Goal: Task Accomplishment & Management: Use online tool/utility

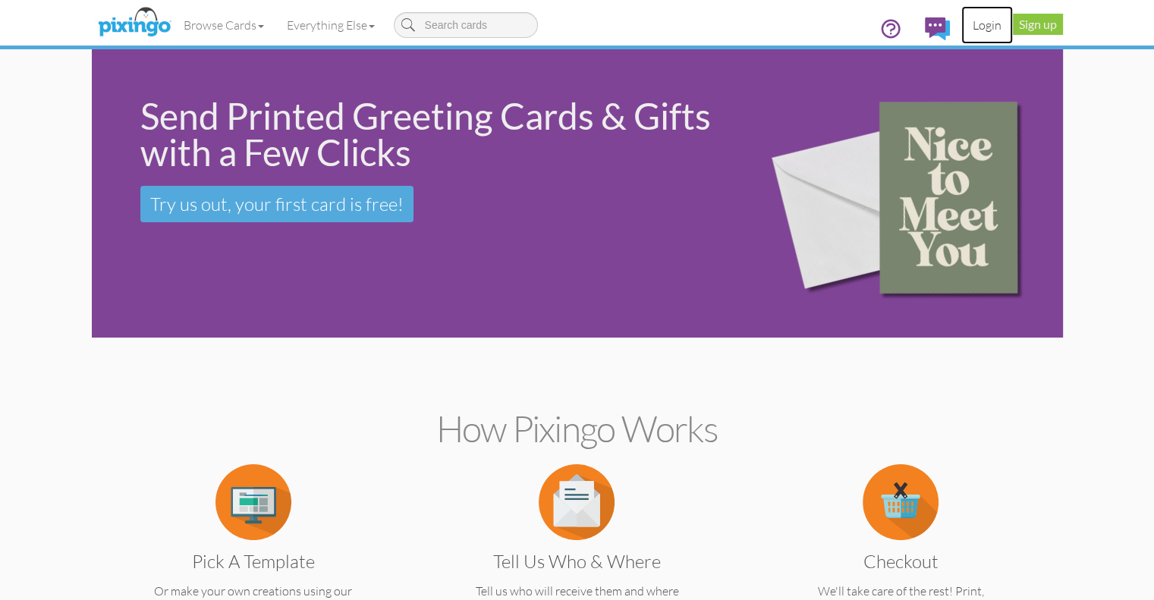
click at [1013, 20] on link "Login" at bounding box center [987, 25] width 52 height 38
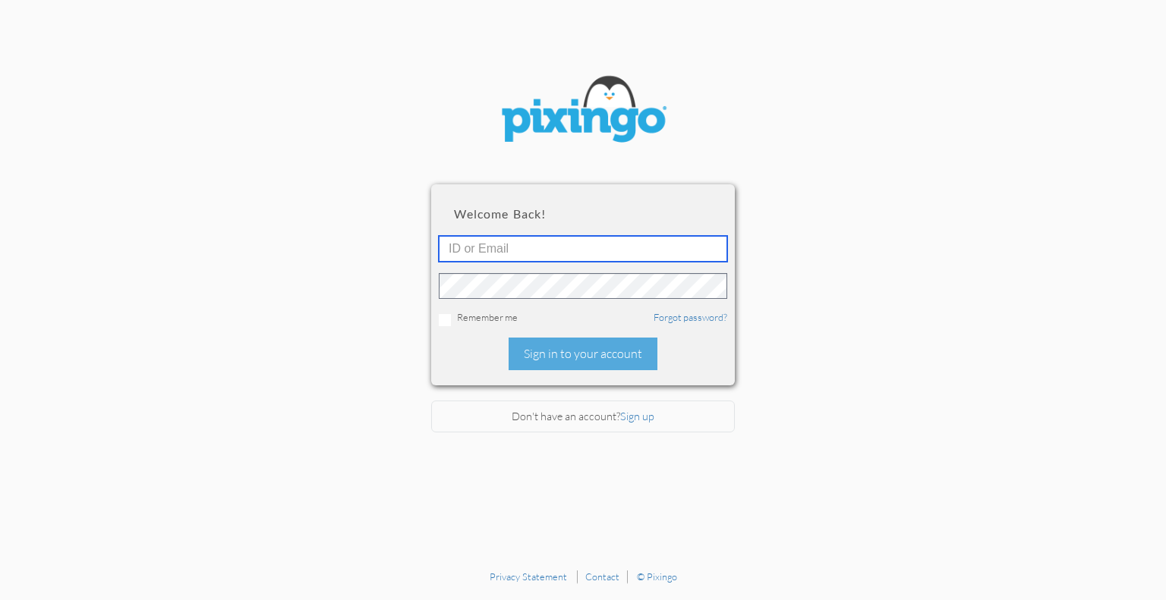
click at [537, 251] on input "text" at bounding box center [583, 249] width 288 height 26
type input "[PERSON_NAME][EMAIL_ADDRESS][DOMAIN_NAME]"
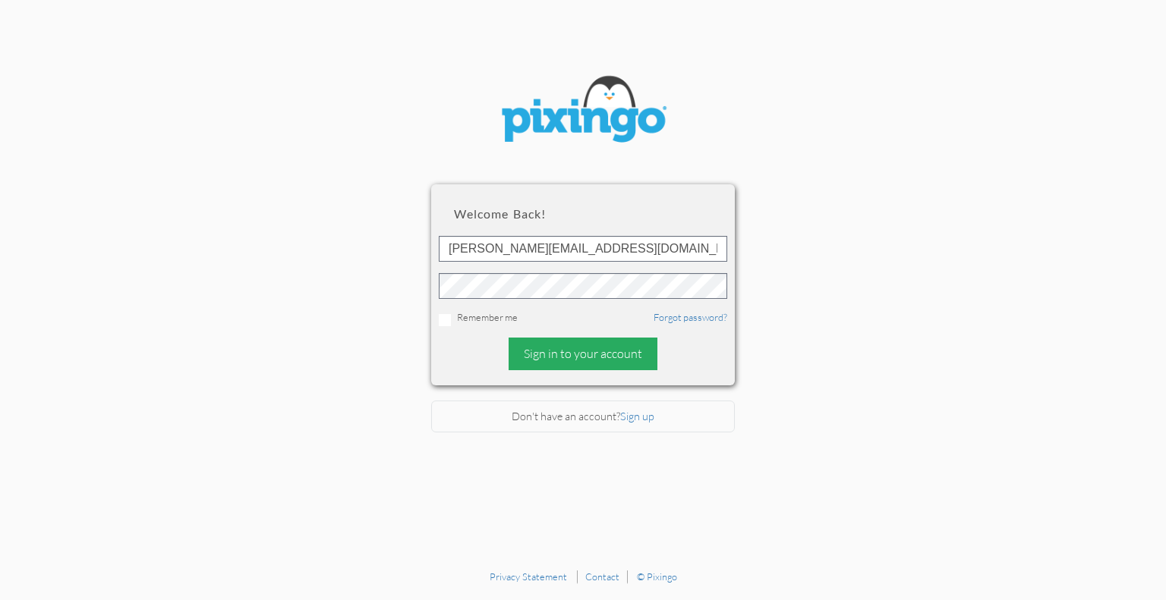
click at [577, 351] on div "Sign in to your account" at bounding box center [582, 354] width 149 height 33
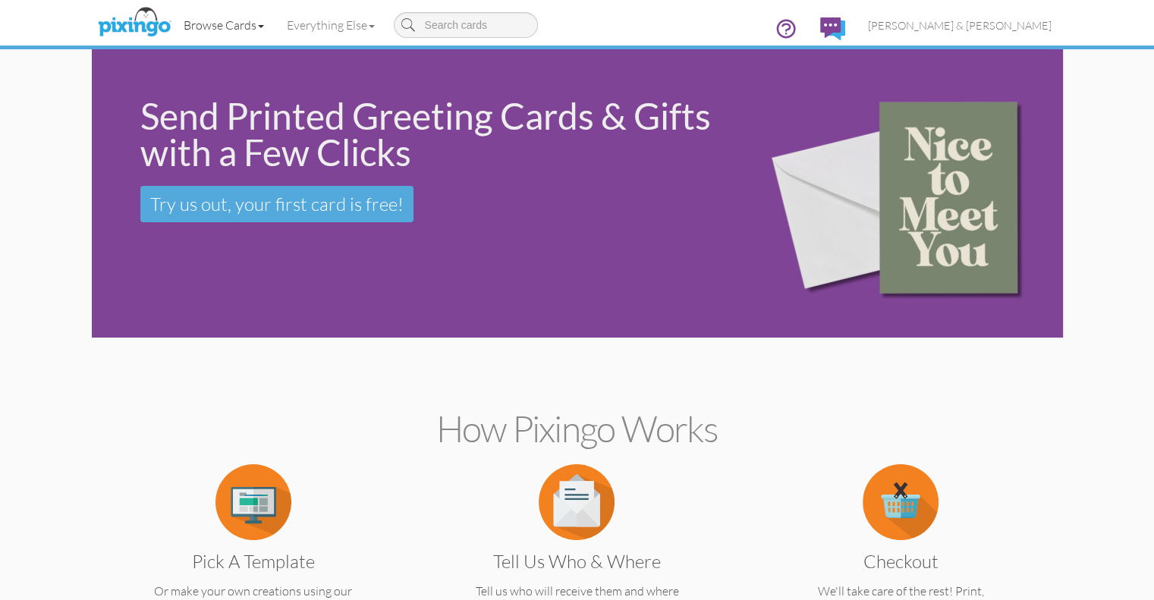
click at [172, 24] on link "Browse Cards" at bounding box center [223, 25] width 103 height 38
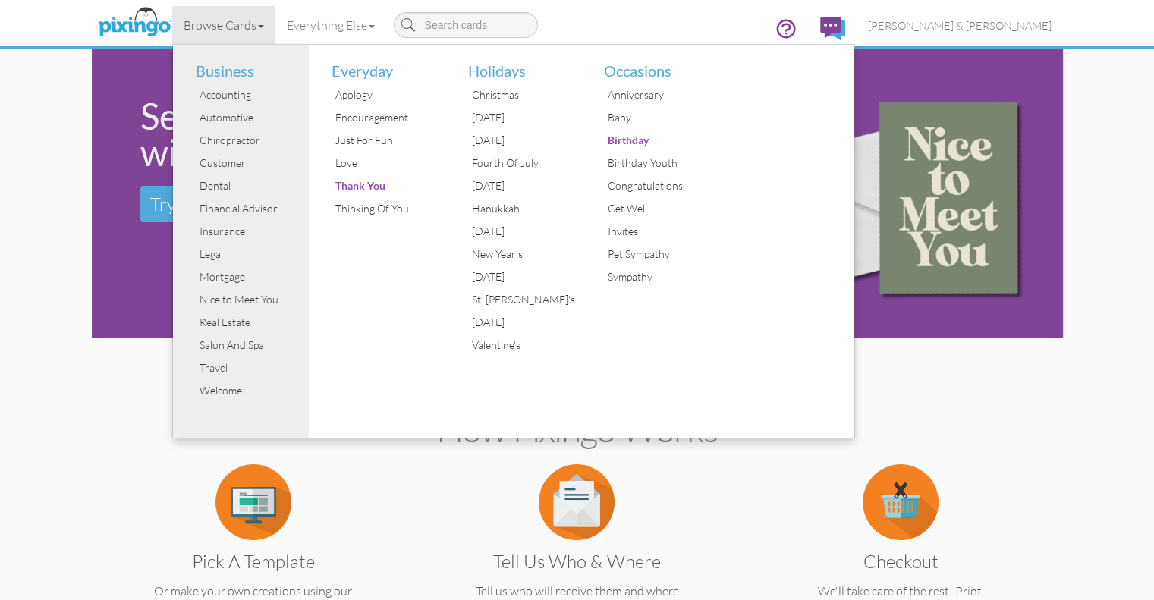
click at [172, 24] on link "Browse Cards" at bounding box center [223, 25] width 103 height 38
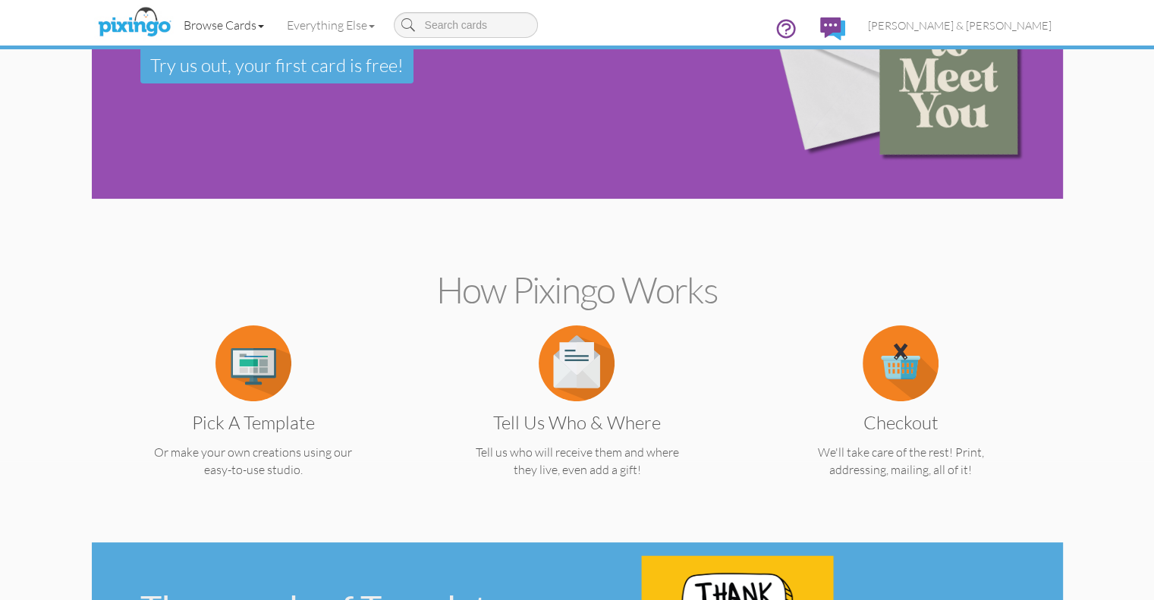
scroll to position [152, 0]
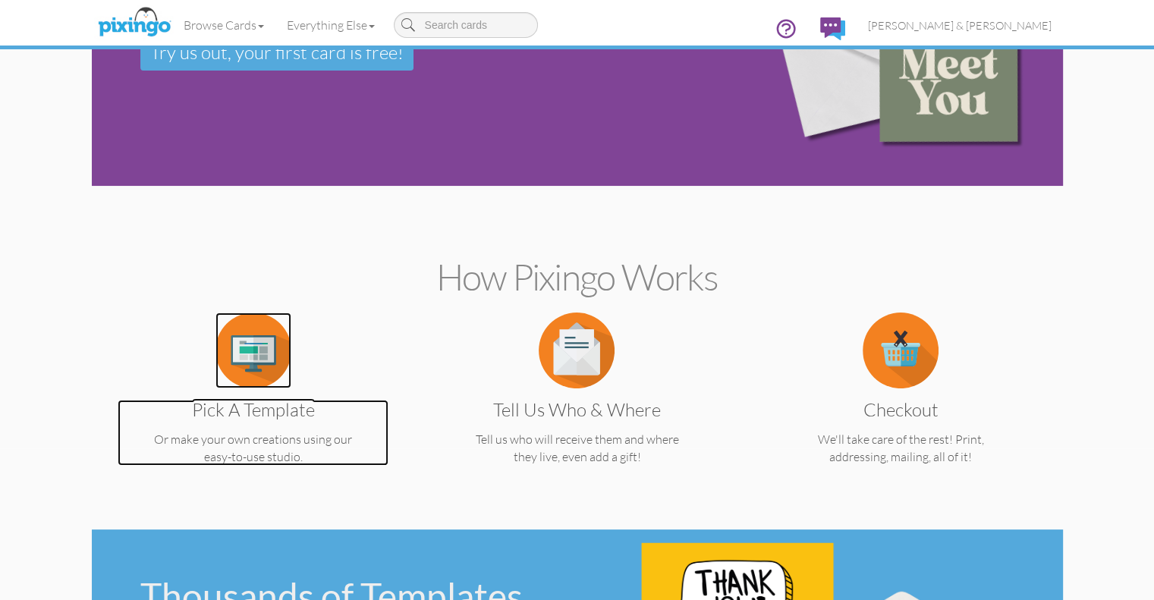
click at [215, 351] on img at bounding box center [253, 351] width 76 height 76
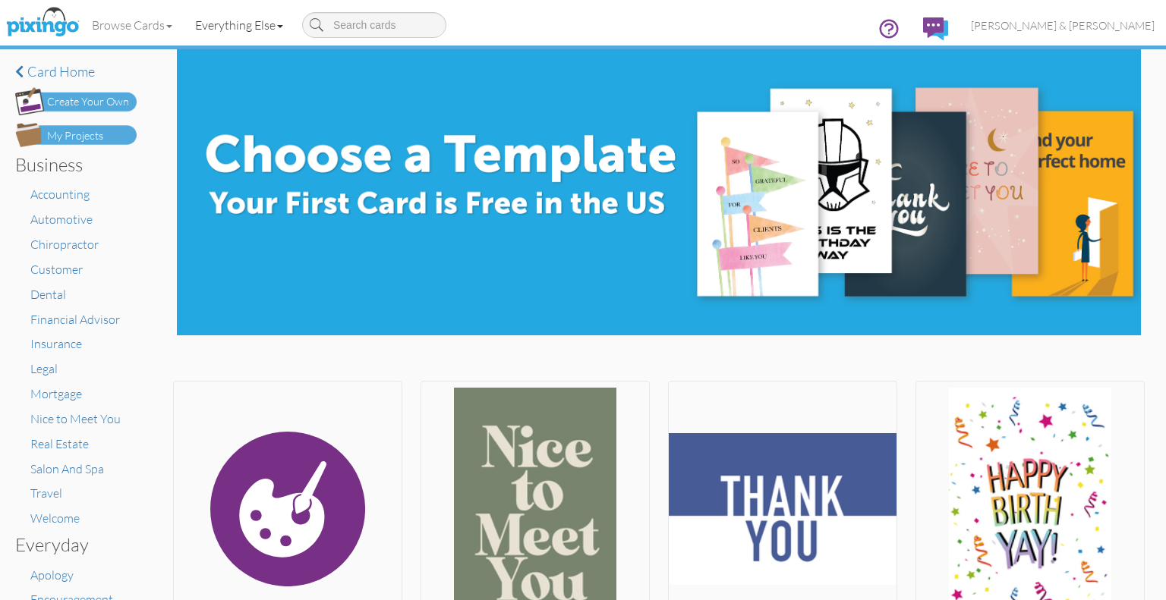
click at [283, 25] on span at bounding box center [280, 26] width 6 height 3
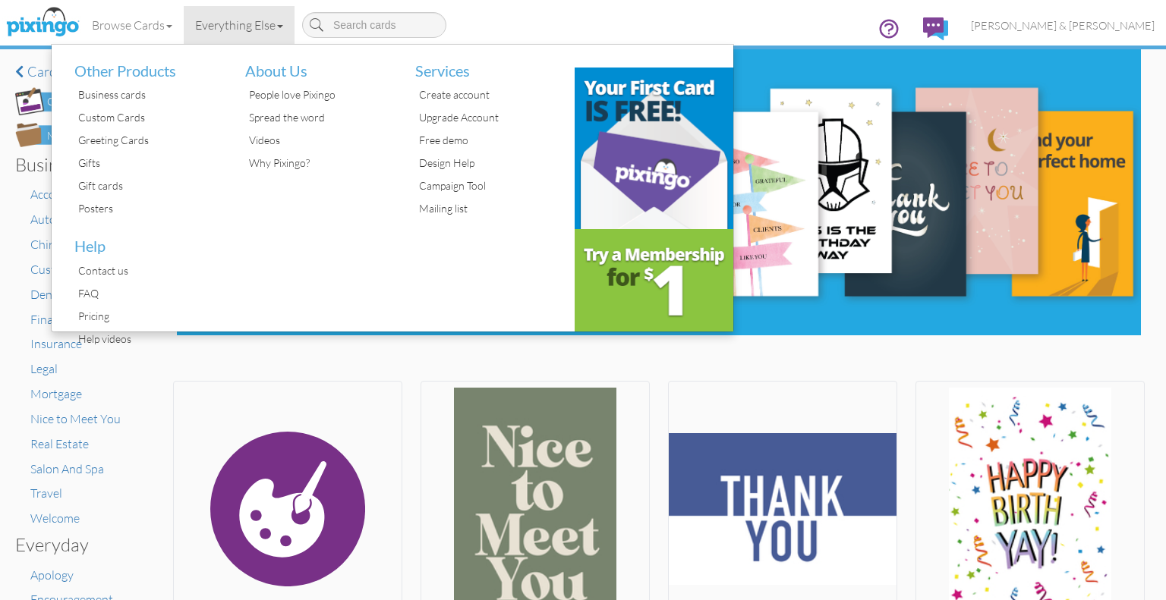
click at [282, 23] on link "Everything Else" at bounding box center [239, 25] width 111 height 38
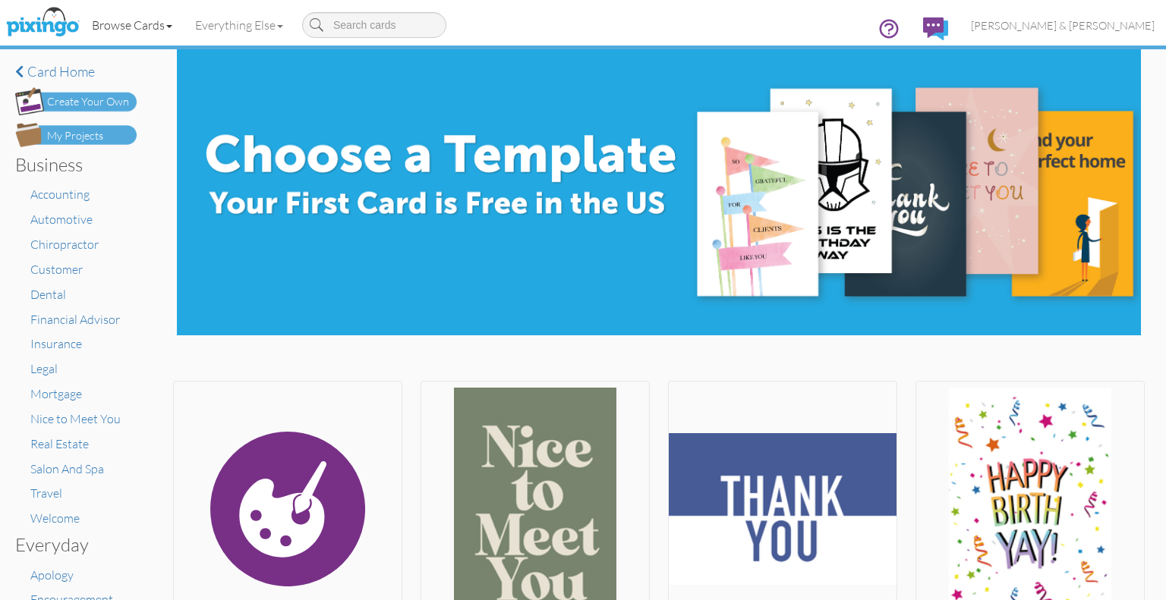
click at [126, 10] on link "Browse Cards" at bounding box center [131, 25] width 103 height 38
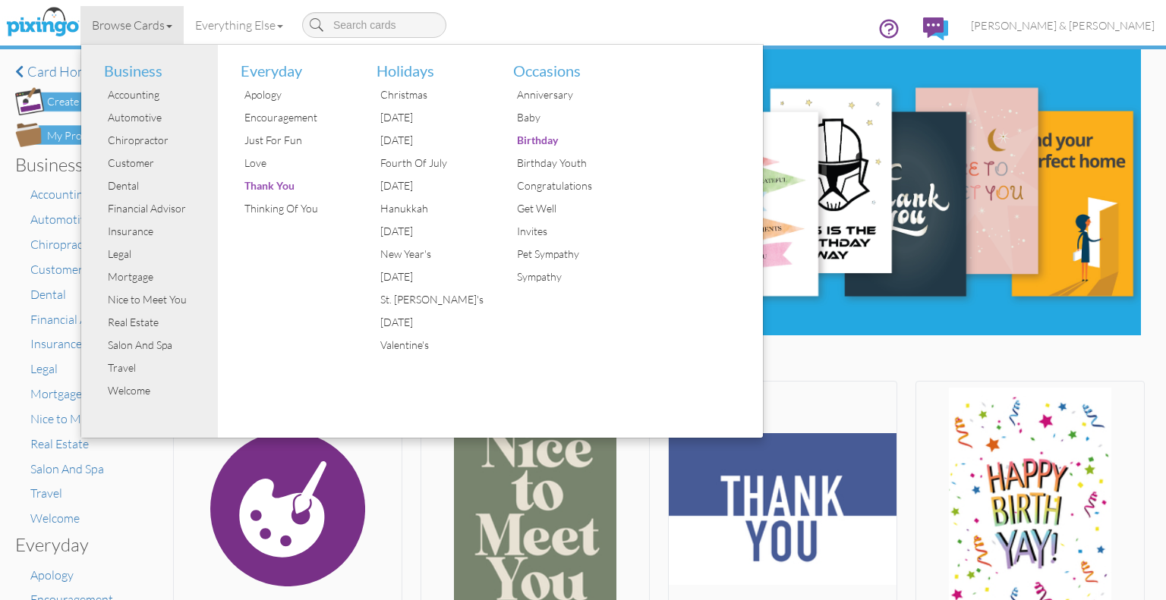
click at [126, 10] on link "Browse Cards" at bounding box center [131, 25] width 103 height 38
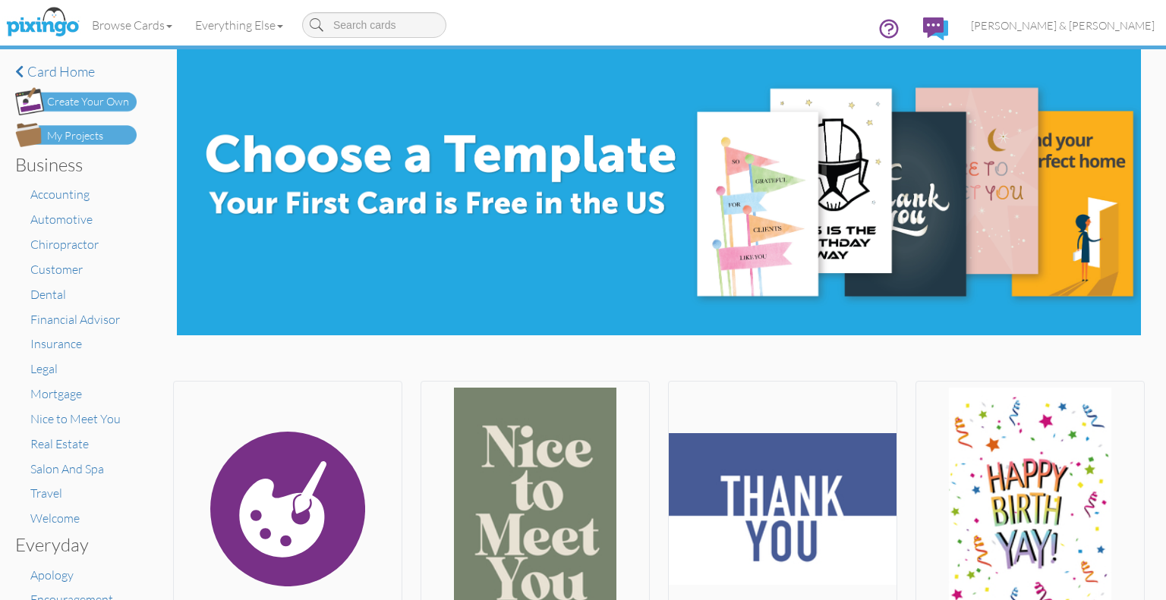
click at [96, 103] on div "Create Your Own" at bounding box center [88, 102] width 82 height 16
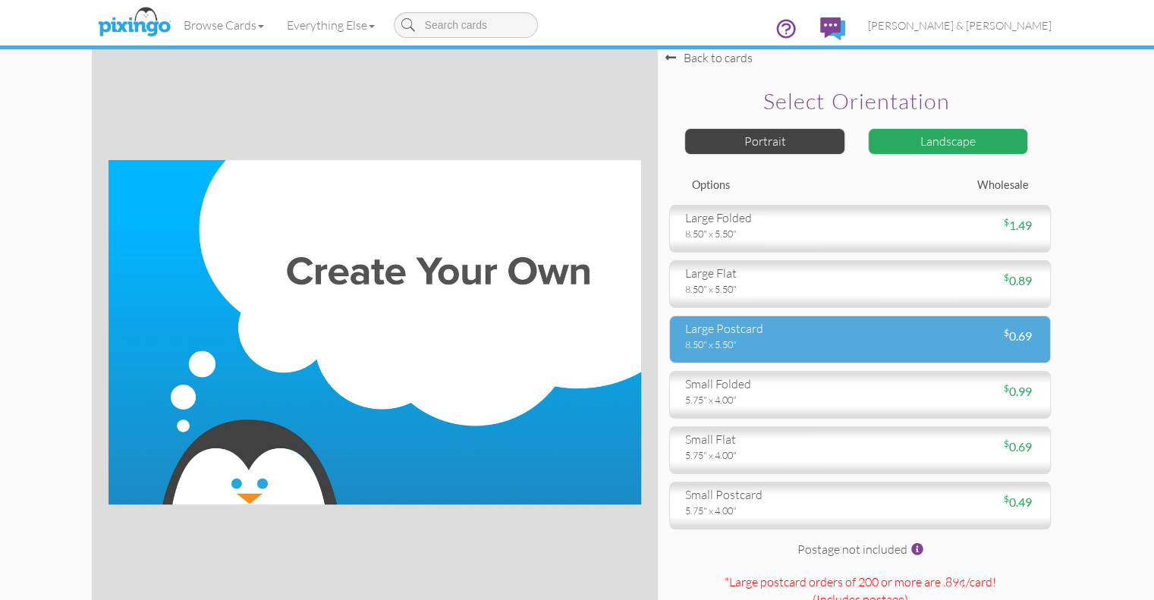
click at [762, 351] on div "8.50" x 5.50"" at bounding box center [767, 345] width 164 height 14
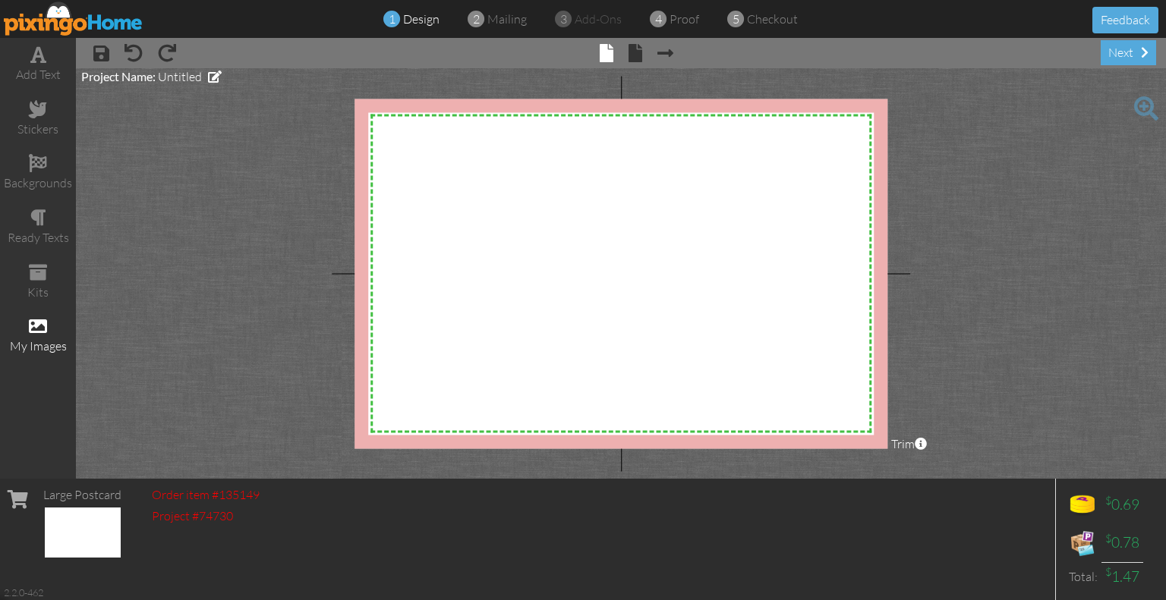
click at [42, 331] on span at bounding box center [38, 326] width 18 height 18
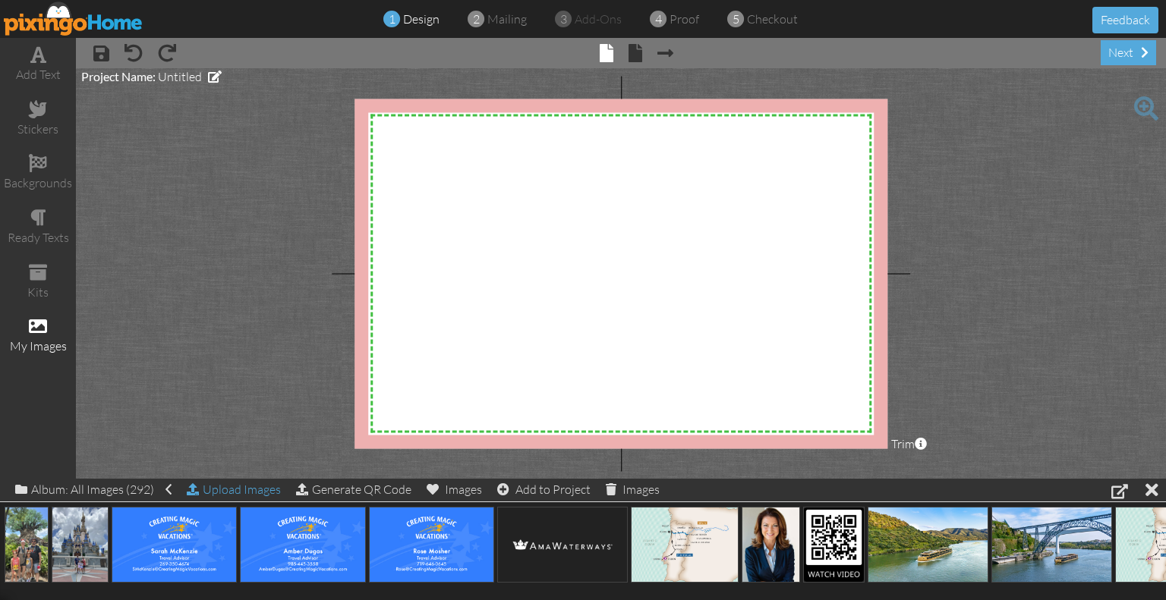
click at [222, 495] on div "Upload Images" at bounding box center [234, 490] width 94 height 22
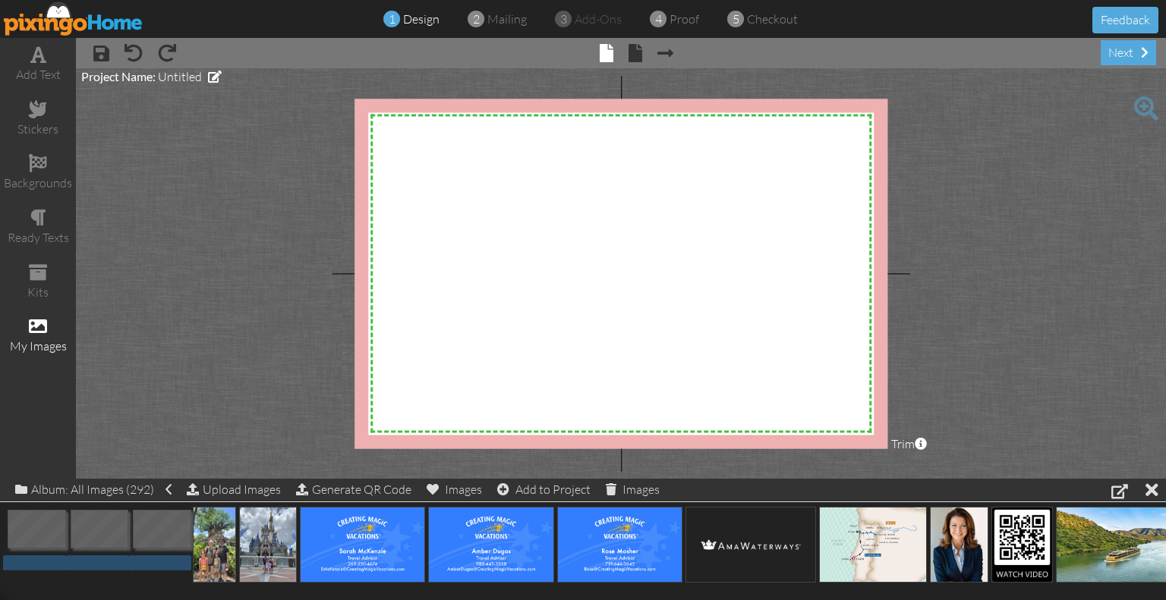
click at [530, 253] on div "add text stickers backgrounds ready texts kits my images × save × undo × redo ×…" at bounding box center [583, 258] width 1166 height 441
click at [31, 324] on span at bounding box center [38, 326] width 18 height 18
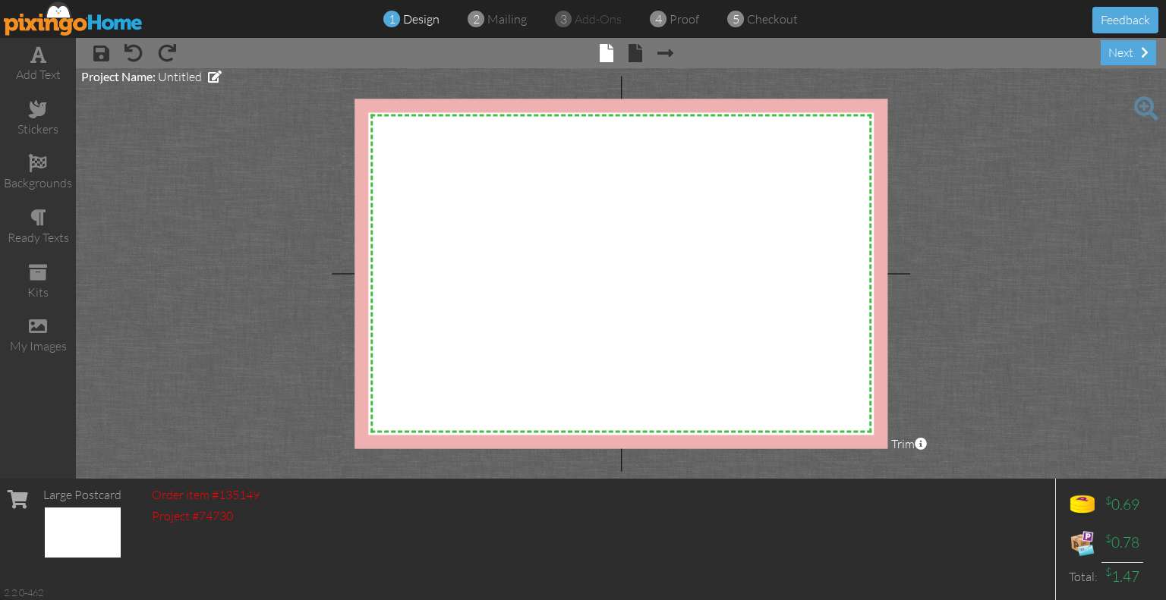
click at [71, 524] on img at bounding box center [83, 533] width 76 height 50
click at [45, 331] on span at bounding box center [38, 326] width 18 height 18
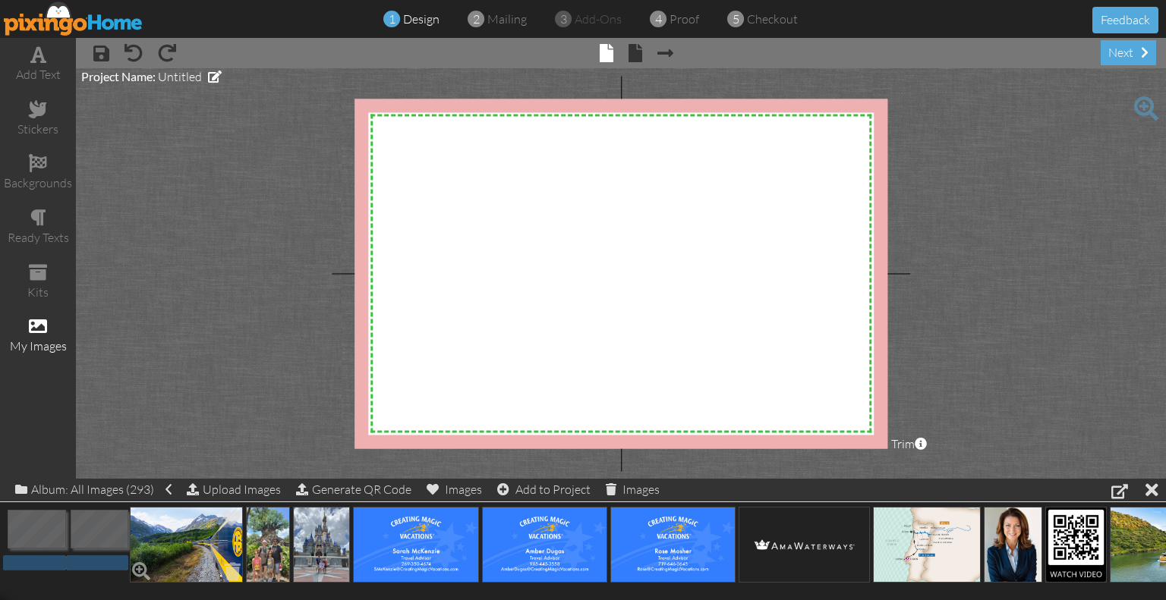
click at [197, 557] on img at bounding box center [186, 545] width 113 height 76
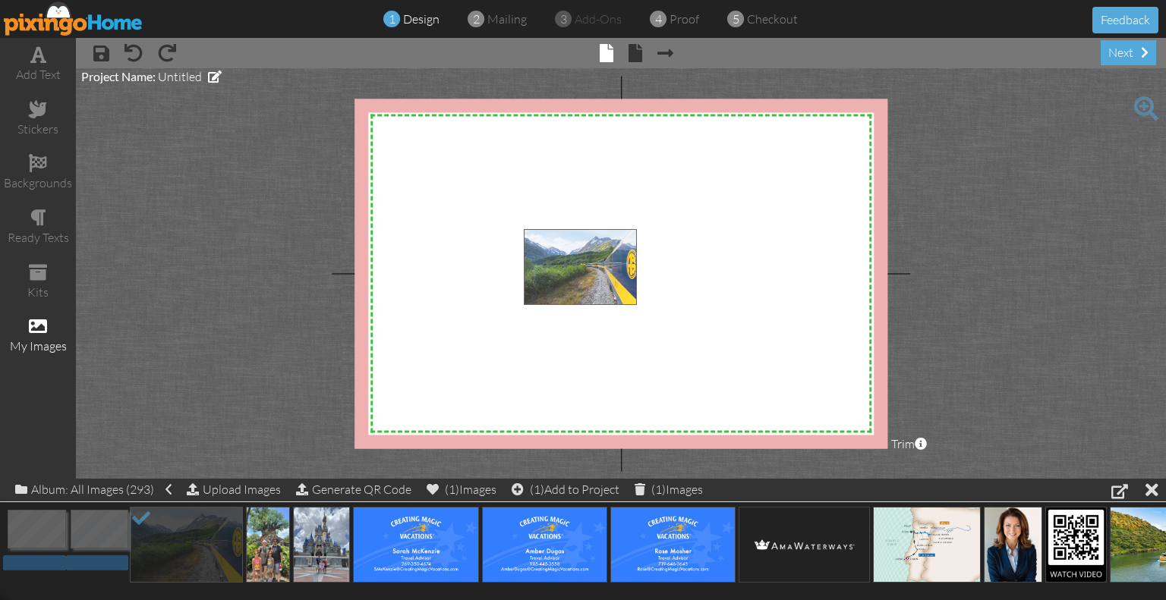
drag, startPoint x: 195, startPoint y: 546, endPoint x: 595, endPoint y: 259, distance: 492.1
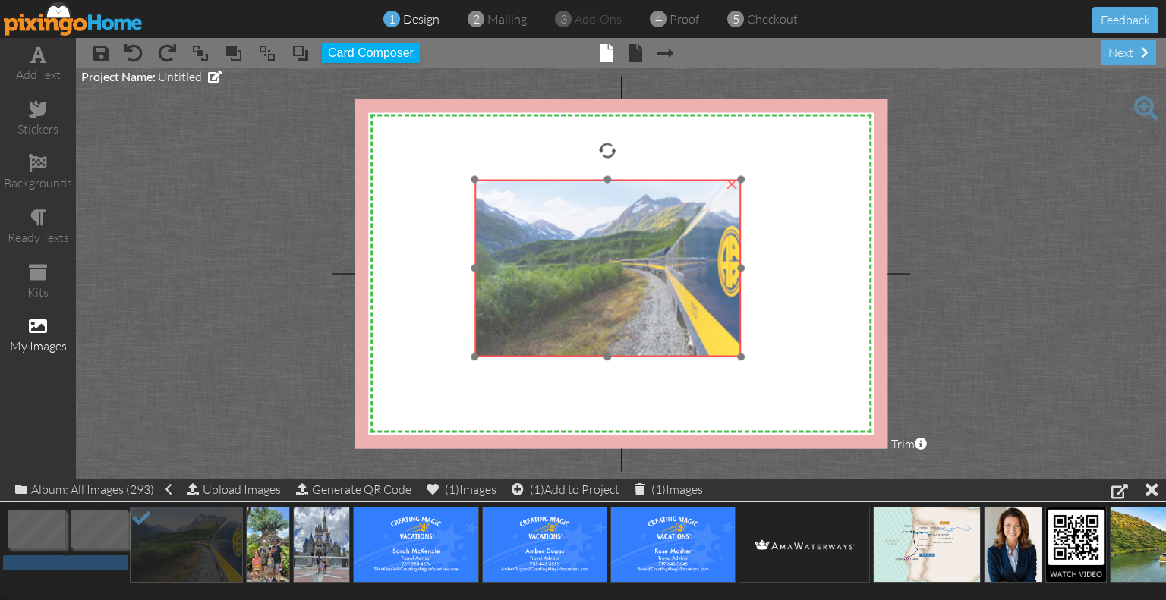
drag, startPoint x: 609, startPoint y: 278, endPoint x: 554, endPoint y: 238, distance: 68.5
click at [554, 238] on img at bounding box center [607, 269] width 266 height 178
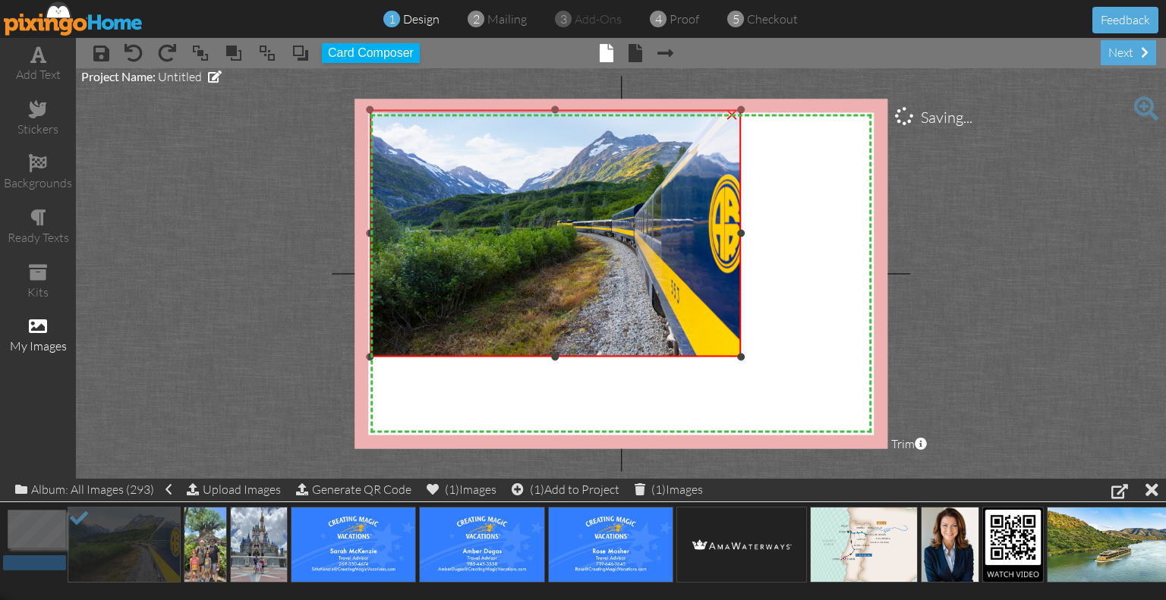
drag, startPoint x: 476, startPoint y: 177, endPoint x: 319, endPoint y: 107, distance: 171.2
click at [319, 107] on project-studio-wrapper "X X X X X X X X X X X X X X X X X X X X X X X X X X X X X X X X X X X X X X X X…" at bounding box center [621, 273] width 1090 height 411
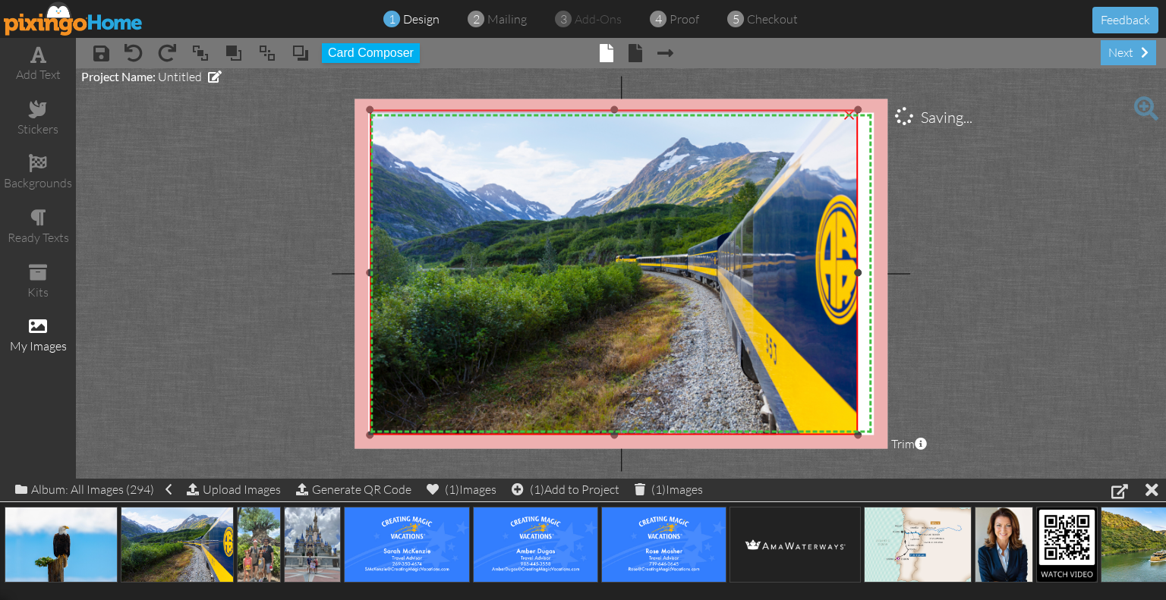
drag, startPoint x: 741, startPoint y: 357, endPoint x: 863, endPoint y: 436, distance: 144.8
click at [863, 436] on div "X X X X X X X X X X X X X X X X X X X X X X X X X X X X X X X X X X X X X X X X…" at bounding box center [620, 274] width 533 height 350
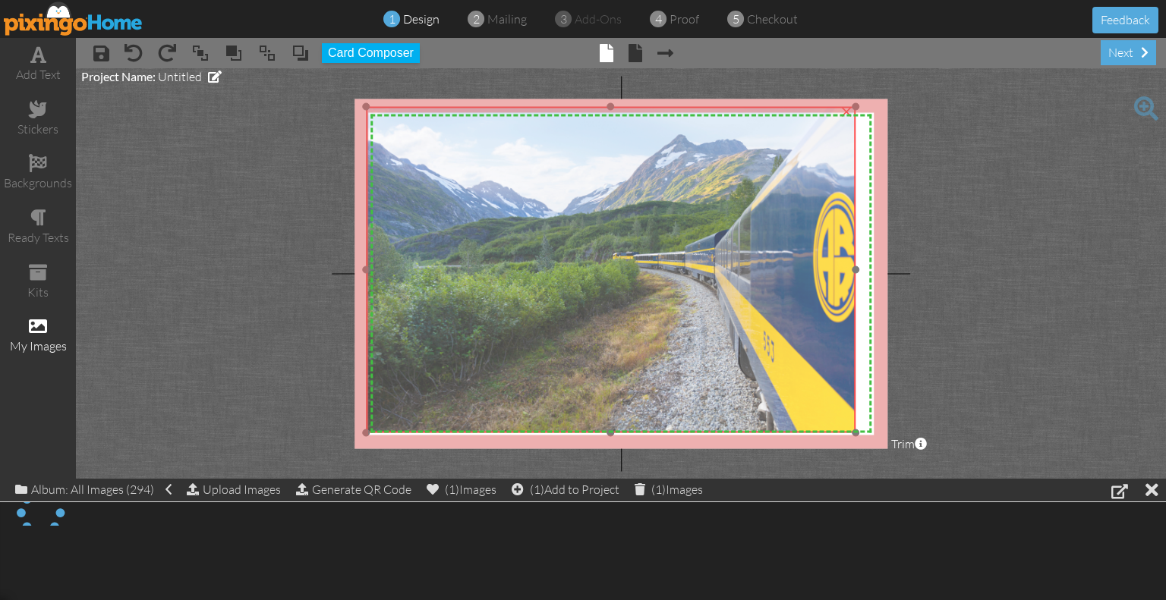
click at [768, 363] on img at bounding box center [610, 270] width 489 height 326
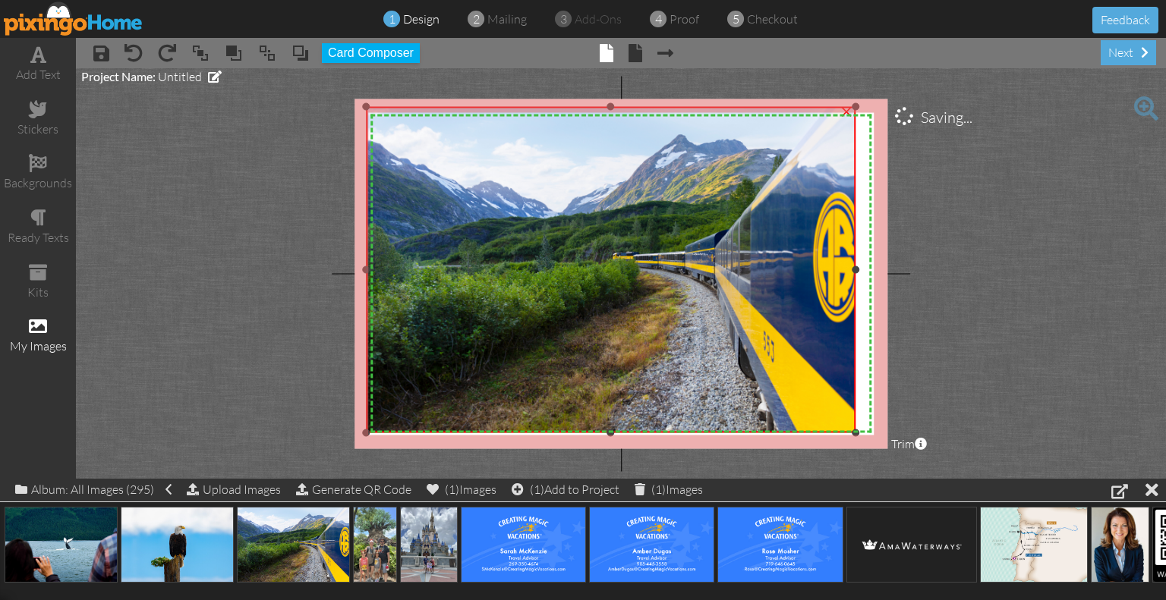
drag, startPoint x: 856, startPoint y: 269, endPoint x: 880, endPoint y: 277, distance: 25.4
click at [880, 277] on div "X X X X X X X X X X X X X X X X X X X X X X X X X X X X X X X X X X X X X X X X…" at bounding box center [620, 274] width 533 height 350
drag, startPoint x: 853, startPoint y: 269, endPoint x: 871, endPoint y: 273, distance: 18.6
click at [871, 273] on div "X X X X X X X X X X X X X X X X X X X X X X X X X X X X X X X X X X X X X X X X…" at bounding box center [620, 274] width 533 height 350
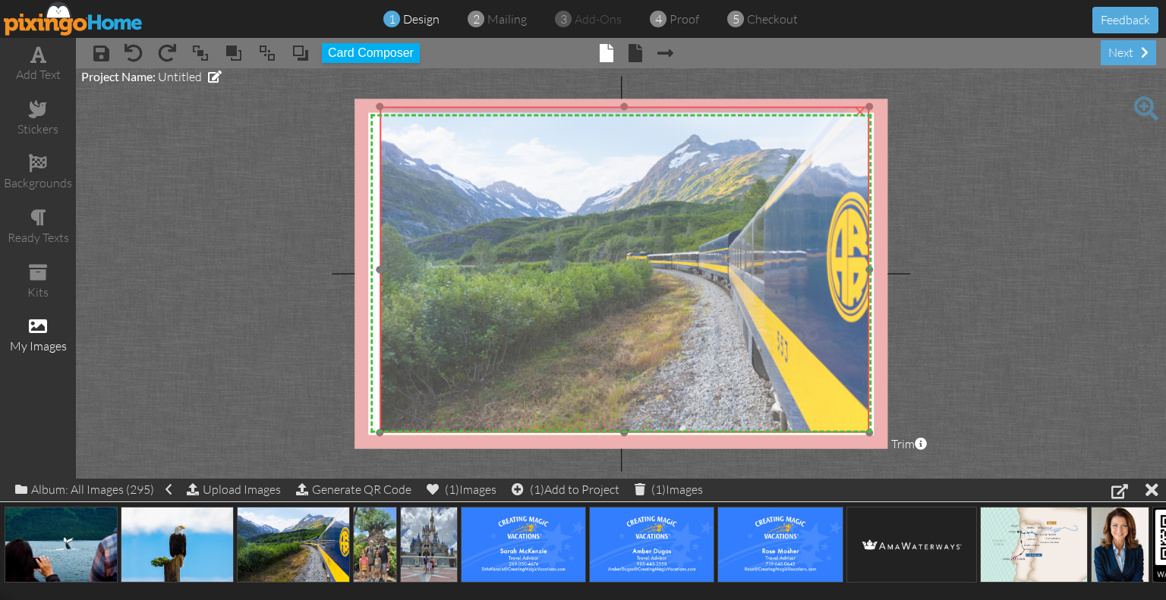
drag, startPoint x: 788, startPoint y: 332, endPoint x: 801, endPoint y: 332, distance: 13.7
click at [801, 332] on img at bounding box center [623, 270] width 489 height 326
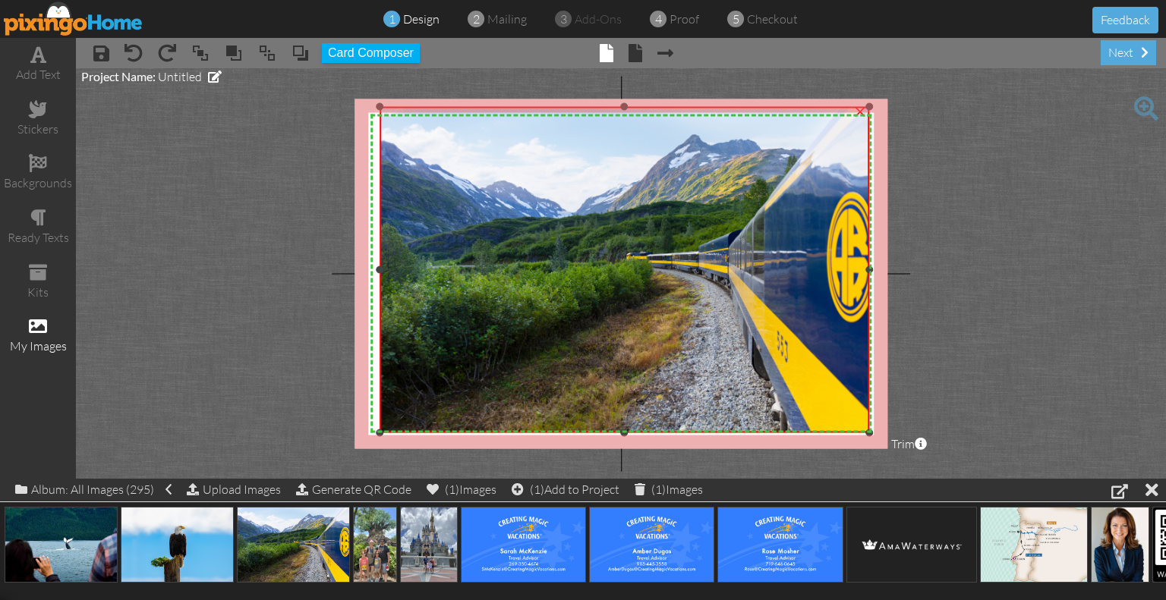
drag, startPoint x: 382, startPoint y: 269, endPoint x: 367, endPoint y: 266, distance: 15.6
click at [367, 266] on div "X X X X X X X X X X X X X X X X X X X X X X X X X X X X X X X X X X X X X X X X…" at bounding box center [620, 274] width 533 height 350
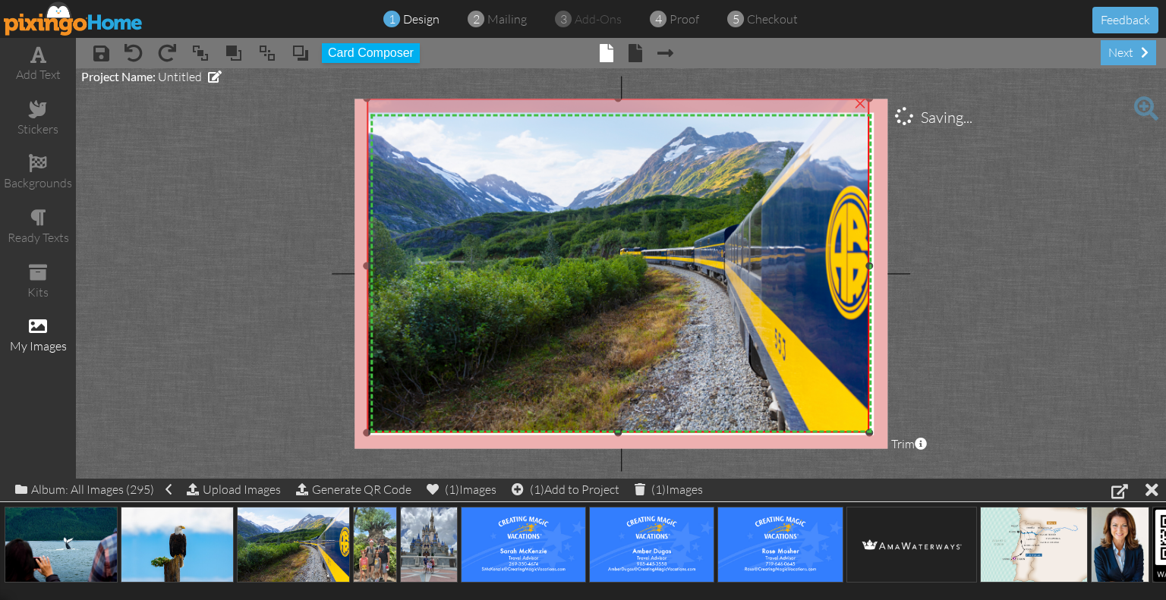
drag, startPoint x: 380, startPoint y: 109, endPoint x: 364, endPoint y: 100, distance: 18.0
click at [364, 100] on div at bounding box center [367, 99] width 8 height 8
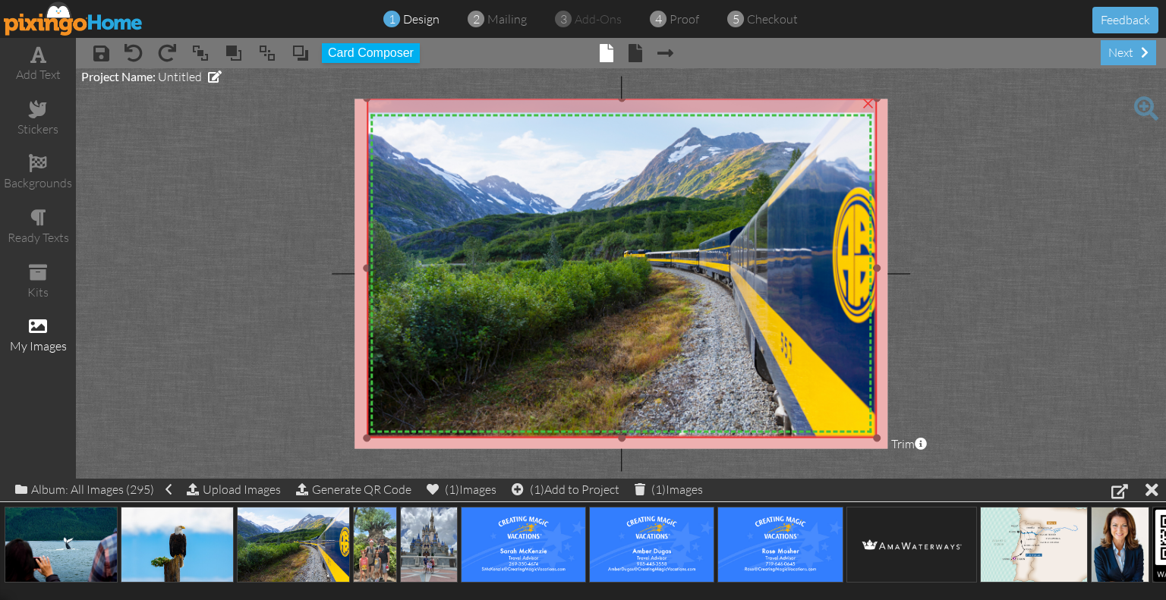
drag, startPoint x: 871, startPoint y: 433, endPoint x: 882, endPoint y: 439, distance: 12.6
click at [882, 439] on div "X X X X X X X X X X X X X X X X X X X X X X X X X X X X X X X X X X X X X X X X…" at bounding box center [620, 274] width 533 height 350
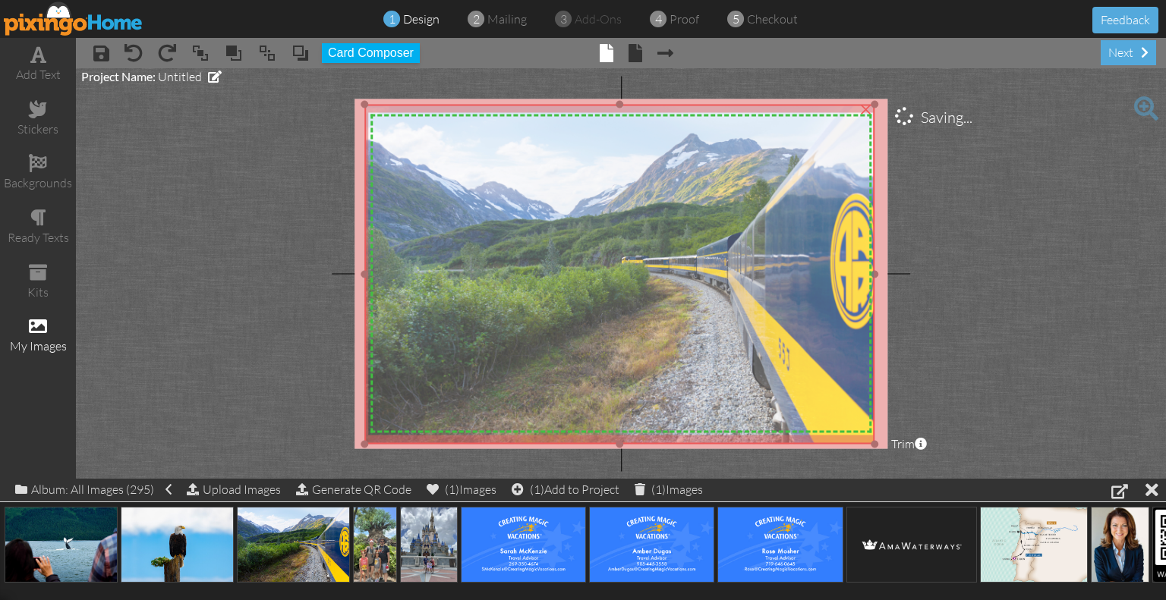
click at [672, 342] on img at bounding box center [620, 275] width 510 height 340
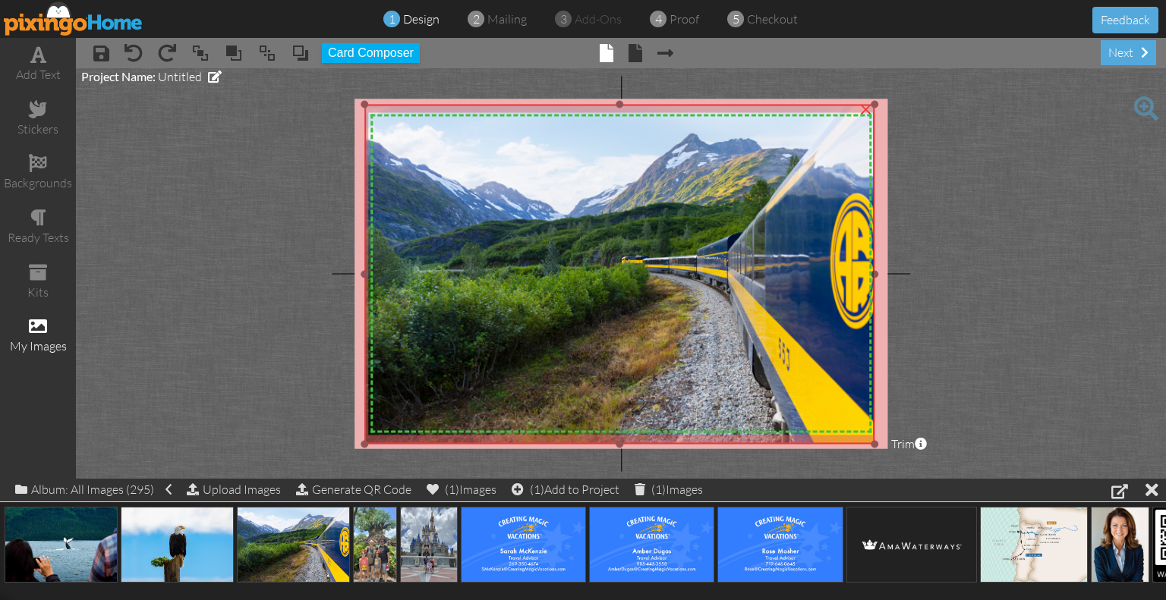
click at [801, 351] on img at bounding box center [620, 275] width 510 height 340
click at [1011, 351] on project-studio-wrapper "X X X X X X X X X X X X X X X X X X X X X X X X X X X X X X X X X X X X X X X X…" at bounding box center [621, 273] width 1090 height 411
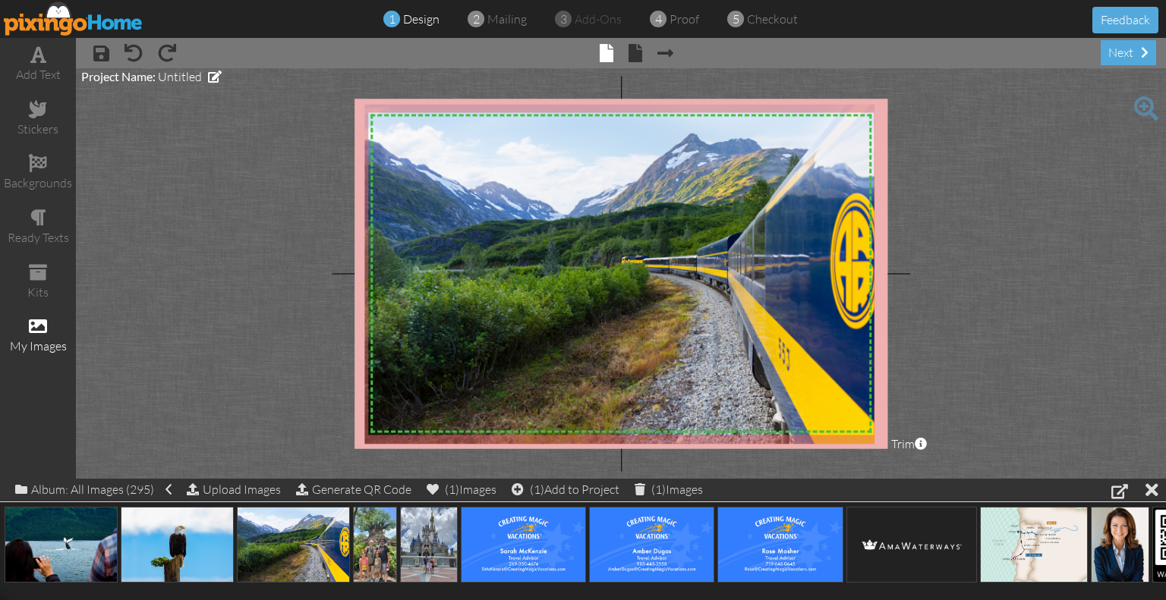
click at [923, 439] on span at bounding box center [920, 444] width 12 height 12
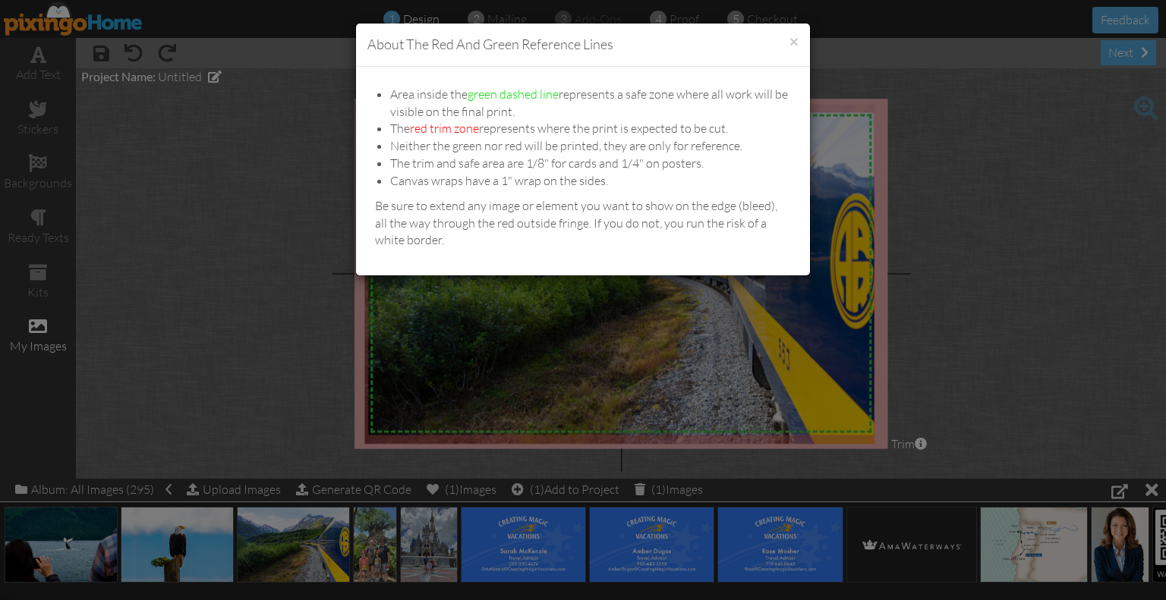
click at [788, 41] on h4 "About the red and green reference lines" at bounding box center [582, 45] width 431 height 20
click at [793, 41] on button "×" at bounding box center [793, 41] width 9 height 16
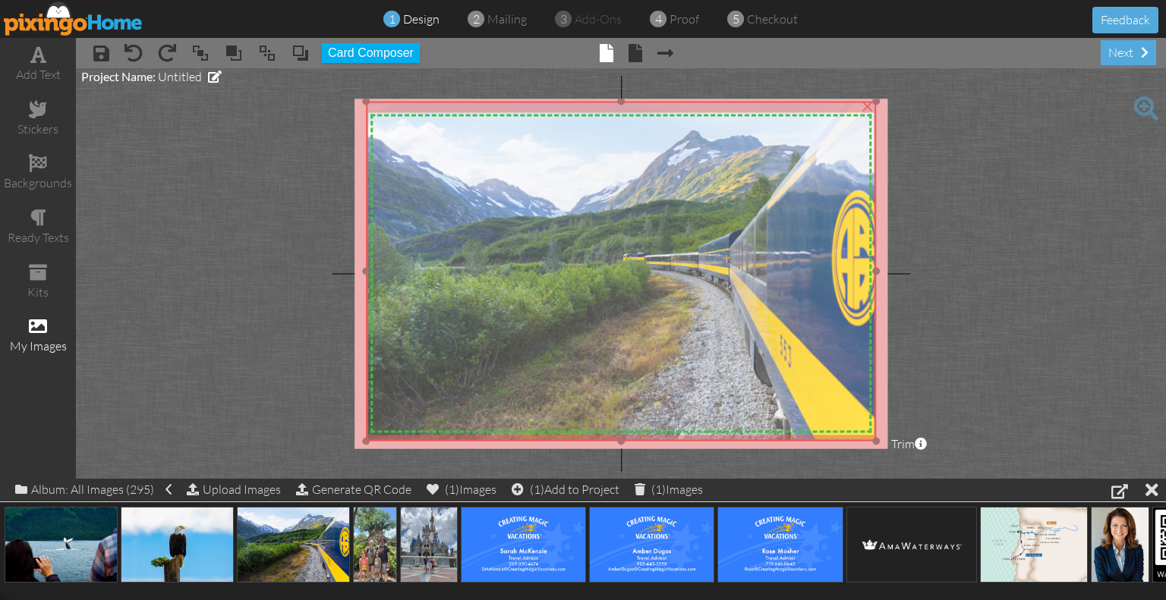
click at [836, 347] on img at bounding box center [621, 272] width 510 height 340
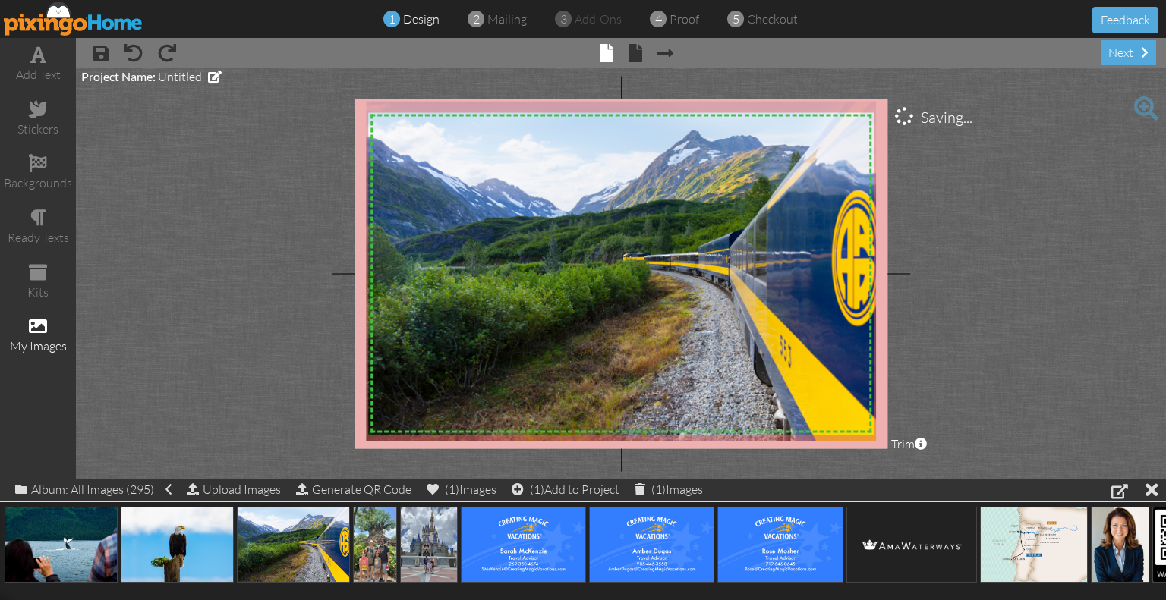
click at [1093, 316] on project-studio-wrapper "X X X X X X X X X X X X X X X X X X X X X X X X X X X X X X X X X X X X X X X X…" at bounding box center [621, 273] width 1090 height 411
click at [631, 55] on span at bounding box center [635, 53] width 14 height 18
click at [605, 52] on span at bounding box center [607, 53] width 14 height 18
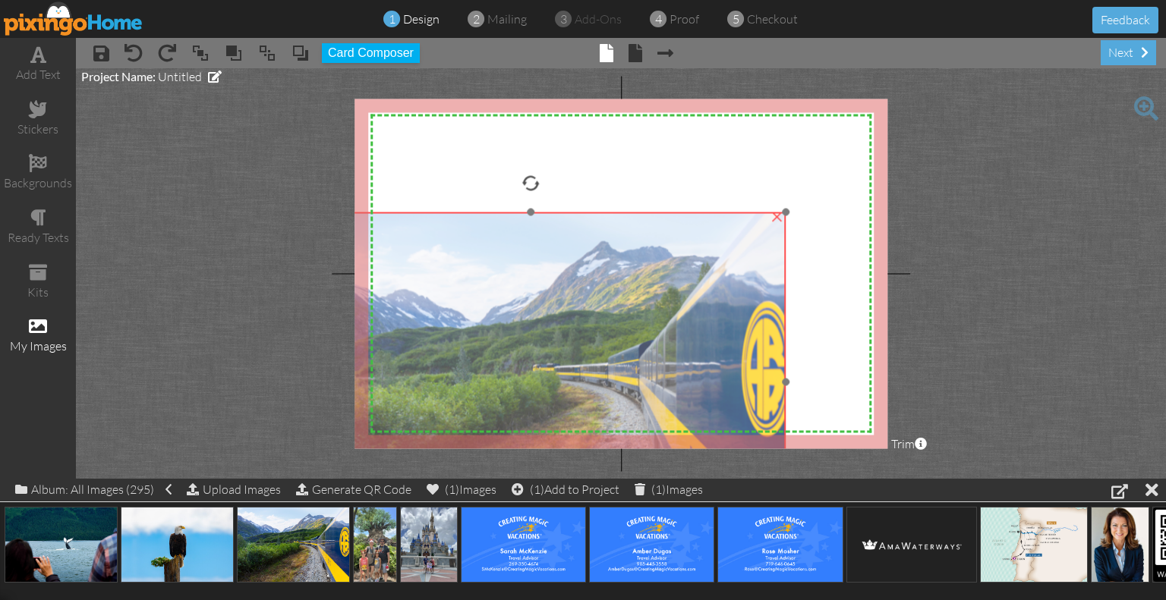
drag, startPoint x: 602, startPoint y: 253, endPoint x: 534, endPoint y: 285, distance: 74.7
click at [534, 285] on img at bounding box center [531, 382] width 510 height 340
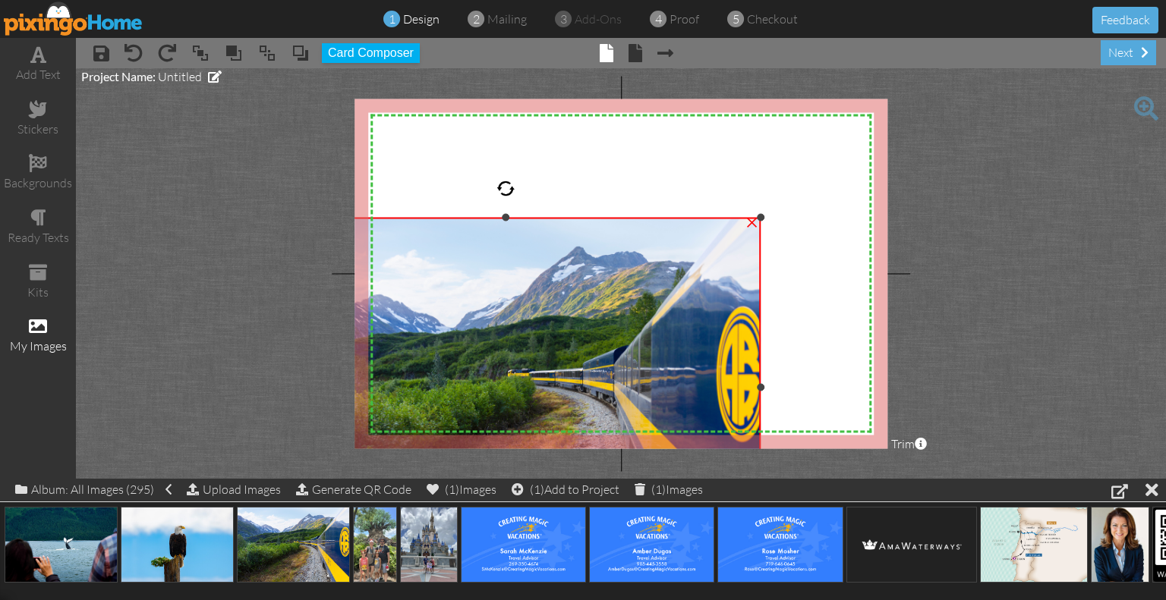
drag, startPoint x: 596, startPoint y: 307, endPoint x: 543, endPoint y: 312, distance: 54.1
click at [543, 312] on img at bounding box center [506, 388] width 510 height 340
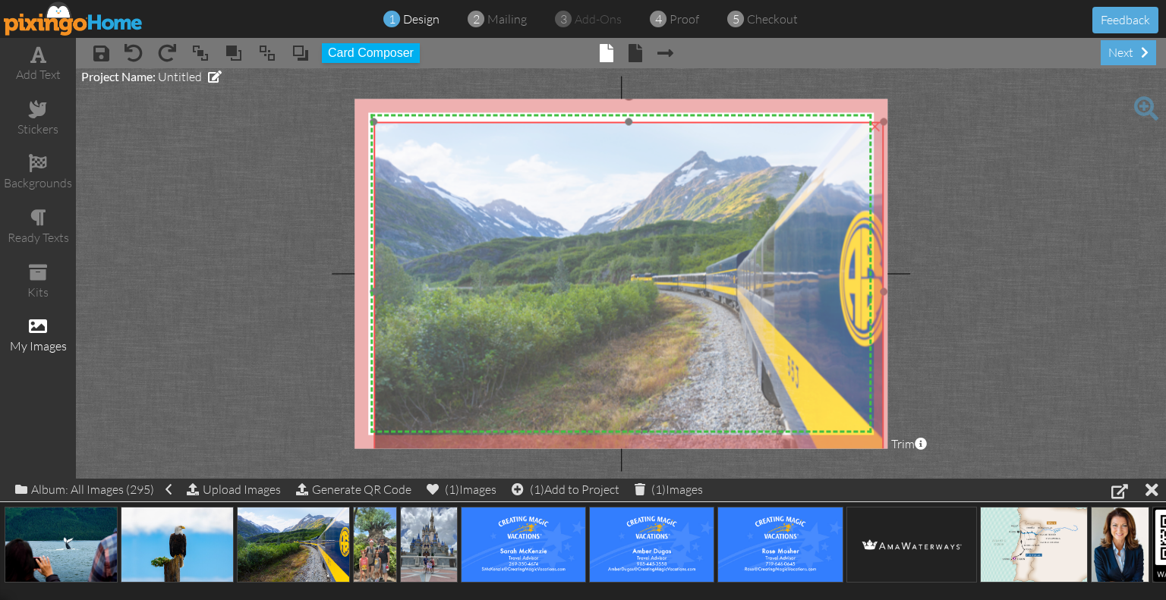
drag, startPoint x: 542, startPoint y: 303, endPoint x: 664, endPoint y: 207, distance: 155.1
click at [664, 207] on img at bounding box center [629, 292] width 510 height 340
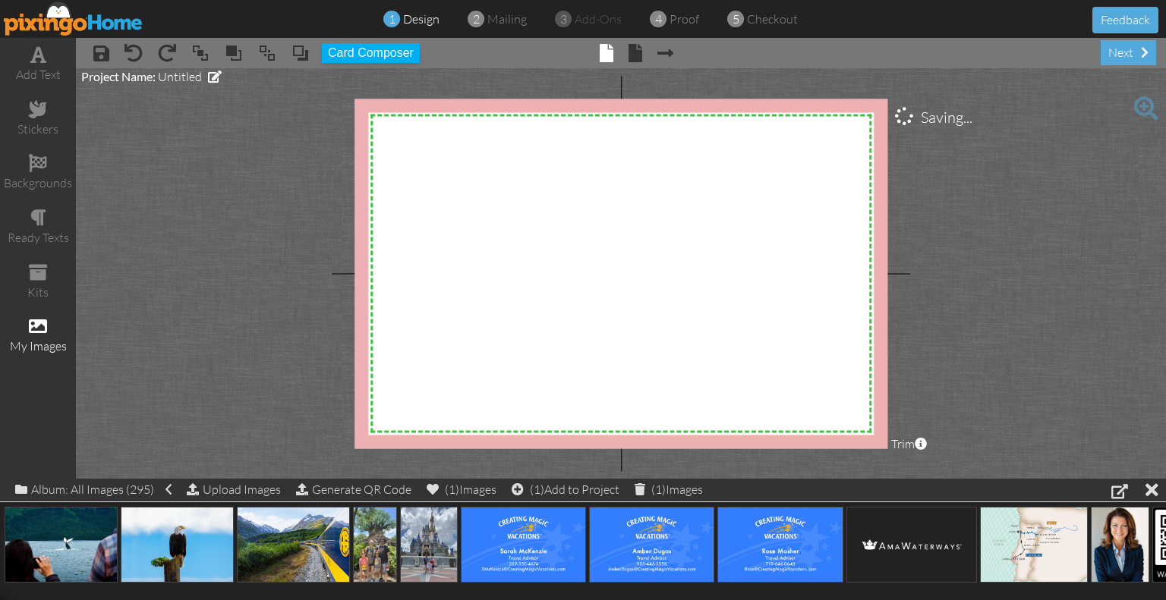
drag, startPoint x: 664, startPoint y: 207, endPoint x: 104, endPoint y: 329, distance: 573.0
click at [104, 329] on project-studio-wrapper "X X X X X X X X X X X X X X X X X X X X X X X X X X X X X X X X X X X X X X X X…" at bounding box center [621, 273] width 1090 height 411
click at [146, 547] on img at bounding box center [177, 545] width 113 height 76
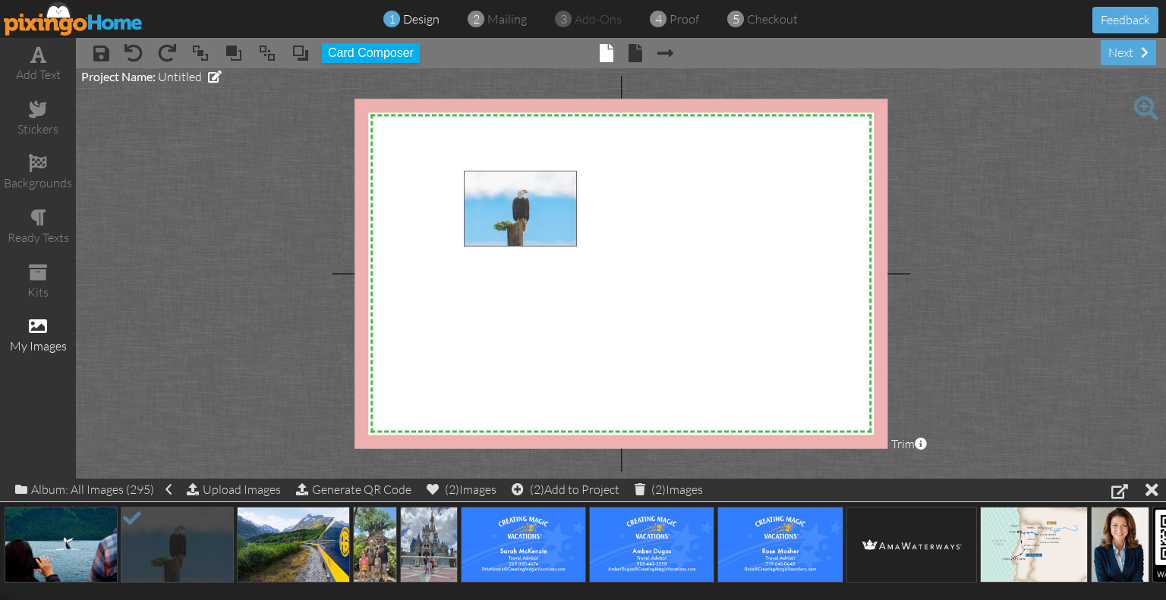
drag, startPoint x: 165, startPoint y: 531, endPoint x: 505, endPoint y: 171, distance: 496.0
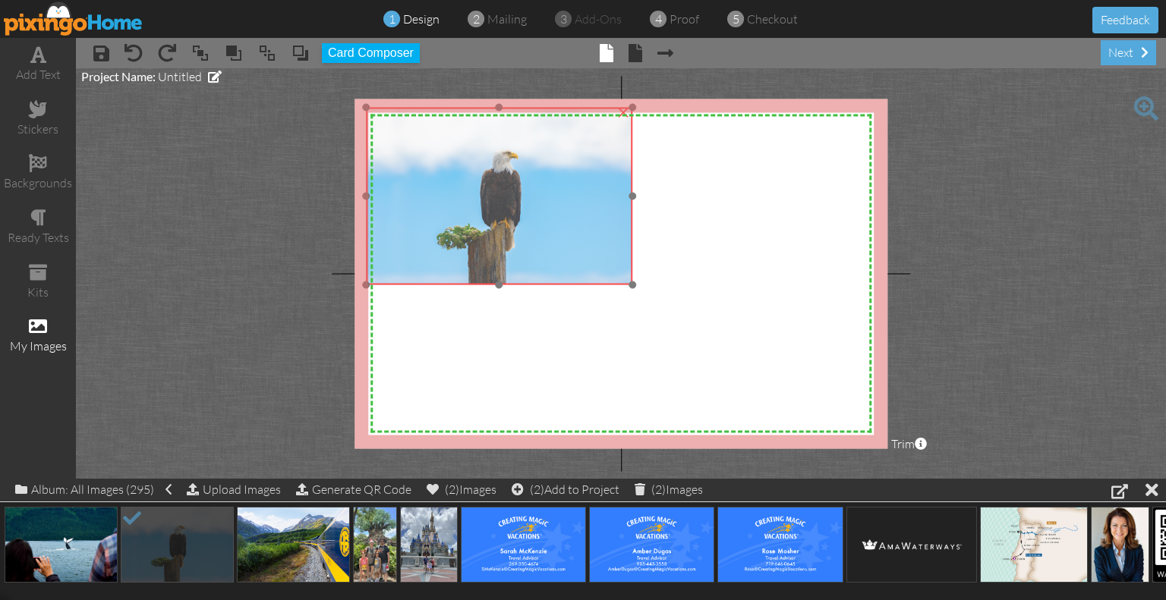
drag, startPoint x: 604, startPoint y: 222, endPoint x: 508, endPoint y: 184, distance: 103.1
click at [508, 184] on img at bounding box center [499, 197] width 266 height 178
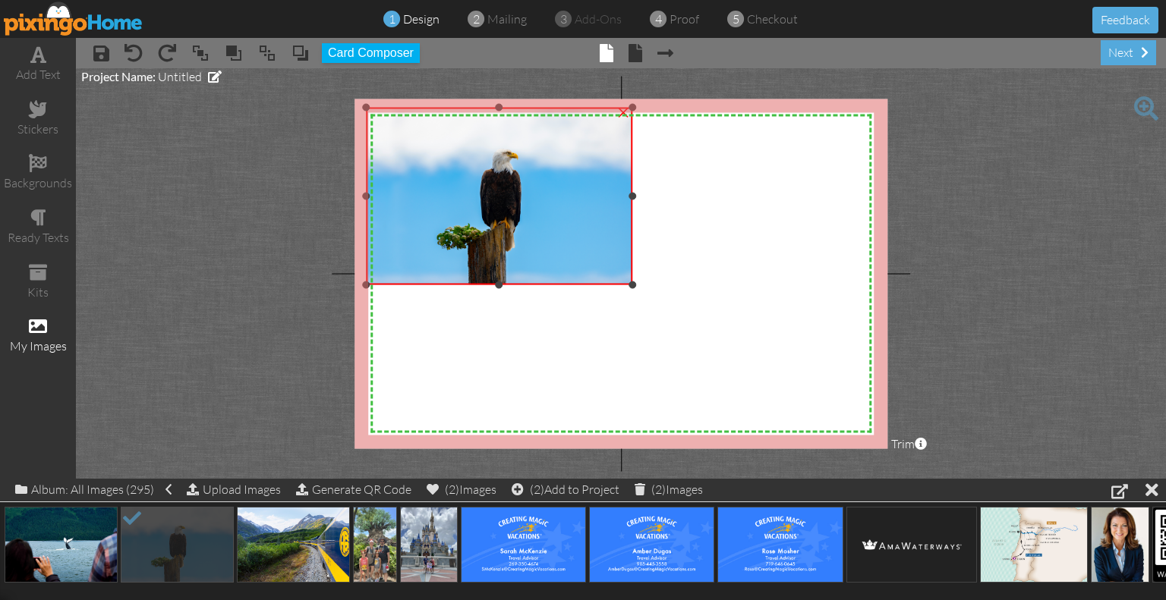
drag, startPoint x: 495, startPoint y: 284, endPoint x: 495, endPoint y: 420, distance: 135.8
click at [495, 420] on div "X X X X X X X X X X X X X X X X X X X X X X X X X X X X X X X X X X X X X X X X…" at bounding box center [620, 274] width 533 height 350
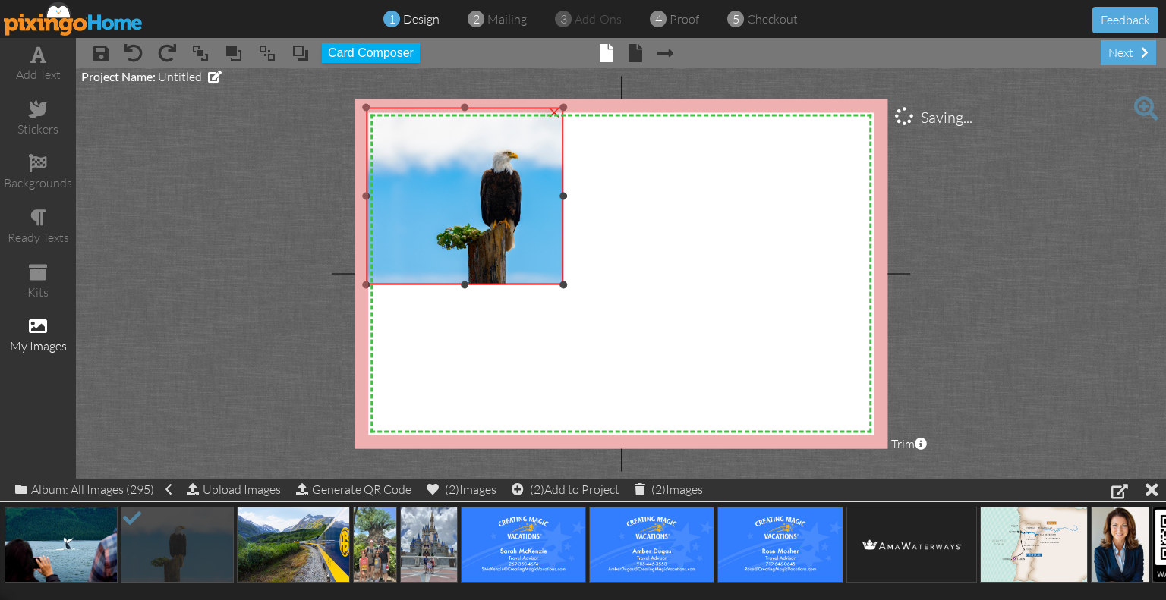
drag, startPoint x: 633, startPoint y: 195, endPoint x: 564, endPoint y: 197, distance: 69.1
click at [564, 197] on div at bounding box center [563, 197] width 8 height 8
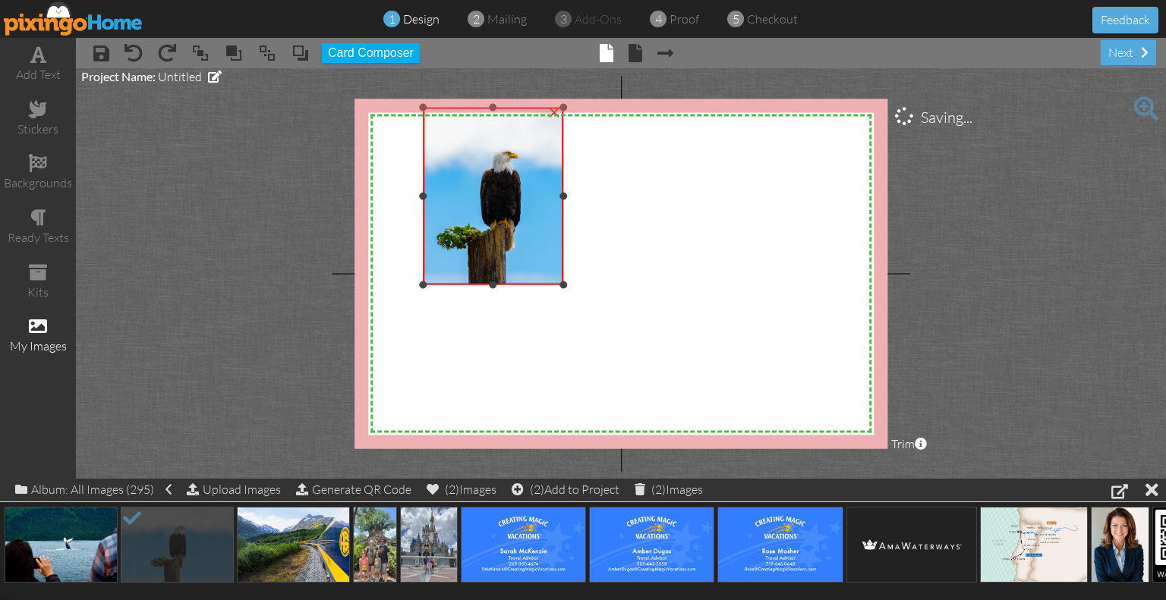
drag, startPoint x: 363, startPoint y: 199, endPoint x: 420, endPoint y: 219, distance: 60.2
click at [423, 219] on div "×" at bounding box center [493, 197] width 140 height 178
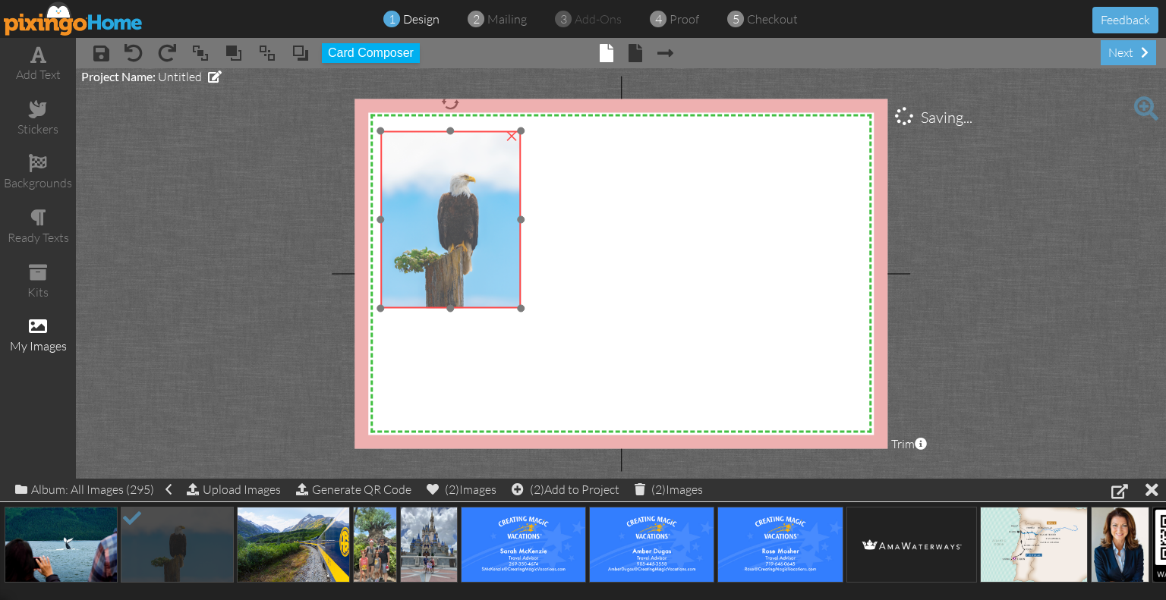
drag, startPoint x: 486, startPoint y: 234, endPoint x: 456, endPoint y: 245, distance: 31.4
click at [456, 245] on img at bounding box center [456, 220] width 266 height 178
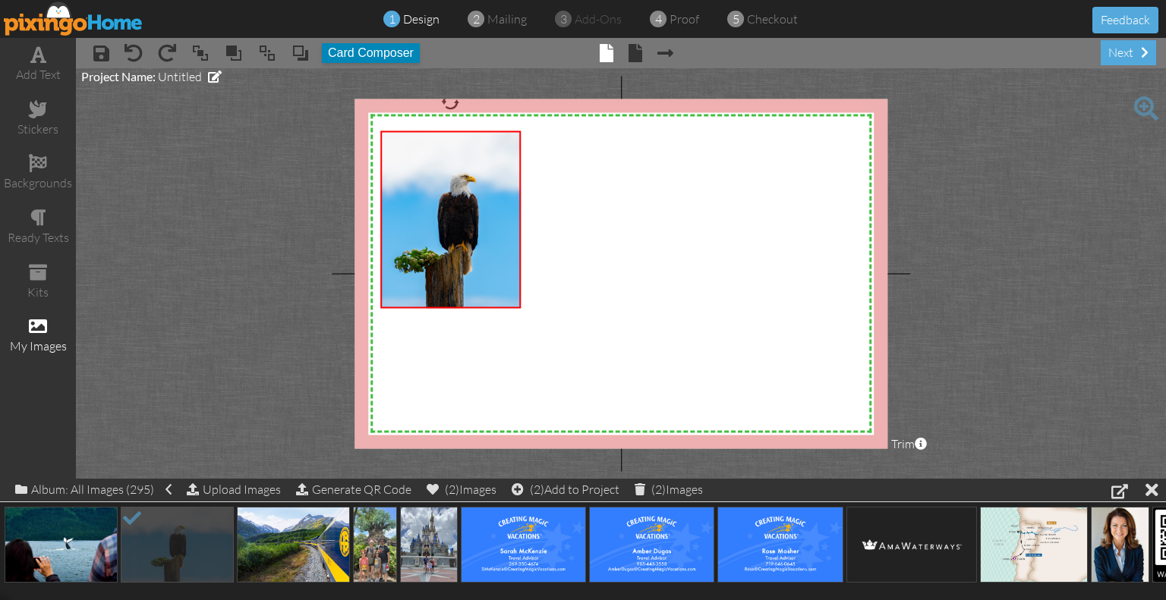
click at [351, 58] on button "Card Composer" at bounding box center [371, 53] width 98 height 20
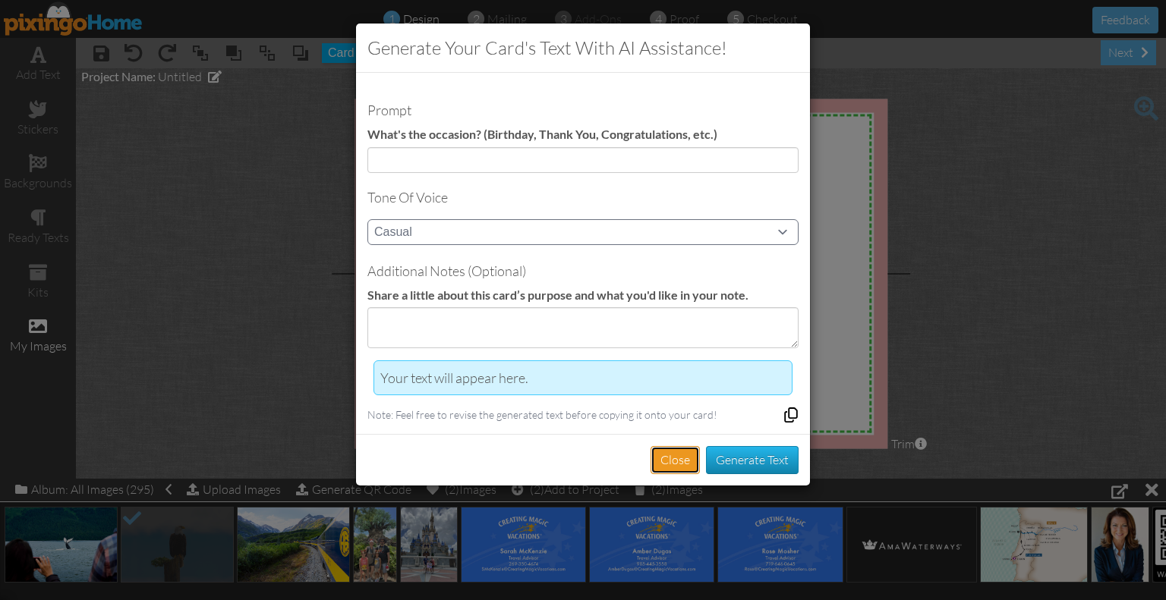
click at [667, 453] on button "Close" at bounding box center [674, 460] width 49 height 28
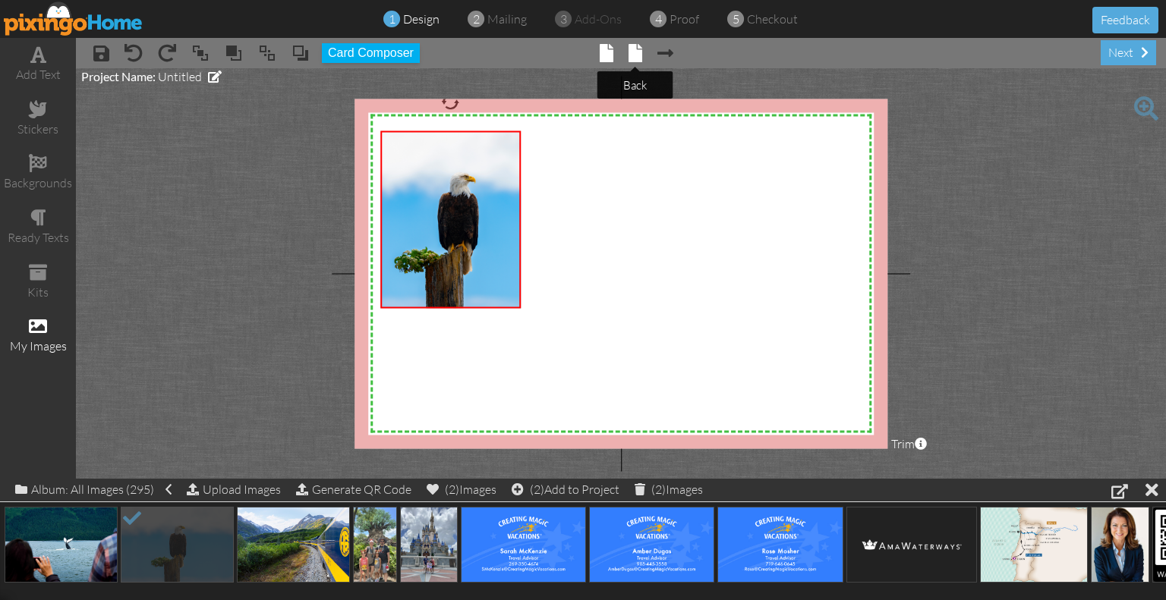
click at [636, 55] on span at bounding box center [635, 53] width 14 height 18
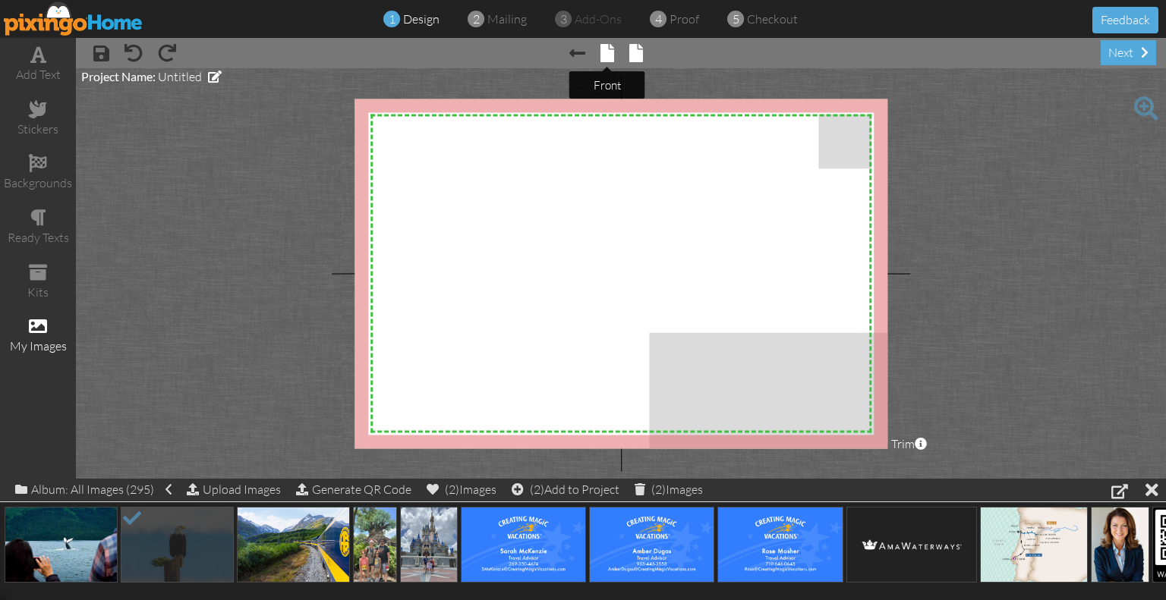
click at [603, 55] on span at bounding box center [607, 53] width 14 height 18
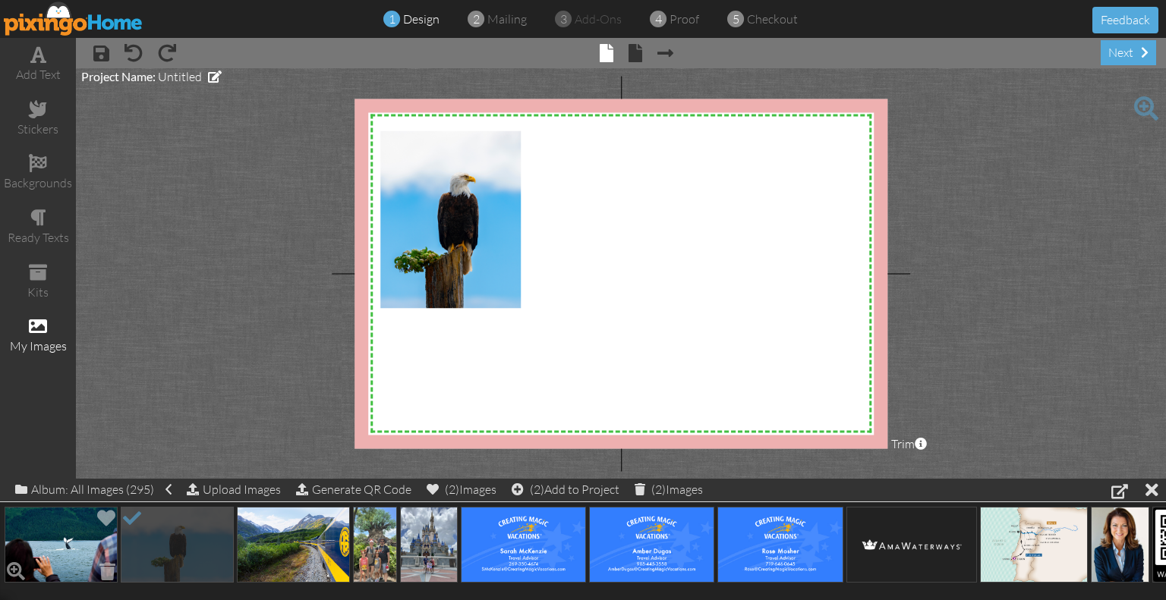
click at [82, 530] on img at bounding box center [61, 545] width 113 height 76
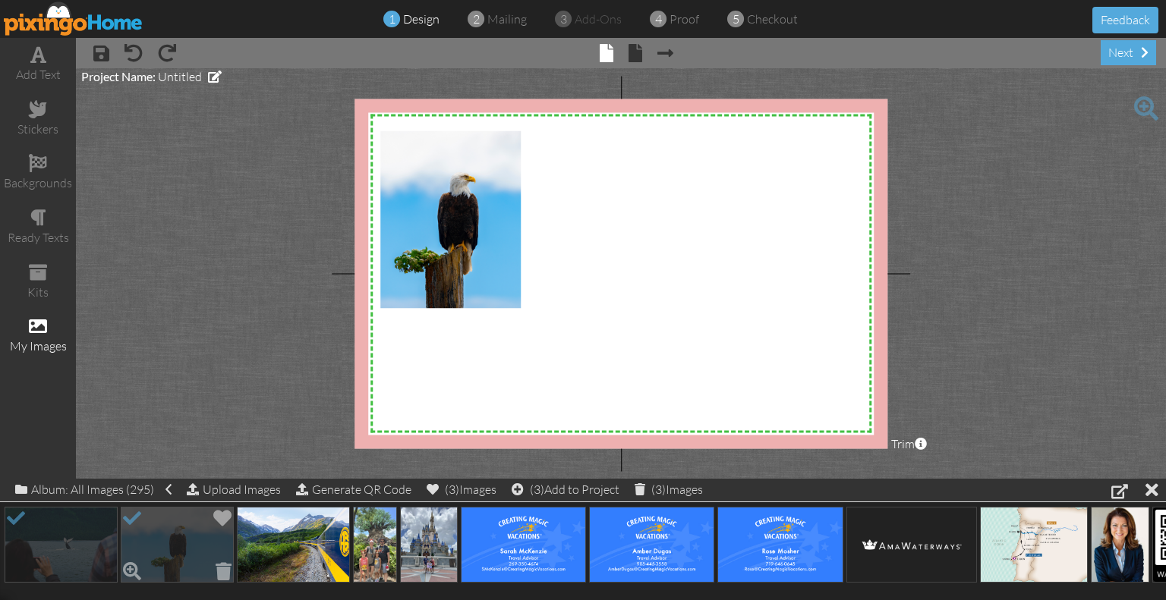
click at [188, 533] on img at bounding box center [177, 545] width 113 height 76
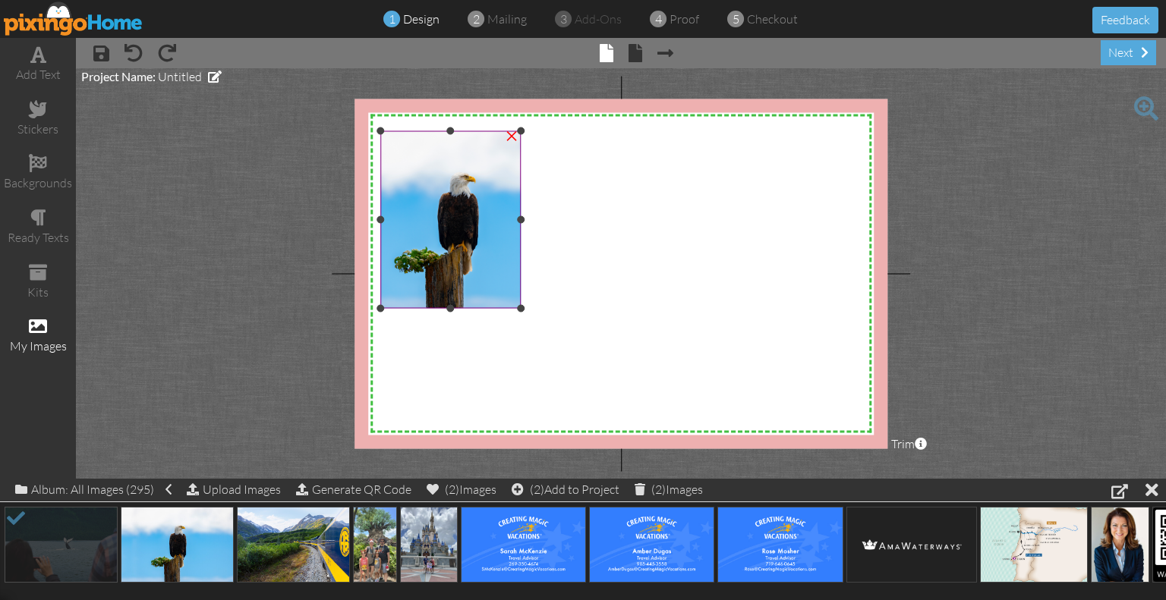
drag, startPoint x: 487, startPoint y: 171, endPoint x: 511, endPoint y: 219, distance: 54.0
click at [487, 171] on img at bounding box center [456, 220] width 266 height 178
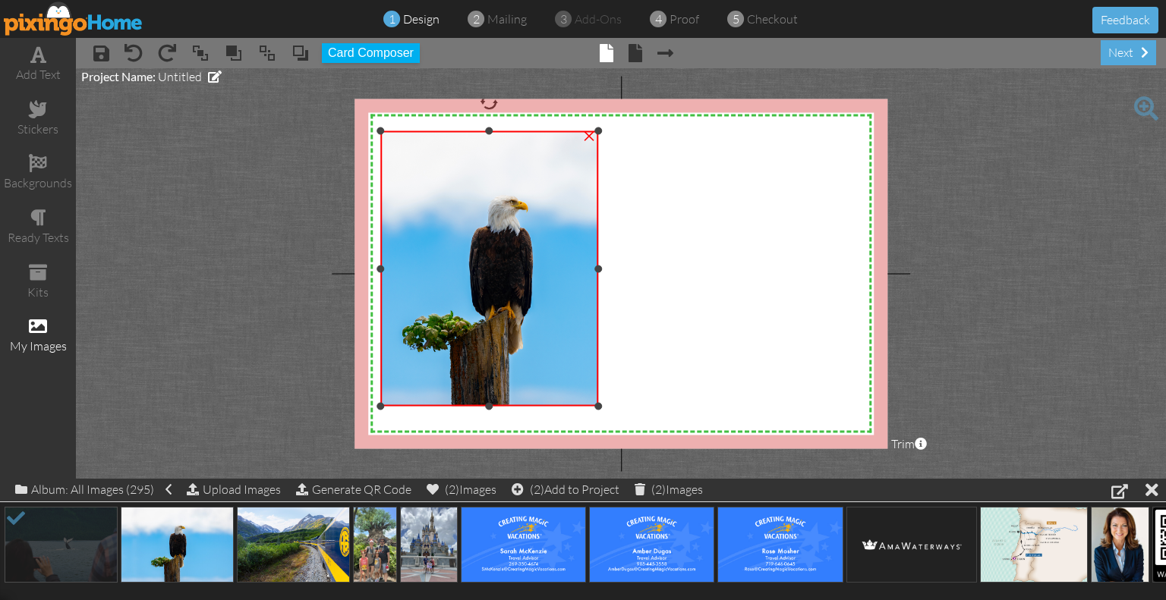
drag, startPoint x: 521, startPoint y: 309, endPoint x: 763, endPoint y: 407, distance: 261.8
click at [763, 407] on div "X X X X X X X X X X X X X X X X X X X X X X X X X X X X X X X X X X X X X X X X…" at bounding box center [620, 274] width 533 height 350
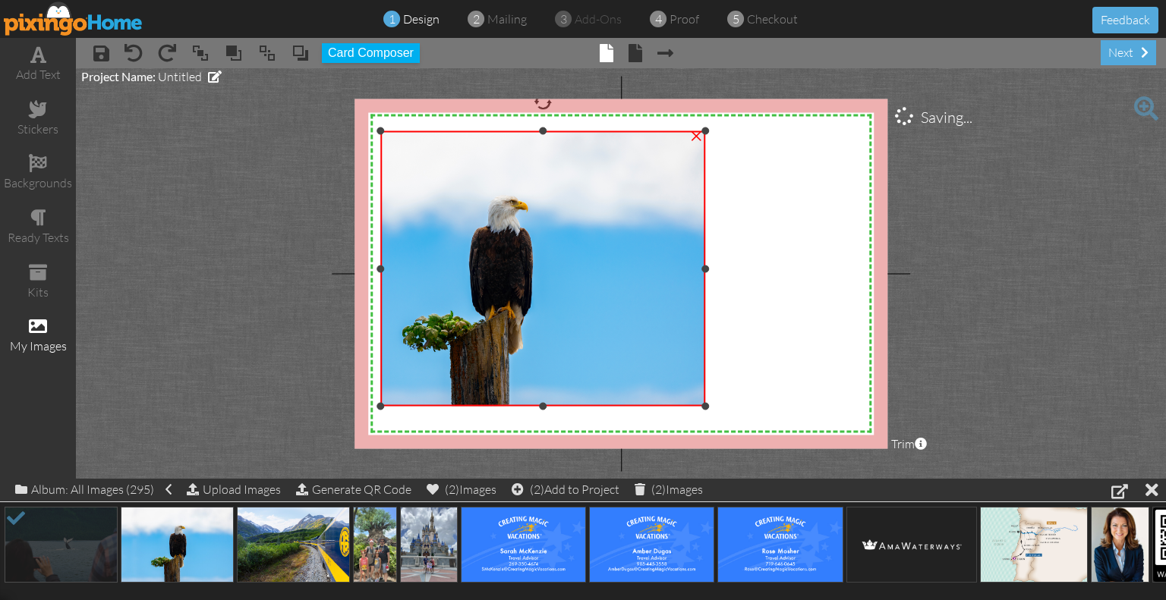
drag, startPoint x: 599, startPoint y: 269, endPoint x: 880, endPoint y: 275, distance: 280.8
click at [880, 275] on div "X X X X X X X X X X X X X X X X X X X X X X X X X X X X X X X X X X X X X X X X…" at bounding box center [620, 274] width 533 height 350
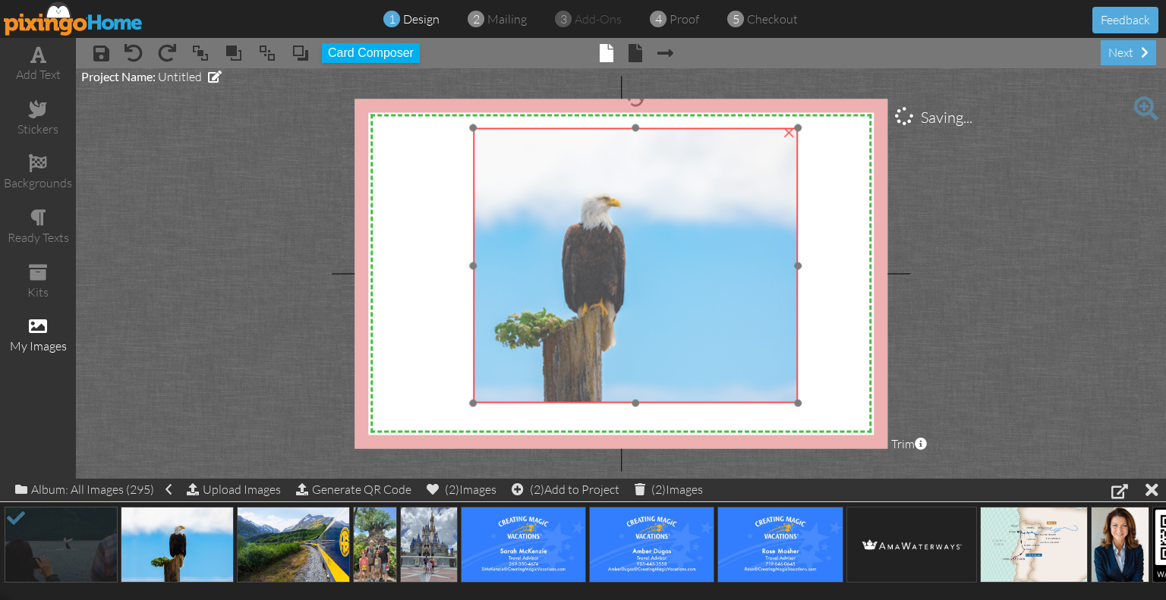
drag, startPoint x: 562, startPoint y: 271, endPoint x: 654, endPoint y: 268, distance: 92.6
click at [654, 268] on img at bounding box center [591, 265] width 413 height 275
click at [468, 272] on div at bounding box center [634, 266] width 332 height 283
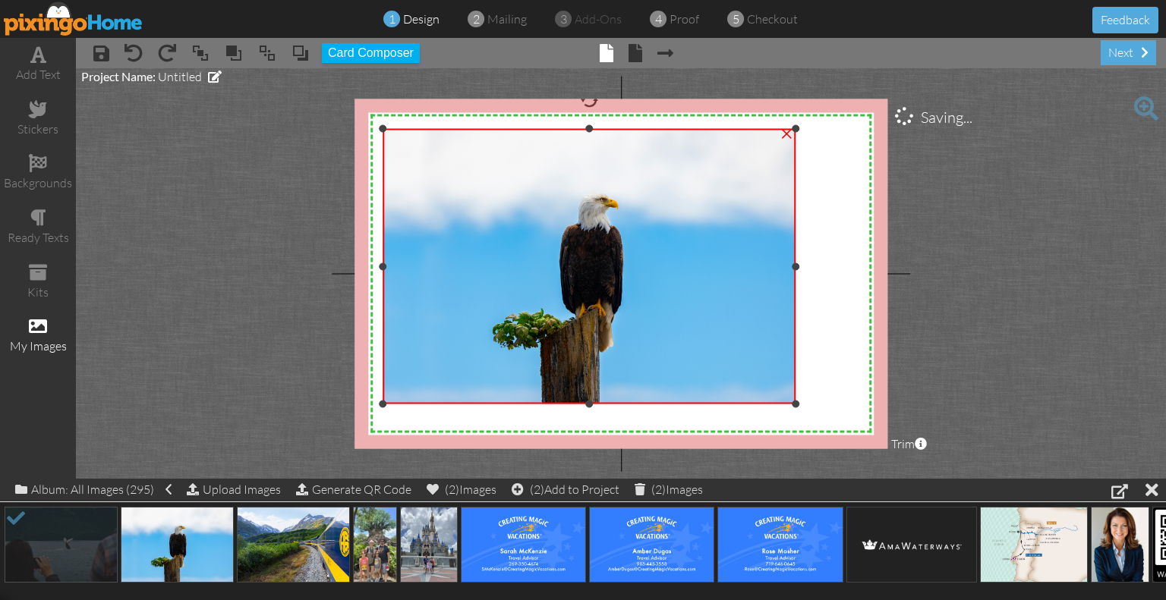
drag, startPoint x: 470, startPoint y: 265, endPoint x: 353, endPoint y: 250, distance: 117.8
click at [353, 250] on project-studio-wrapper "X X X X X X X X X X X X X X X X X X X X X X X X X X X X X X X X X X X X X X X X…" at bounding box center [621, 273] width 1090 height 411
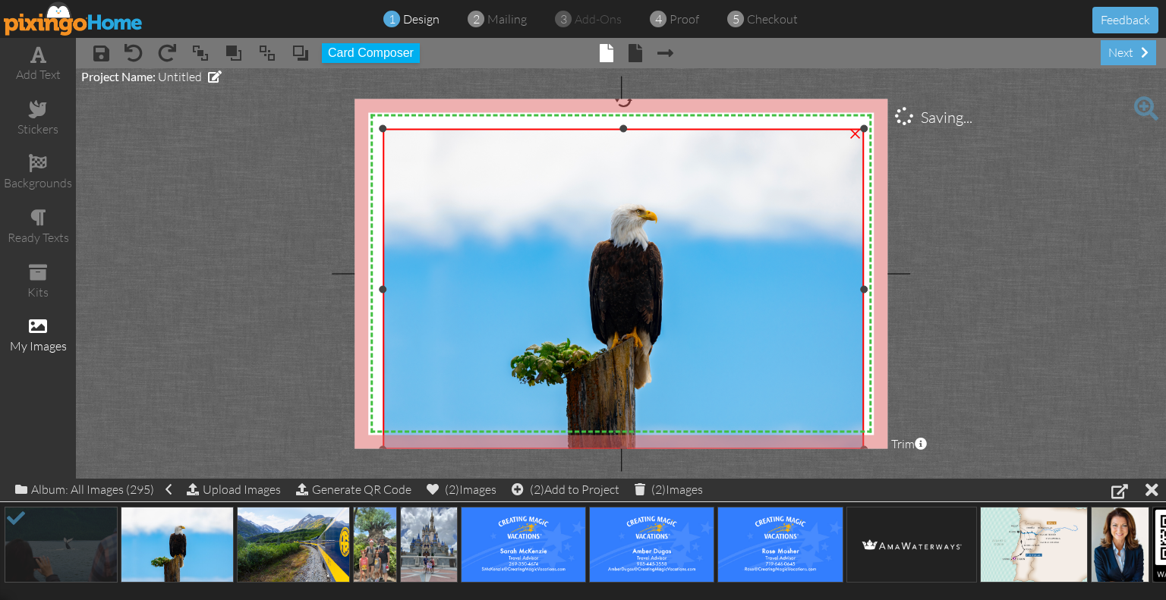
drag, startPoint x: 794, startPoint y: 404, endPoint x: 882, endPoint y: 450, distance: 98.4
click at [882, 450] on project-studio-wrapper "X X X X X X X X X X X X X X X X X X X X X X X X X X X X X X X X X X X X X X X X…" at bounding box center [621, 273] width 1090 height 411
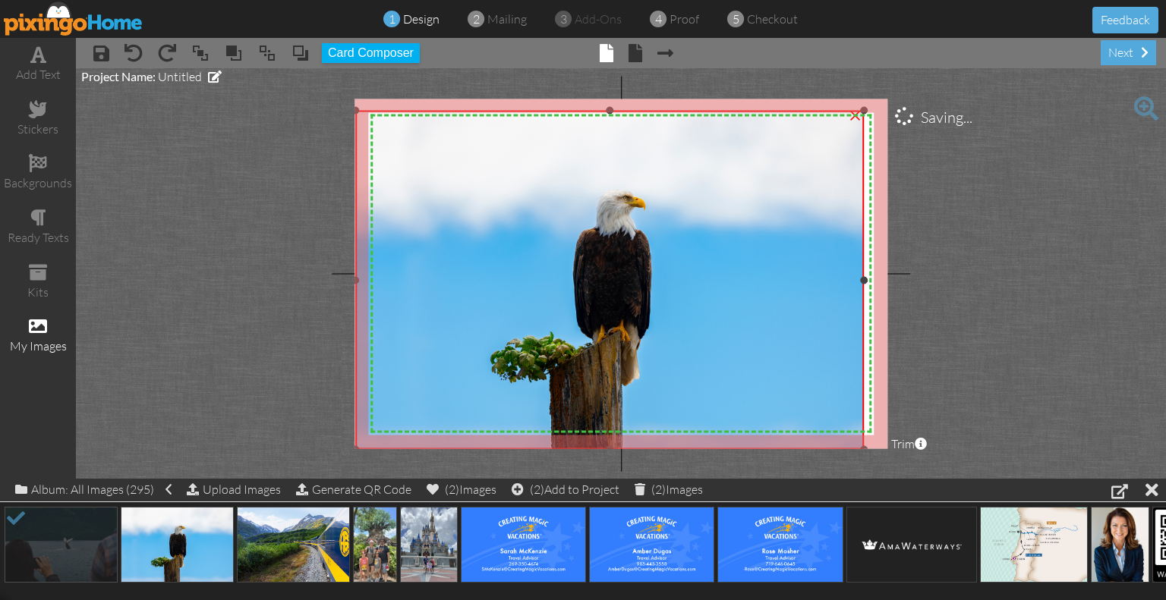
drag, startPoint x: 381, startPoint y: 127, endPoint x: 360, endPoint y: 109, distance: 28.0
click at [360, 111] on div "×" at bounding box center [609, 280] width 509 height 339
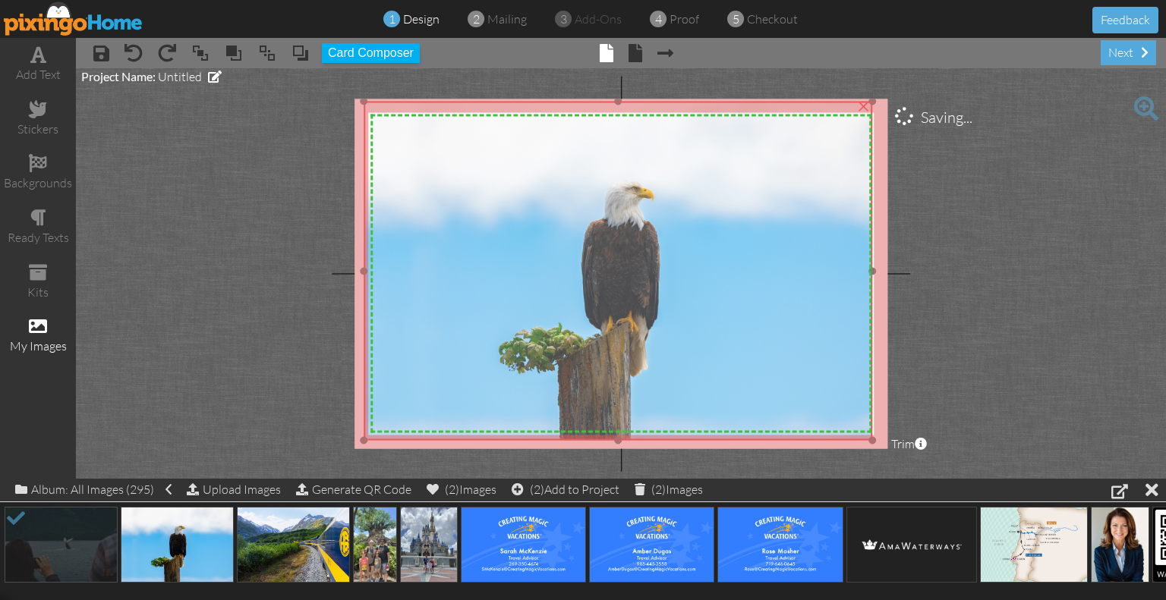
drag, startPoint x: 485, startPoint y: 204, endPoint x: 493, endPoint y: 195, distance: 12.4
click at [493, 195] on img at bounding box center [617, 271] width 509 height 339
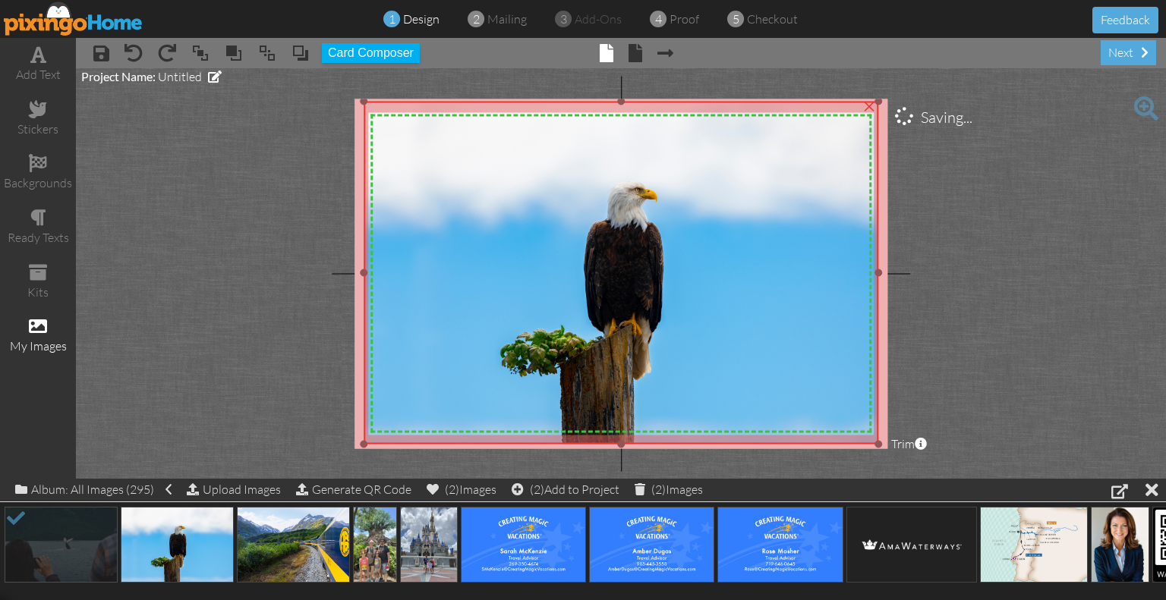
drag, startPoint x: 871, startPoint y: 439, endPoint x: 883, endPoint y: 442, distance: 12.7
click at [883, 442] on div "X X X X X X X X X X X X X X X X X X X X X X X X X X X X X X X X X X X X X X X X…" at bounding box center [620, 274] width 533 height 350
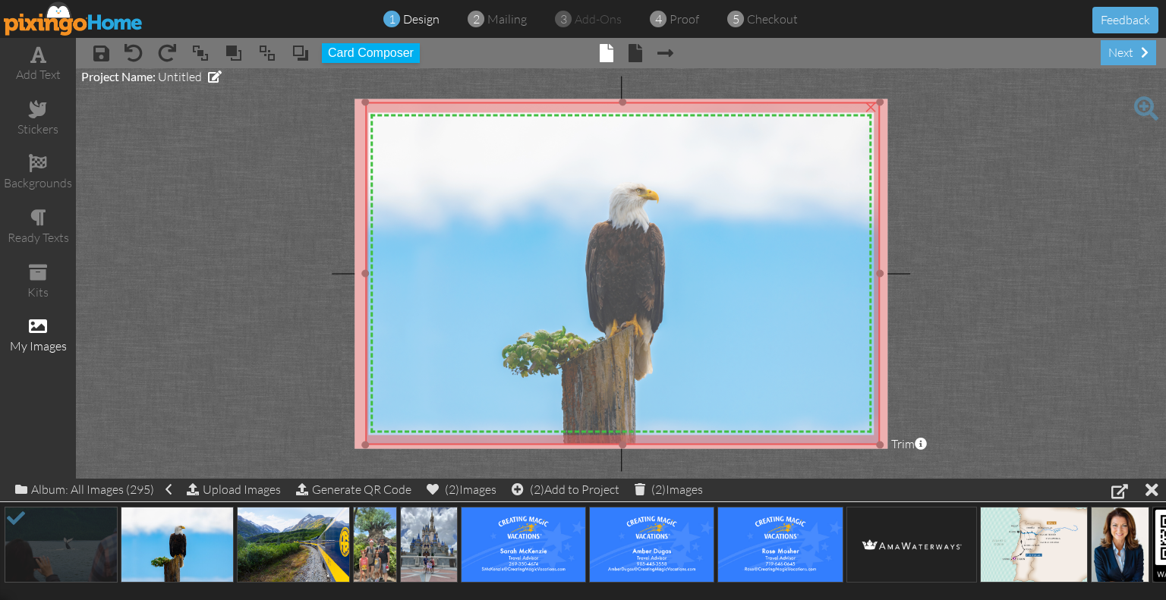
drag, startPoint x: 797, startPoint y: 397, endPoint x: 809, endPoint y: 397, distance: 11.4
click at [809, 397] on img at bounding box center [622, 273] width 514 height 343
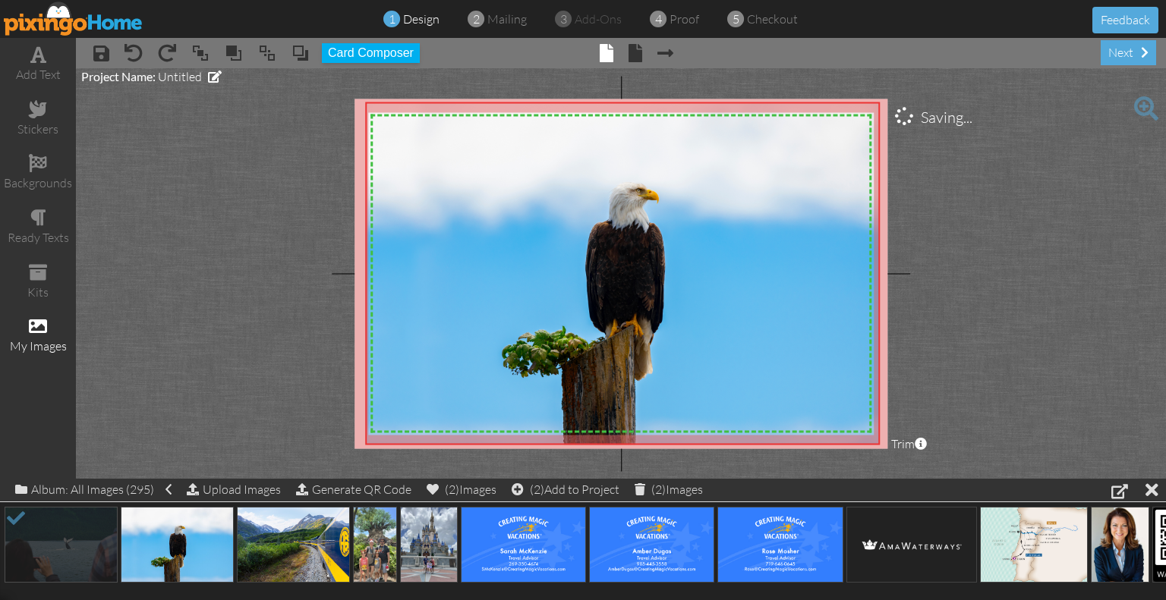
click at [1070, 397] on project-studio-wrapper "X X X X X X X X X X X X X X X X X X X X X X X X X X X X X X X X X X X X X X X X…" at bounding box center [621, 273] width 1090 height 411
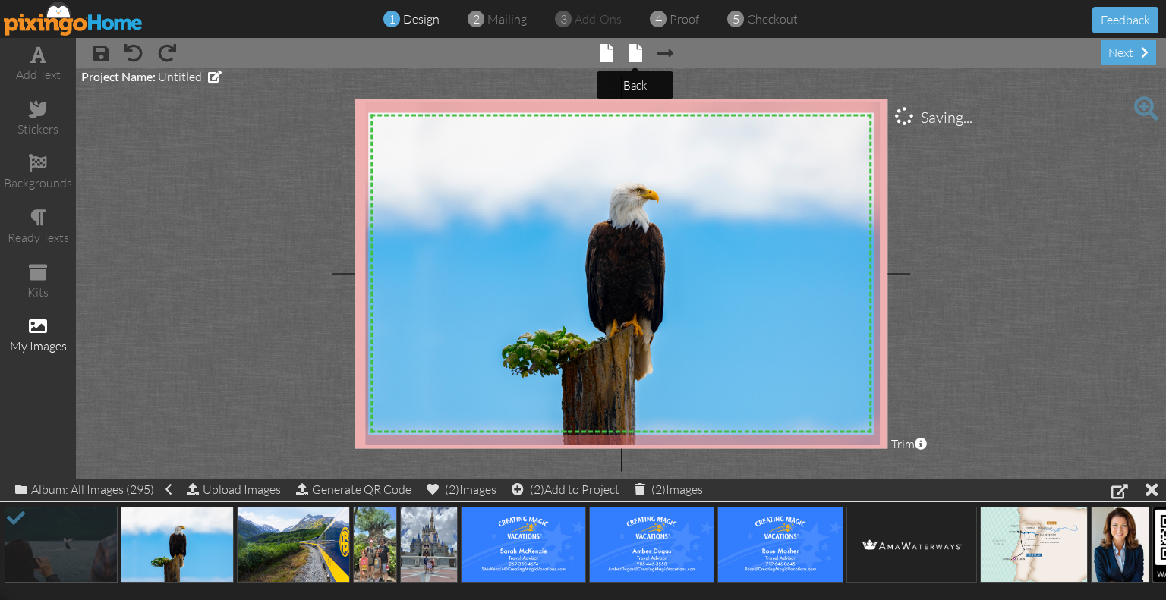
click at [640, 63] on tooltip "× back" at bounding box center [635, 54] width 14 height 20
click at [637, 57] on span at bounding box center [635, 53] width 14 height 18
click at [605, 46] on span at bounding box center [607, 53] width 14 height 18
click at [638, 55] on span at bounding box center [636, 53] width 14 height 18
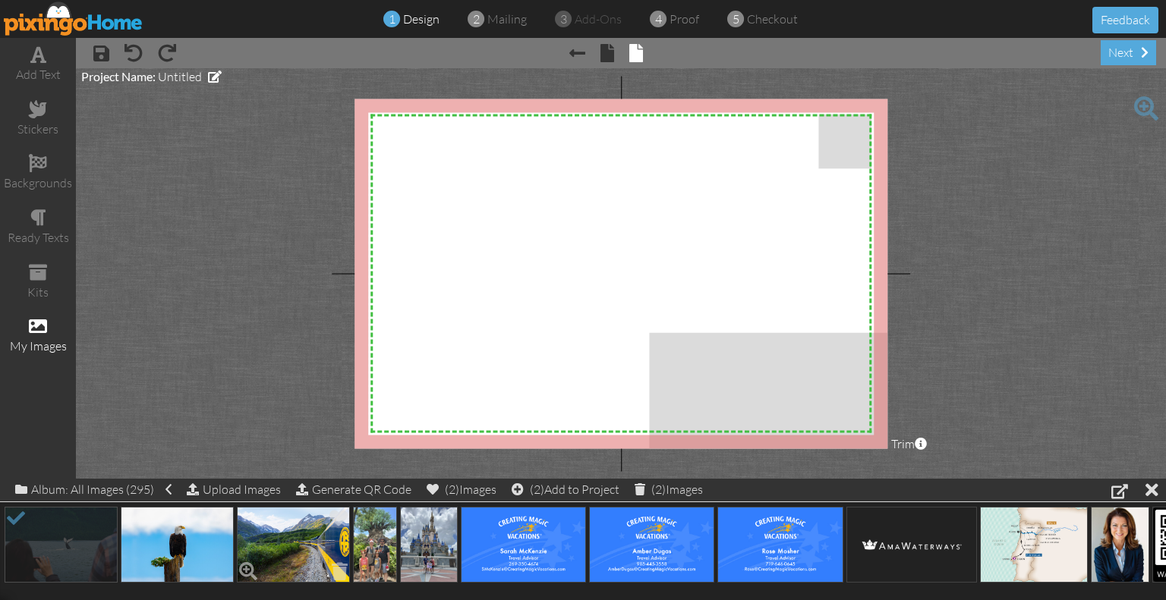
click at [273, 555] on img at bounding box center [293, 545] width 113 height 76
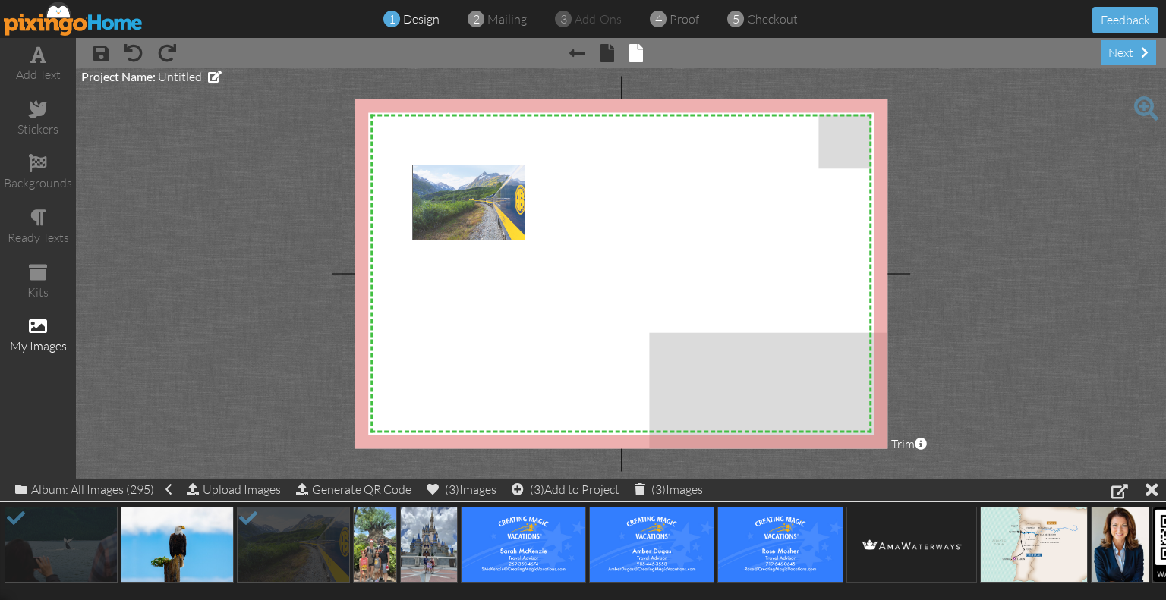
drag, startPoint x: 288, startPoint y: 543, endPoint x: 461, endPoint y: 200, distance: 384.1
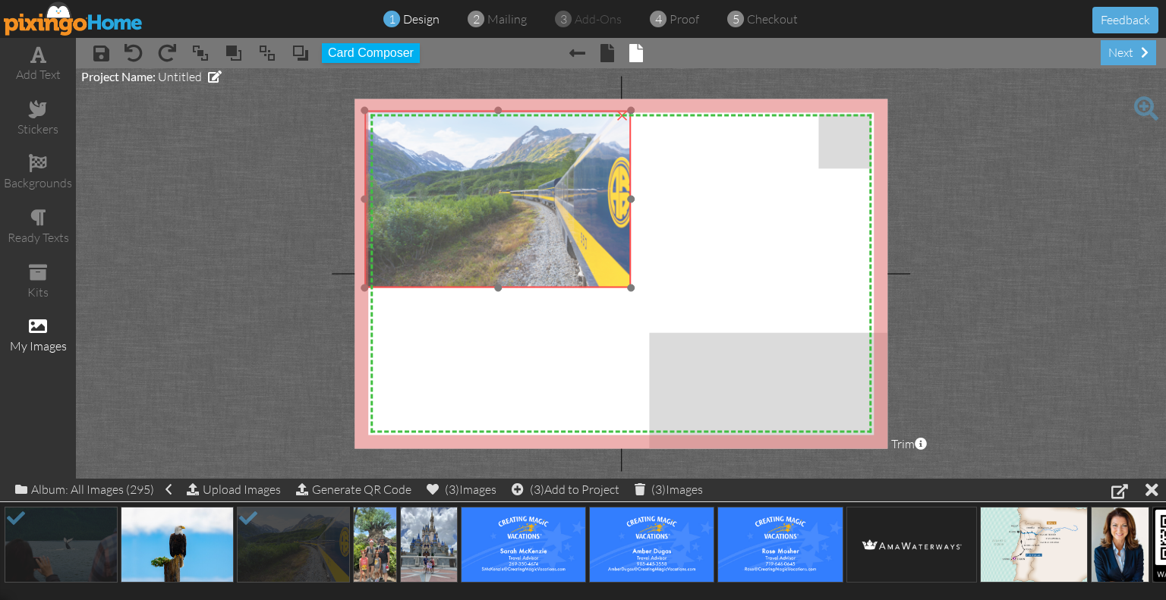
drag, startPoint x: 565, startPoint y: 242, endPoint x: 517, endPoint y: 189, distance: 71.0
click at [517, 189] on img at bounding box center [498, 200] width 266 height 178
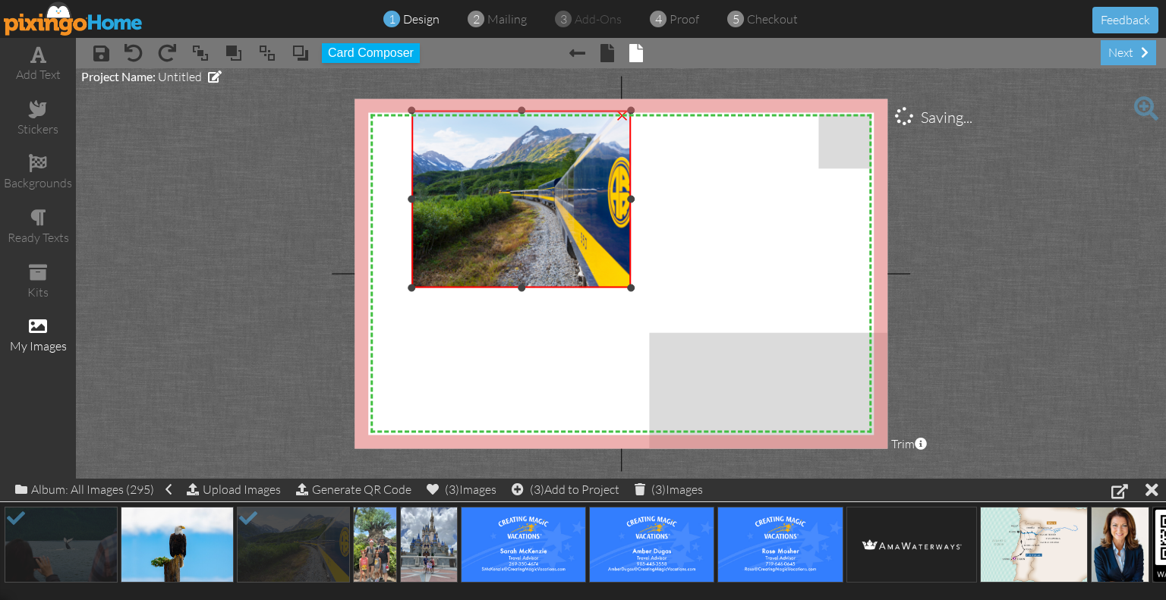
drag, startPoint x: 364, startPoint y: 201, endPoint x: 411, endPoint y: 208, distance: 47.5
click at [412, 208] on div "×" at bounding box center [521, 200] width 219 height 178
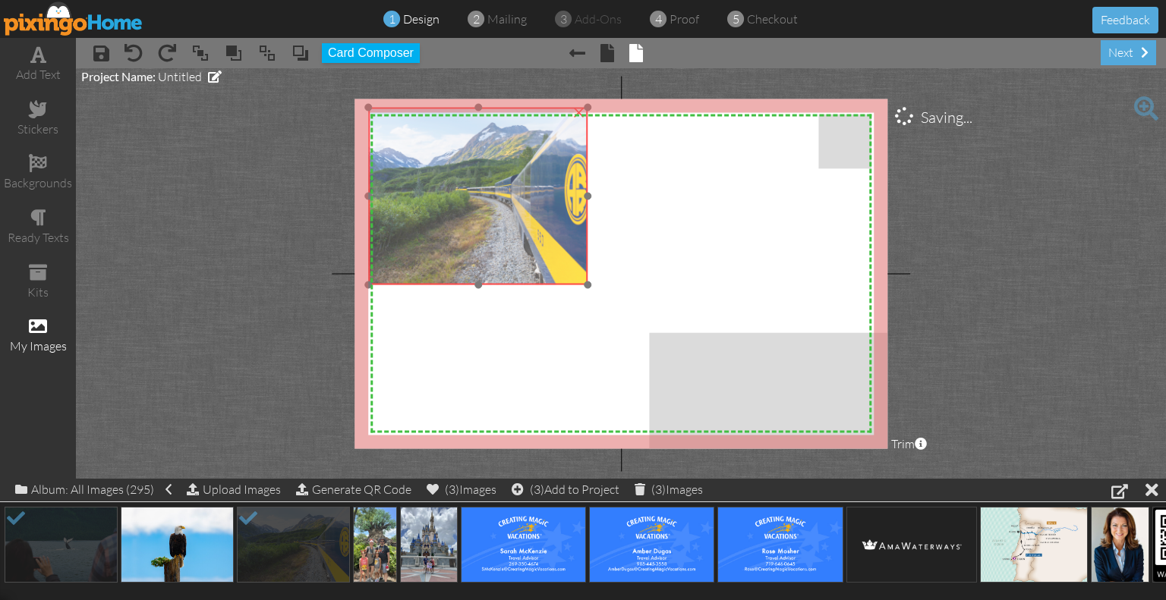
drag, startPoint x: 470, startPoint y: 229, endPoint x: 445, endPoint y: 221, distance: 26.4
click at [445, 221] on img at bounding box center [455, 197] width 266 height 178
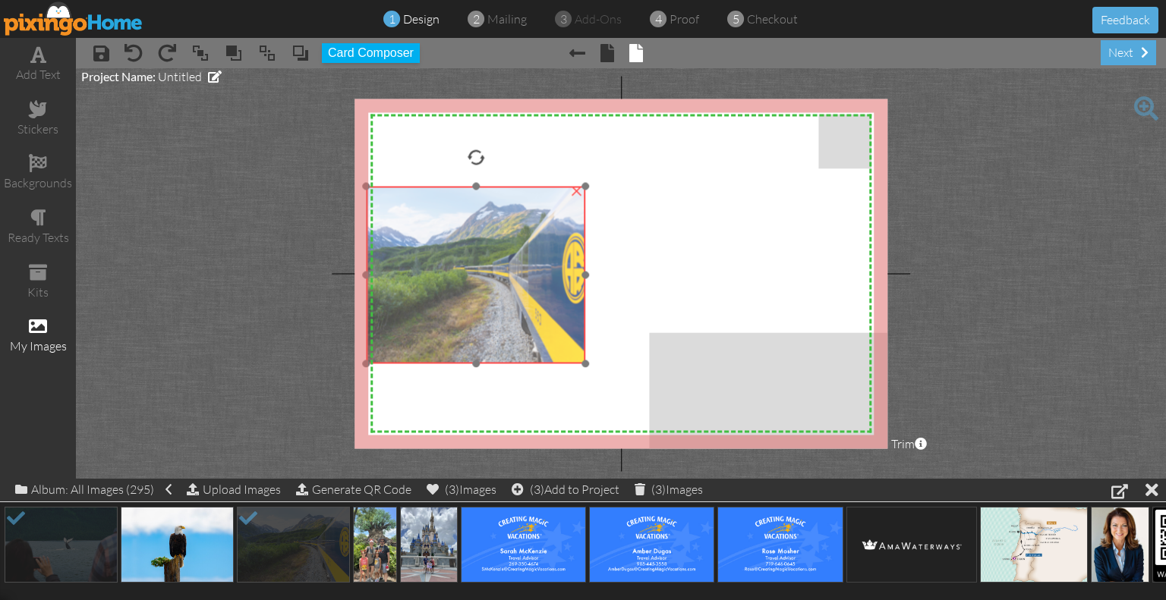
drag, startPoint x: 584, startPoint y: 283, endPoint x: 581, endPoint y: 362, distance: 78.9
click at [581, 362] on img at bounding box center [452, 276] width 266 height 178
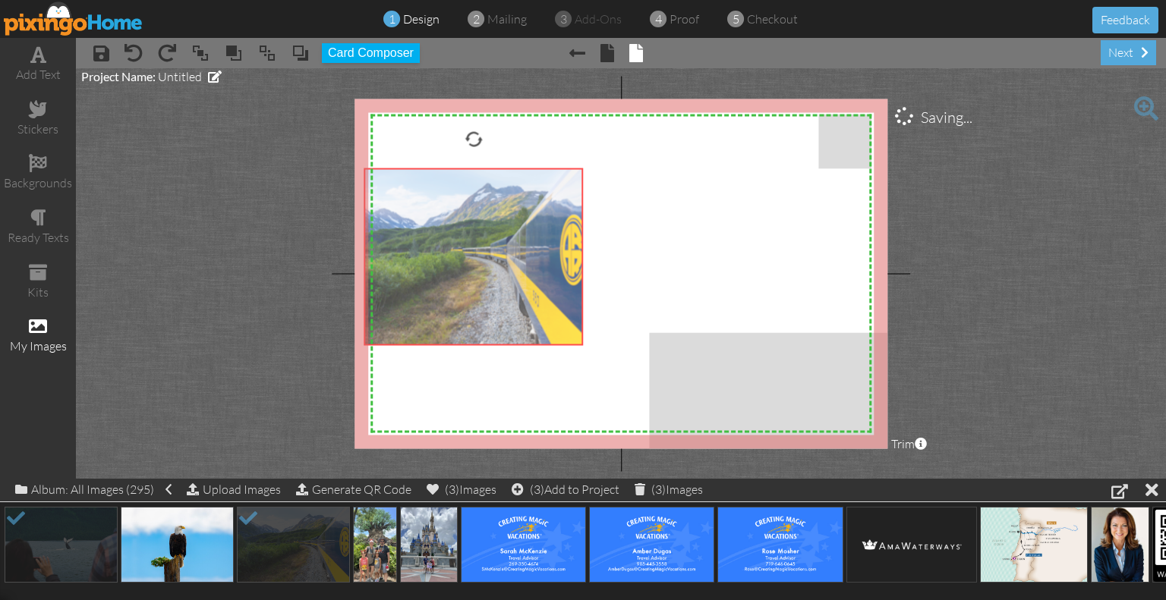
drag, startPoint x: 595, startPoint y: 370, endPoint x: 587, endPoint y: 345, distance: 25.7
click at [587, 345] on div "X X X X X X X X X X X X X X X X X X X X X X X X X X X X X X X X X X X X X X X X…" at bounding box center [620, 274] width 533 height 350
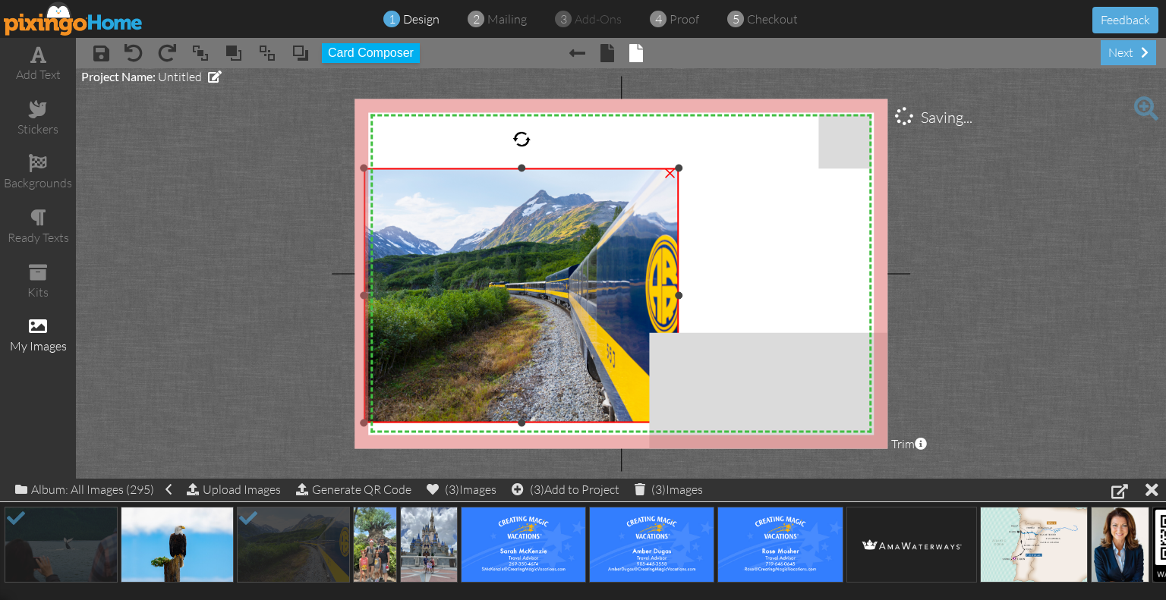
drag, startPoint x: 581, startPoint y: 345, endPoint x: 611, endPoint y: 423, distance: 83.6
click at [611, 423] on div "×" at bounding box center [521, 295] width 315 height 255
drag, startPoint x: 522, startPoint y: 169, endPoint x: 523, endPoint y: 131, distance: 37.9
click at [523, 168] on div "×" at bounding box center [522, 296] width 316 height 256
drag, startPoint x: 524, startPoint y: 166, endPoint x: 523, endPoint y: 130, distance: 36.4
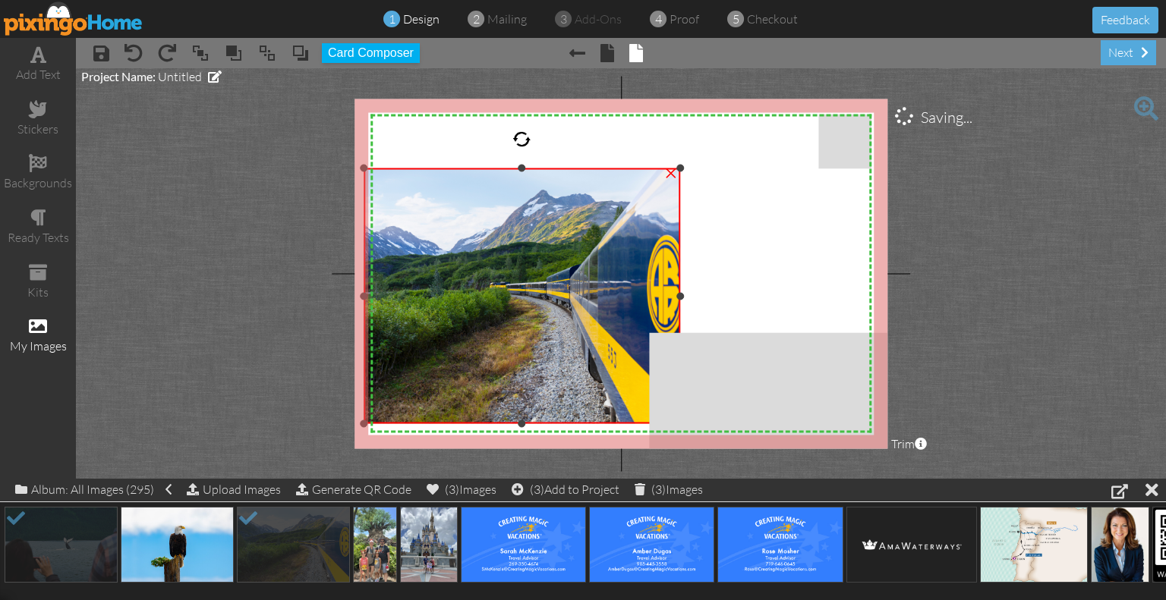
click at [523, 130] on div "X X X X X X X X X X X X X X X X X X X X X X X X X X X X X X X X X X X X X X X X…" at bounding box center [620, 274] width 533 height 350
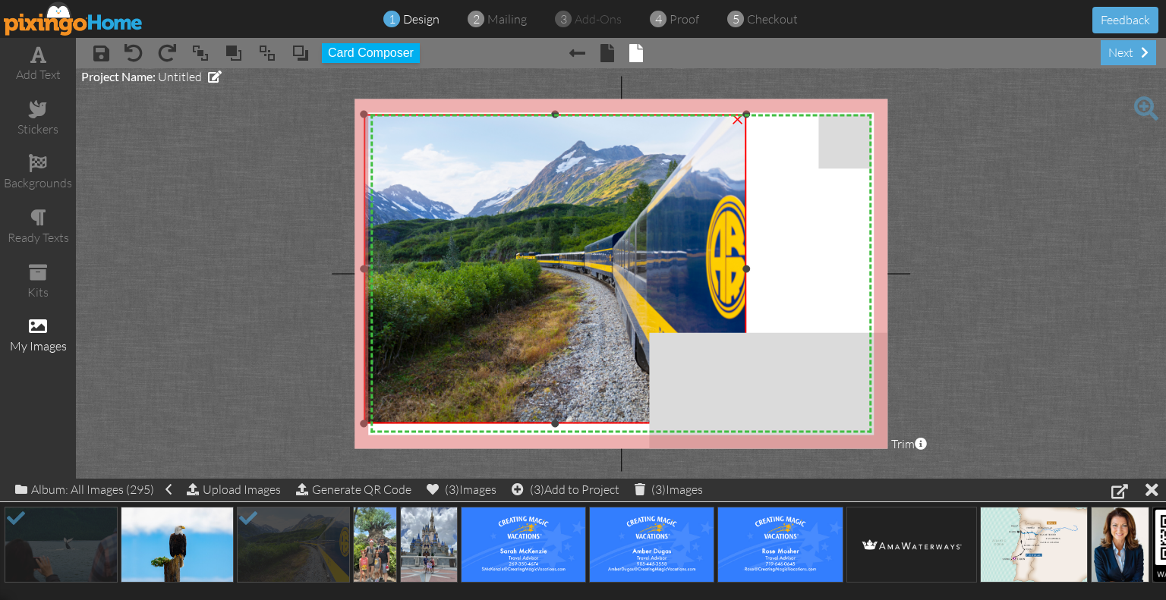
drag, startPoint x: 680, startPoint y: 169, endPoint x: 714, endPoint y: 115, distance: 63.8
click at [714, 115] on div "×" at bounding box center [555, 270] width 382 height 310
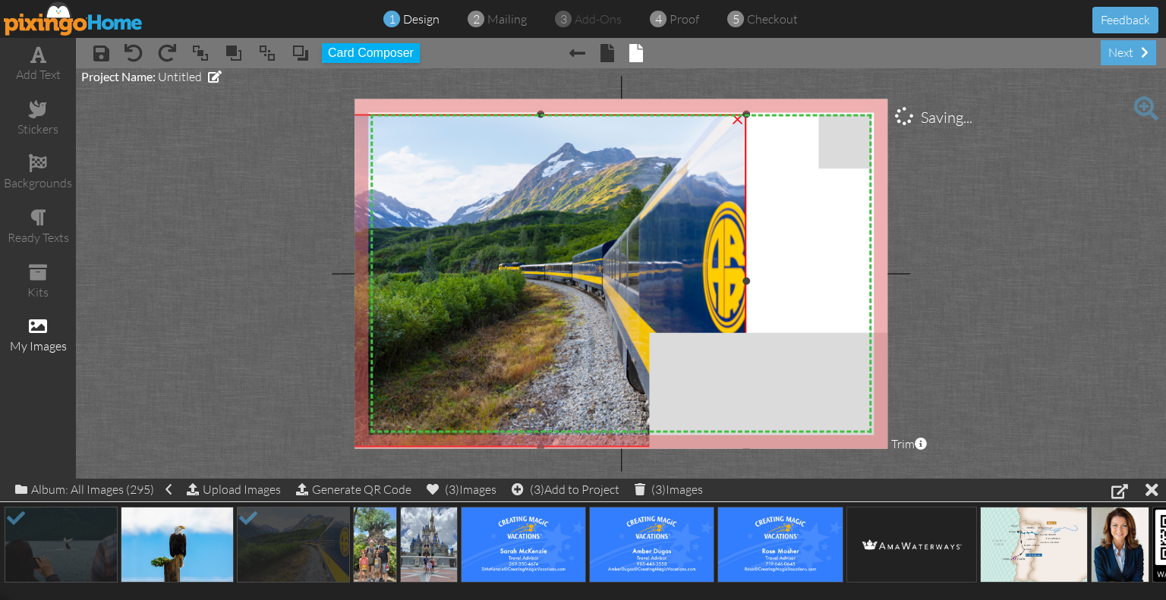
drag, startPoint x: 365, startPoint y: 424, endPoint x: 363, endPoint y: 448, distance: 23.6
click at [363, 448] on div "×" at bounding box center [540, 281] width 411 height 333
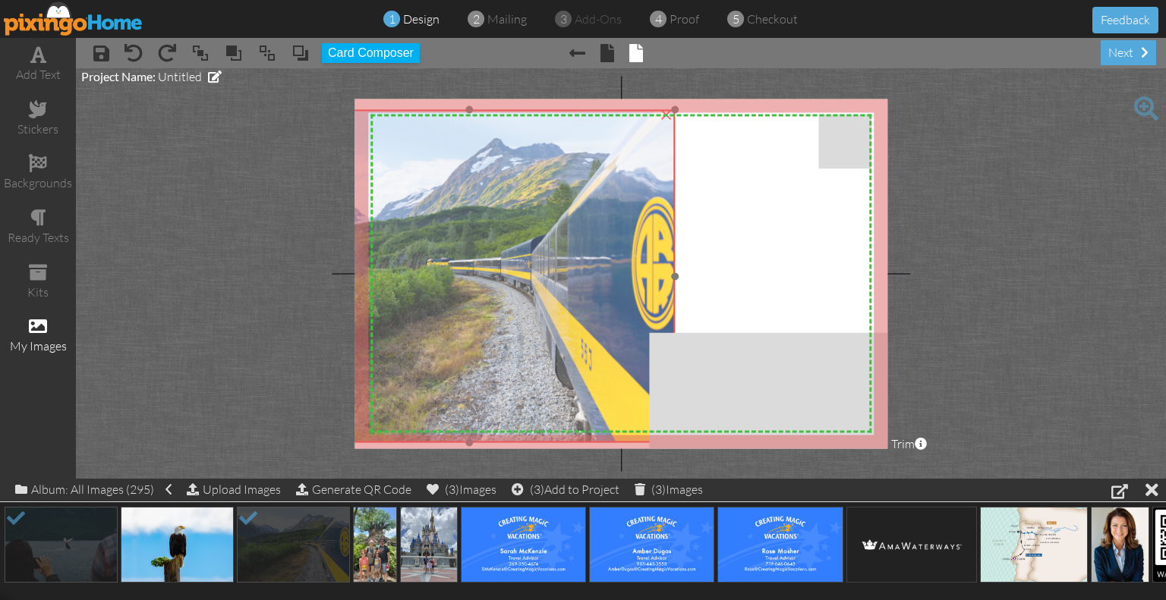
drag, startPoint x: 527, startPoint y: 329, endPoint x: 455, endPoint y: 325, distance: 71.5
click at [455, 325] on img at bounding box center [425, 276] width 500 height 333
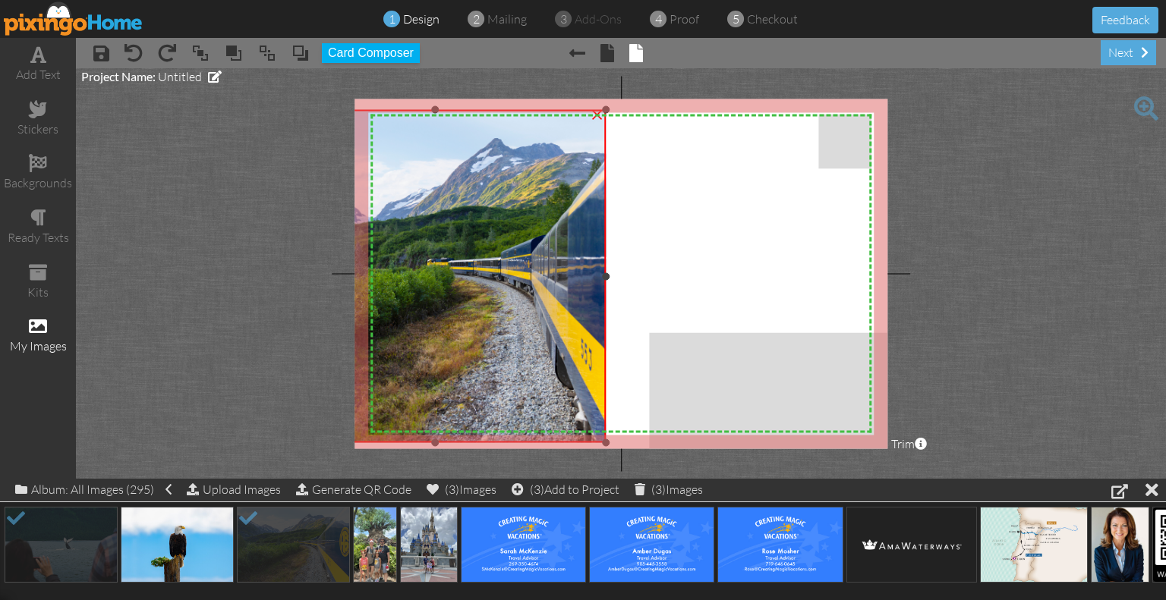
drag, startPoint x: 672, startPoint y: 275, endPoint x: 603, endPoint y: 272, distance: 69.1
click at [603, 272] on div at bounding box center [606, 276] width 8 height 8
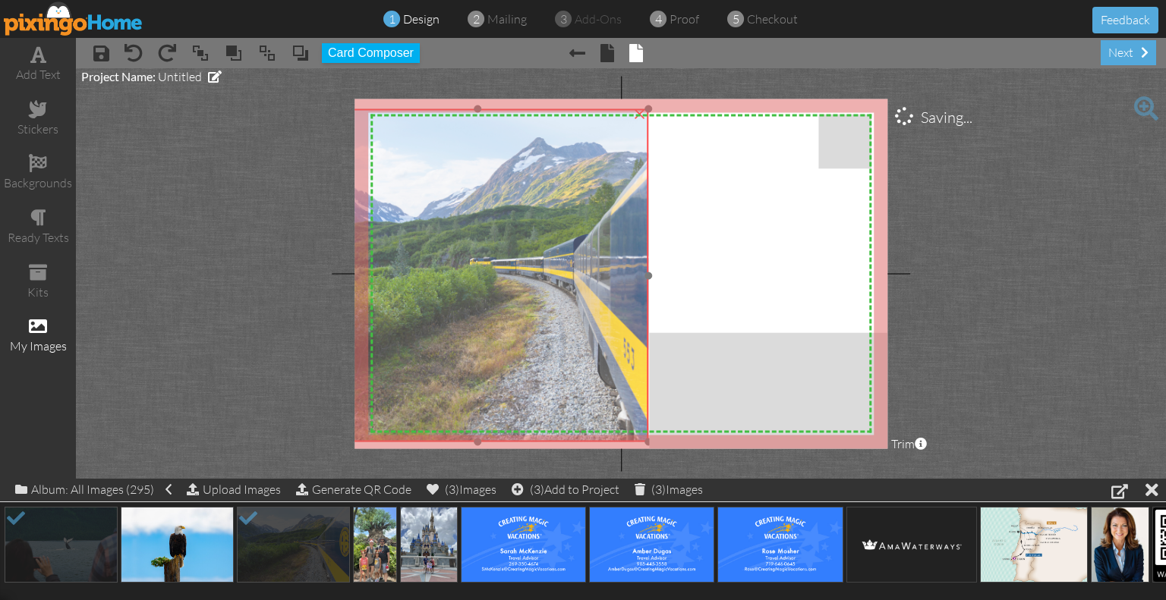
drag, startPoint x: 515, startPoint y: 281, endPoint x: 558, endPoint y: 280, distance: 42.5
click at [558, 280] on img at bounding box center [468, 275] width 500 height 333
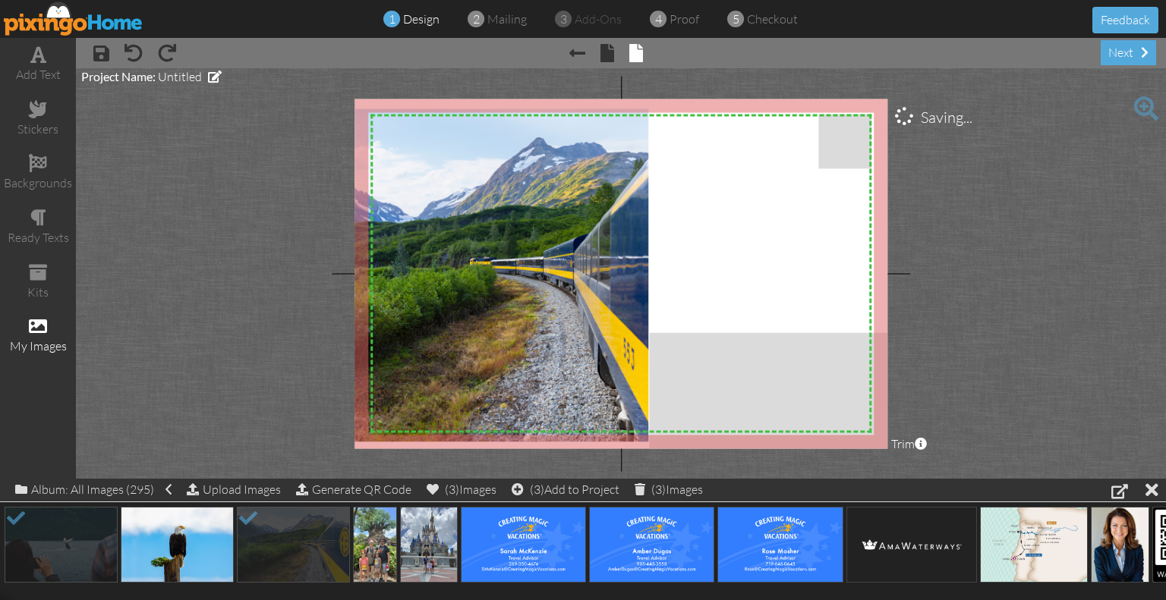
click at [955, 351] on project-studio-wrapper "X X X X X X X X X X X X X X X X X X X X X X X X X X X X X X X X X X X X X X X X…" at bounding box center [621, 273] width 1090 height 411
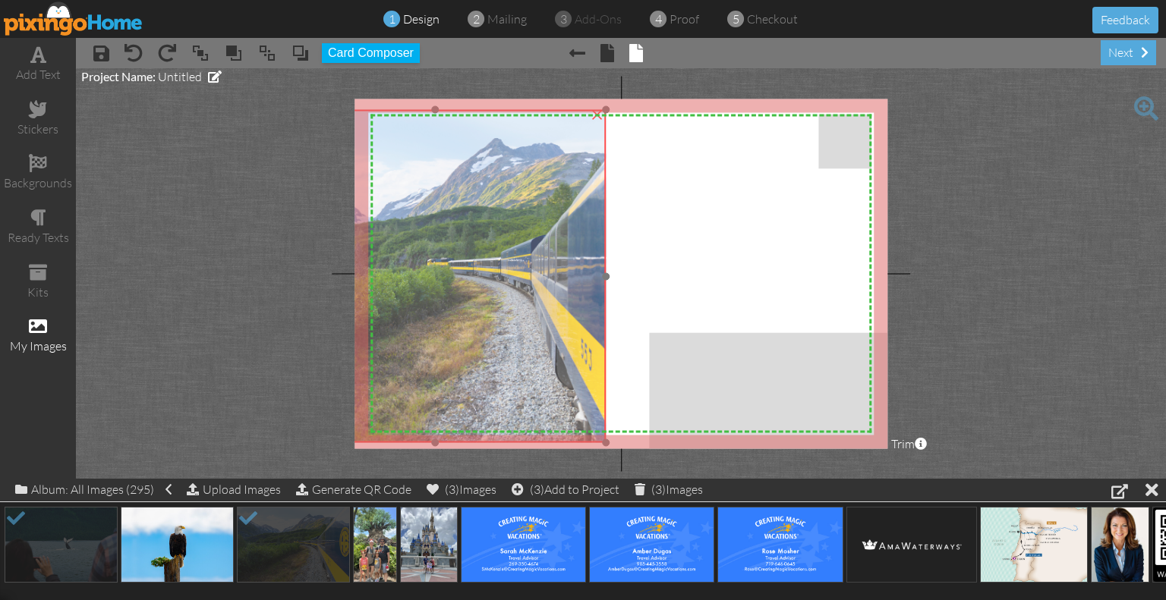
drag, startPoint x: 554, startPoint y: 274, endPoint x: 511, endPoint y: 275, distance: 42.5
click at [511, 275] on img at bounding box center [425, 276] width 500 height 333
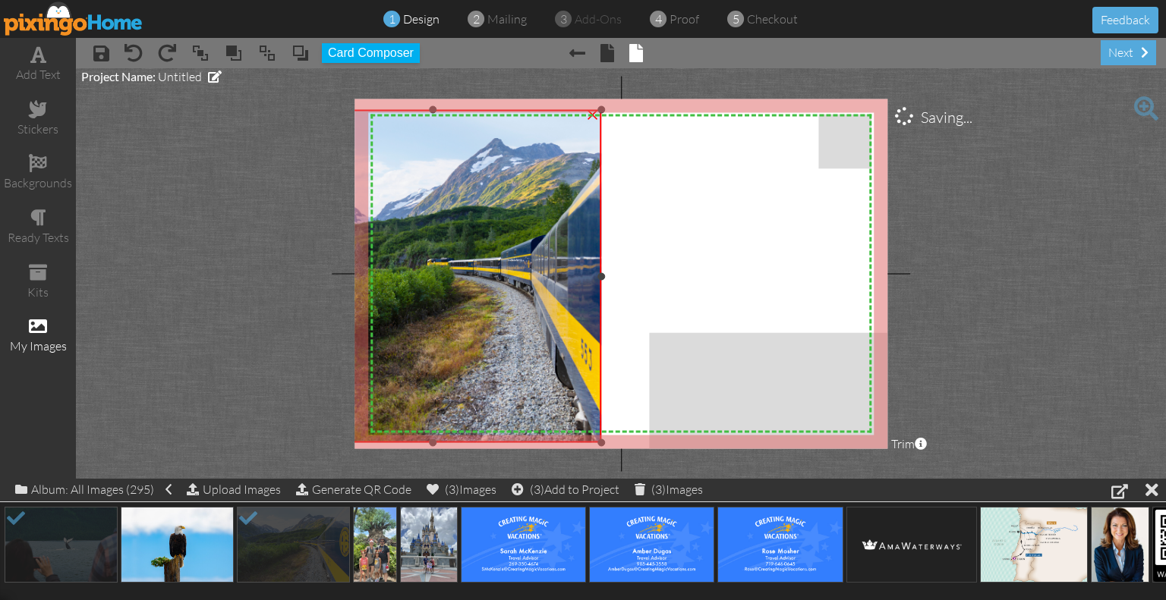
click at [599, 274] on div at bounding box center [602, 276] width 8 height 8
click at [29, 215] on div "ready texts" at bounding box center [38, 227] width 76 height 53
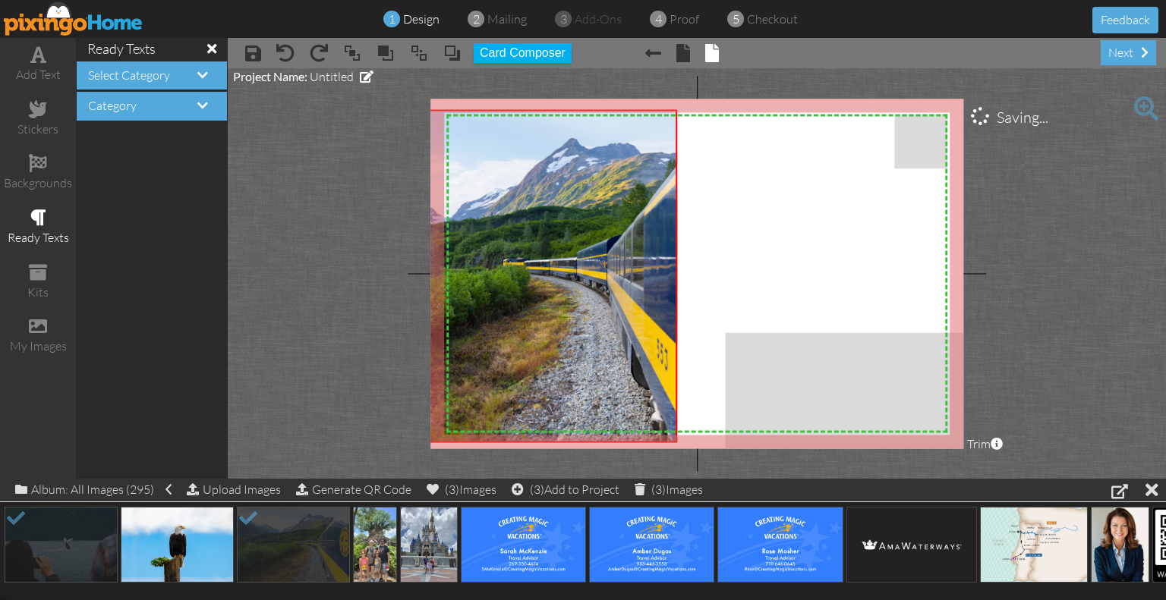
click at [212, 68] on div "Select Category" at bounding box center [152, 75] width 150 height 29
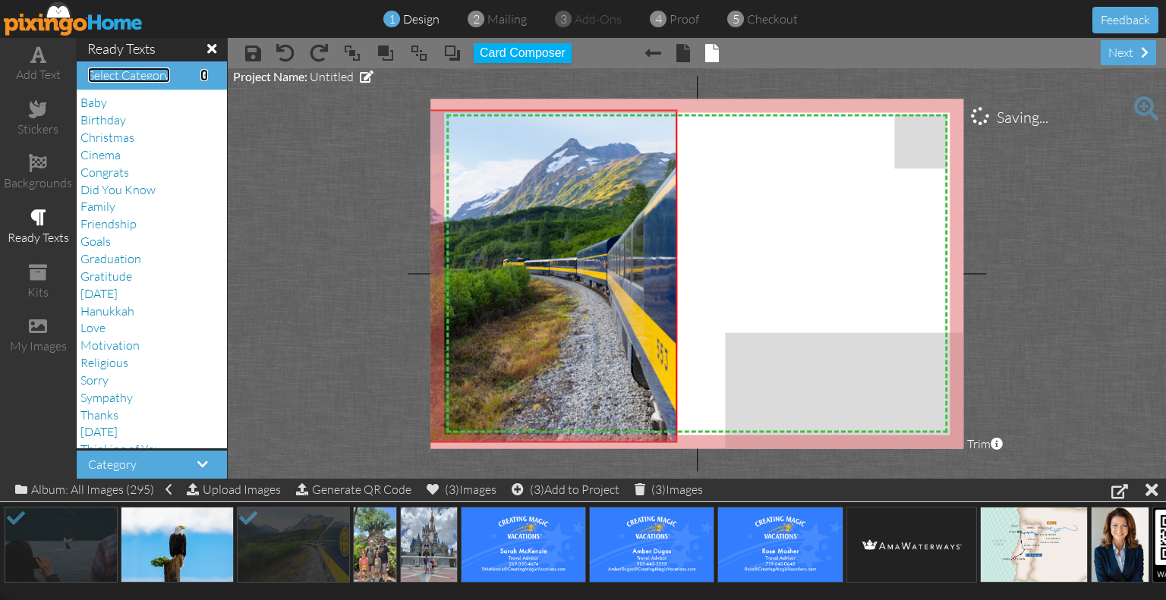
click at [206, 69] on span at bounding box center [204, 75] width 8 height 12
click at [200, 69] on span at bounding box center [204, 75] width 8 height 12
click at [200, 72] on span at bounding box center [204, 75] width 8 height 12
click at [197, 464] on span at bounding box center [202, 464] width 11 height 12
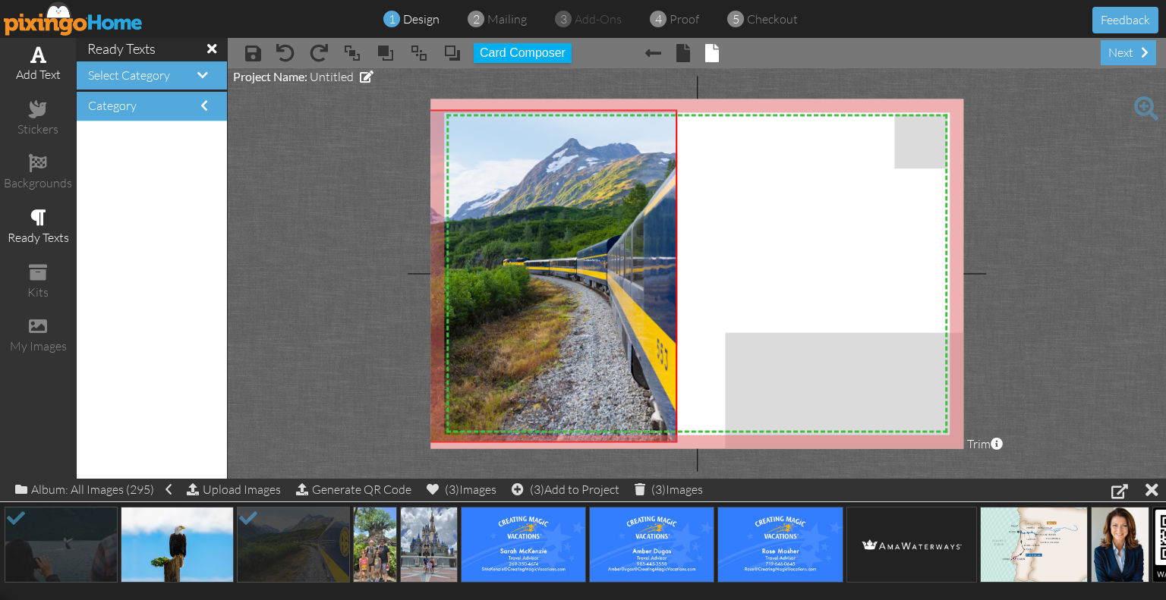
click at [38, 58] on span at bounding box center [38, 55] width 16 height 18
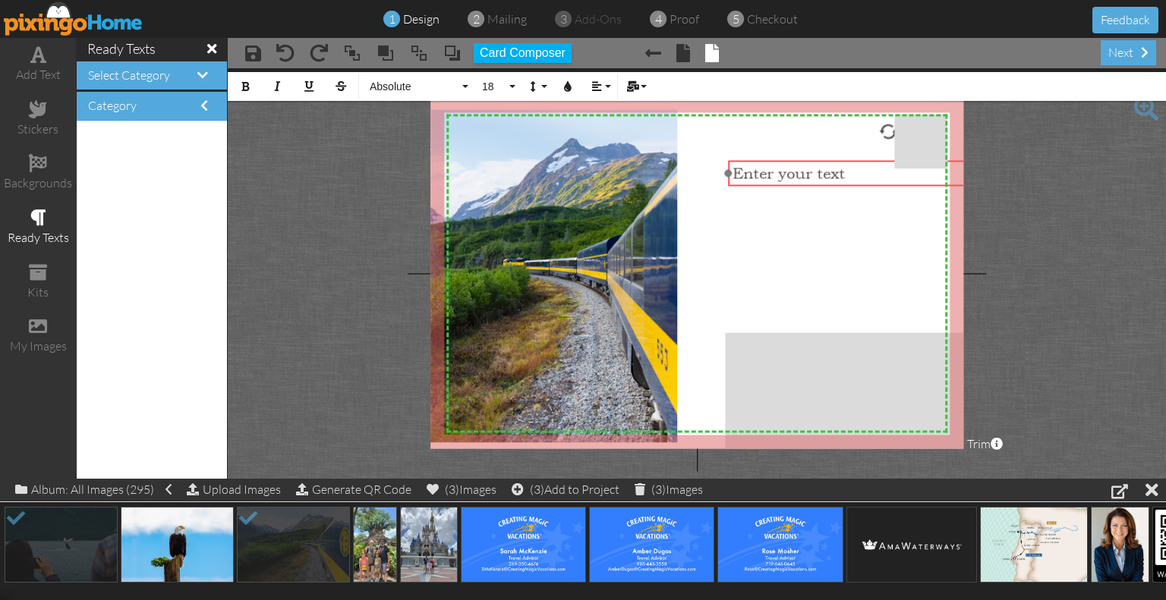
drag, startPoint x: 735, startPoint y: 156, endPoint x: 926, endPoint y: 182, distance: 193.1
click at [926, 182] on div "​ Enter your text ​" at bounding box center [887, 173] width 319 height 27
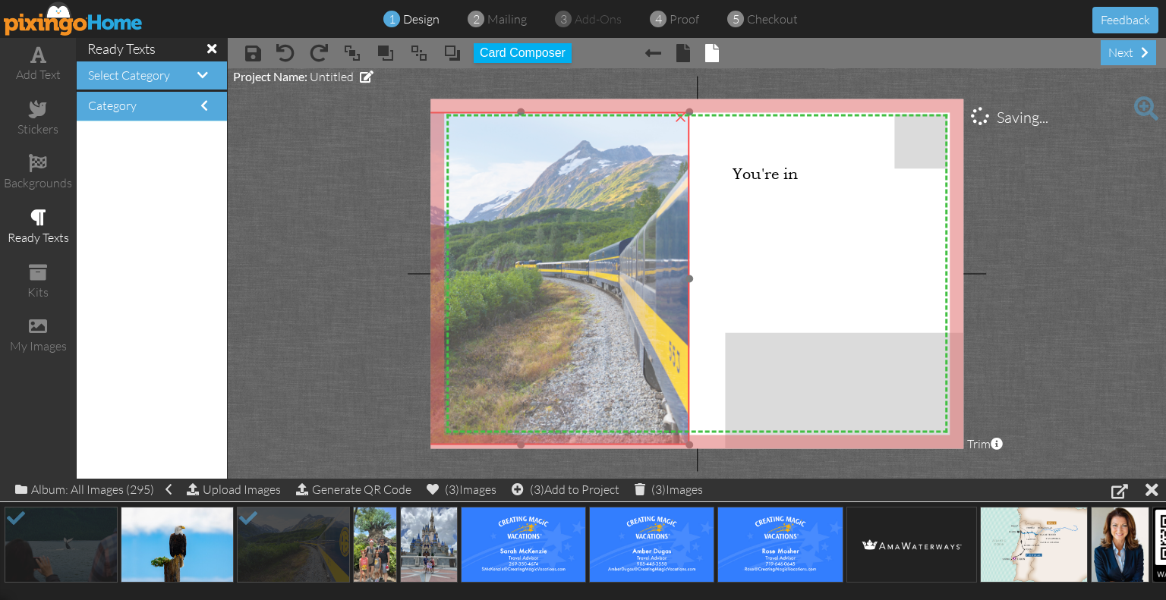
drag, startPoint x: 570, startPoint y: 207, endPoint x: 582, endPoint y: 209, distance: 12.4
click at [582, 209] on img at bounding box center [513, 278] width 500 height 333
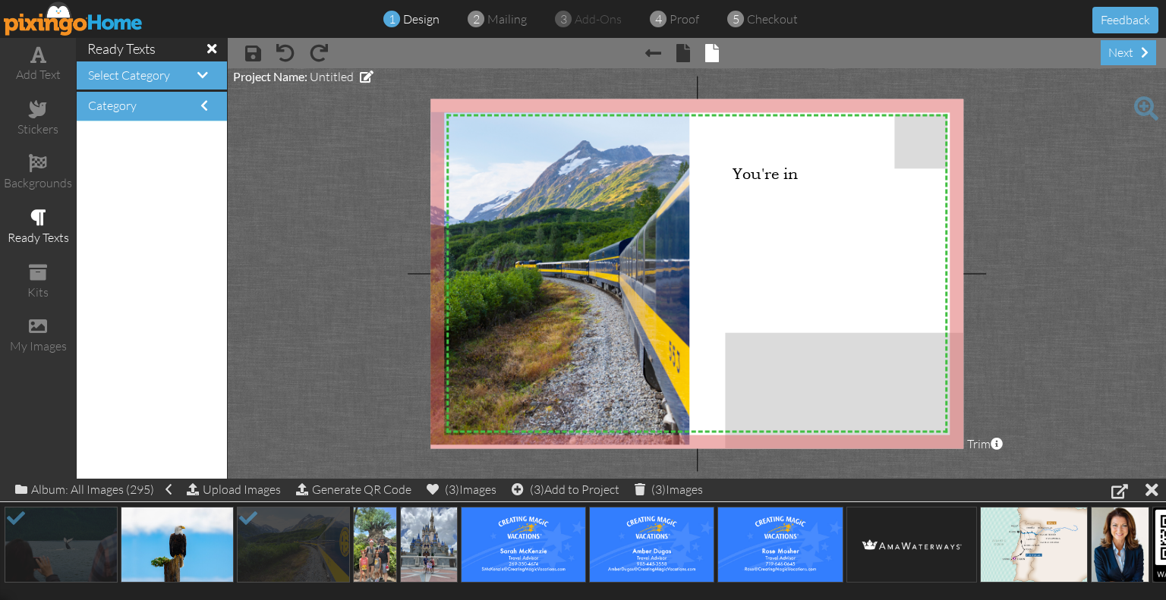
click at [995, 442] on span at bounding box center [996, 444] width 12 height 12
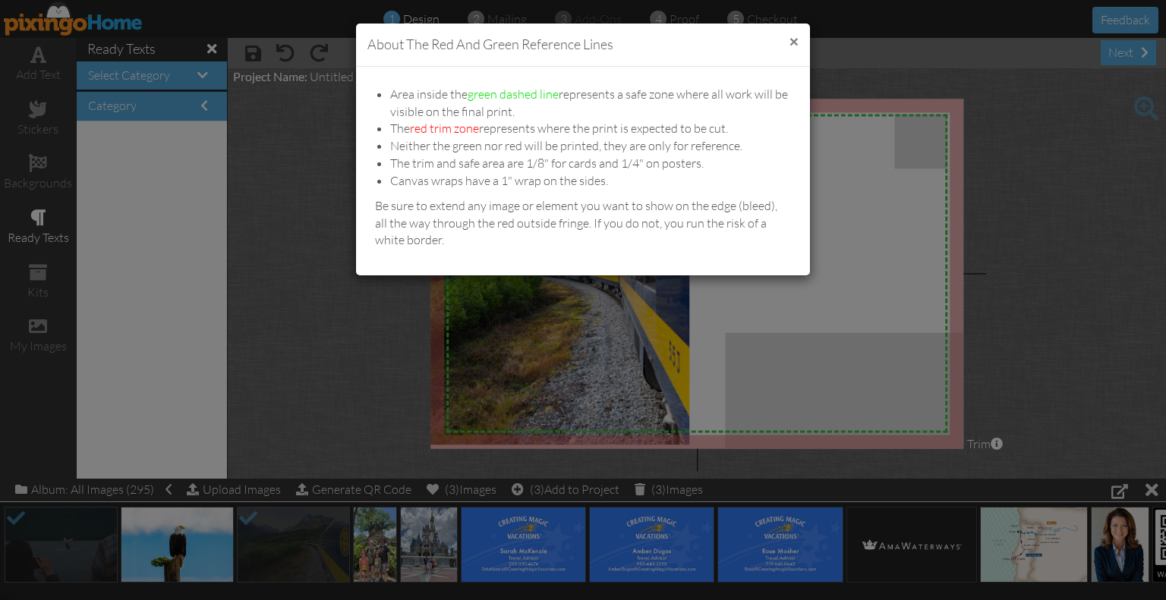
click at [797, 37] on button "×" at bounding box center [793, 41] width 9 height 16
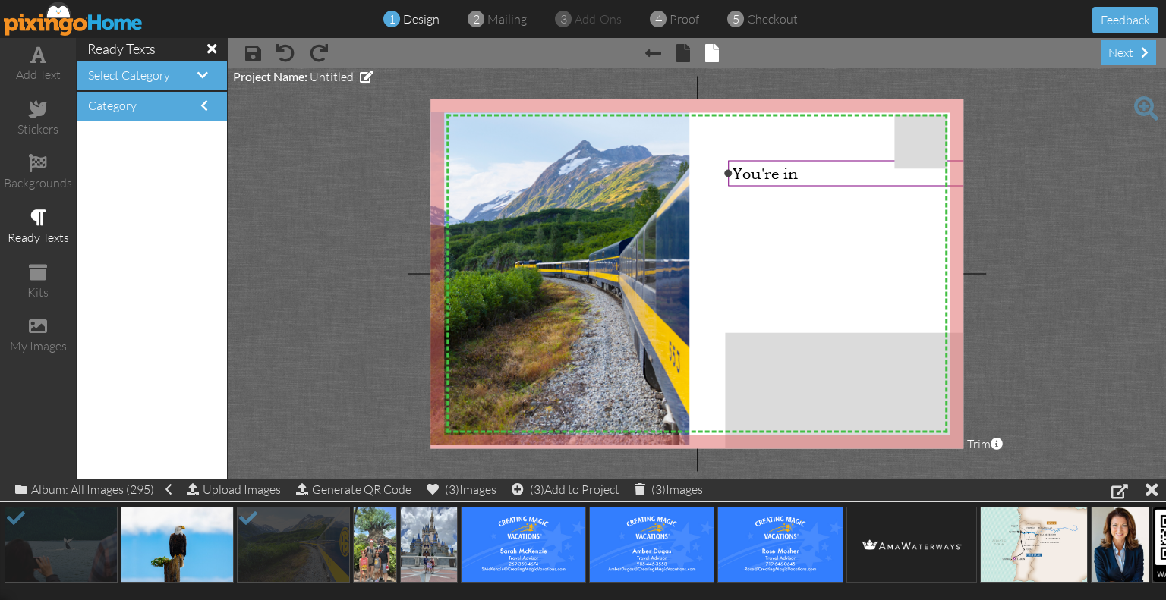
click at [797, 181] on span "You're in" at bounding box center [764, 174] width 65 height 18
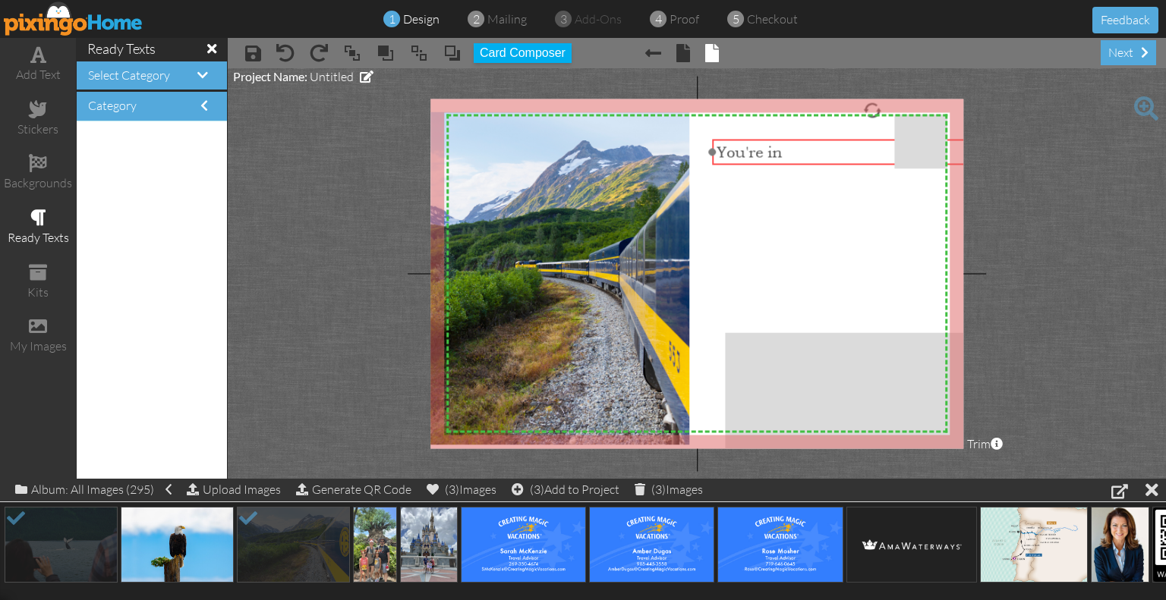
drag, startPoint x: 814, startPoint y: 177, endPoint x: 798, endPoint y: 156, distance: 26.6
click at [798, 156] on div "You're in" at bounding box center [871, 152] width 311 height 18
click at [830, 151] on div "You're in" at bounding box center [871, 152] width 311 height 18
click at [816, 153] on div "You're in" at bounding box center [871, 152] width 311 height 18
click at [782, 160] on span "You're in" at bounding box center [748, 152] width 65 height 18
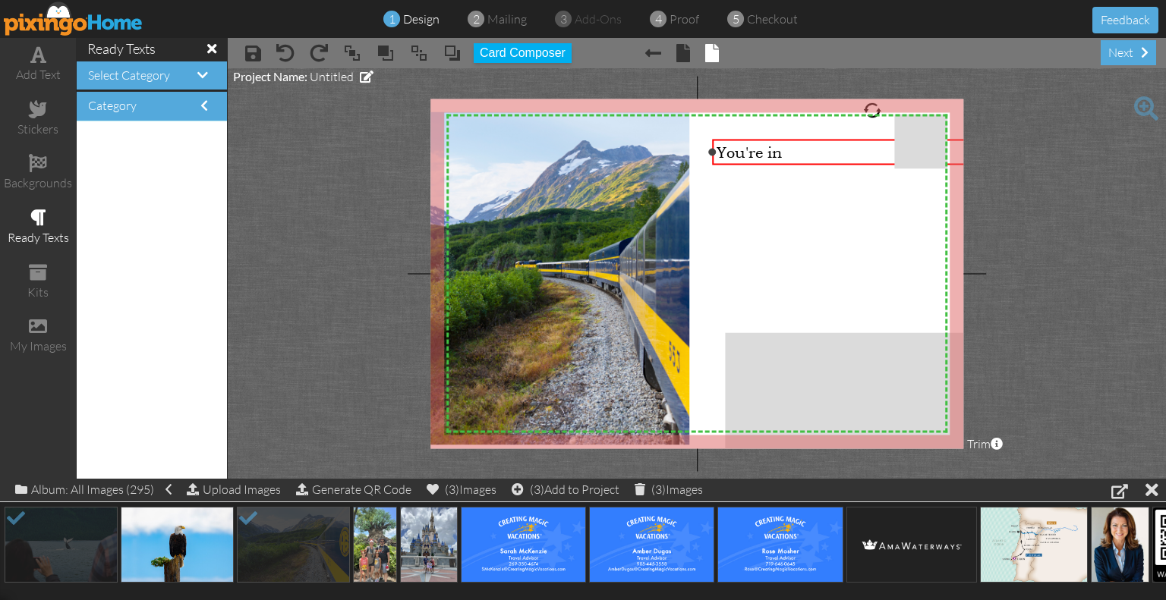
click at [779, 151] on span "You're in" at bounding box center [748, 152] width 65 height 18
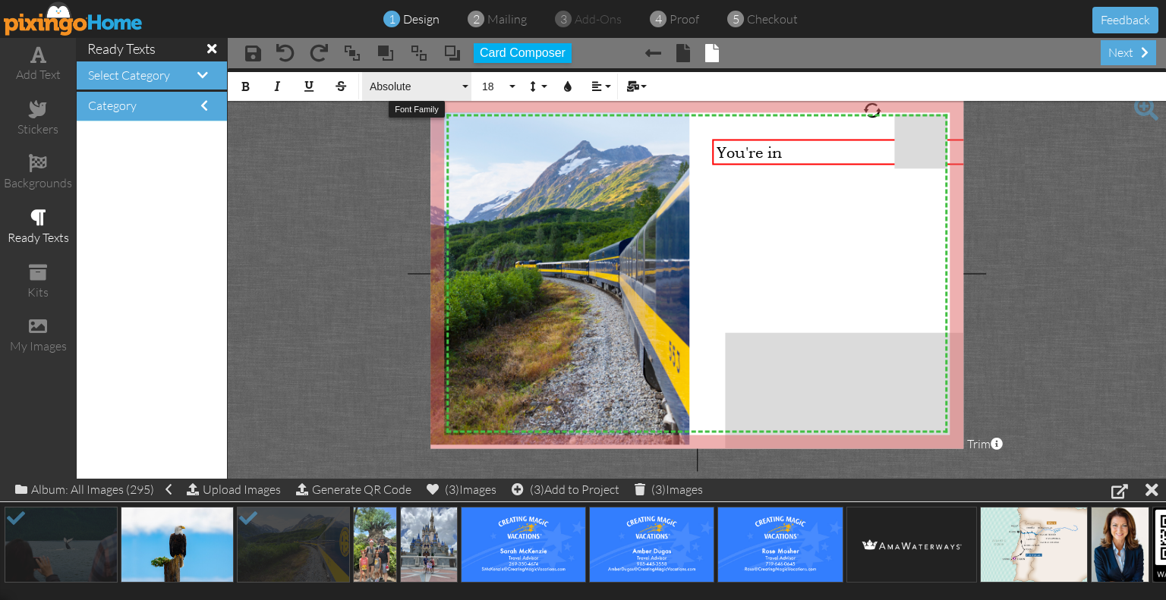
click at [449, 83] on span "Absolute" at bounding box center [413, 86] width 91 height 13
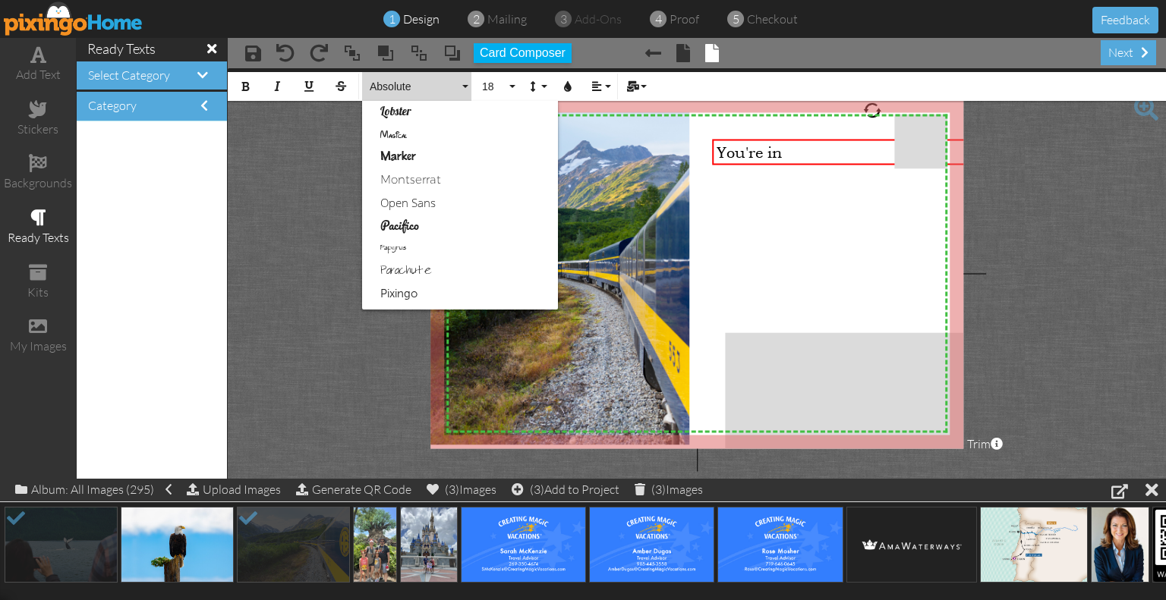
scroll to position [648, 0]
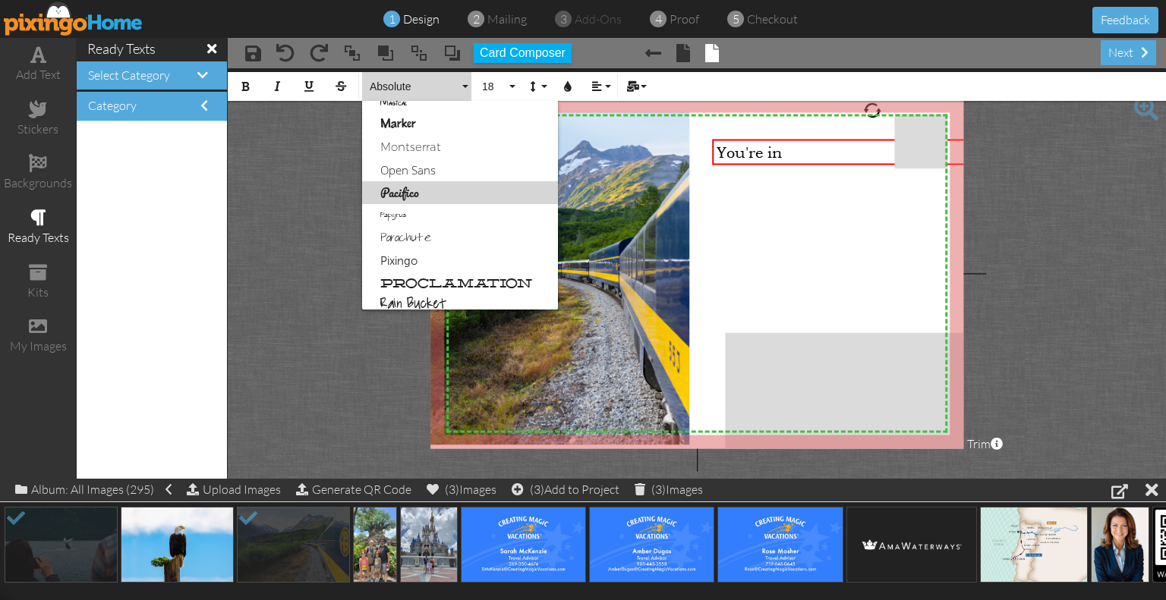
click at [419, 190] on link "Pacifico" at bounding box center [460, 192] width 196 height 23
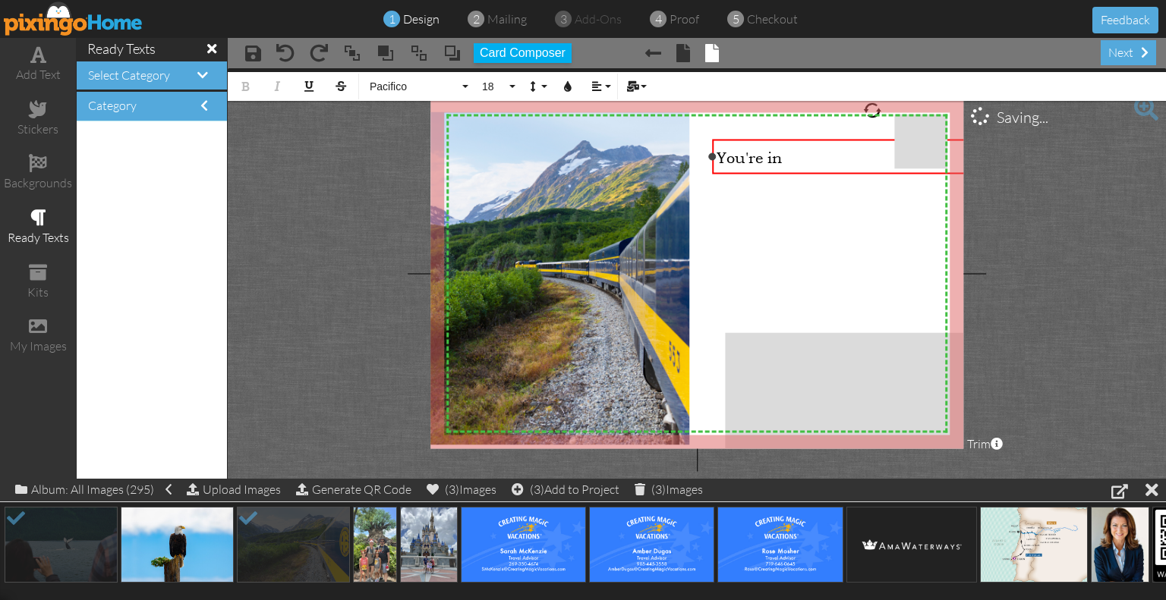
click at [807, 160] on div "​ You're in" at bounding box center [871, 156] width 311 height 27
drag, startPoint x: 809, startPoint y: 161, endPoint x: 714, endPoint y: 162, distance: 94.9
click at [714, 162] on div "​ You're in" at bounding box center [872, 156] width 319 height 35
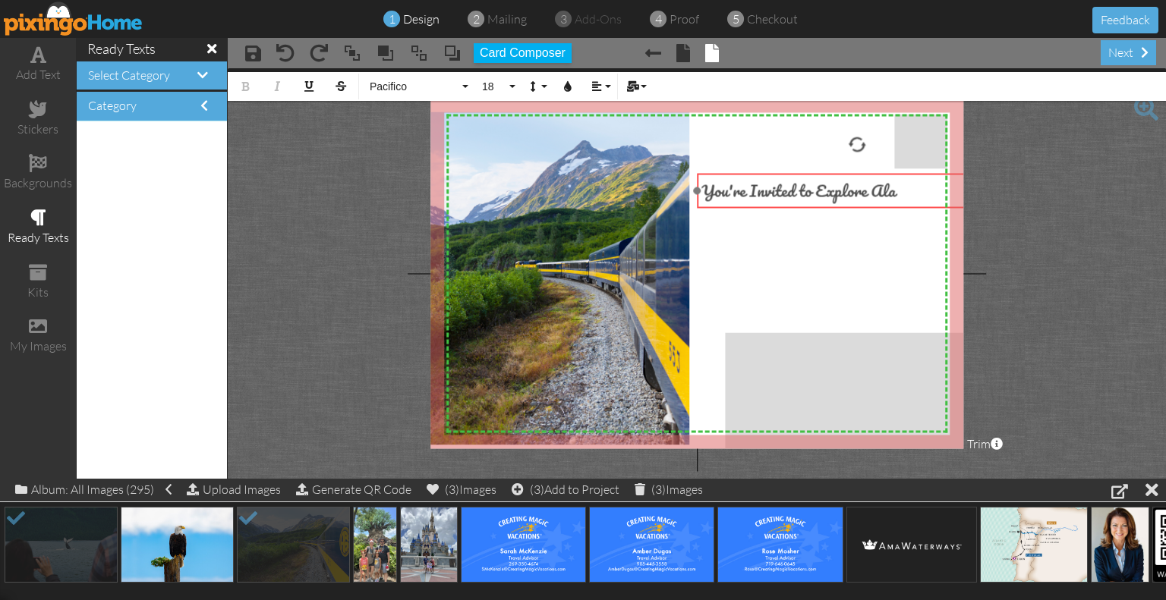
drag, startPoint x: 712, startPoint y: 144, endPoint x: 697, endPoint y: 178, distance: 37.4
click at [697, 178] on div "You're Invited to Explore Ala ​ ​" at bounding box center [856, 190] width 319 height 35
click at [185, 530] on img at bounding box center [177, 545] width 113 height 76
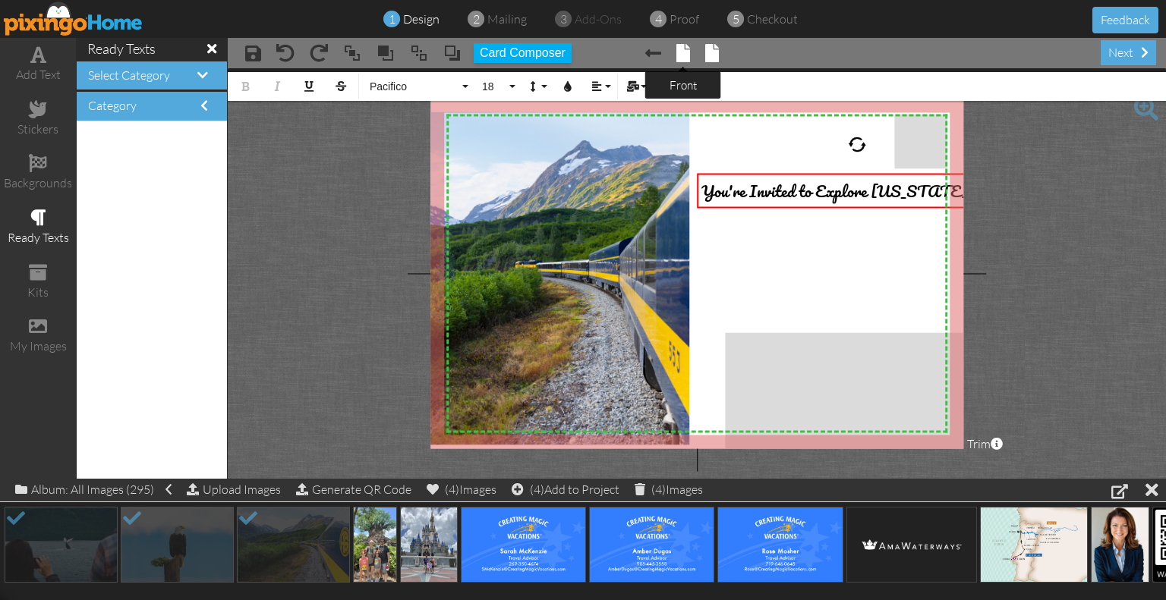
click at [685, 58] on span at bounding box center [683, 53] width 14 height 18
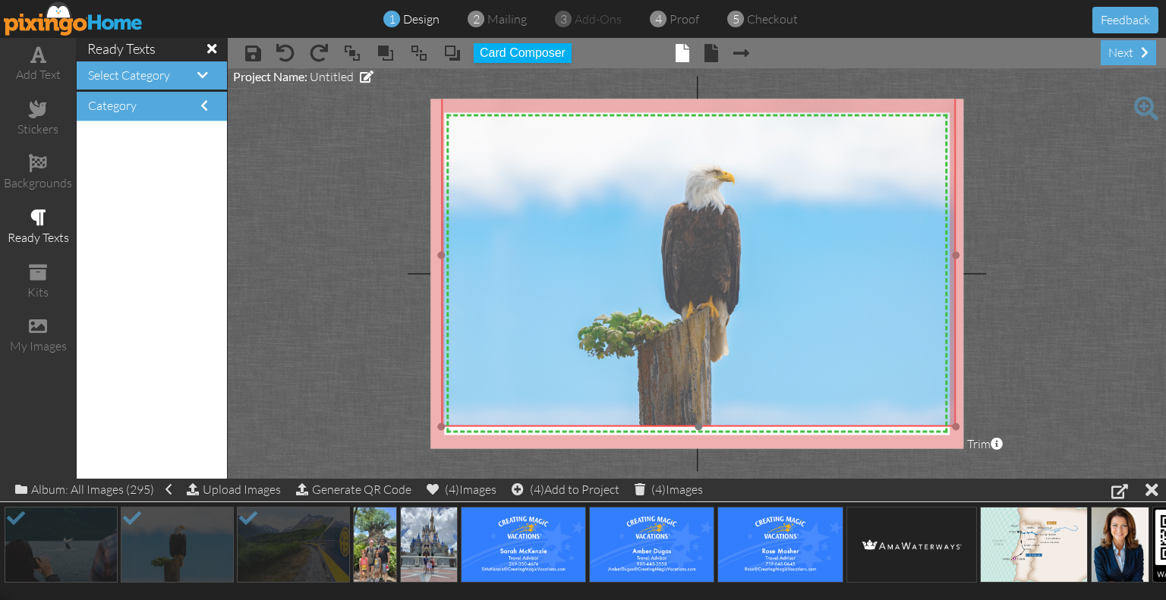
drag, startPoint x: 724, startPoint y: 293, endPoint x: 724, endPoint y: 275, distance: 18.2
click at [724, 275] on img at bounding box center [698, 255] width 514 height 343
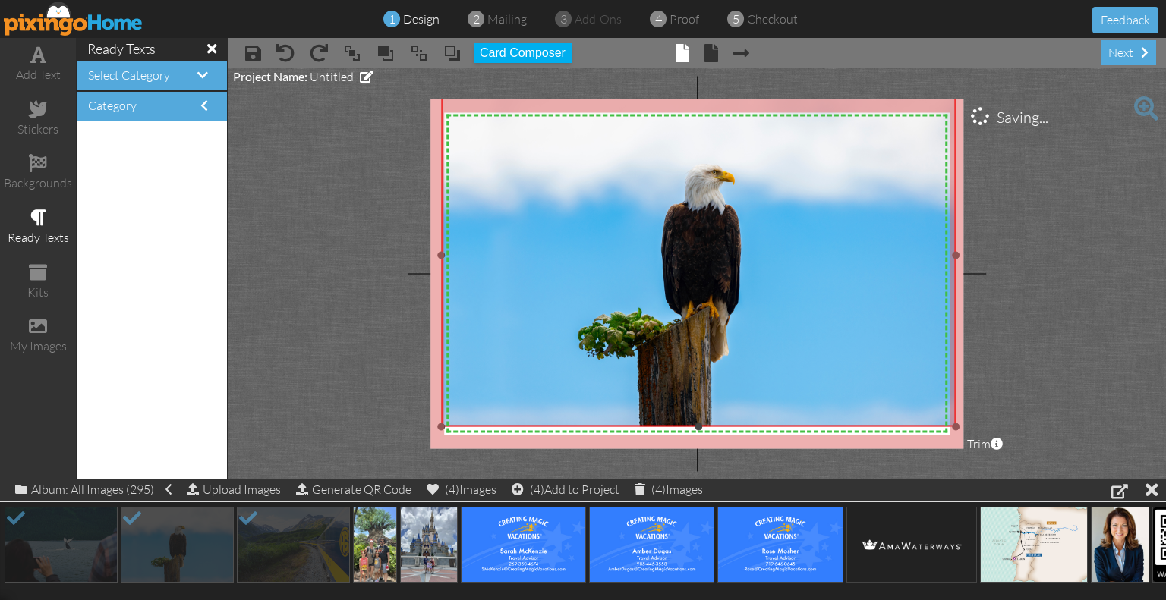
drag, startPoint x: 698, startPoint y: 427, endPoint x: 699, endPoint y: 451, distance: 23.5
click at [699, 451] on project-studio-wrapper "X X X X X X X X X X X X X X X X X X X X X X X X X X X X X X X X X X X X X X X X…" at bounding box center [697, 273] width 938 height 411
drag, startPoint x: 695, startPoint y: 427, endPoint x: 697, endPoint y: 439, distance: 11.6
click at [697, 439] on div "X X X X X X X X X X X X X X X X X X X X X X X X X X X X X X X X X X X X X X X X…" at bounding box center [696, 274] width 533 height 350
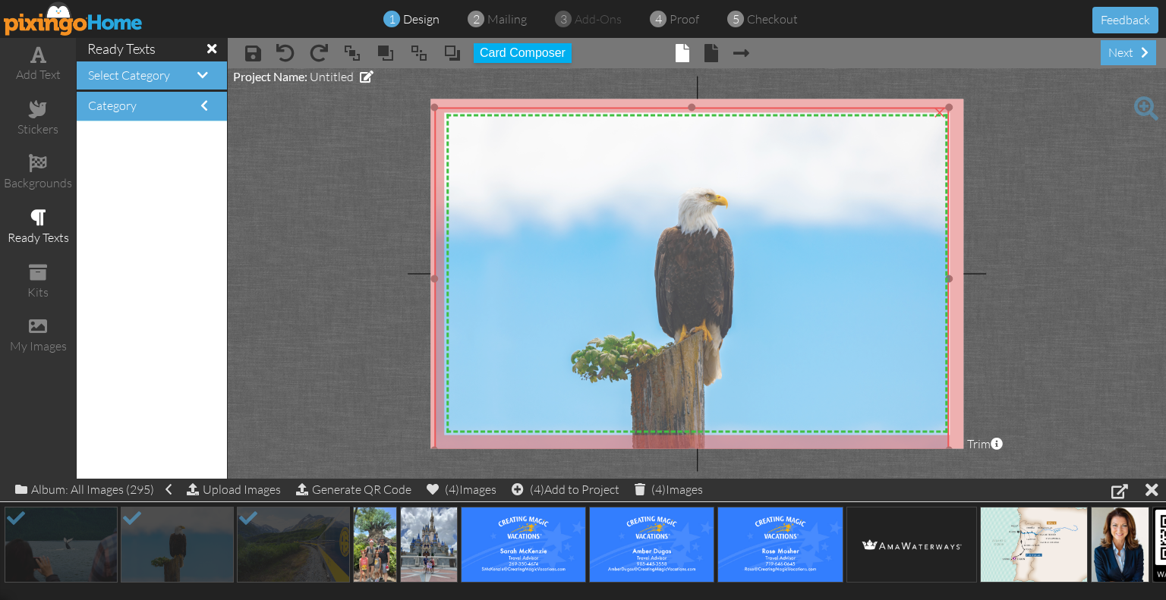
drag, startPoint x: 775, startPoint y: 233, endPoint x: 769, endPoint y: 256, distance: 24.5
click at [769, 256] on img at bounding box center [691, 279] width 514 height 343
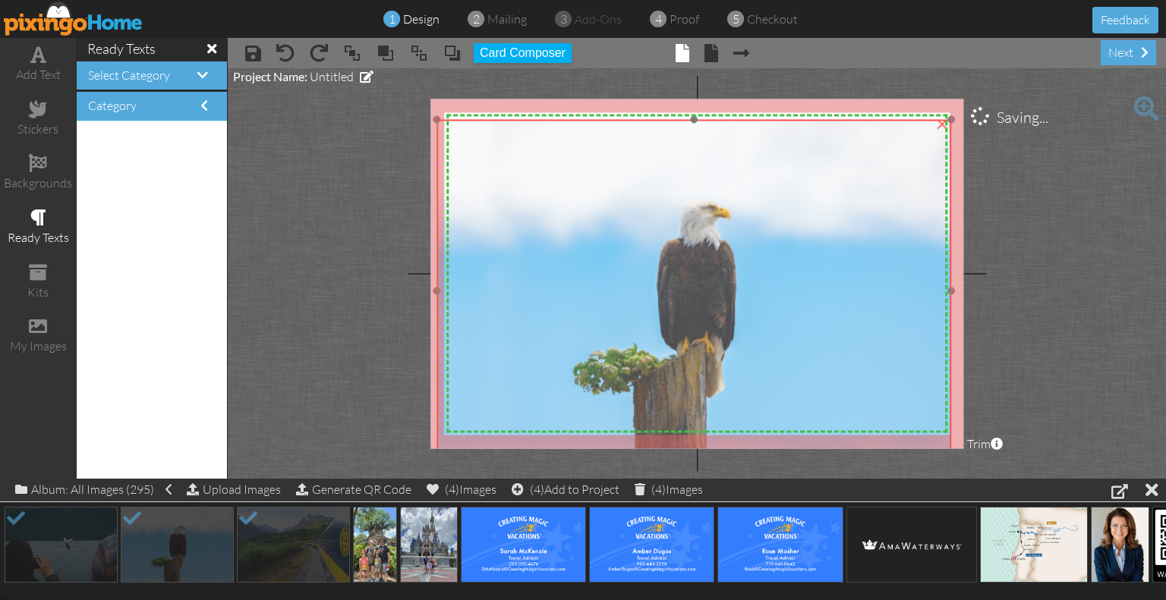
drag, startPoint x: 679, startPoint y: 288, endPoint x: 681, endPoint y: 300, distance: 12.4
click at [681, 300] on img at bounding box center [693, 291] width 514 height 343
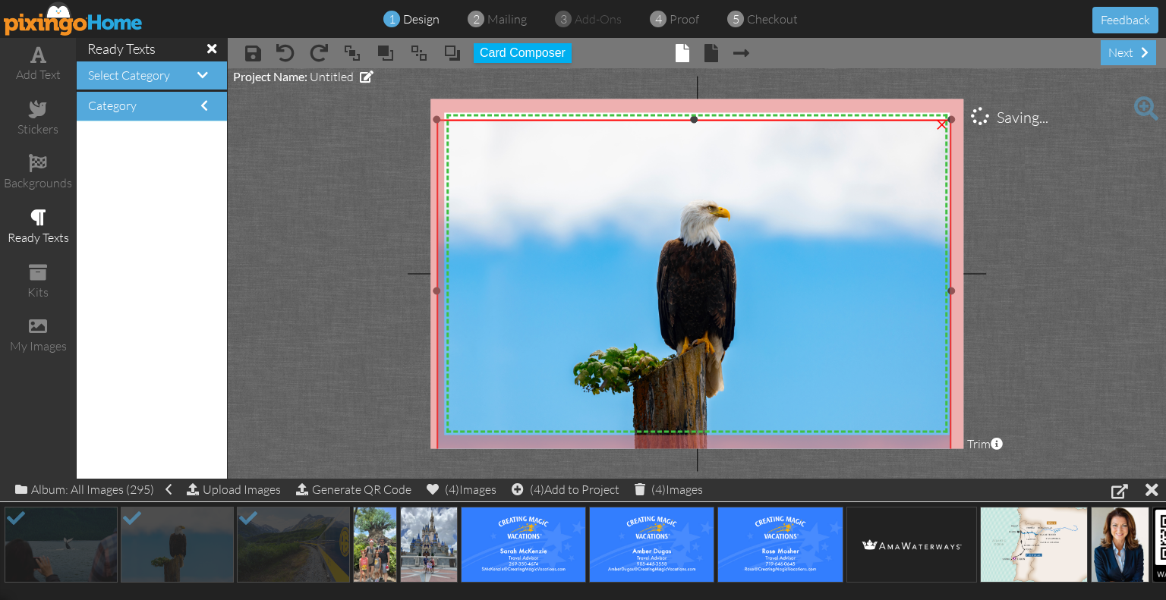
drag, startPoint x: 692, startPoint y: 118, endPoint x: 694, endPoint y: 105, distance: 13.0
click at [694, 105] on div "X X X X X X X X X X X X X X X X X X X X X X X X X X X X X X X X X X X X X X X X…" at bounding box center [696, 274] width 533 height 350
drag, startPoint x: 694, startPoint y: 120, endPoint x: 694, endPoint y: 112, distance: 8.3
click at [694, 112] on div "X X X X X X X X X X X X X X X X X X X X X X X X X X X X X X X X X X X X X X X X…" at bounding box center [696, 274] width 533 height 350
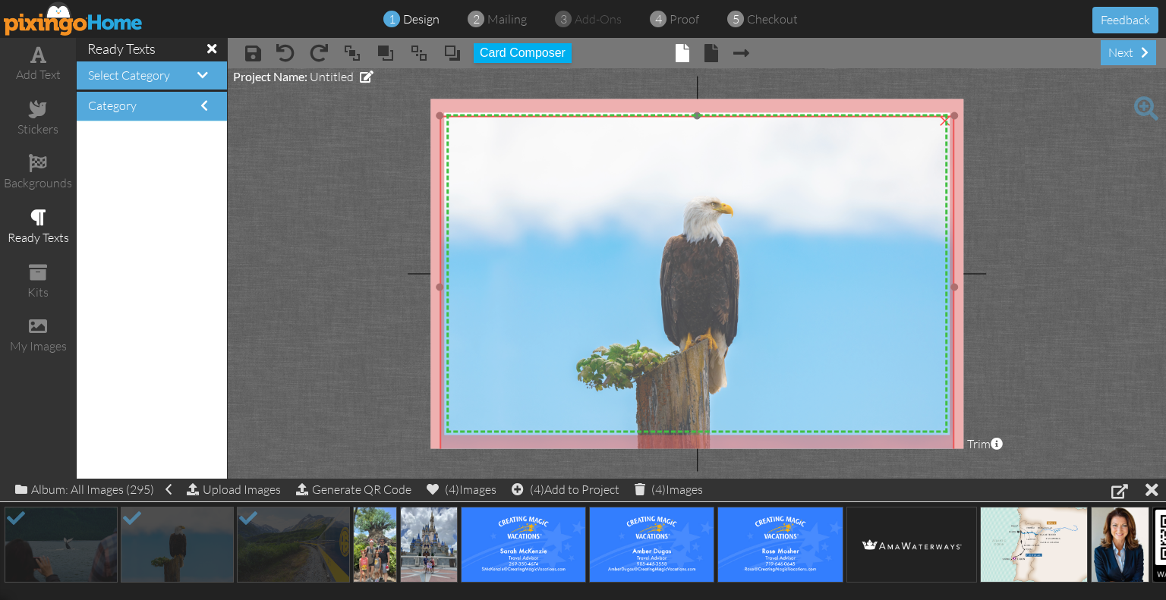
click at [704, 202] on img at bounding box center [696, 287] width 514 height 343
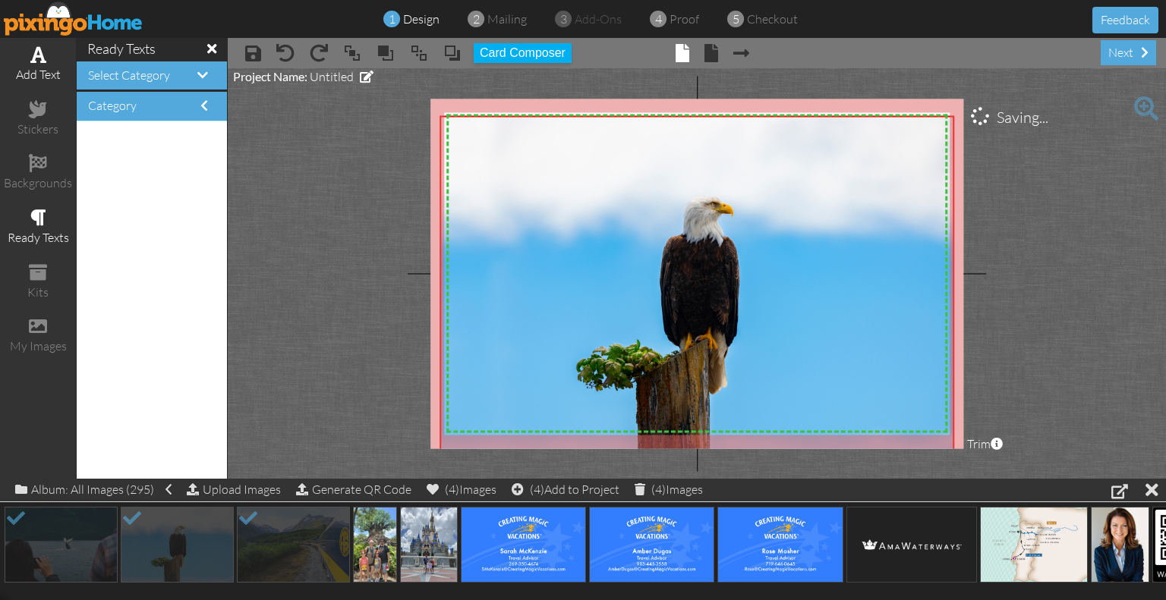
click at [34, 50] on span at bounding box center [38, 55] width 16 height 18
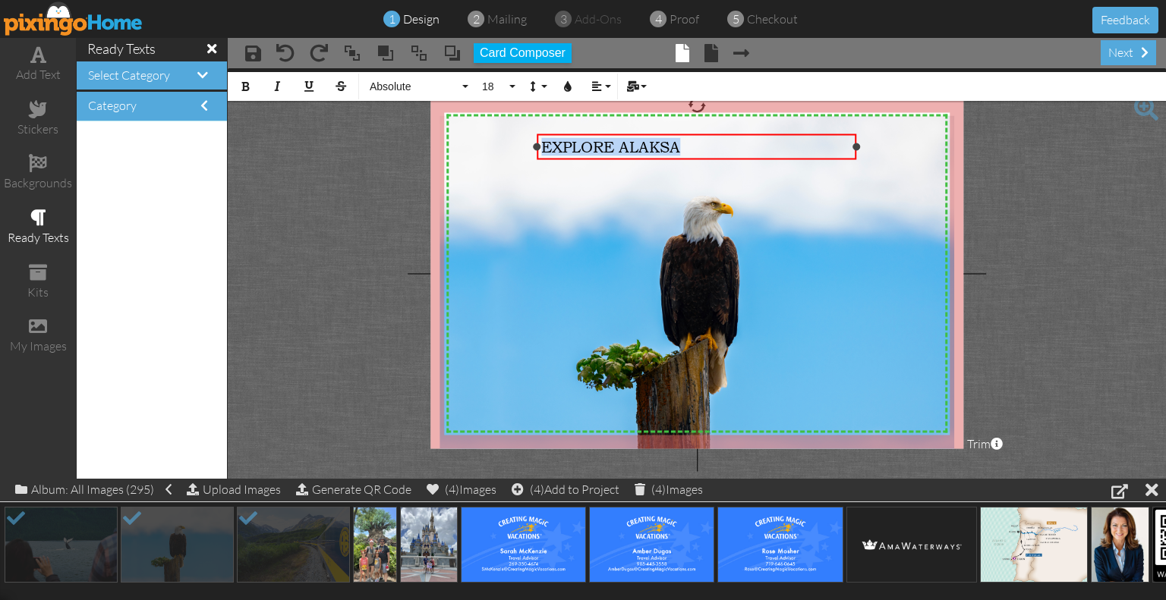
drag, startPoint x: 689, startPoint y: 144, endPoint x: 543, endPoint y: 143, distance: 145.7
click at [543, 143] on div "EXPLORE ALAKSA" at bounding box center [696, 147] width 311 height 18
click at [504, 83] on span "18" at bounding box center [493, 86] width 26 height 13
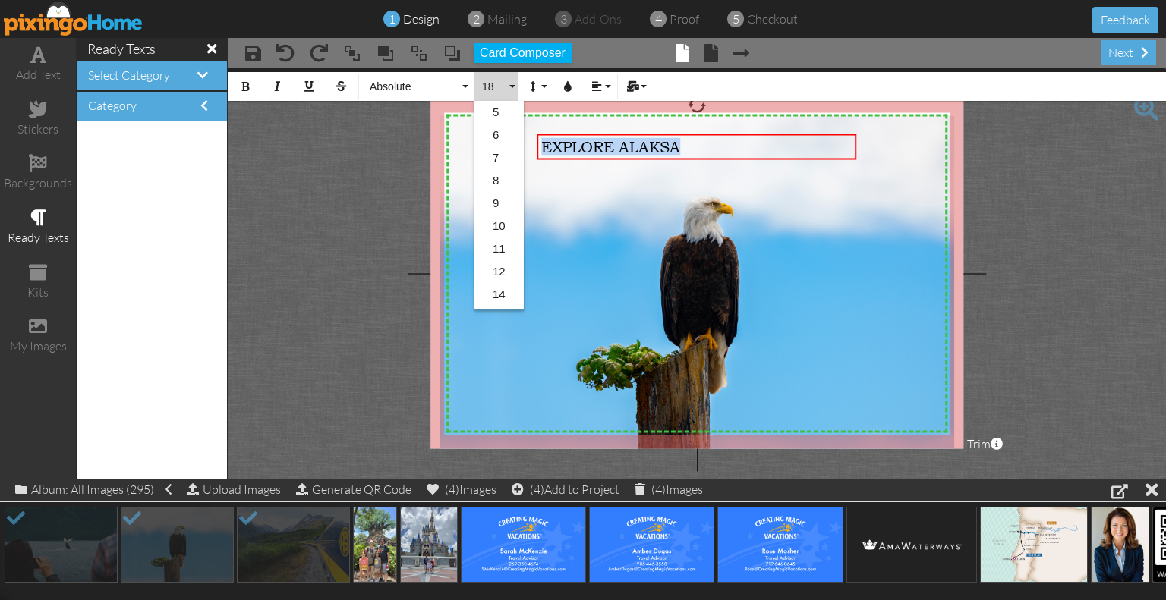
scroll to position [134, 0]
click at [496, 247] on link "22" at bounding box center [498, 251] width 49 height 23
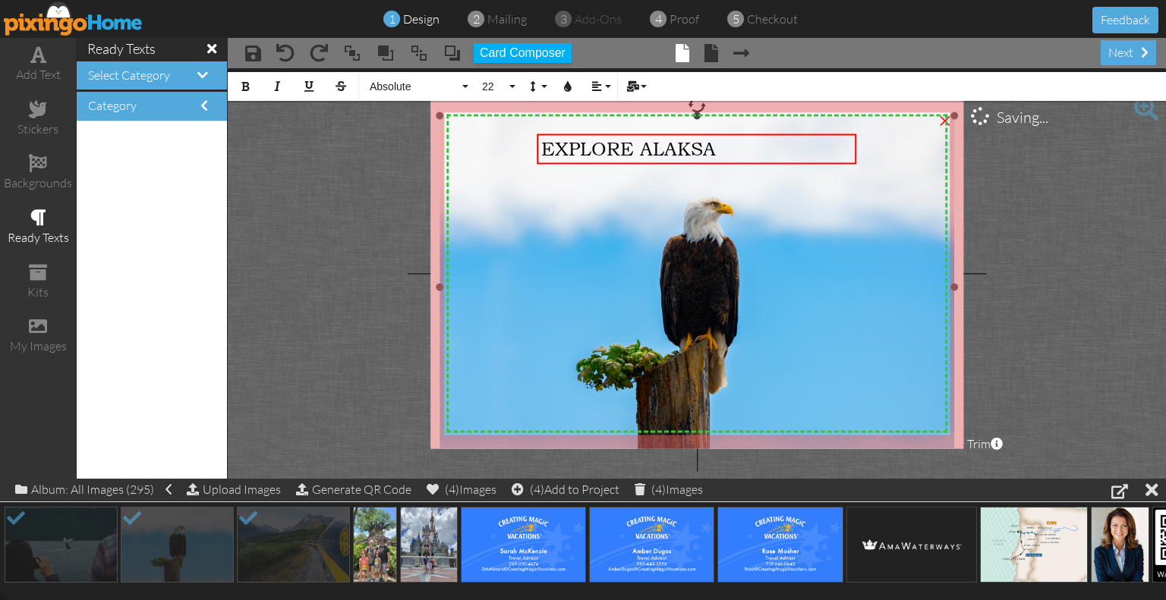
click at [496, 247] on img at bounding box center [696, 287] width 514 height 343
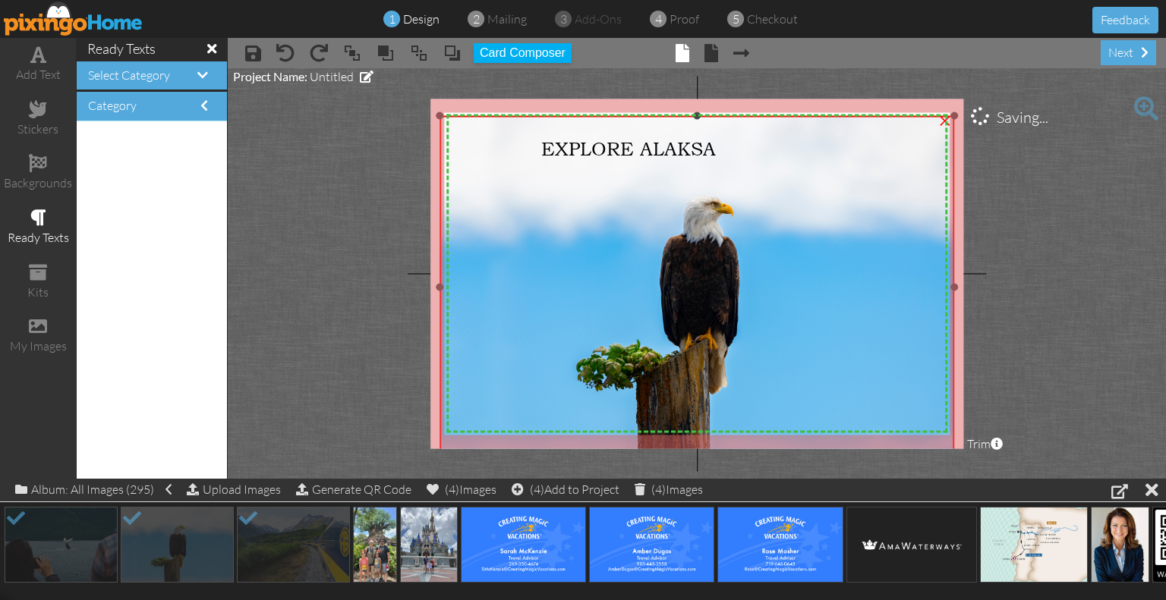
click at [670, 241] on img at bounding box center [696, 287] width 514 height 343
click at [247, 483] on div "Upload Images" at bounding box center [234, 490] width 94 height 22
click at [577, 223] on img at bounding box center [696, 287] width 514 height 343
click at [211, 486] on div "Upload Images" at bounding box center [234, 490] width 94 height 22
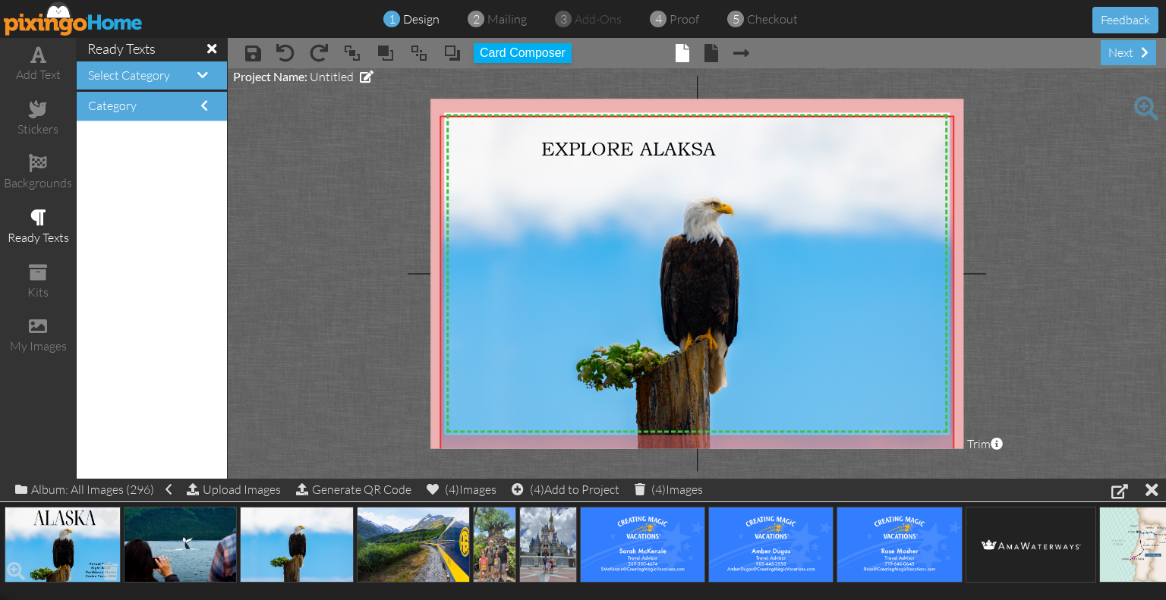
click at [30, 536] on img at bounding box center [63, 545] width 116 height 76
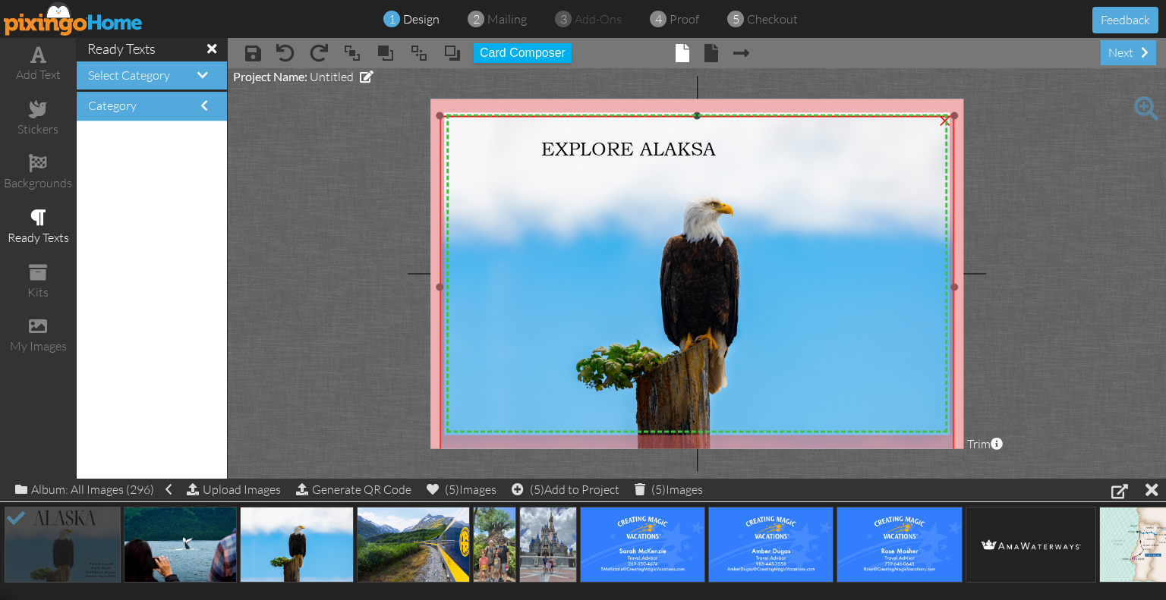
click at [674, 263] on img at bounding box center [696, 287] width 514 height 343
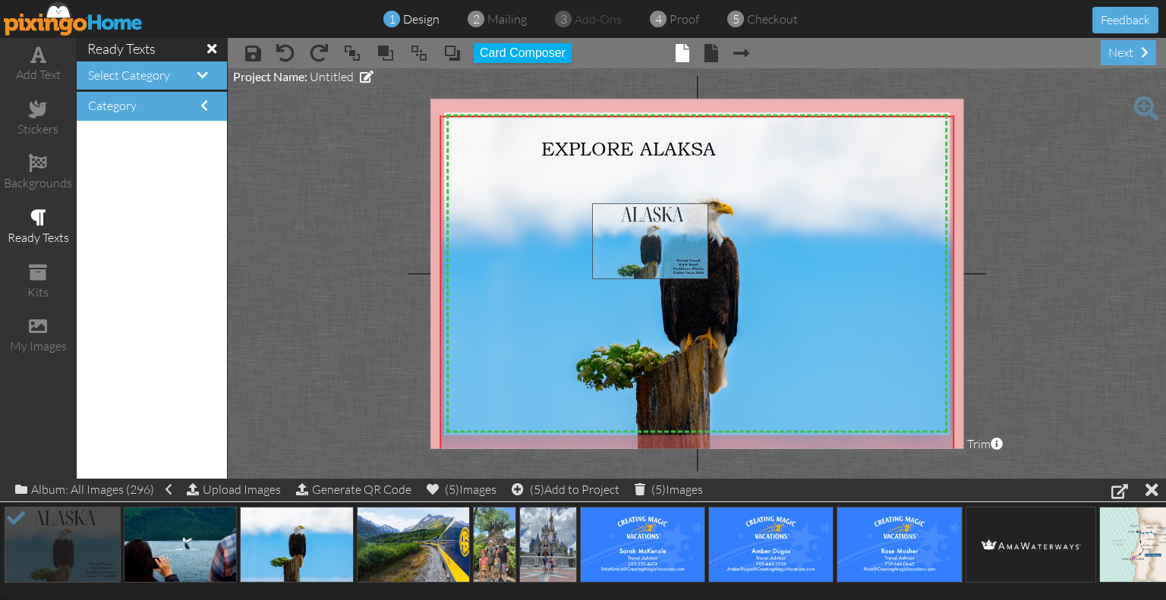
drag, startPoint x: 103, startPoint y: 541, endPoint x: 703, endPoint y: 197, distance: 691.4
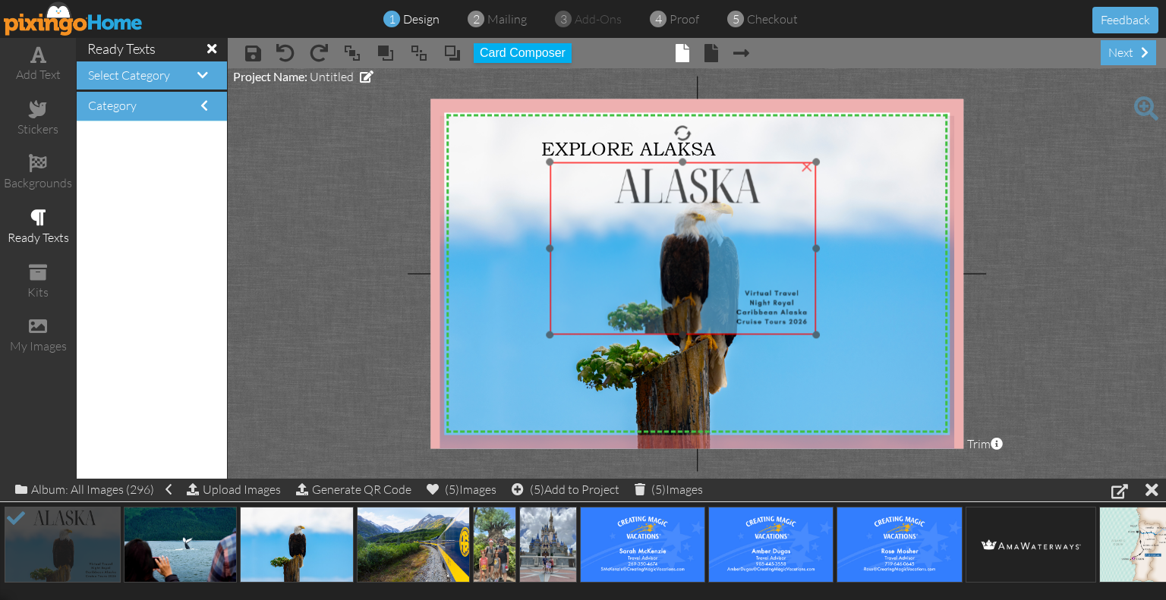
drag, startPoint x: 715, startPoint y: 260, endPoint x: 697, endPoint y: 295, distance: 39.4
click at [678, 300] on img at bounding box center [682, 248] width 266 height 172
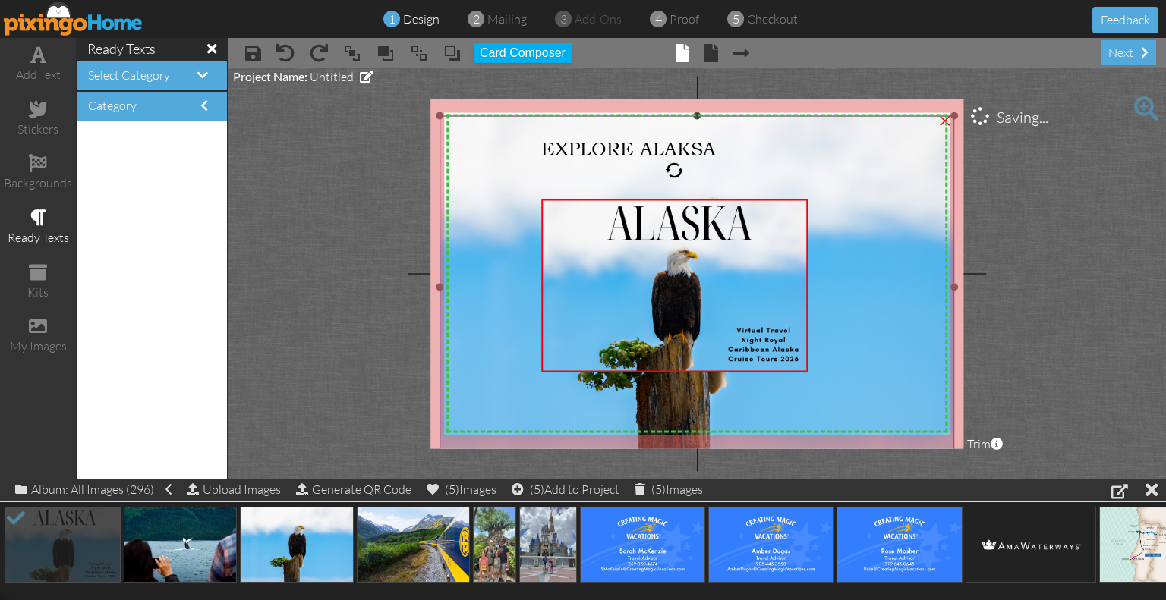
click at [859, 215] on img at bounding box center [696, 287] width 514 height 343
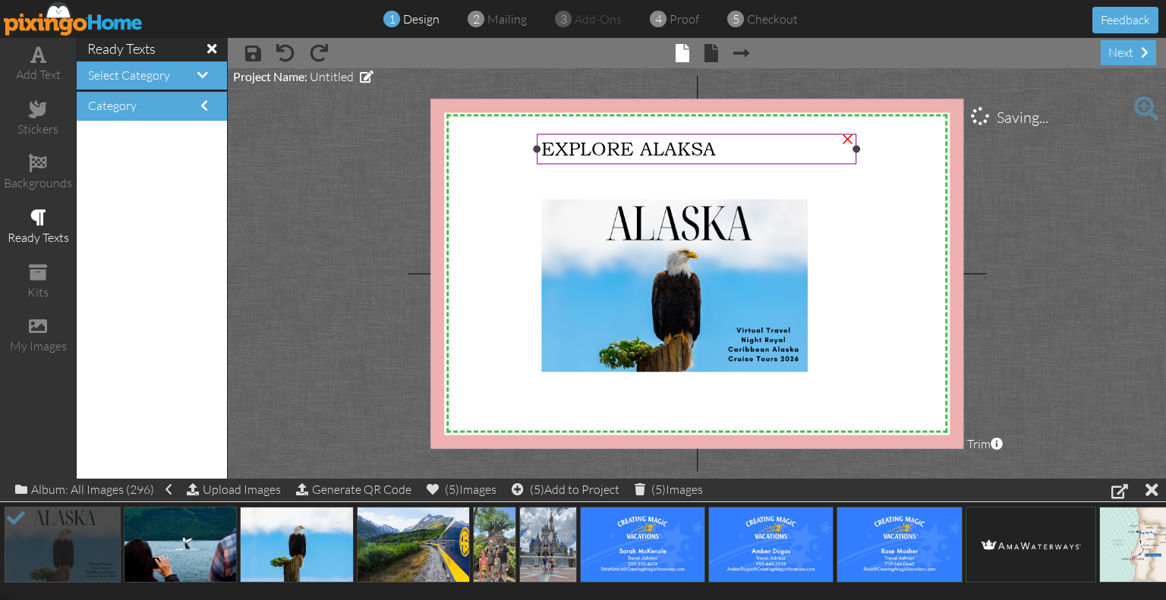
click at [640, 160] on div "EXPLORE ALAKSA" at bounding box center [696, 149] width 319 height 30
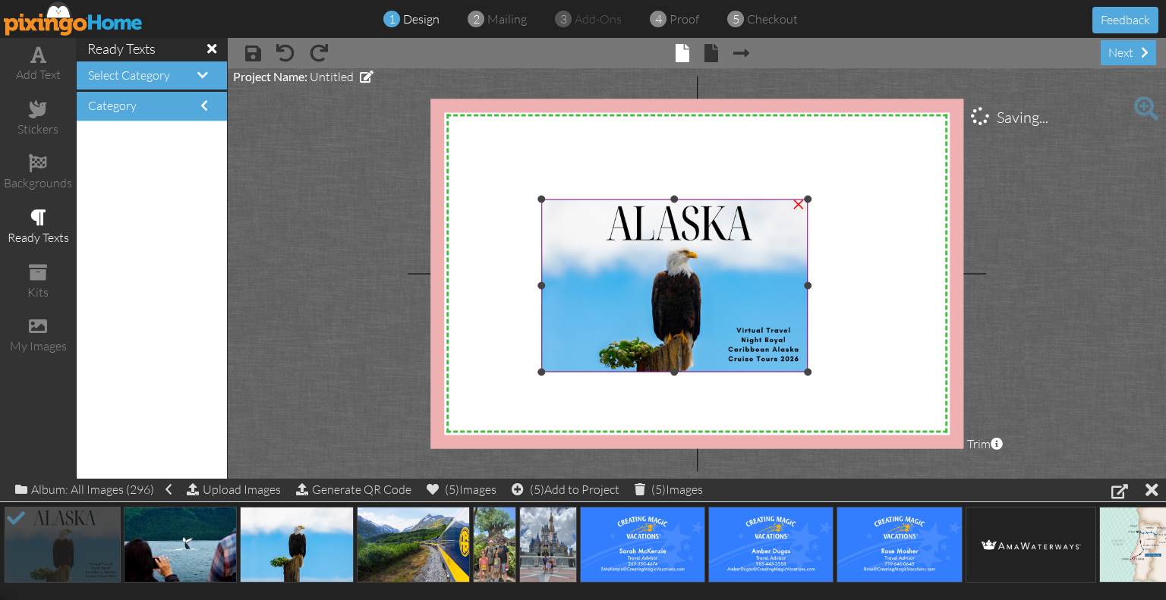
click at [663, 338] on img at bounding box center [674, 286] width 266 height 172
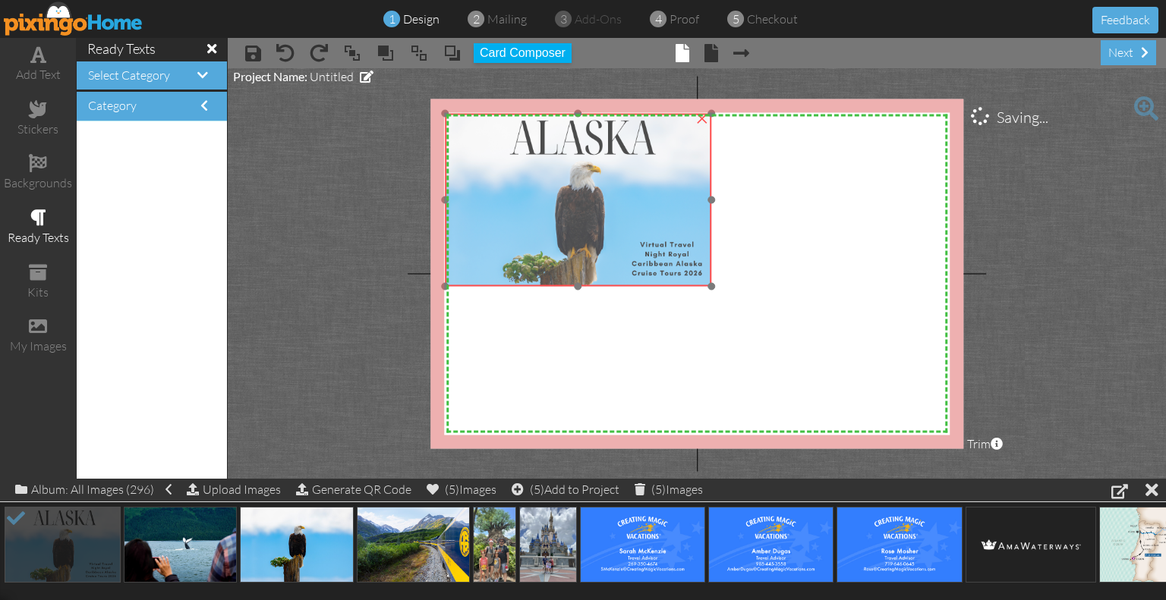
drag, startPoint x: 537, startPoint y: 370, endPoint x: 441, endPoint y: 284, distance: 129.0
click at [445, 284] on div "×" at bounding box center [578, 200] width 266 height 172
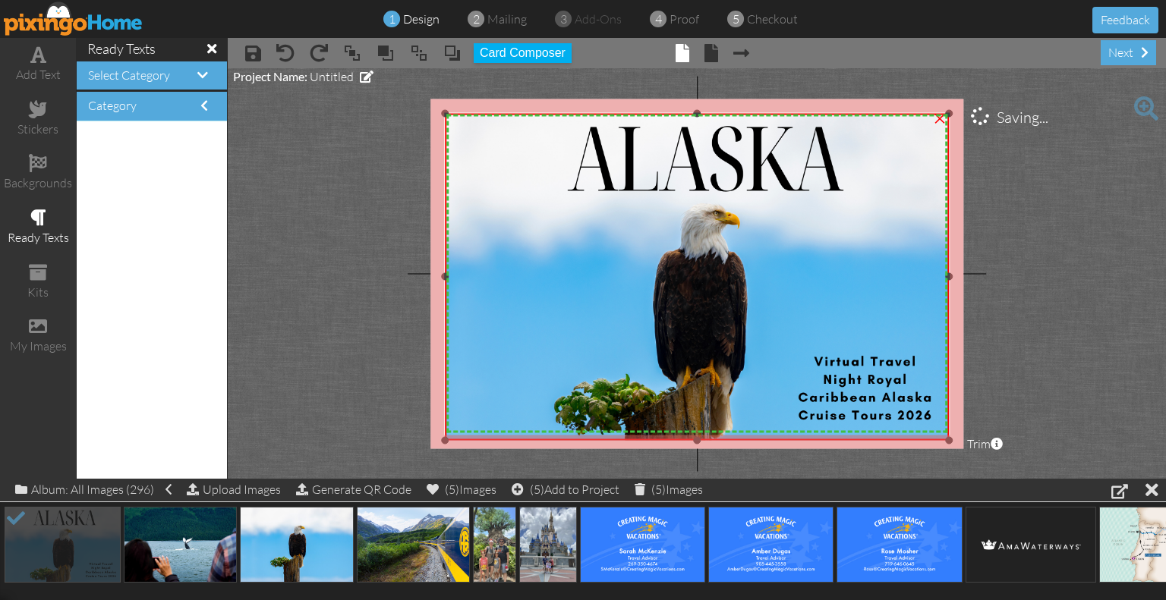
drag, startPoint x: 709, startPoint y: 283, endPoint x: 939, endPoint y: 437, distance: 276.7
click at [939, 437] on div "×" at bounding box center [697, 277] width 504 height 326
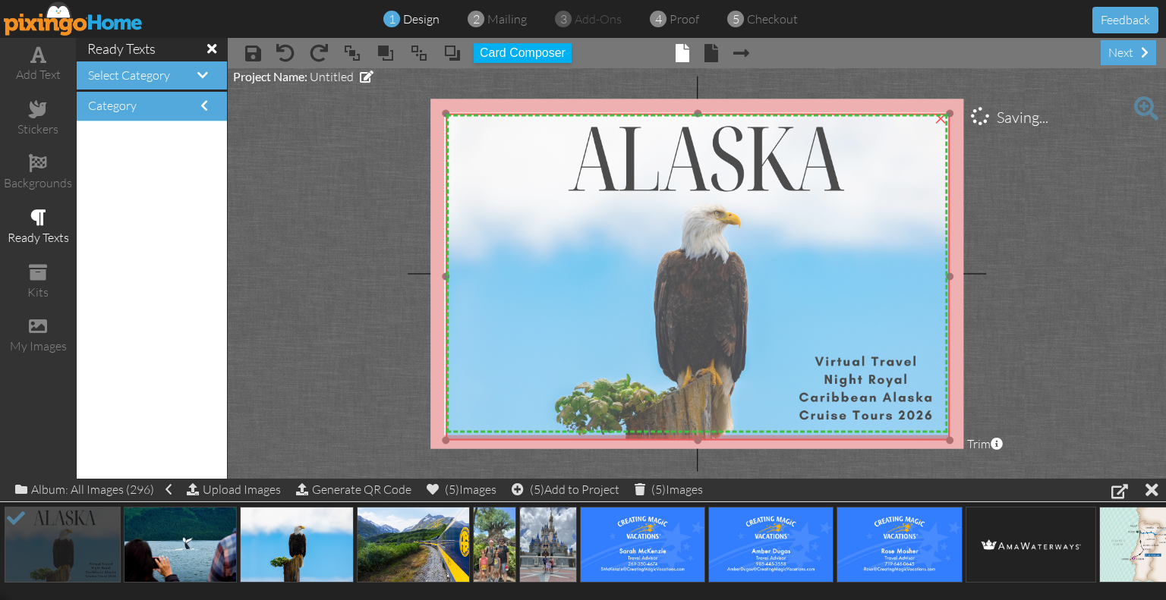
click at [907, 397] on img at bounding box center [697, 277] width 504 height 326
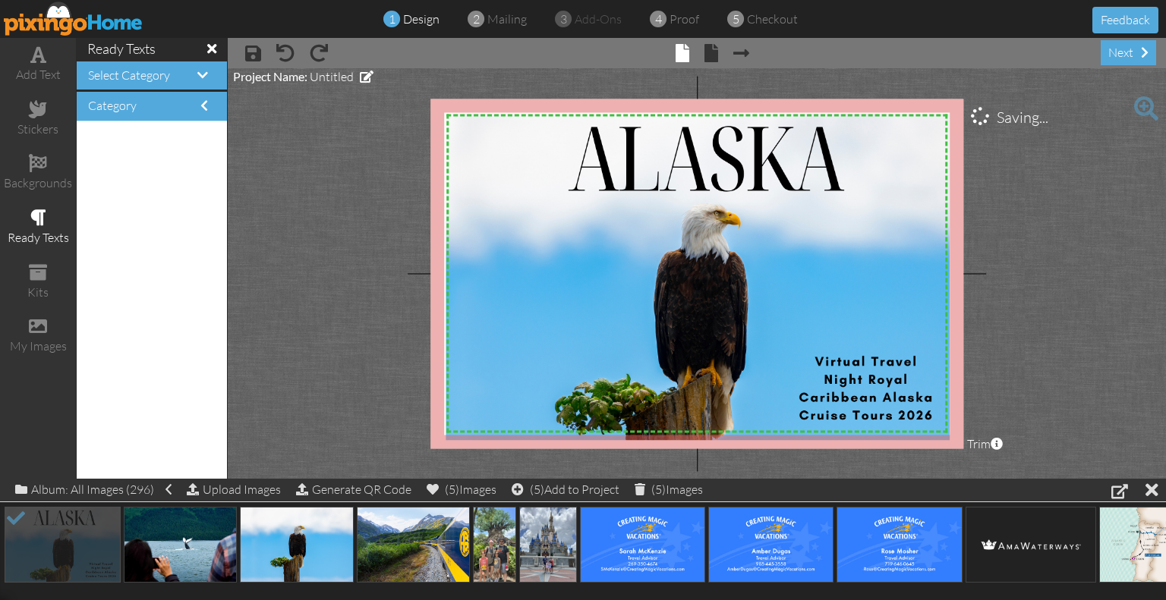
click at [1060, 377] on project-studio-wrapper "X X X X X X X X X X X X X X X X X X X X X X X X X X X X X X X X X X X X X X X X…" at bounding box center [697, 273] width 938 height 411
click at [1121, 338] on project-studio-wrapper "X X X X X X X X X X X X X X X X X X X X X X X X X X X X X X X X X X X X X X X X…" at bounding box center [697, 273] width 938 height 411
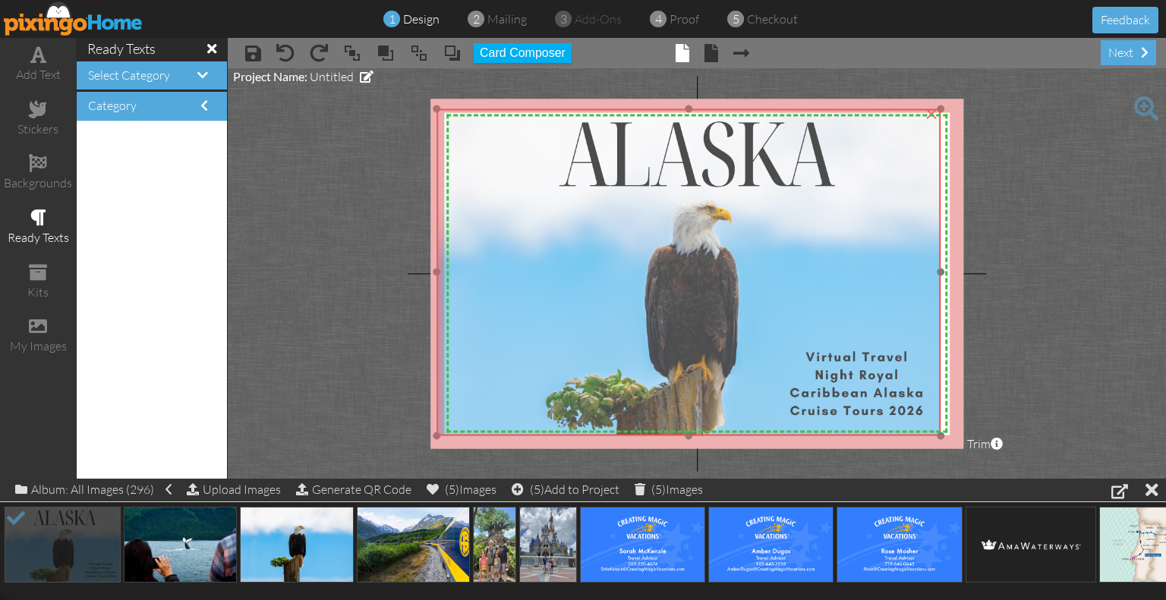
drag, startPoint x: 927, startPoint y: 269, endPoint x: 918, endPoint y: 265, distance: 10.2
click at [918, 265] on img at bounding box center [688, 272] width 504 height 326
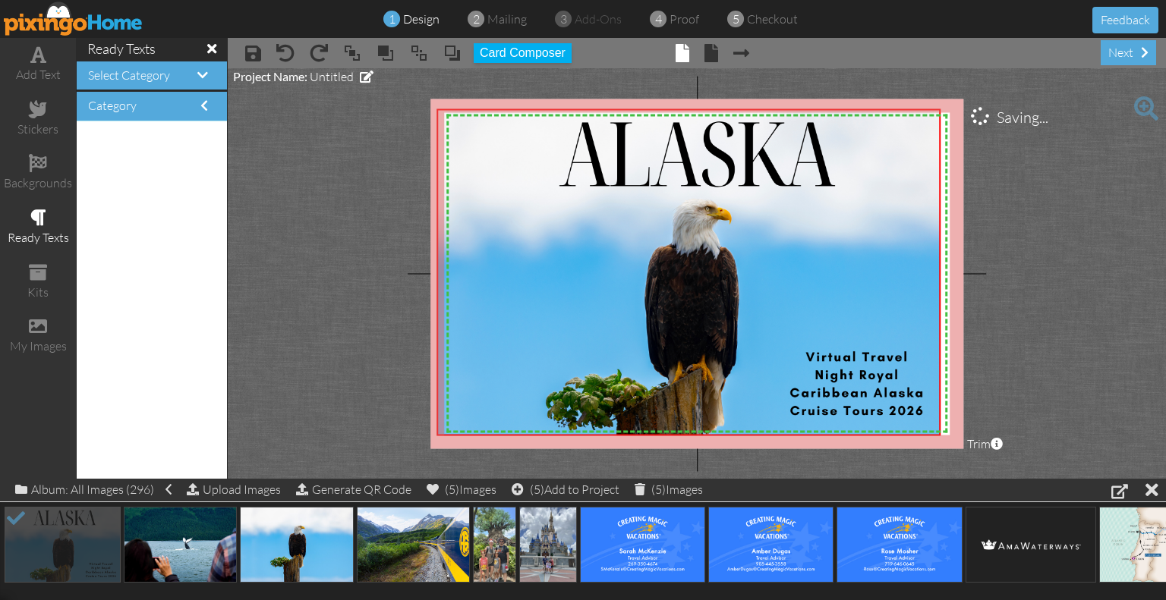
drag, startPoint x: 941, startPoint y: 272, endPoint x: 953, endPoint y: 274, distance: 12.4
click at [953, 274] on div "X X X X X X X X X X X X X X X X X X X X X X X X X X X X X X X X X X X X X X X X…" at bounding box center [696, 274] width 533 height 350
drag, startPoint x: 942, startPoint y: 274, endPoint x: 953, endPoint y: 277, distance: 11.0
click at [953, 277] on div "X X X X X X X X X X X X X X X X X X X X X X X X X X X X X X X X X X X X X X X X…" at bounding box center [696, 274] width 533 height 350
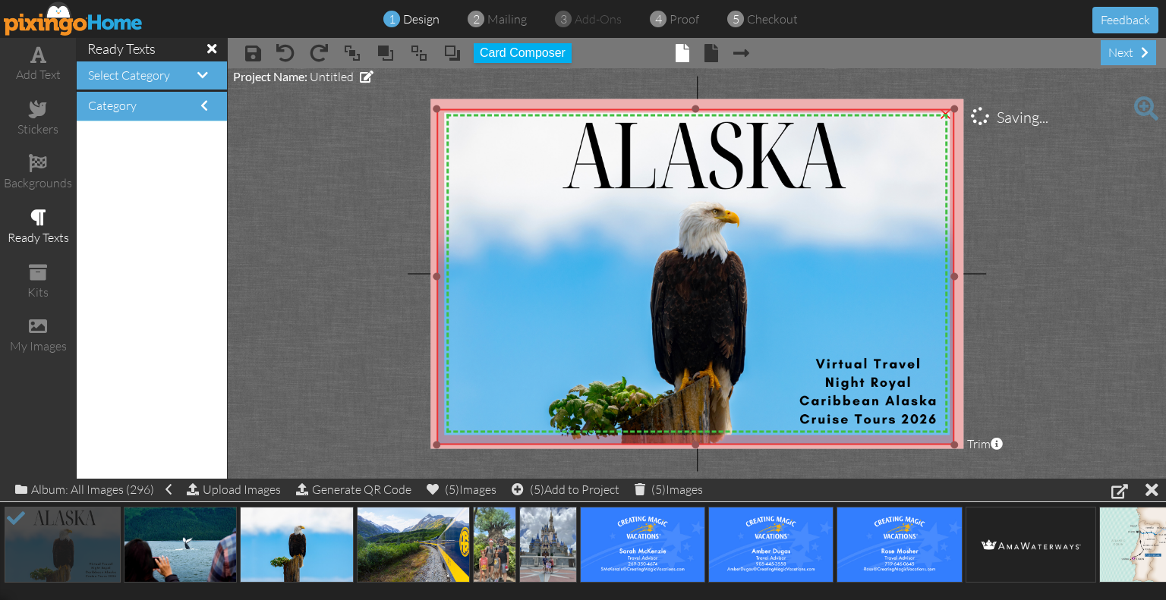
drag, startPoint x: 940, startPoint y: 433, endPoint x: 958, endPoint y: 442, distance: 19.7
click at [958, 442] on div "X X X X X X X X X X X X X X X X X X X X X X X X X X X X X X X X X X X X X X X X…" at bounding box center [696, 274] width 533 height 350
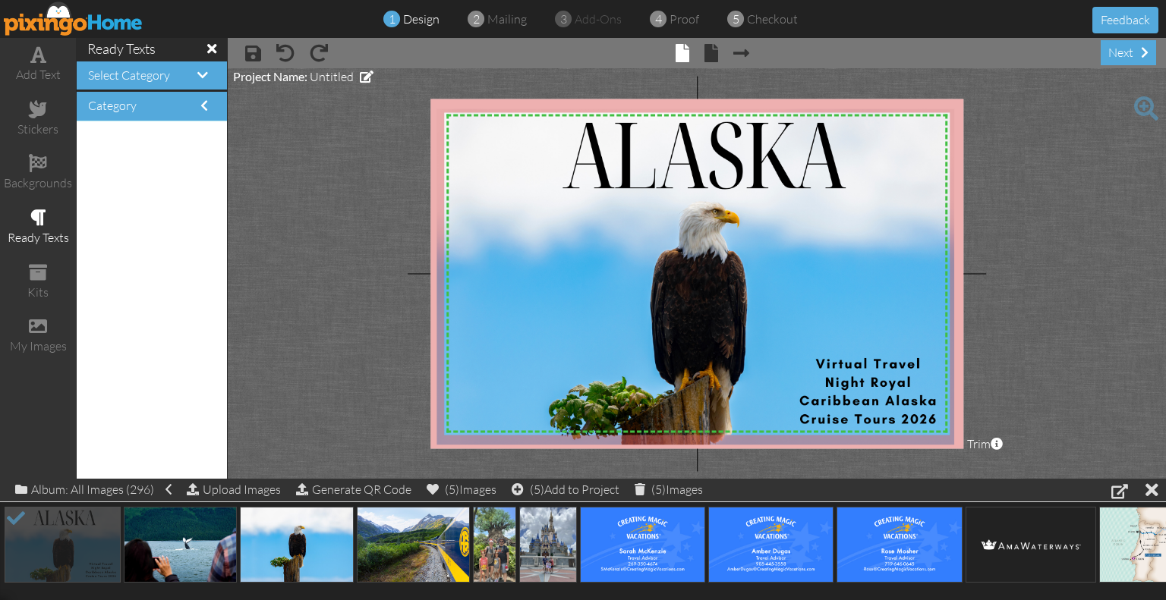
click at [1084, 370] on project-studio-wrapper "X X X X X X X X X X X X X X X X X X X X X X X X X X X X X X X X X X X X X X X X…" at bounding box center [697, 273] width 938 height 411
click at [710, 52] on span at bounding box center [711, 53] width 14 height 18
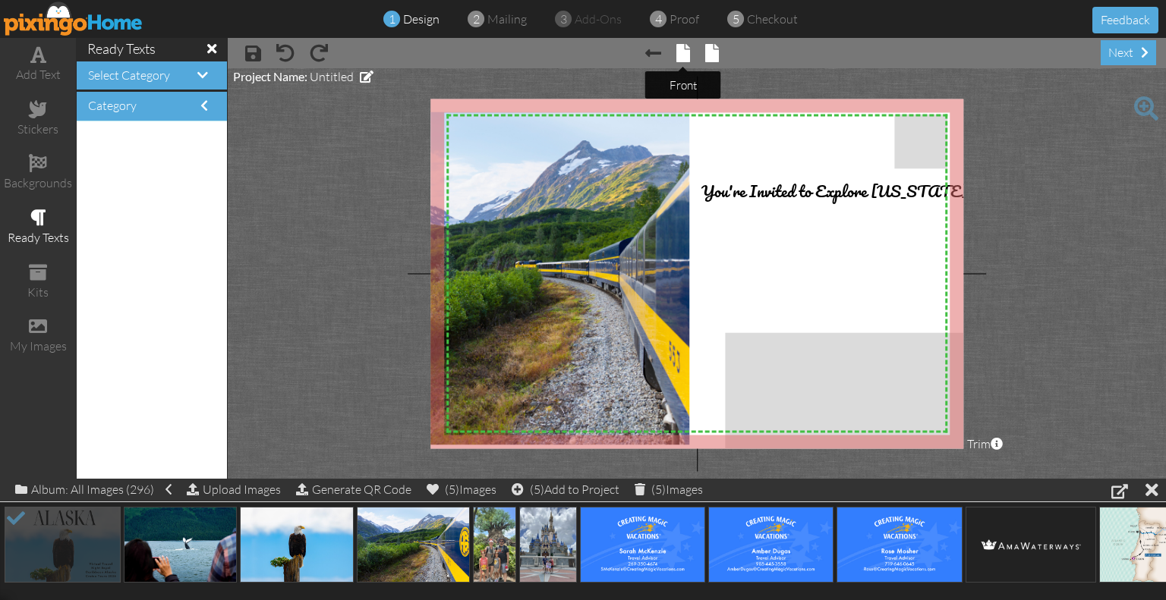
click at [683, 46] on span at bounding box center [683, 53] width 14 height 18
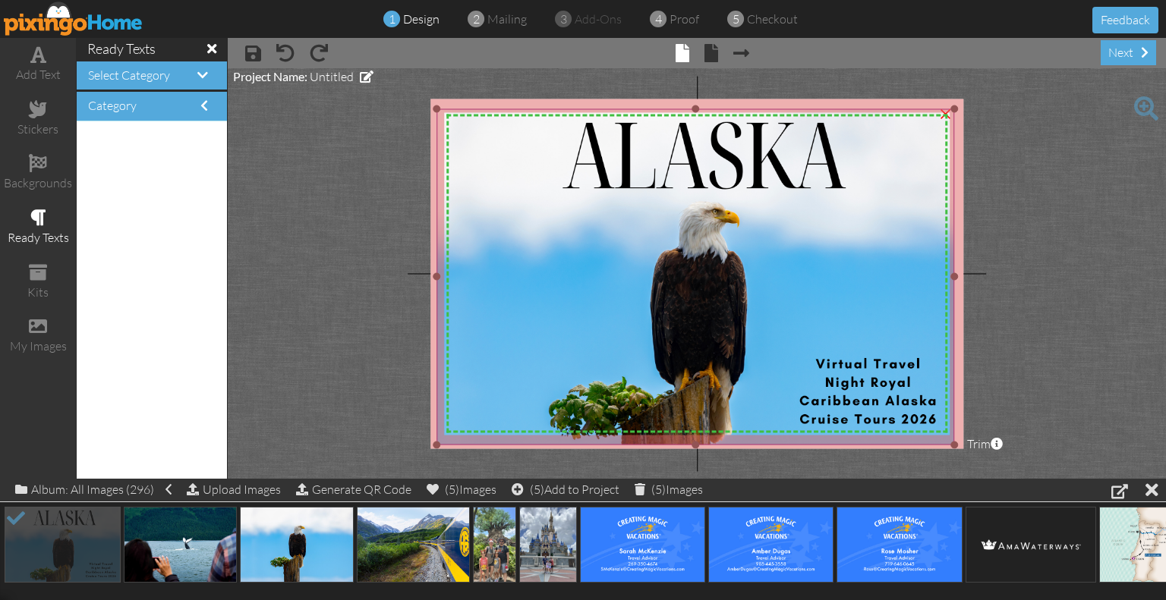
click at [889, 384] on img at bounding box center [695, 276] width 518 height 335
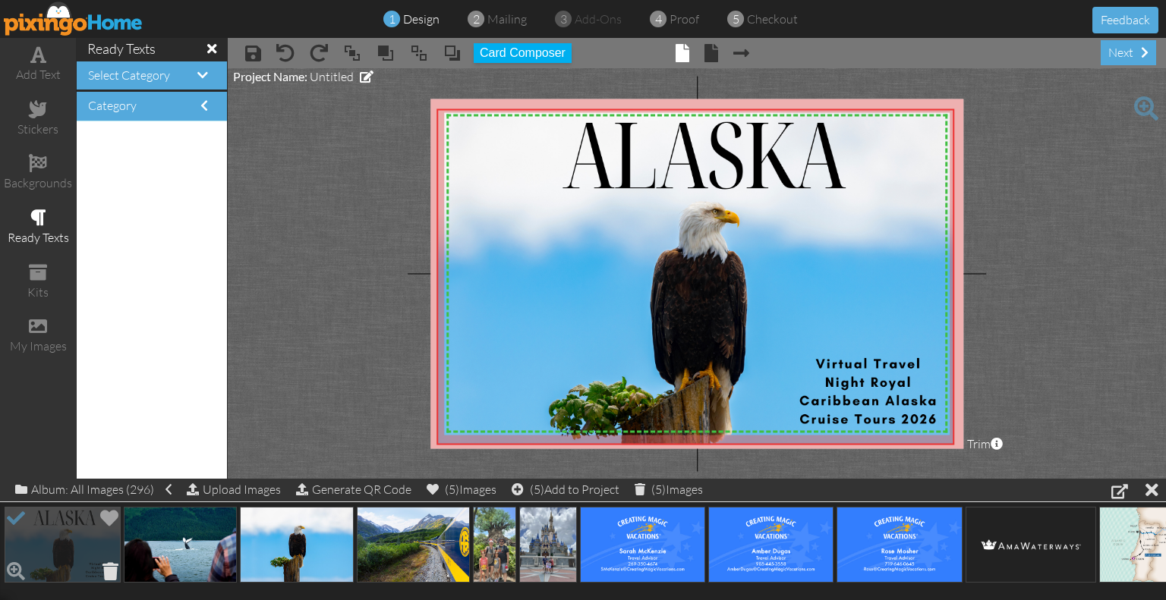
click at [112, 562] on span at bounding box center [111, 571] width 24 height 26
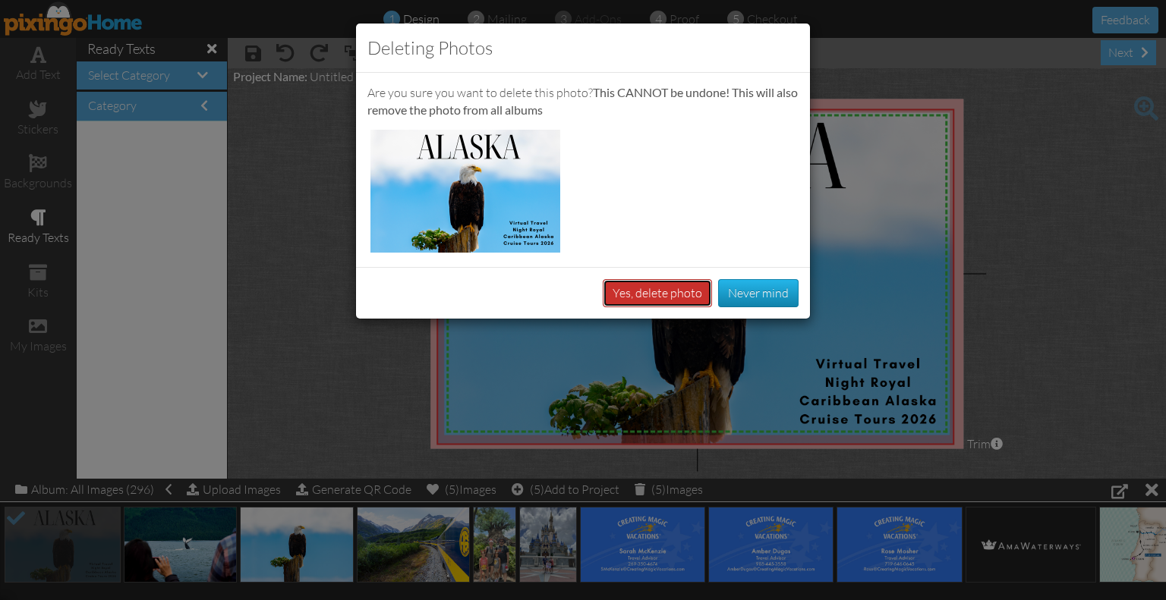
click at [665, 287] on button "Yes, delete photo" at bounding box center [656, 293] width 109 height 28
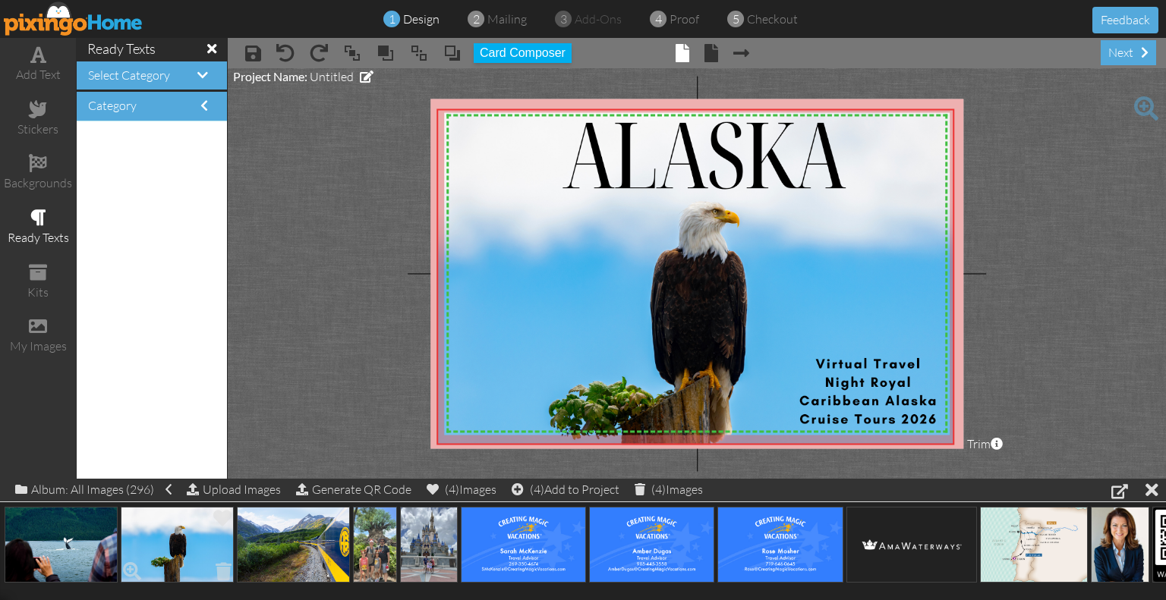
click at [162, 551] on img at bounding box center [177, 545] width 113 height 76
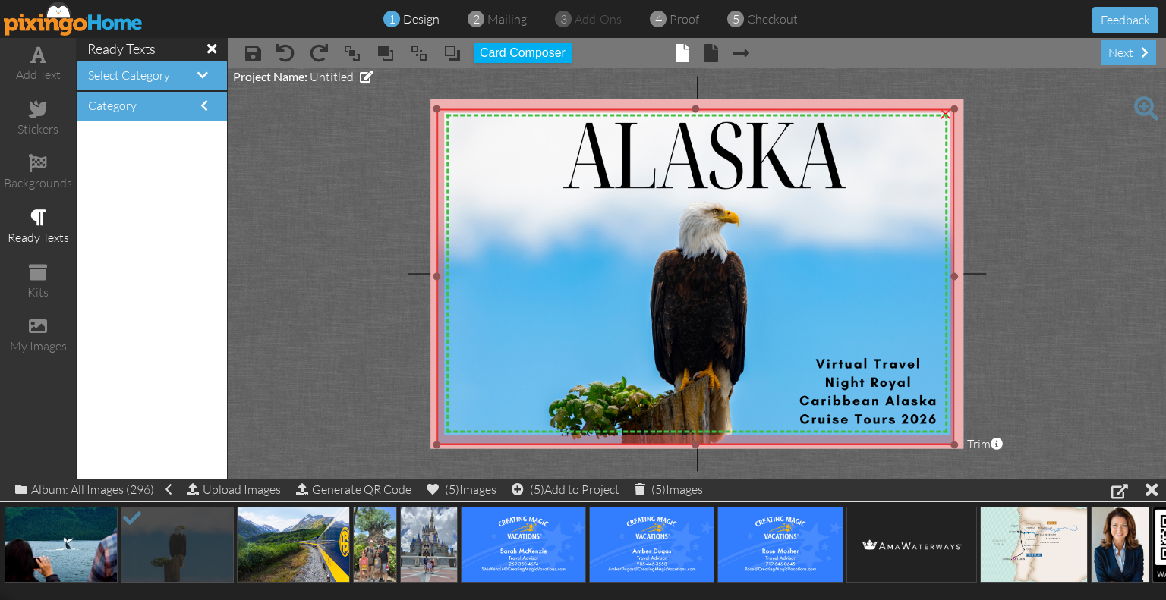
click at [593, 254] on img at bounding box center [695, 276] width 518 height 335
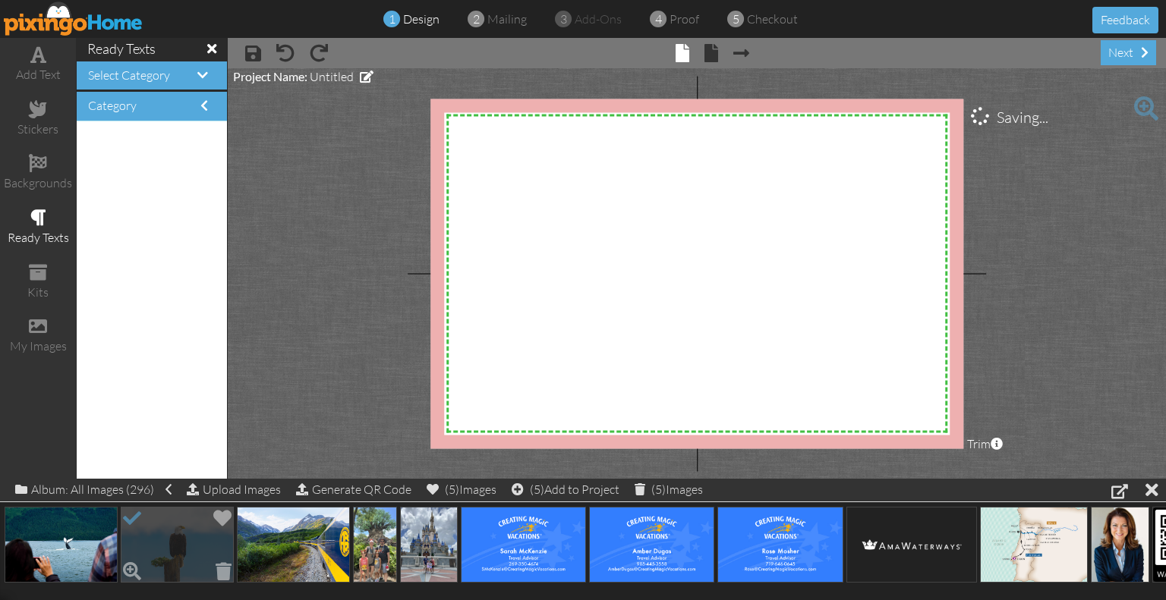
click at [201, 562] on img at bounding box center [177, 545] width 113 height 76
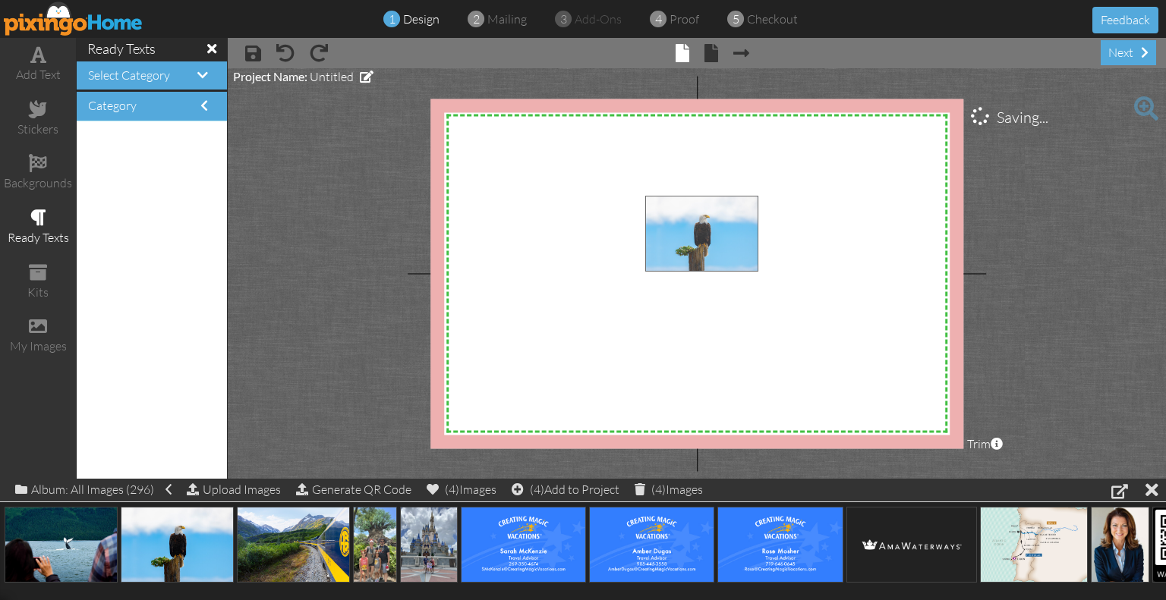
drag, startPoint x: 161, startPoint y: 536, endPoint x: 681, endPoint y: 227, distance: 605.0
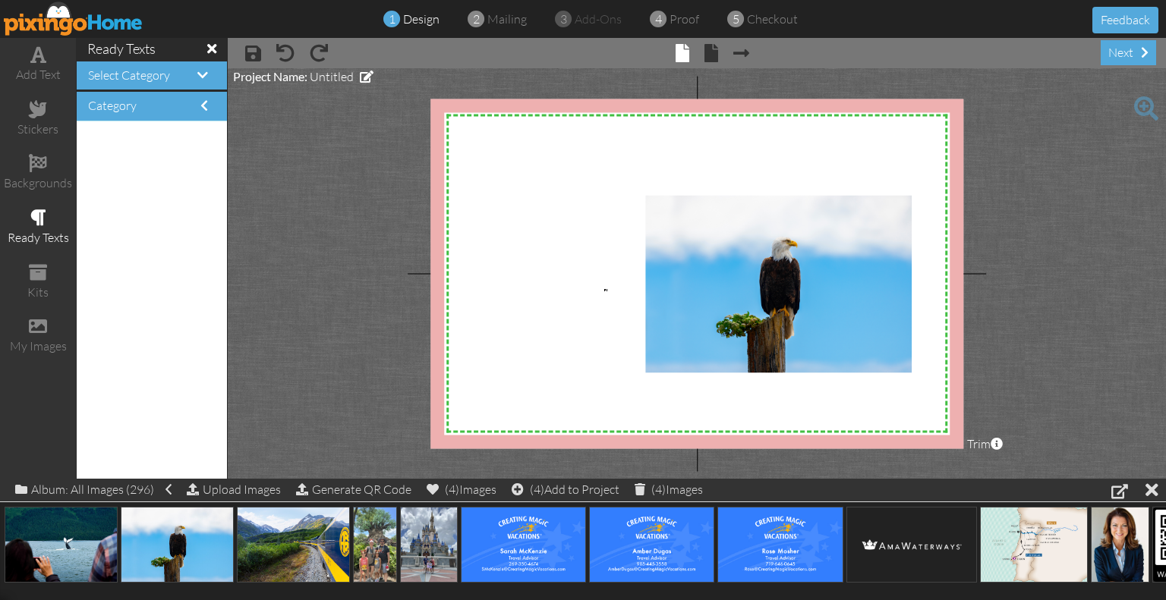
drag, startPoint x: 607, startPoint y: 289, endPoint x: 515, endPoint y: 289, distance: 91.8
click at [515, 289] on body "1 design 2 mailing 3 add-ons 4 proof 5 checkout Feedback add text stickers back…" at bounding box center [583, 300] width 1166 height 600
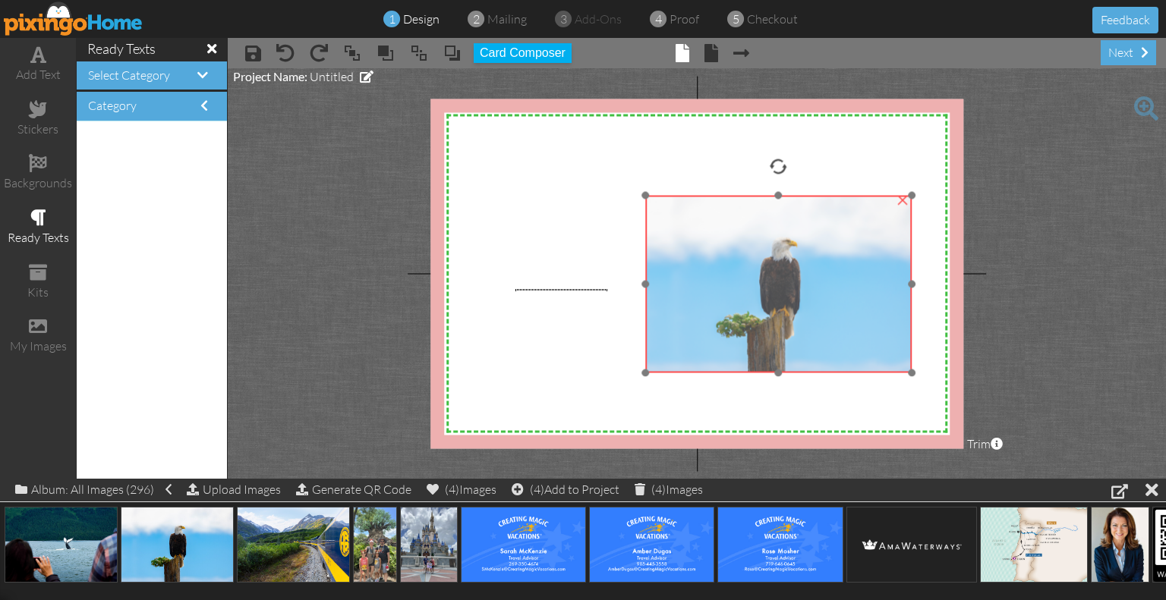
drag, startPoint x: 742, startPoint y: 253, endPoint x: 678, endPoint y: 230, distance: 67.7
click at [678, 230] on img at bounding box center [778, 285] width 266 height 178
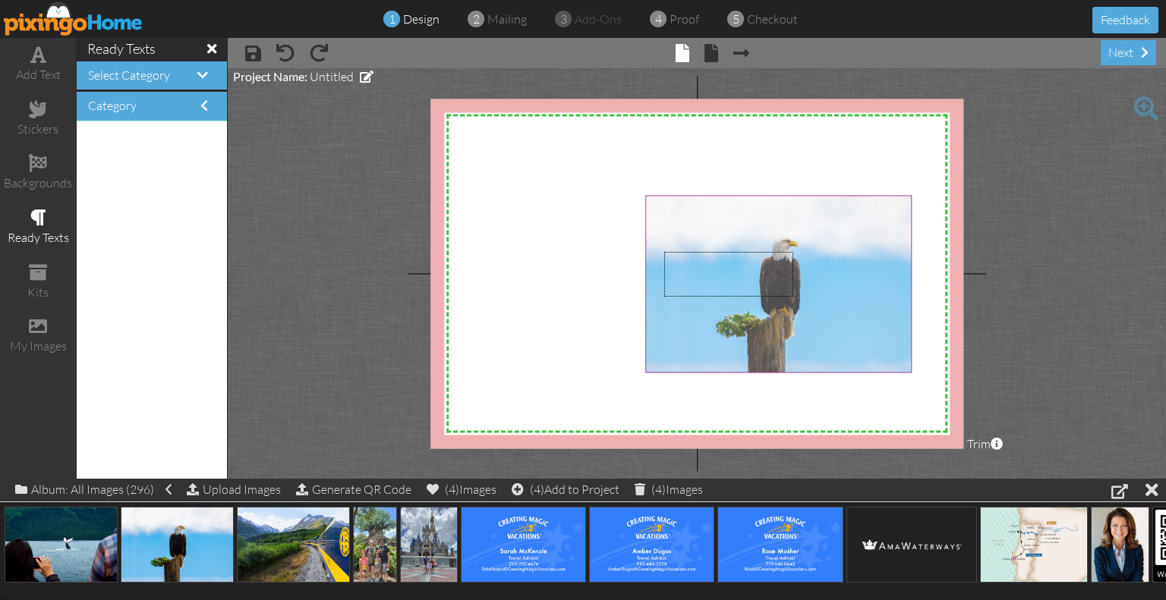
drag, startPoint x: 793, startPoint y: 297, endPoint x: 664, endPoint y: 252, distance: 136.5
click at [664, 252] on body "1 design 2 mailing 3 add-ons 4 proof 5 checkout Feedback add text stickers back…" at bounding box center [583, 300] width 1166 height 600
drag, startPoint x: 753, startPoint y: 227, endPoint x: 654, endPoint y: 206, distance: 100.9
drag, startPoint x: 771, startPoint y: 244, endPoint x: 659, endPoint y: 236, distance: 112.6
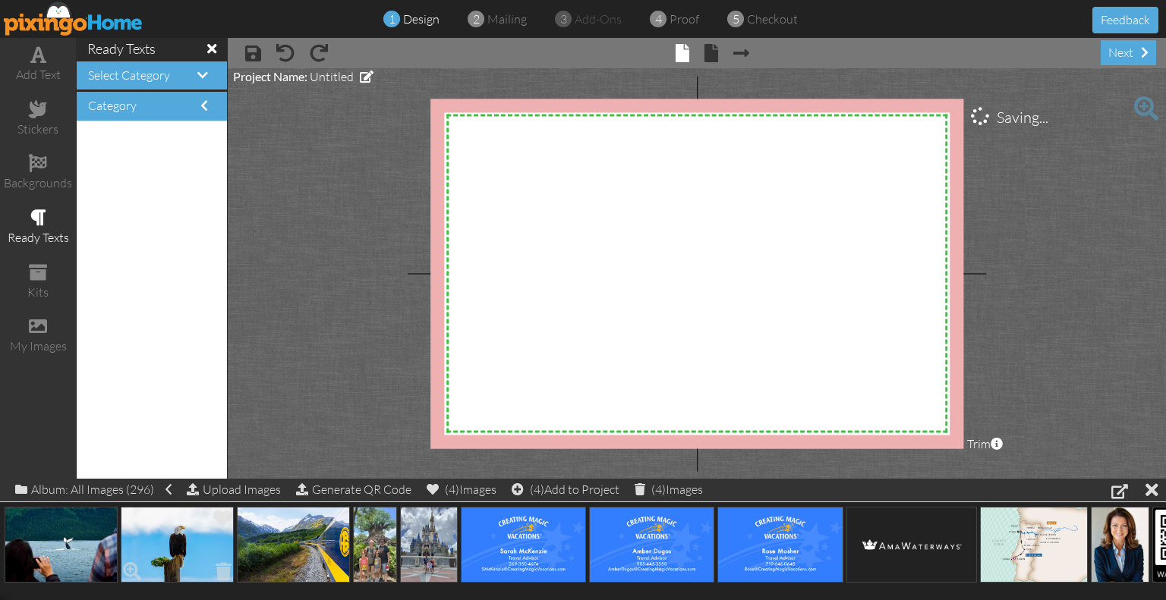
click at [193, 536] on img at bounding box center [177, 545] width 113 height 76
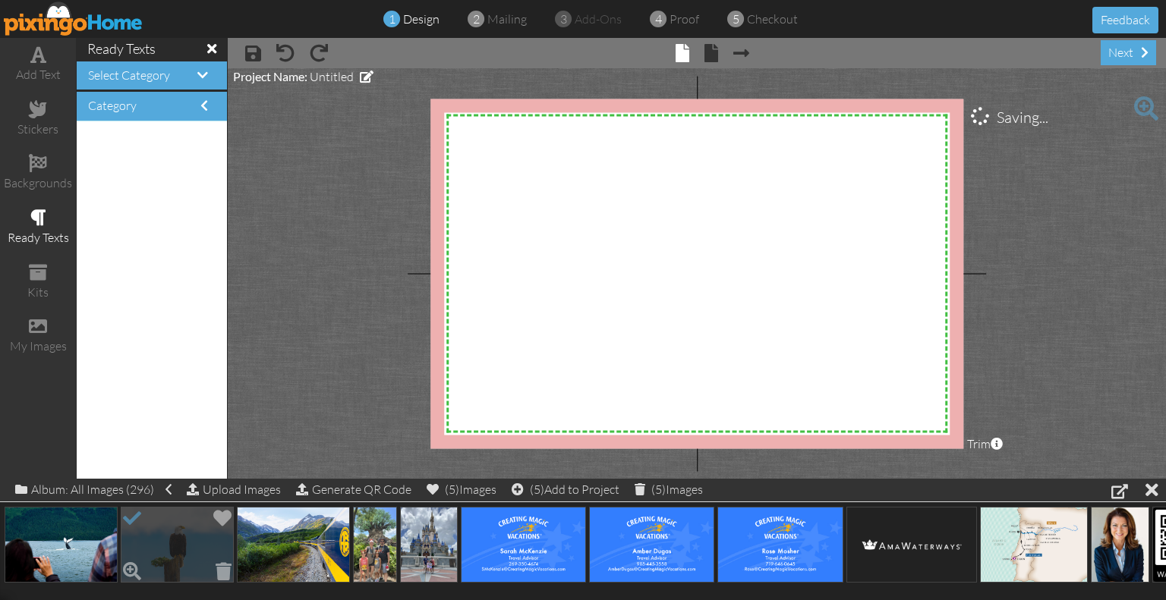
click at [160, 554] on img at bounding box center [177, 545] width 113 height 76
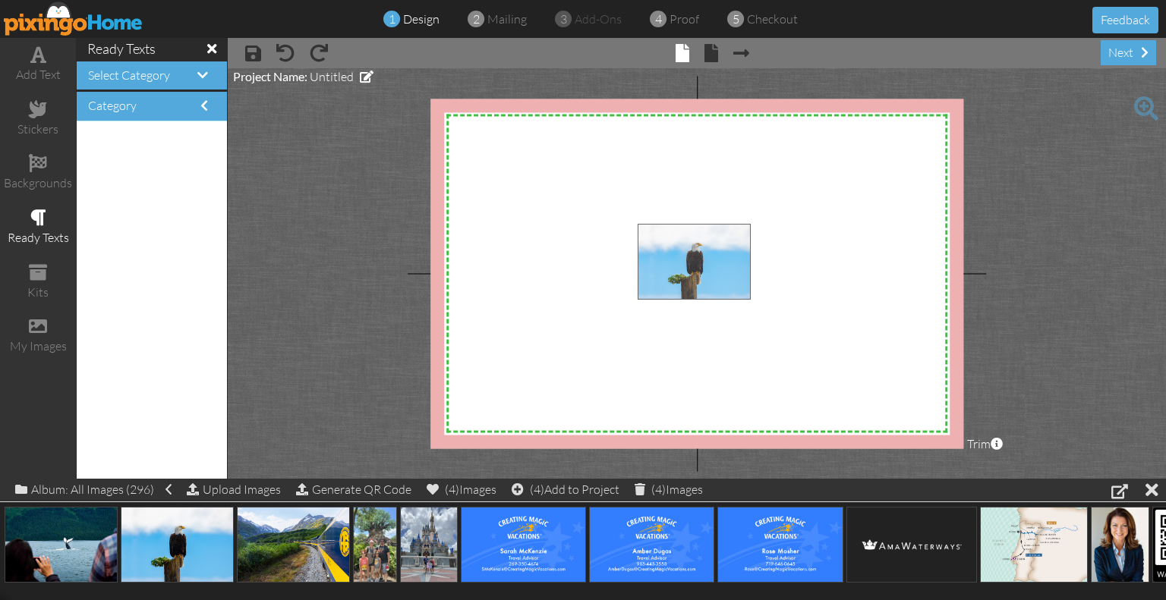
drag, startPoint x: 160, startPoint y: 554, endPoint x: 677, endPoint y: 271, distance: 589.2
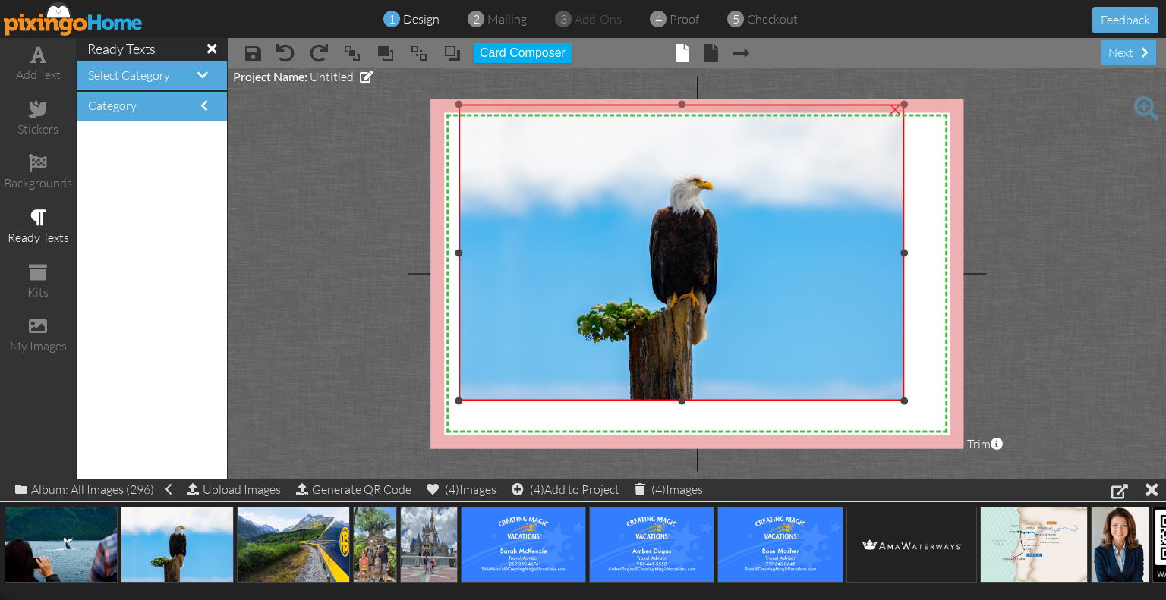
drag, startPoint x: 637, startPoint y: 225, endPoint x: 344, endPoint y: 106, distance: 316.2
click at [344, 106] on project-studio-wrapper "X X X X X X X X X X X X X X X X X X X X X X X X X X X X X X X X X X X X X X X X…" at bounding box center [697, 273] width 938 height 411
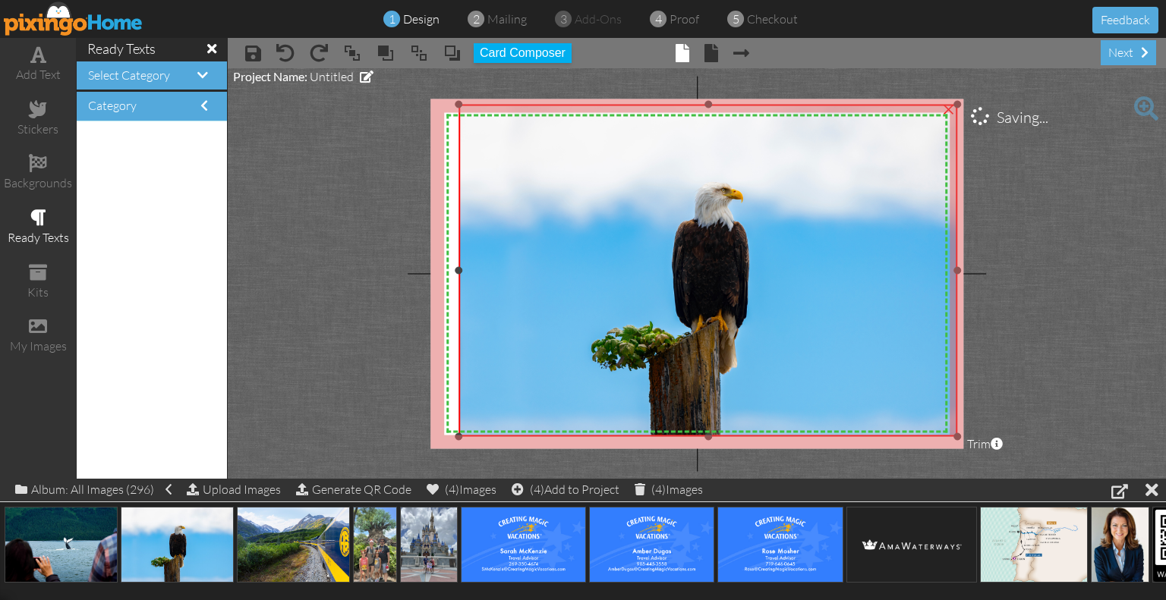
drag, startPoint x: 904, startPoint y: 398, endPoint x: 926, endPoint y: 434, distance: 41.9
click at [926, 434] on div "×" at bounding box center [708, 271] width 499 height 332
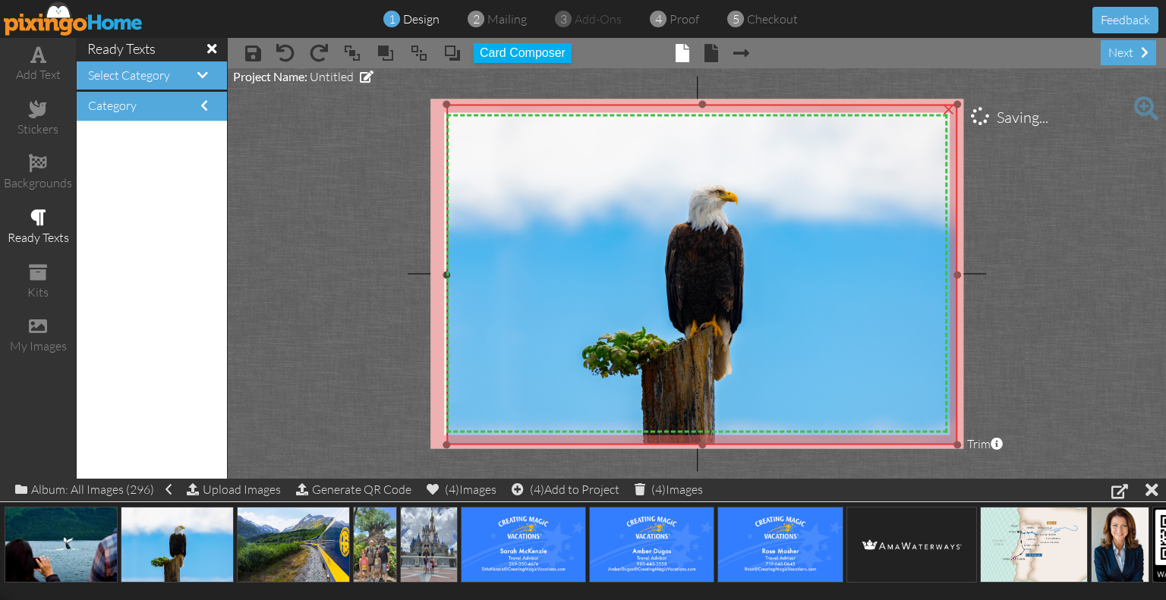
drag, startPoint x: 455, startPoint y: 441, endPoint x: 390, endPoint y: 447, distance: 65.5
click at [390, 447] on project-studio-wrapper "X X X X X X X X X X X X X X X X X X X X X X X X X X X X X X X X X X X X X X X X…" at bounding box center [697, 273] width 938 height 411
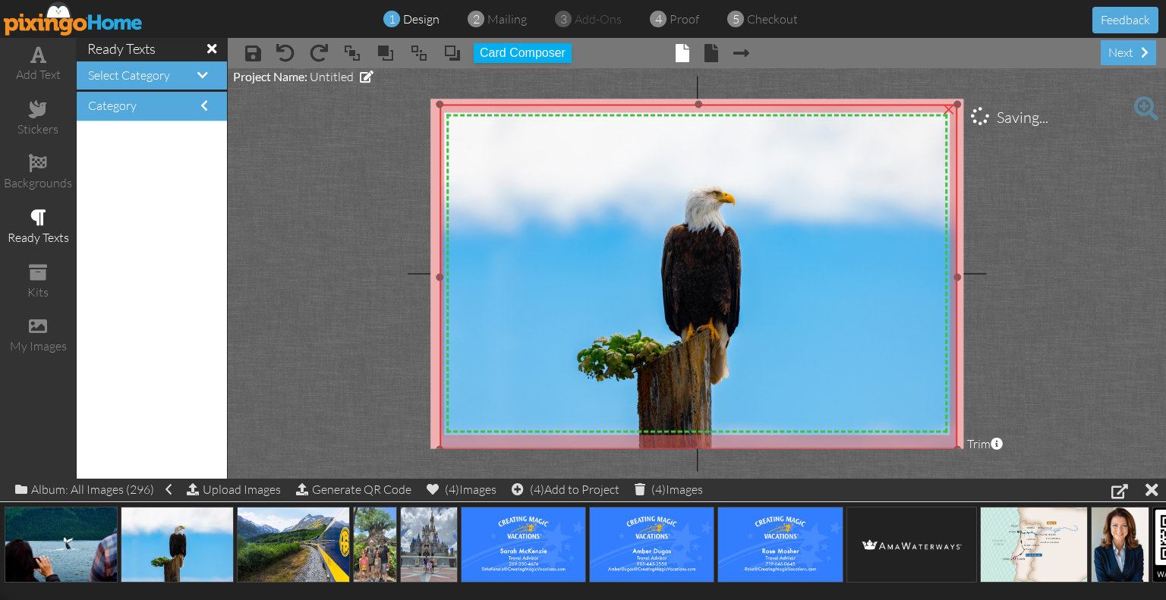
drag, startPoint x: 448, startPoint y: 442, endPoint x: 430, endPoint y: 448, distance: 18.5
click at [430, 448] on project-studio-wrapper "X X X X X X X X X X X X X X X X X X X X X X X X X X X X X X X X X X X X X X X X…" at bounding box center [697, 273] width 938 height 411
click at [45, 59] on span at bounding box center [38, 55] width 16 height 18
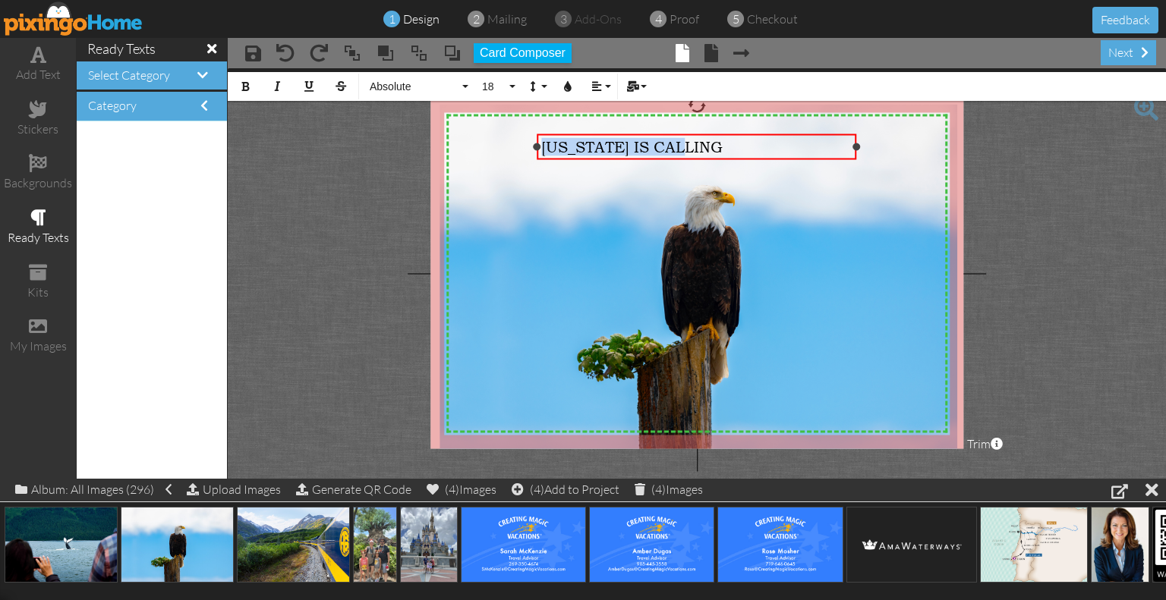
drag, startPoint x: 698, startPoint y: 151, endPoint x: 538, endPoint y: 152, distance: 160.1
click at [538, 152] on div "[US_STATE] IS CALLING" at bounding box center [696, 147] width 319 height 27
click at [398, 83] on span "Absolute" at bounding box center [413, 86] width 91 height 13
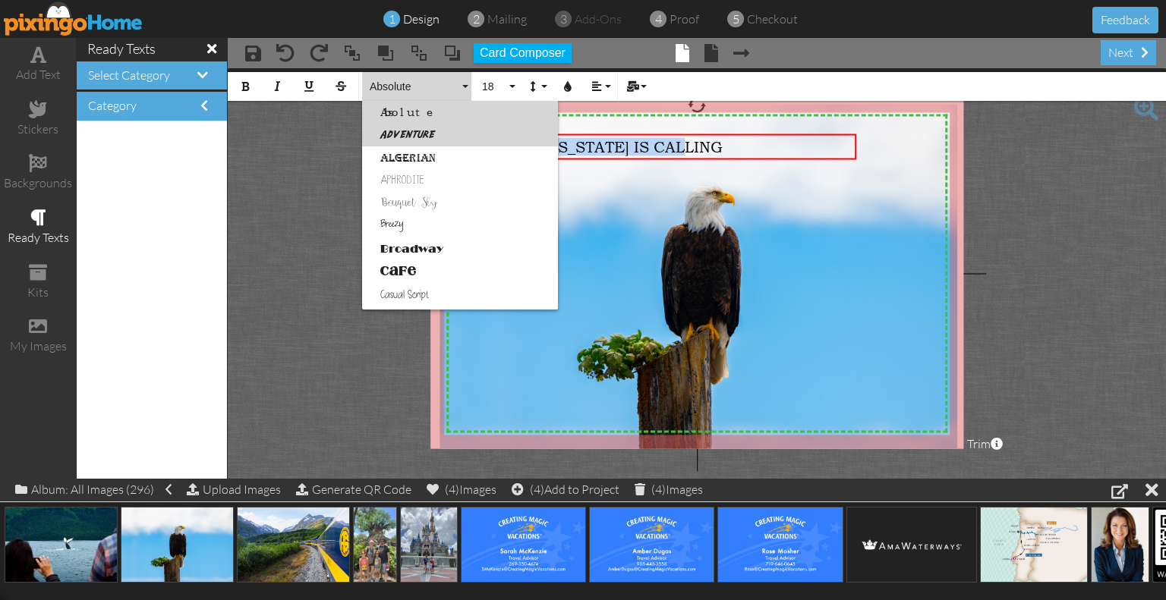
click at [426, 140] on link "Adventure" at bounding box center [460, 135] width 196 height 23
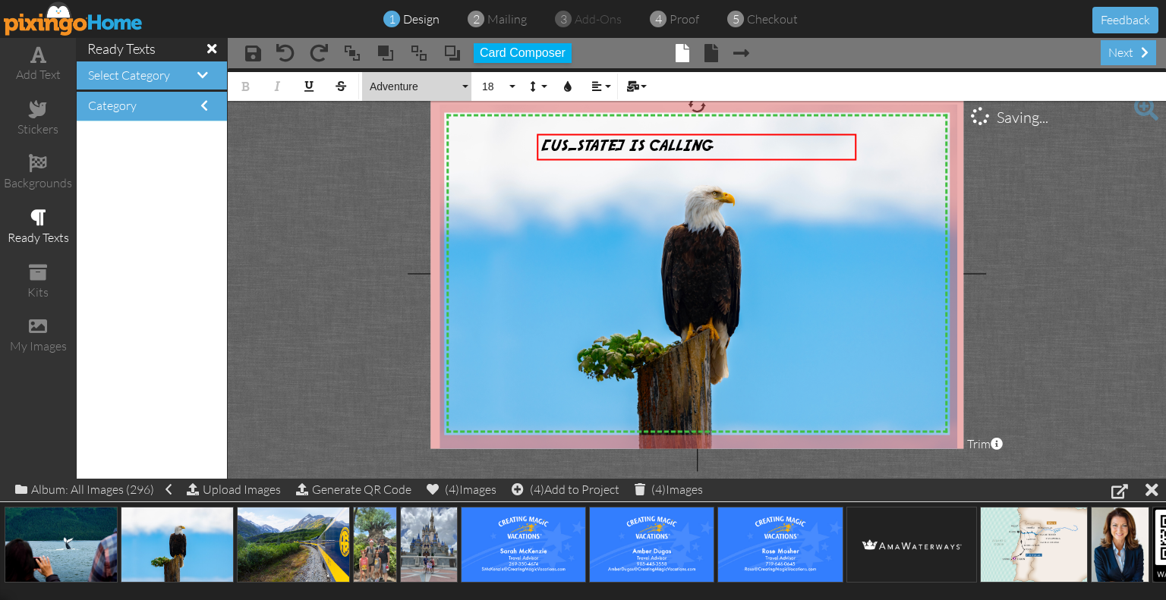
click at [406, 93] on button "Adventure" at bounding box center [416, 86] width 109 height 29
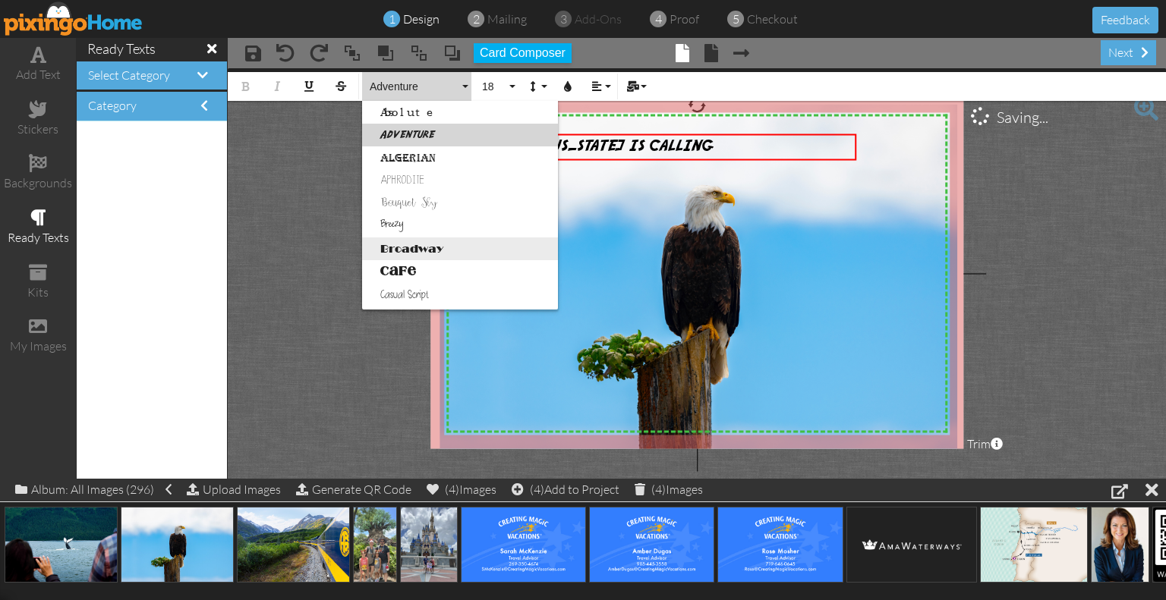
click at [424, 243] on link "Broadway" at bounding box center [460, 249] width 196 height 23
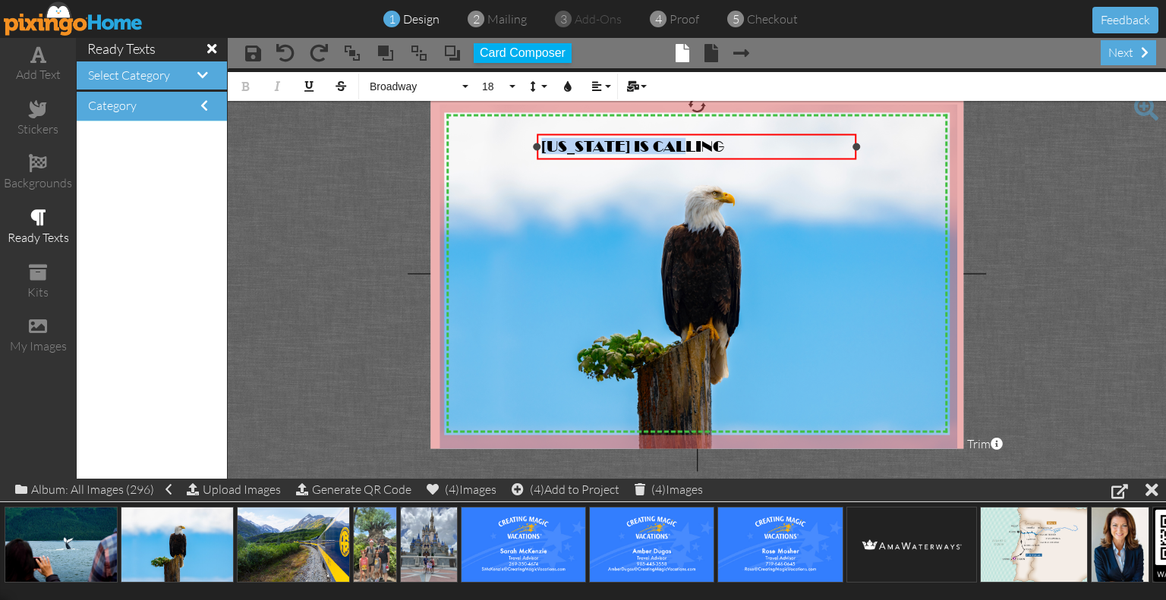
click at [852, 144] on div "[US_STATE] IS CALLING" at bounding box center [696, 146] width 319 height 25
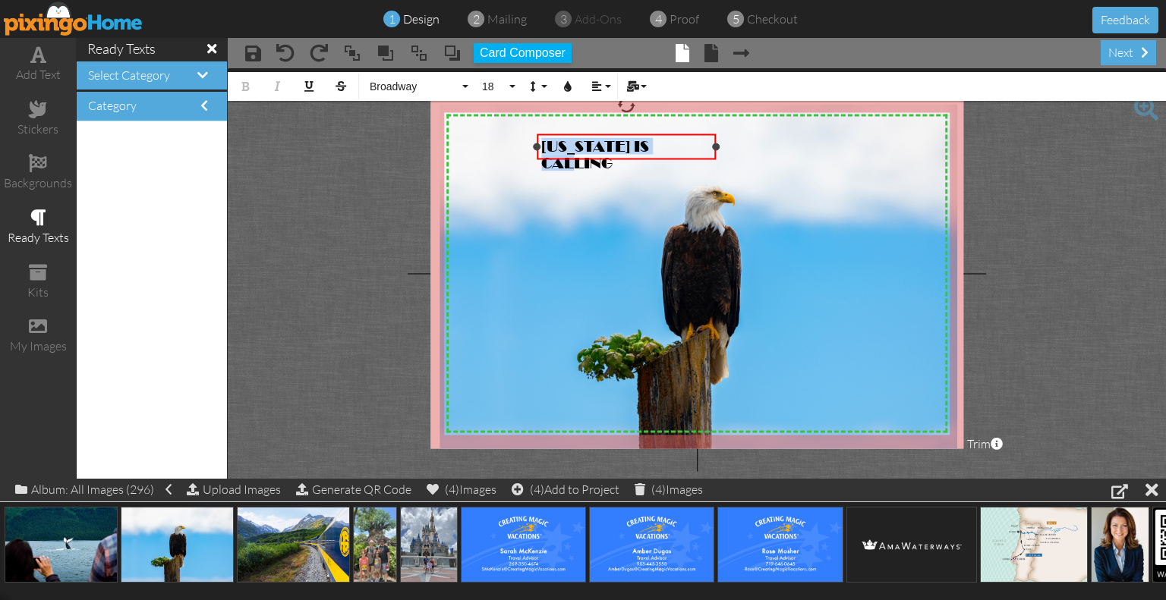
drag, startPoint x: 854, startPoint y: 148, endPoint x: 716, endPoint y: 152, distance: 138.2
click at [716, 152] on div "[US_STATE] IS CALLING ×" at bounding box center [626, 147] width 179 height 26
click at [513, 85] on button "18" at bounding box center [496, 86] width 44 height 29
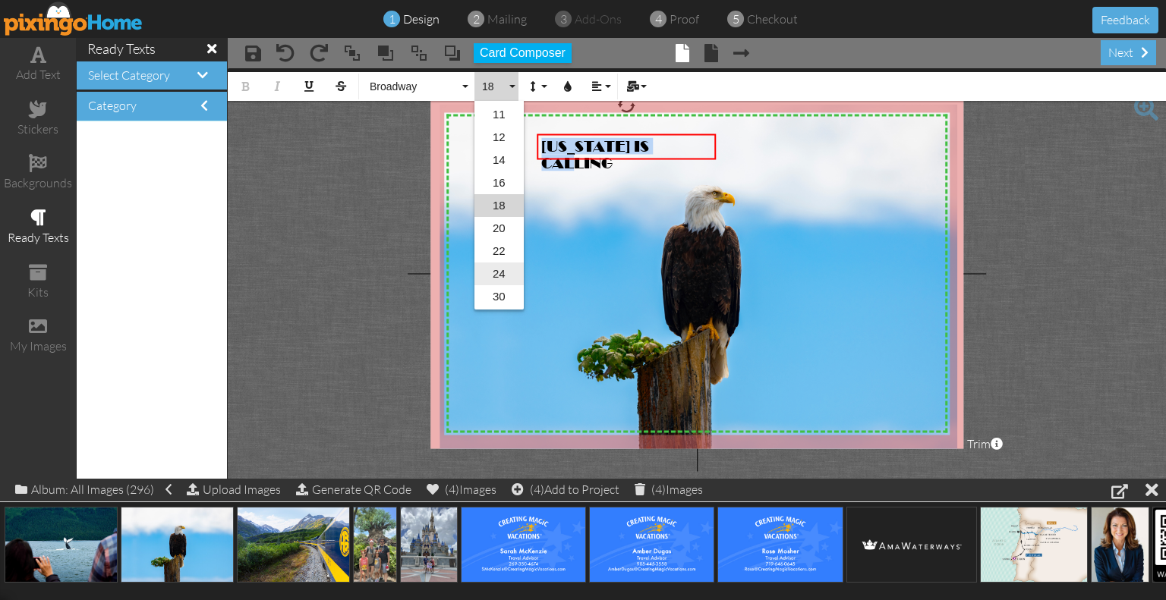
click at [504, 268] on link "24" at bounding box center [498, 274] width 49 height 23
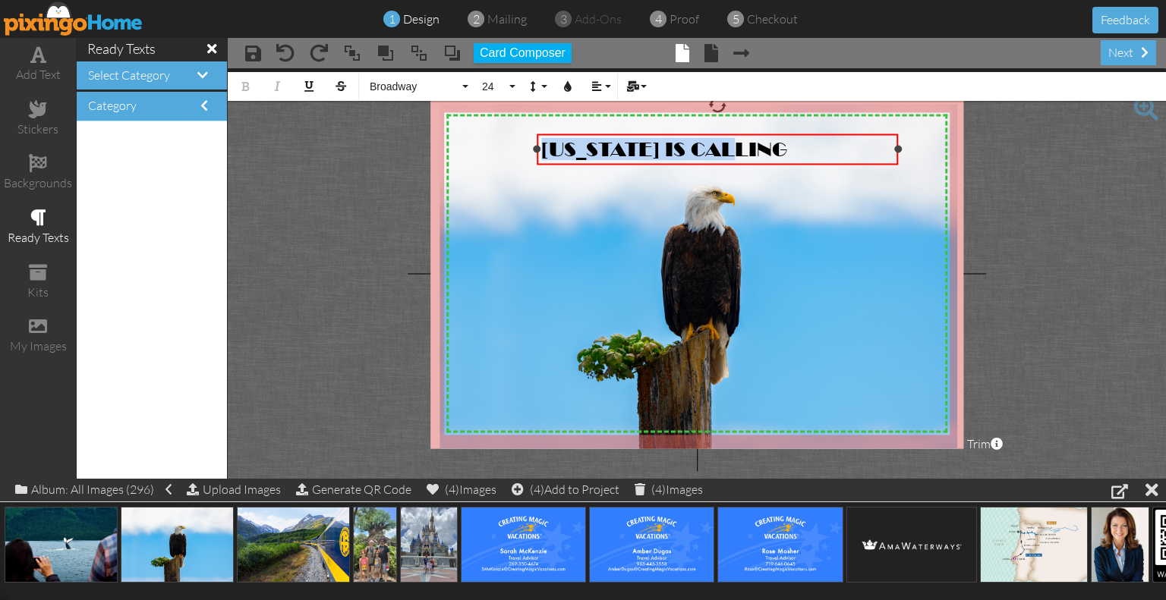
drag, startPoint x: 715, startPoint y: 160, endPoint x: 897, endPoint y: 164, distance: 182.1
click at [897, 164] on div "[US_STATE] IS CALLING ×" at bounding box center [717, 150] width 361 height 32
click at [593, 87] on icon "button" at bounding box center [596, 86] width 11 height 11
click at [617, 124] on link "[GEOGRAPHIC_DATA]" at bounding box center [608, 135] width 46 height 23
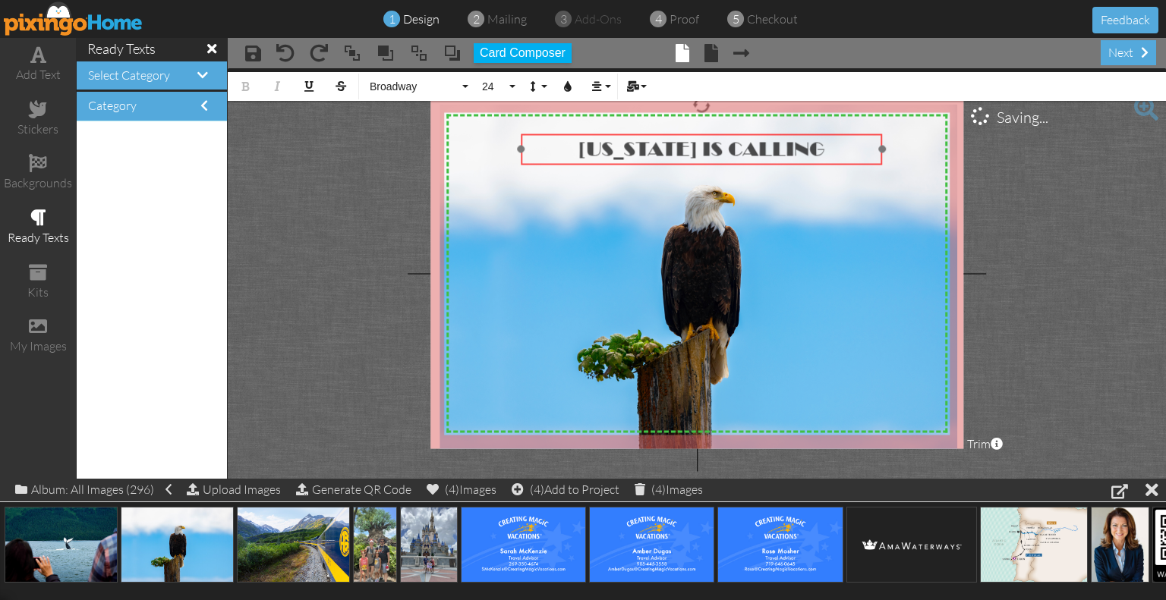
drag, startPoint x: 571, startPoint y: 134, endPoint x: 555, endPoint y: 134, distance: 15.9
click at [555, 134] on div "​ [US_STATE] IS CALLING ​" at bounding box center [701, 149] width 361 height 31
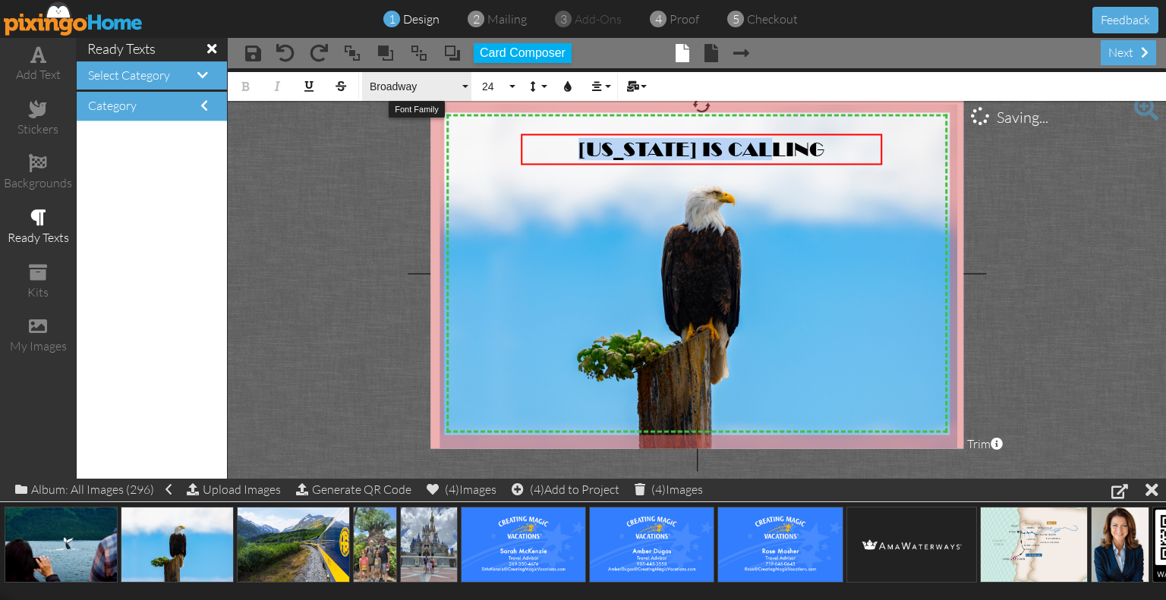
click at [395, 84] on span "Broadway" at bounding box center [413, 86] width 91 height 13
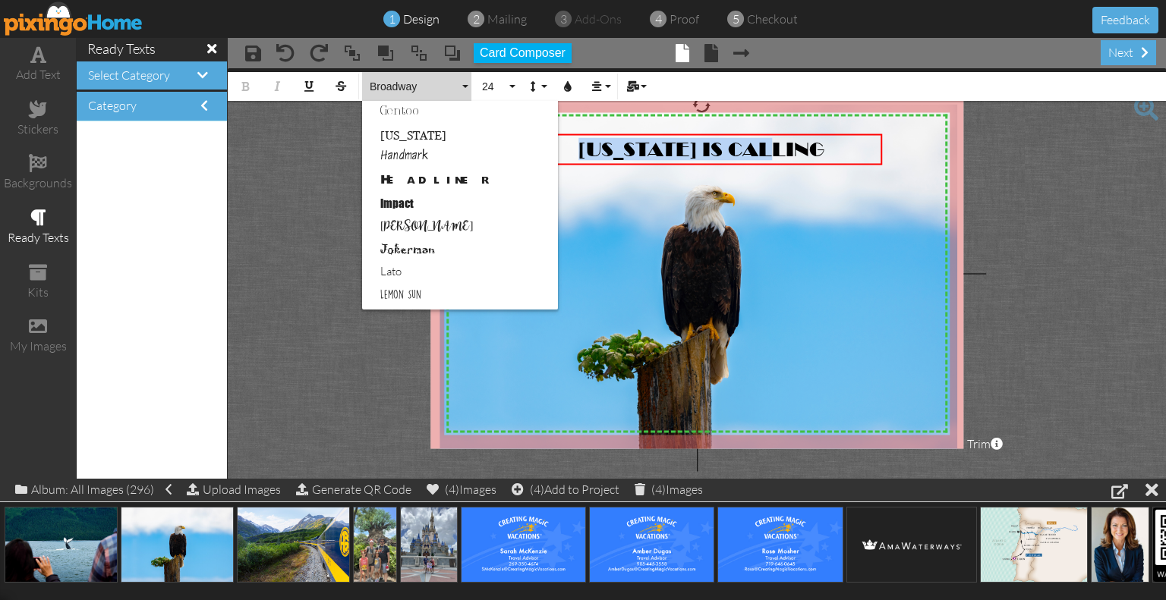
scroll to position [423, 0]
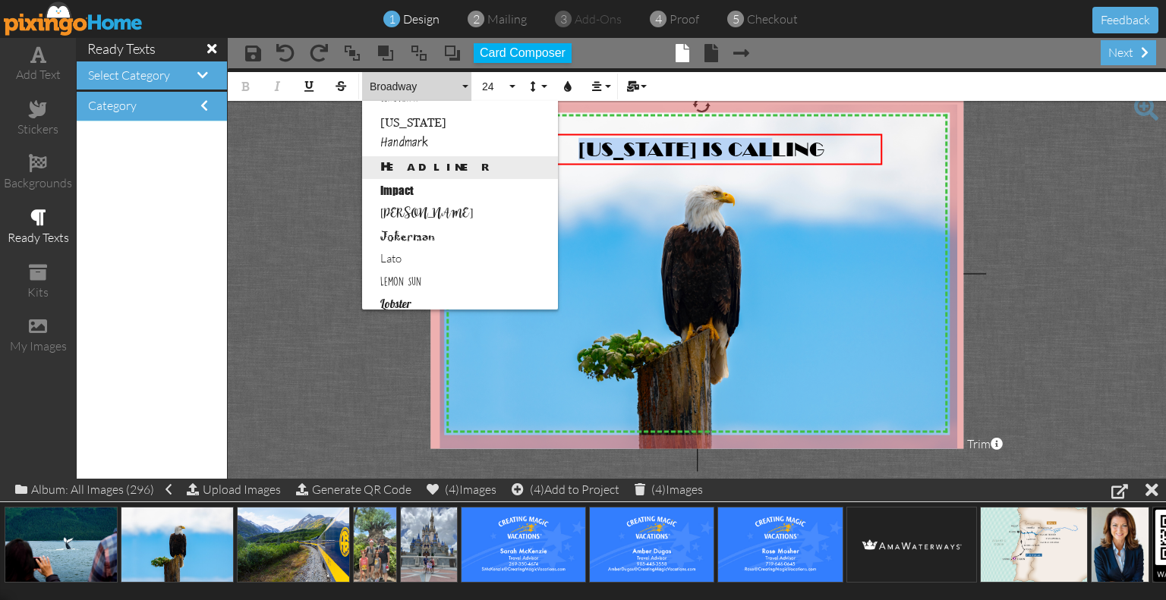
click at [423, 162] on link "Headliner" at bounding box center [460, 167] width 196 height 23
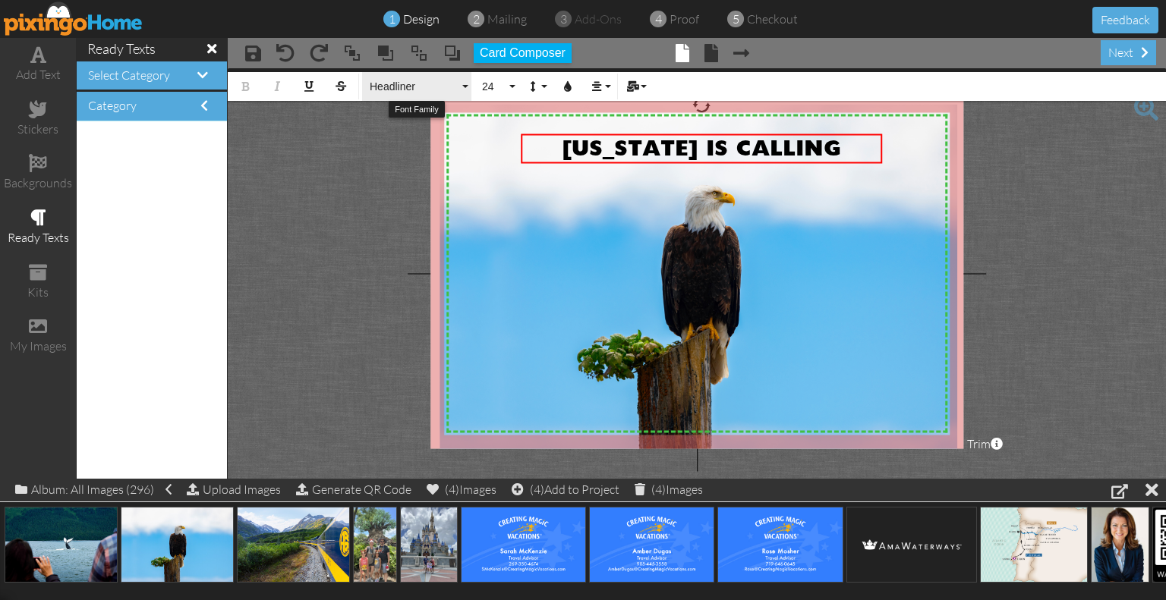
click at [420, 77] on button "Headliner" at bounding box center [416, 86] width 109 height 29
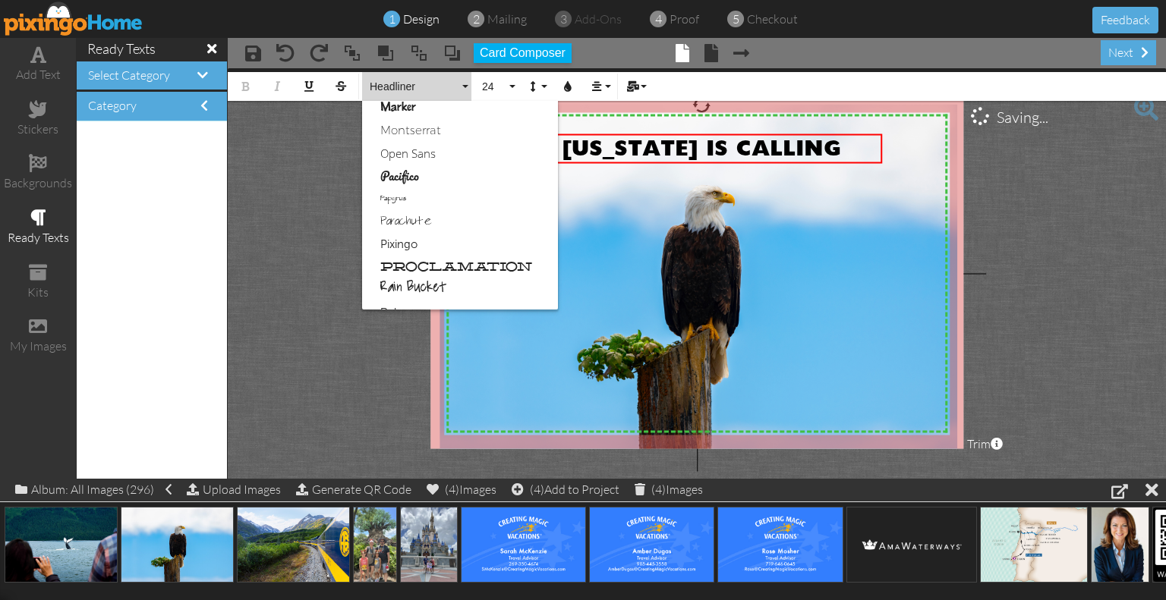
scroll to position [688, 0]
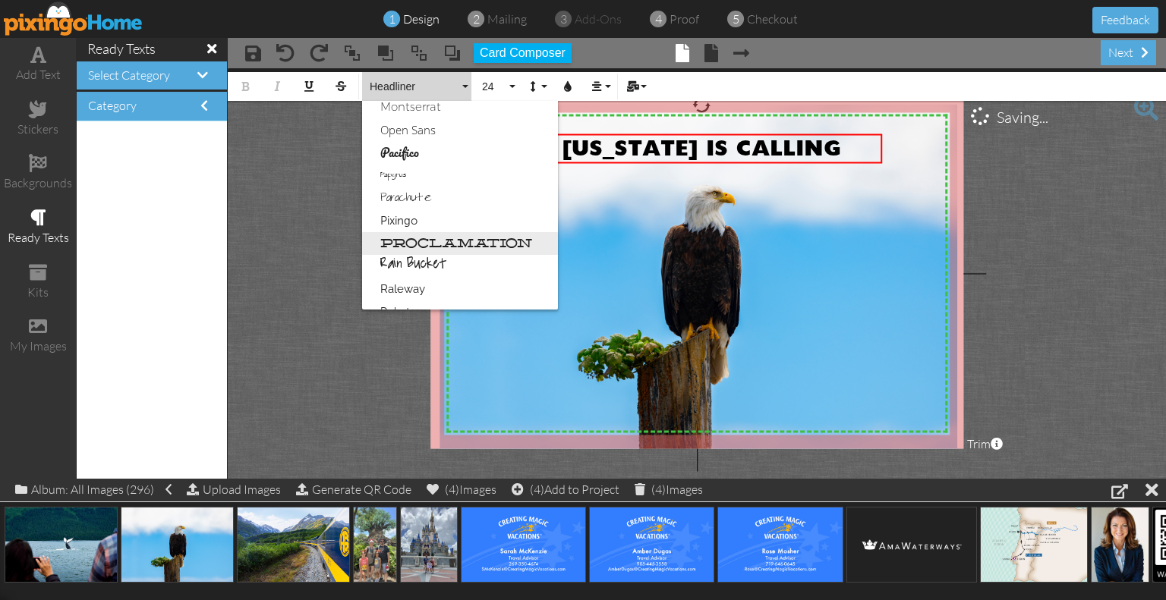
click at [423, 247] on link "Proclamation" at bounding box center [460, 243] width 196 height 23
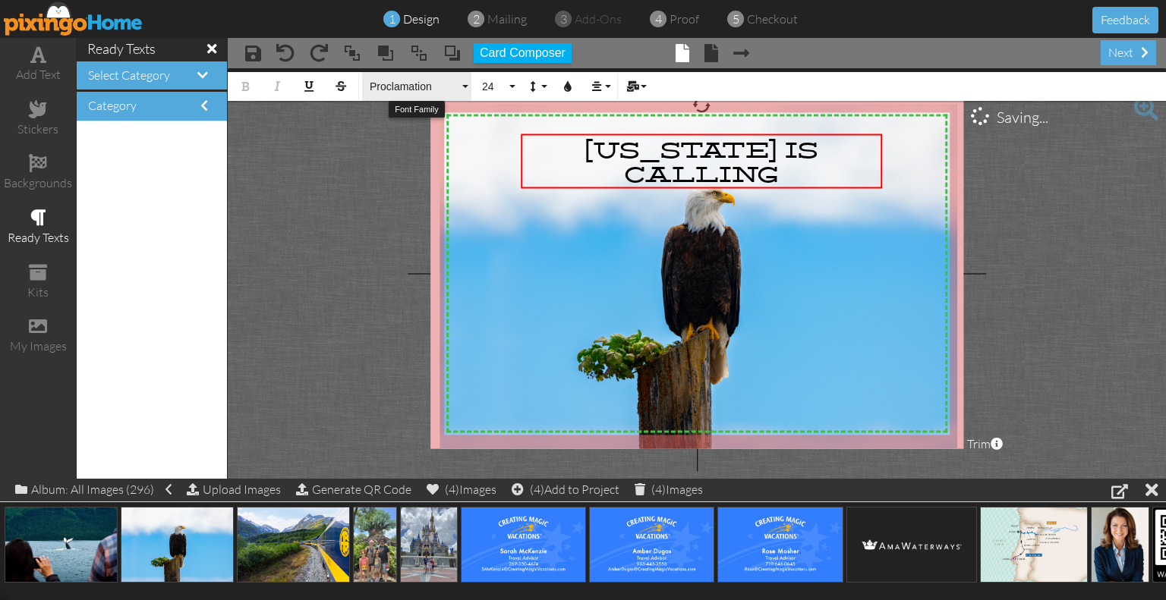
click at [411, 88] on span "Proclamation" at bounding box center [413, 86] width 91 height 13
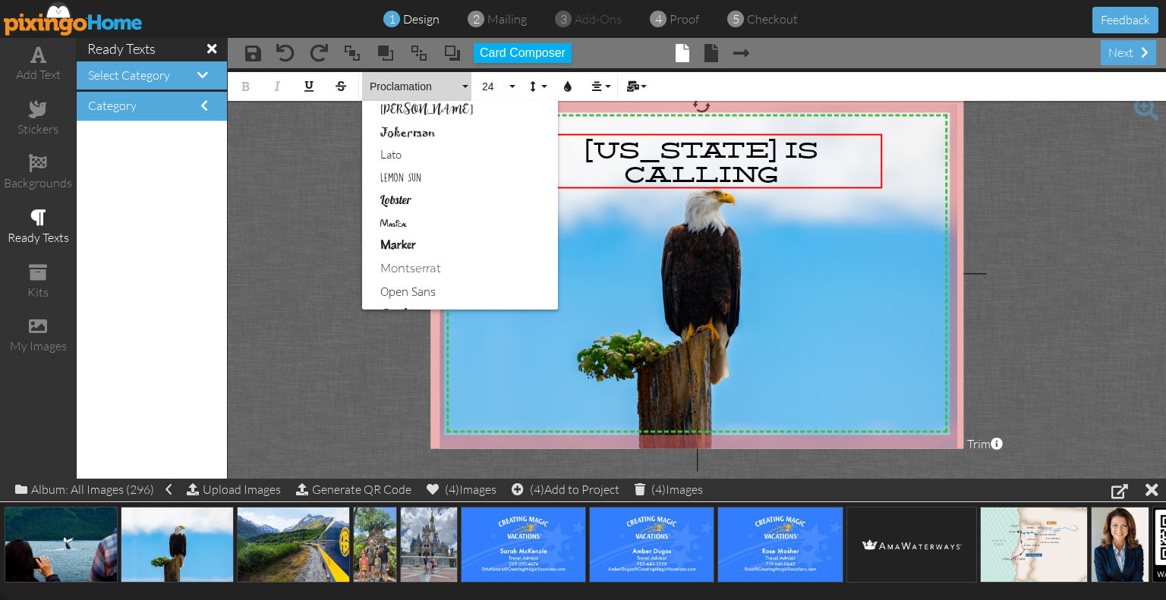
scroll to position [496, 0]
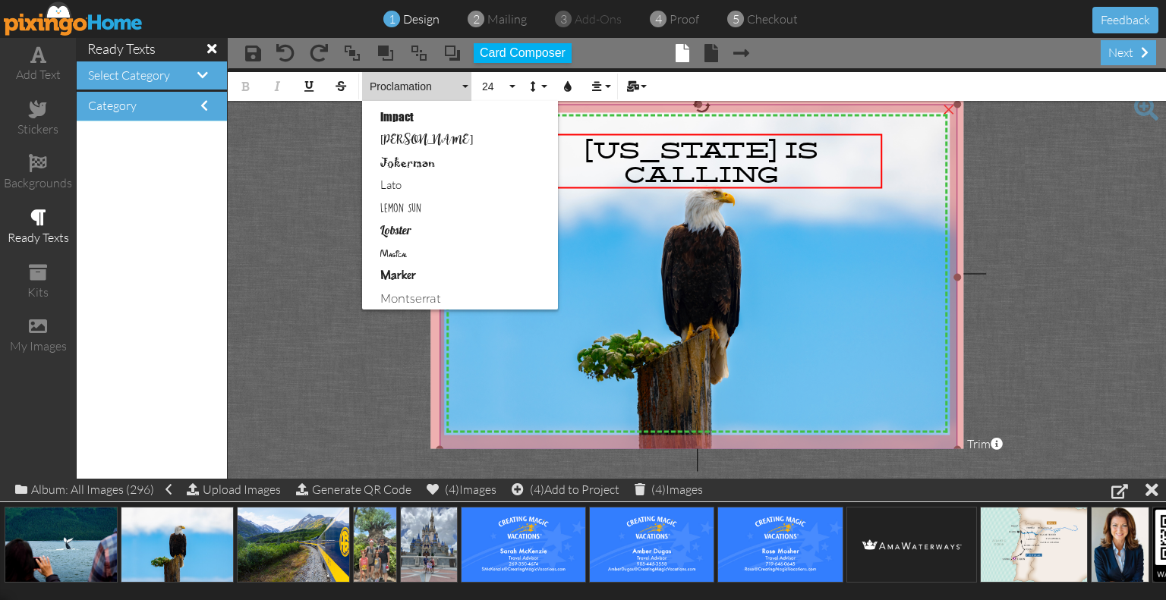
click at [829, 253] on img at bounding box center [698, 277] width 518 height 345
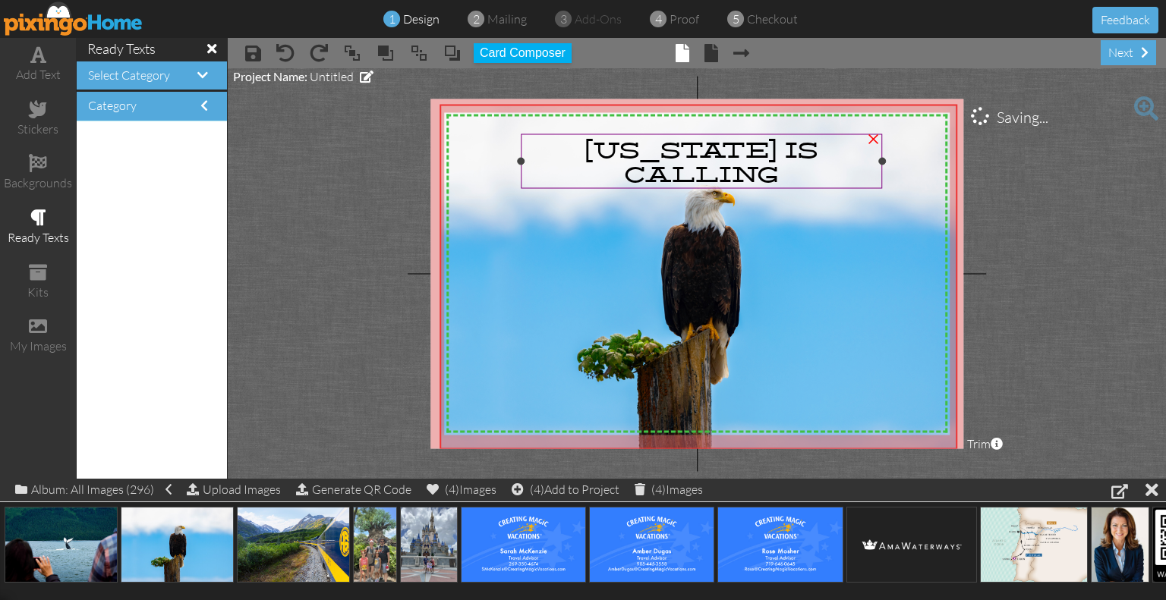
click at [722, 161] on span "[US_STATE] IS CALLING" at bounding box center [701, 162] width 232 height 49
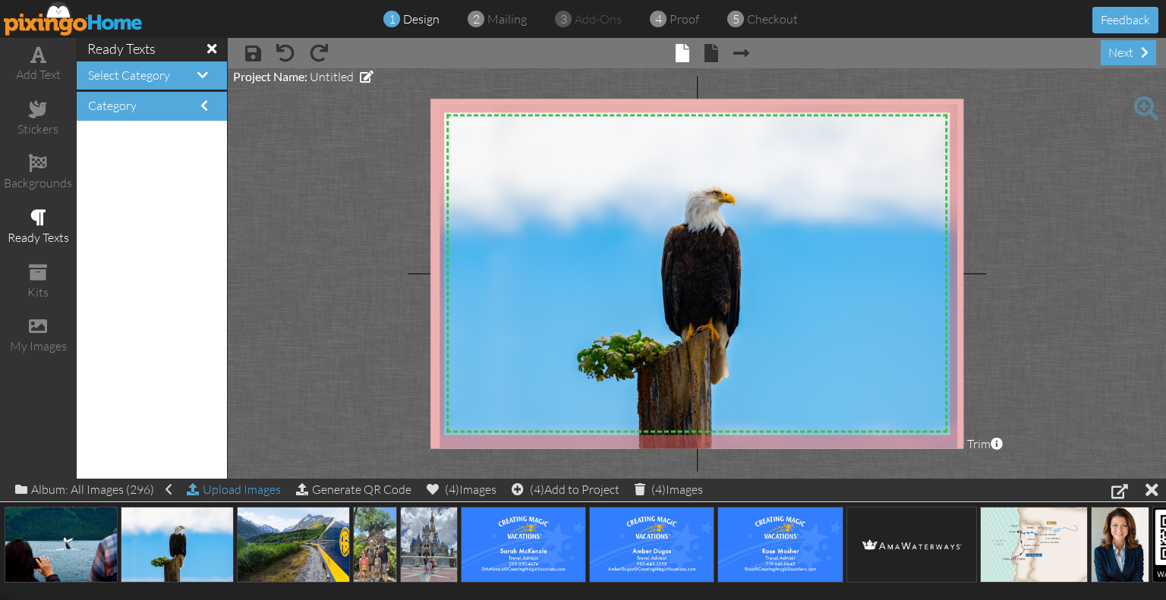
click at [258, 490] on div "Upload Images" at bounding box center [234, 490] width 94 height 22
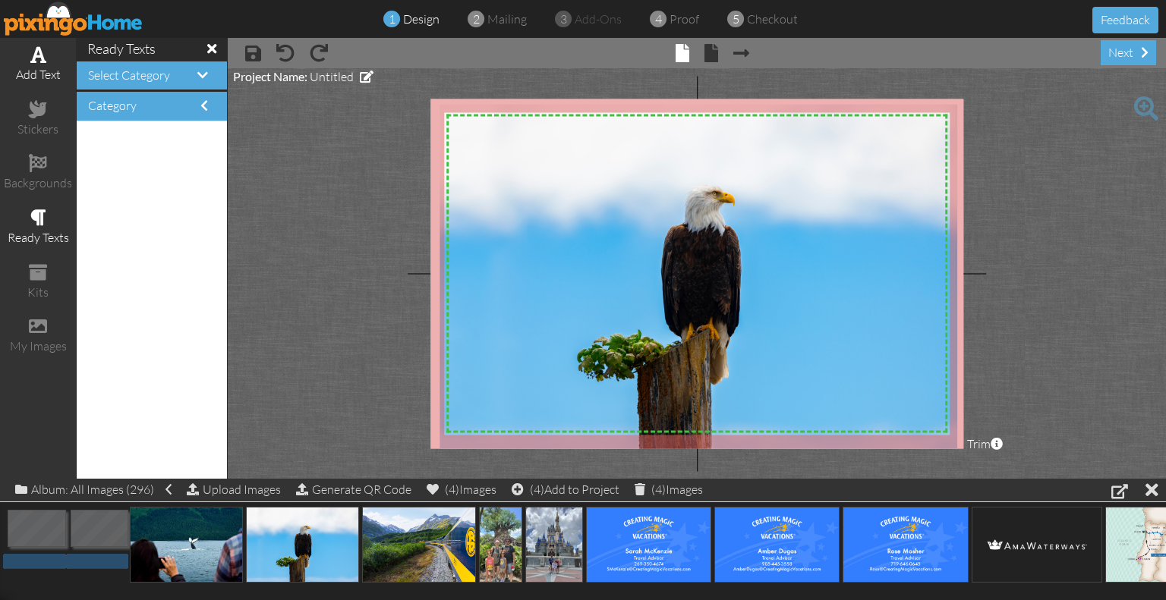
click at [33, 46] on span at bounding box center [38, 55] width 16 height 18
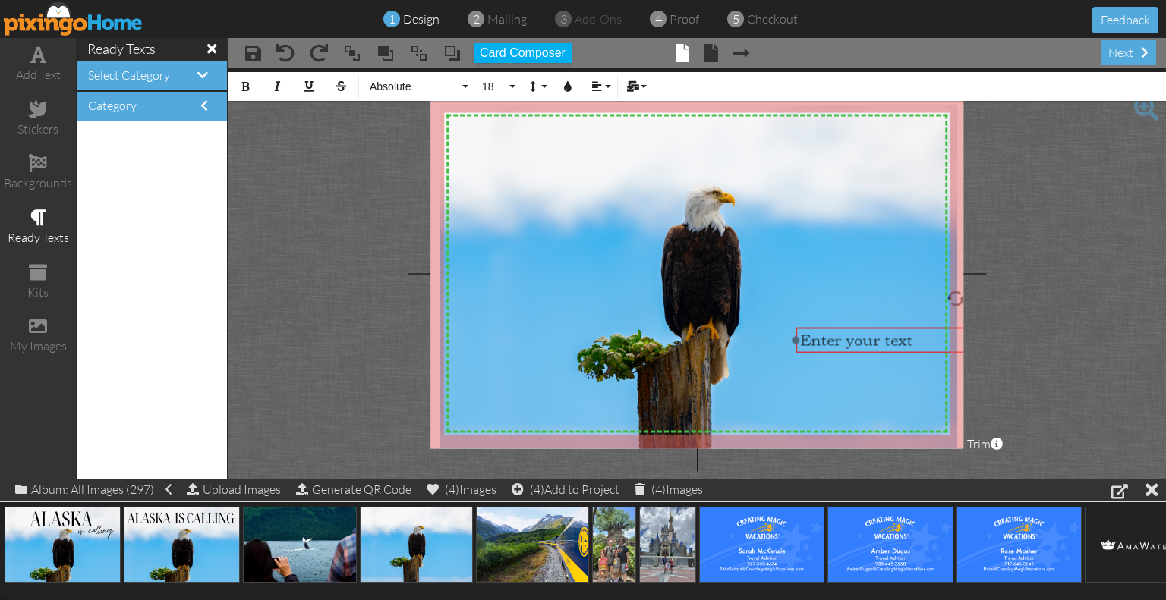
drag, startPoint x: 645, startPoint y: 132, endPoint x: 904, endPoint y: 326, distance: 323.1
click at [904, 326] on div at bounding box center [955, 340] width 327 height 34
click at [899, 344] on span "Enter your text" at bounding box center [856, 341] width 112 height 18
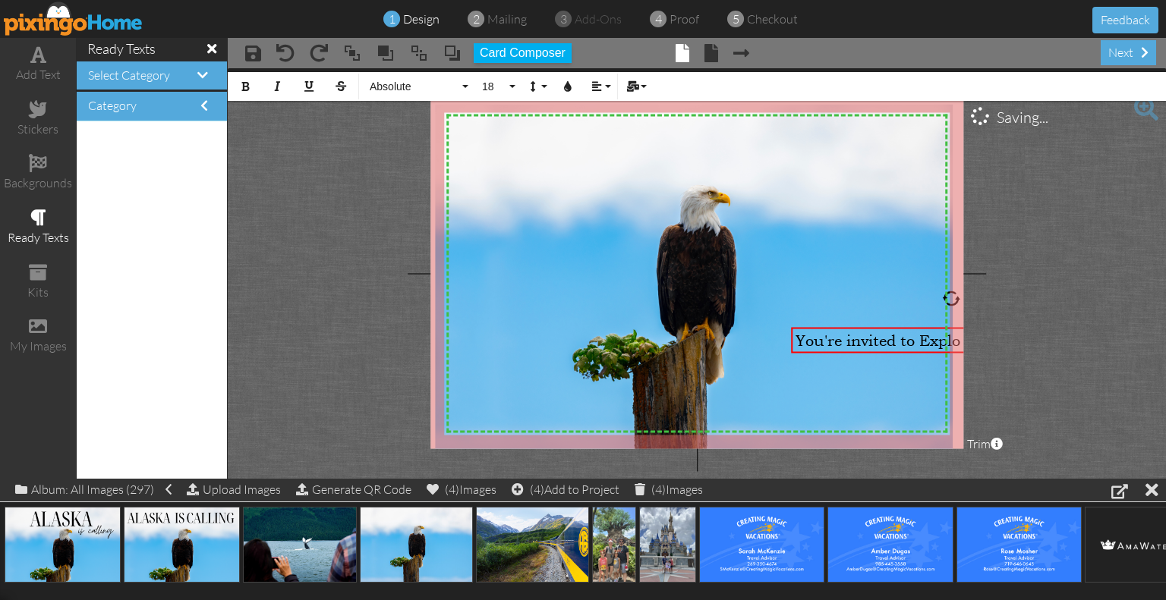
scroll to position [0, 20]
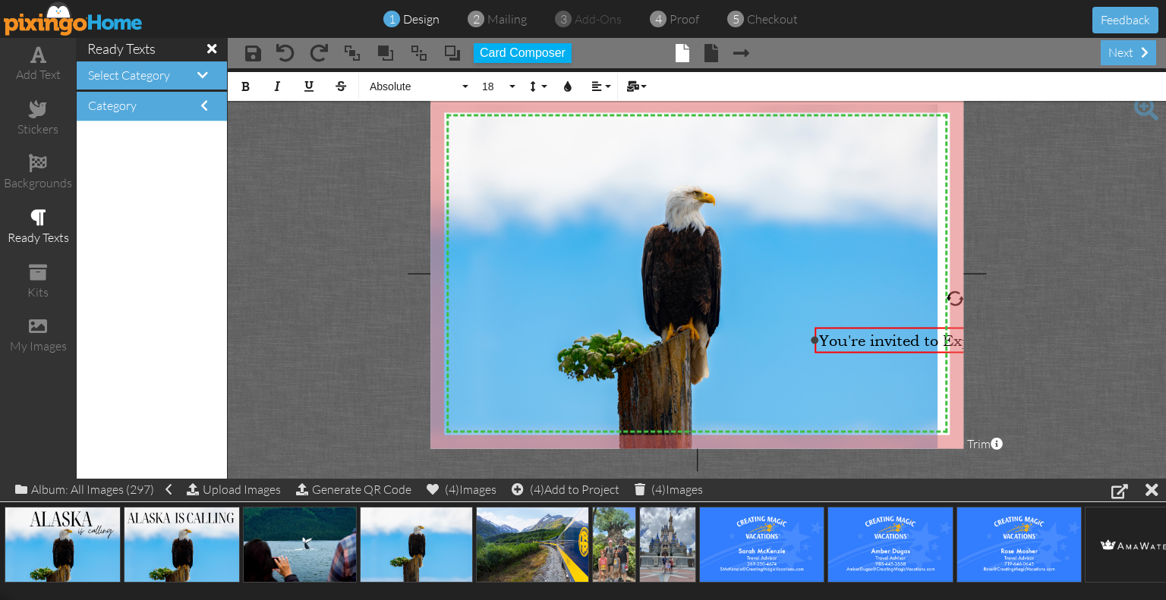
drag, startPoint x: 772, startPoint y: 341, endPoint x: 811, endPoint y: 341, distance: 38.7
click at [811, 341] on div at bounding box center [815, 340] width 8 height 8
drag, startPoint x: 864, startPoint y: 329, endPoint x: 775, endPoint y: 333, distance: 88.9
click at [775, 333] on div "You're invited to Explore ​ ​" at bounding box center [866, 345] width 281 height 27
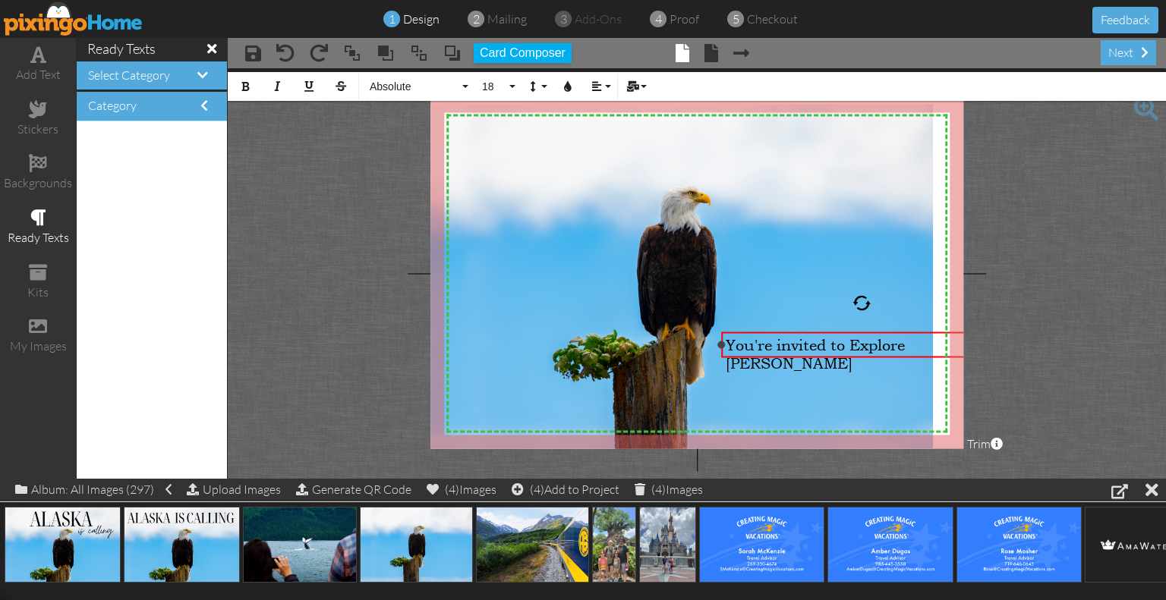
scroll to position [0, 34]
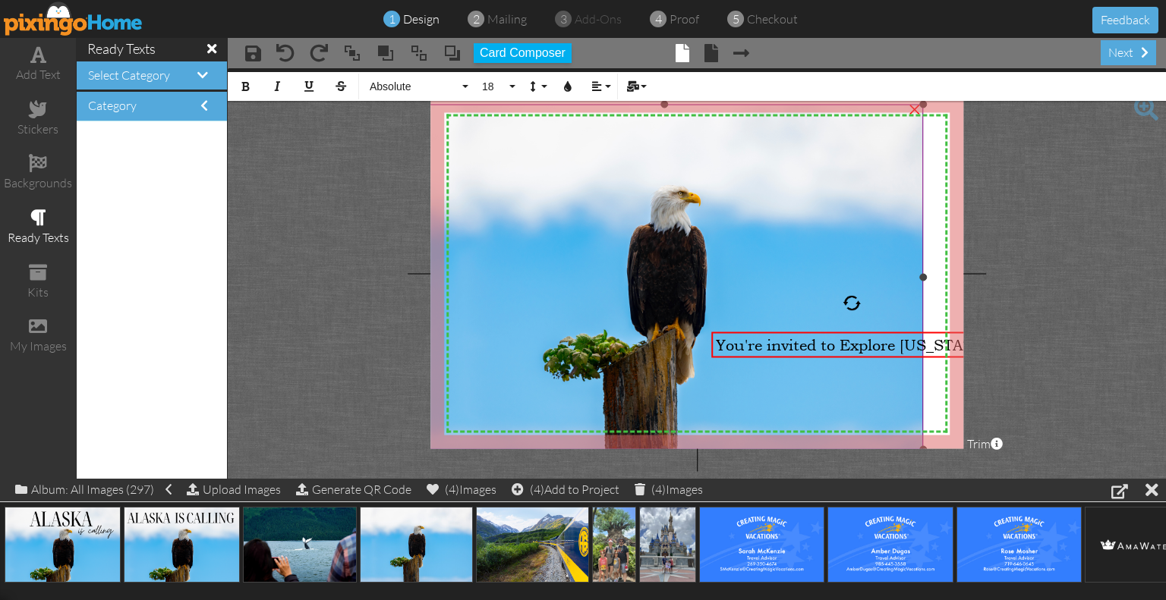
click at [841, 241] on img at bounding box center [664, 277] width 518 height 345
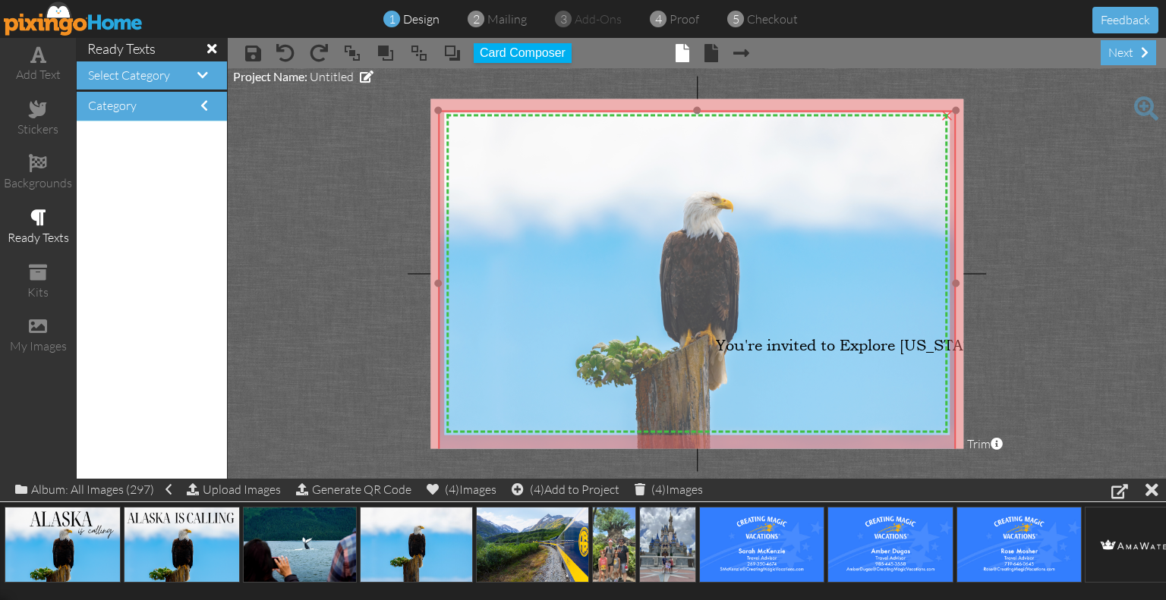
drag, startPoint x: 845, startPoint y: 238, endPoint x: 878, endPoint y: 244, distance: 33.2
click at [878, 244] on img at bounding box center [697, 283] width 518 height 345
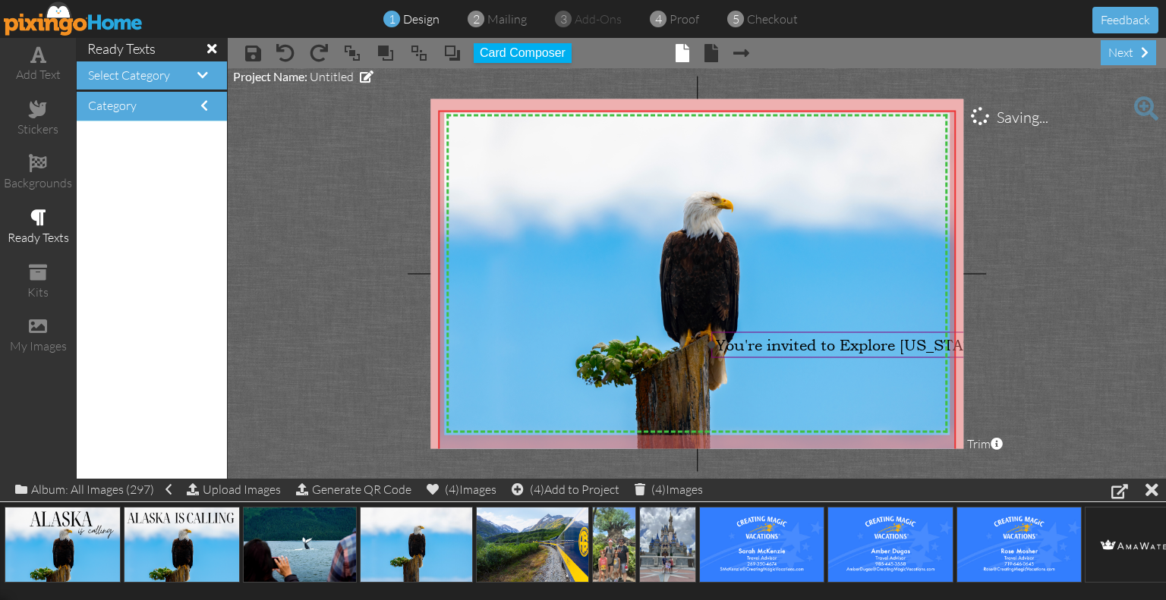
click at [888, 354] on div "You're invited to Explore [US_STATE]" at bounding box center [852, 345] width 281 height 27
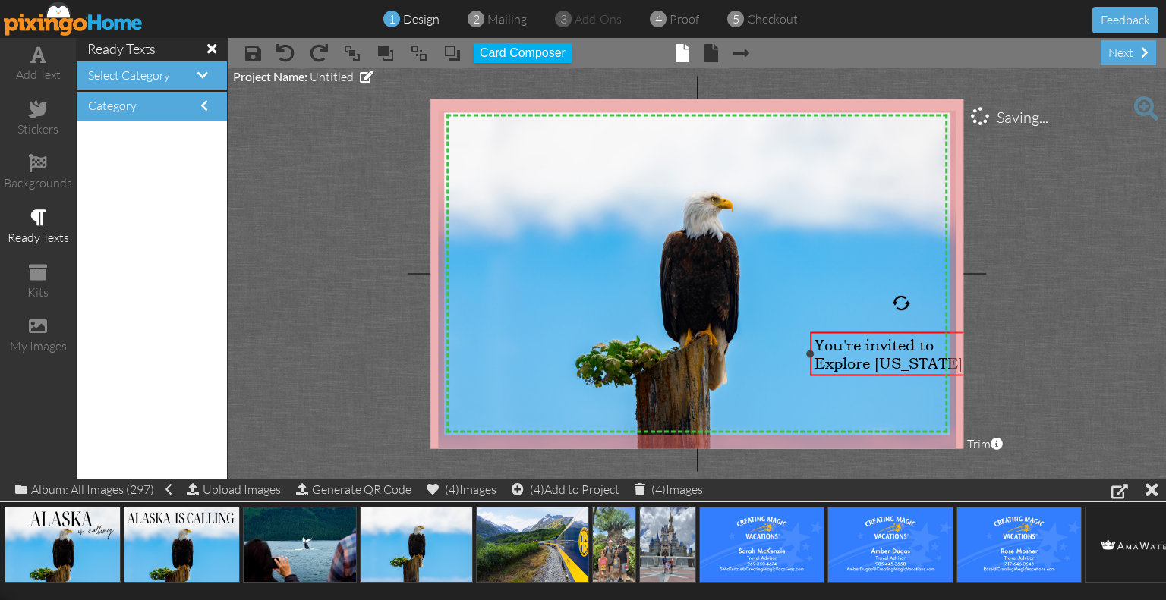
drag, startPoint x: 713, startPoint y: 344, endPoint x: 812, endPoint y: 354, distance: 99.1
click at [812, 354] on div at bounding box center [811, 354] width 8 height 8
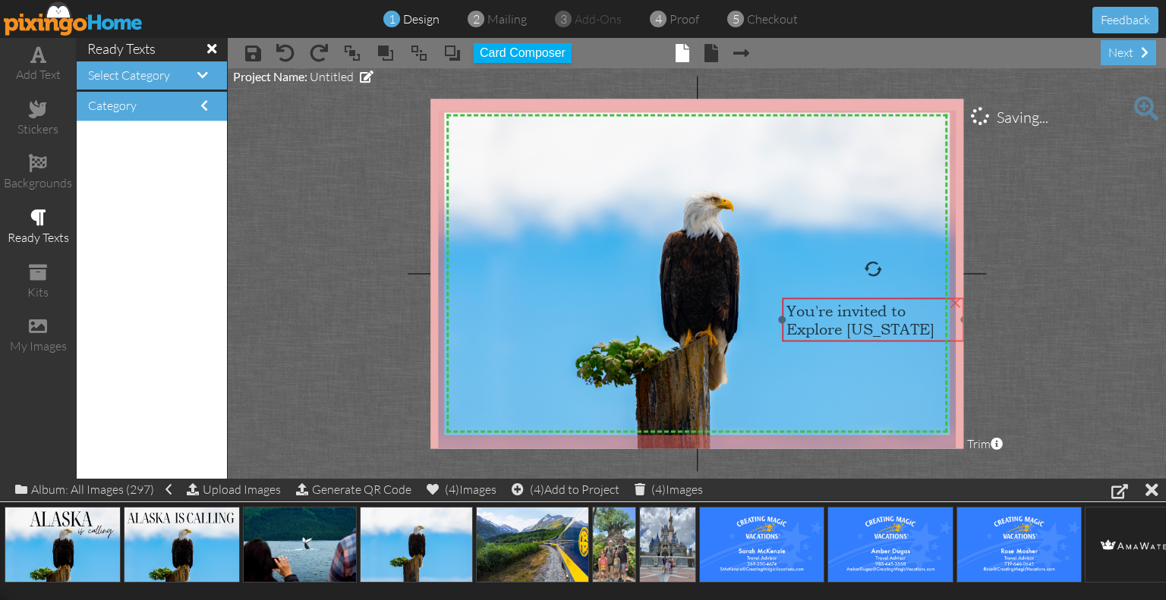
drag, startPoint x: 912, startPoint y: 361, endPoint x: 884, endPoint y: 327, distance: 44.2
click at [884, 327] on span "You're invited to Explore [US_STATE]" at bounding box center [860, 320] width 148 height 36
click at [904, 334] on div "You're invited to Explore [US_STATE]" at bounding box center [873, 320] width 174 height 36
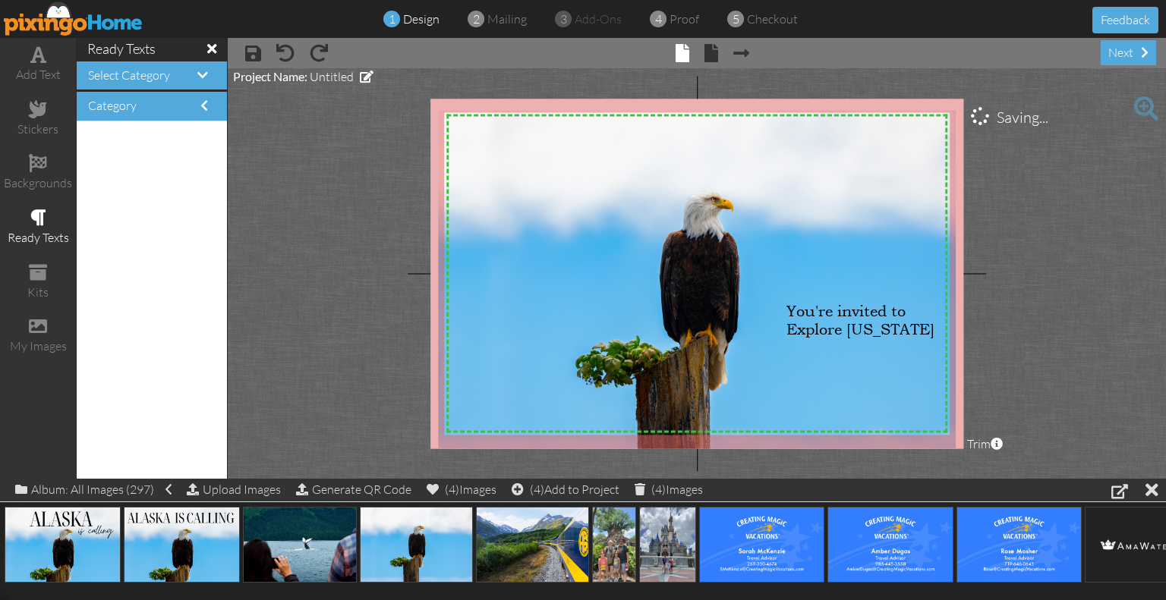
click at [1054, 276] on project-studio-wrapper "X X X X X X X X X X X X X X X X X X X X X X X X X X X X X X X X X X X X X X X X…" at bounding box center [697, 273] width 938 height 411
click at [873, 333] on span "You're invited to Explore [US_STATE]" at bounding box center [860, 320] width 148 height 36
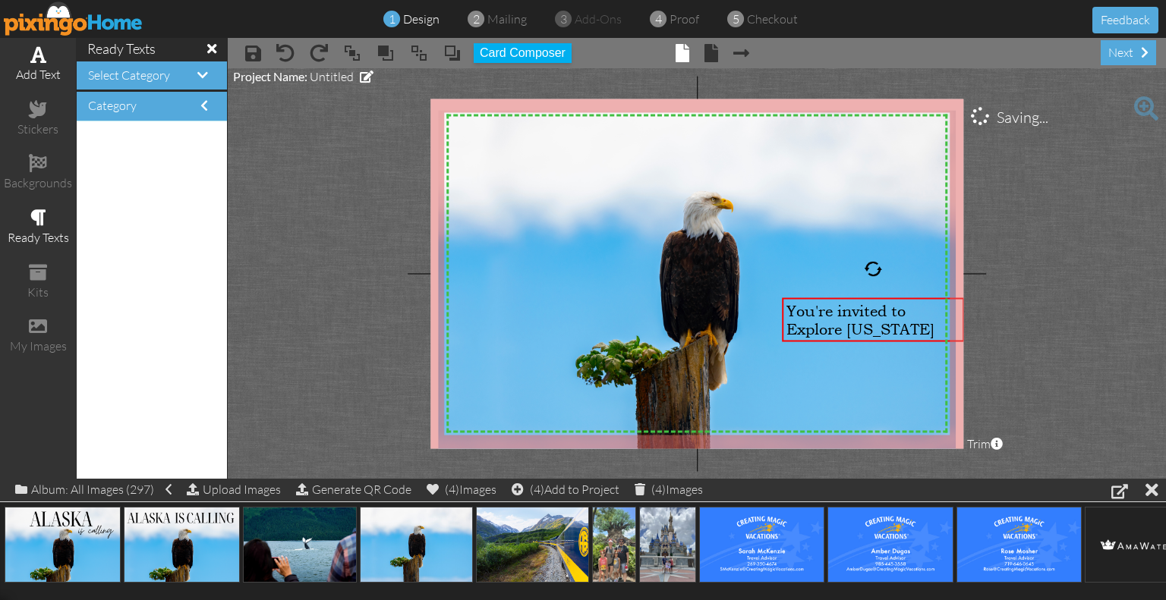
click at [41, 67] on div "add text" at bounding box center [38, 74] width 76 height 17
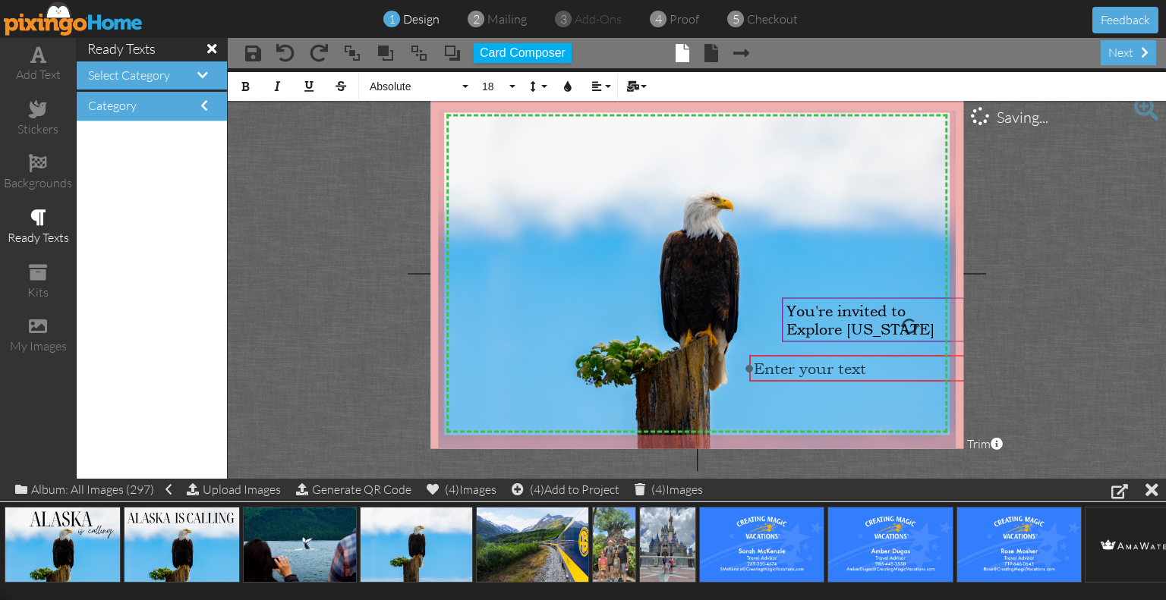
drag, startPoint x: 555, startPoint y: 326, endPoint x: 804, endPoint y: 344, distance: 248.7
click at [810, 355] on div "​ Enter your text ​" at bounding box center [909, 368] width 319 height 27
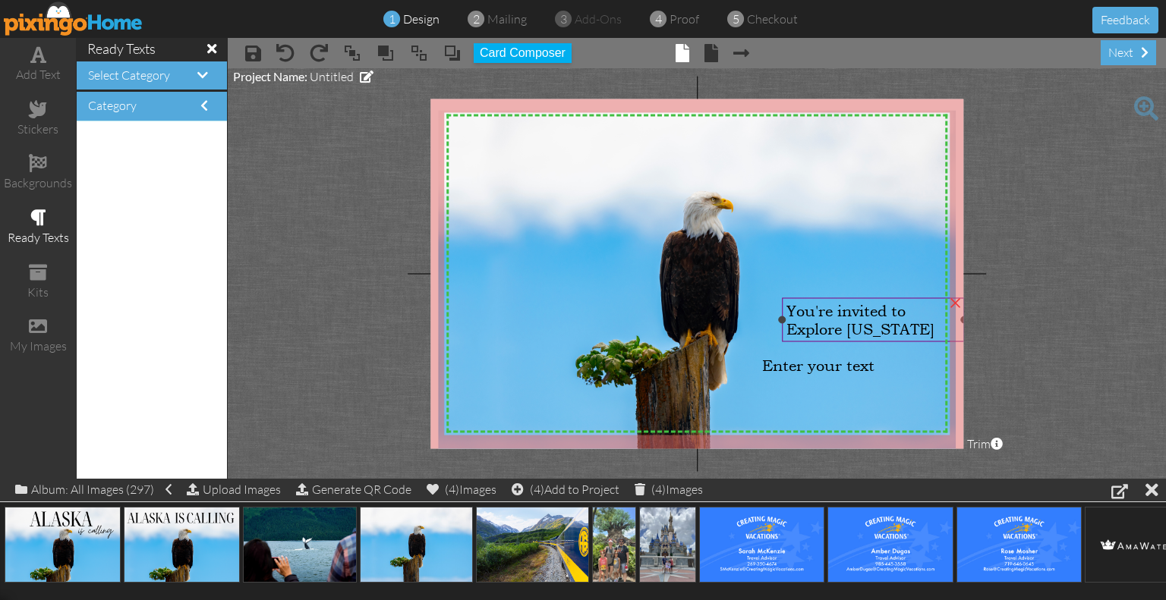
click at [811, 326] on span "You're invited to Explore [US_STATE]" at bounding box center [860, 320] width 148 height 36
click at [856, 317] on span "You're invited to Explore [US_STATE]" at bounding box center [860, 320] width 148 height 36
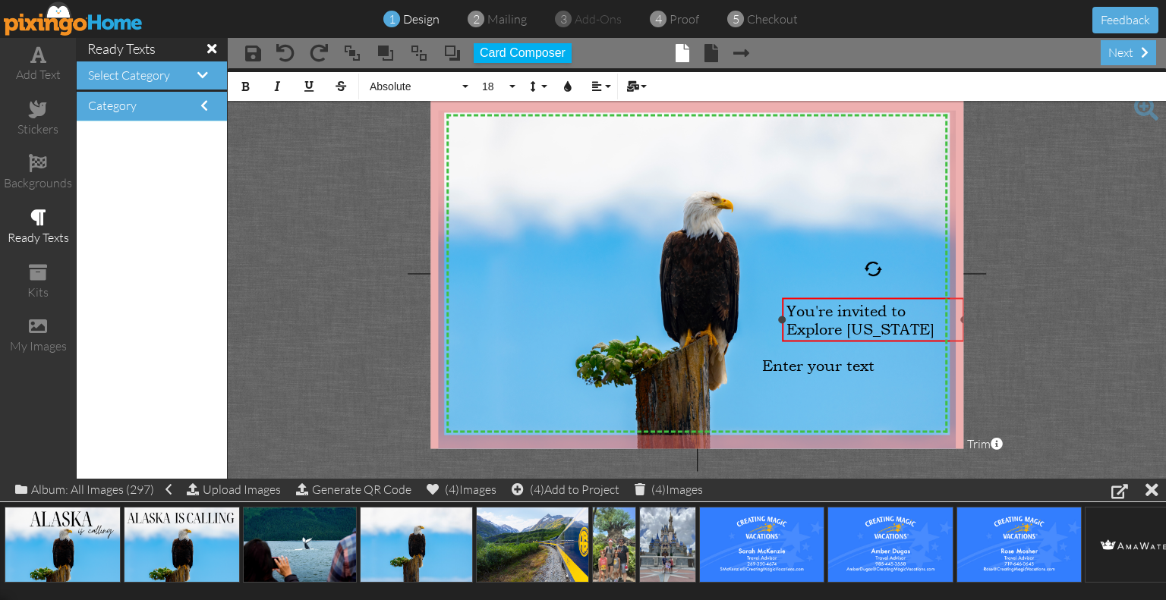
click at [856, 317] on span "You're invited to Explore [US_STATE]" at bounding box center [860, 320] width 148 height 36
click at [892, 327] on span "You're invited to Explore [US_STATE]" at bounding box center [860, 320] width 148 height 36
click at [590, 86] on button "Align" at bounding box center [599, 86] width 29 height 29
click at [609, 134] on icon at bounding box center [608, 134] width 10 height 11
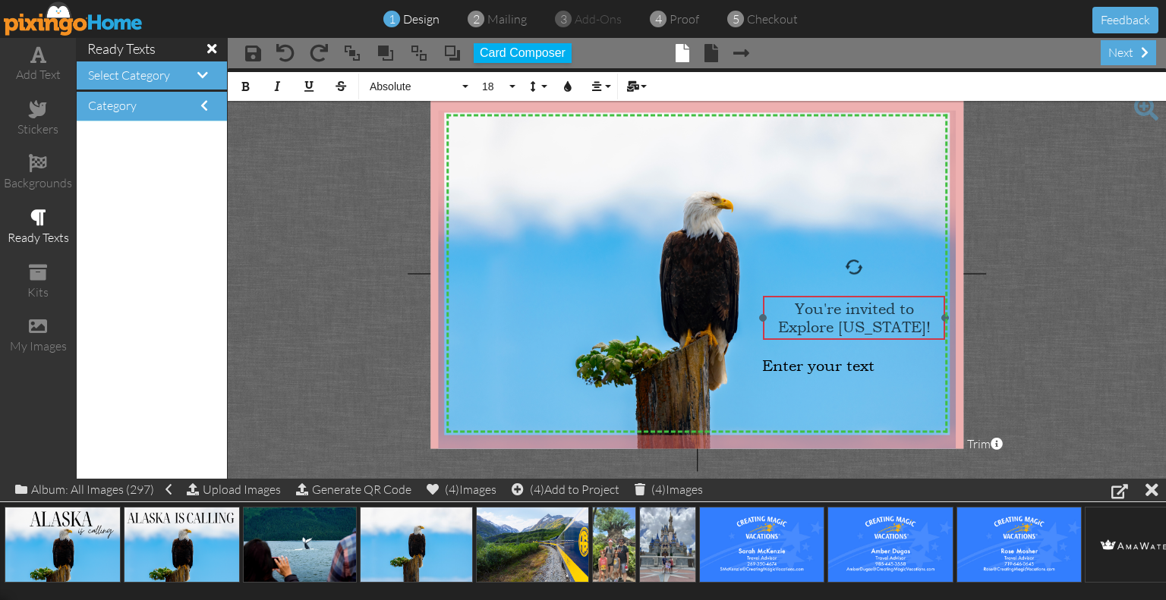
drag, startPoint x: 869, startPoint y: 294, endPoint x: 850, endPoint y: 292, distance: 19.1
click at [850, 292] on div at bounding box center [855, 317] width 190 height 52
click at [870, 311] on span "You're invited to Explore [US_STATE]!" at bounding box center [854, 318] width 153 height 36
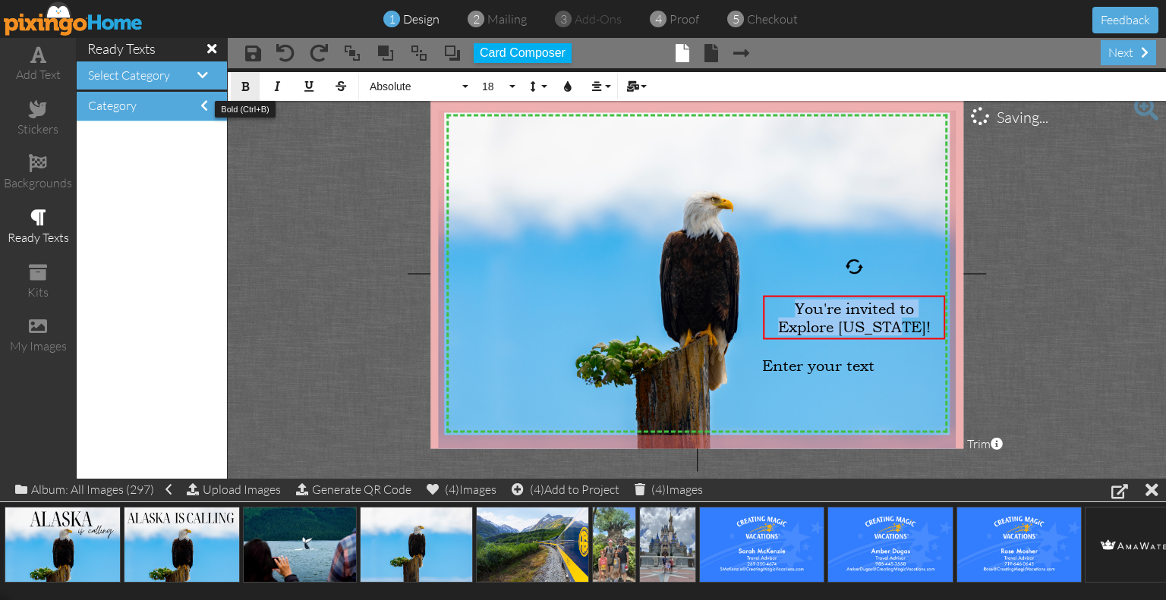
click at [256, 86] on button "Bold" at bounding box center [245, 86] width 29 height 29
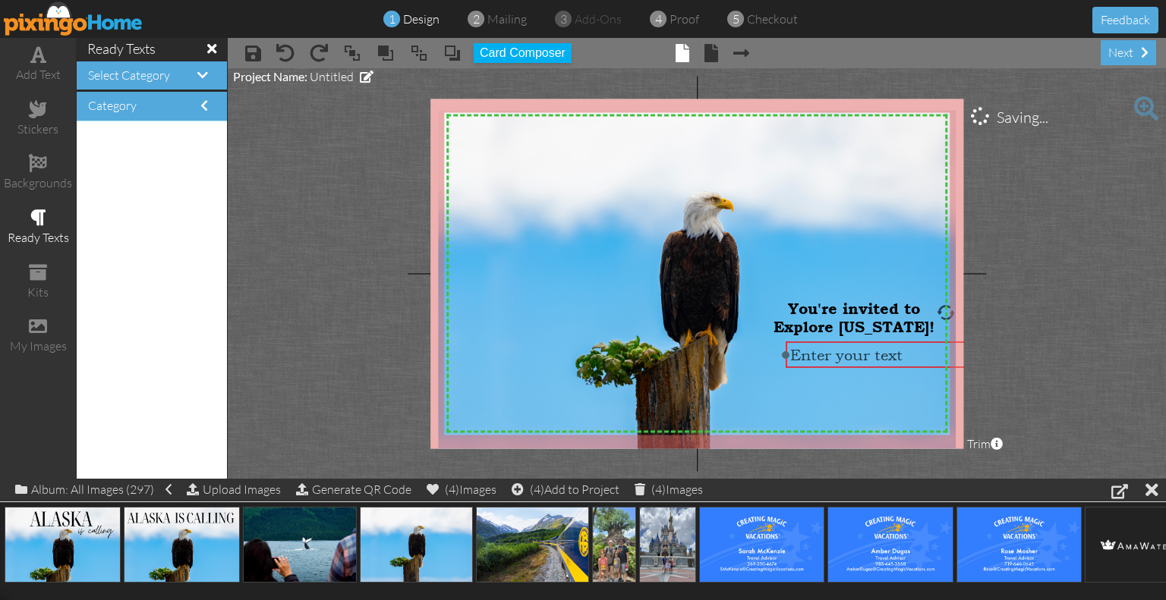
drag, startPoint x: 863, startPoint y: 373, endPoint x: 889, endPoint y: 362, distance: 28.6
click at [889, 362] on span "Enter your text" at bounding box center [846, 355] width 112 height 18
click at [882, 357] on span "Enter your text" at bounding box center [846, 355] width 112 height 18
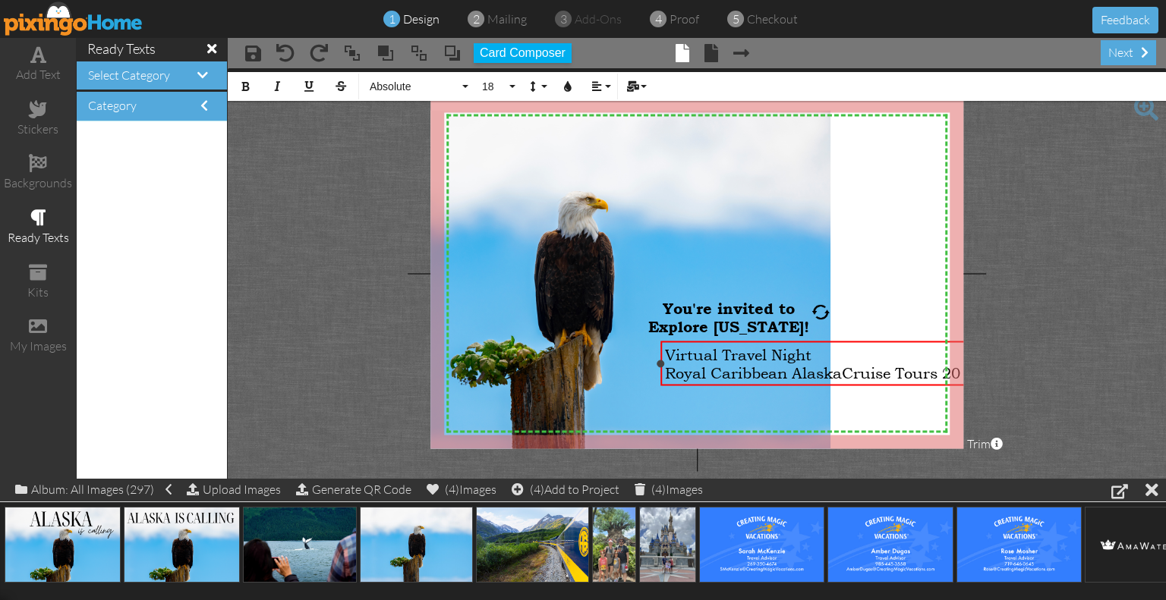
scroll to position [0, 168]
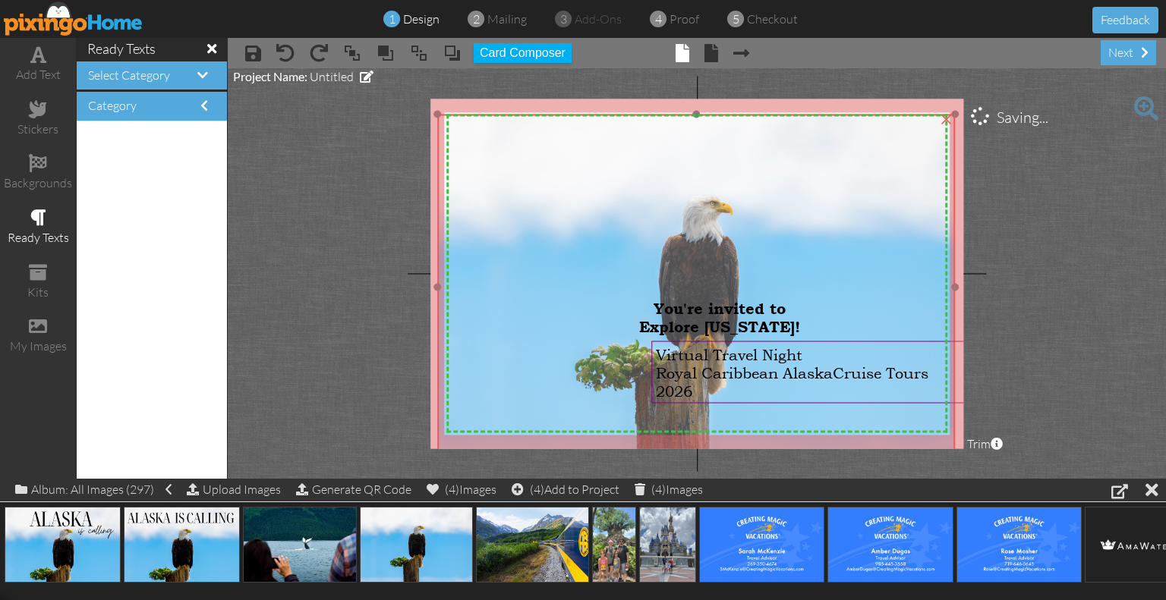
drag, startPoint x: 774, startPoint y: 190, endPoint x: 908, endPoint y: 193, distance: 133.6
click at [908, 193] on img at bounding box center [696, 287] width 518 height 345
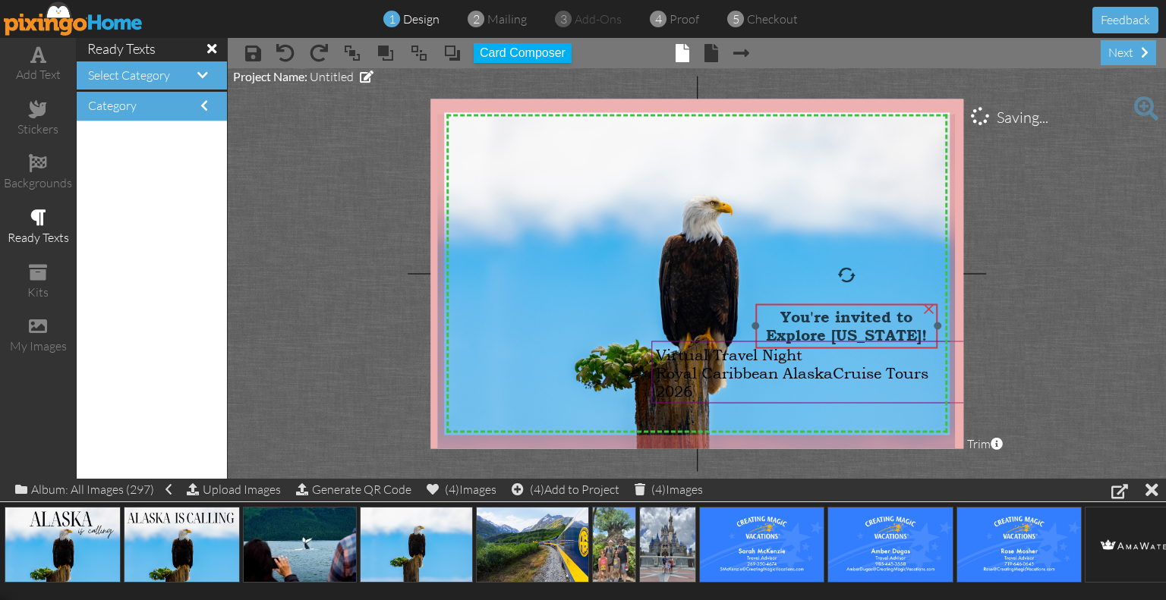
drag, startPoint x: 747, startPoint y: 321, endPoint x: 874, endPoint y: 329, distance: 127.0
click at [874, 329] on span "You're invited to Explore [US_STATE]!" at bounding box center [846, 326] width 161 height 36
click at [792, 363] on span "Virtual Travel Night" at bounding box center [729, 355] width 146 height 18
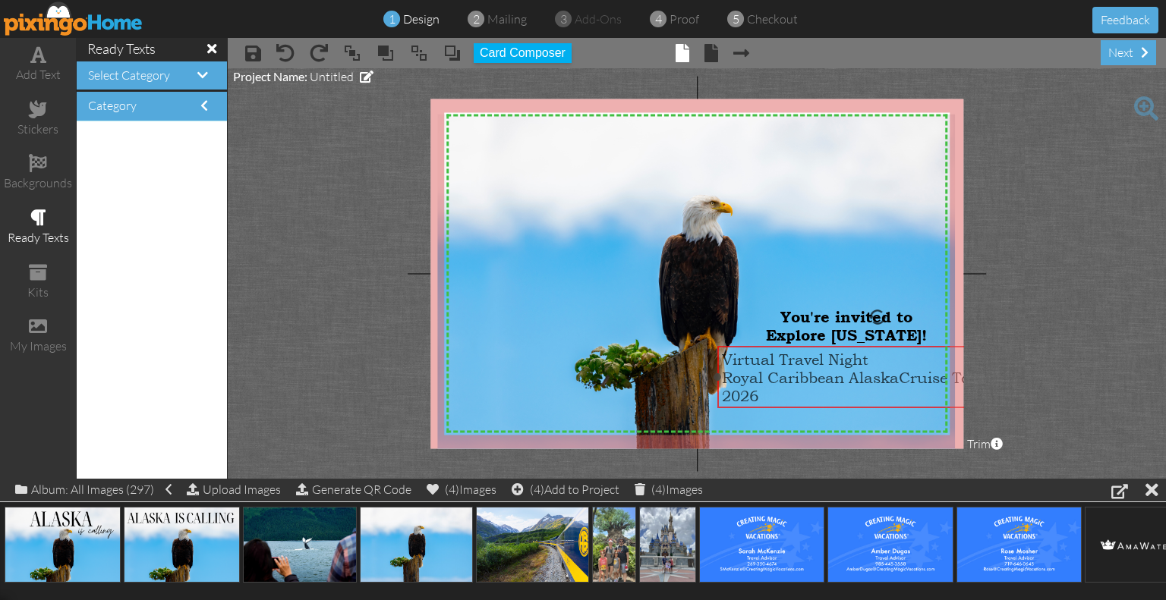
drag, startPoint x: 756, startPoint y: 366, endPoint x: 821, endPoint y: 371, distance: 65.4
click at [821, 371] on span "Royal Caribbean AlaskaCruise Tours 2026" at bounding box center [858, 387] width 272 height 36
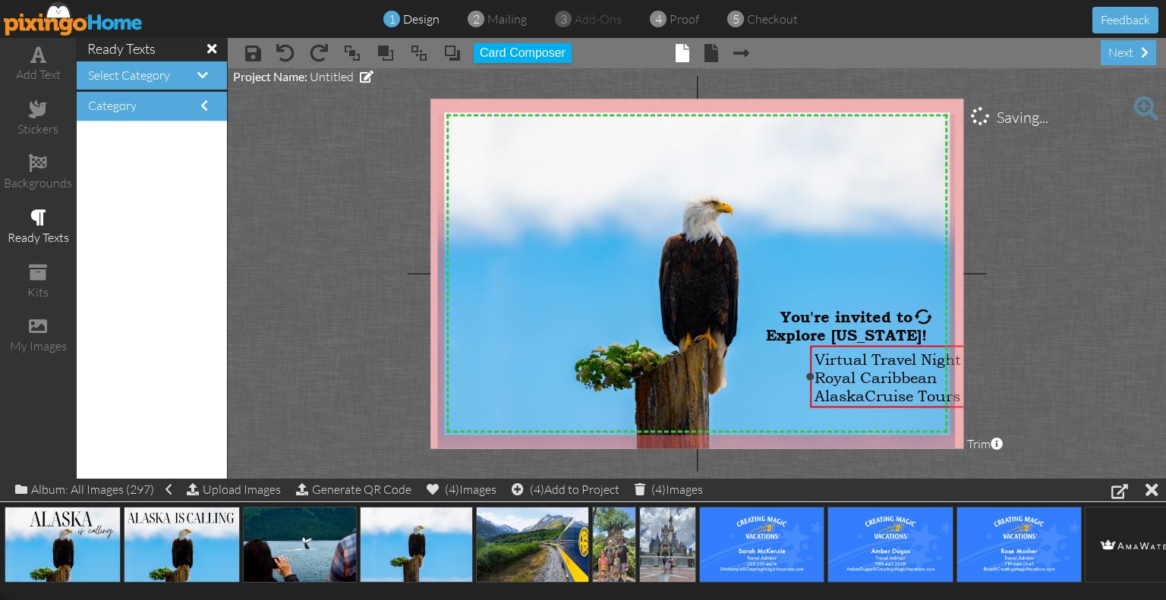
drag, startPoint x: 717, startPoint y: 377, endPoint x: 810, endPoint y: 384, distance: 93.6
click at [810, 384] on div "Virtual Travel Night Royal Caribbean AlaskaCruise Tours 2026 ×" at bounding box center [923, 377] width 226 height 62
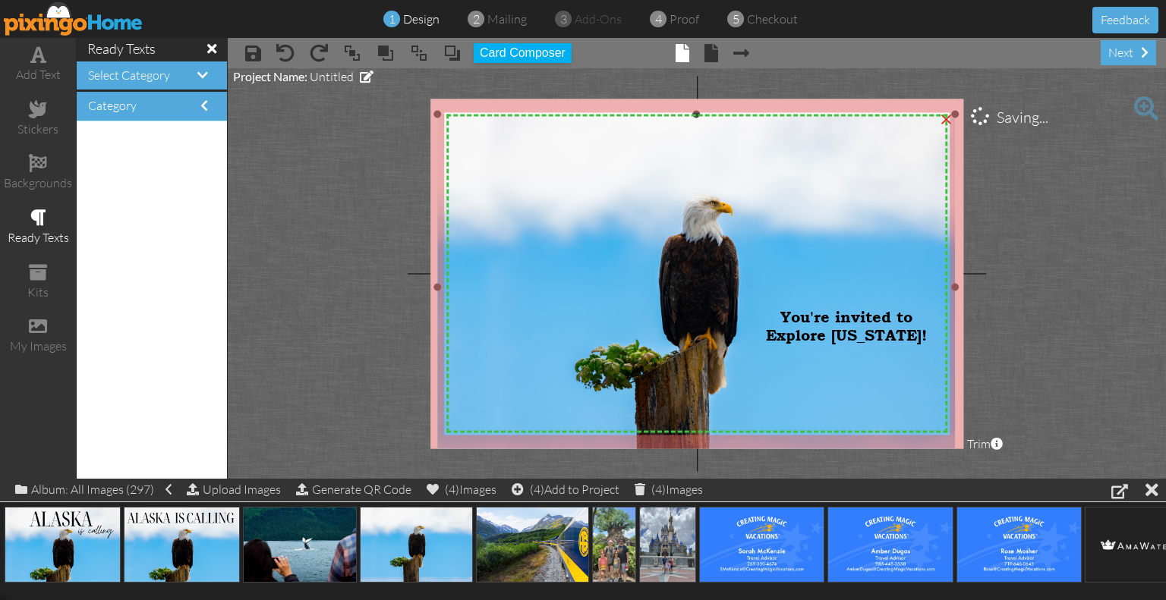
scroll to position [0, 164]
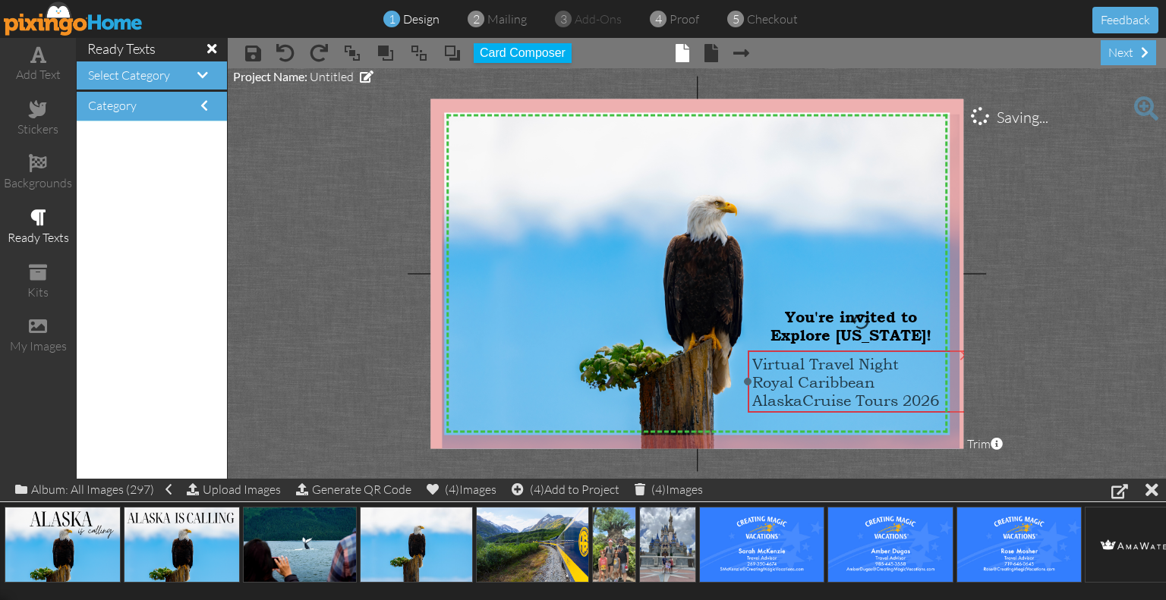
drag, startPoint x: 851, startPoint y: 389, endPoint x: 792, endPoint y: 393, distance: 59.3
click at [792, 393] on span "Royal Caribbean AlaskaCruise Tours 2026" at bounding box center [845, 391] width 187 height 36
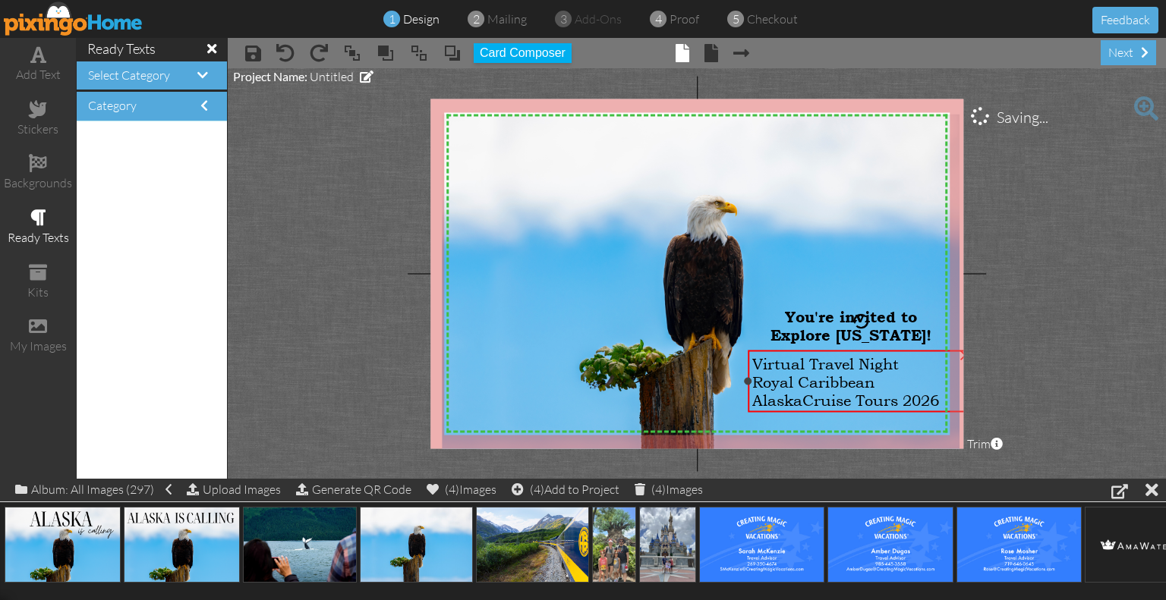
click at [827, 362] on span "Virtual Travel Night" at bounding box center [825, 364] width 146 height 18
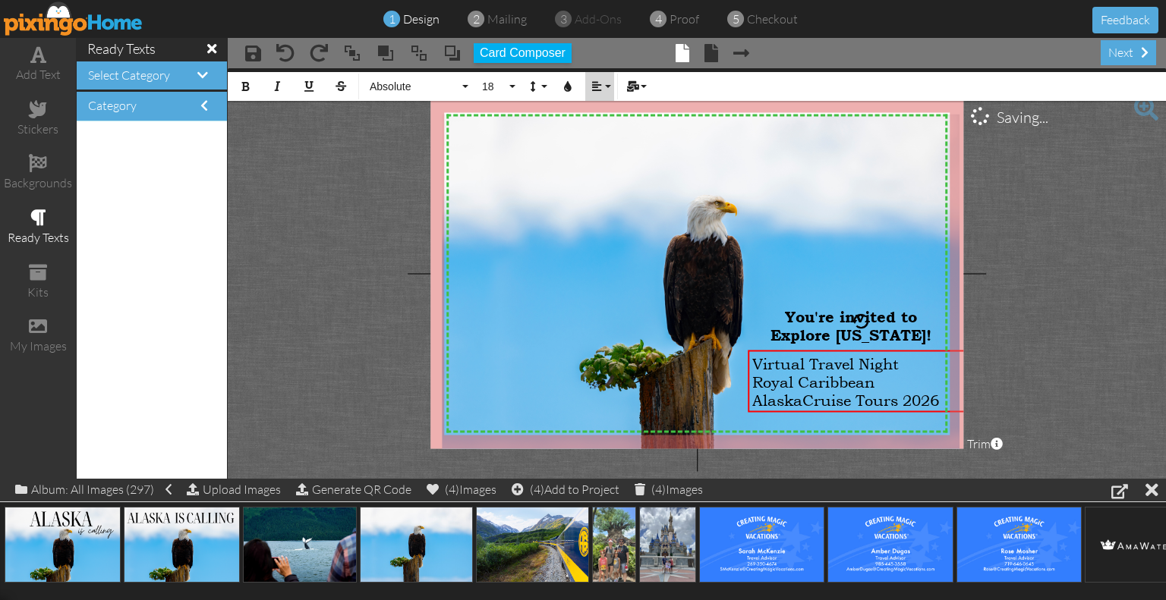
click at [608, 88] on button "Align" at bounding box center [599, 86] width 29 height 29
click at [602, 130] on link "[GEOGRAPHIC_DATA]" at bounding box center [608, 135] width 46 height 23
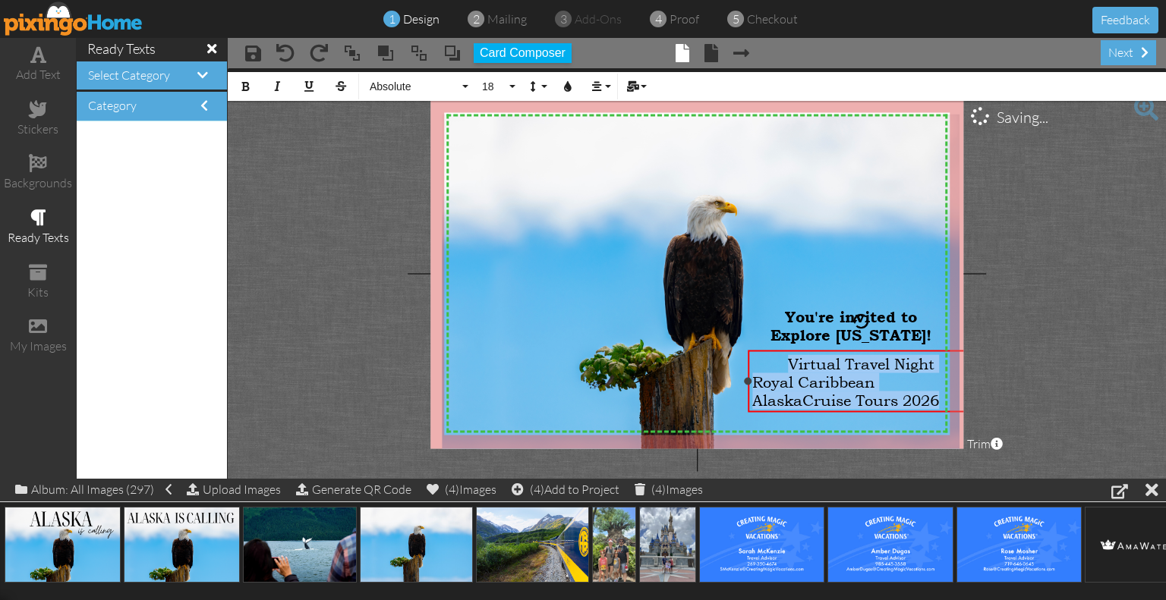
drag, startPoint x: 785, startPoint y: 366, endPoint x: 942, endPoint y: 406, distance: 162.0
click at [942, 406] on div "Virtual Travel Night Royal Caribbean AlaskaCruise Tours 2026" at bounding box center [861, 382] width 218 height 55
click at [606, 83] on button "Align" at bounding box center [599, 86] width 29 height 29
click at [604, 124] on link "[GEOGRAPHIC_DATA]" at bounding box center [608, 135] width 46 height 23
click at [880, 264] on img at bounding box center [701, 287] width 518 height 345
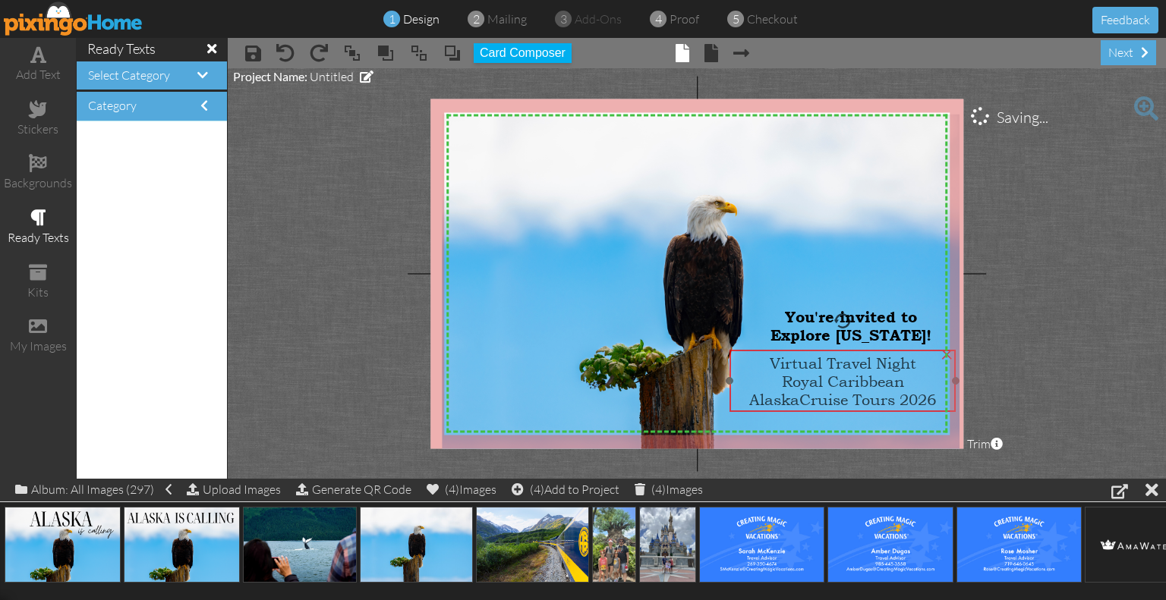
click at [841, 379] on span "Royal Caribbean AlaskaCruise Tours 2026" at bounding box center [842, 391] width 187 height 36
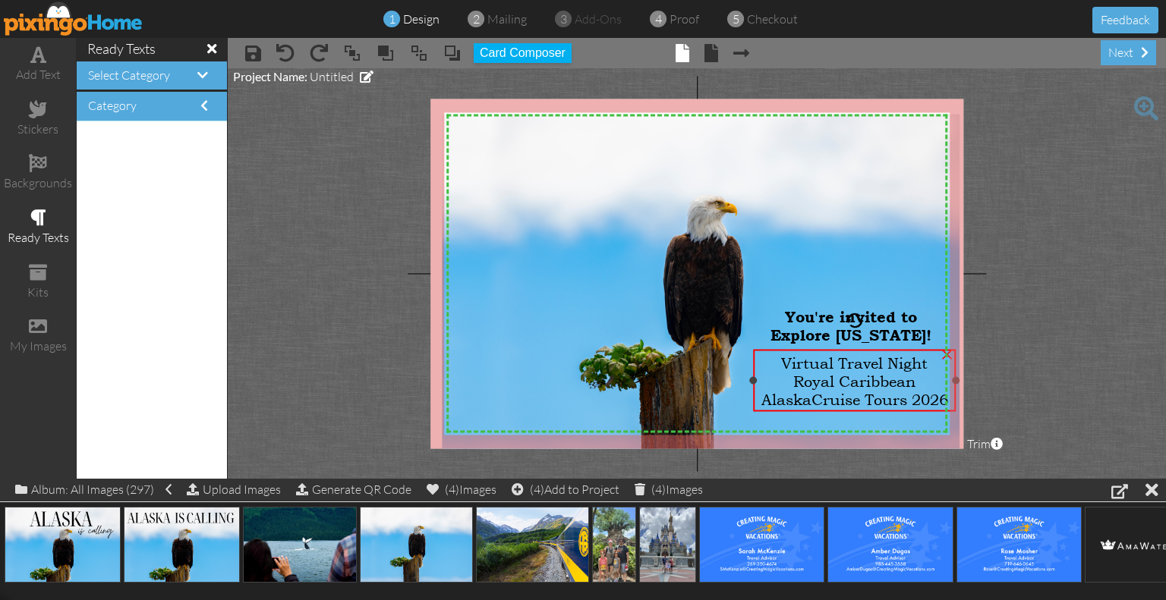
drag, startPoint x: 728, startPoint y: 379, endPoint x: 751, endPoint y: 377, distance: 23.6
click at [751, 377] on div at bounding box center [754, 381] width 8 height 8
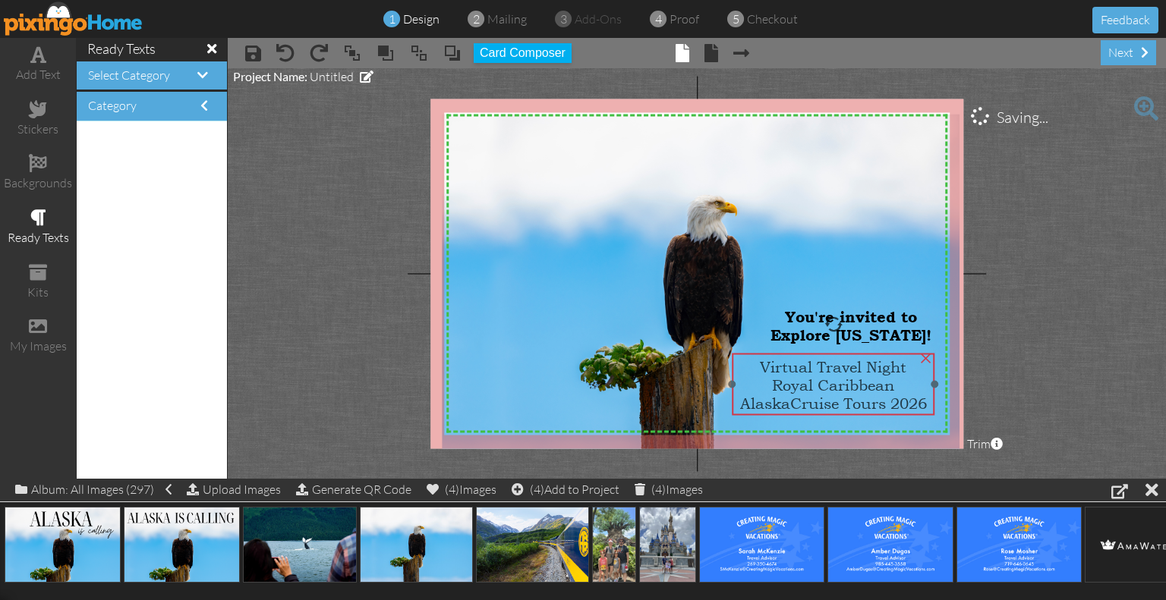
drag, startPoint x: 835, startPoint y: 379, endPoint x: 834, endPoint y: 387, distance: 7.6
click at [834, 387] on span "Royal Caribbean AlaskaCruise Tours 2026" at bounding box center [833, 394] width 187 height 36
click at [834, 387] on span "Royal Caribbean AlaskaCruise Tours 2026" at bounding box center [837, 393] width 187 height 36
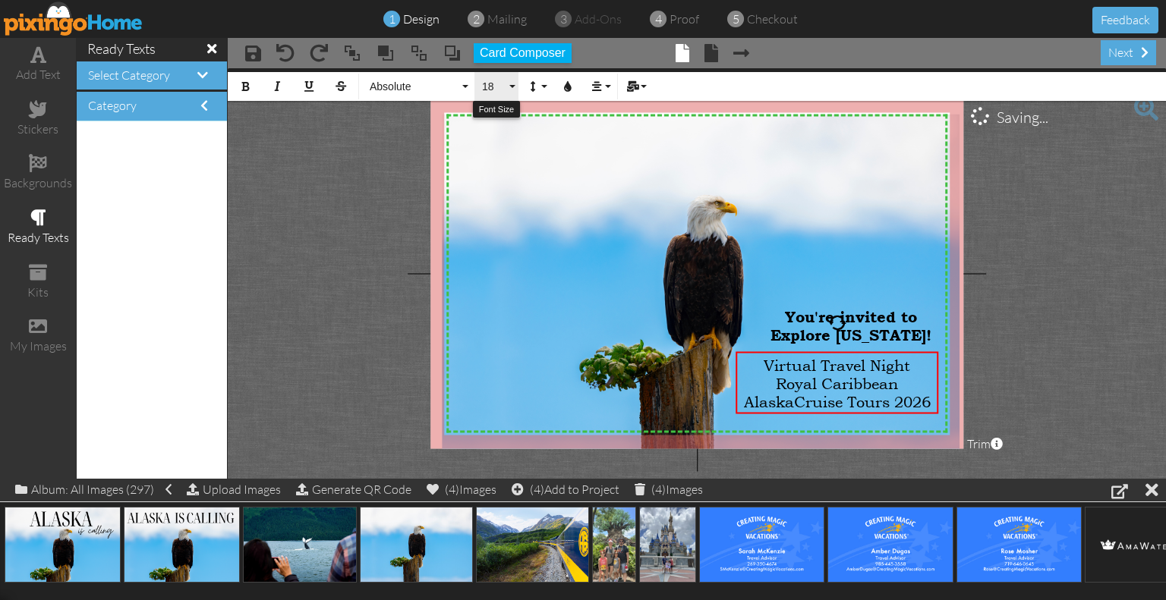
click at [499, 80] on span "18" at bounding box center [493, 86] width 26 height 13
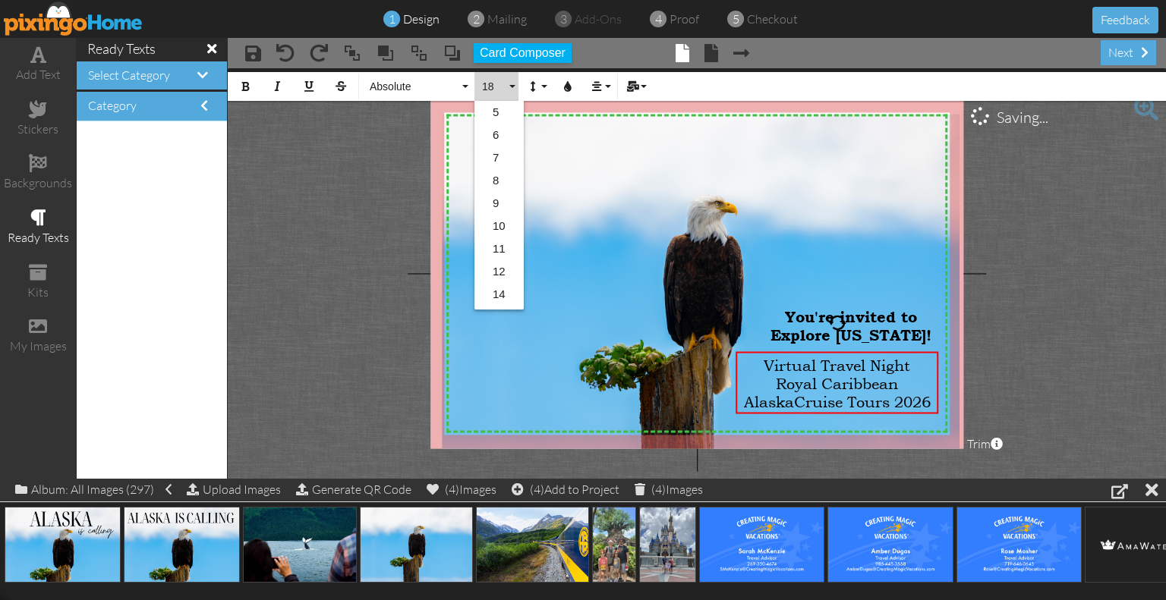
scroll to position [134, 0]
click at [511, 175] on link "16" at bounding box center [498, 182] width 49 height 23
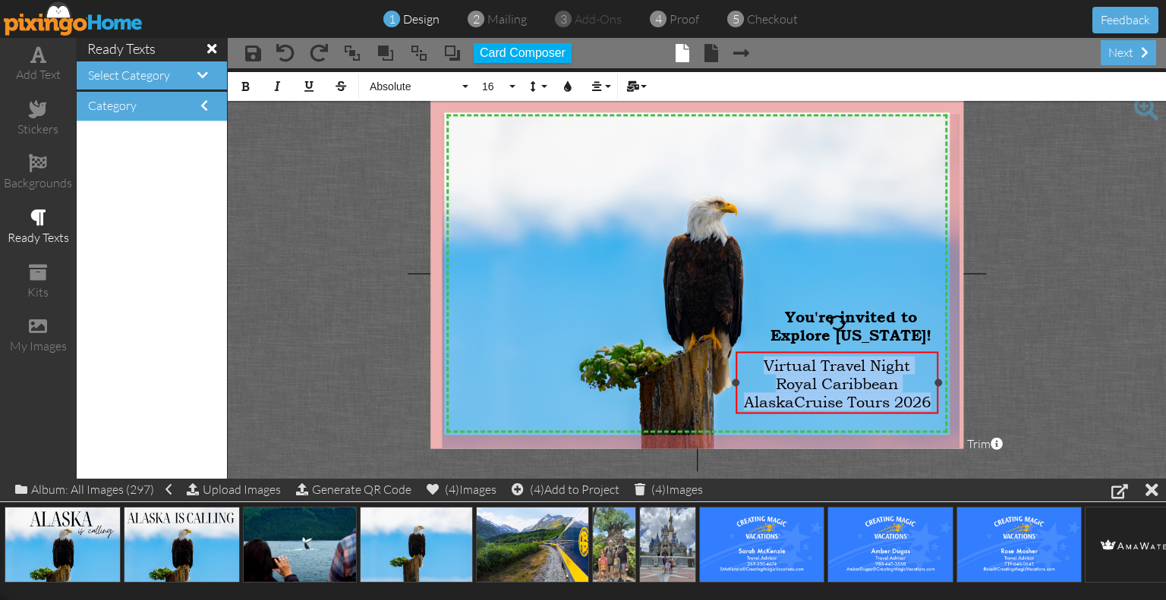
drag, startPoint x: 760, startPoint y: 363, endPoint x: 936, endPoint y: 408, distance: 181.8
click at [936, 408] on div "​ Virtual Travel Night Royal Caribbean [GEOGRAPHIC_DATA] Tours 2026" at bounding box center [837, 383] width 203 height 63
click at [483, 83] on span "16" at bounding box center [493, 86] width 26 height 13
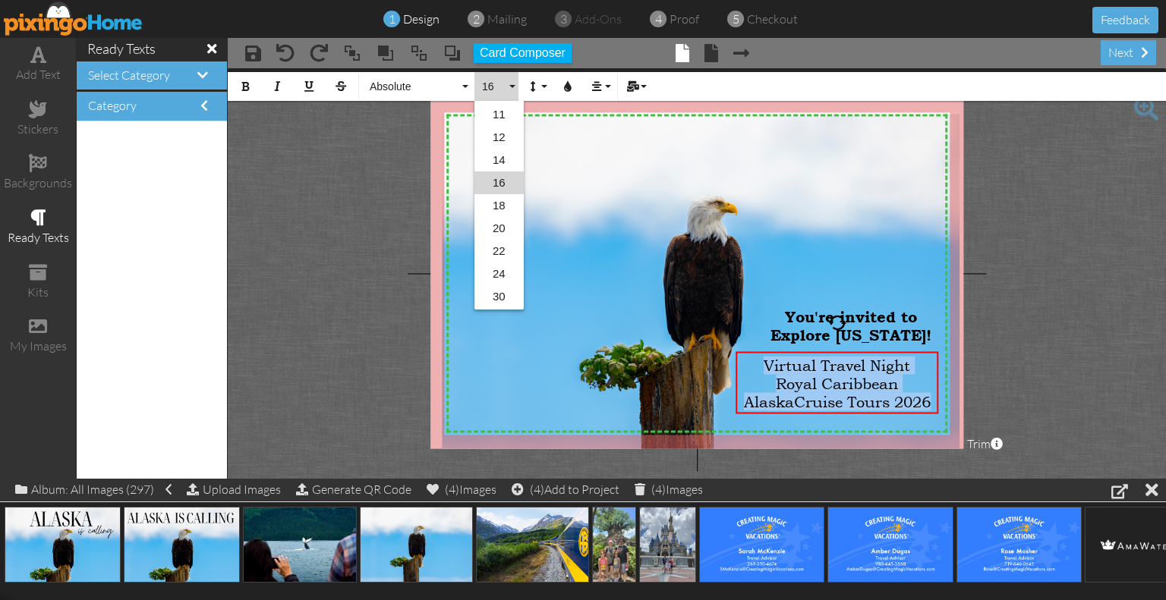
scroll to position [112, 0]
click at [504, 177] on link "14" at bounding box center [498, 182] width 49 height 23
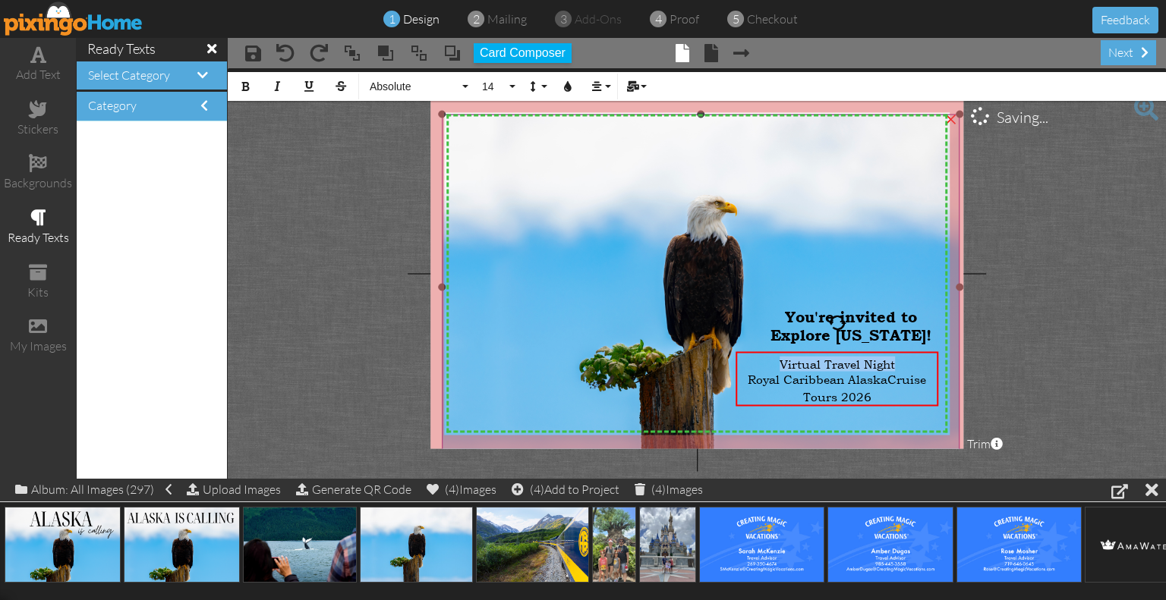
click at [902, 414] on img at bounding box center [701, 287] width 518 height 345
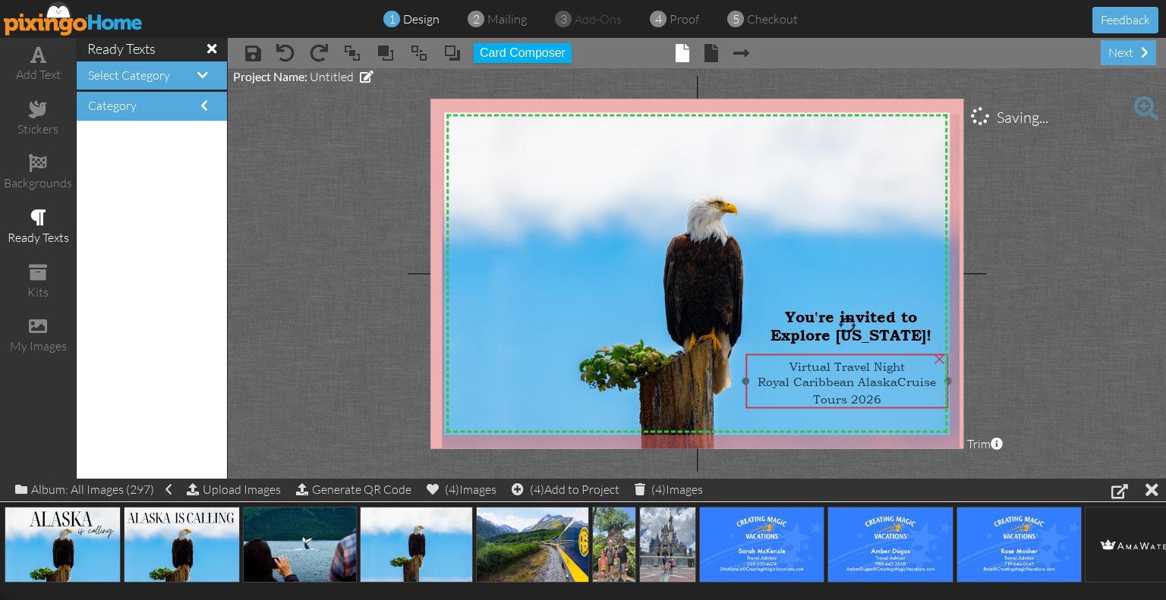
click at [868, 390] on span "Royal Caribbean AlaskaCruise Tours 2026" at bounding box center [846, 390] width 178 height 33
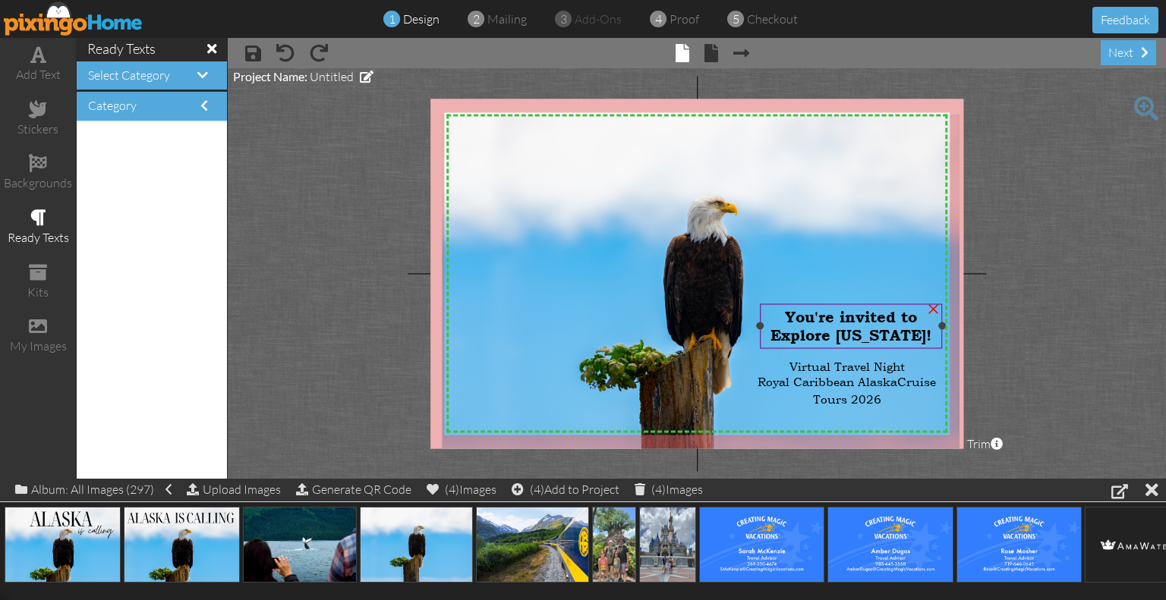
click at [889, 326] on span "You're invited to Explore [US_STATE]!" at bounding box center [850, 326] width 161 height 36
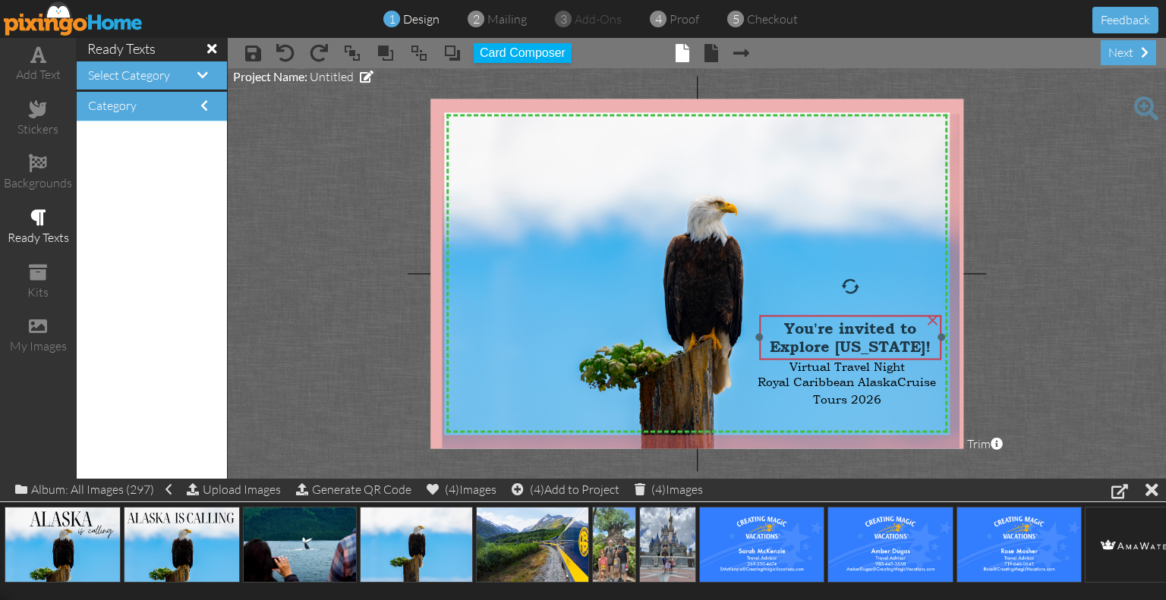
drag, startPoint x: 889, startPoint y: 326, endPoint x: 888, endPoint y: 337, distance: 11.4
click at [888, 337] on span "You're invited to Explore [US_STATE]!" at bounding box center [849, 337] width 161 height 36
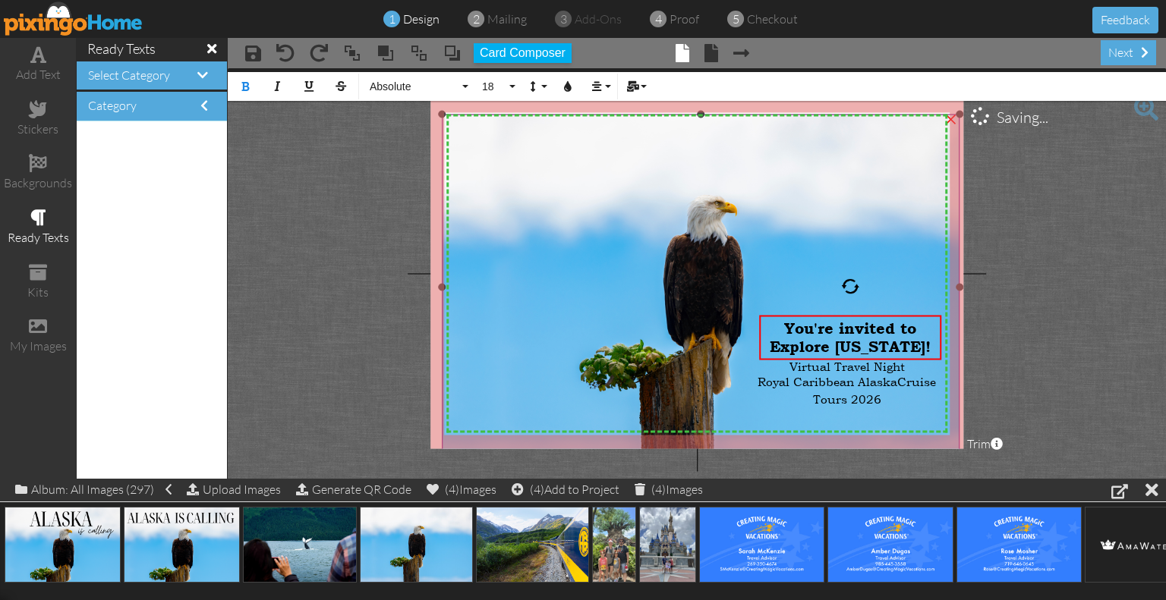
click at [455, 241] on img at bounding box center [701, 287] width 518 height 345
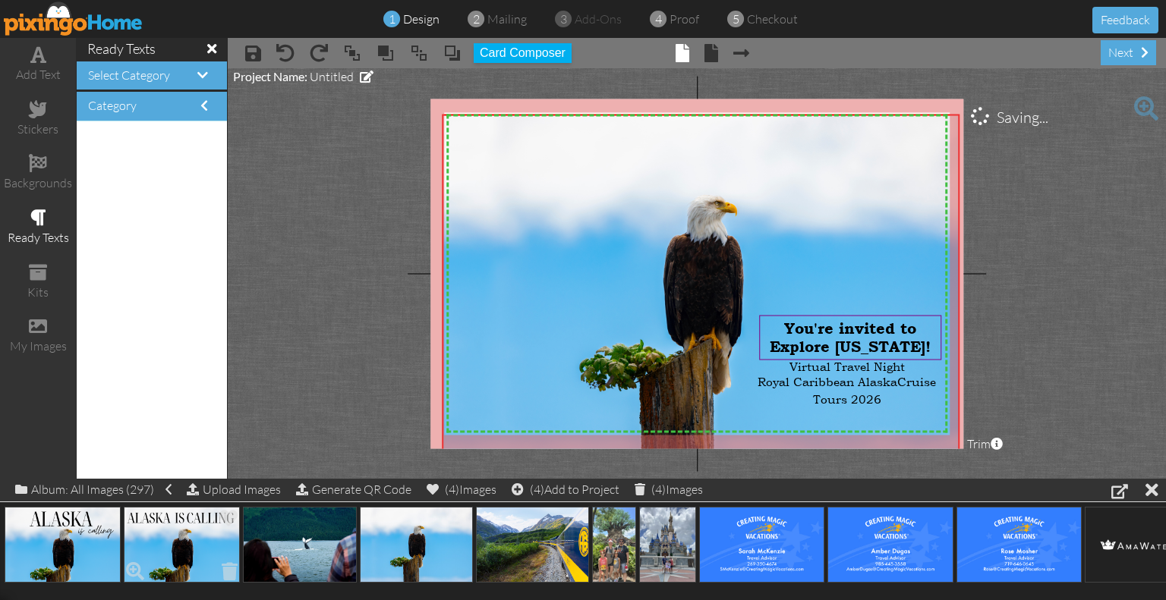
click at [195, 543] on img at bounding box center [182, 545] width 116 height 76
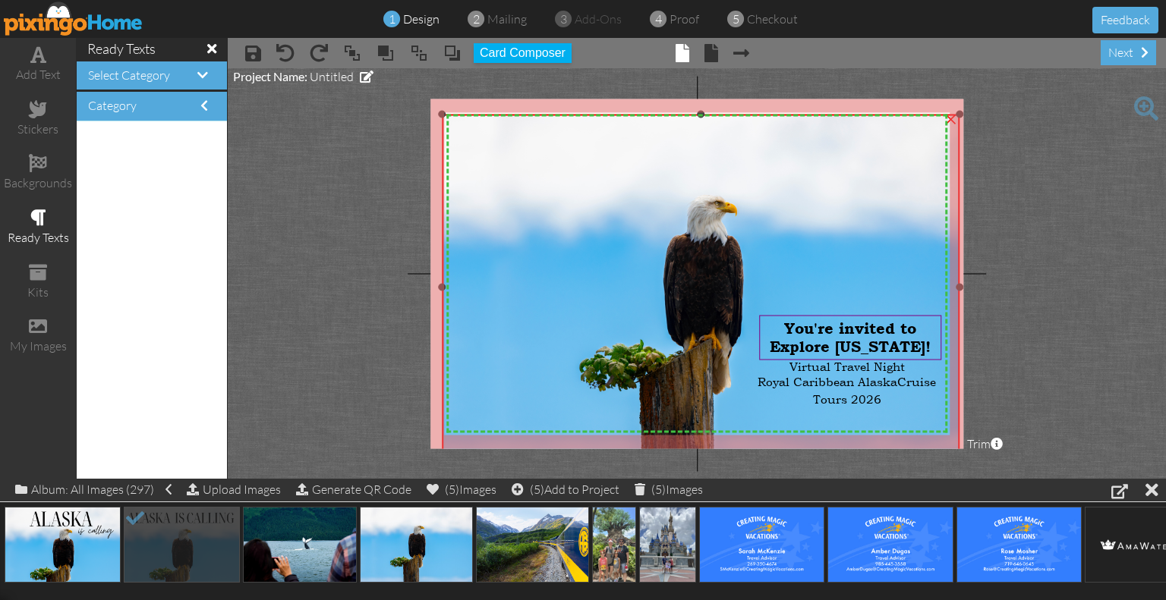
click at [530, 238] on img at bounding box center [701, 287] width 518 height 345
click at [197, 549] on img at bounding box center [182, 545] width 116 height 76
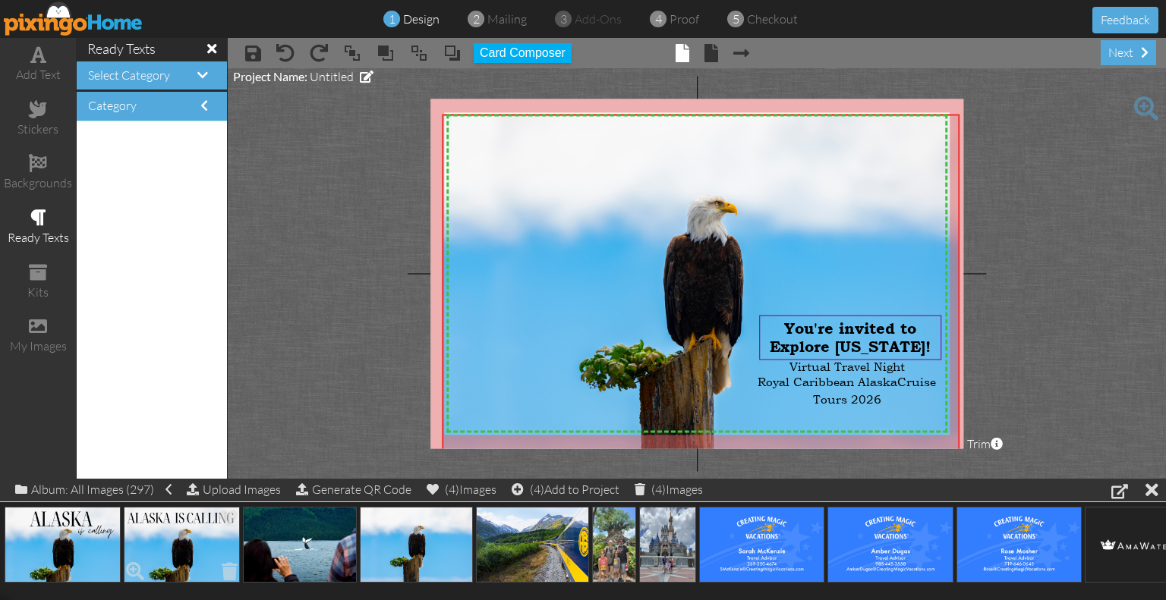
click at [197, 549] on img at bounding box center [182, 545] width 116 height 76
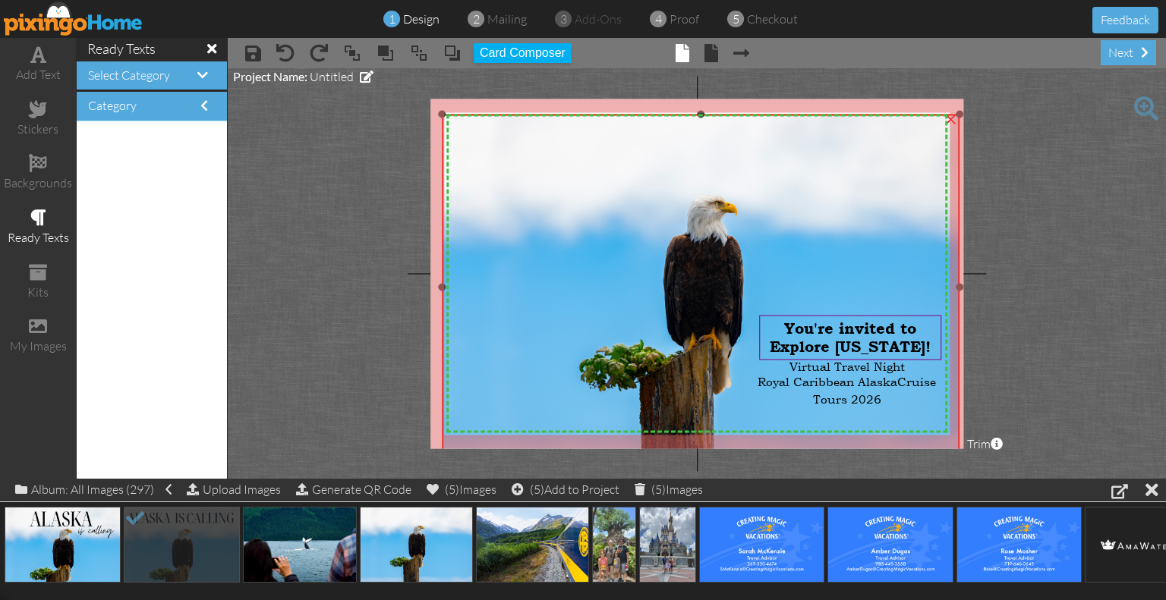
click at [593, 215] on img at bounding box center [701, 287] width 518 height 345
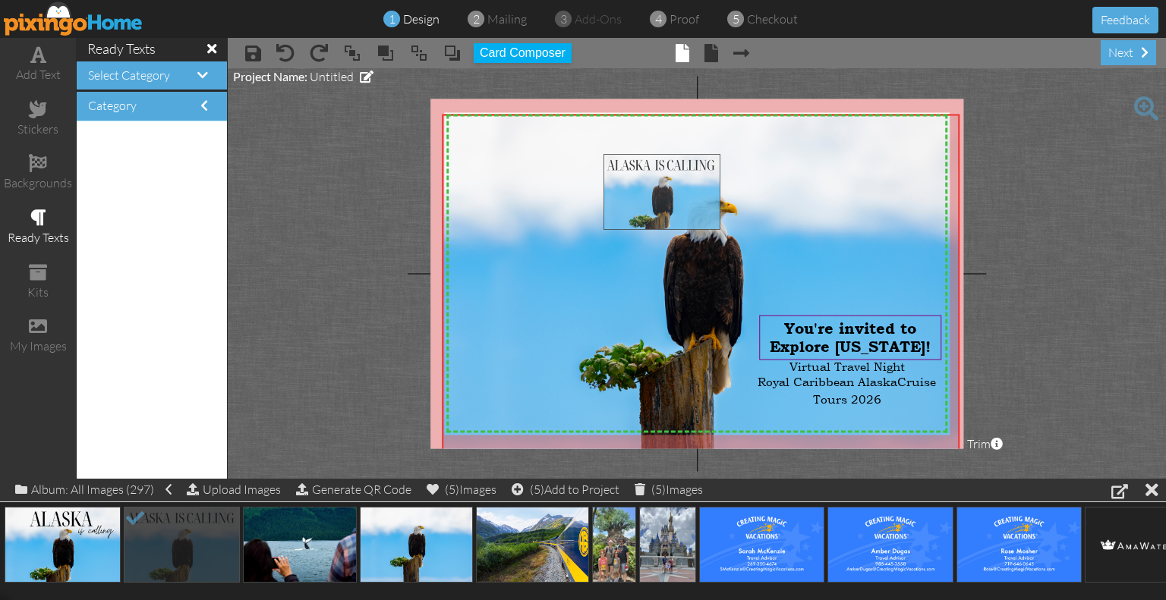
drag, startPoint x: 206, startPoint y: 533, endPoint x: 686, endPoint y: 181, distance: 595.4
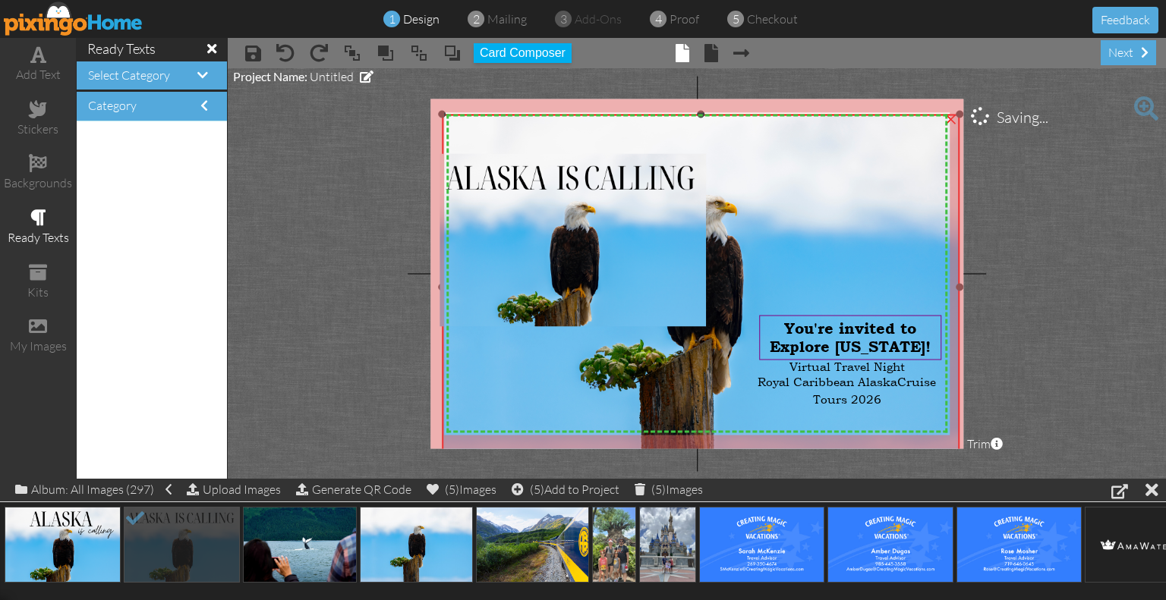
click at [857, 201] on img at bounding box center [701, 287] width 518 height 345
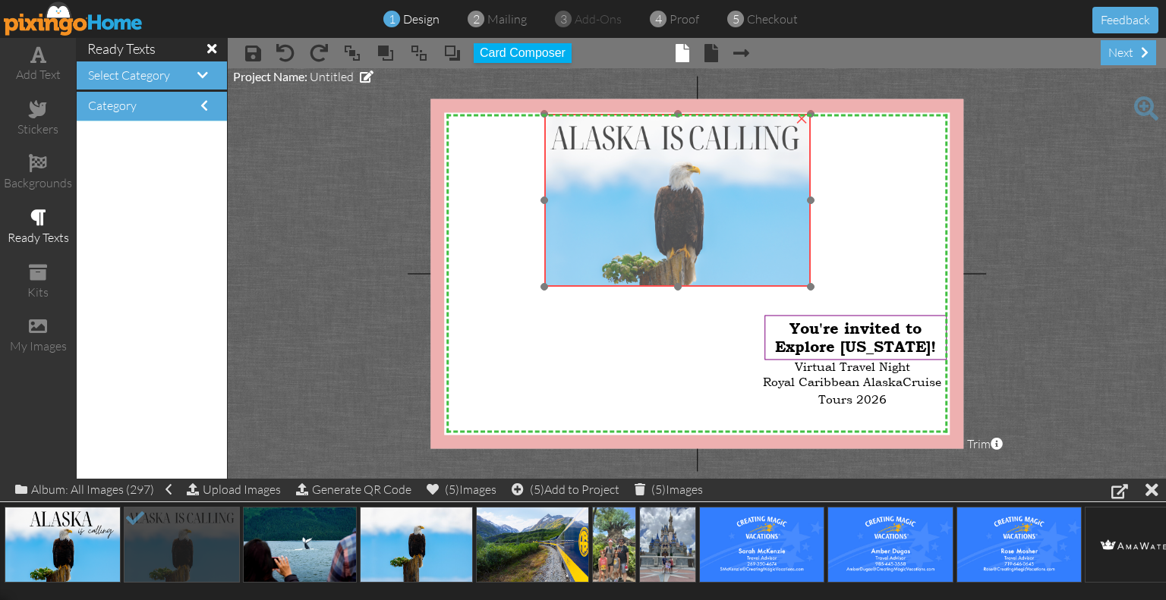
drag, startPoint x: 621, startPoint y: 231, endPoint x: 640, endPoint y: 200, distance: 35.8
click at [640, 200] on img at bounding box center [677, 200] width 266 height 172
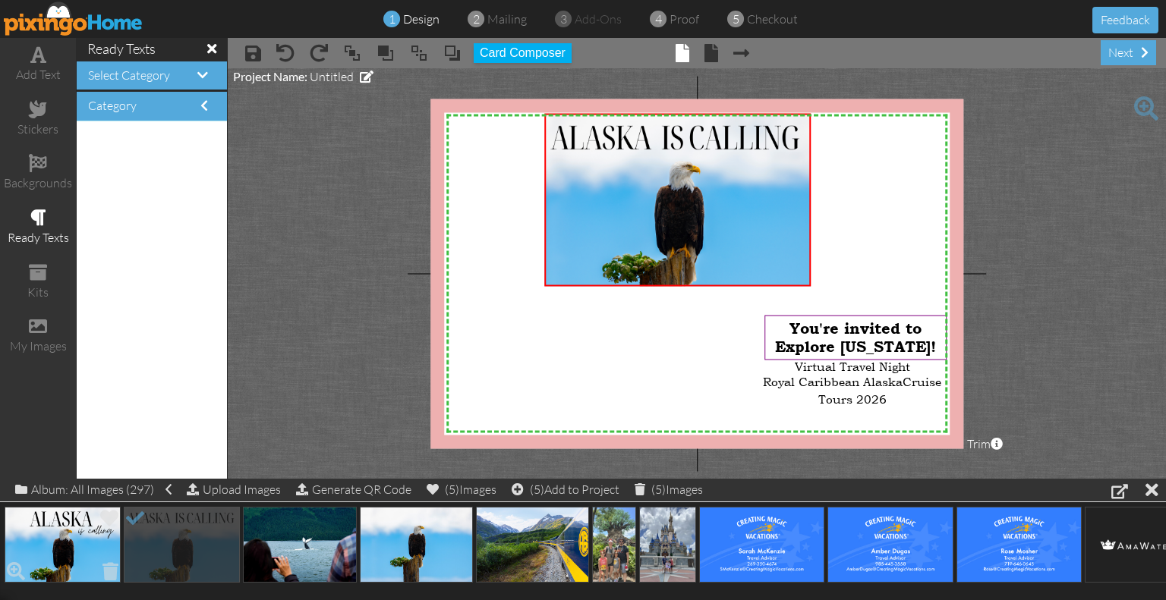
click at [45, 533] on img at bounding box center [63, 545] width 116 height 76
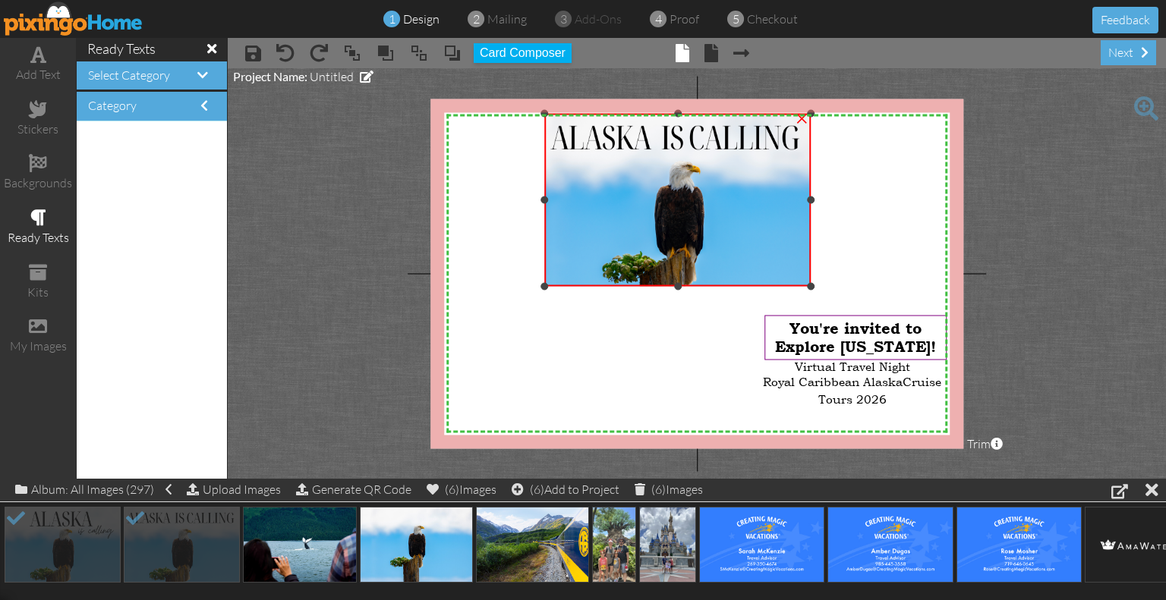
click at [661, 195] on img at bounding box center [677, 200] width 266 height 172
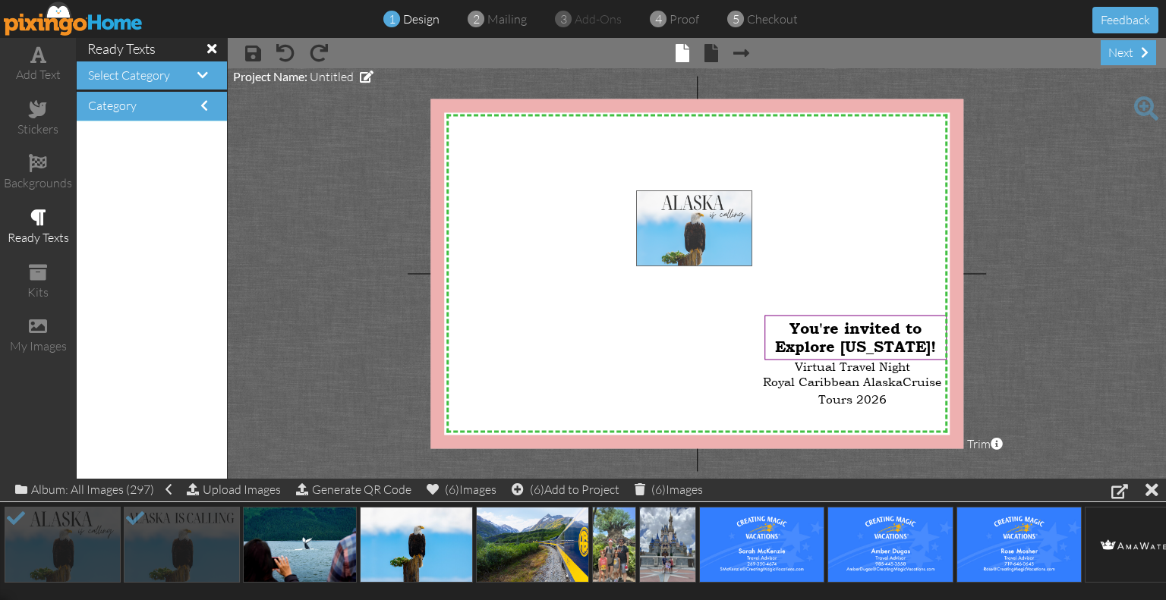
drag, startPoint x: 79, startPoint y: 534, endPoint x: 710, endPoint y: 218, distance: 706.2
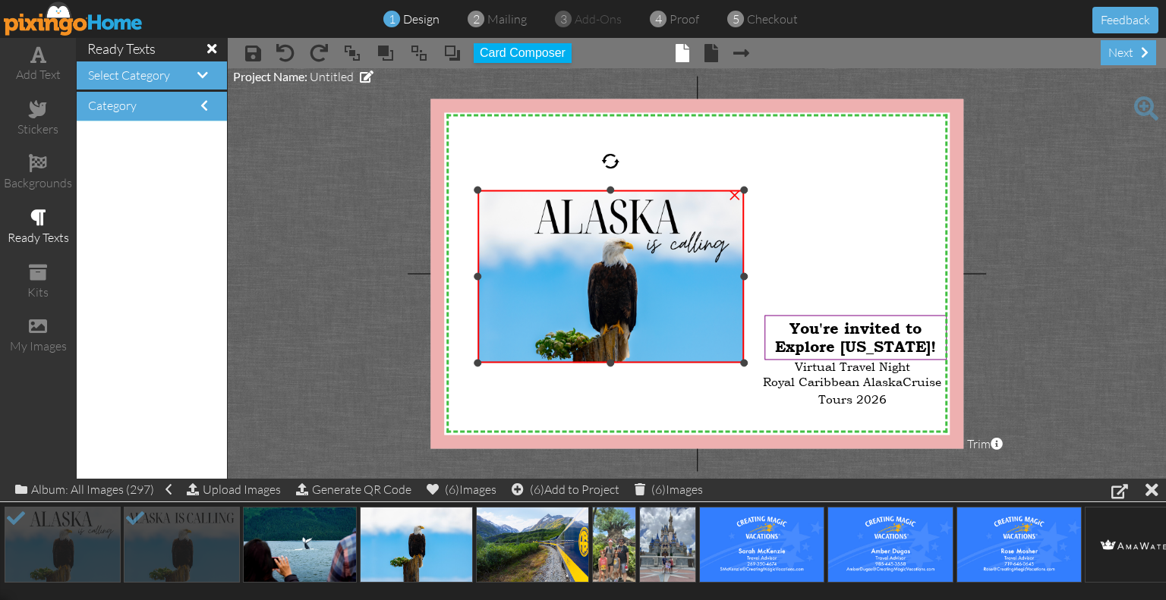
drag, startPoint x: 743, startPoint y: 277, endPoint x: 930, endPoint y: 285, distance: 186.8
click at [930, 285] on div "X X X X X X X X X X X X X X X X X X X X X X X X X X X X X X X X X X X X X X X X…" at bounding box center [696, 274] width 533 height 350
click at [697, 291] on img at bounding box center [610, 276] width 266 height 172
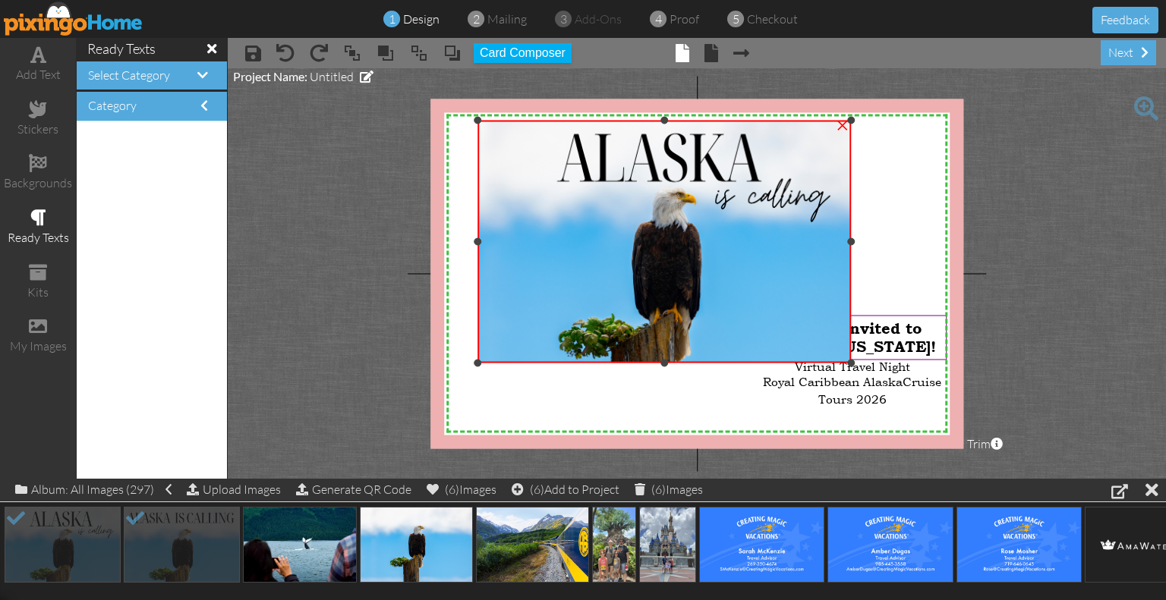
drag, startPoint x: 741, startPoint y: 189, endPoint x: 924, endPoint y: 119, distance: 196.4
click at [924, 119] on div "X X X X X X X X X X X X X X X X X X X X X X X X X X X X X X X X X X X X X X X X…" at bounding box center [696, 274] width 533 height 350
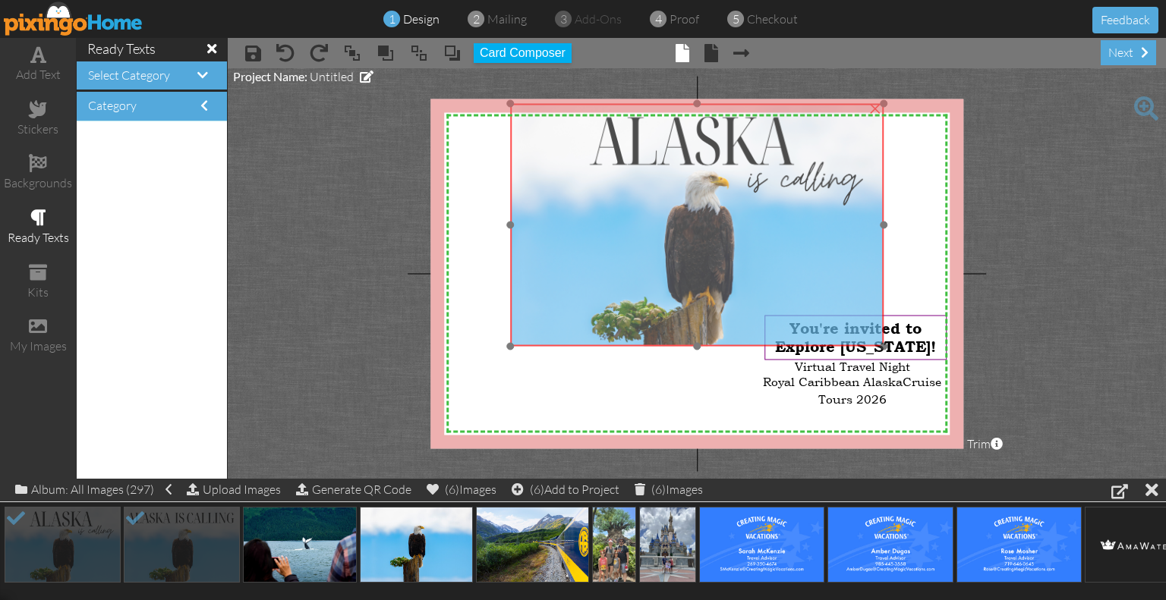
drag, startPoint x: 744, startPoint y: 310, endPoint x: 777, endPoint y: 294, distance: 36.7
click at [777, 294] on img at bounding box center [697, 225] width 374 height 242
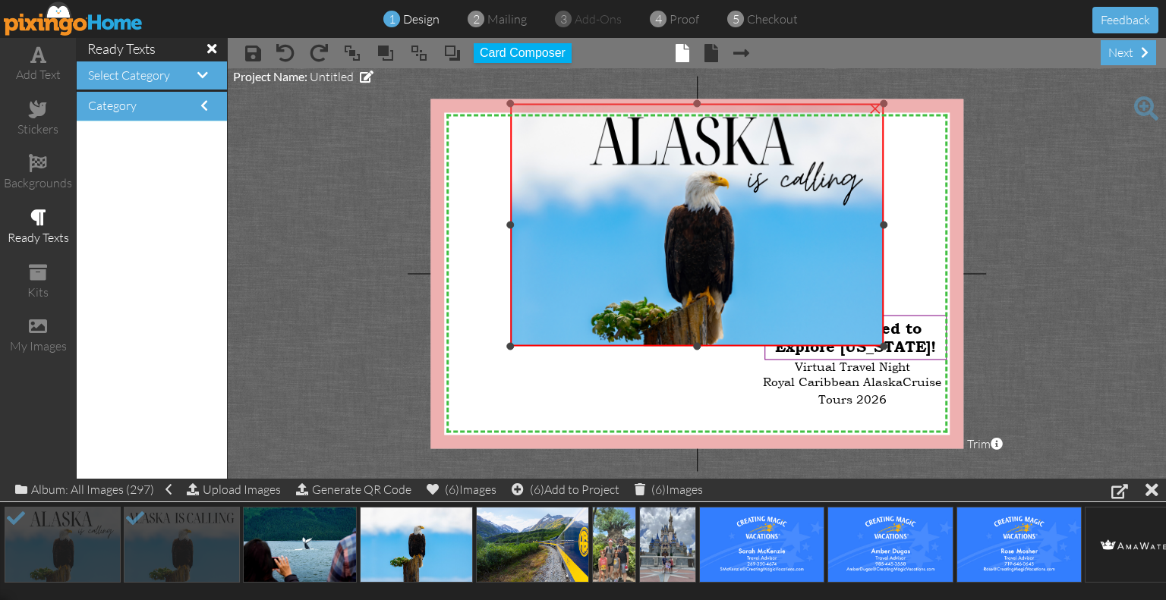
drag, startPoint x: 698, startPoint y: 348, endPoint x: 709, endPoint y: 451, distance: 104.5
click at [709, 451] on project-studio-wrapper "X X X X X X X X X X X X X X X X X X X X X X X X X X X X X X X X X X X X X X X X…" at bounding box center [697, 273] width 938 height 411
drag, startPoint x: 698, startPoint y: 347, endPoint x: 703, endPoint y: 419, distance: 72.3
click at [703, 419] on div "X X X X X X X X X X X X X X X X X X X X X X X X X X X X X X X X X X X X X X X X…" at bounding box center [696, 274] width 533 height 350
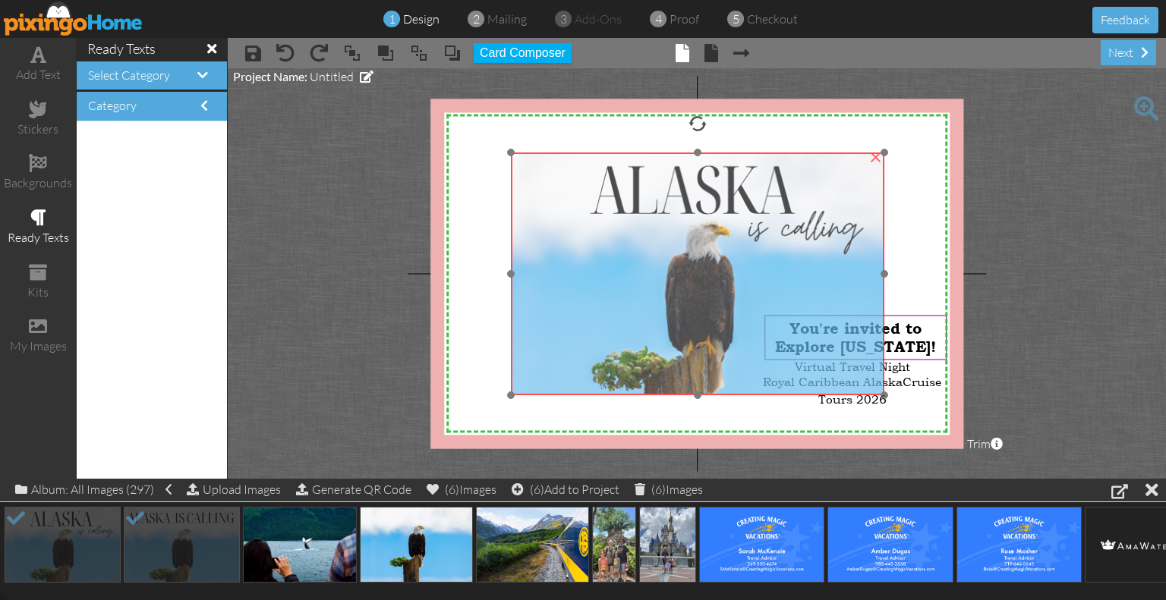
drag, startPoint x: 699, startPoint y: 349, endPoint x: 700, endPoint y: 397, distance: 47.8
click at [700, 397] on div at bounding box center [698, 274] width 382 height 250
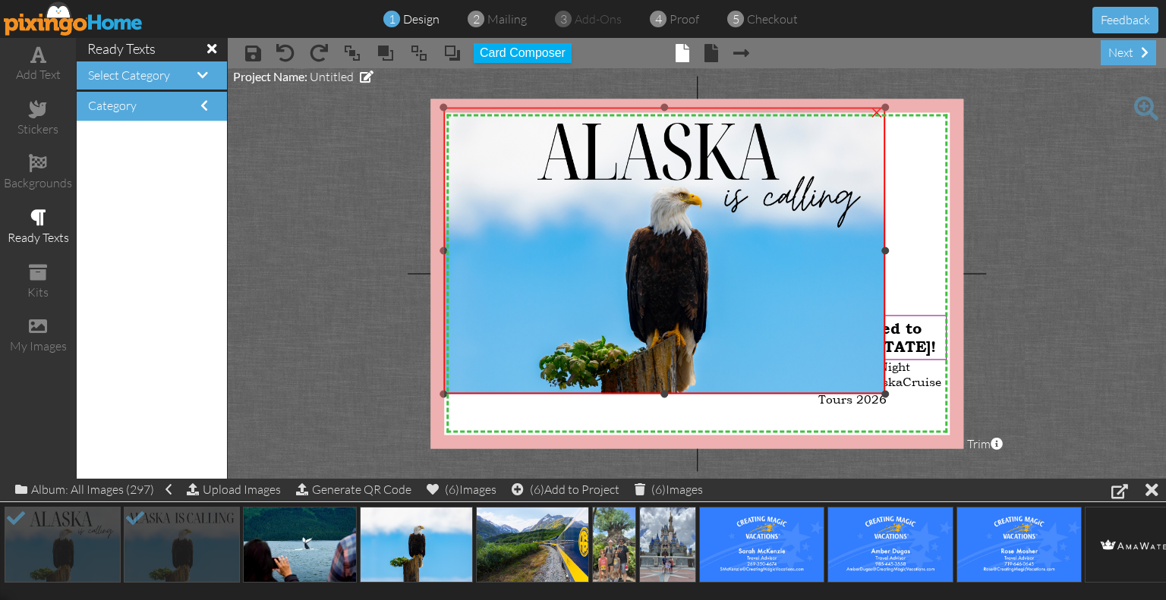
drag, startPoint x: 514, startPoint y: 154, endPoint x: 402, endPoint y: 110, distance: 119.9
click at [402, 110] on project-studio-wrapper "X X X X X X X X X X X X X X X X X X X X X X X X X X X X X X X X X X X X X X X X…" at bounding box center [697, 273] width 938 height 411
click at [914, 344] on span "You're invited to Explore [US_STATE]!" at bounding box center [855, 337] width 161 height 36
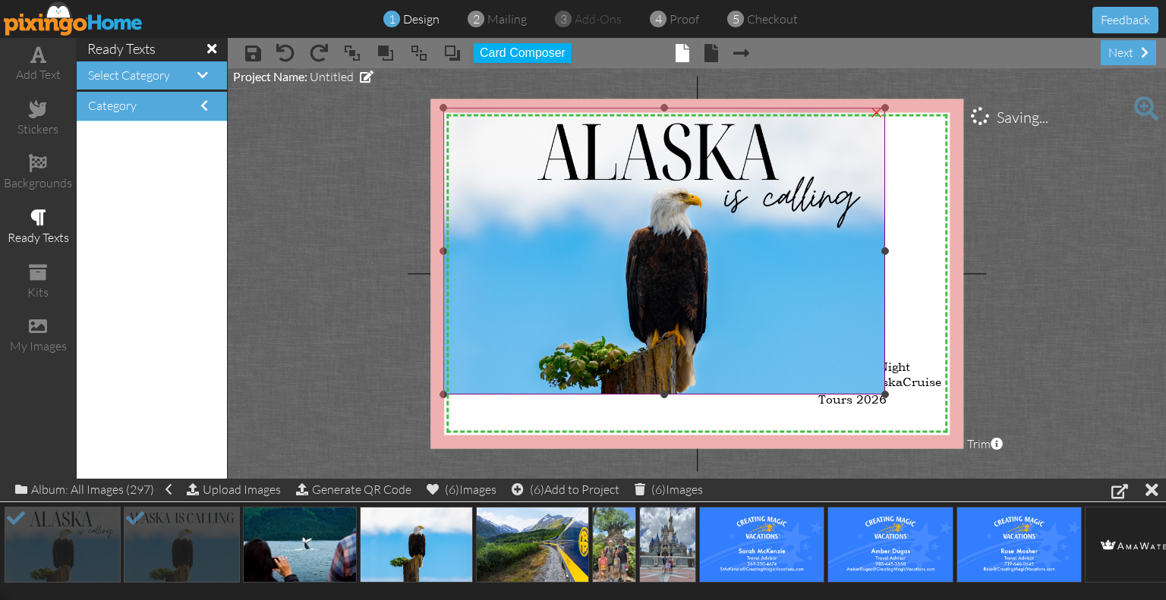
drag, startPoint x: 914, startPoint y: 344, endPoint x: 793, endPoint y: 318, distance: 124.3
click at [793, 318] on div "X X X X X X X X X X X X X X X X X X X X X X X X X X X X X X X X X X X X X X X X…" at bounding box center [696, 274] width 533 height 350
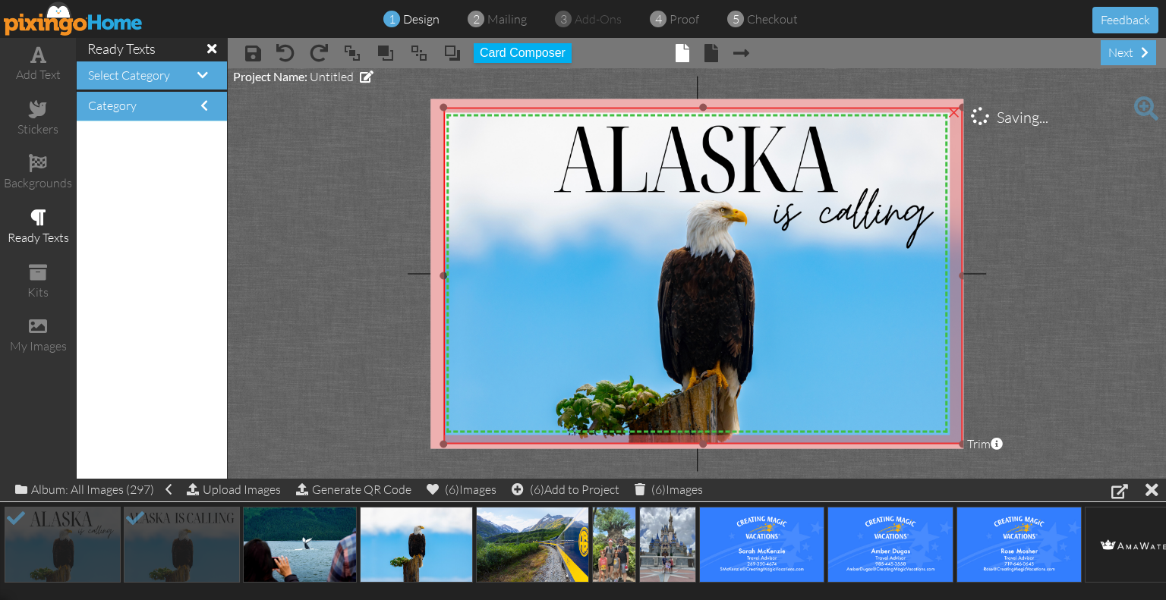
drag, startPoint x: 883, startPoint y: 391, endPoint x: 958, endPoint y: 441, distance: 89.7
click at [958, 441] on div "×" at bounding box center [702, 276] width 519 height 336
click at [450, 51] on span at bounding box center [452, 53] width 18 height 23
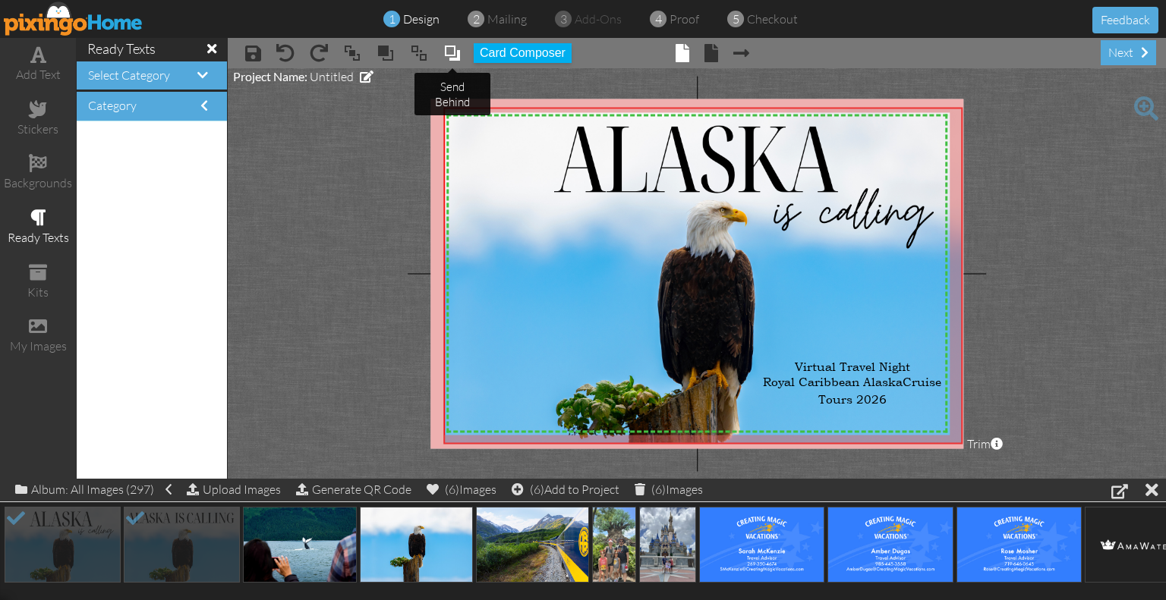
click at [453, 43] on span at bounding box center [452, 53] width 18 height 23
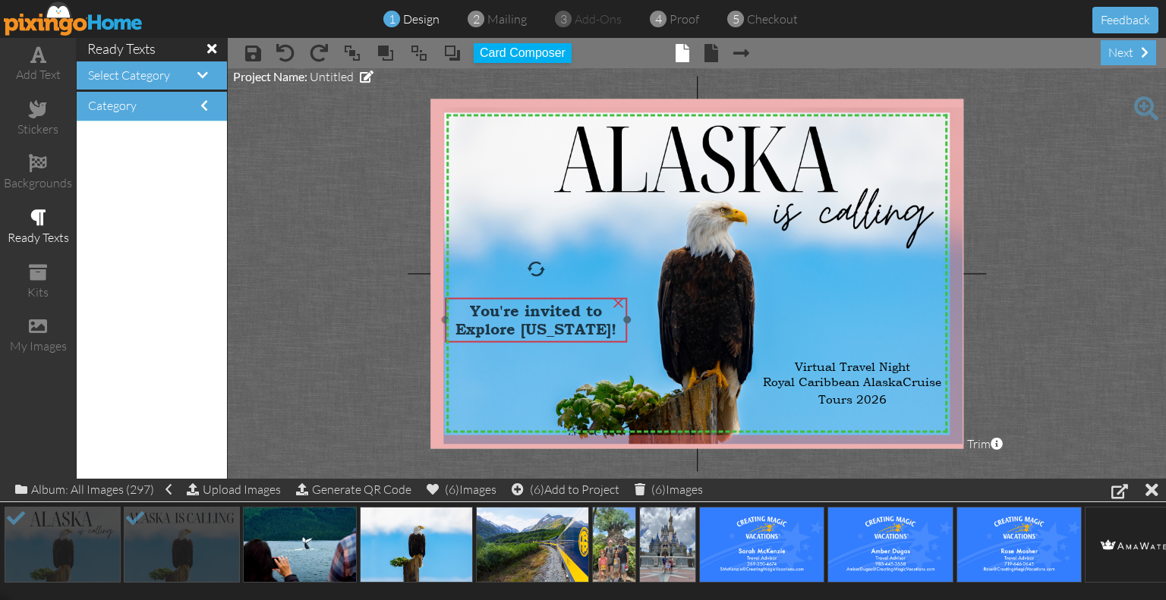
drag, startPoint x: 828, startPoint y: 329, endPoint x: 564, endPoint y: 319, distance: 264.2
click at [564, 319] on span "You're invited to Explore [US_STATE]!" at bounding box center [535, 320] width 161 height 36
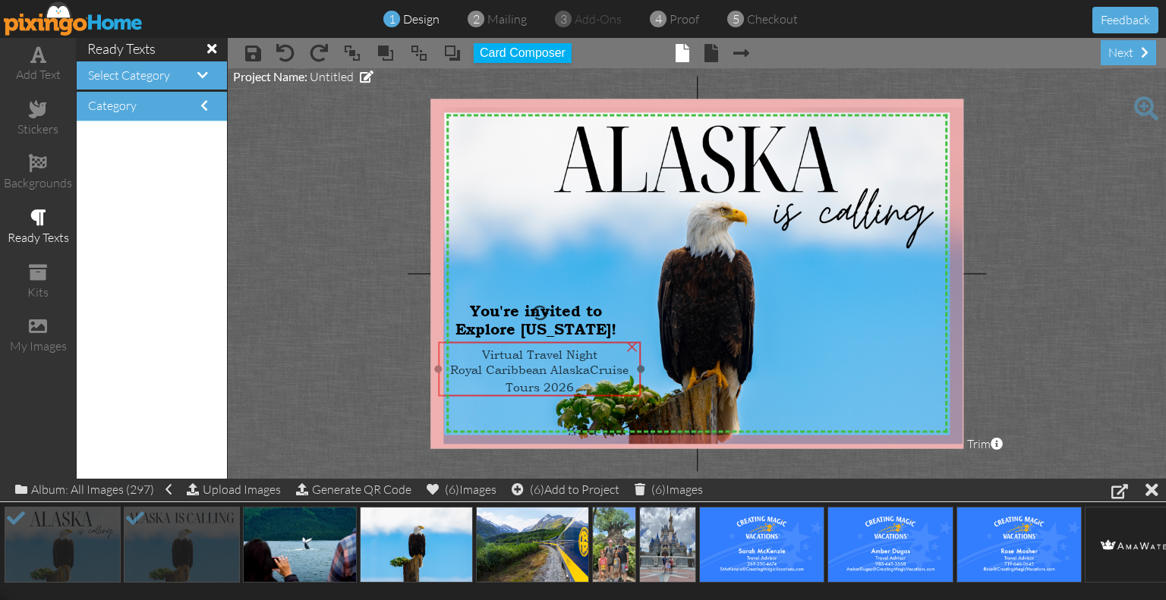
drag, startPoint x: 868, startPoint y: 376, endPoint x: 555, endPoint y: 364, distance: 312.9
click at [555, 364] on span "Royal Caribbean AlaskaCruise Tours 2026" at bounding box center [539, 378] width 178 height 33
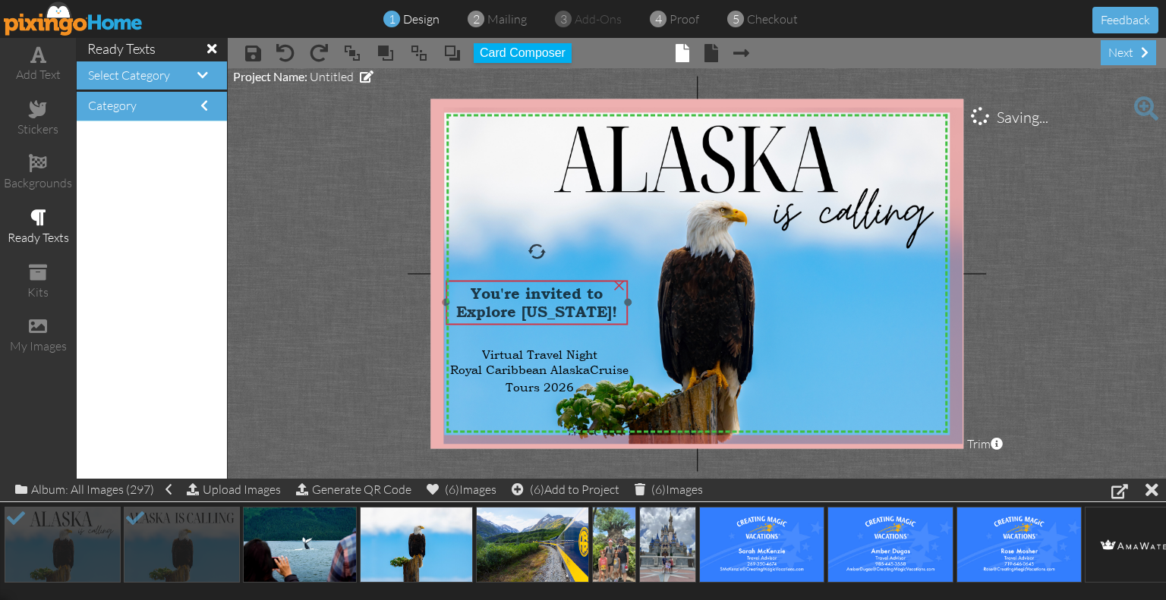
click at [549, 298] on span "You're invited to Explore [US_STATE]!" at bounding box center [536, 303] width 161 height 36
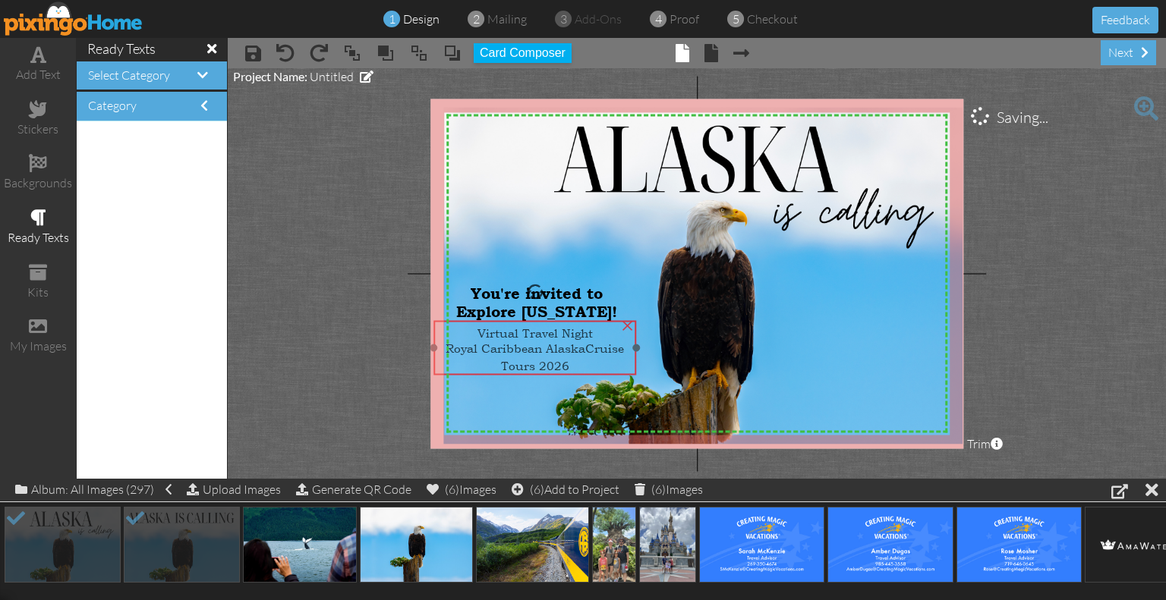
drag, startPoint x: 545, startPoint y: 368, endPoint x: 540, endPoint y: 347, distance: 21.7
click at [540, 347] on span "Royal Caribbean AlaskaCruise Tours 2026" at bounding box center [534, 357] width 178 height 33
click at [538, 344] on span "Royal Caribbean AlaskaCruise Tours 2026" at bounding box center [534, 357] width 178 height 33
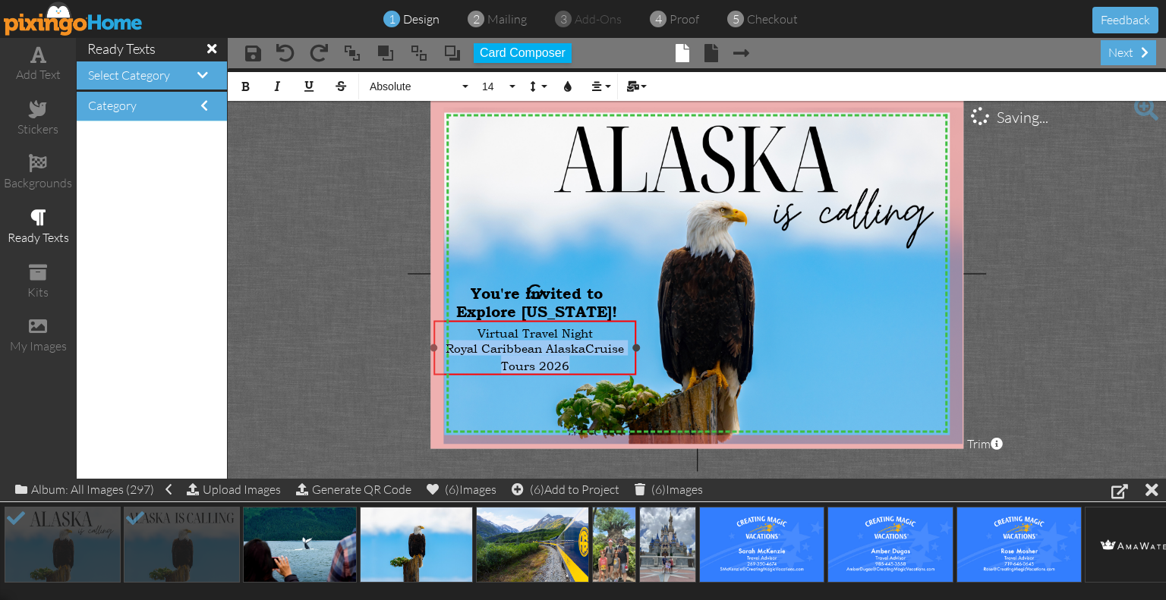
click at [538, 344] on span "Royal Caribbean AlaskaCruise Tours 2026" at bounding box center [534, 357] width 178 height 33
click at [477, 326] on div "Virtual Travel Night" at bounding box center [535, 333] width 194 height 15
drag, startPoint x: 477, startPoint y: 326, endPoint x: 588, endPoint y: 373, distance: 121.4
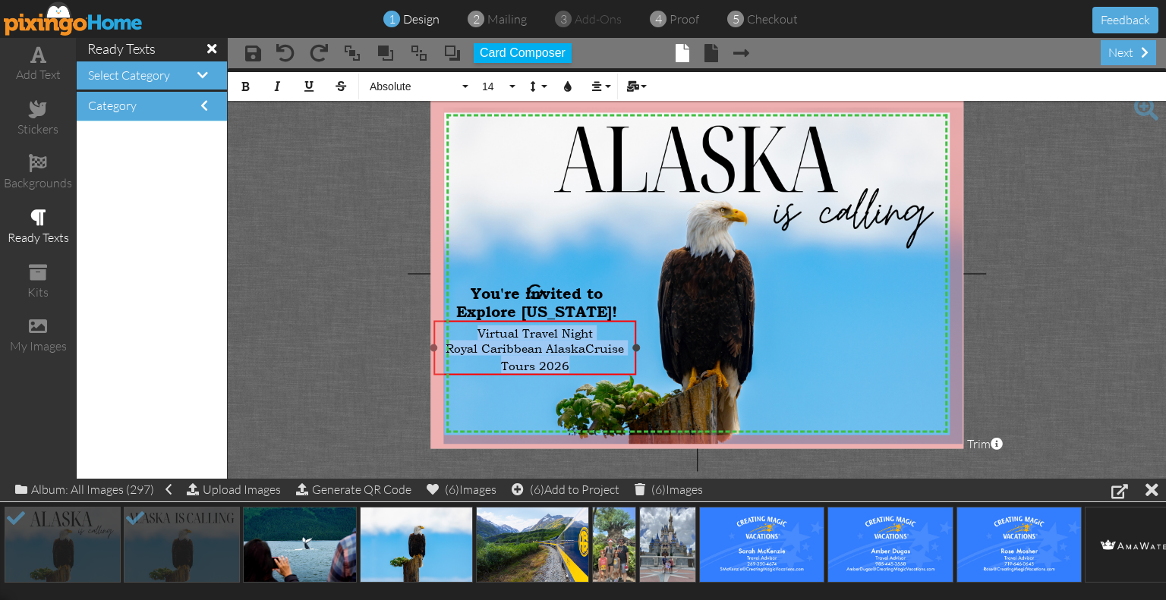
click at [588, 373] on div "Virtual Travel Night Royal Caribbean AlaskaCruise Tours 2026" at bounding box center [535, 349] width 203 height 57
click at [509, 86] on button "14" at bounding box center [496, 86] width 44 height 29
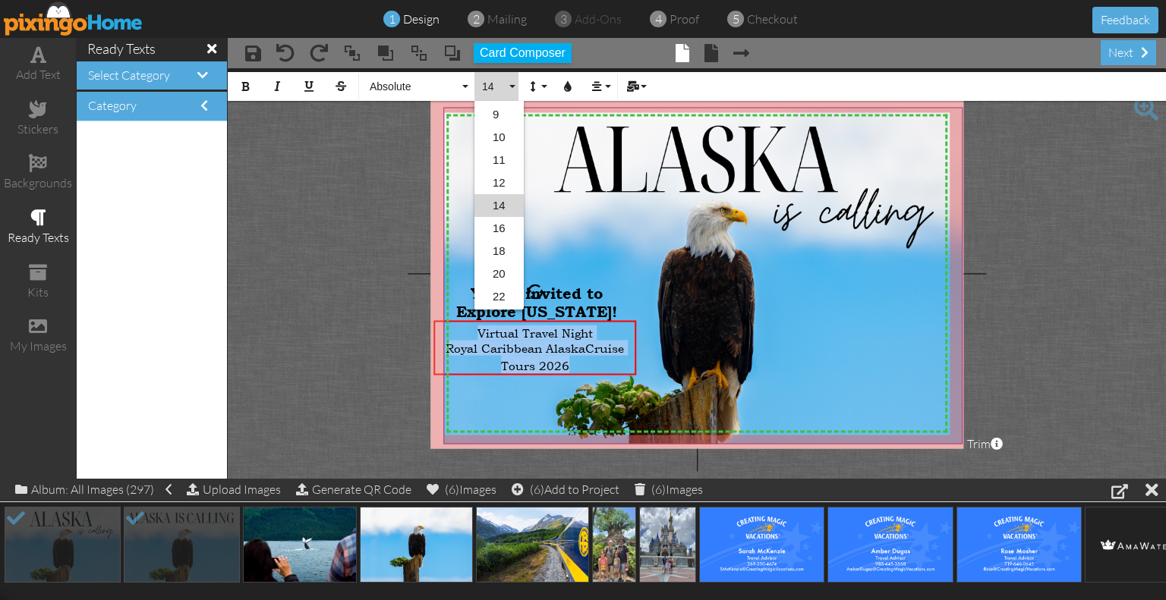
click at [497, 174] on link "12" at bounding box center [498, 182] width 49 height 23
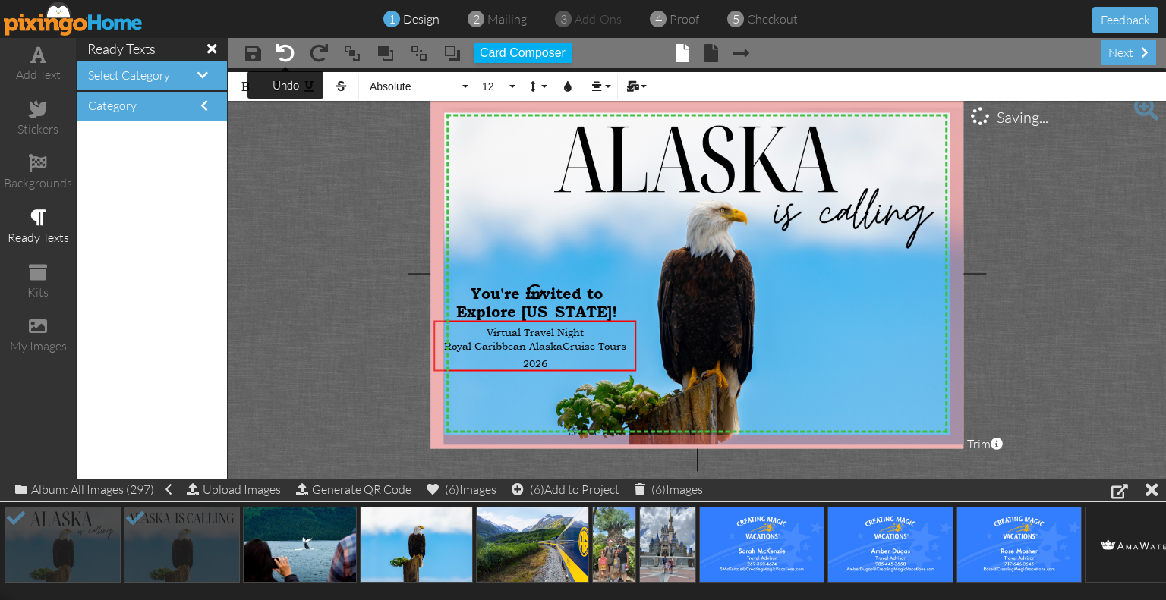
click at [287, 47] on span at bounding box center [285, 53] width 18 height 18
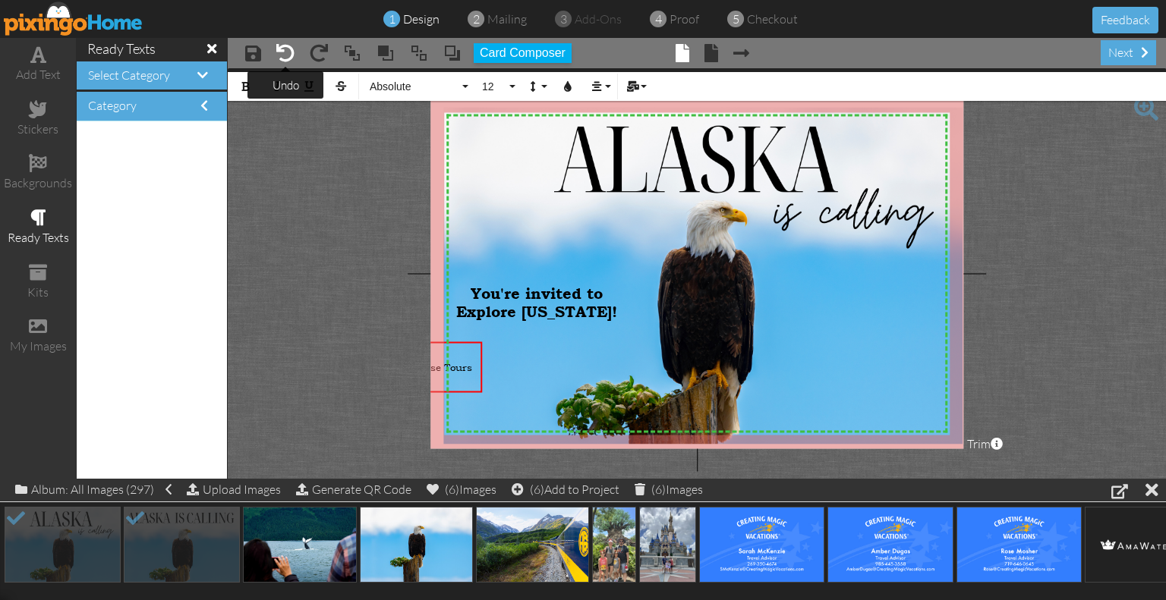
scroll to position [0, 0]
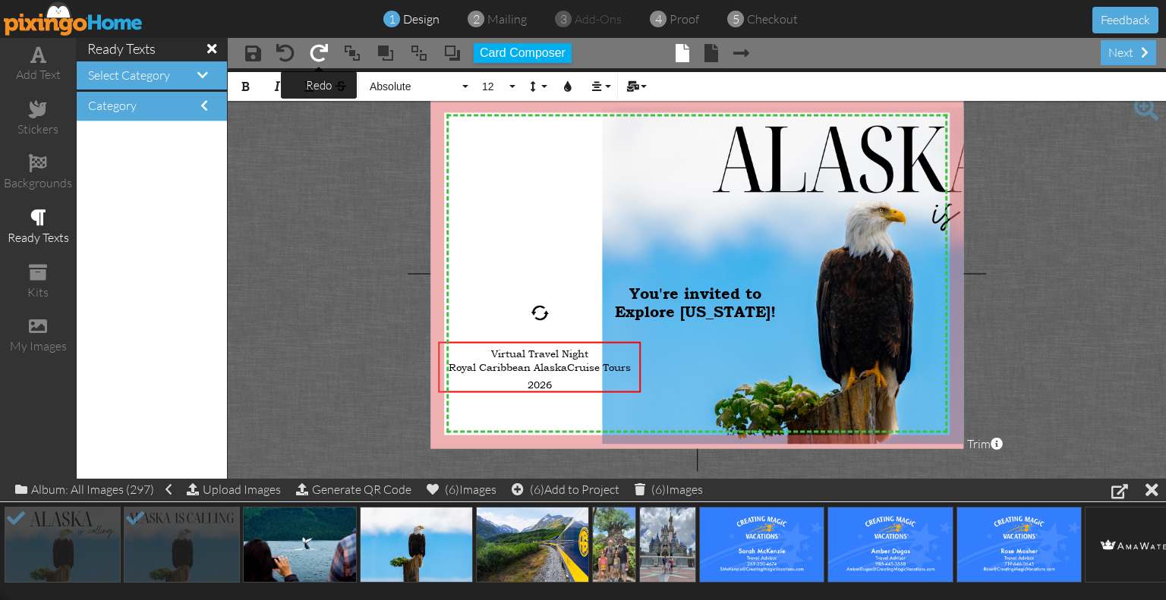
click at [313, 48] on span at bounding box center [319, 53] width 18 height 18
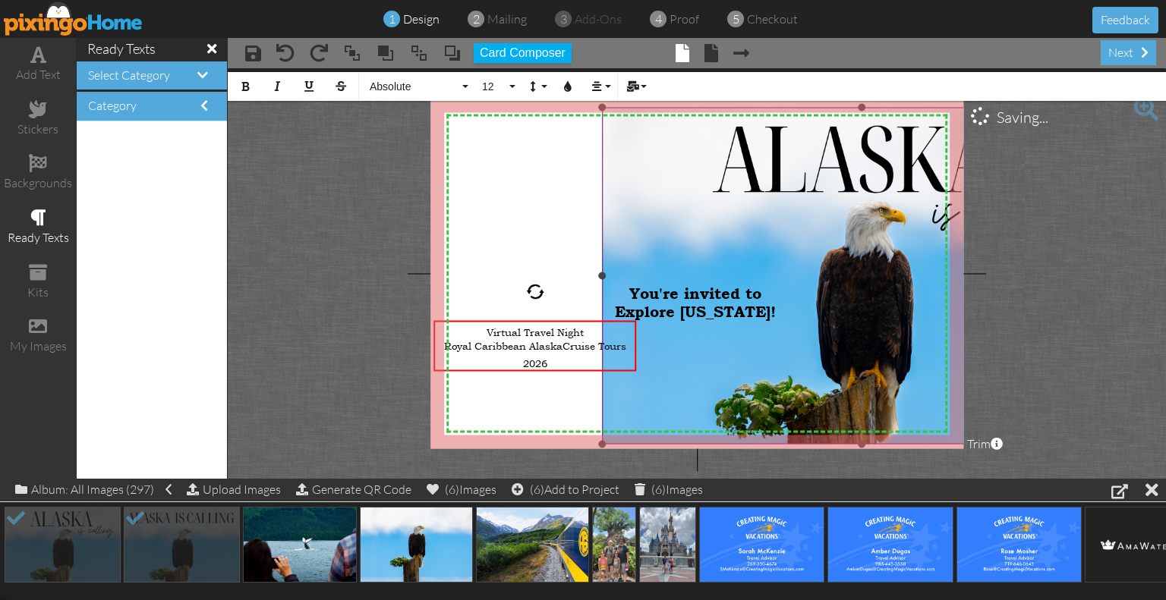
click at [690, 242] on img at bounding box center [861, 276] width 519 height 336
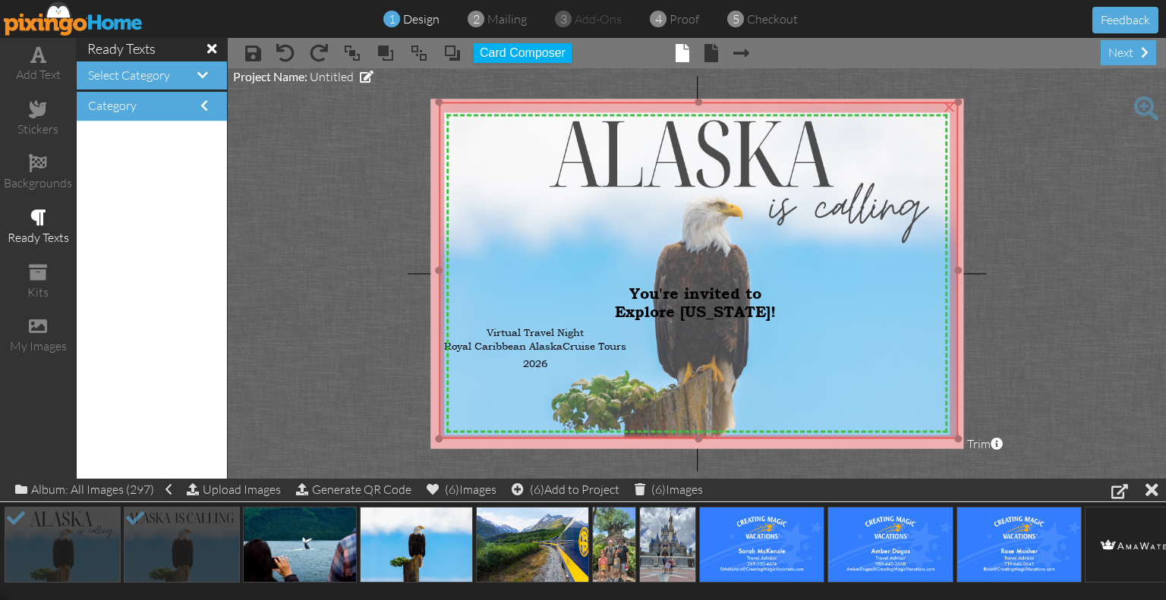
drag, startPoint x: 690, startPoint y: 242, endPoint x: 527, endPoint y: 237, distance: 163.2
click at [527, 237] on img at bounding box center [698, 270] width 519 height 336
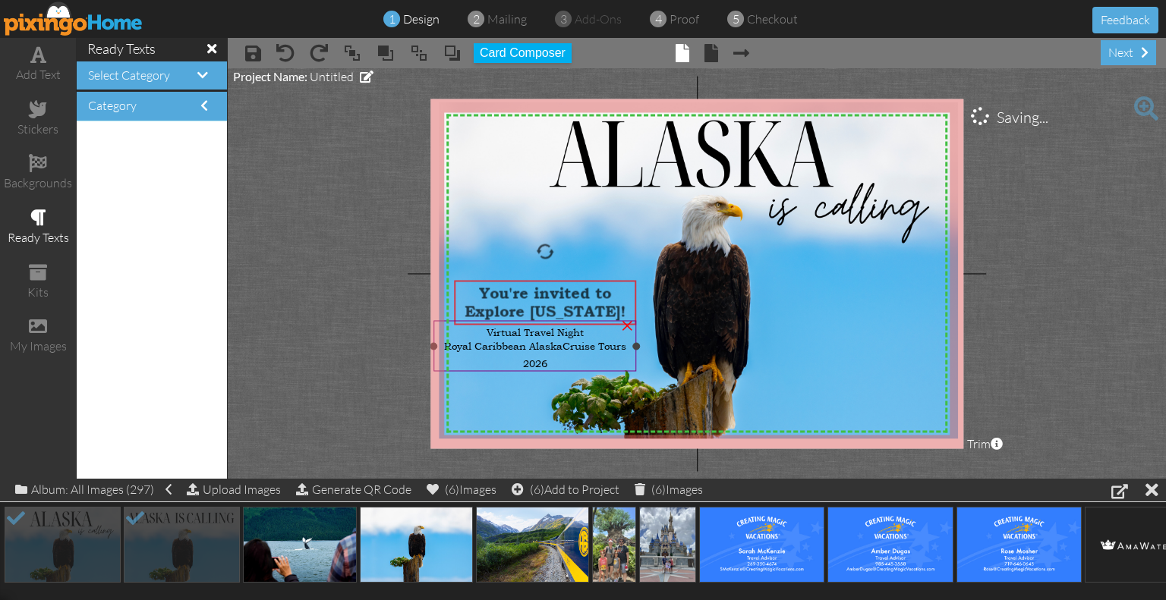
drag, startPoint x: 693, startPoint y: 318, endPoint x: 543, endPoint y: 318, distance: 150.2
click at [543, 318] on div "X X X X X X X X X X X X X X X X X X X X X X X X X X X X X X X X X X X X X X X X…" at bounding box center [696, 274] width 533 height 350
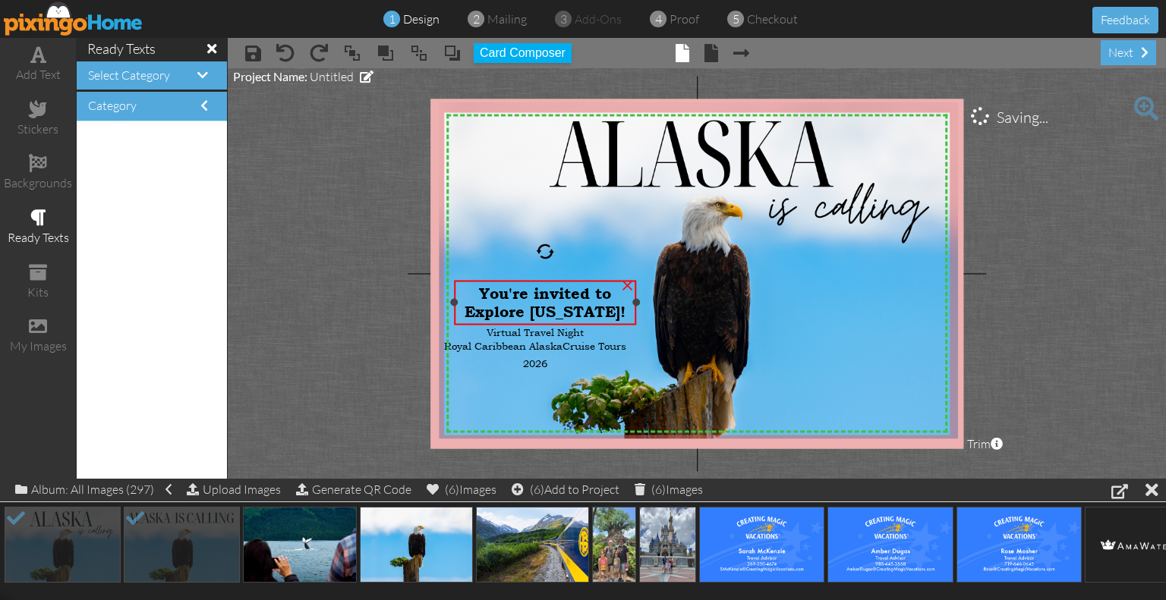
click at [552, 300] on span "You're invited to Explore [US_STATE]!" at bounding box center [544, 303] width 161 height 36
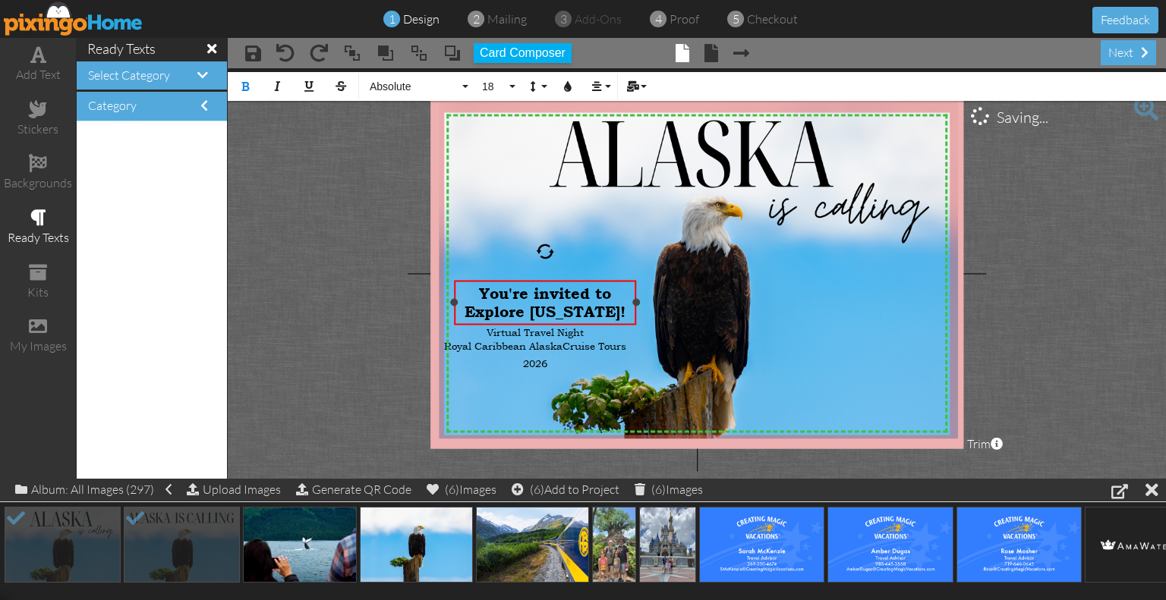
click at [552, 300] on span "You're invited to Explore [US_STATE]!" at bounding box center [544, 303] width 161 height 36
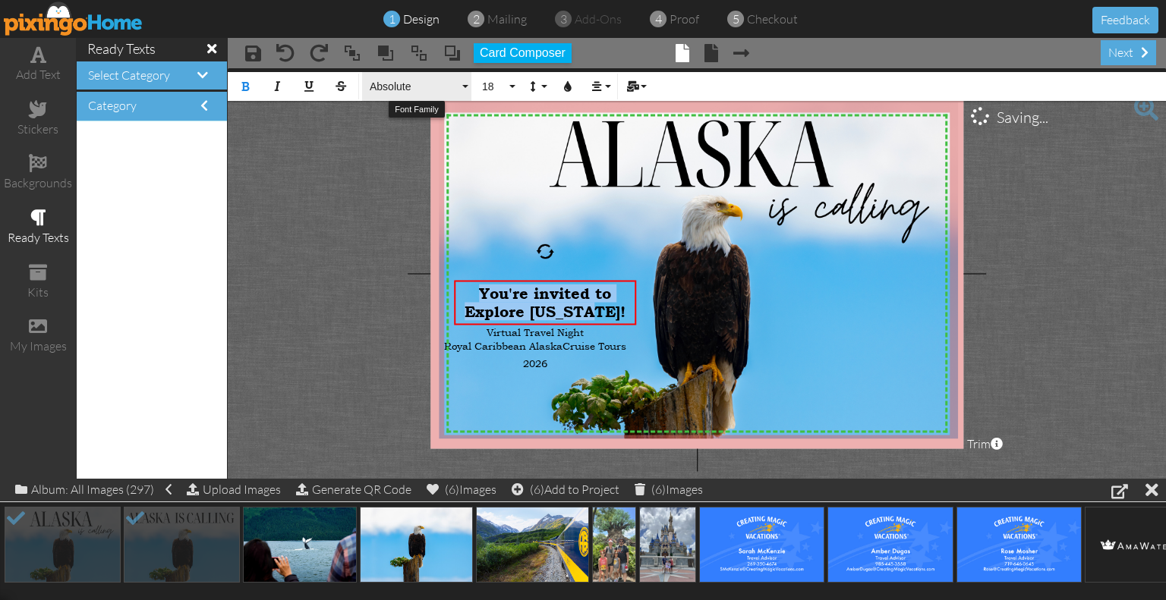
click at [435, 95] on button "Absolute" at bounding box center [416, 86] width 109 height 29
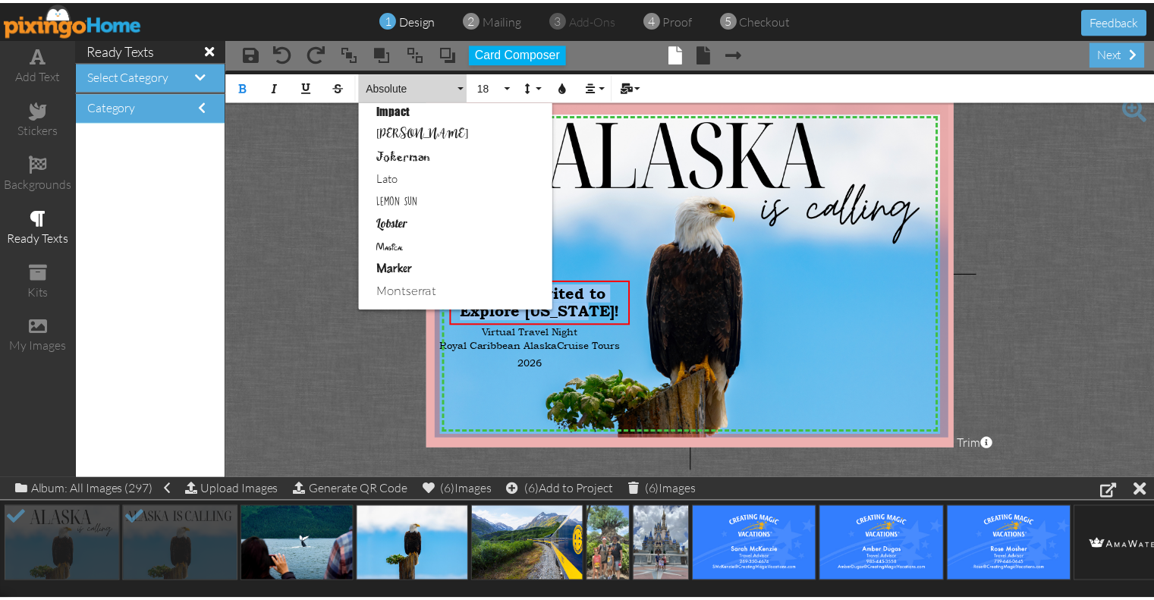
scroll to position [952, 0]
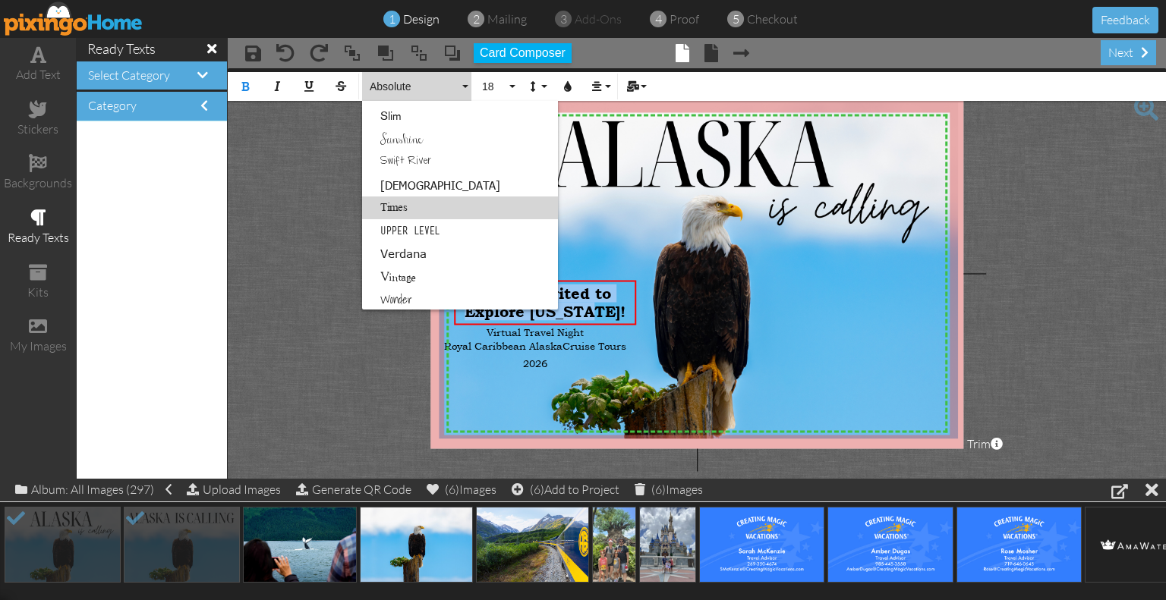
click at [433, 207] on link "Times" at bounding box center [460, 208] width 196 height 23
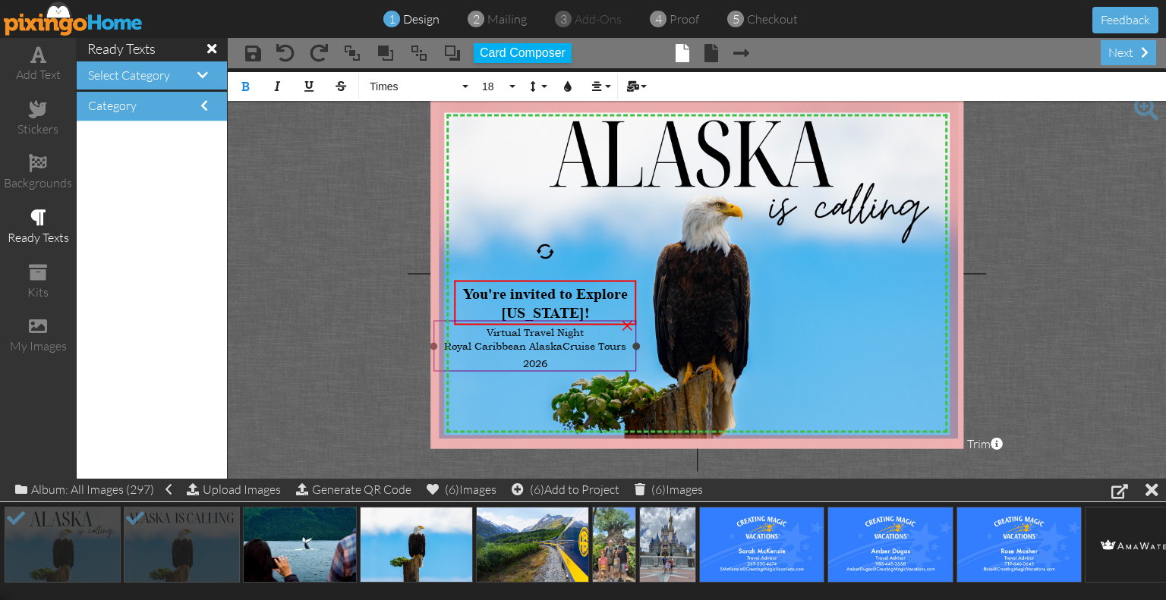
click at [549, 359] on div "Royal Caribbean AlaskaCruise Tours 2026" at bounding box center [535, 355] width 194 height 32
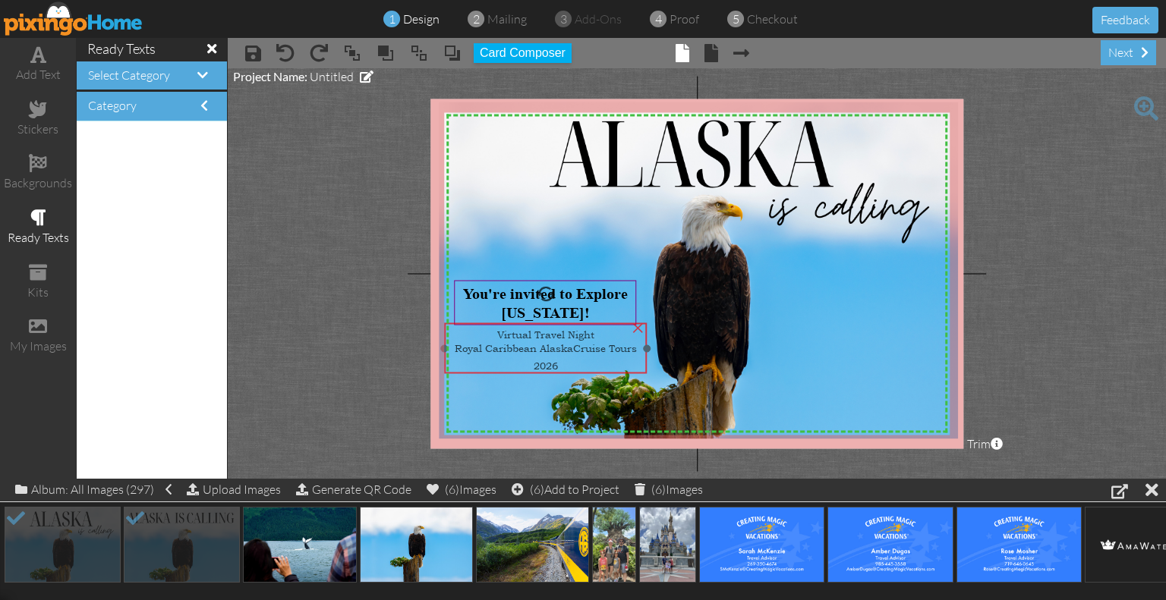
drag, startPoint x: 549, startPoint y: 359, endPoint x: 559, endPoint y: 361, distance: 10.9
click at [559, 361] on div "Royal Caribbean AlaskaCruise Tours 2026" at bounding box center [545, 357] width 194 height 32
click at [576, 344] on span "Royal Caribbean AlaskaCruise Tours 2026" at bounding box center [546, 356] width 182 height 31
click at [572, 344] on span "Royal Caribbean AlaskaCruise Tours 2026" at bounding box center [546, 356] width 182 height 31
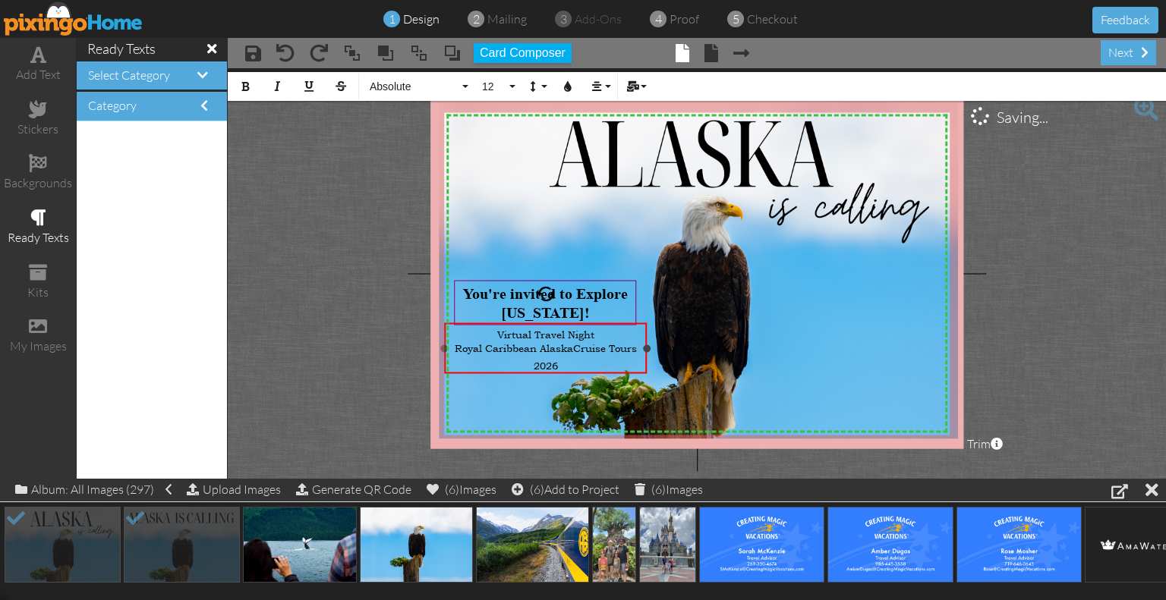
click at [572, 344] on span "Royal Caribbean AlaskaCruise Tours 2026" at bounding box center [546, 356] width 182 height 31
click at [610, 345] on span "Royal Caribbean [US_STATE] Cruise Tours 2026" at bounding box center [545, 356] width 180 height 31
drag, startPoint x: 587, startPoint y: 357, endPoint x: 475, endPoint y: 323, distance: 116.7
click at [475, 323] on div "Virtual Travel Night Royal Caribbean [US_STATE] Cruise Tours 2026" at bounding box center [545, 350] width 203 height 54
click at [538, 344] on span "Royal Caribbean [US_STATE] Cruise Tours 2026" at bounding box center [545, 354] width 180 height 27
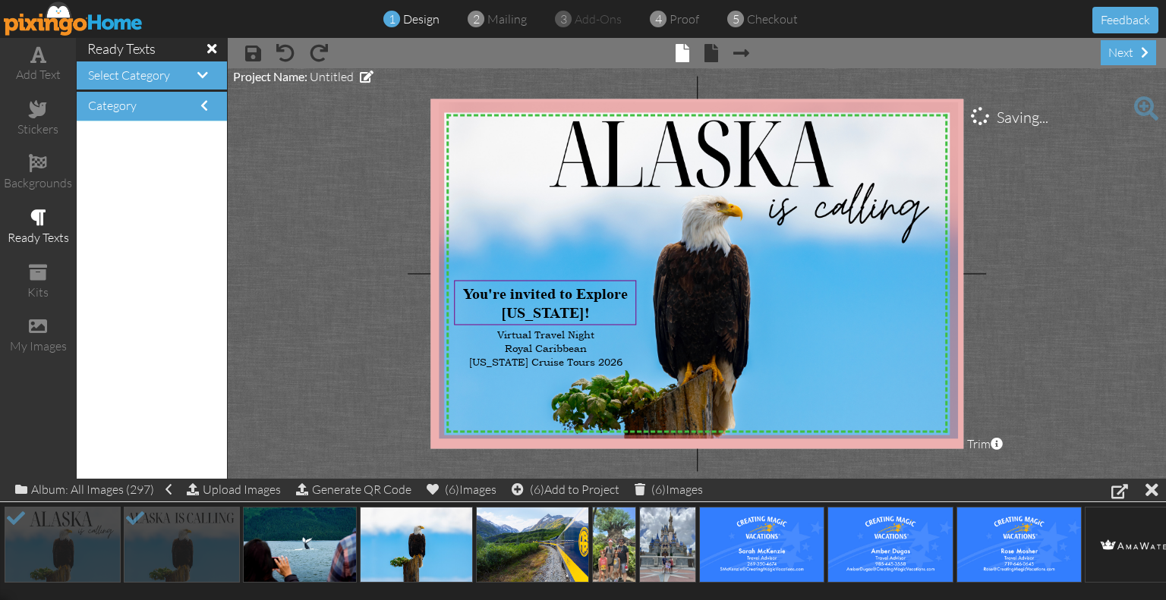
click at [1093, 329] on project-studio-wrapper "X X X X X X X X X X X X X X X X X X X X X X X X X X X X X X X X X X X X X X X X…" at bounding box center [697, 273] width 938 height 411
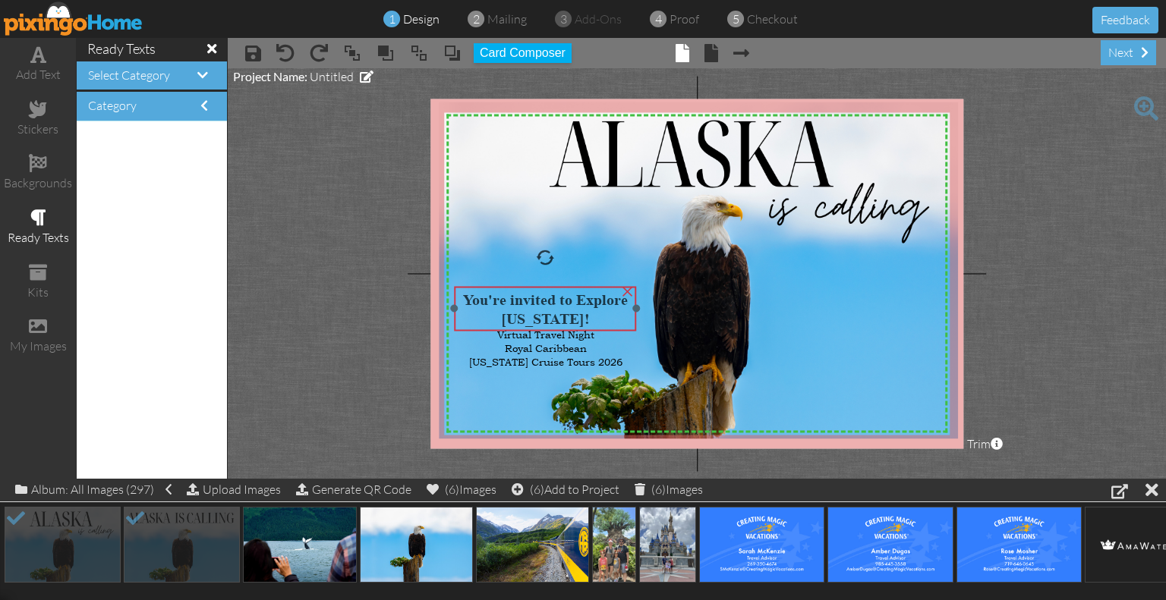
click at [524, 313] on span "You're invited to Explore [US_STATE]!" at bounding box center [545, 309] width 165 height 36
click at [1084, 301] on project-studio-wrapper "X X X X X X X X X X X X X X X X X X X X X X X X X X X X X X X X X X X X X X X X…" at bounding box center [697, 273] width 938 height 411
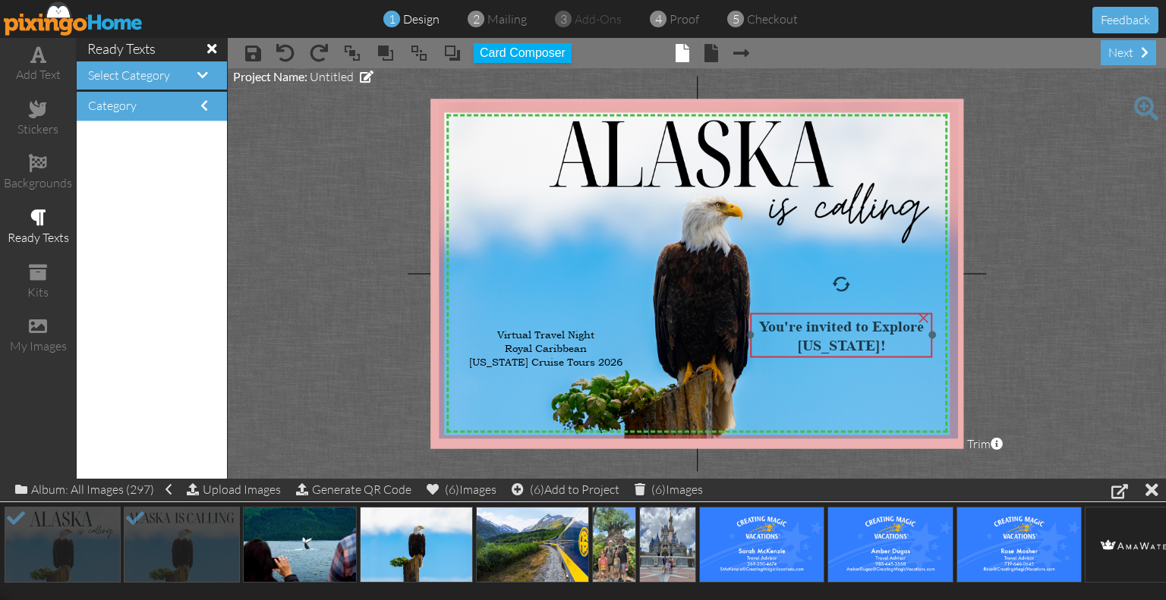
drag, startPoint x: 565, startPoint y: 307, endPoint x: 860, endPoint y: 334, distance: 297.1
click at [860, 334] on span "You're invited to Explore [US_STATE]!" at bounding box center [841, 336] width 165 height 36
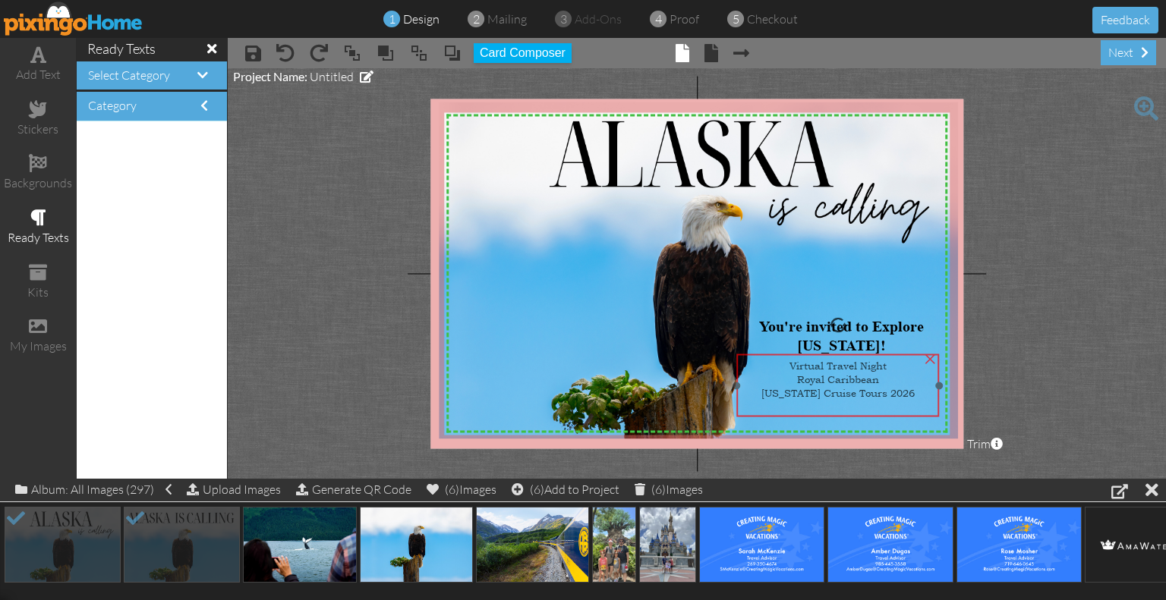
drag, startPoint x: 518, startPoint y: 358, endPoint x: 810, endPoint y: 389, distance: 293.8
click at [810, 389] on span "[US_STATE] Cruise Tours 2026" at bounding box center [837, 393] width 153 height 14
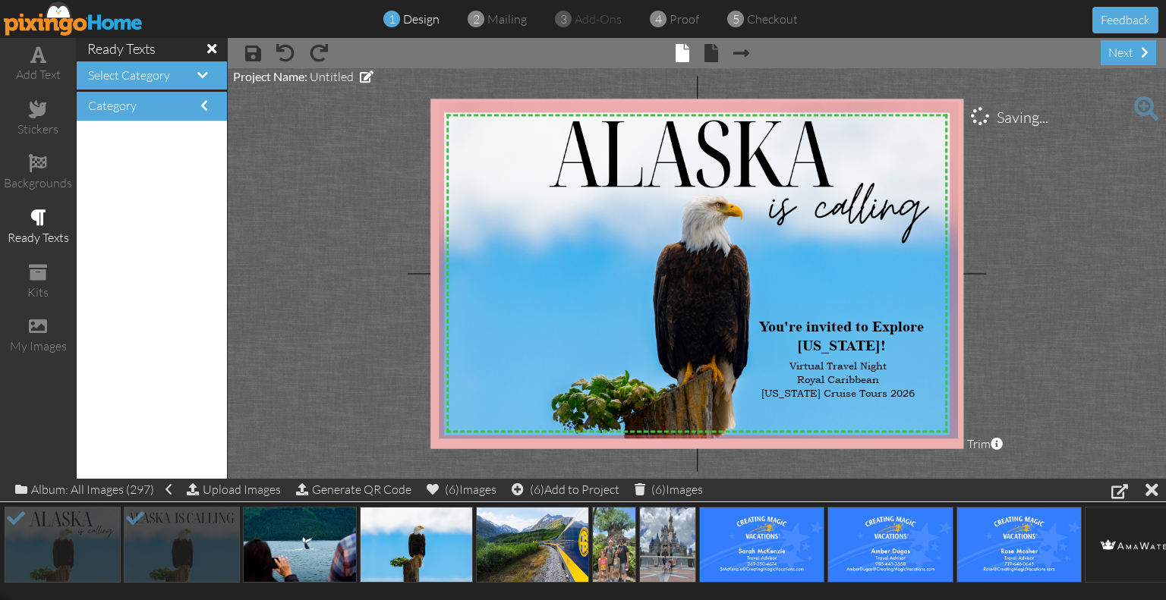
click at [1016, 351] on project-studio-wrapper "X X X X X X X X X X X X X X X X X X X X X X X X X X X X X X X X X X X X X X X X…" at bounding box center [697, 273] width 938 height 411
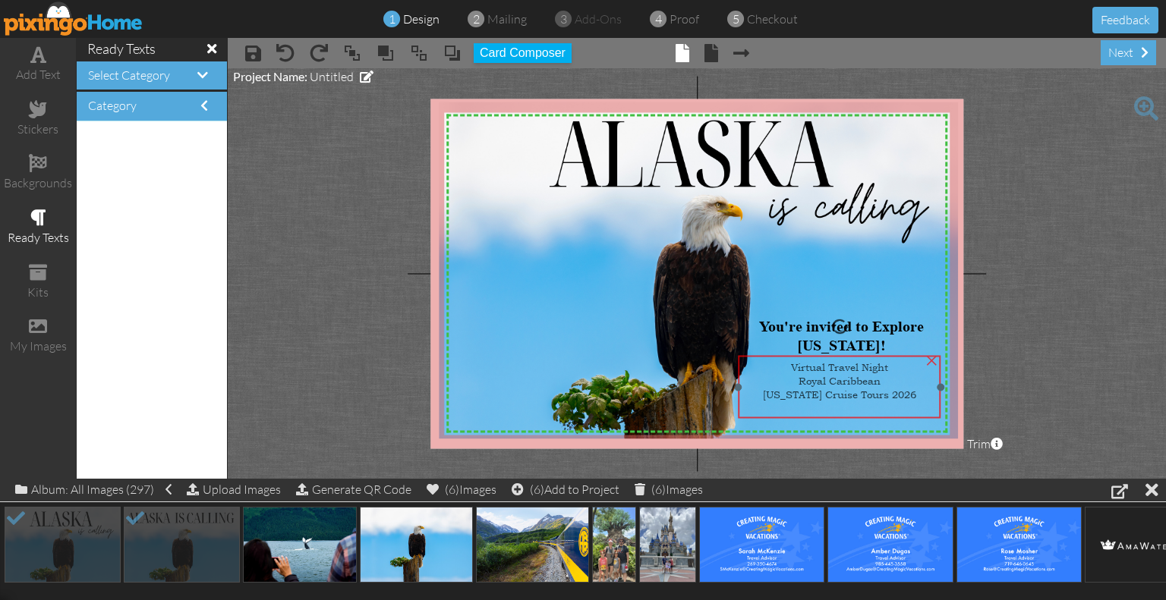
click at [857, 377] on span "Royal Caribbean" at bounding box center [839, 381] width 82 height 14
click at [1056, 329] on project-studio-wrapper "X X X X X X X X X X X X X X X X X X X X X X X X X X X X X X X X X X X X X X X X…" at bounding box center [697, 273] width 938 height 411
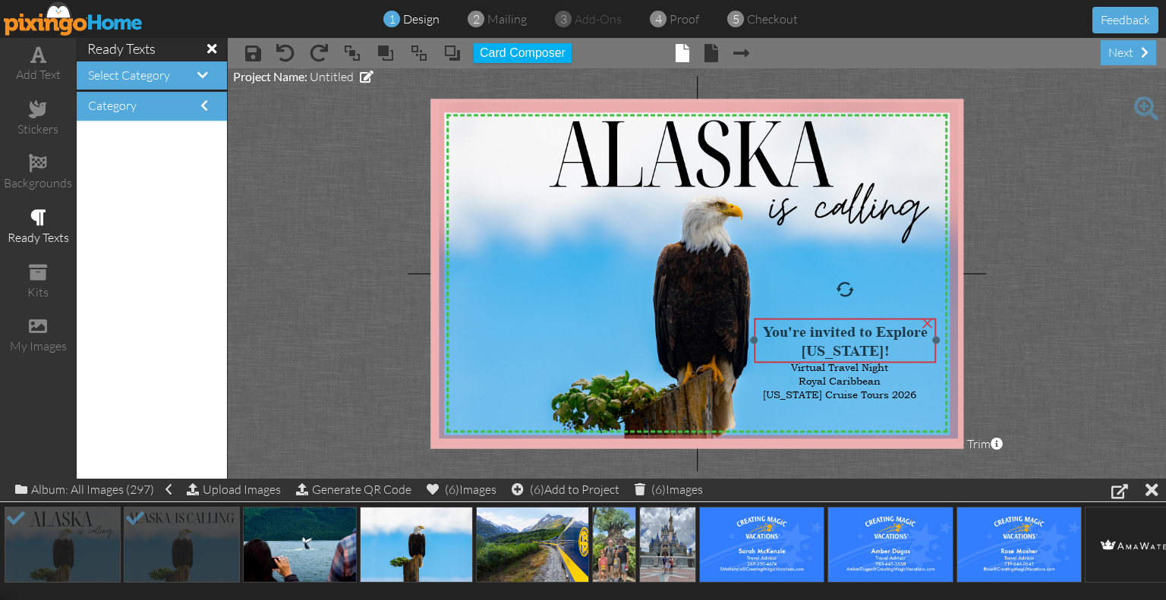
click at [892, 340] on strong "You're invited to Explore [US_STATE]!" at bounding box center [845, 340] width 165 height 37
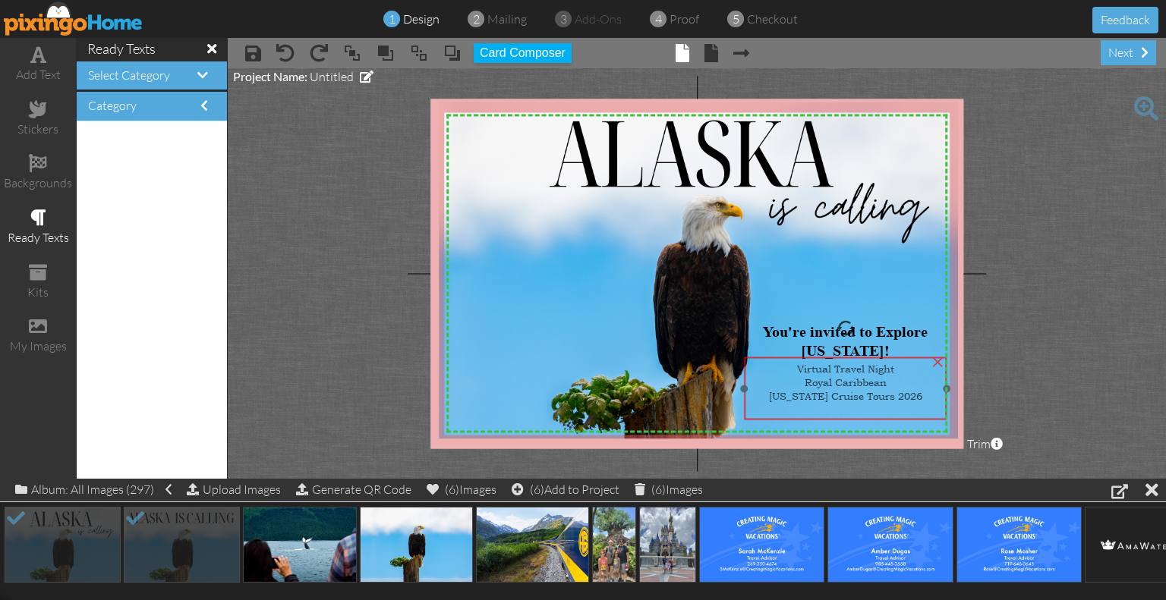
click at [852, 379] on span "Royal Caribbean" at bounding box center [845, 383] width 82 height 14
click at [1041, 337] on project-studio-wrapper "X X X X X X X X X X X X X X X X X X X X X X X X X X X X X X X X X X X X X X X X…" at bounding box center [697, 273] width 938 height 411
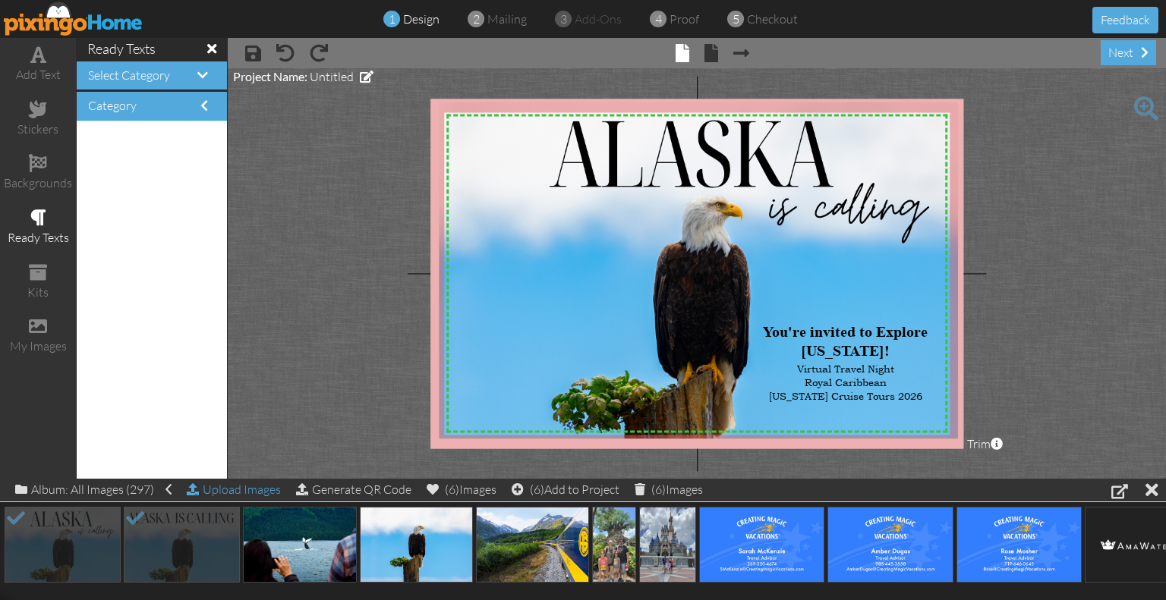
click at [228, 495] on div "Upload Images" at bounding box center [234, 490] width 94 height 22
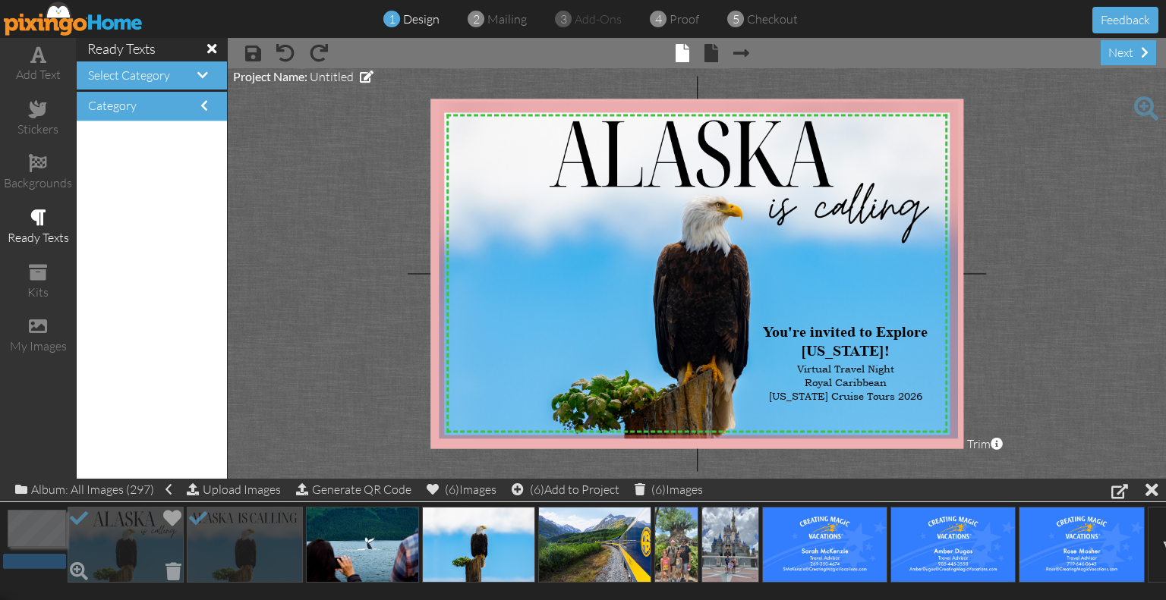
click at [156, 542] on img at bounding box center [126, 545] width 116 height 76
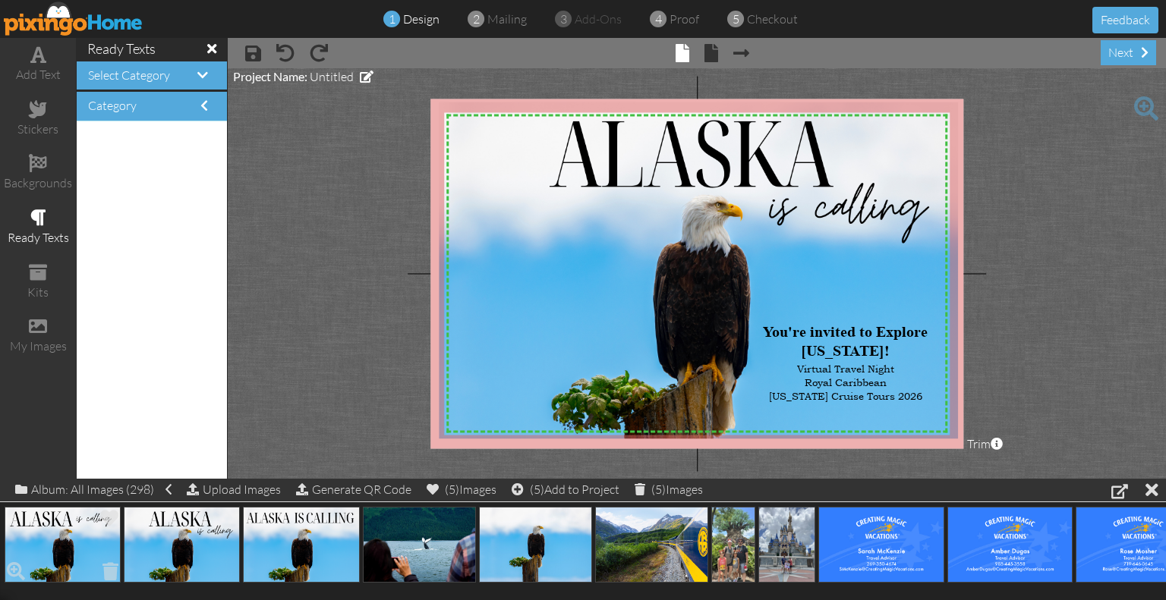
click at [58, 543] on img at bounding box center [63, 545] width 116 height 76
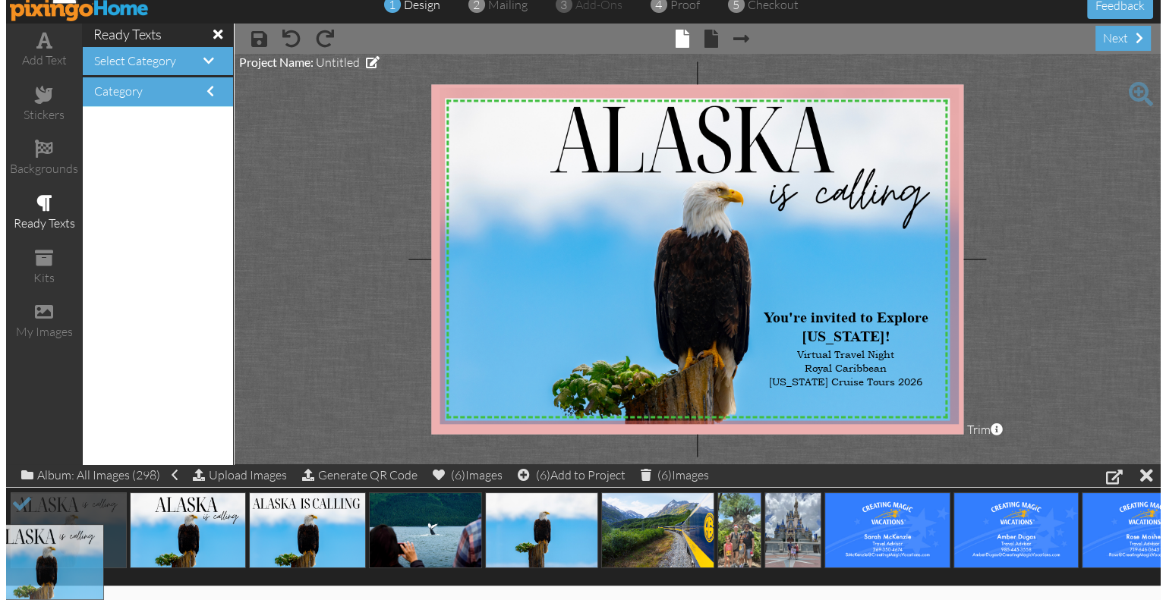
scroll to position [0, 0]
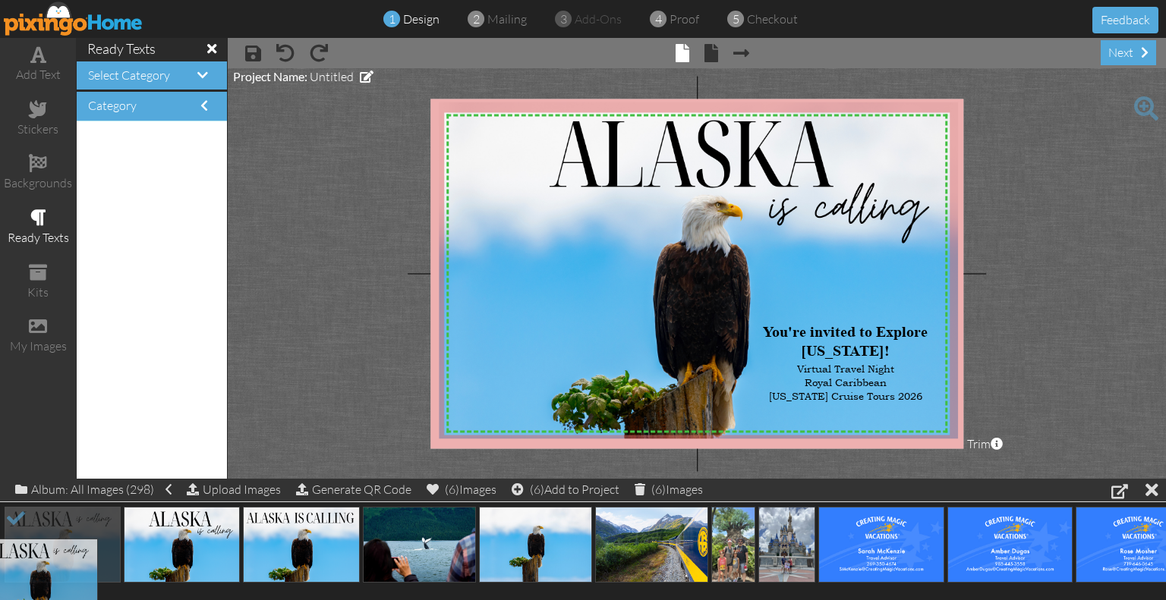
drag, startPoint x: 82, startPoint y: 542, endPoint x: 73, endPoint y: 523, distance: 21.0
click at [539, 292] on img at bounding box center [698, 270] width 519 height 336
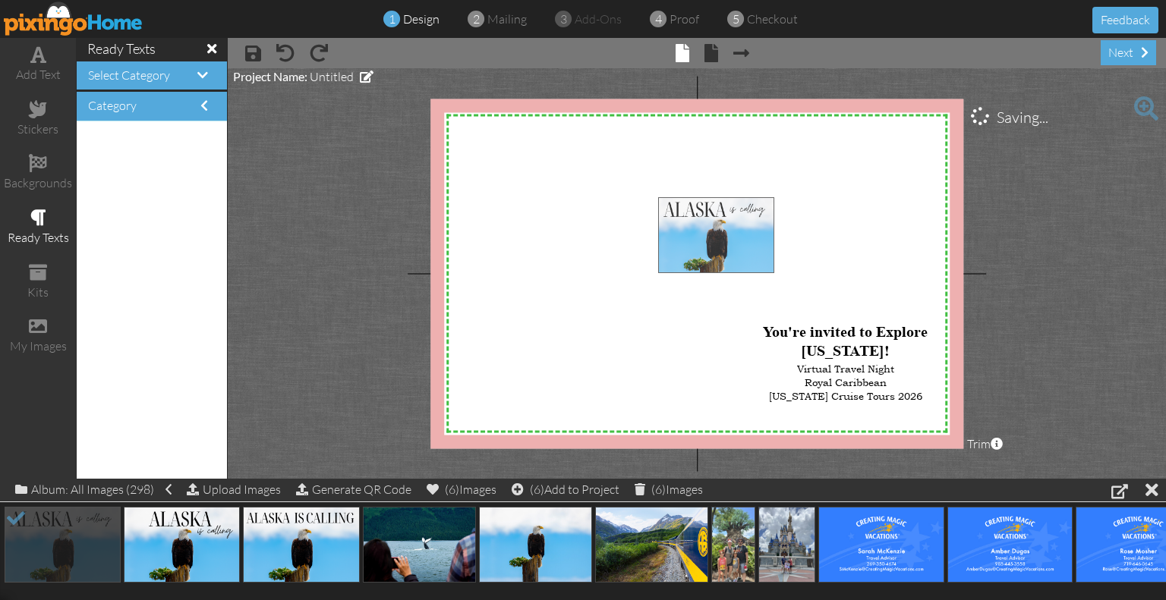
drag, startPoint x: 39, startPoint y: 552, endPoint x: 689, endPoint y: 244, distance: 718.9
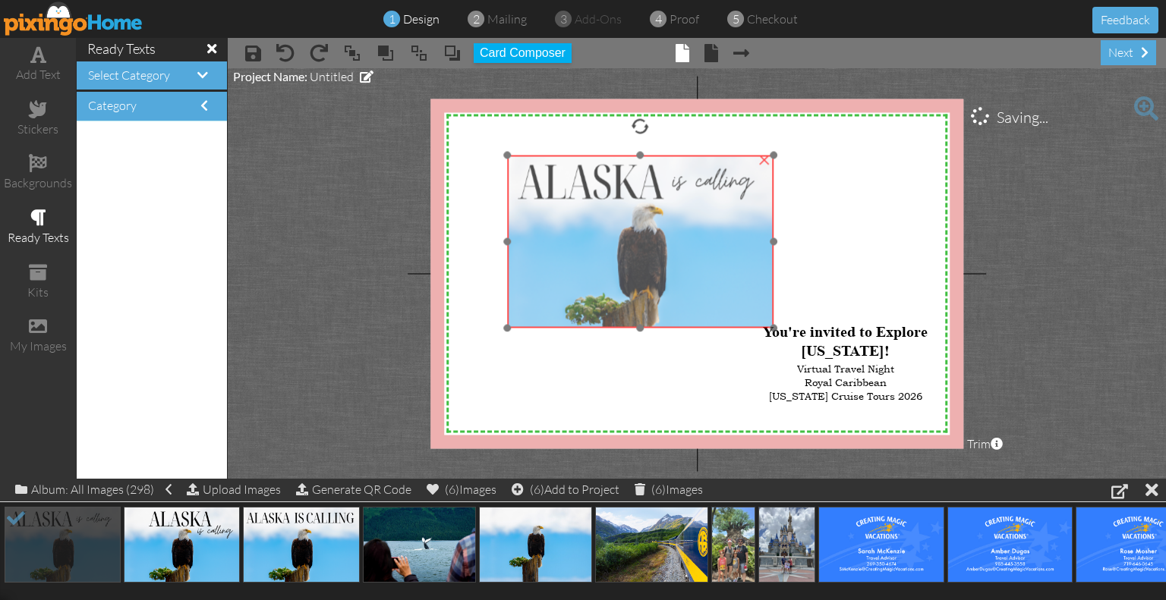
drag, startPoint x: 654, startPoint y: 196, endPoint x: 503, endPoint y: 154, distance: 156.7
click at [507, 156] on div "×" at bounding box center [640, 242] width 266 height 172
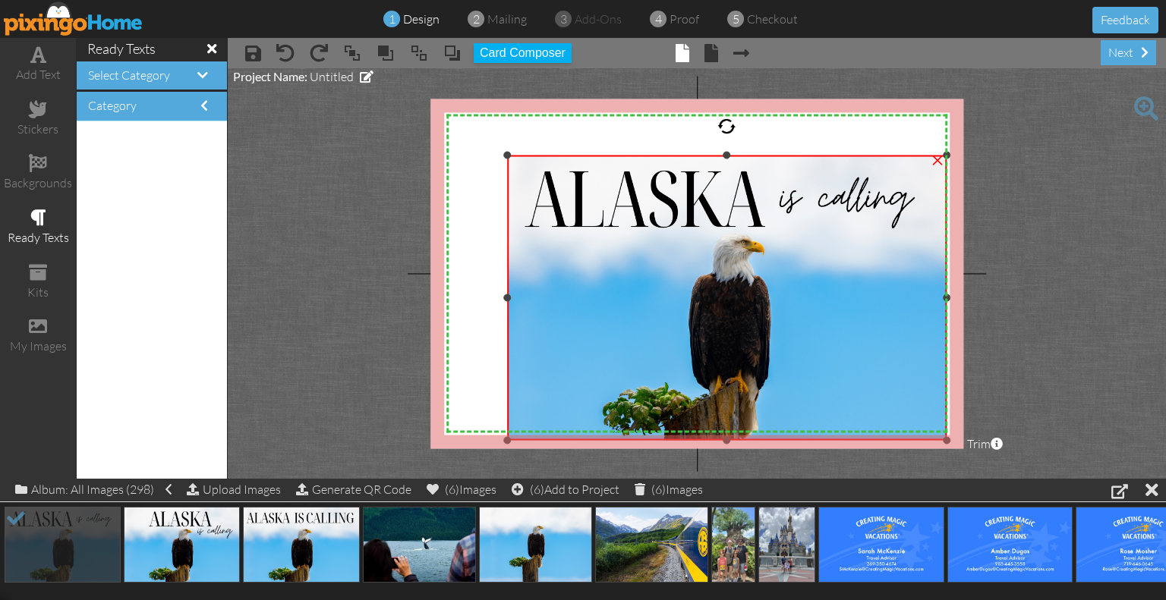
drag, startPoint x: 772, startPoint y: 326, endPoint x: 937, endPoint y: 438, distance: 199.3
click at [937, 438] on div "×" at bounding box center [726, 298] width 439 height 285
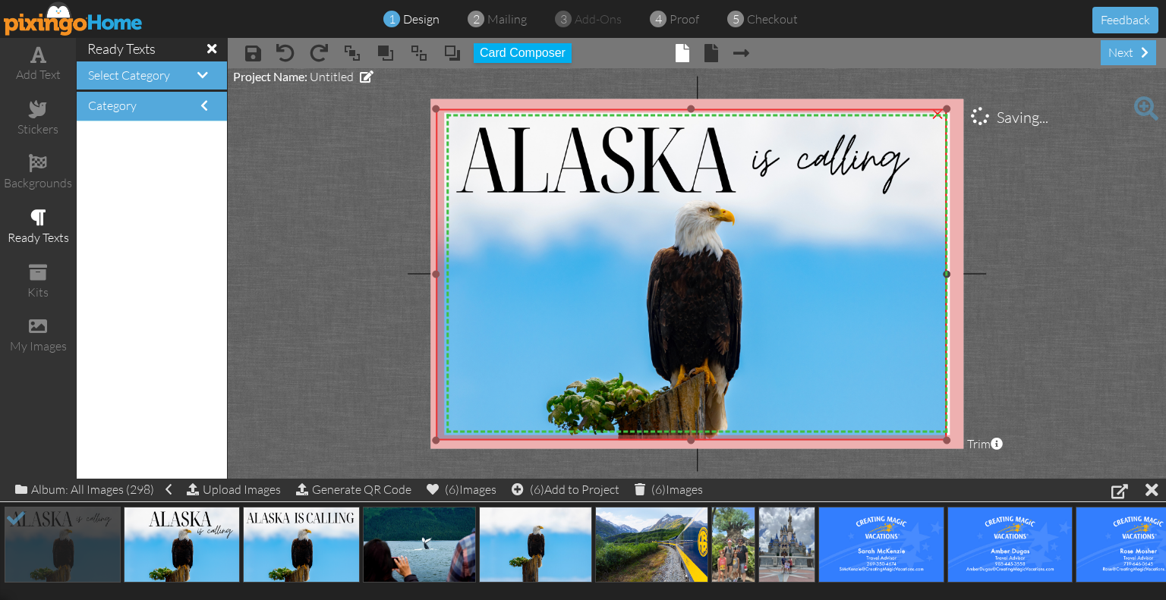
drag, startPoint x: 507, startPoint y: 159, endPoint x: 429, endPoint y: 112, distance: 90.2
click at [429, 112] on project-studio-wrapper "X X X X X X X X X X X X X X X X X X X X X X X X X X X X X X X X X X X X X X X X…" at bounding box center [697, 273] width 938 height 411
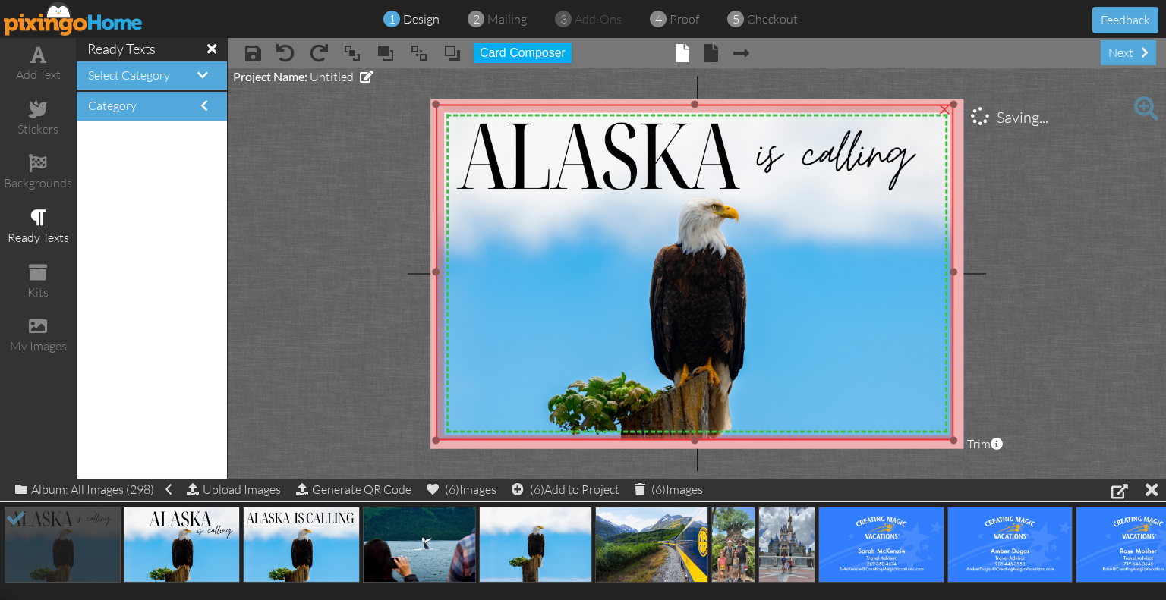
drag, startPoint x: 944, startPoint y: 107, endPoint x: 955, endPoint y: 102, distance: 11.6
click at [955, 102] on div at bounding box center [953, 105] width 8 height 8
click at [448, 49] on span at bounding box center [452, 53] width 18 height 23
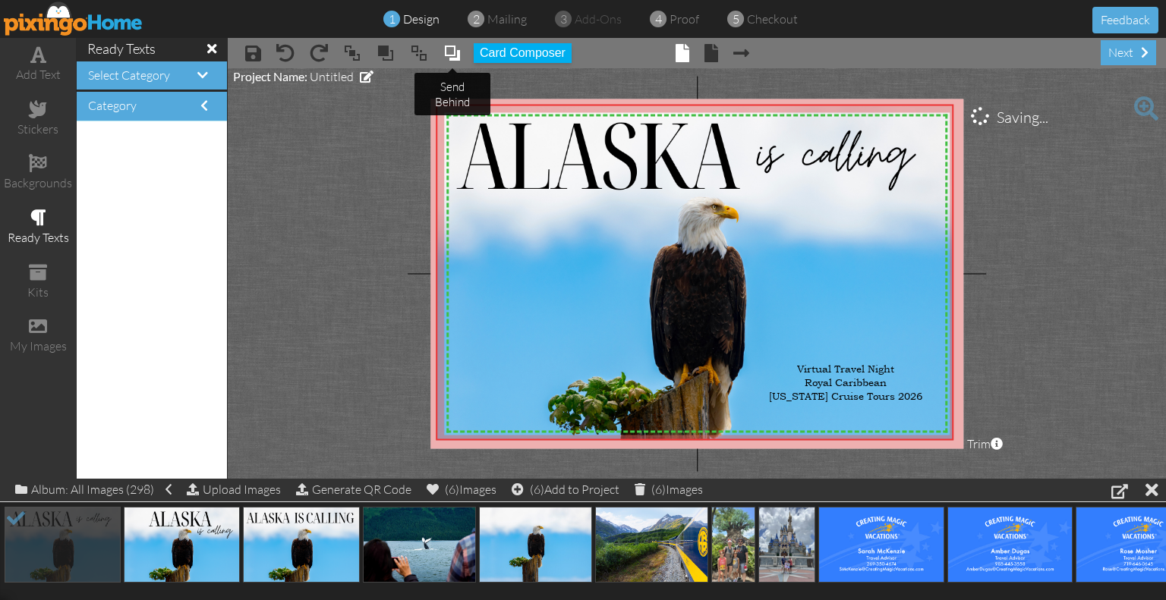
click at [448, 49] on span at bounding box center [452, 53] width 18 height 23
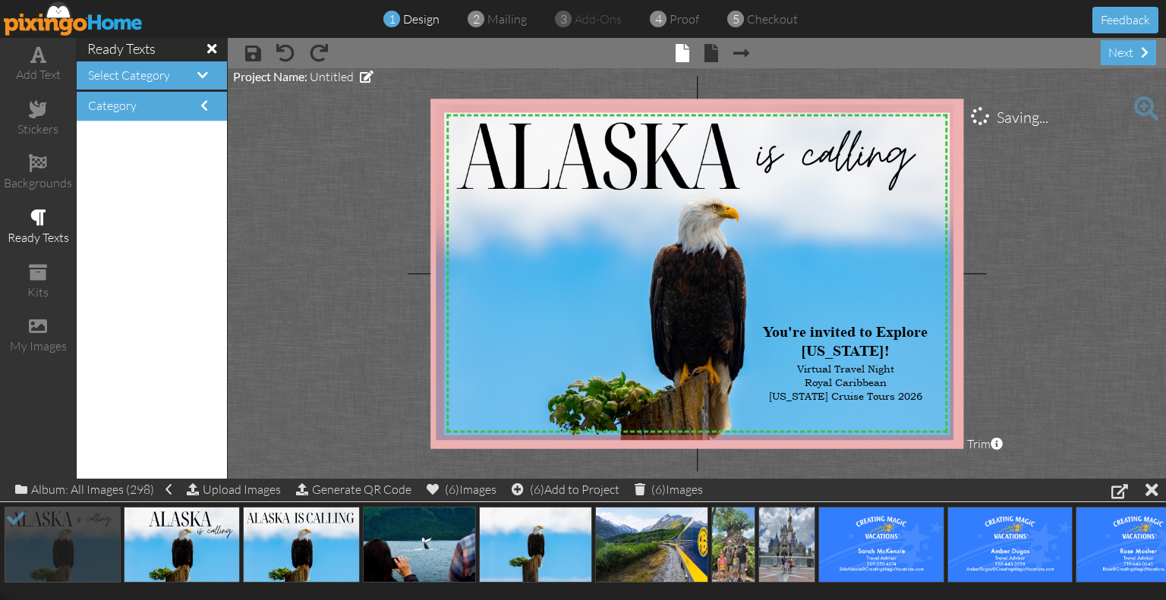
click at [1082, 309] on project-studio-wrapper "X X X X X X X X X X X X X X X X X X X X X X X X X X X X X X X X X X X X X X X X…" at bounding box center [697, 273] width 938 height 411
click at [514, 319] on img at bounding box center [695, 272] width 518 height 335
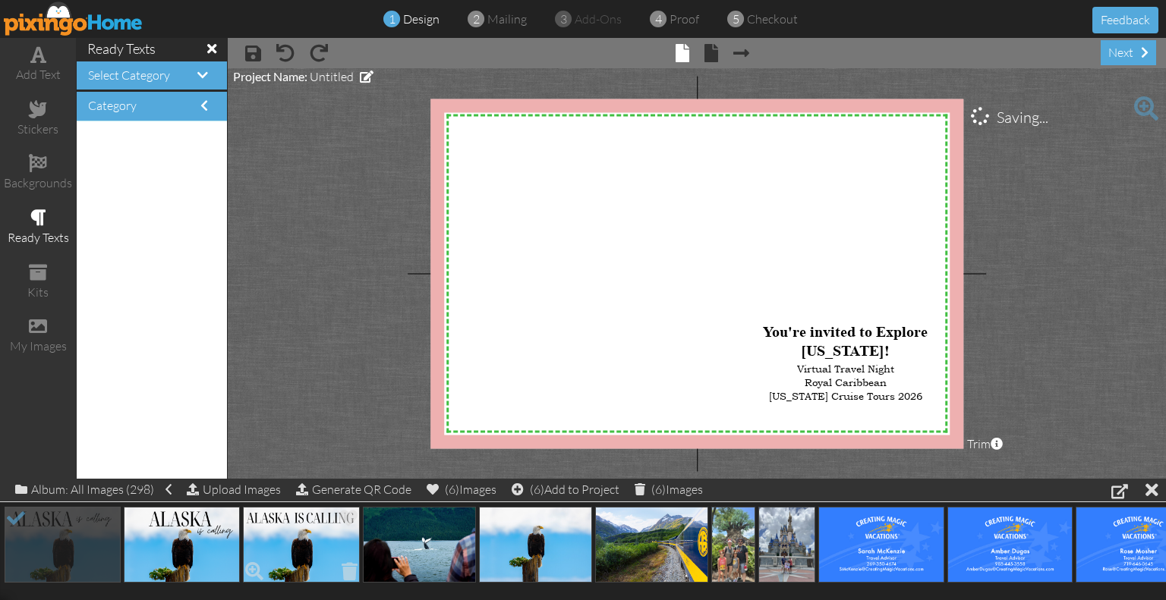
click at [266, 545] on img at bounding box center [301, 545] width 116 height 76
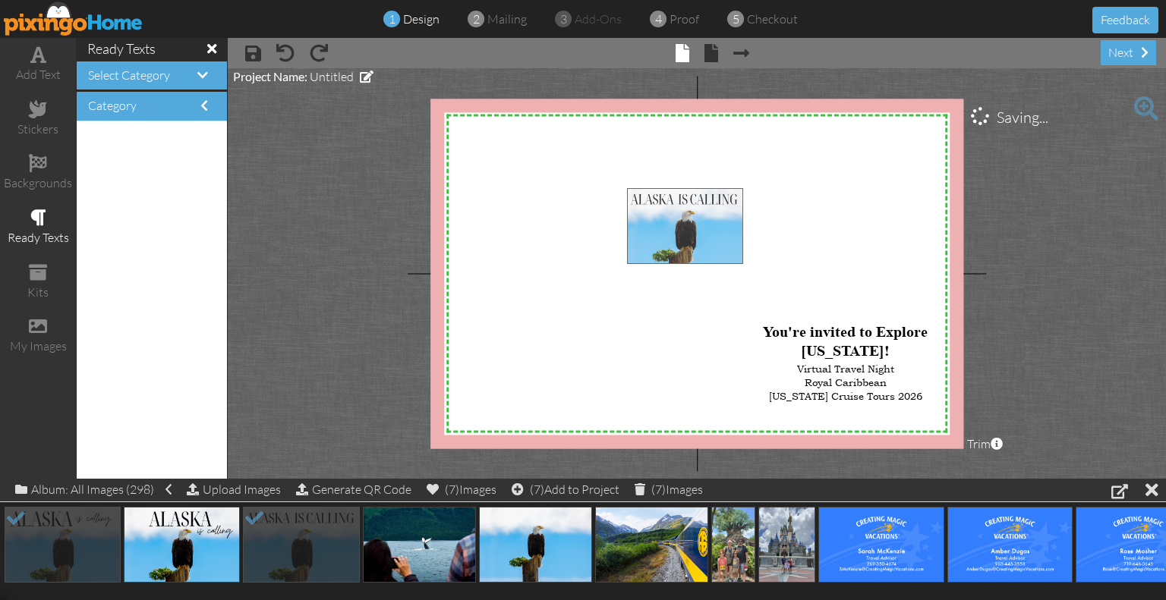
drag, startPoint x: 289, startPoint y: 536, endPoint x: 672, endPoint y: 218, distance: 498.4
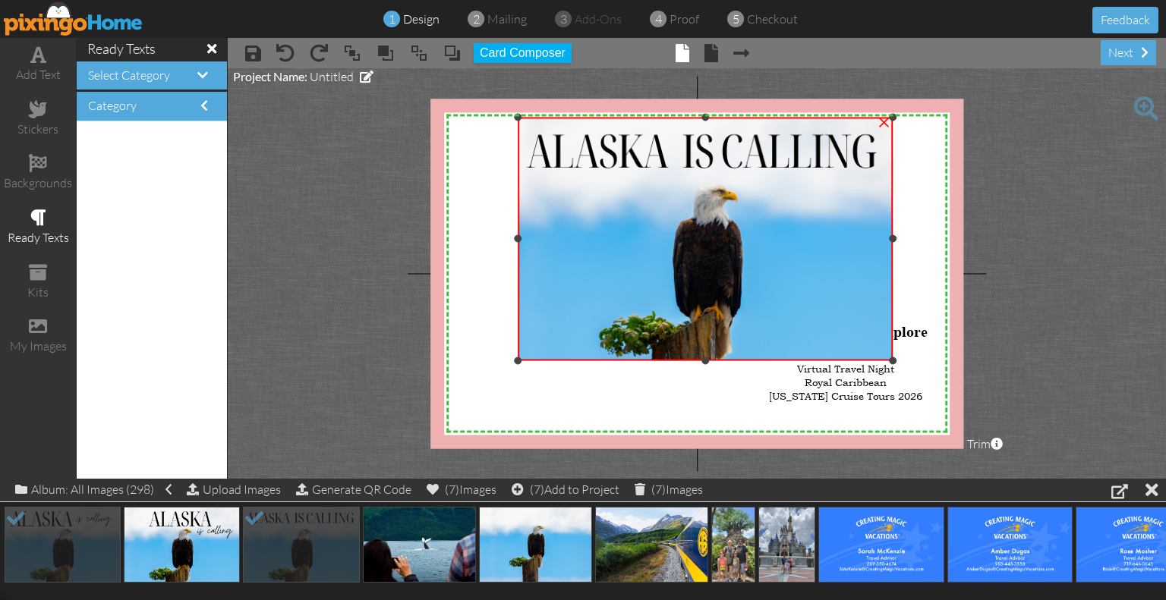
drag, startPoint x: 627, startPoint y: 185, endPoint x: 412, endPoint y: 115, distance: 226.0
click at [412, 115] on project-studio-wrapper "X X X X X X X X X X X X X X X X X X X X X X X X X X X X X X X X X X X X X X X X…" at bounding box center [697, 273] width 938 height 411
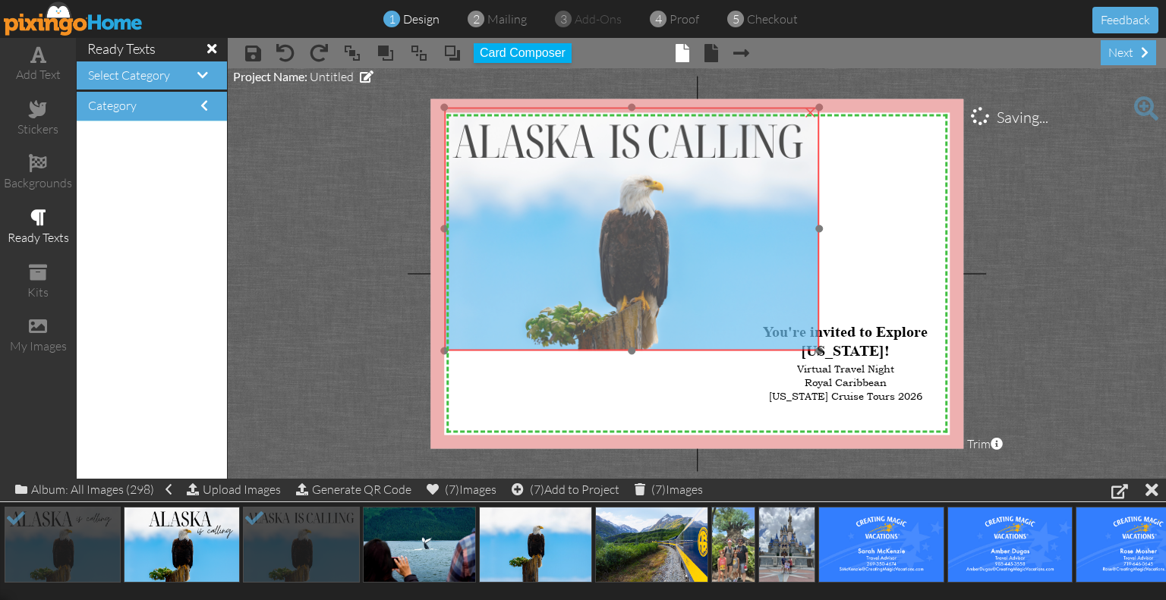
drag, startPoint x: 669, startPoint y: 247, endPoint x: 596, endPoint y: 237, distance: 74.3
click at [596, 237] on img at bounding box center [631, 229] width 375 height 243
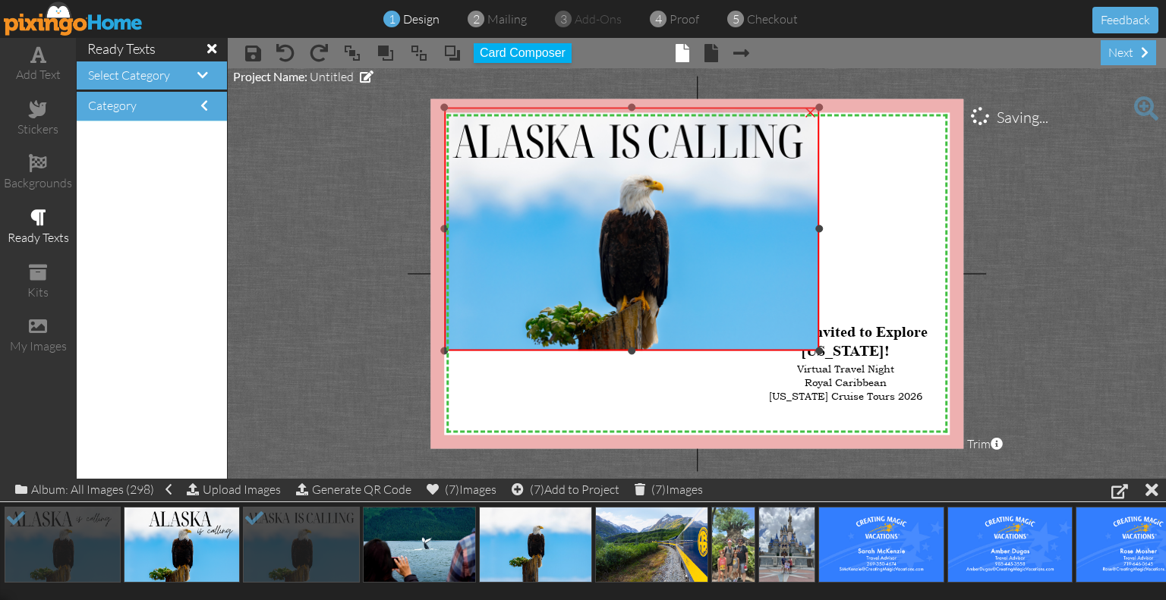
click at [790, 312] on img at bounding box center [631, 229] width 375 height 243
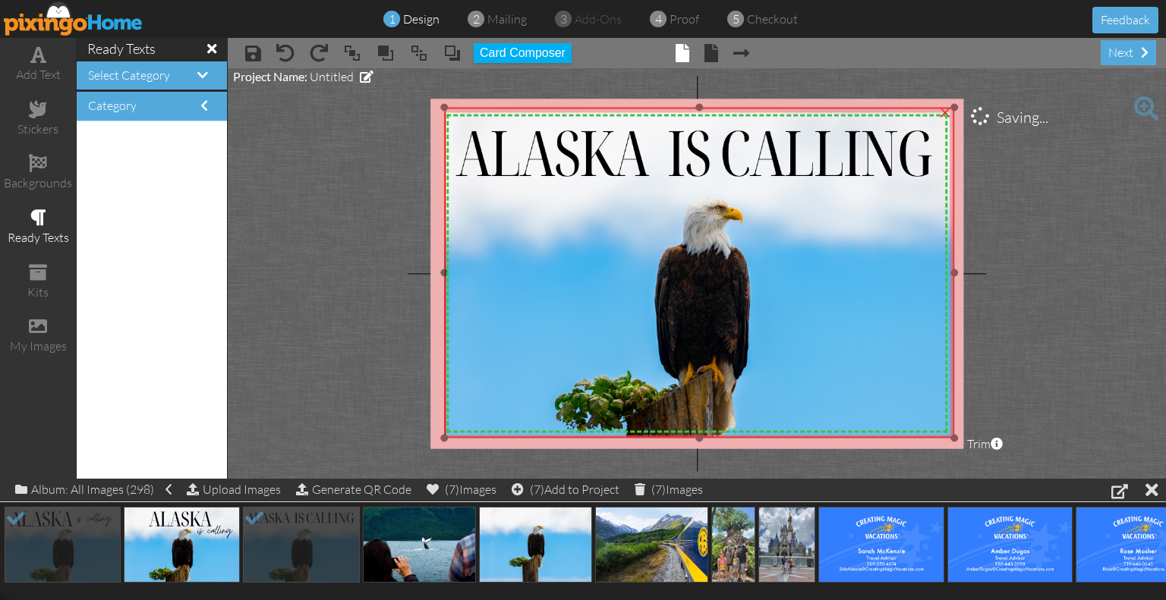
drag, startPoint x: 876, startPoint y: 389, endPoint x: 929, endPoint y: 437, distance: 72.0
click at [929, 437] on div "×" at bounding box center [699, 273] width 510 height 330
click at [455, 52] on span at bounding box center [452, 53] width 18 height 23
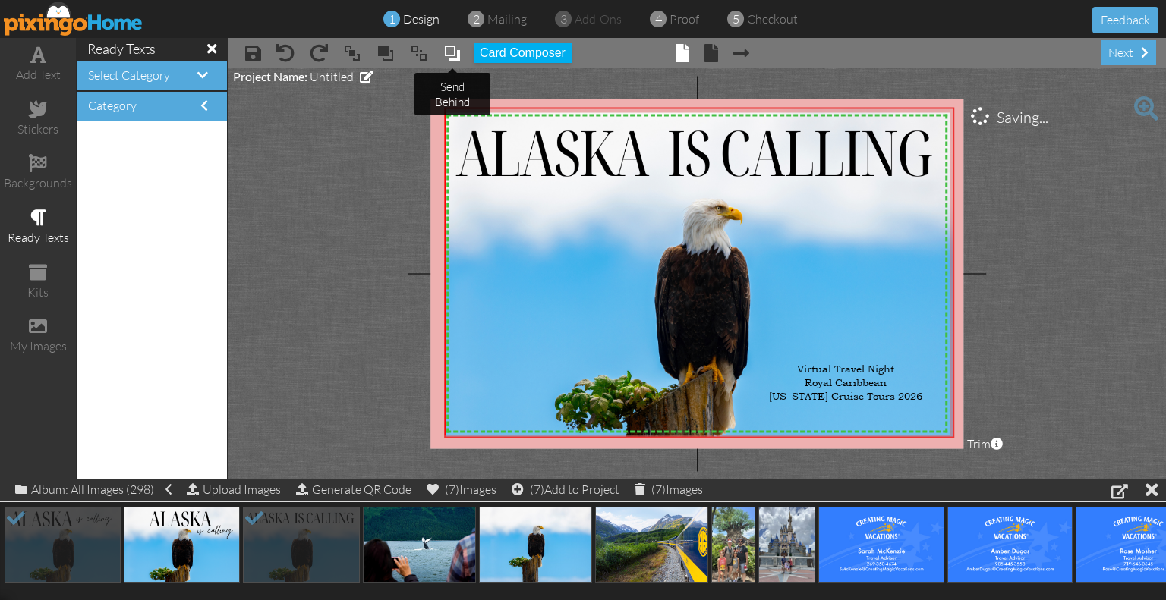
click at [455, 52] on span at bounding box center [452, 53] width 18 height 23
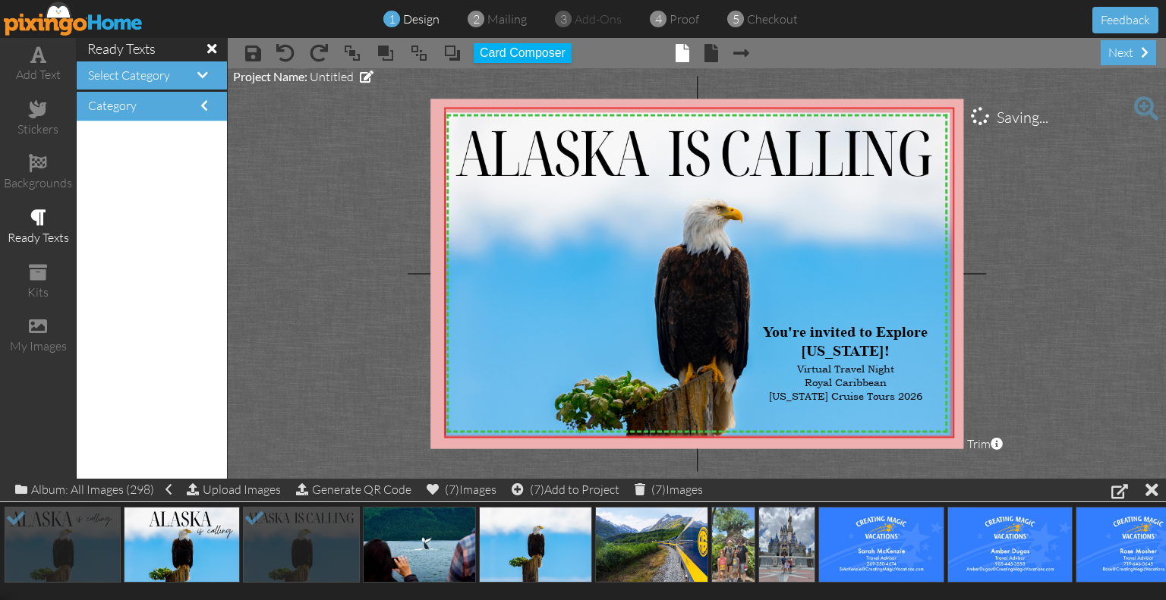
click at [1049, 257] on project-studio-wrapper "X X X X X X X X X X X X X X X X X X X X X X X X X X X X X X X X X X X X X X X X…" at bounding box center [697, 273] width 938 height 411
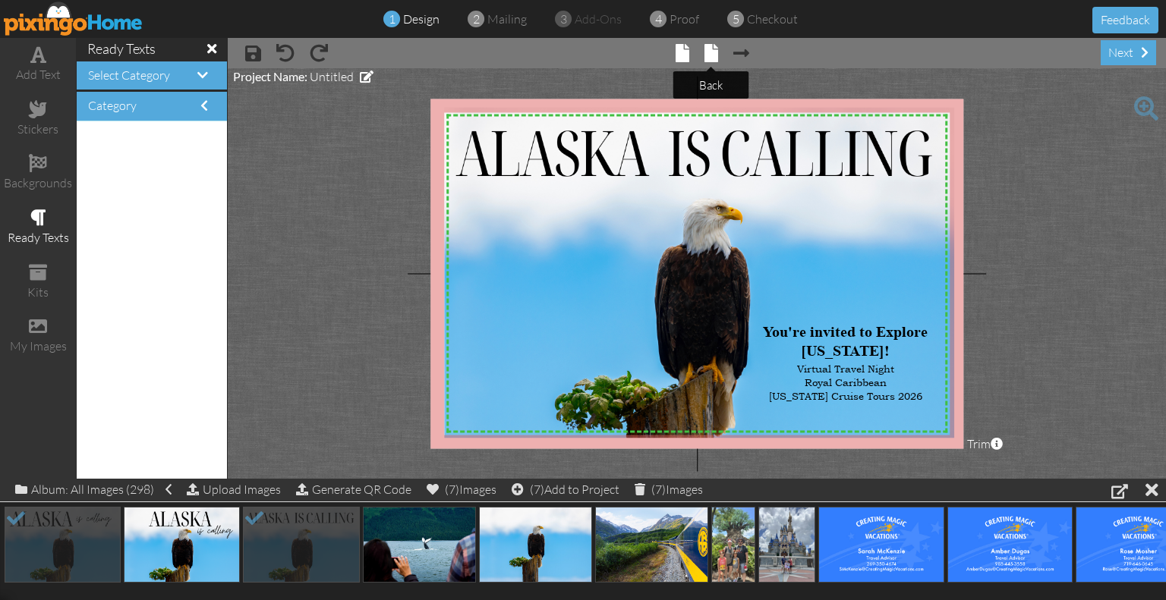
click at [709, 49] on span at bounding box center [711, 53] width 14 height 18
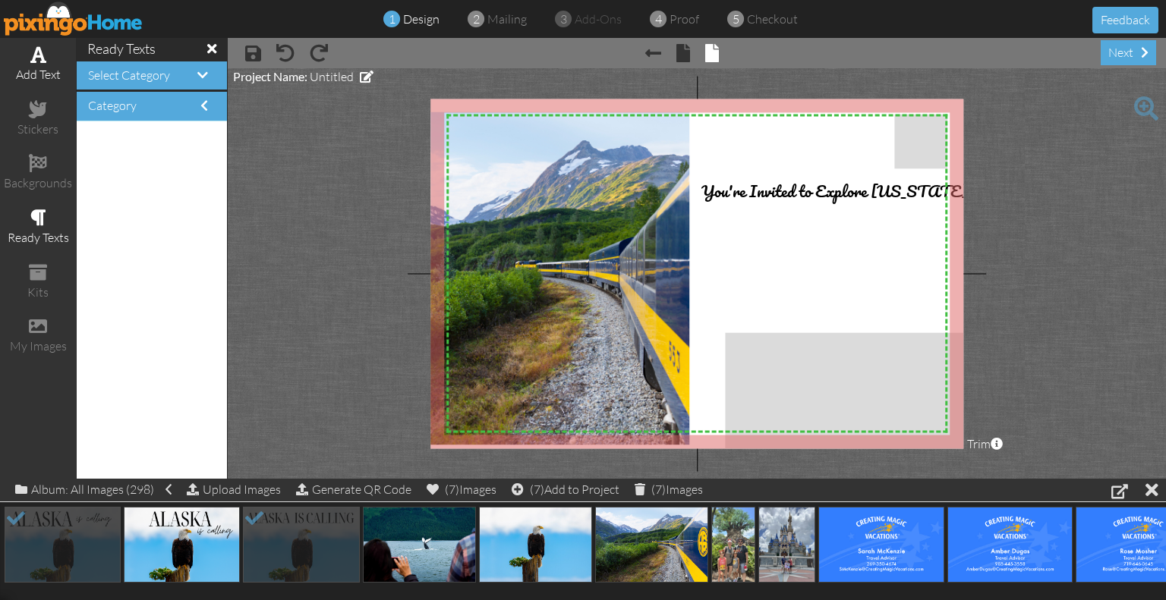
click at [41, 55] on span at bounding box center [38, 55] width 16 height 18
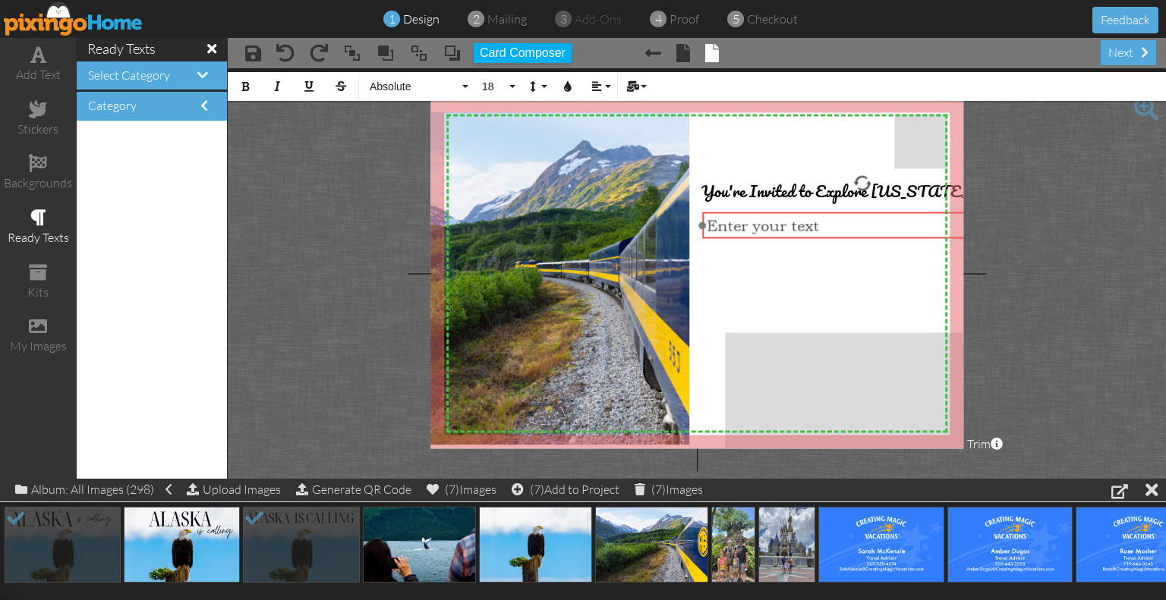
drag, startPoint x: 576, startPoint y: 202, endPoint x: 741, endPoint y: 213, distance: 165.8
click at [741, 213] on div "​ Enter your text ​" at bounding box center [862, 225] width 319 height 27
click at [741, 229] on span "Enter your text" at bounding box center [762, 226] width 112 height 18
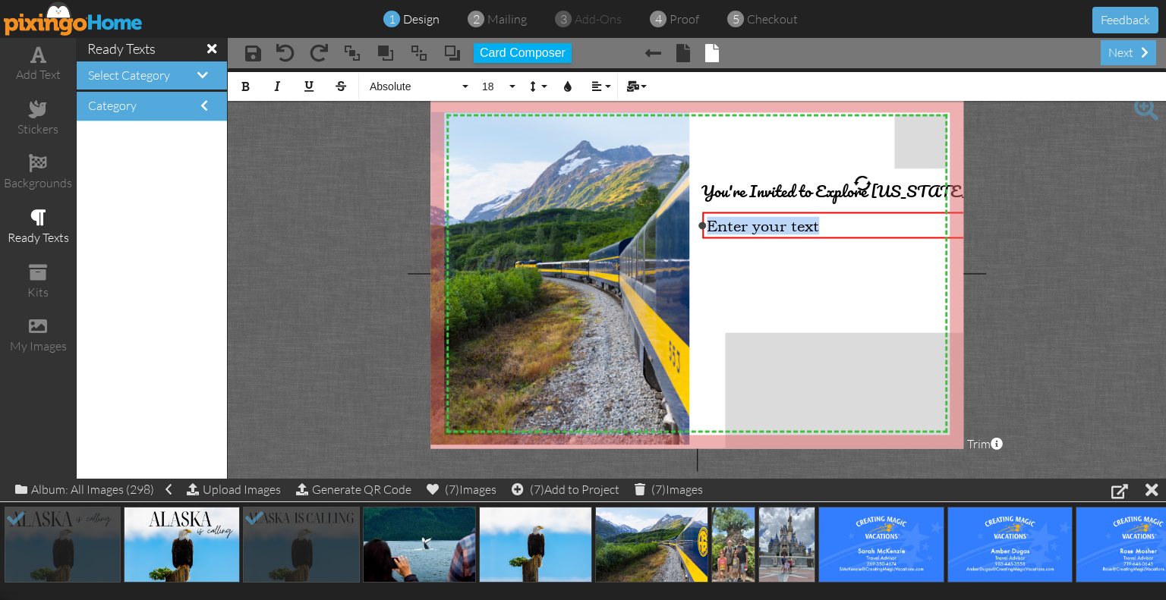
click at [741, 229] on span "Enter your text" at bounding box center [762, 226] width 112 height 18
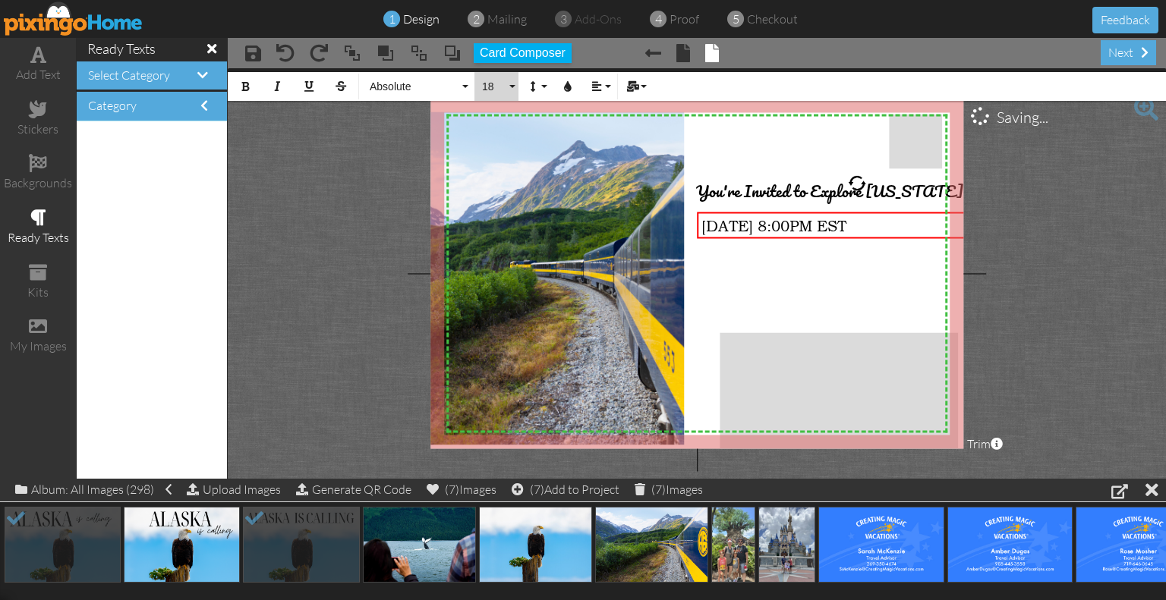
click at [507, 79] on button "18" at bounding box center [496, 86] width 44 height 29
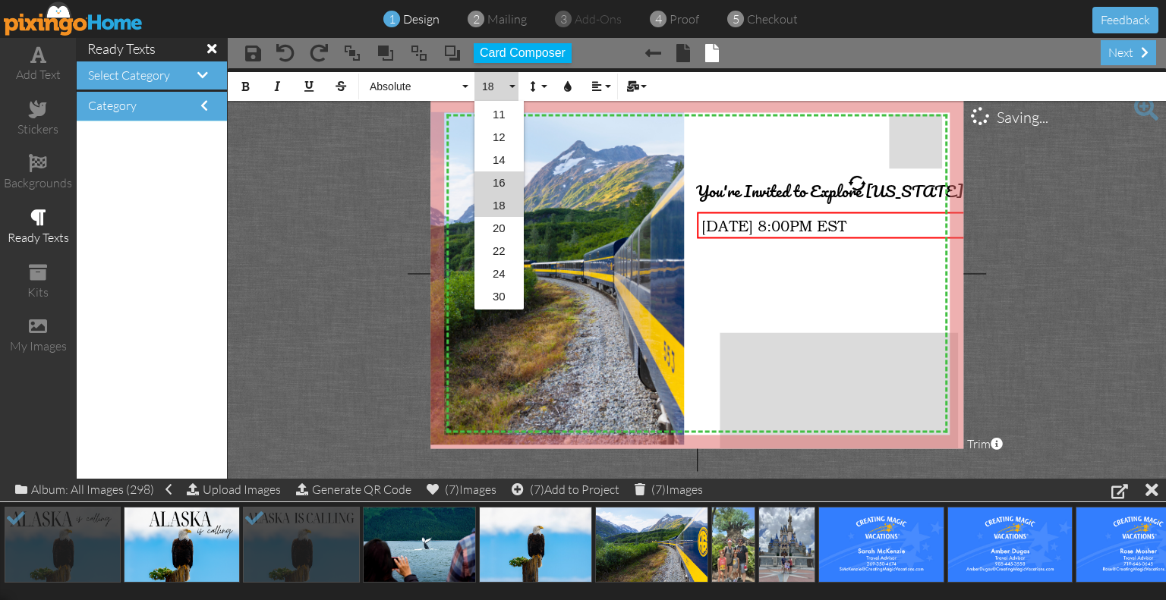
click at [504, 176] on link "16" at bounding box center [498, 182] width 49 height 23
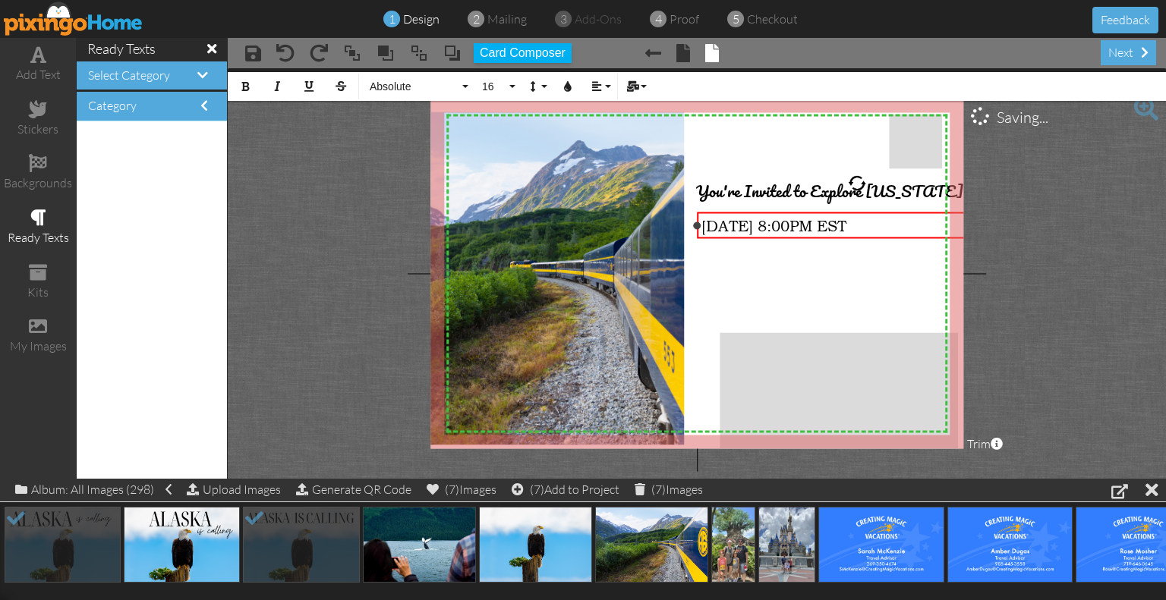
click at [772, 228] on span "[DATE] 8:00PM EST" at bounding box center [773, 226] width 145 height 18
click at [504, 79] on button "18" at bounding box center [496, 86] width 44 height 29
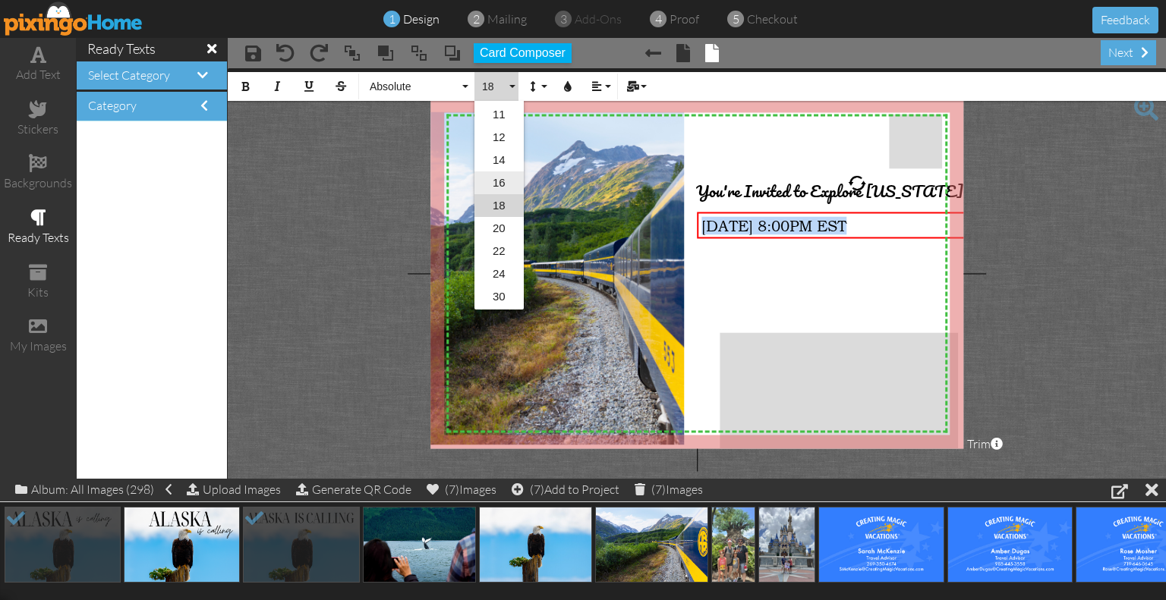
click at [501, 178] on link "16" at bounding box center [498, 182] width 49 height 23
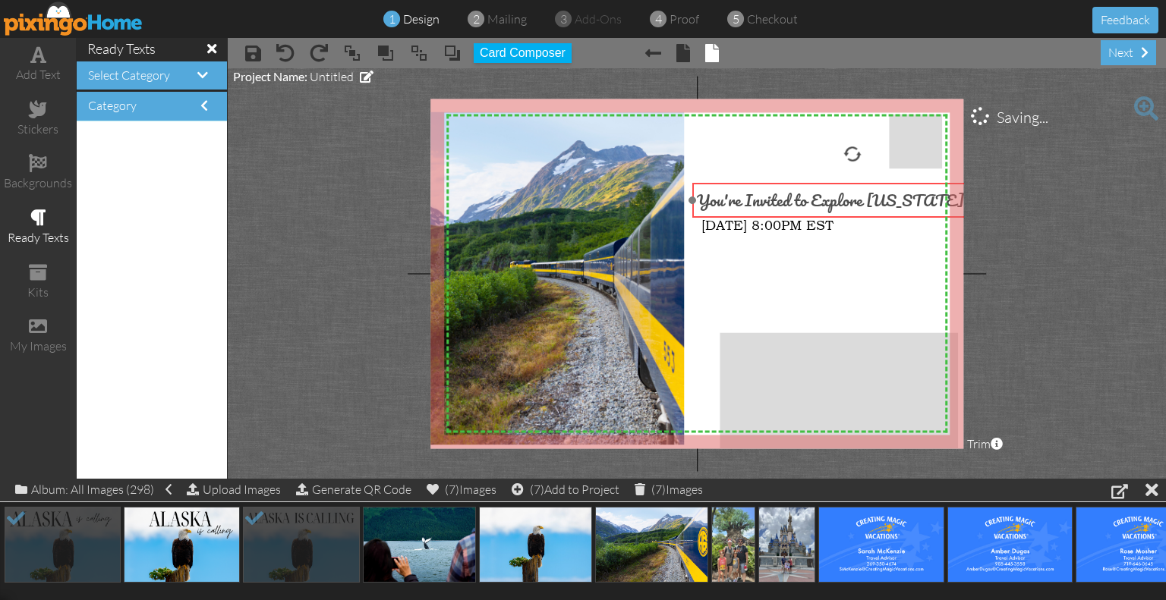
drag, startPoint x: 853, startPoint y: 195, endPoint x: 854, endPoint y: 204, distance: 9.1
click at [854, 204] on span "You're Invited to Explore [US_STATE]" at bounding box center [830, 200] width 267 height 27
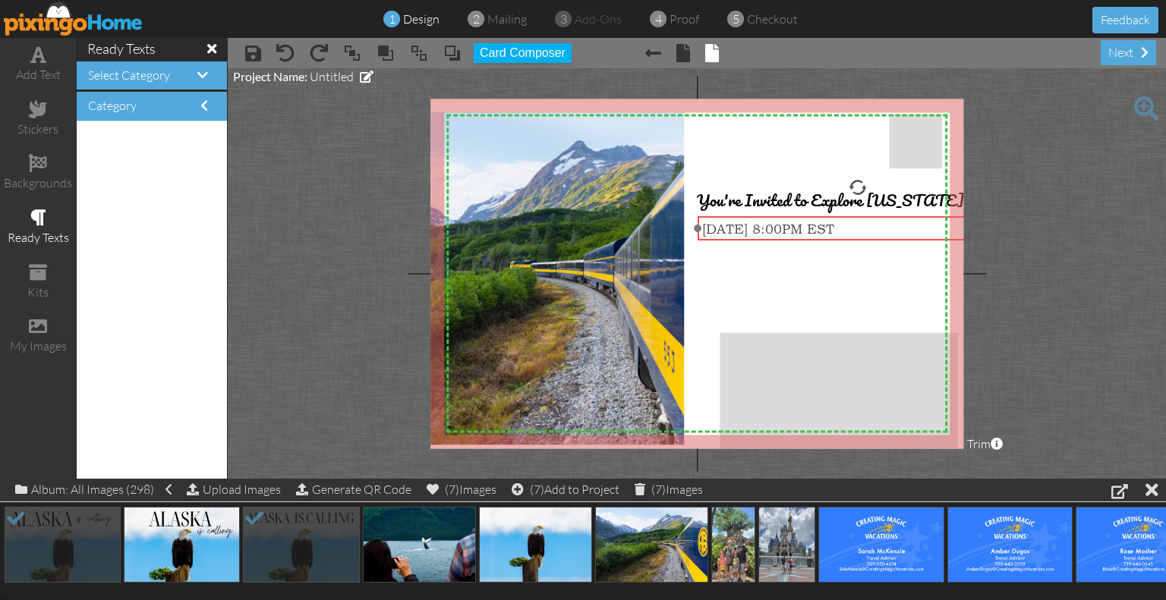
click at [823, 236] on div "[DATE] 8:00PM EST" at bounding box center [857, 228] width 319 height 24
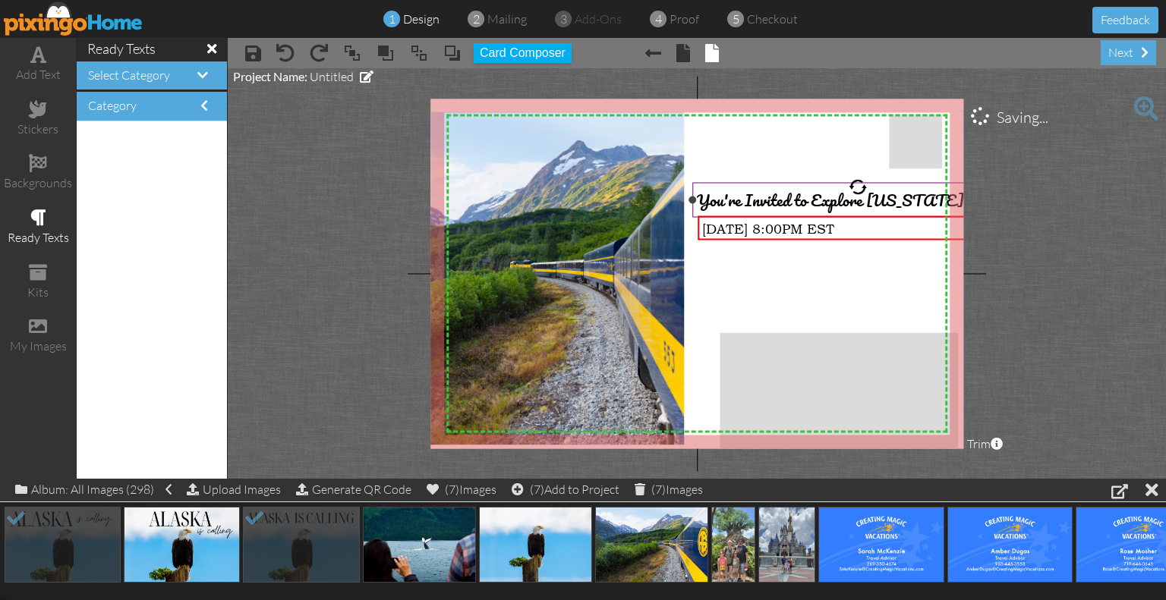
click at [801, 206] on span "You're Invited to Explore [US_STATE]" at bounding box center [830, 200] width 267 height 27
click at [801, 197] on span "You're Invited to Explore [US_STATE]" at bounding box center [830, 200] width 267 height 27
click at [803, 197] on span "You're Invited to Explore [US_STATE]" at bounding box center [830, 200] width 267 height 27
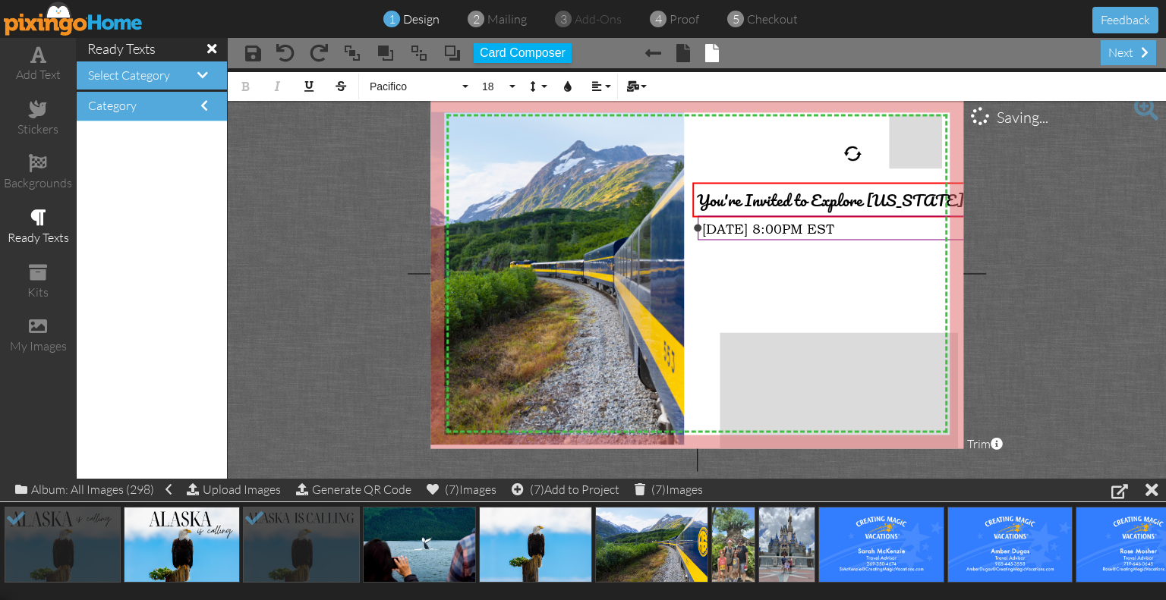
click at [805, 231] on span "[DATE] 8:00PM EST" at bounding box center [768, 229] width 132 height 16
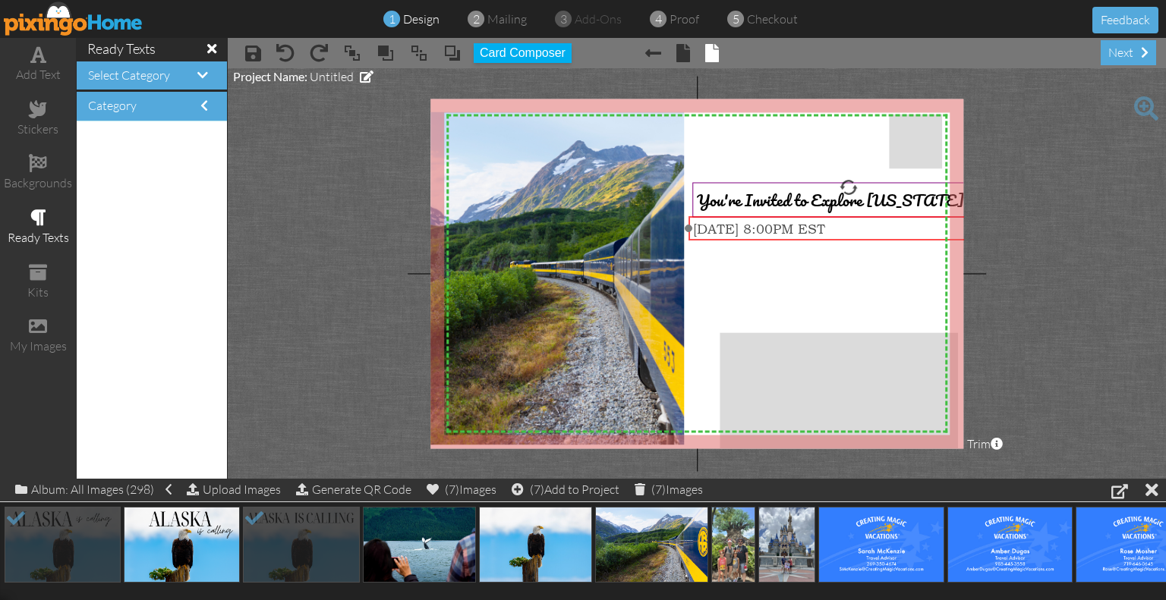
drag, startPoint x: 761, startPoint y: 236, endPoint x: 752, endPoint y: 236, distance: 9.1
click at [752, 236] on div "[DATE] 8:00PM EST" at bounding box center [848, 228] width 319 height 24
click at [930, 230] on div "[DATE] 8:00PM EST" at bounding box center [848, 229] width 311 height 16
click at [754, 229] on span "[DATE] 8:00PM EST" at bounding box center [758, 229] width 132 height 16
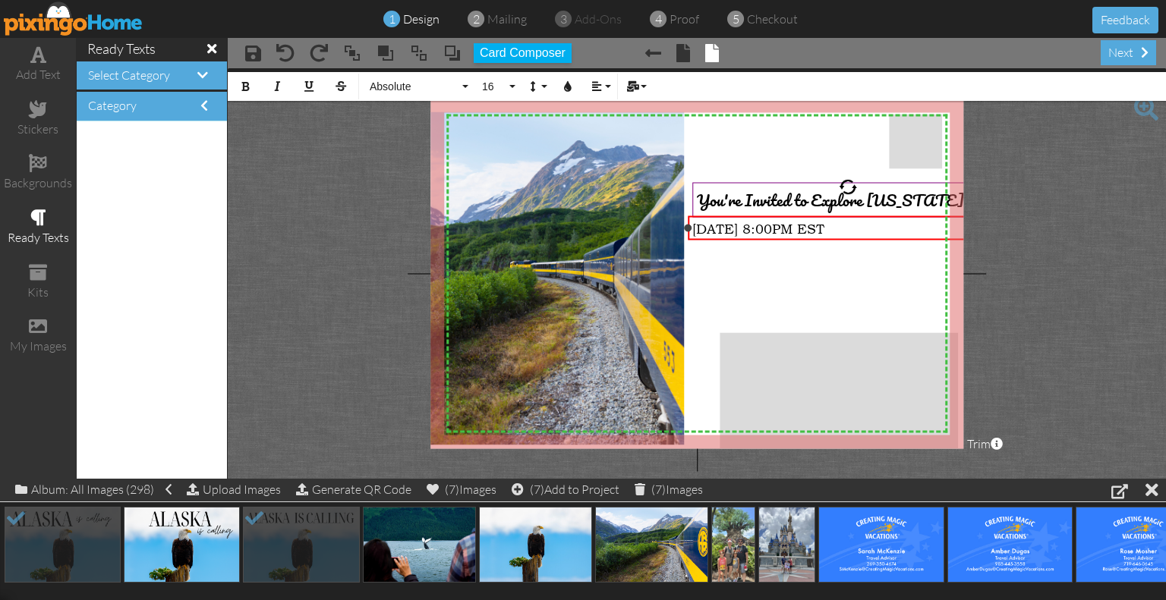
click at [754, 229] on span "[DATE] 8:00PM EST" at bounding box center [758, 229] width 132 height 16
click at [313, 80] on button "Underline" at bounding box center [308, 86] width 29 height 29
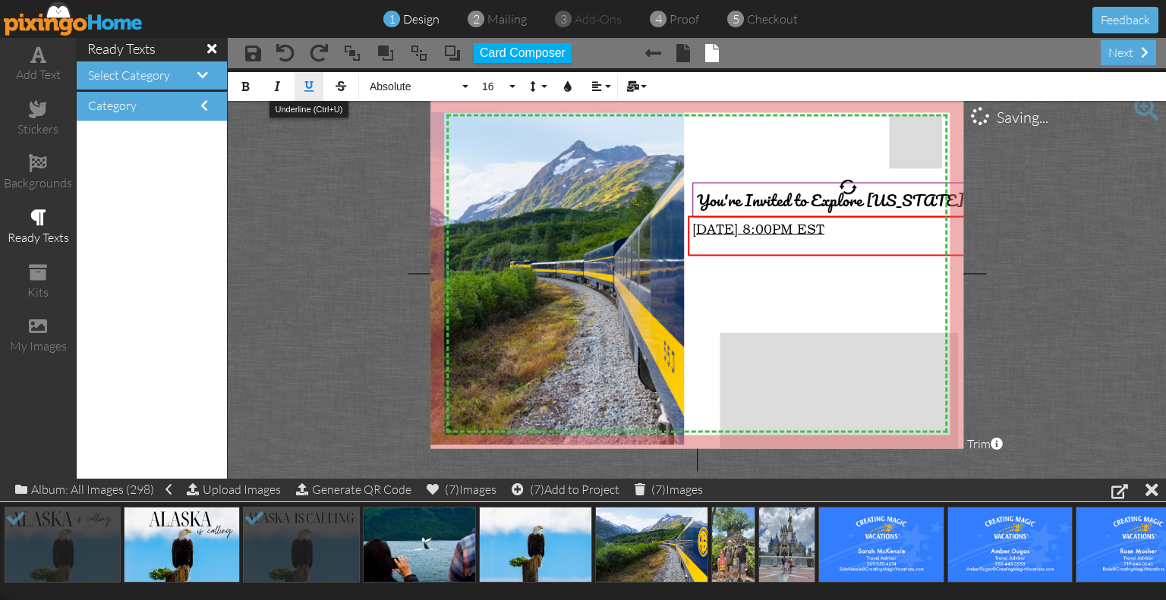
click at [314, 85] on button "Underline" at bounding box center [308, 86] width 29 height 29
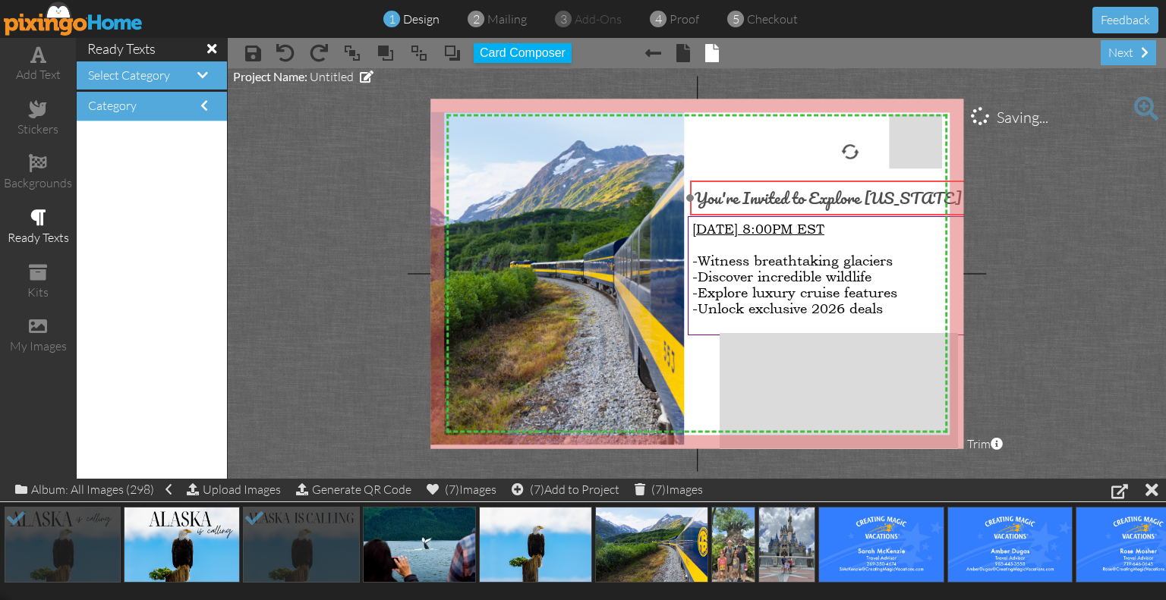
click at [835, 207] on span "You're Invited to Explore [US_STATE]" at bounding box center [827, 197] width 267 height 27
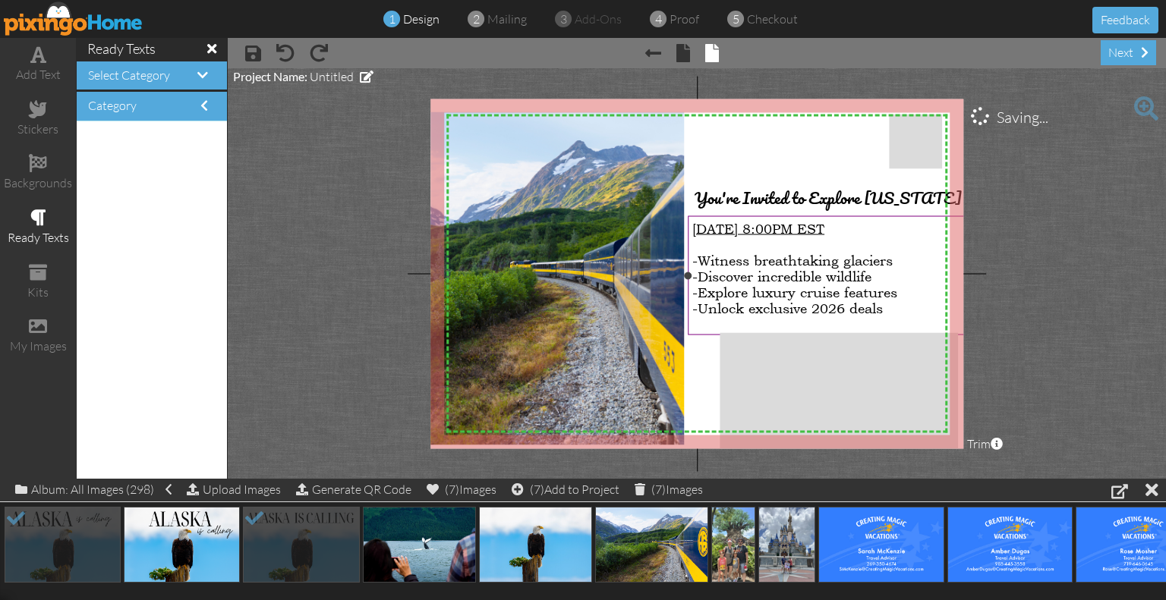
click at [814, 231] on span "[DATE] 8:00PM EST" at bounding box center [758, 229] width 132 height 16
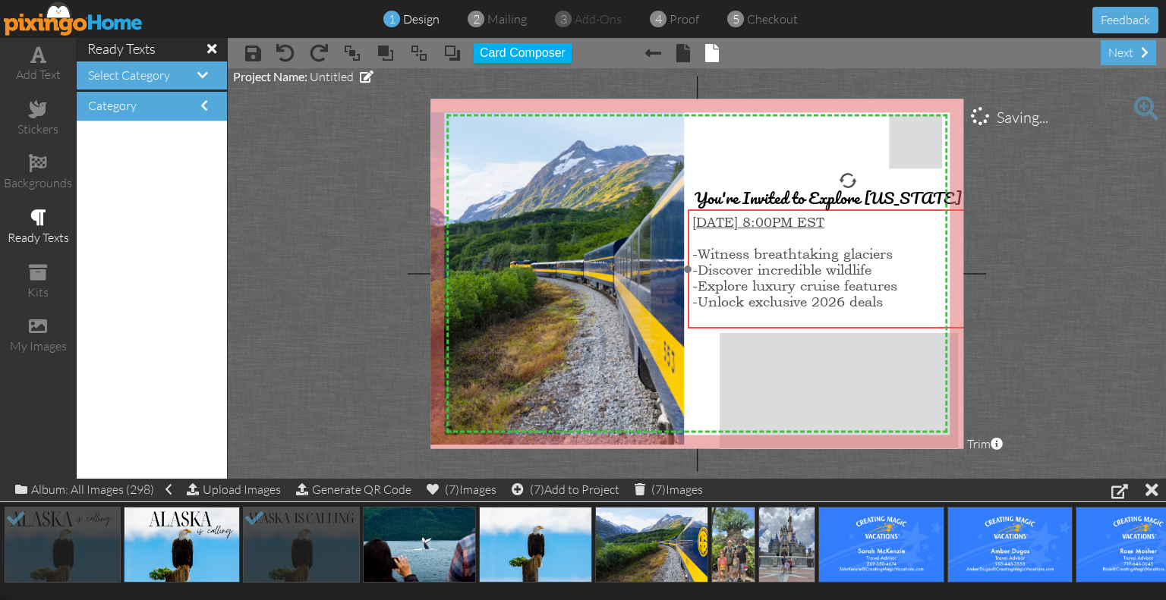
click at [815, 224] on span "[DATE] 8:00PM EST" at bounding box center [758, 222] width 132 height 16
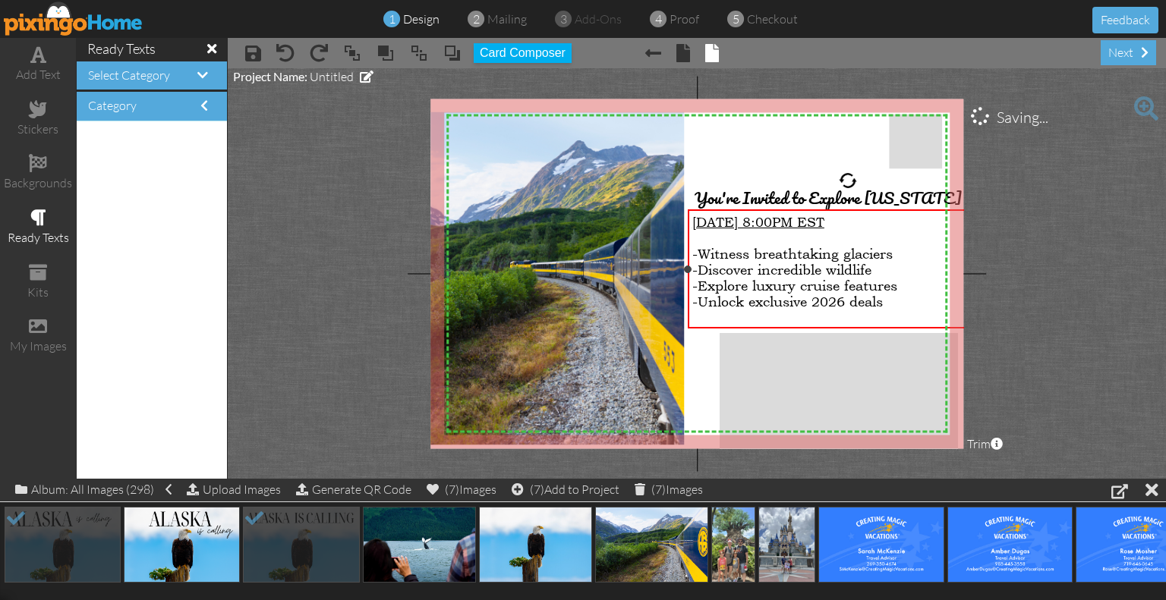
click at [867, 317] on div at bounding box center [847, 318] width 311 height 16
click at [897, 298] on div "-Unlock exclusive 2026 deals" at bounding box center [847, 302] width 311 height 16
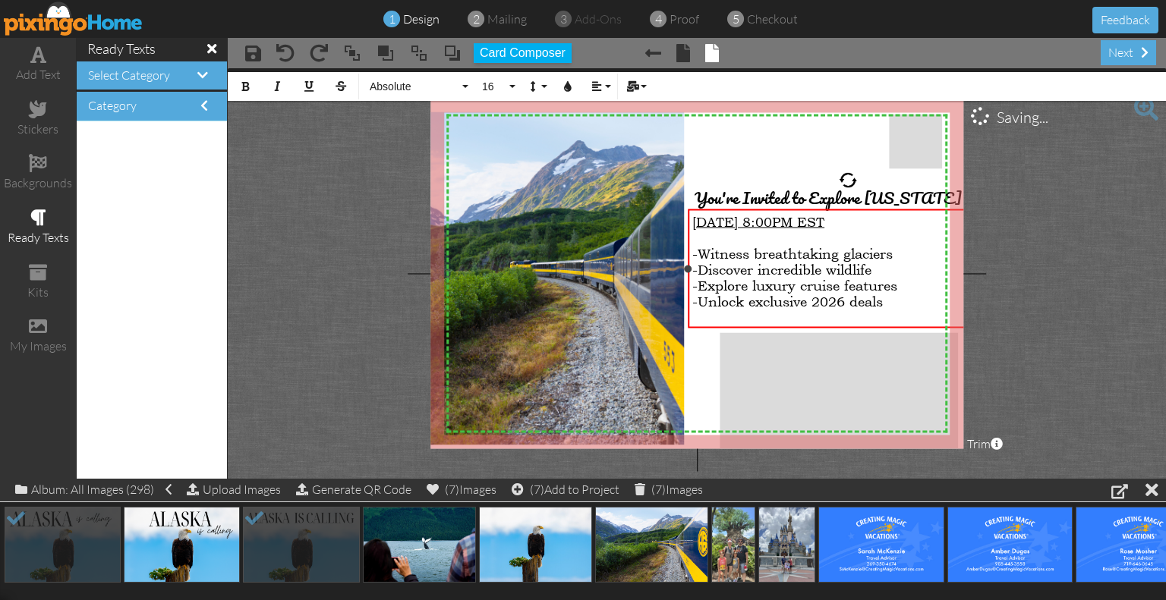
click at [897, 298] on div "-Unlock exclusive 2026 deals" at bounding box center [847, 302] width 311 height 16
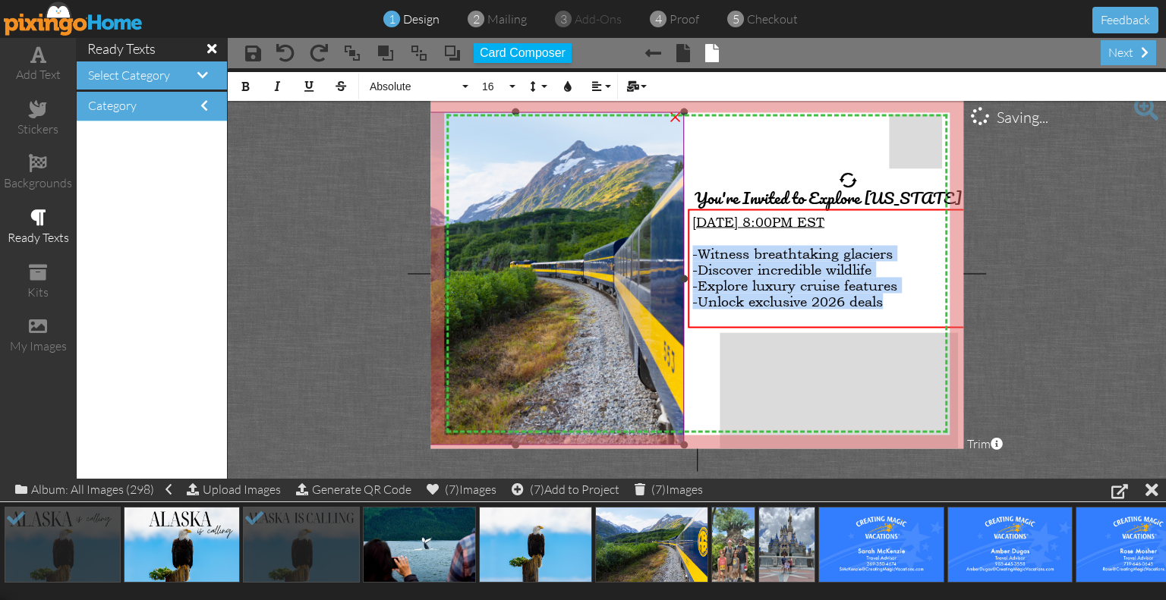
drag, startPoint x: 895, startPoint y: 299, endPoint x: 679, endPoint y: 246, distance: 222.7
click at [679, 246] on div "X X X X X X X X X X X X X X X X X X X X X X X X X X X X X X X X X X X X X X X X…" at bounding box center [696, 274] width 533 height 350
click at [612, 82] on button "Align" at bounding box center [599, 86] width 29 height 29
click at [536, 82] on icon "button" at bounding box center [532, 86] width 11 height 11
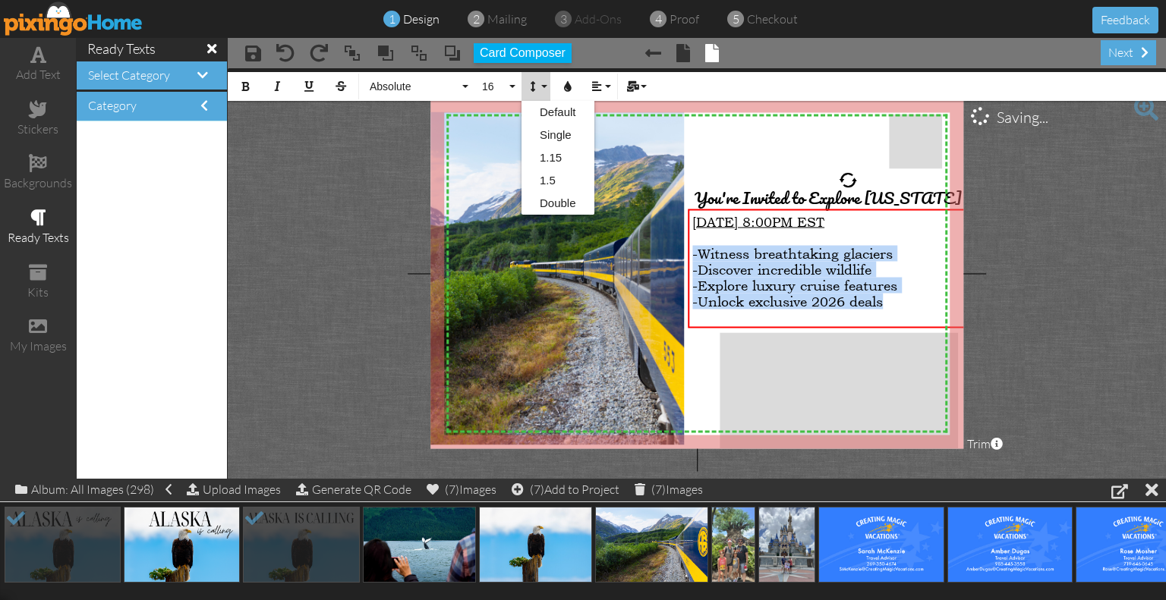
click at [536, 82] on icon "button" at bounding box center [532, 86] width 11 height 11
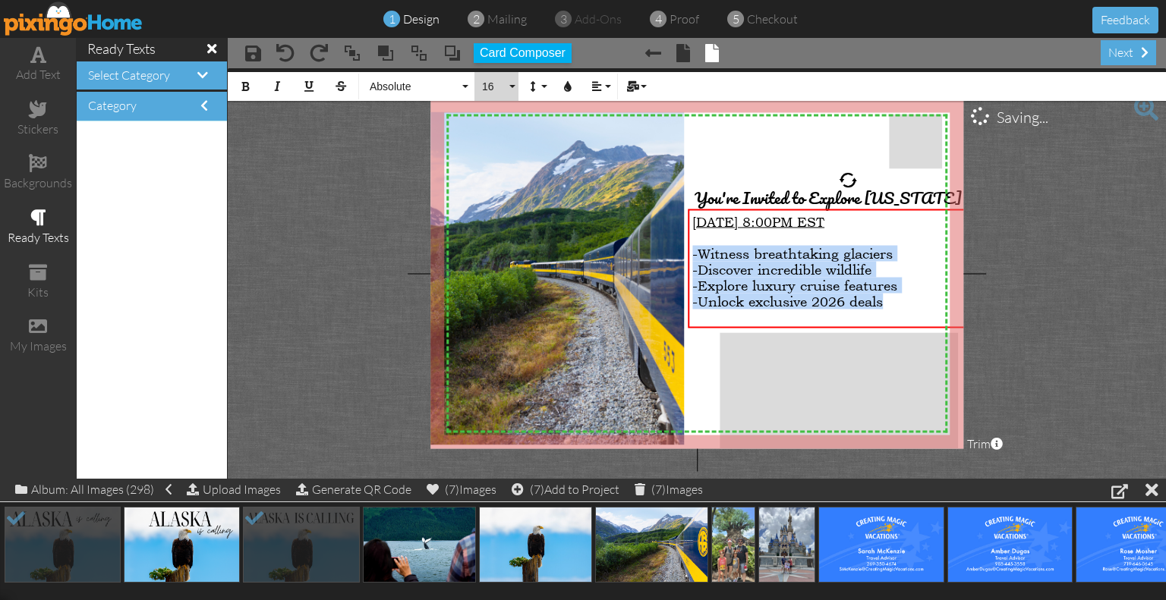
click at [504, 81] on span "16" at bounding box center [493, 86] width 26 height 13
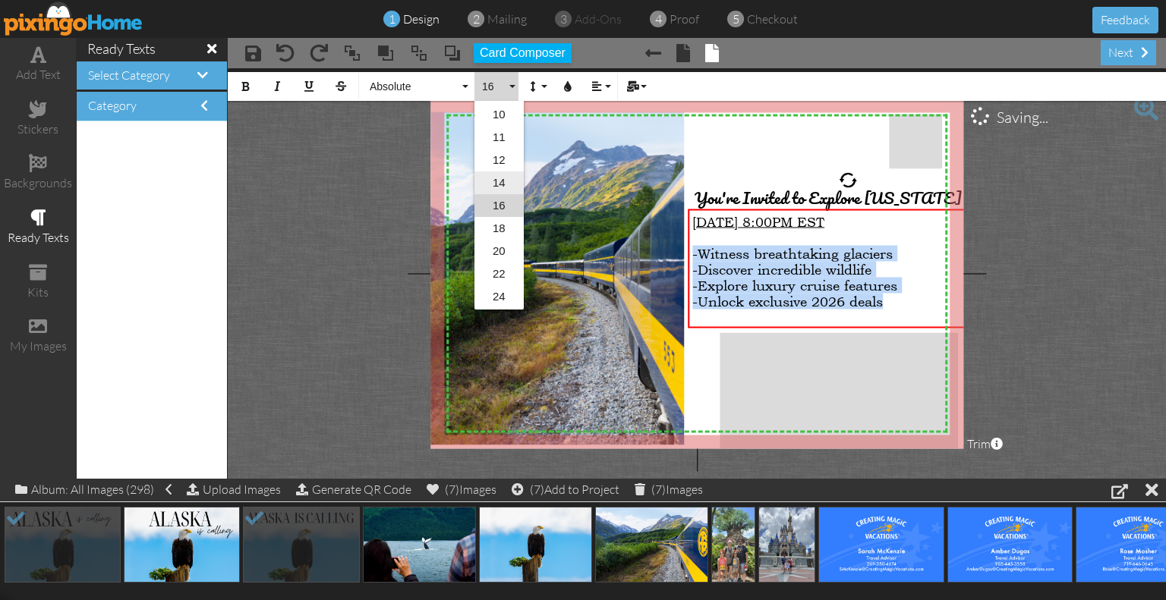
click at [501, 176] on link "14" at bounding box center [498, 182] width 49 height 23
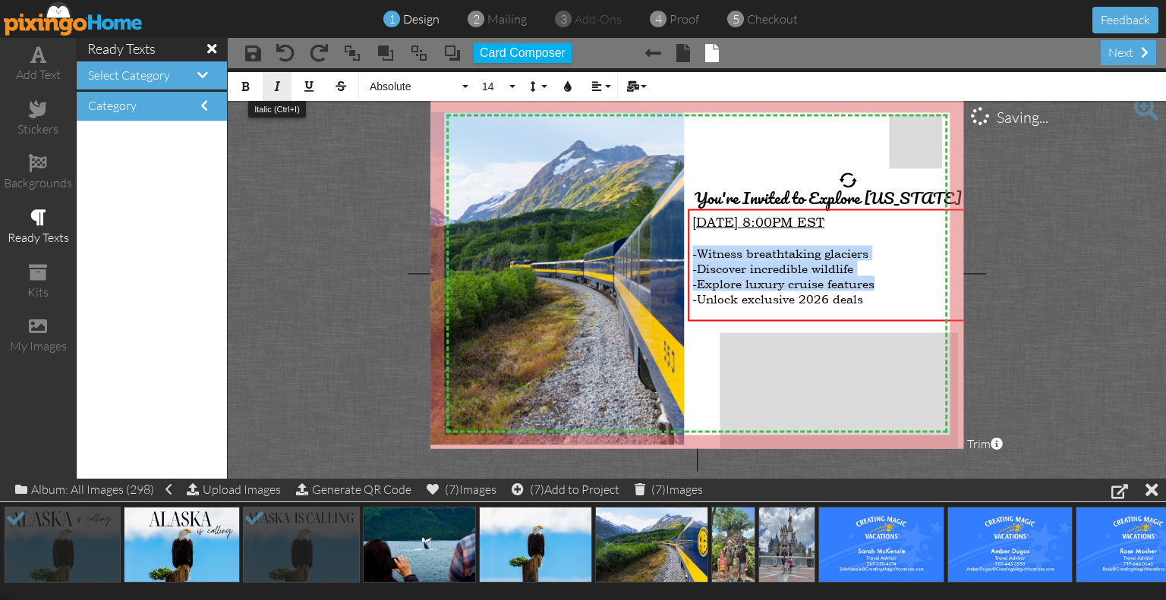
click at [278, 83] on icon "button" at bounding box center [277, 86] width 11 height 11
click at [789, 278] on span "-Explore luxury cruise features" at bounding box center [777, 282] width 170 height 14
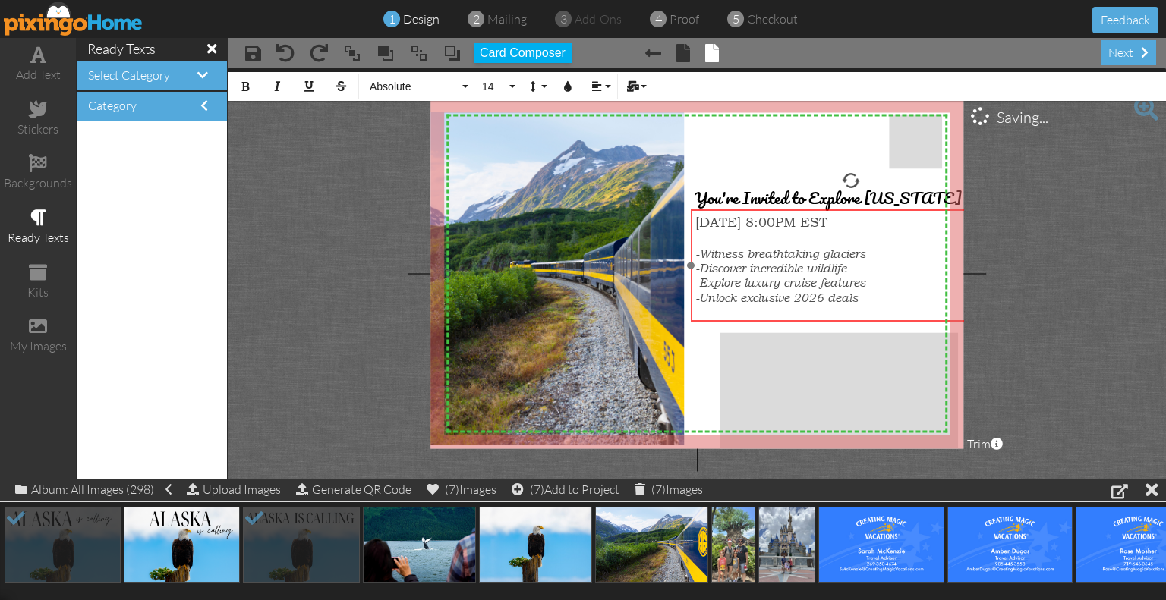
click at [812, 207] on div at bounding box center [850, 266] width 327 height 120
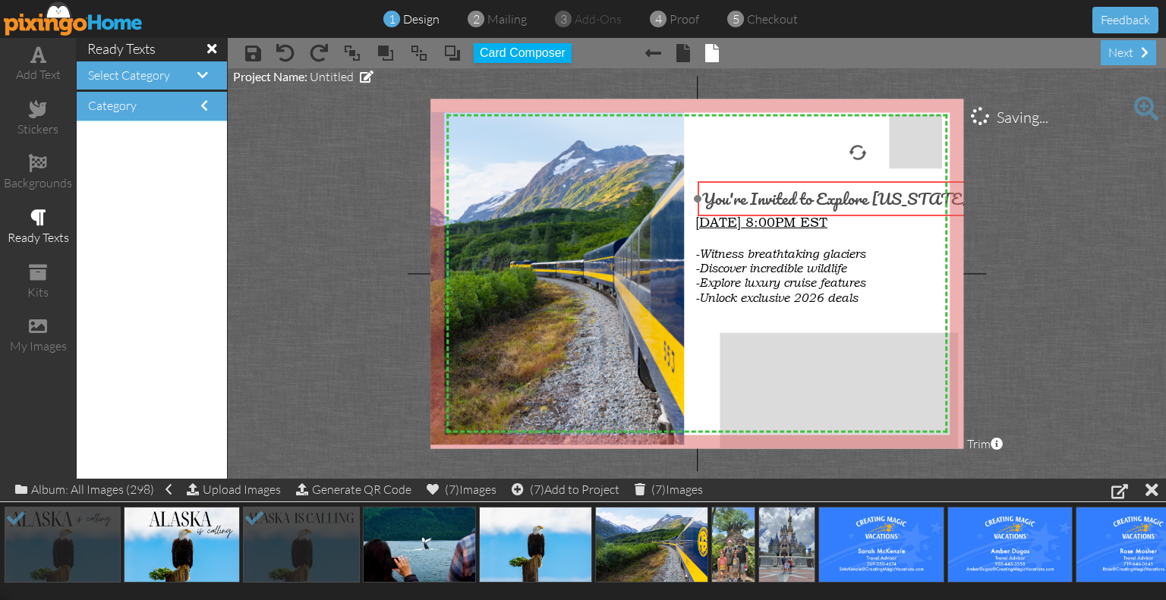
drag, startPoint x: 810, startPoint y: 197, endPoint x: 818, endPoint y: 198, distance: 7.6
click at [818, 198] on span "You're Invited to Explore [US_STATE]" at bounding box center [835, 198] width 267 height 27
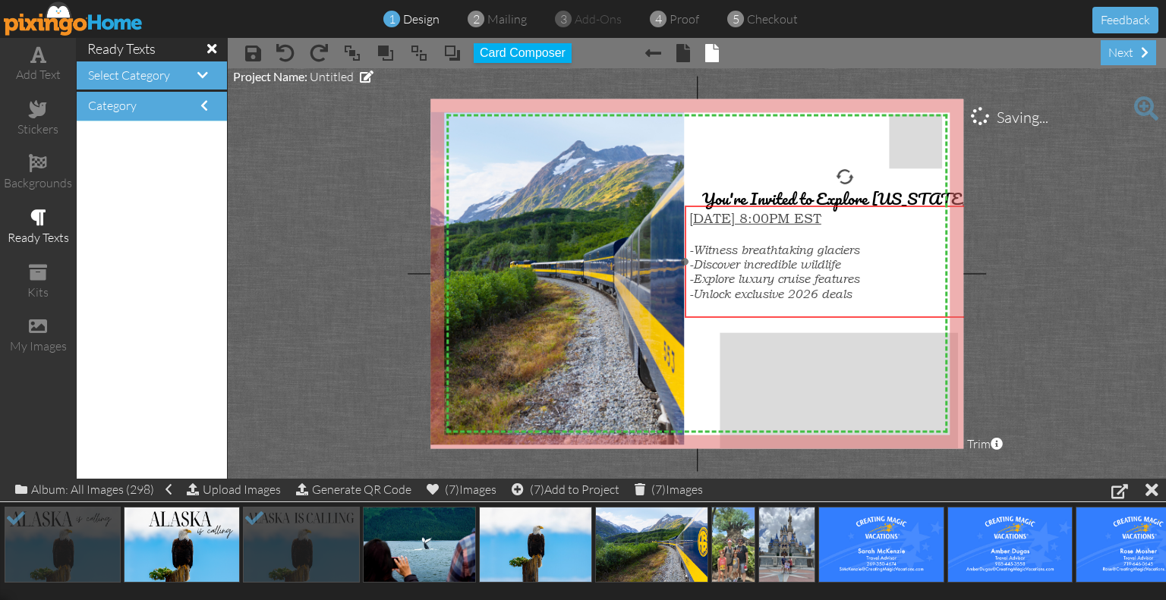
click at [809, 218] on span "[DATE] 8:00PM EST" at bounding box center [755, 218] width 132 height 16
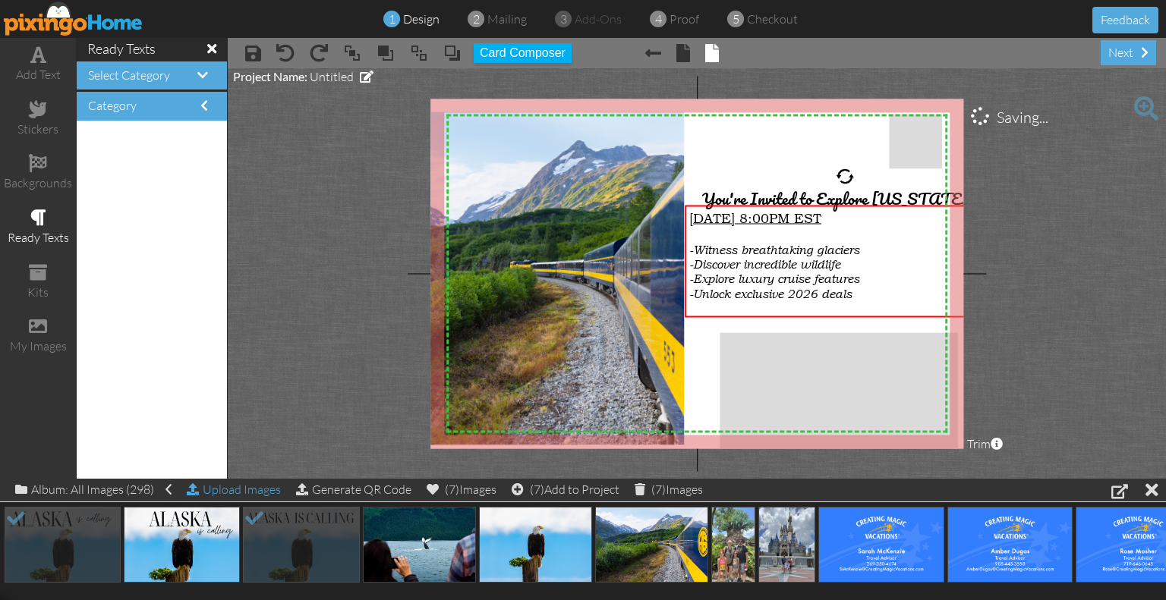
click at [256, 493] on div "Upload Images" at bounding box center [234, 490] width 94 height 22
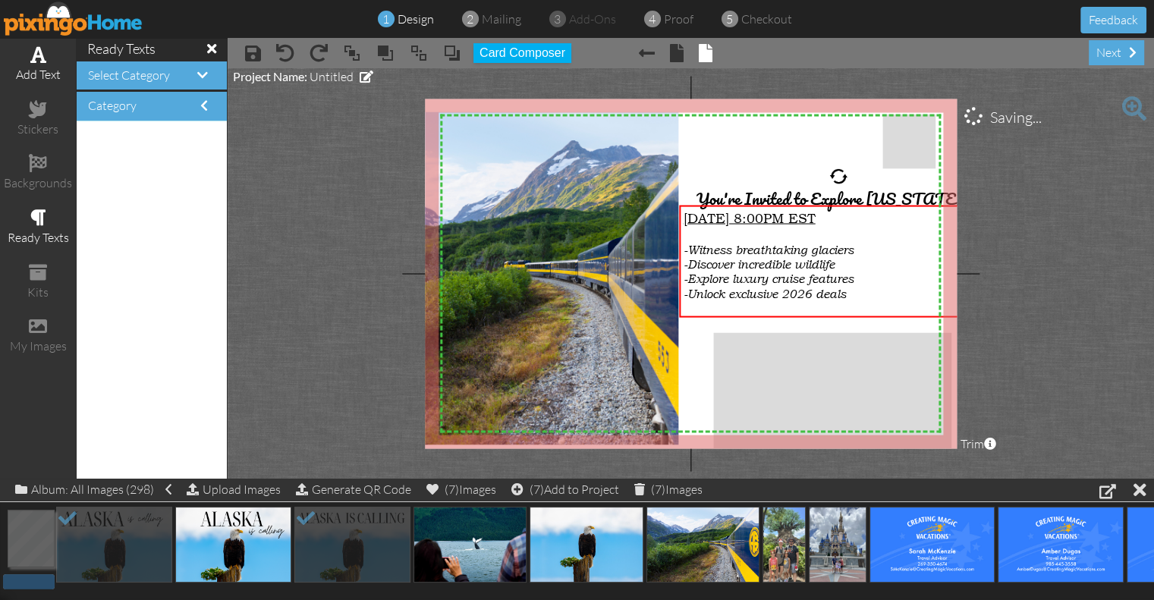
click at [36, 64] on div "add text" at bounding box center [38, 64] width 76 height 53
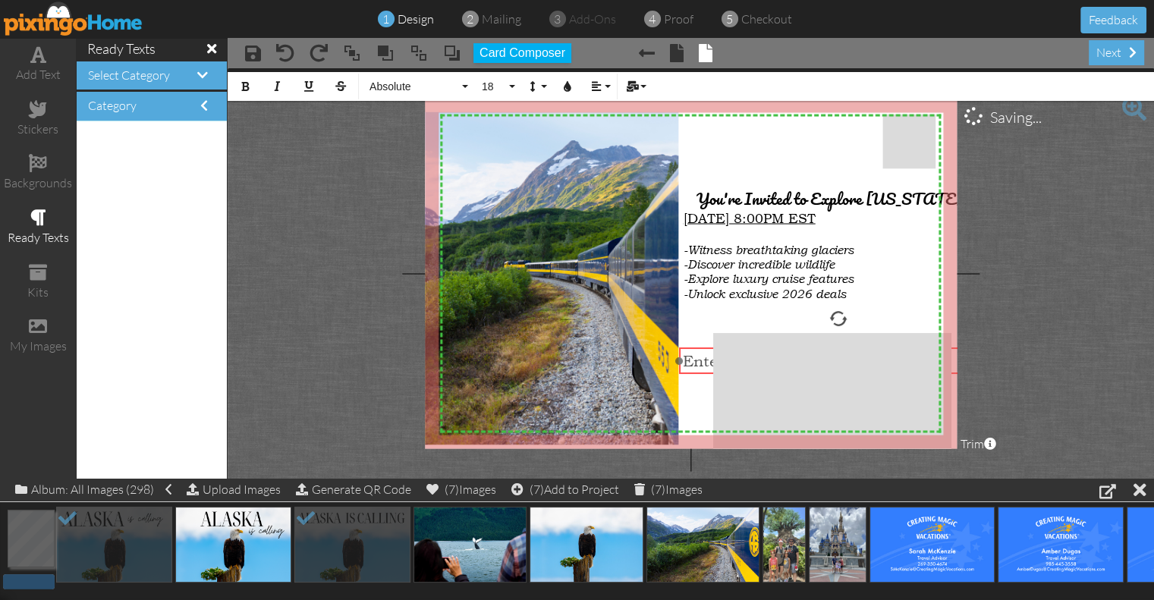
drag, startPoint x: 657, startPoint y: 235, endPoint x: 810, endPoint y: 349, distance: 190.9
click at [810, 349] on div "​ Enter your text ​" at bounding box center [838, 361] width 319 height 27
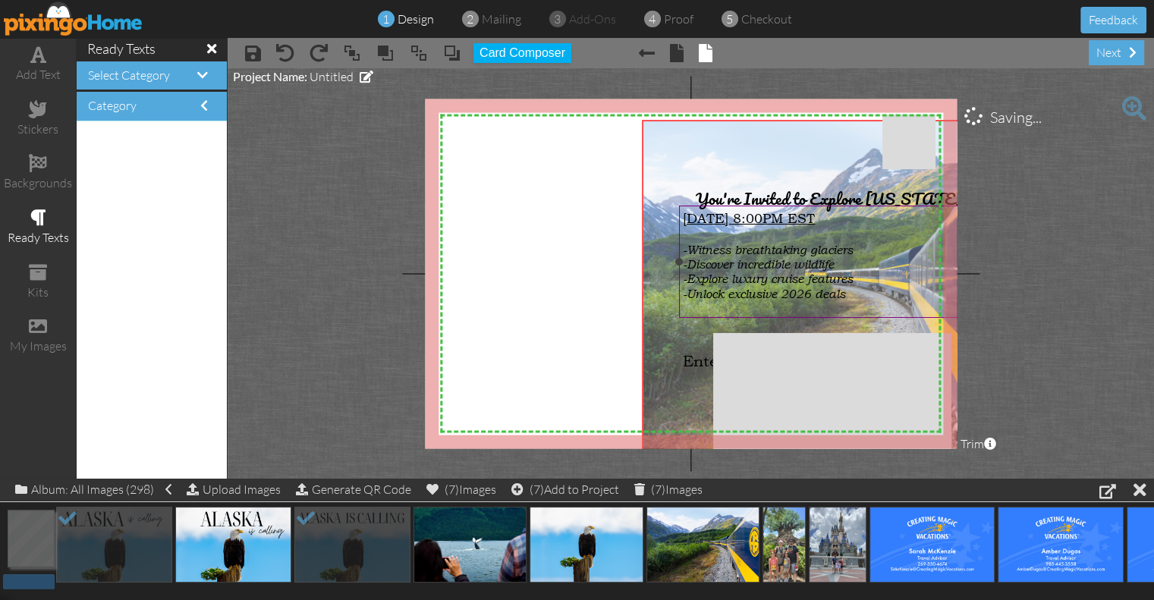
drag, startPoint x: 513, startPoint y: 286, endPoint x: 814, endPoint y: 294, distance: 301.3
click at [814, 294] on div "X X X X X X X X X X X X X X X X X X X X X X X X X X X X X X X X X X X X X X X X…" at bounding box center [691, 274] width 533 height 350
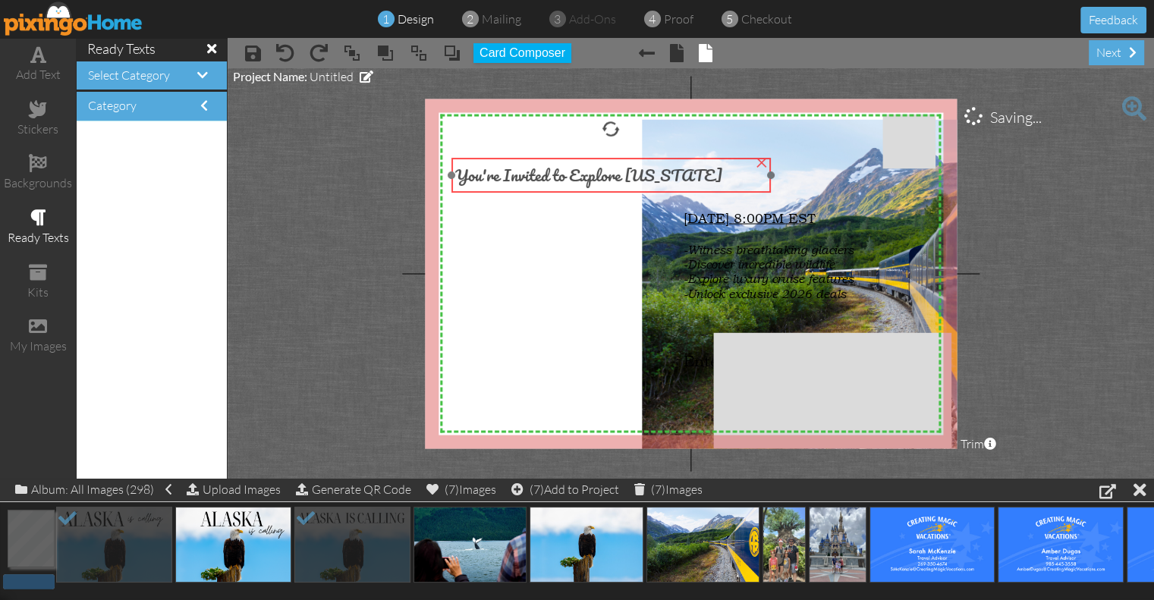
drag, startPoint x: 800, startPoint y: 201, endPoint x: 559, endPoint y: 178, distance: 241.7
click at [559, 178] on span "You're Invited to Explore [US_STATE]" at bounding box center [589, 175] width 267 height 27
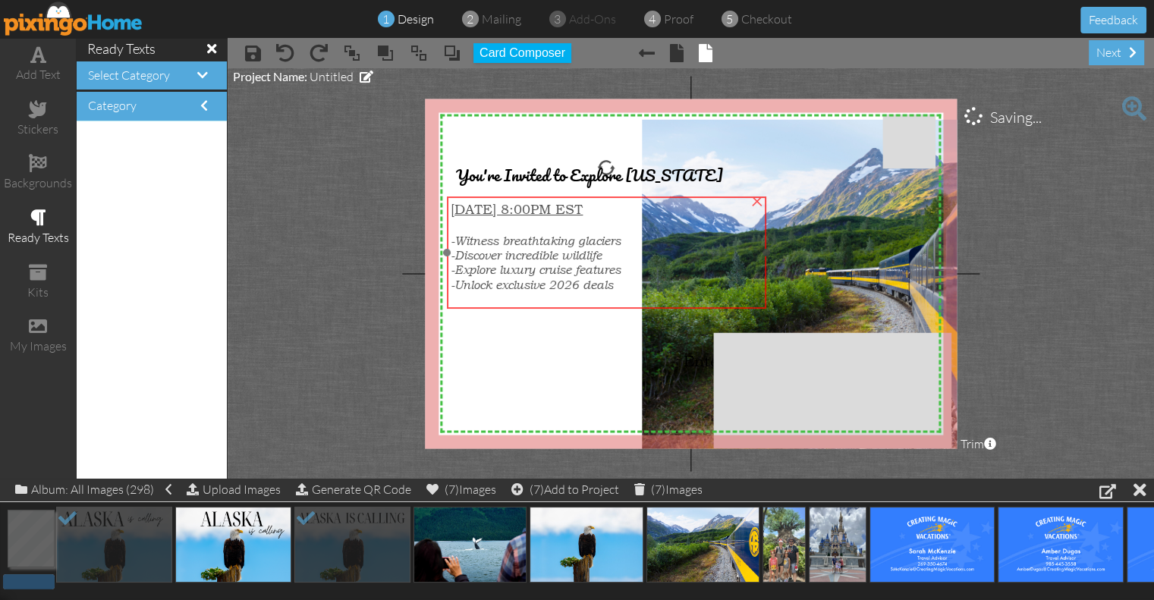
drag, startPoint x: 750, startPoint y: 224, endPoint x: 517, endPoint y: 215, distance: 232.4
click at [517, 215] on span "[DATE] 8:00PM EST" at bounding box center [517, 209] width 132 height 16
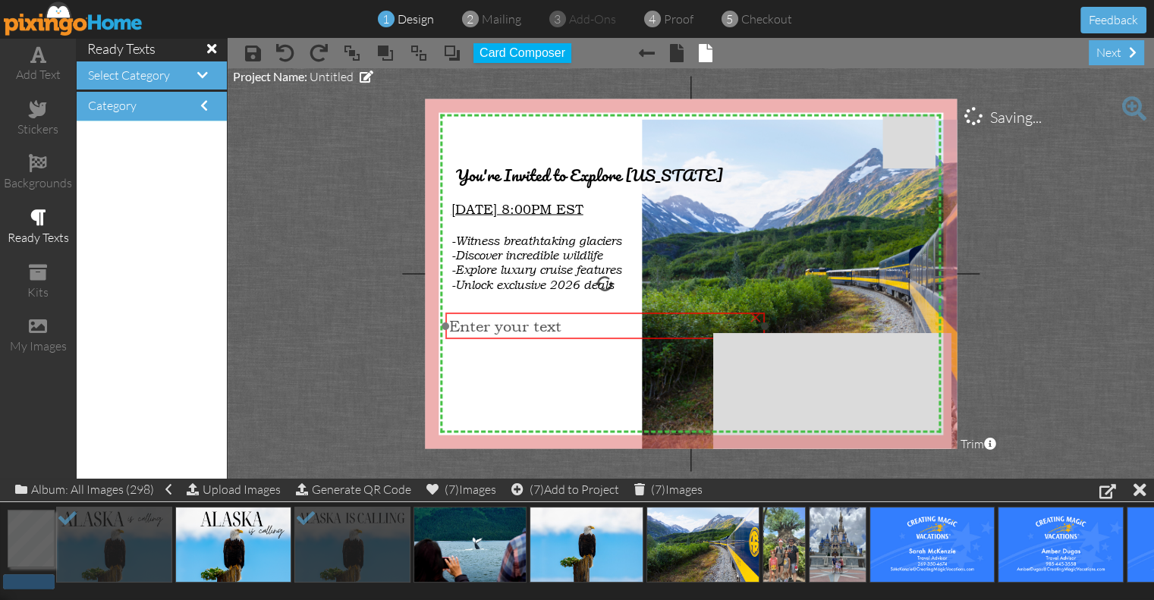
drag, startPoint x: 691, startPoint y: 357, endPoint x: 457, endPoint y: 322, distance: 236.3
click at [457, 322] on span "Enter your text" at bounding box center [506, 325] width 112 height 18
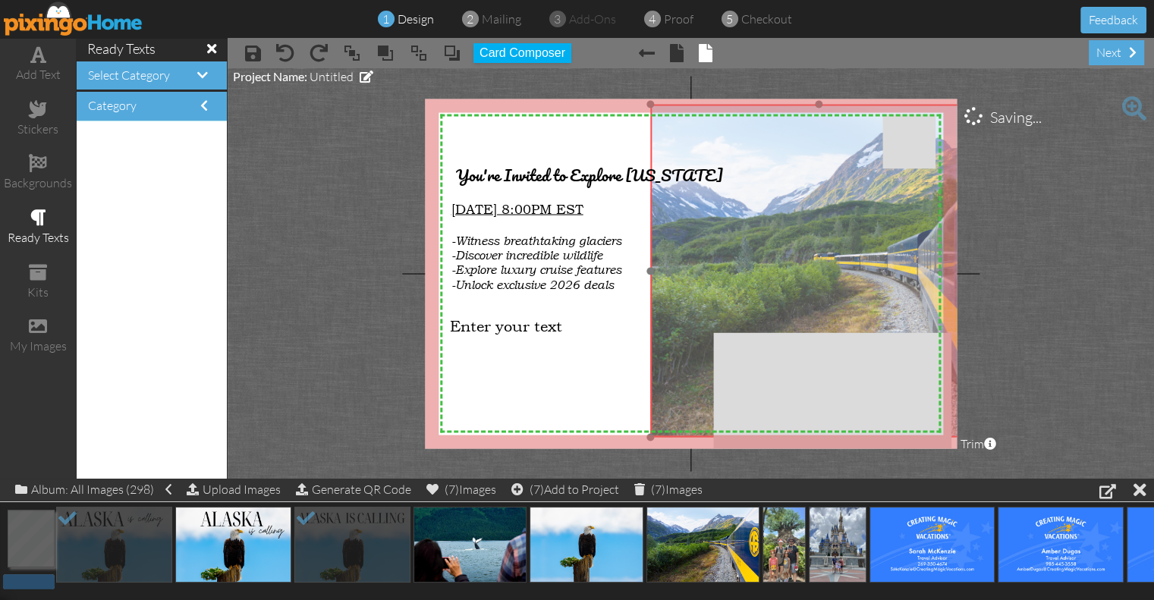
drag, startPoint x: 826, startPoint y: 209, endPoint x: 835, endPoint y: 193, distance: 17.3
click at [835, 193] on img at bounding box center [812, 271] width 500 height 333
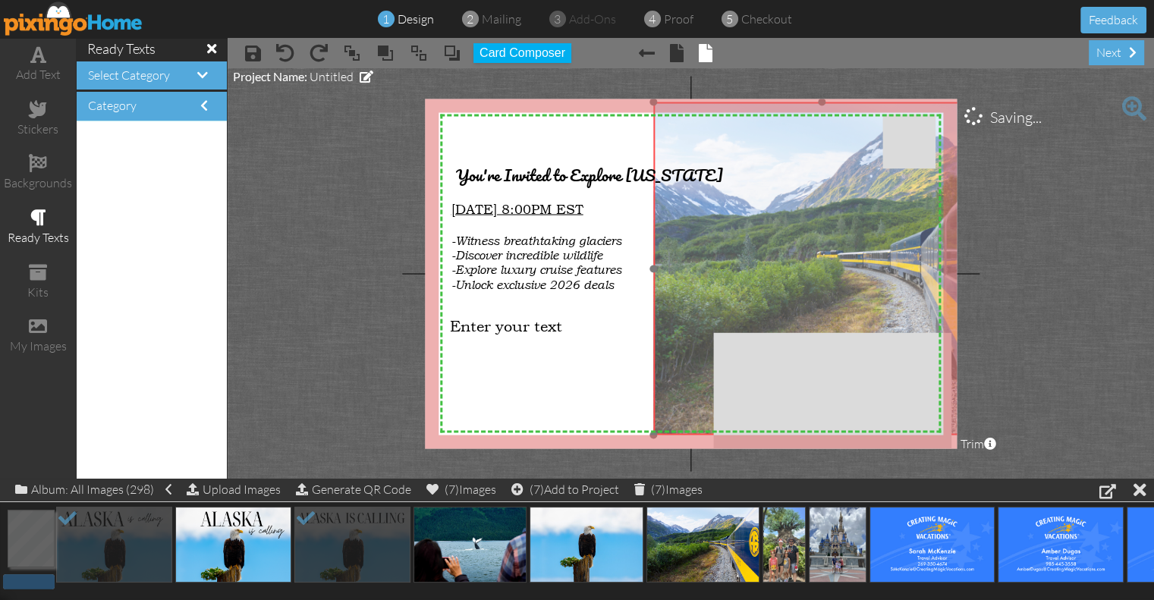
click at [669, 344] on img at bounding box center [815, 268] width 500 height 333
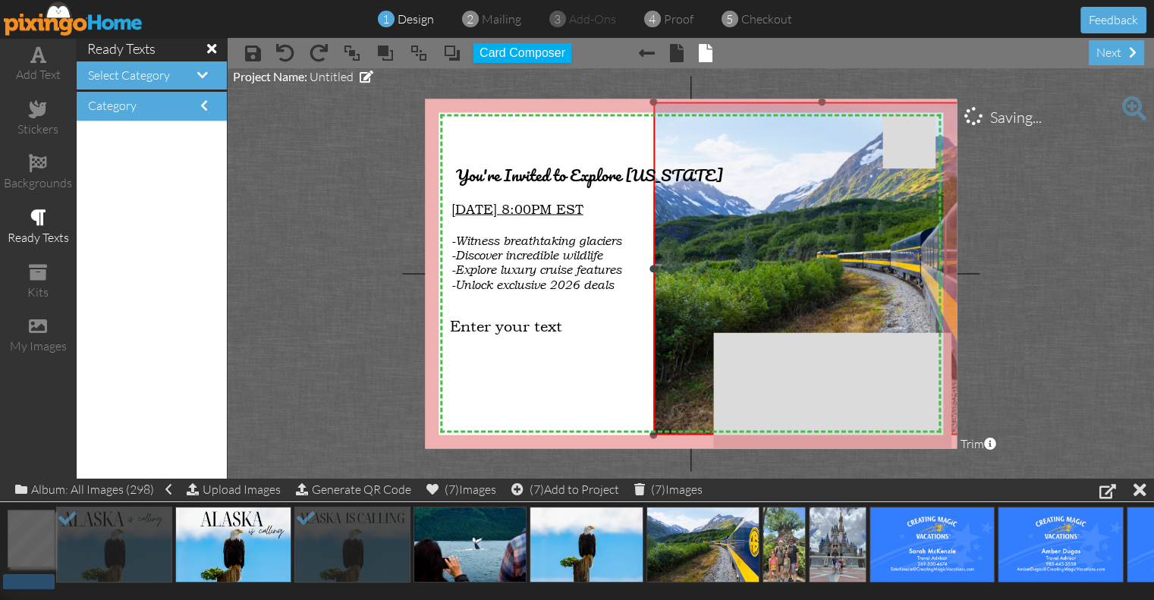
click at [673, 363] on img at bounding box center [815, 268] width 500 height 333
click at [685, 405] on img at bounding box center [815, 268] width 500 height 333
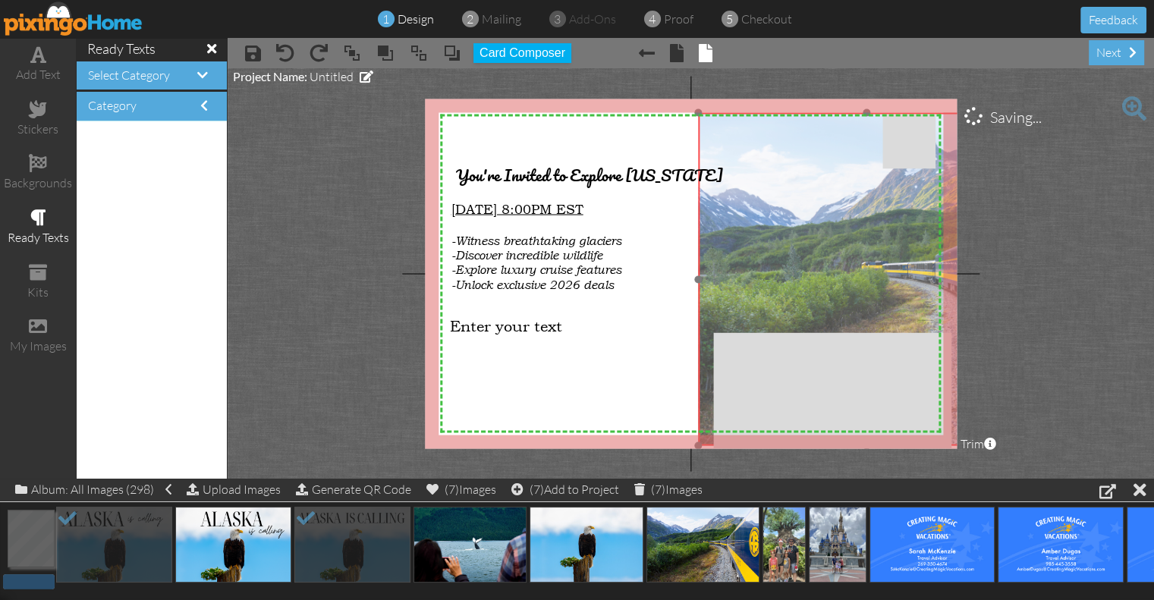
drag, startPoint x: 678, startPoint y: 127, endPoint x: 724, endPoint y: 138, distance: 46.8
click at [724, 138] on img at bounding box center [859, 279] width 500 height 333
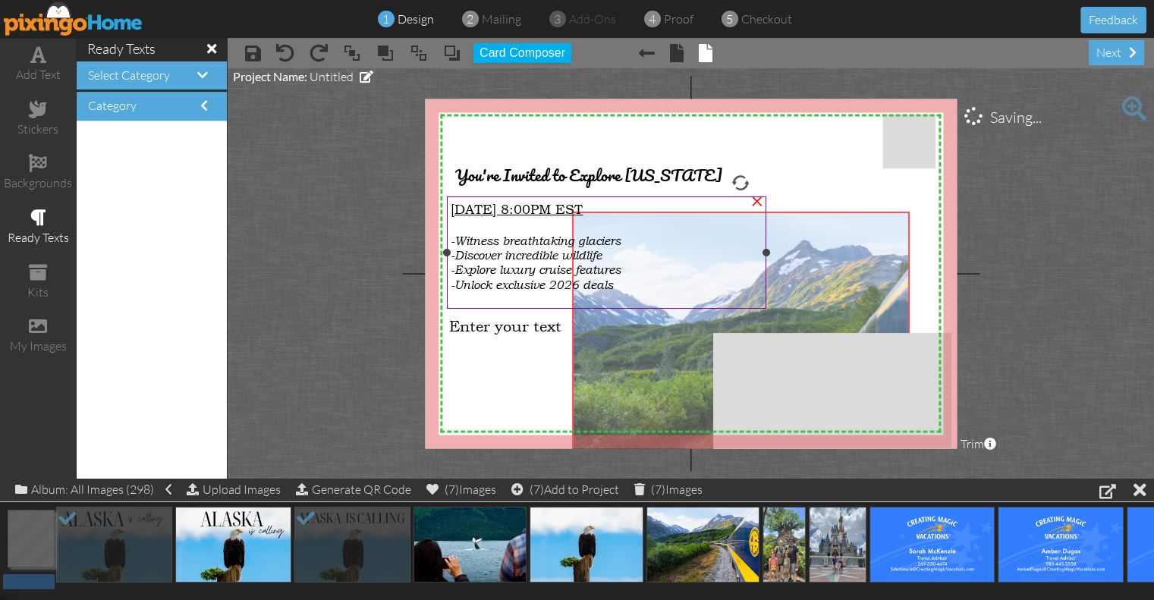
drag, startPoint x: 791, startPoint y: 190, endPoint x: 665, endPoint y: 288, distance: 159.7
click at [665, 288] on div "X X X X X X X X X X X X X X X X X X X X X X X X X X X X X X X X X X X X X X X X…" at bounding box center [691, 274] width 533 height 350
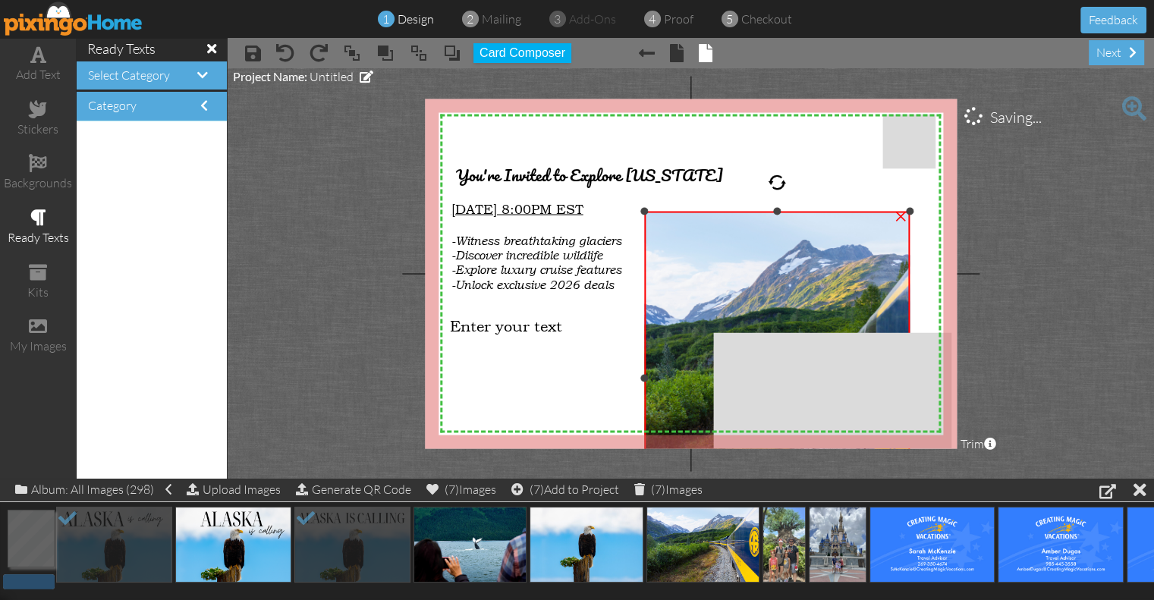
drag, startPoint x: 571, startPoint y: 379, endPoint x: 643, endPoint y: 363, distance: 73.7
click at [644, 363] on div "×" at bounding box center [777, 378] width 266 height 333
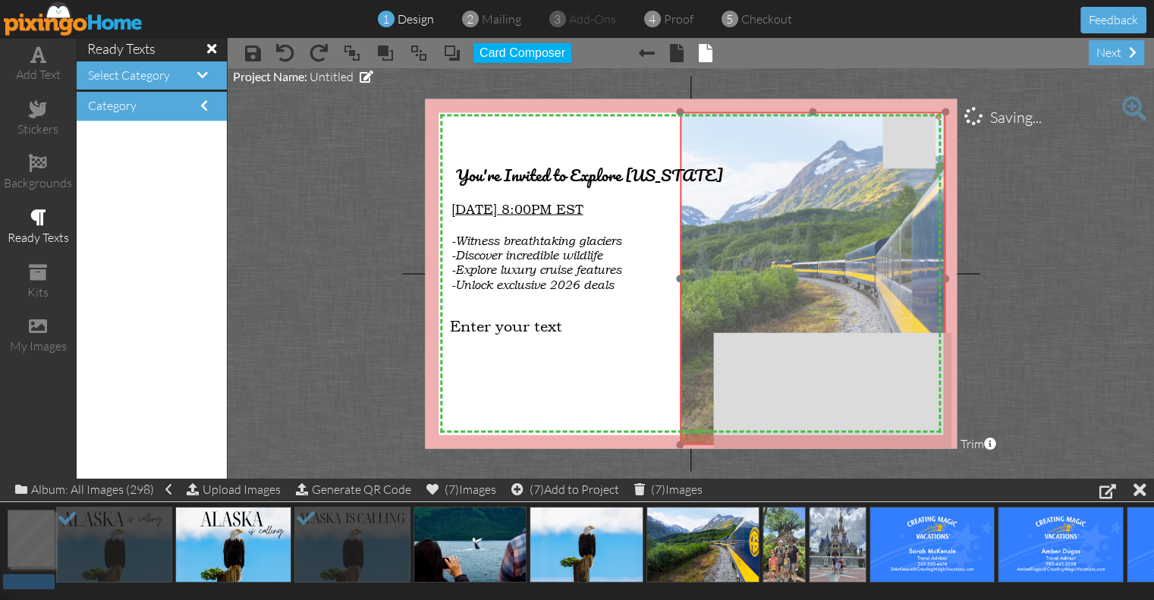
drag, startPoint x: 871, startPoint y: 248, endPoint x: 907, endPoint y: 149, distance: 105.6
click at [907, 149] on img at bounding box center [769, 278] width 500 height 333
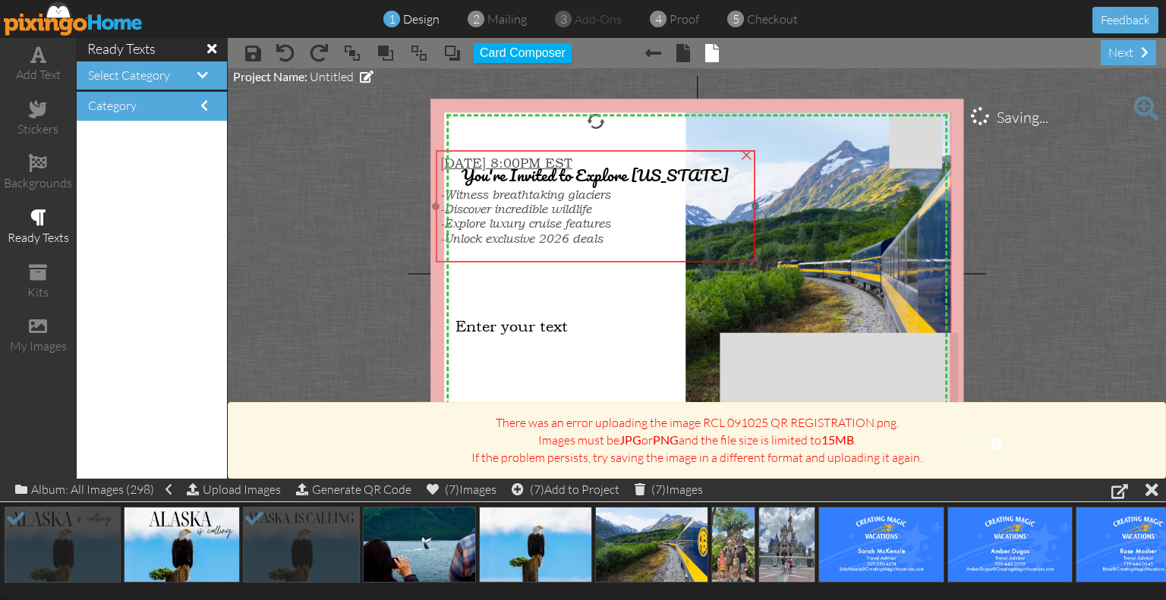
drag, startPoint x: 631, startPoint y: 271, endPoint x: 613, endPoint y: 220, distance: 53.8
click at [613, 220] on div "-Explore luxury cruise features" at bounding box center [595, 223] width 311 height 14
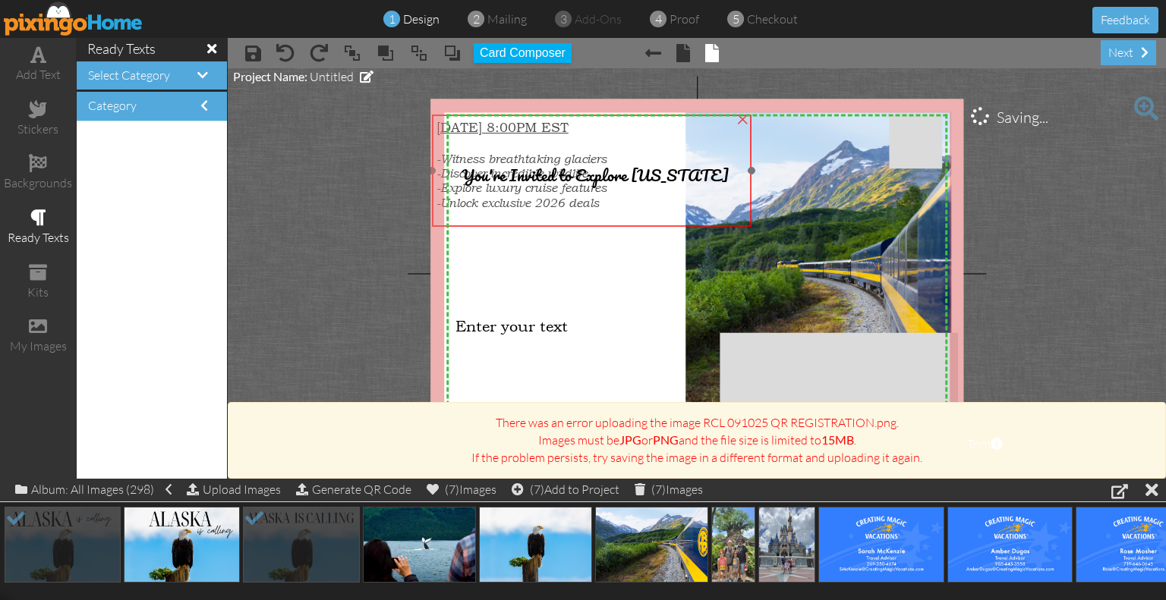
drag, startPoint x: 626, startPoint y: 231, endPoint x: 623, endPoint y: 189, distance: 41.8
click at [623, 195] on div "-Unlock exclusive 2026 deals" at bounding box center [591, 202] width 311 height 15
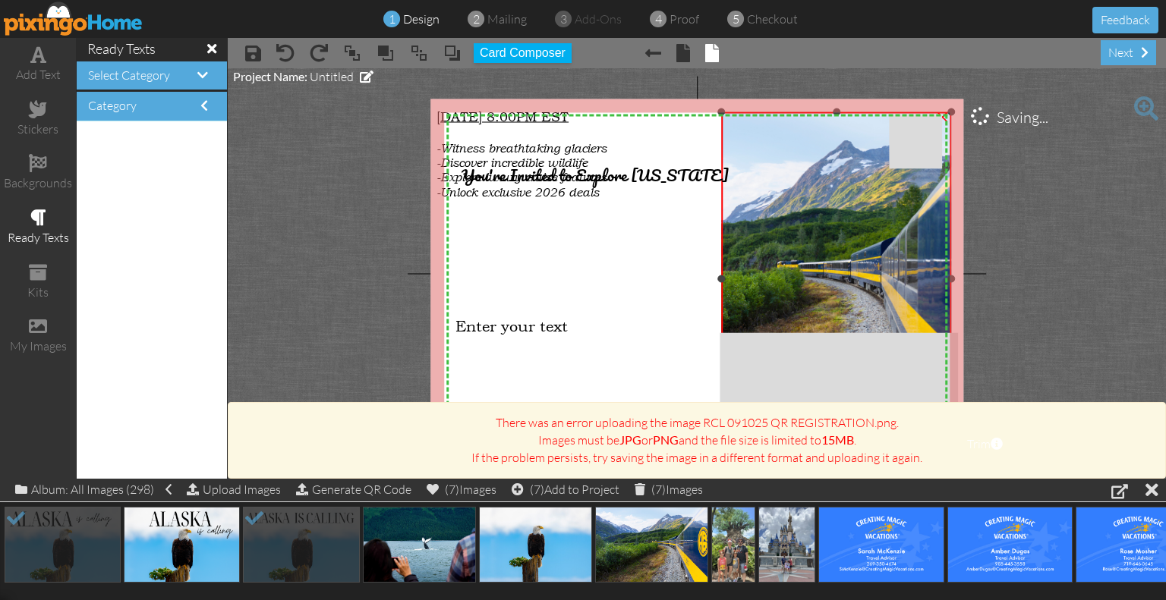
drag, startPoint x: 683, startPoint y: 278, endPoint x: 719, endPoint y: 276, distance: 35.7
click at [719, 276] on div at bounding box center [721, 279] width 8 height 8
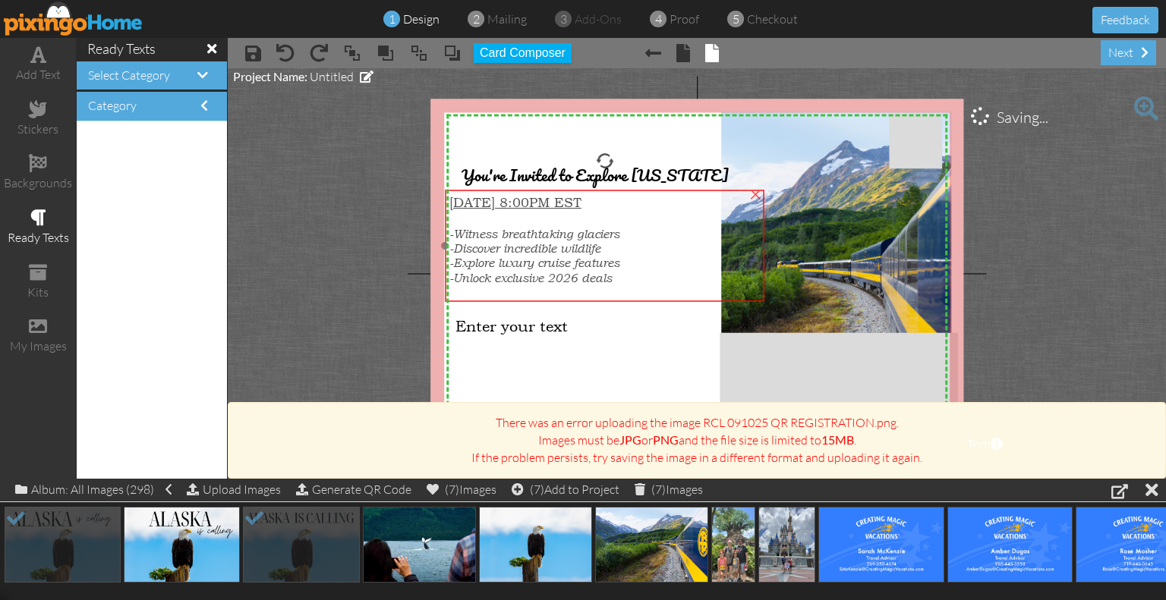
drag, startPoint x: 586, startPoint y: 181, endPoint x: 599, endPoint y: 268, distance: 87.6
click at [599, 268] on div "[DATE] 8:00PM EST -Witness breathtaking glaciers -Discover incredible wildlife …" at bounding box center [604, 247] width 319 height 115
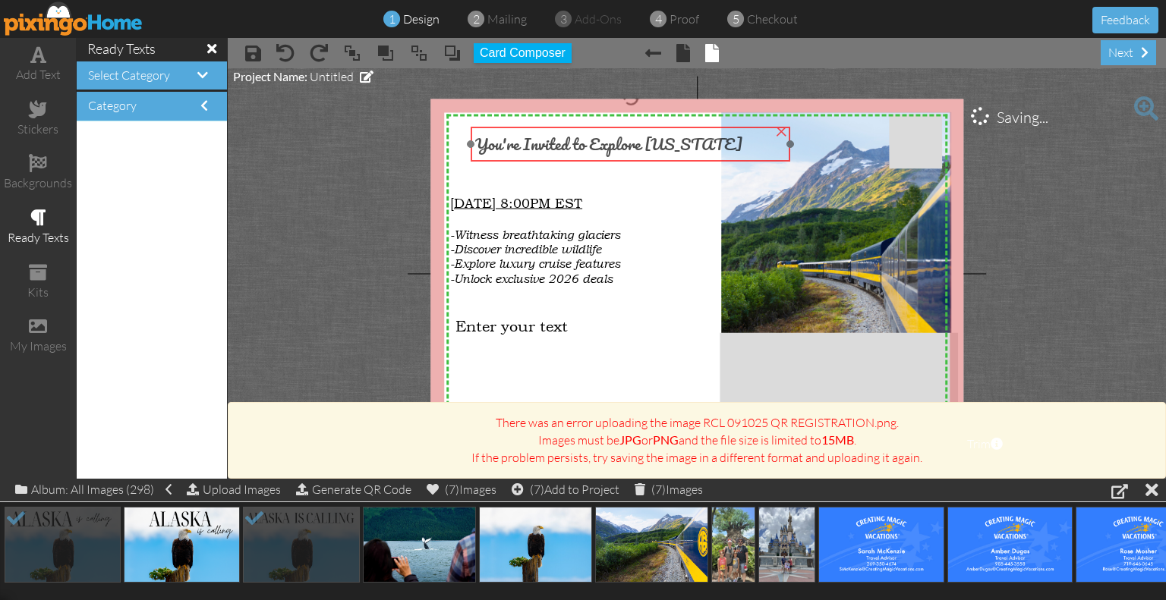
drag, startPoint x: 565, startPoint y: 173, endPoint x: 579, endPoint y: 142, distance: 34.0
click at [579, 142] on span "You're Invited to Explore [US_STATE]" at bounding box center [608, 144] width 267 height 27
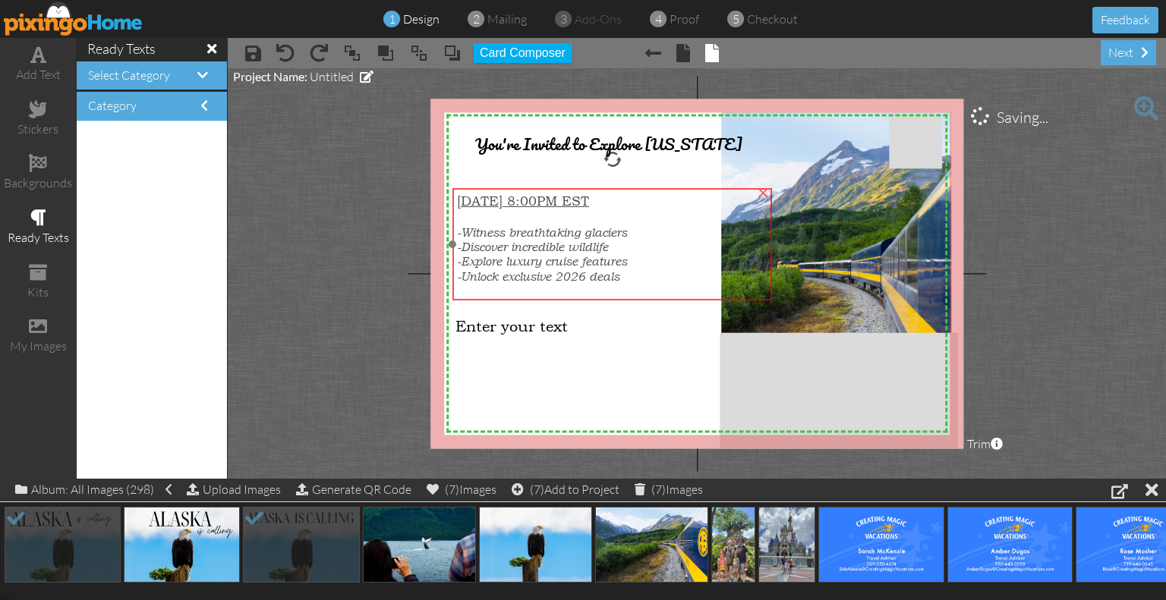
click at [578, 242] on span "-Discover incredible wildlife" at bounding box center [532, 247] width 151 height 14
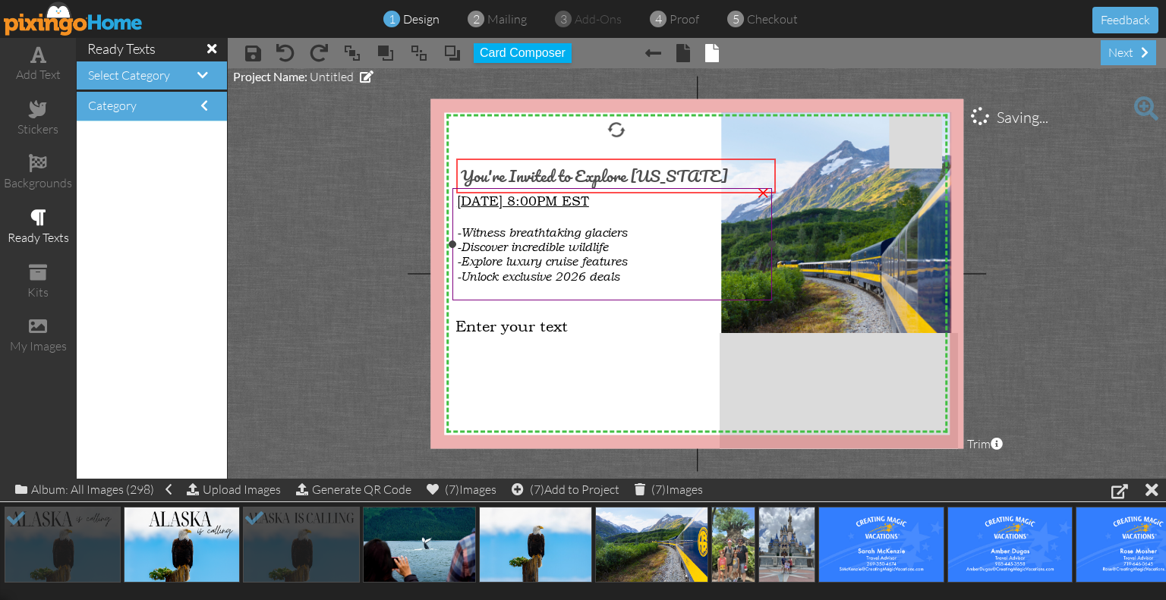
drag, startPoint x: 563, startPoint y: 153, endPoint x: 549, endPoint y: 185, distance: 35.0
click at [549, 185] on div "X X X X X X X X X X X X X X X X X X X X X X X X X X X X X X X X X X X X X X X X…" at bounding box center [696, 274] width 533 height 350
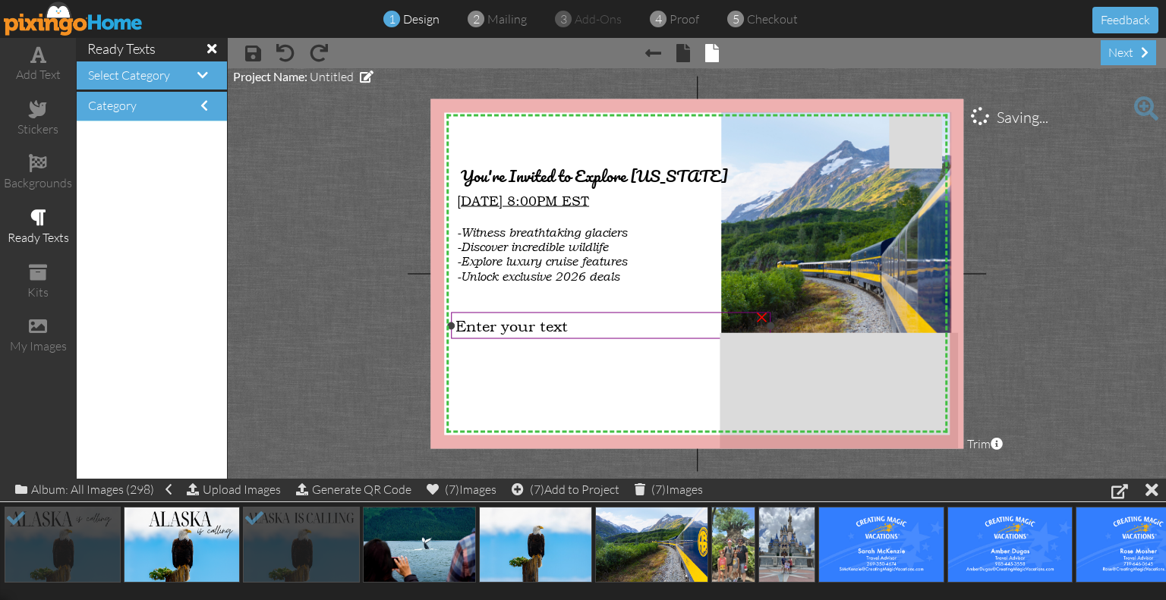
click at [511, 327] on span "Enter your text" at bounding box center [511, 325] width 112 height 18
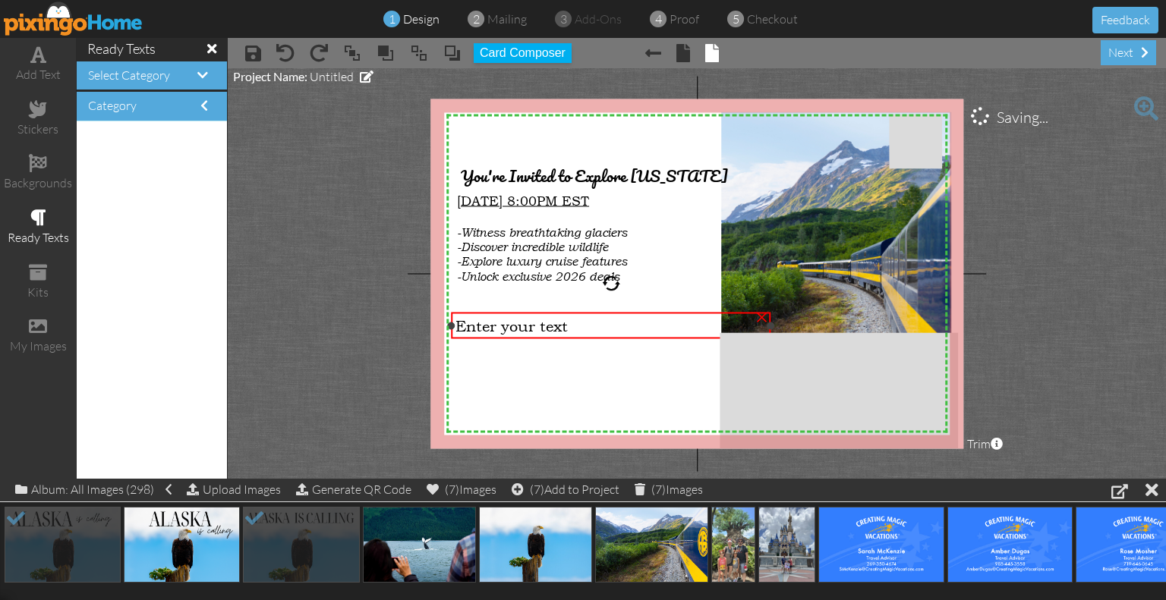
click at [511, 327] on span "Enter your text" at bounding box center [511, 325] width 112 height 18
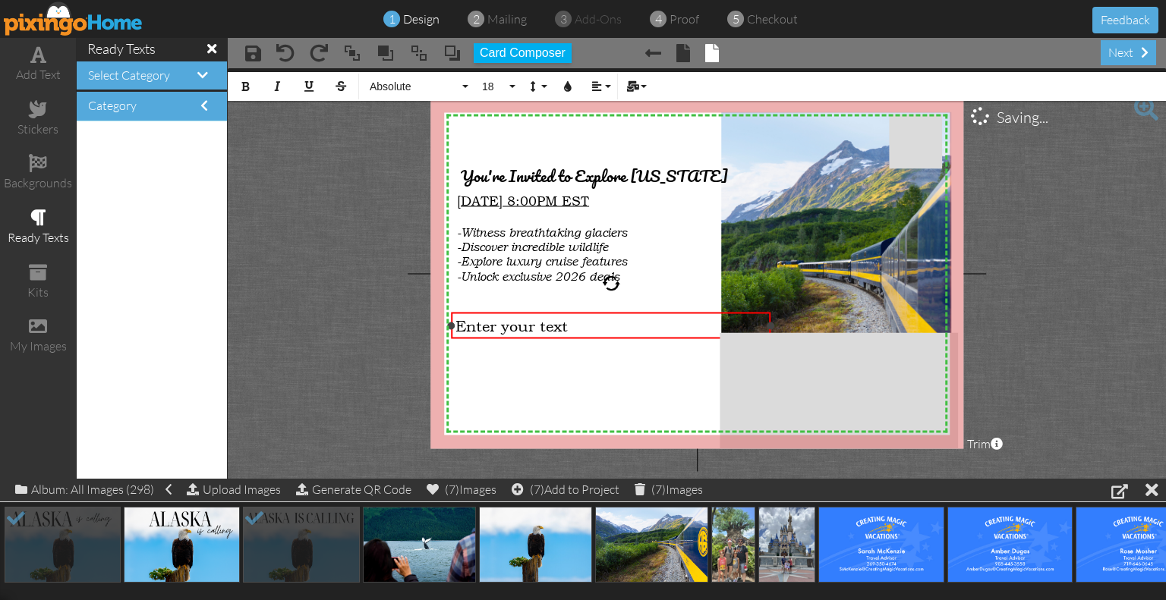
click at [511, 327] on span "Enter your text" at bounding box center [511, 325] width 112 height 18
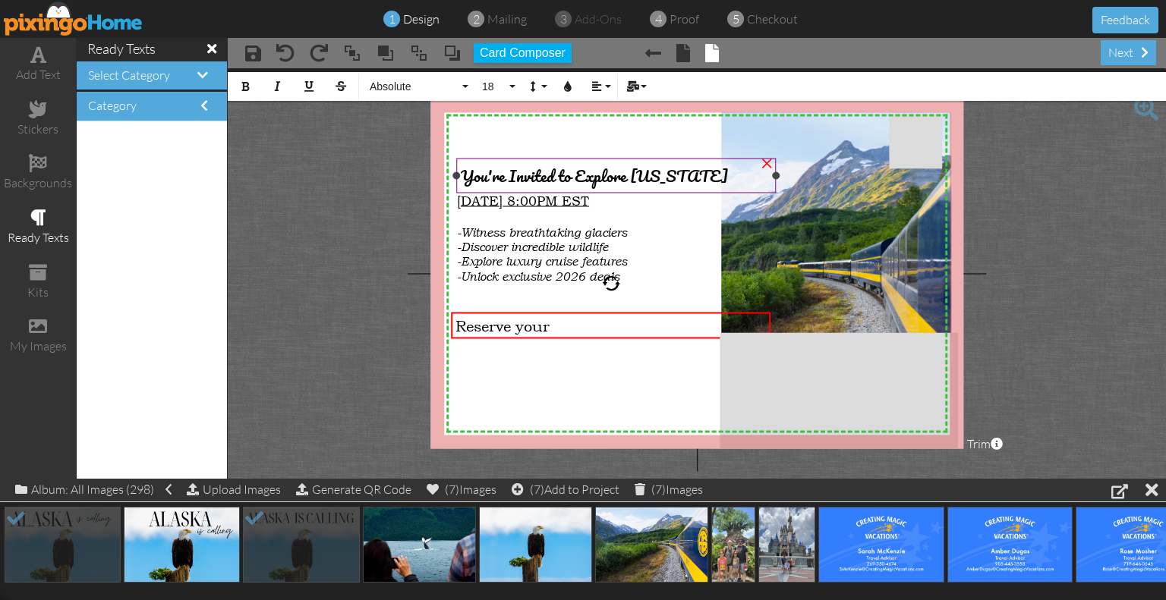
click at [573, 179] on span "You're Invited to Explore [US_STATE]" at bounding box center [594, 175] width 267 height 27
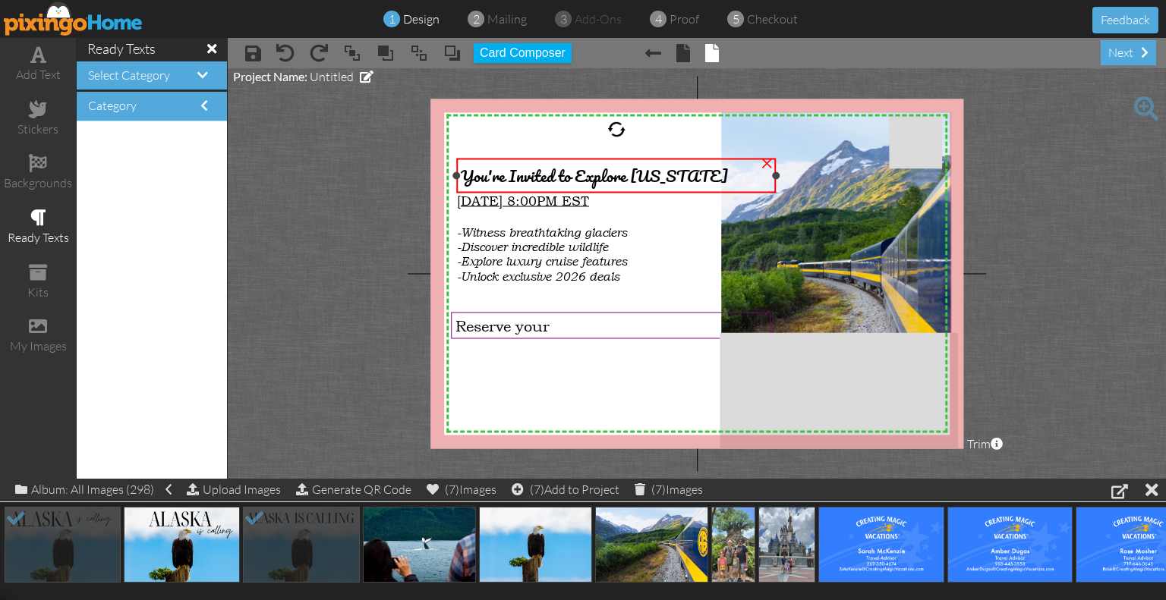
click at [573, 179] on span "You're Invited to Explore [US_STATE]" at bounding box center [594, 175] width 267 height 27
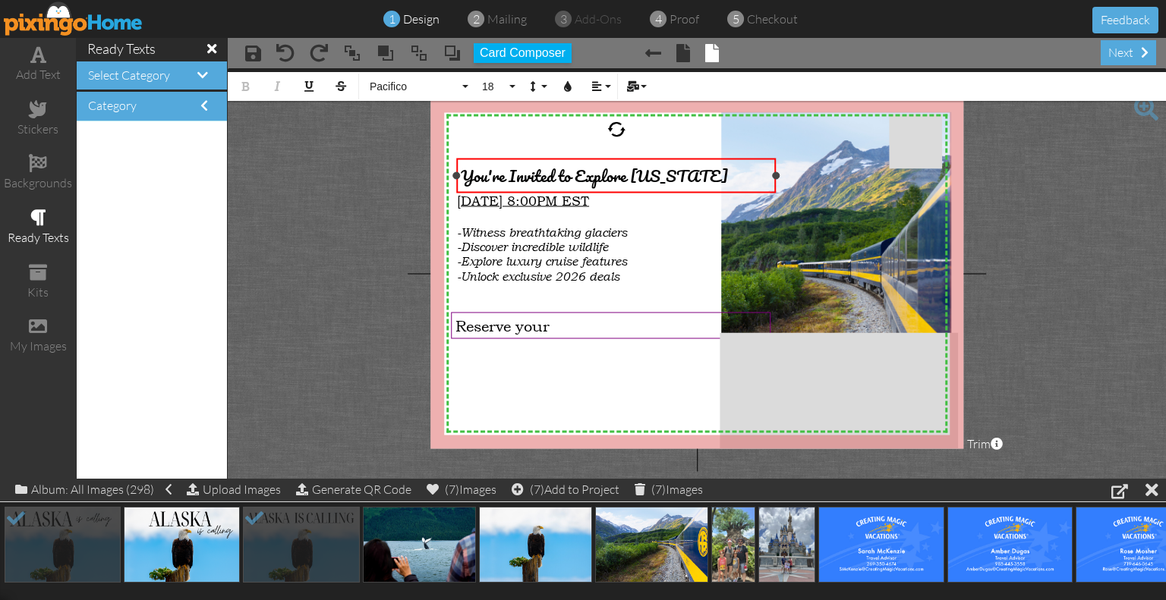
click at [573, 179] on span "You're Invited to Explore [US_STATE]" at bounding box center [594, 175] width 267 height 27
click at [530, 331] on span "Reserve your" at bounding box center [502, 325] width 94 height 18
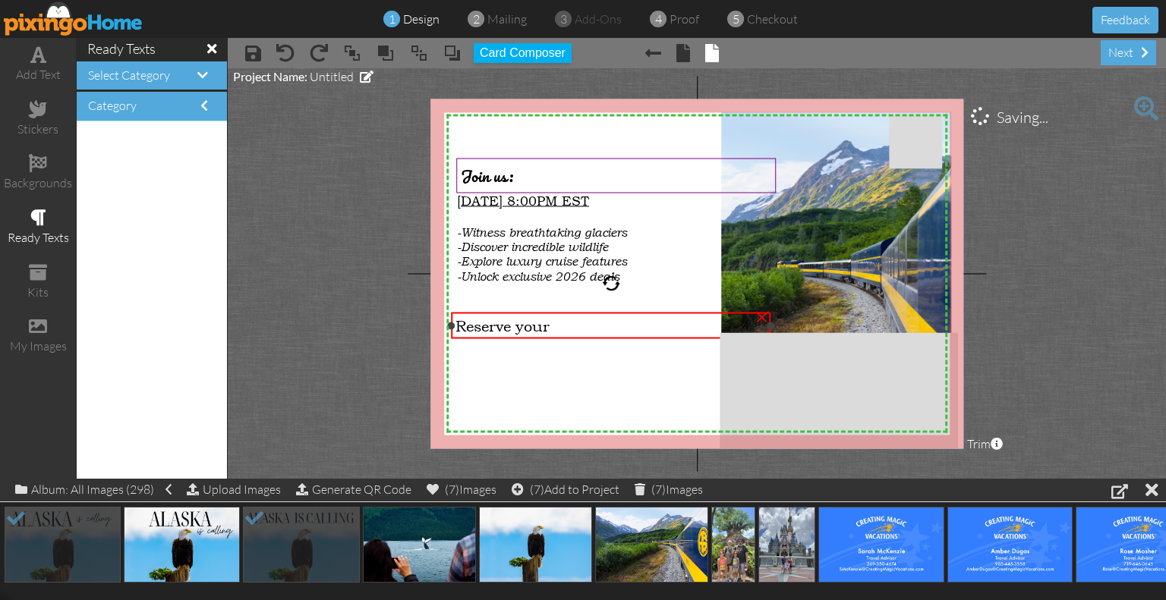
click at [530, 331] on span "Reserve your" at bounding box center [502, 325] width 94 height 18
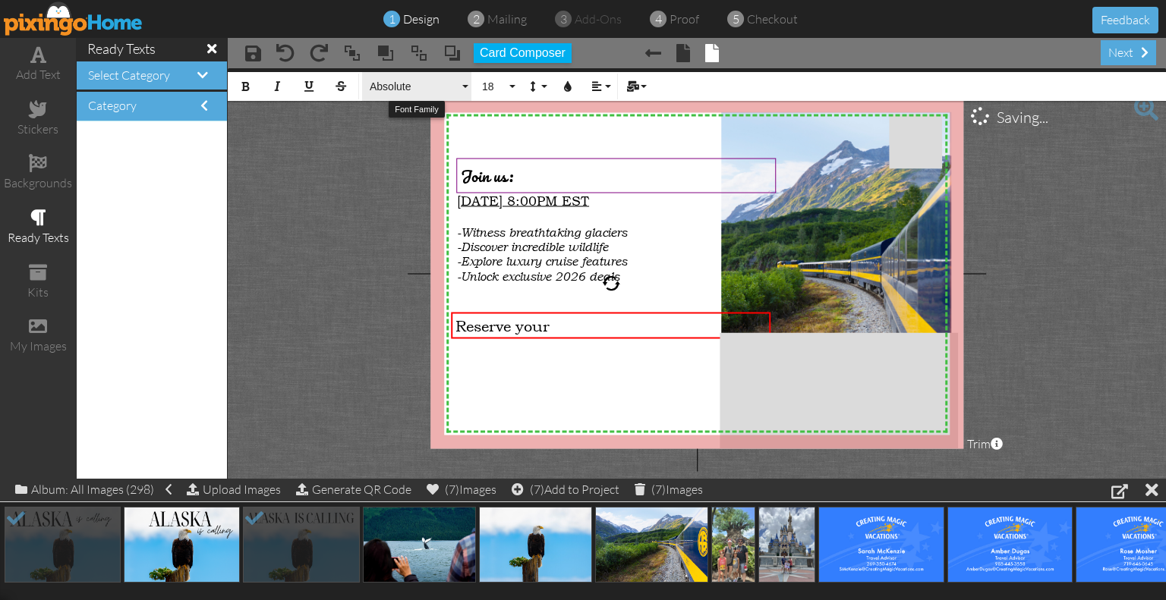
click at [388, 89] on span "Absolute" at bounding box center [413, 86] width 91 height 13
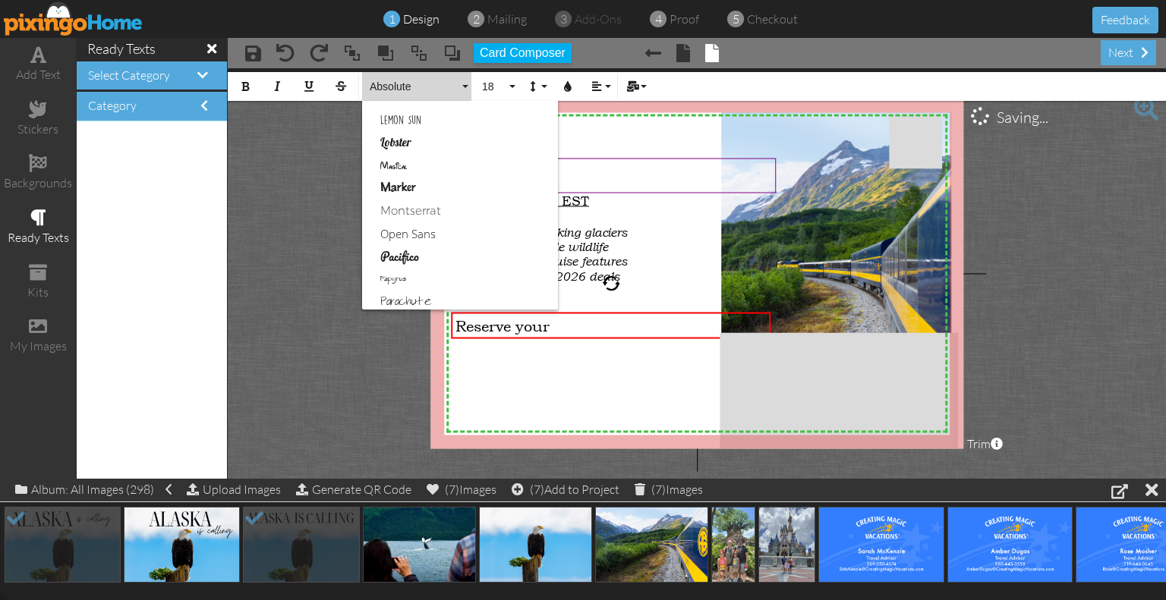
scroll to position [607, 0]
click at [441, 234] on link "Pacifico" at bounding box center [460, 233] width 196 height 23
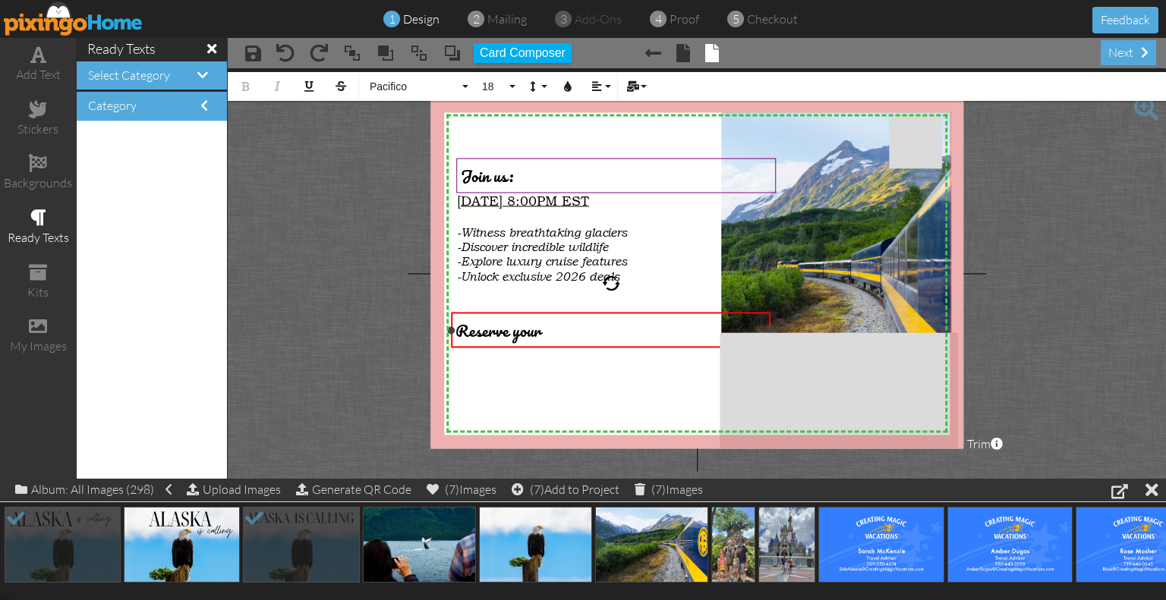
click at [563, 327] on div "Reserve your" at bounding box center [610, 329] width 311 height 27
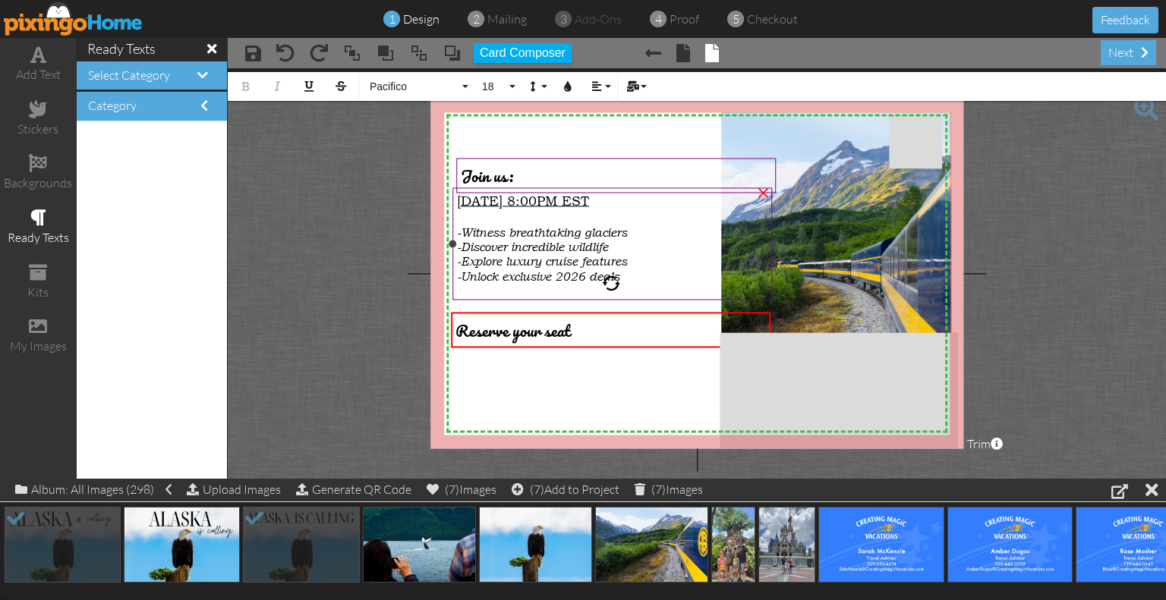
click at [546, 298] on div "[DATE] 8:00PM EST -Witness breathtaking glaciers -Discover incredible wildlife …" at bounding box center [612, 245] width 319 height 115
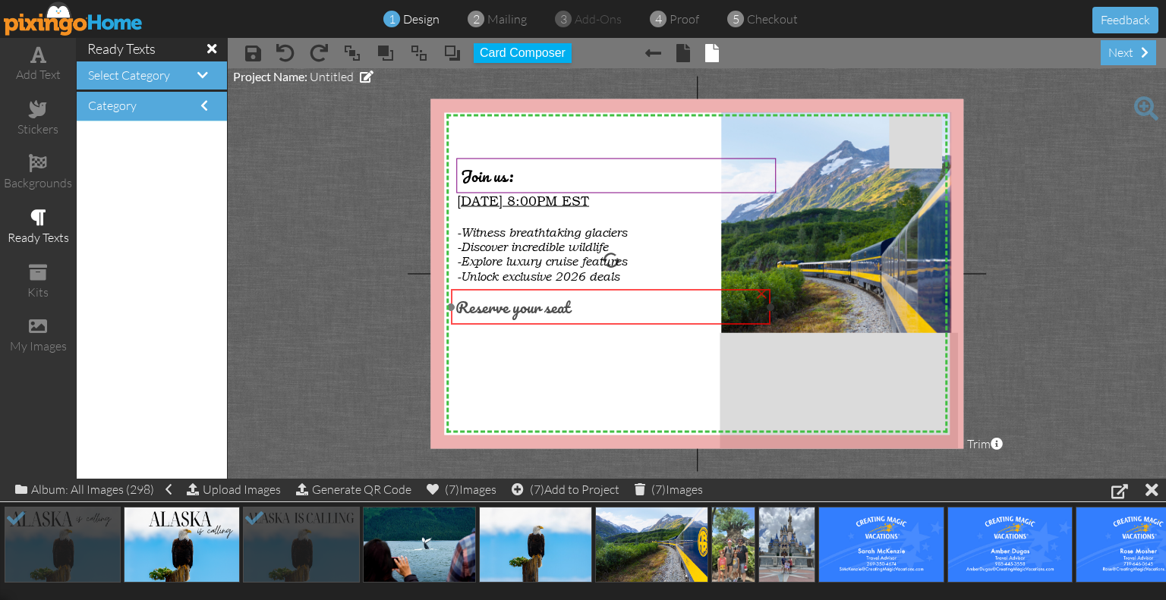
drag, startPoint x: 502, startPoint y: 332, endPoint x: 502, endPoint y: 308, distance: 23.5
click at [502, 308] on span "Reserve your seat" at bounding box center [512, 306] width 115 height 27
click at [578, 310] on div "Reserve your seat" at bounding box center [610, 306] width 311 height 27
click at [584, 310] on div "Reserve your seat" at bounding box center [610, 306] width 311 height 27
click at [578, 308] on div "Reserve your seat" at bounding box center [610, 306] width 311 height 27
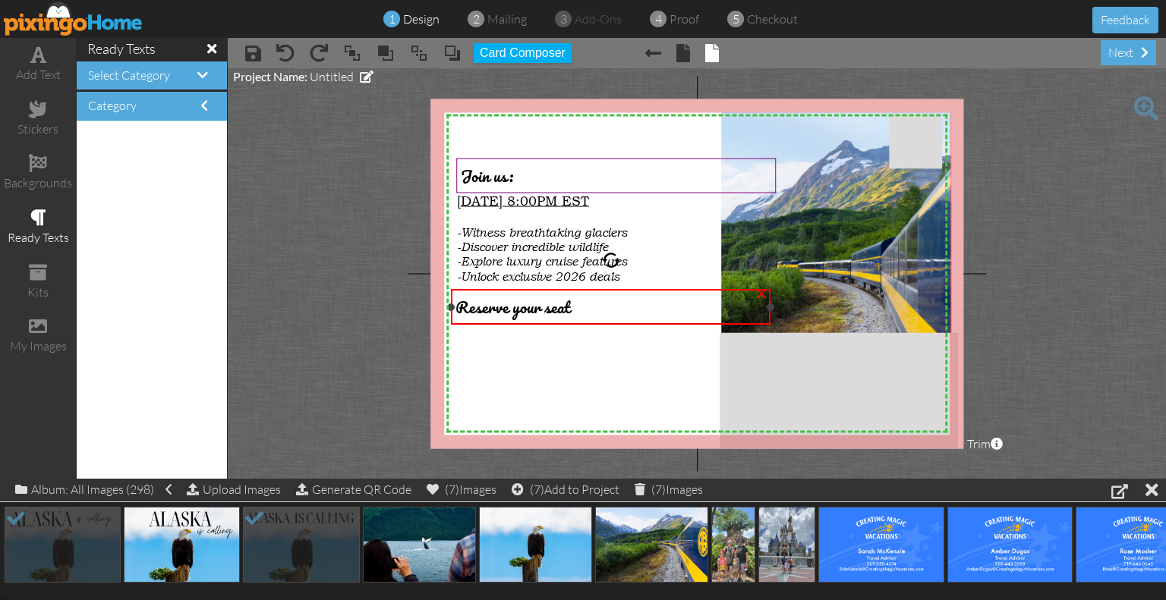
click at [578, 308] on div "Reserve your seat" at bounding box center [610, 306] width 311 height 27
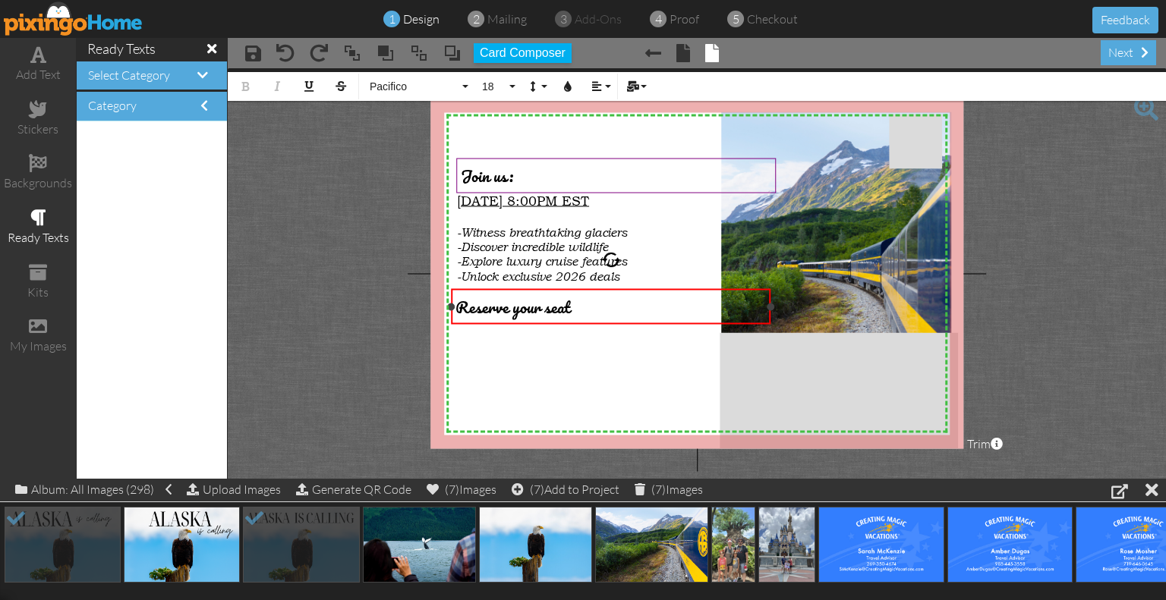
click at [578, 308] on div "Reserve your seat" at bounding box center [610, 306] width 311 height 27
click at [239, 495] on div "Upload Images" at bounding box center [234, 490] width 94 height 22
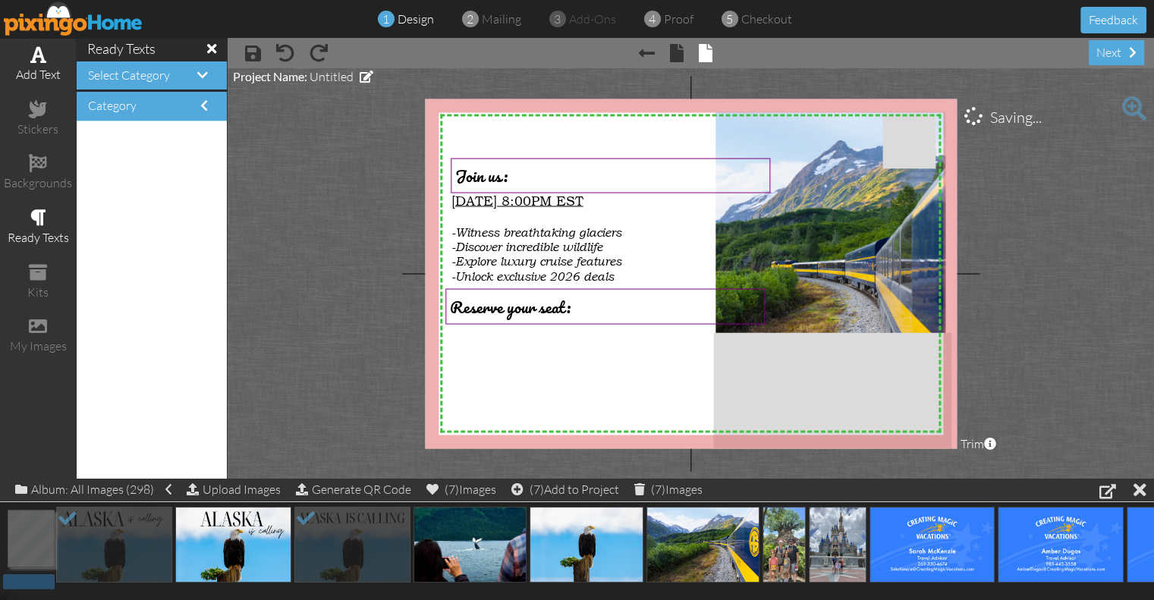
click at [27, 58] on div "add text" at bounding box center [38, 64] width 76 height 53
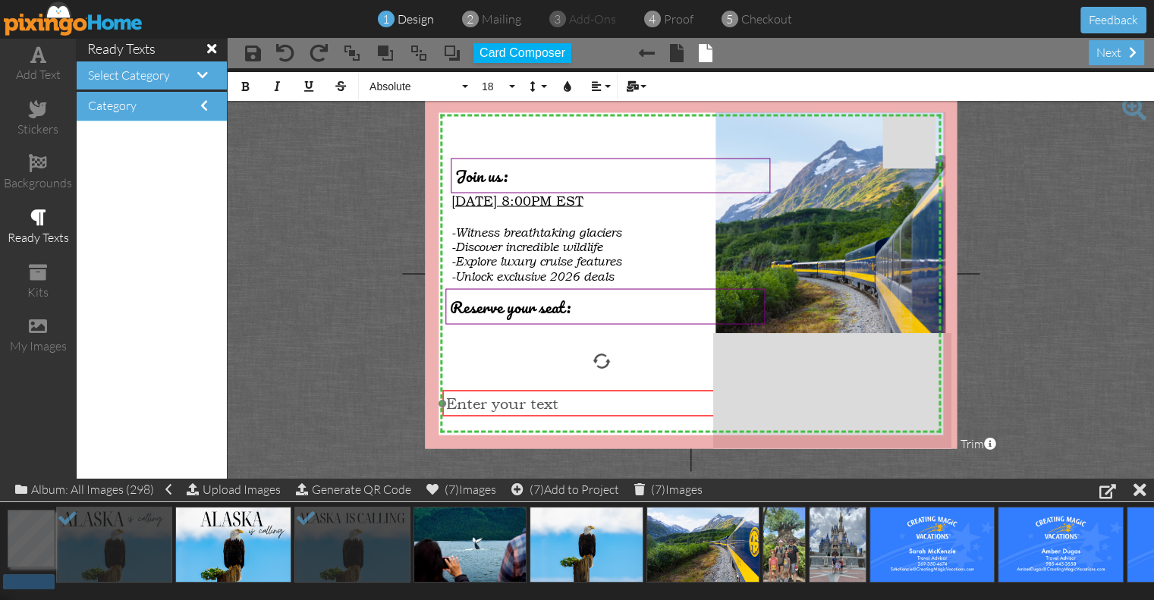
drag, startPoint x: 609, startPoint y: 316, endPoint x: 526, endPoint y: 389, distance: 110.8
click at [526, 390] on div "​ Enter your text ​ ×" at bounding box center [601, 403] width 319 height 27
click at [526, 390] on div "Enter your text" at bounding box center [601, 403] width 319 height 27
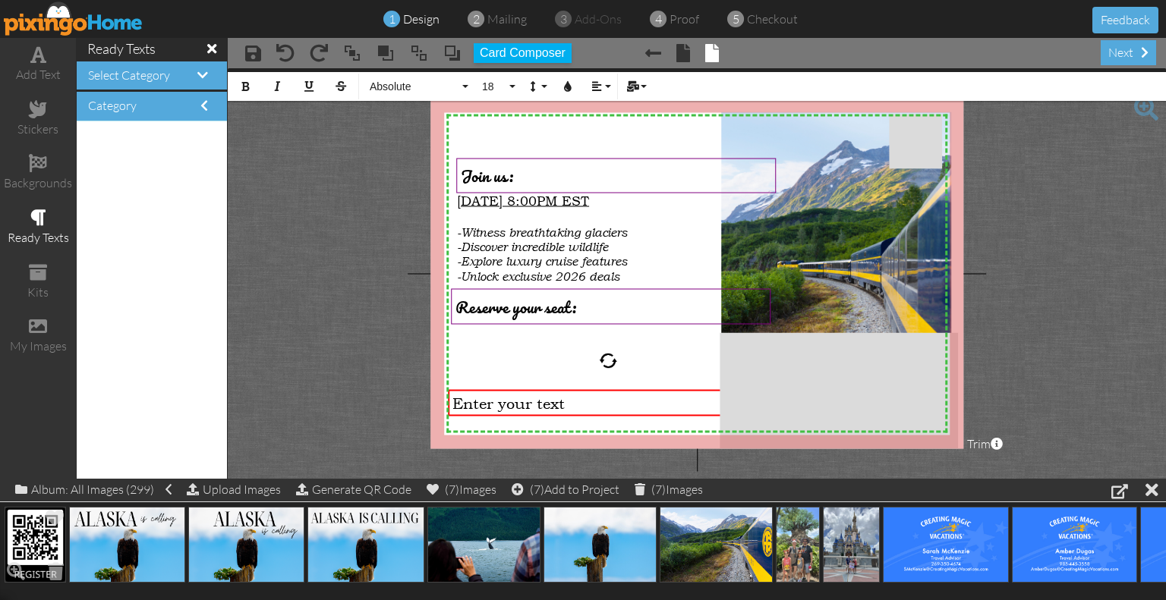
click at [30, 532] on img at bounding box center [35, 545] width 61 height 76
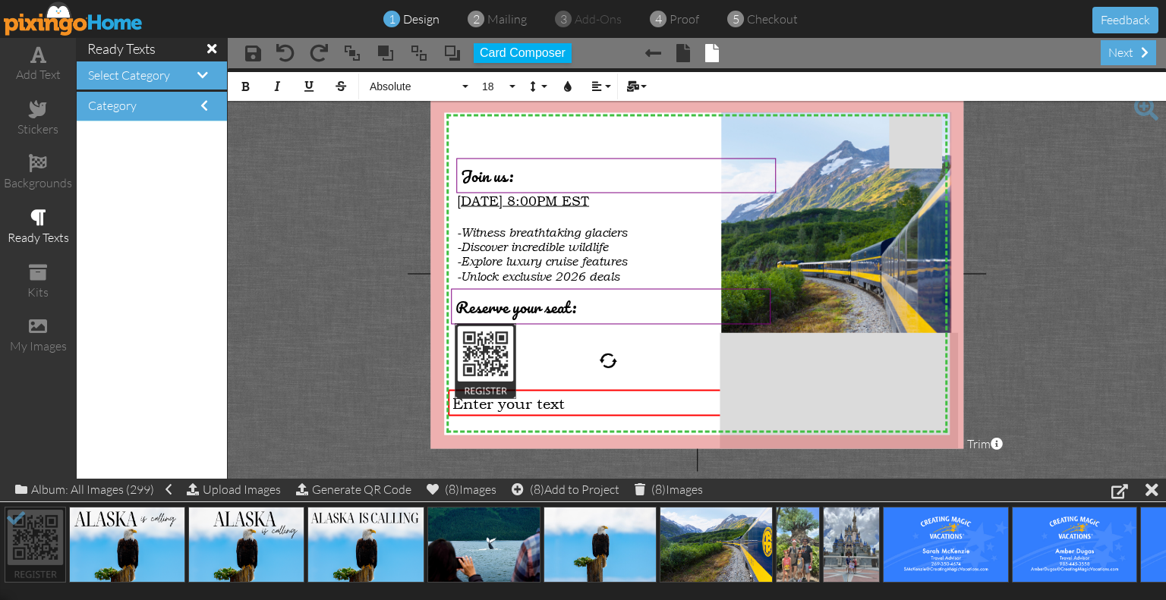
drag, startPoint x: 31, startPoint y: 531, endPoint x: 480, endPoint y: 348, distance: 485.0
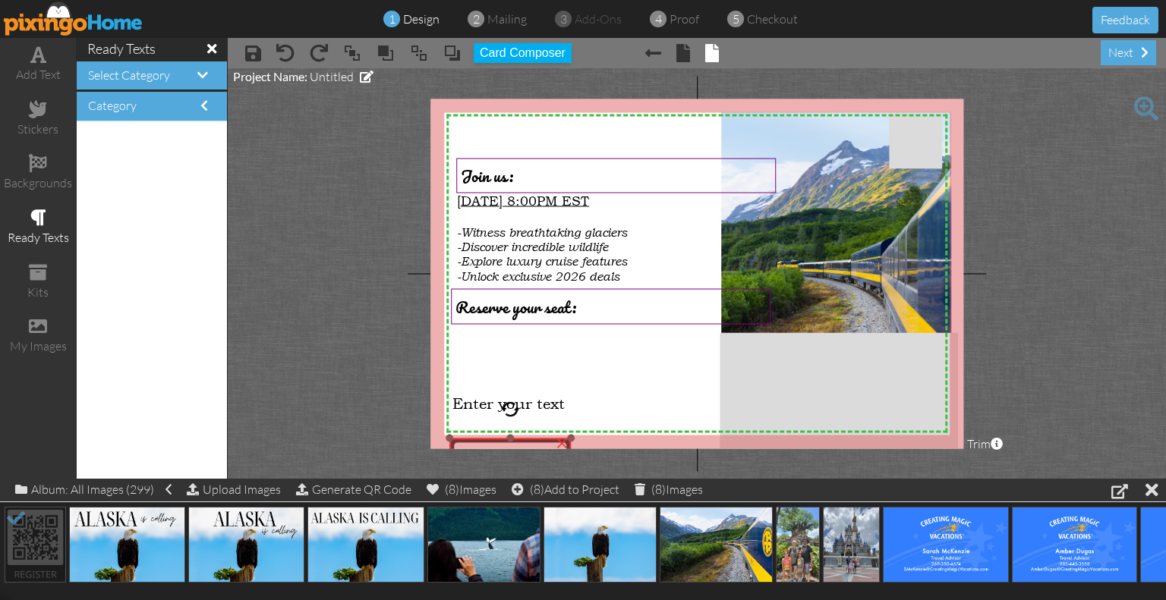
drag, startPoint x: 660, startPoint y: 324, endPoint x: 490, endPoint y: 439, distance: 205.4
click at [490, 439] on div "×" at bounding box center [509, 514] width 121 height 151
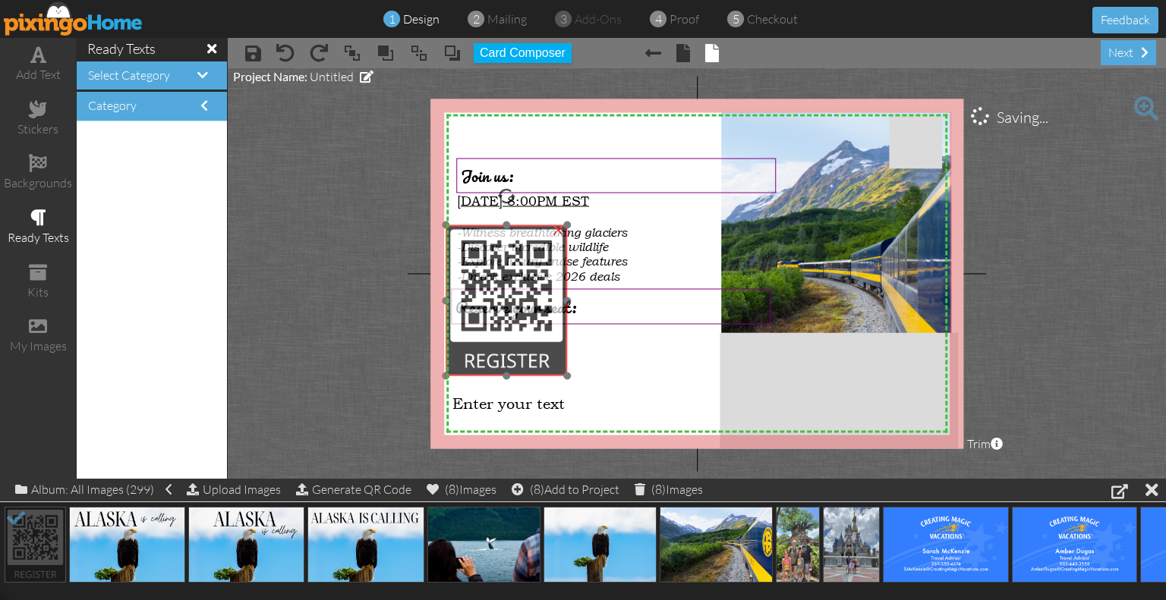
drag, startPoint x: 544, startPoint y: 445, endPoint x: 540, endPoint y: 231, distance: 213.3
click at [540, 231] on img at bounding box center [505, 300] width 121 height 151
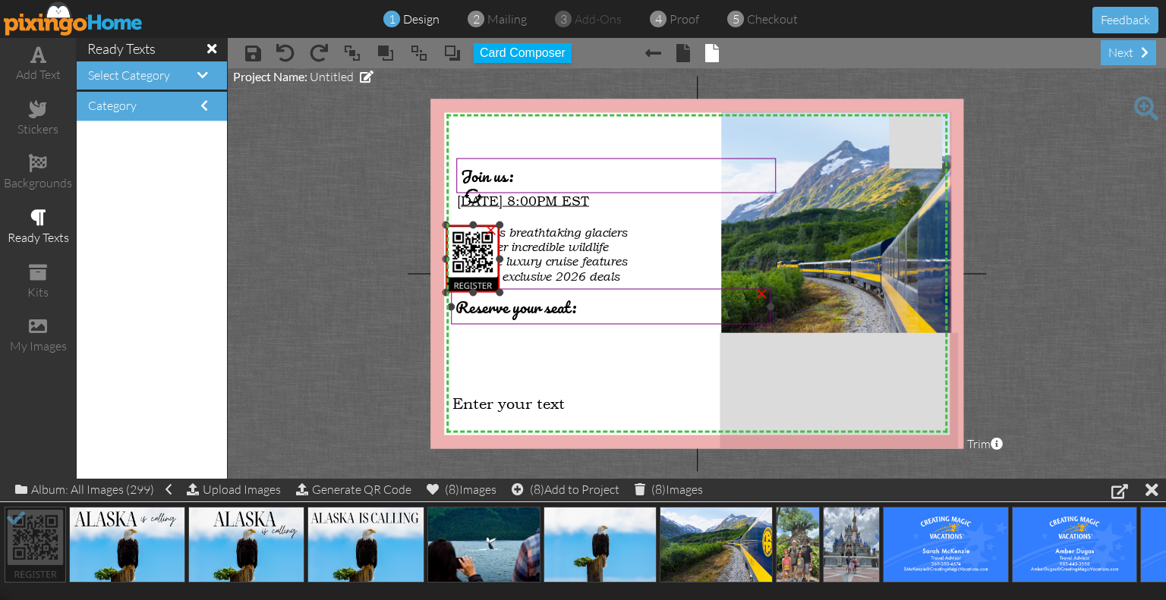
drag, startPoint x: 565, startPoint y: 374, endPoint x: 521, endPoint y: 291, distance: 94.7
click at [521, 291] on div "X X X X X X X X X X X X X X X X X X X X X X X X X X X X X X X X X X X X X X X X…" at bounding box center [696, 274] width 533 height 350
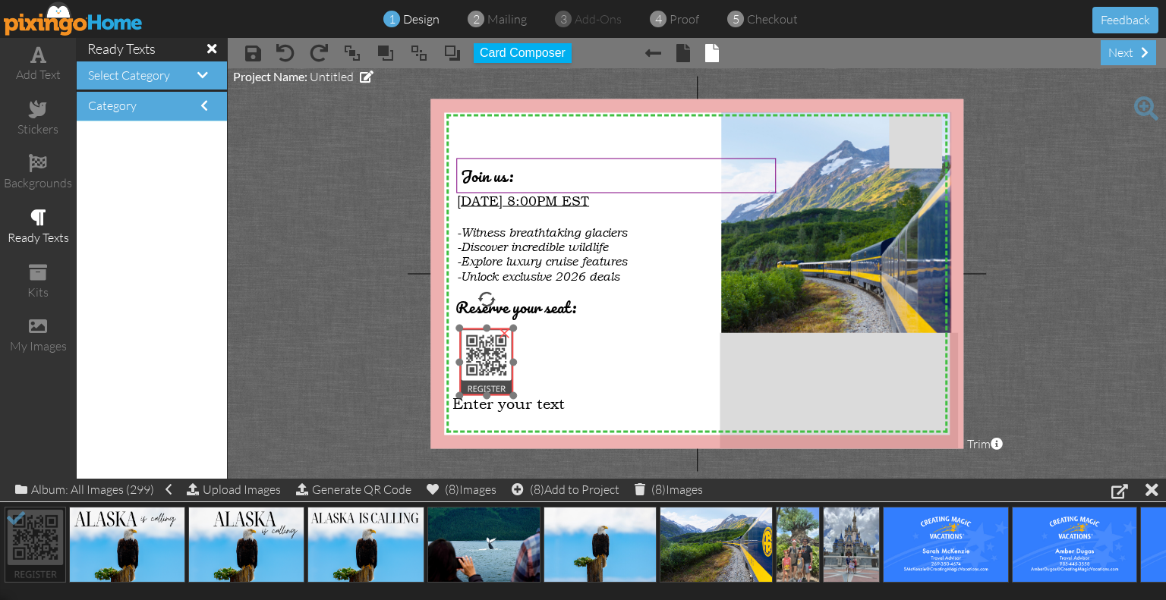
drag, startPoint x: 475, startPoint y: 251, endPoint x: 489, endPoint y: 354, distance: 104.1
click at [489, 354] on img at bounding box center [486, 363] width 55 height 68
drag, startPoint x: 513, startPoint y: 395, endPoint x: 524, endPoint y: 409, distance: 18.4
click at [524, 409] on div at bounding box center [525, 411] width 8 height 8
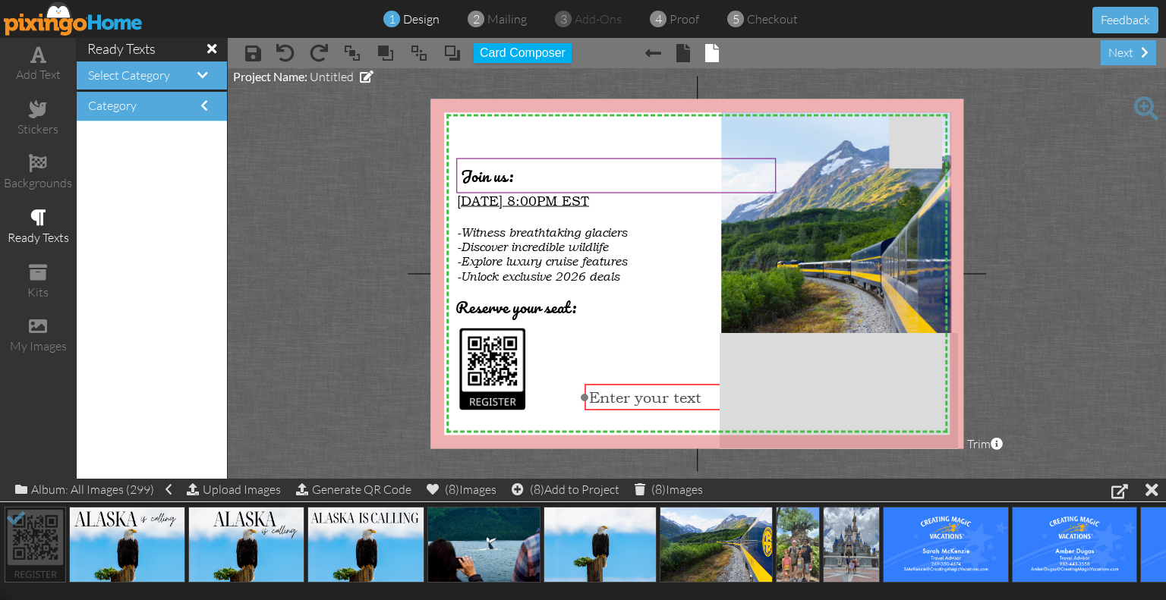
drag, startPoint x: 555, startPoint y: 404, endPoint x: 692, endPoint y: 398, distance: 136.7
click at [692, 398] on span "Enter your text" at bounding box center [645, 397] width 112 height 18
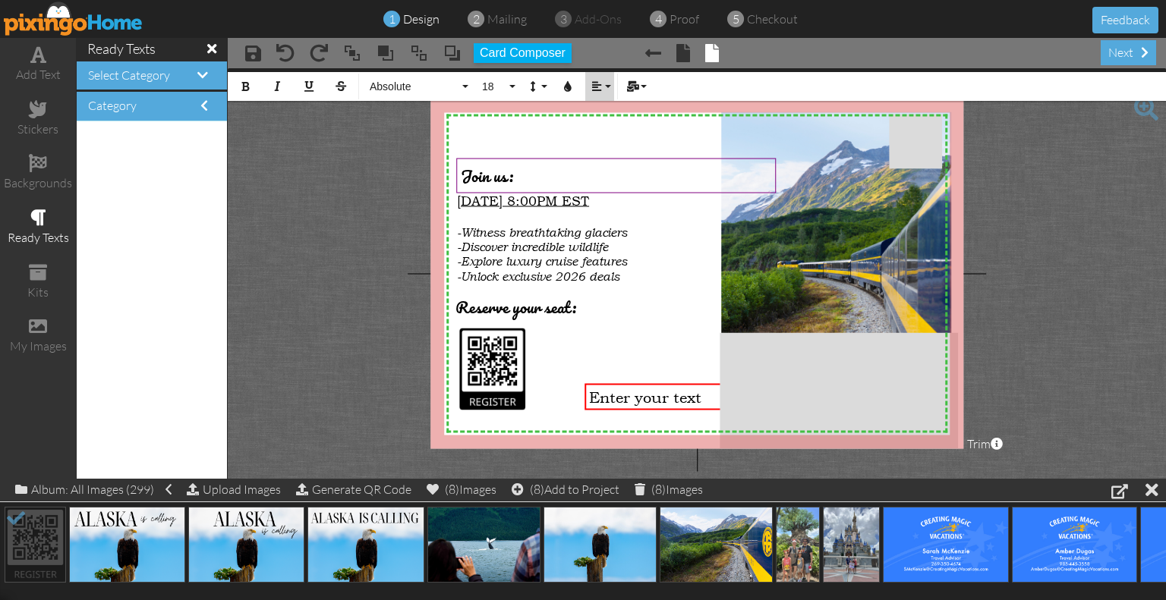
click at [599, 93] on button "Align" at bounding box center [599, 86] width 29 height 29
click at [615, 150] on link "Align Right" at bounding box center [608, 157] width 46 height 23
drag, startPoint x: 584, startPoint y: 395, endPoint x: 638, endPoint y: 402, distance: 54.3
click at [639, 402] on div "Enter your text ×" at bounding box center [772, 397] width 266 height 27
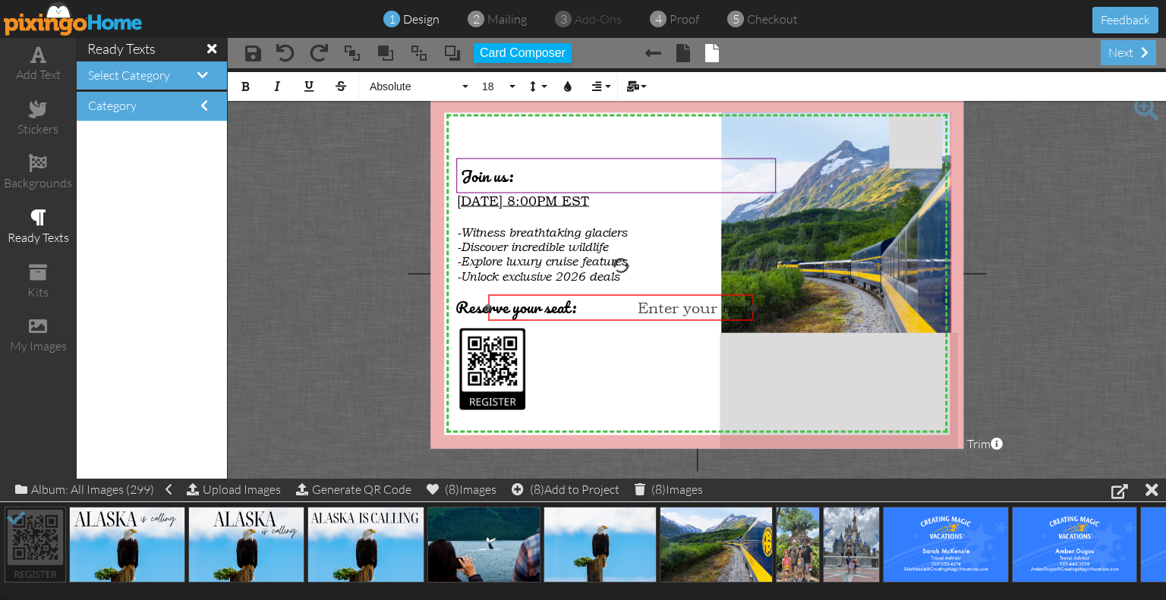
drag, startPoint x: 665, startPoint y: 383, endPoint x: 514, endPoint y: 294, distance: 174.9
click at [514, 294] on div at bounding box center [621, 308] width 273 height 34
drag, startPoint x: 489, startPoint y: 308, endPoint x: 612, endPoint y: 318, distance: 123.3
click at [612, 318] on div "Enter your text ×" at bounding box center [683, 307] width 143 height 27
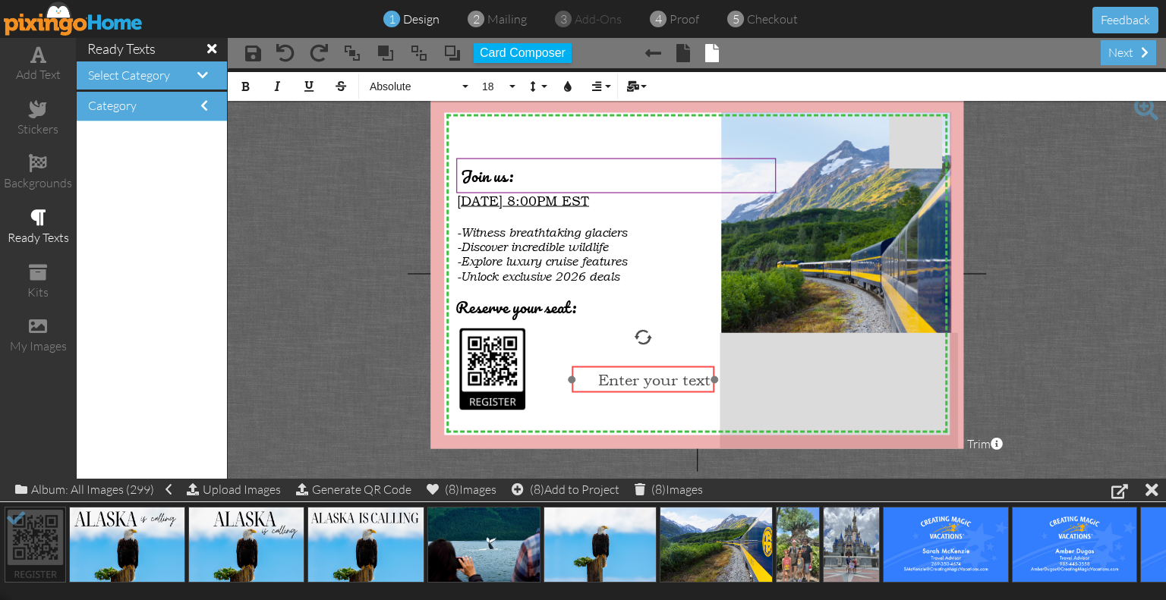
drag, startPoint x: 677, startPoint y: 297, endPoint x: 637, endPoint y: 369, distance: 82.2
click at [637, 369] on div "​ Enter your text ​" at bounding box center [643, 379] width 143 height 27
drag, startPoint x: 572, startPoint y: 386, endPoint x: 546, endPoint y: 378, distance: 27.1
click at [546, 378] on div "[DOMAIN_NAME] ×" at bounding box center [630, 388] width 168 height 44
click at [496, 96] on button "18" at bounding box center [496, 86] width 44 height 29
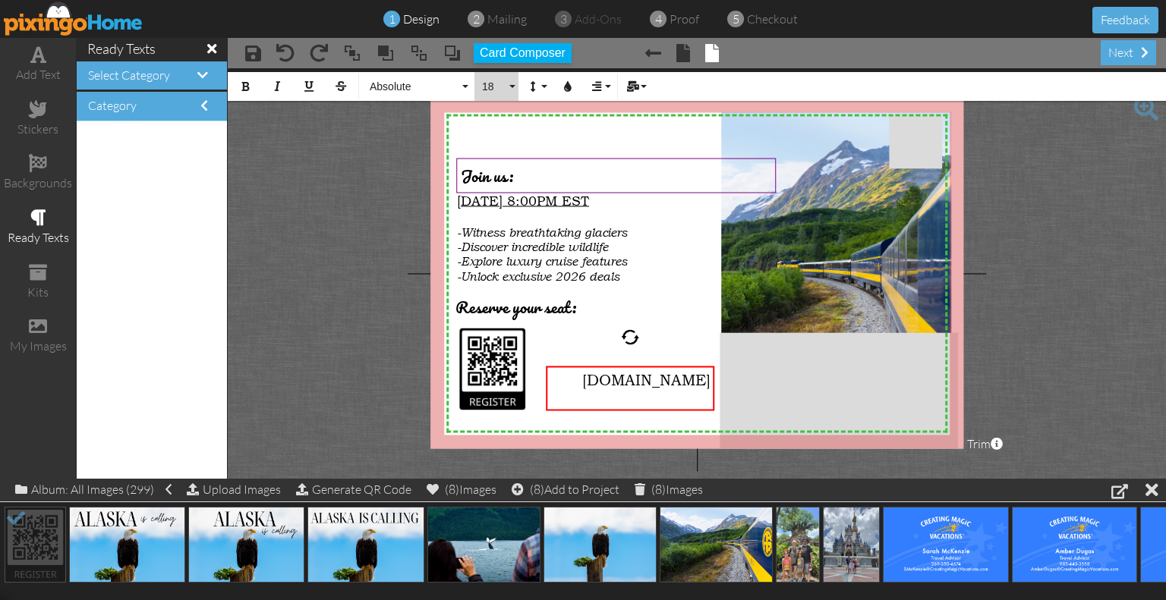
scroll to position [134, 0]
click at [631, 384] on span "[DOMAIN_NAME]" at bounding box center [646, 379] width 128 height 18
click at [492, 89] on span "18" at bounding box center [493, 86] width 26 height 13
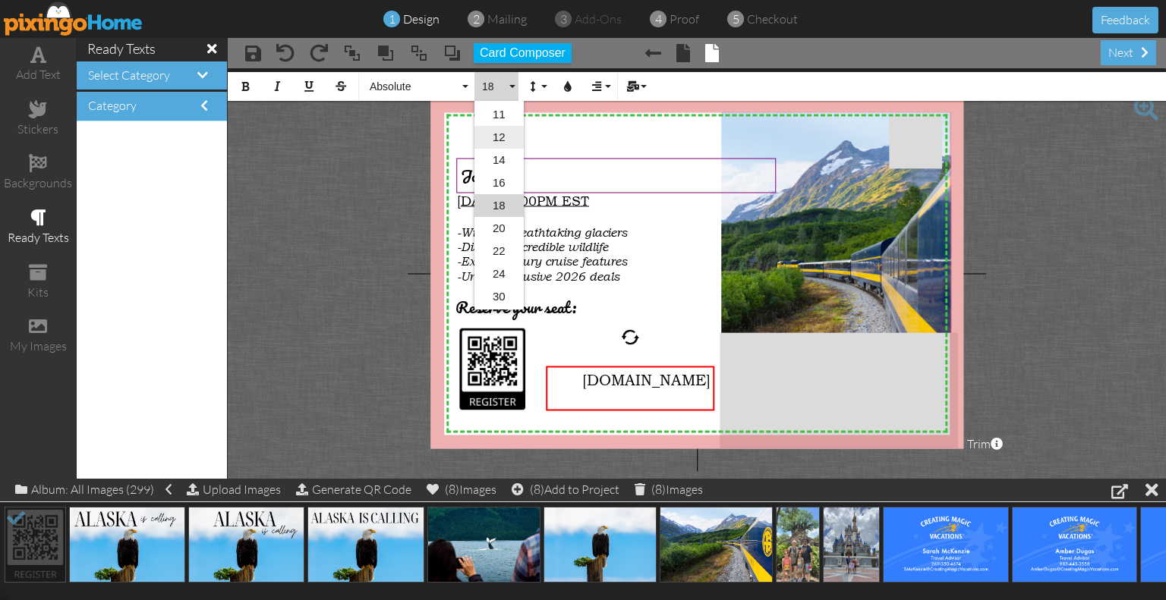
click at [501, 142] on link "12" at bounding box center [498, 137] width 49 height 23
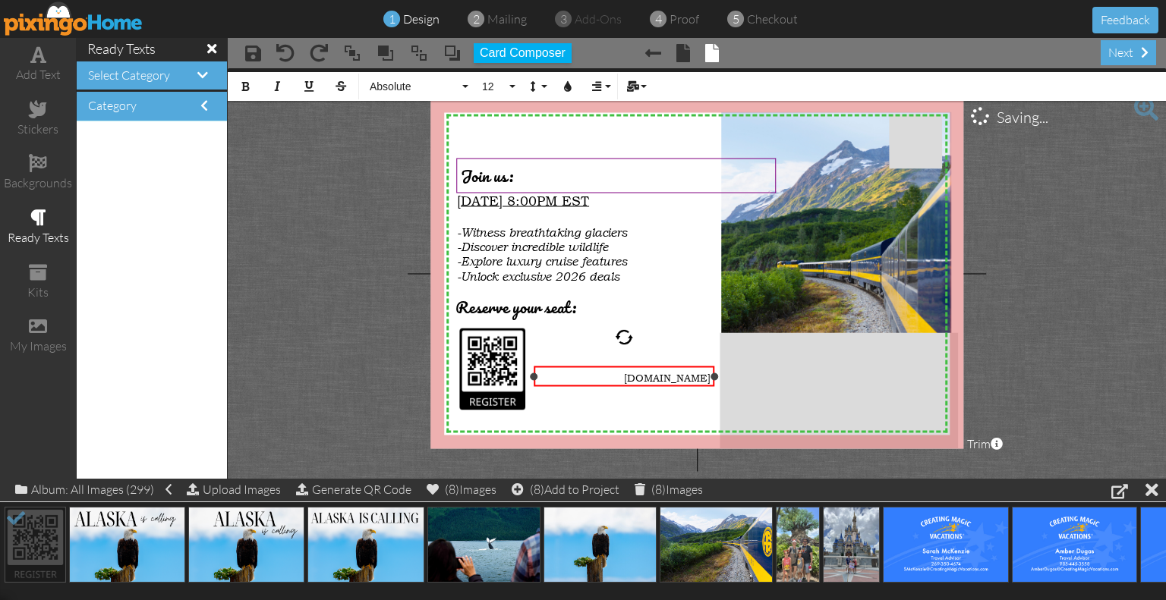
drag, startPoint x: 547, startPoint y: 381, endPoint x: 535, endPoint y: 380, distance: 12.2
click at [535, 380] on div "[DOMAIN_NAME] ×" at bounding box center [624, 376] width 181 height 20
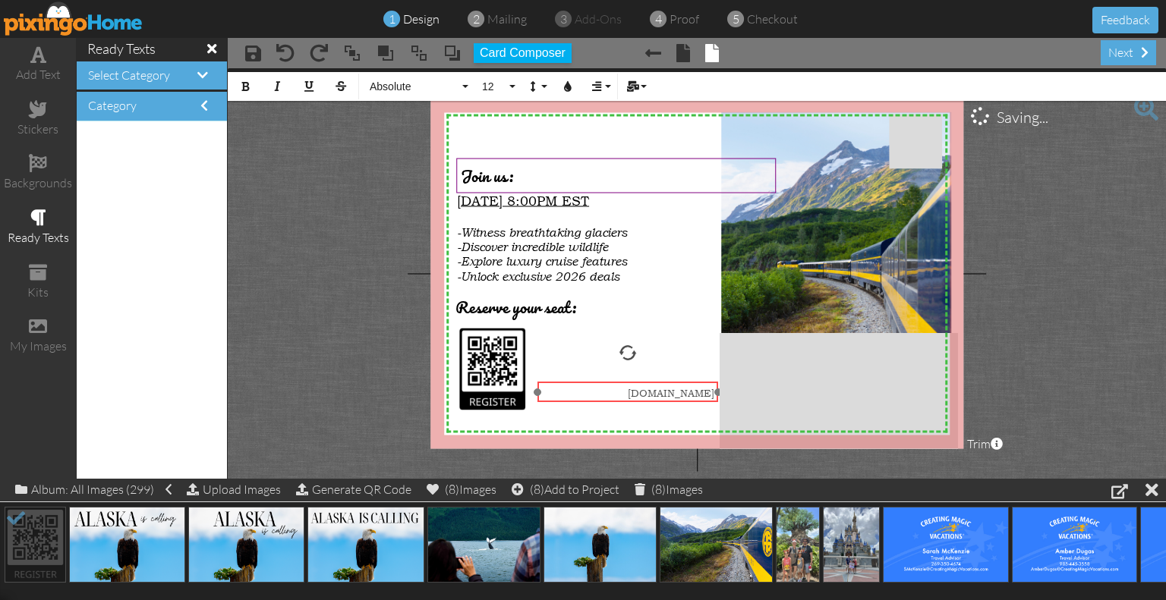
drag, startPoint x: 596, startPoint y: 366, endPoint x: 600, endPoint y: 382, distance: 15.6
click at [600, 382] on div "​ [DOMAIN_NAME] ​" at bounding box center [628, 393] width 181 height 22
click at [710, 392] on span "[DOMAIN_NAME]" at bounding box center [671, 392] width 87 height 14
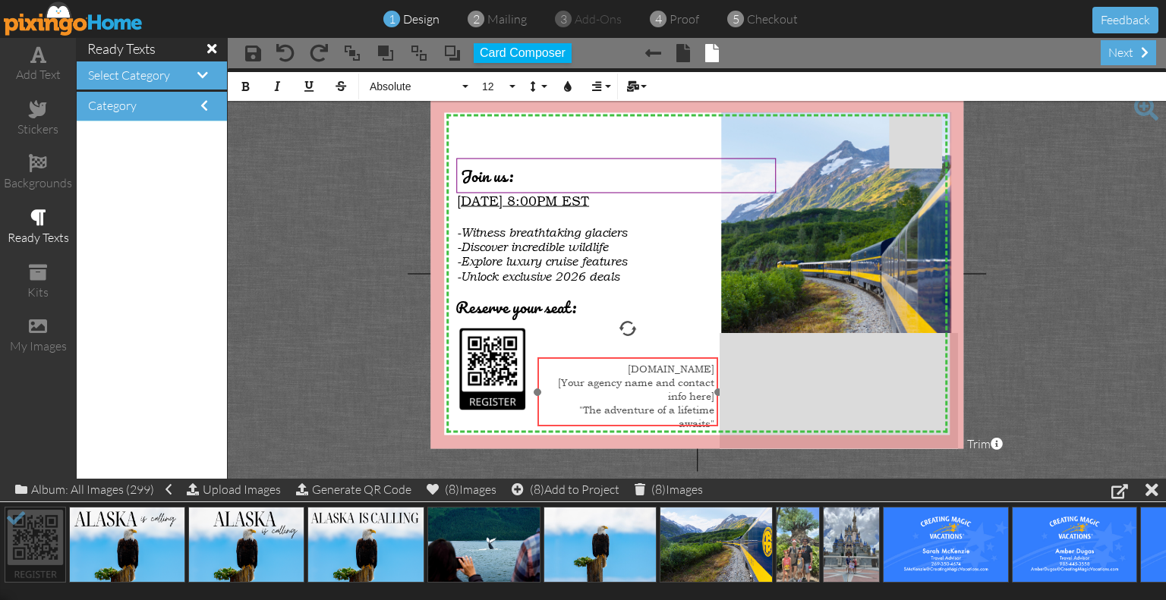
drag, startPoint x: 626, startPoint y: 383, endPoint x: 626, endPoint y: 359, distance: 24.3
click at [626, 359] on div "[DOMAIN_NAME] [Your agency name and contact info here] "The adventure of a life…" at bounding box center [628, 395] width 181 height 77
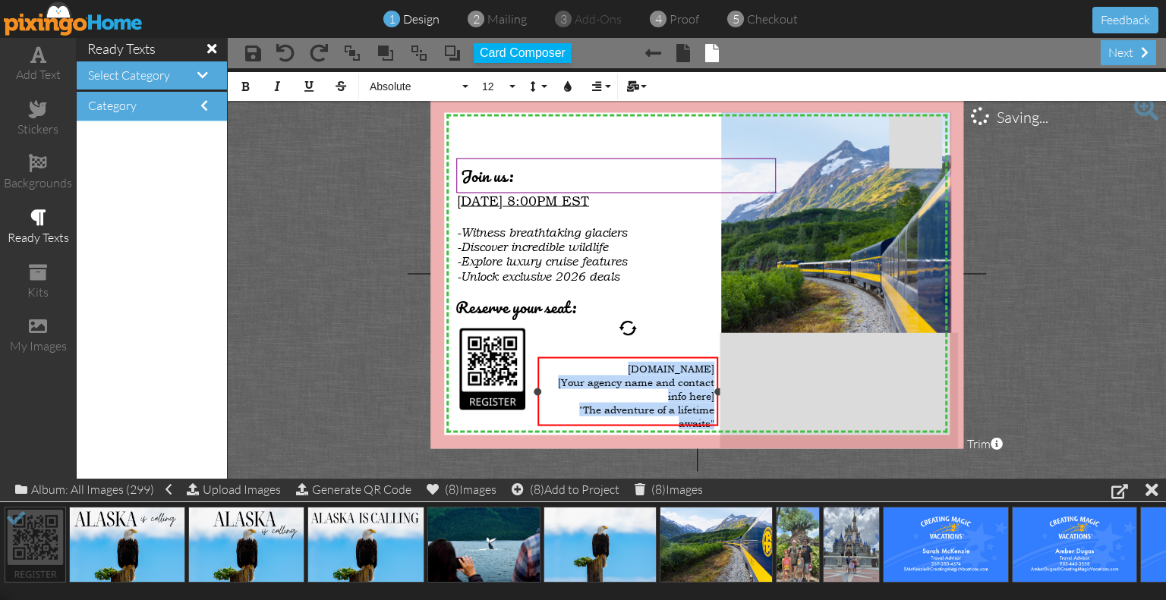
drag, startPoint x: 546, startPoint y: 368, endPoint x: 720, endPoint y: 424, distance: 182.6
click at [719, 424] on div "[DOMAIN_NAME] [Your agency name and contact info here] "The adventure of a life…" at bounding box center [628, 391] width 181 height 69
click at [483, 84] on span "12" at bounding box center [493, 86] width 26 height 13
click at [505, 183] on link "11" at bounding box center [498, 182] width 49 height 23
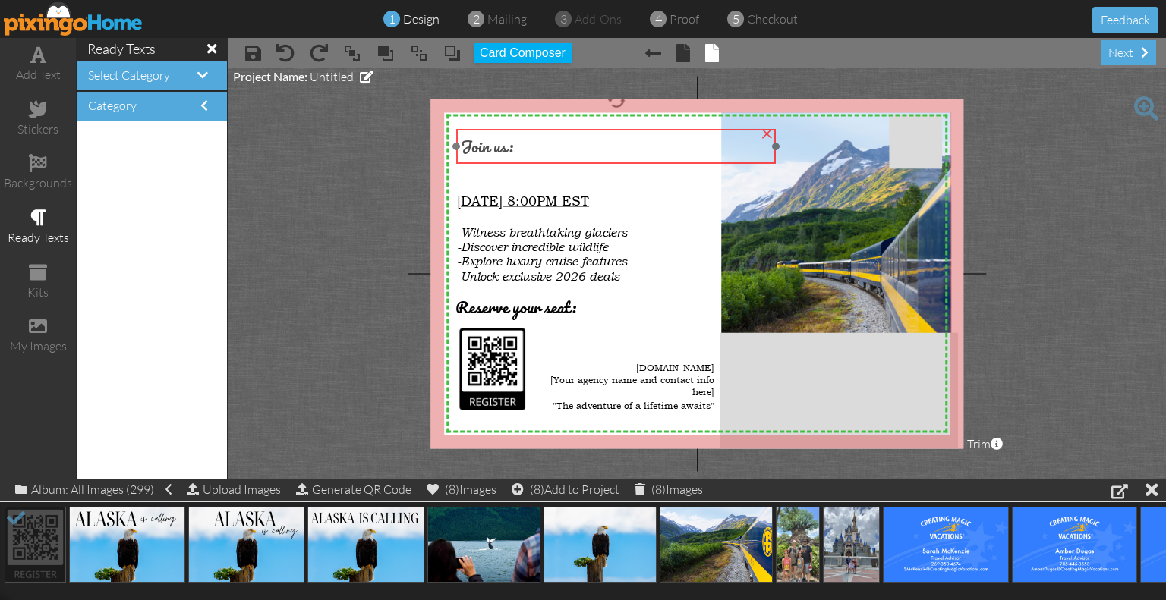
drag, startPoint x: 484, startPoint y: 176, endPoint x: 484, endPoint y: 146, distance: 29.6
click at [484, 146] on span "Join us:" at bounding box center [487, 146] width 52 height 27
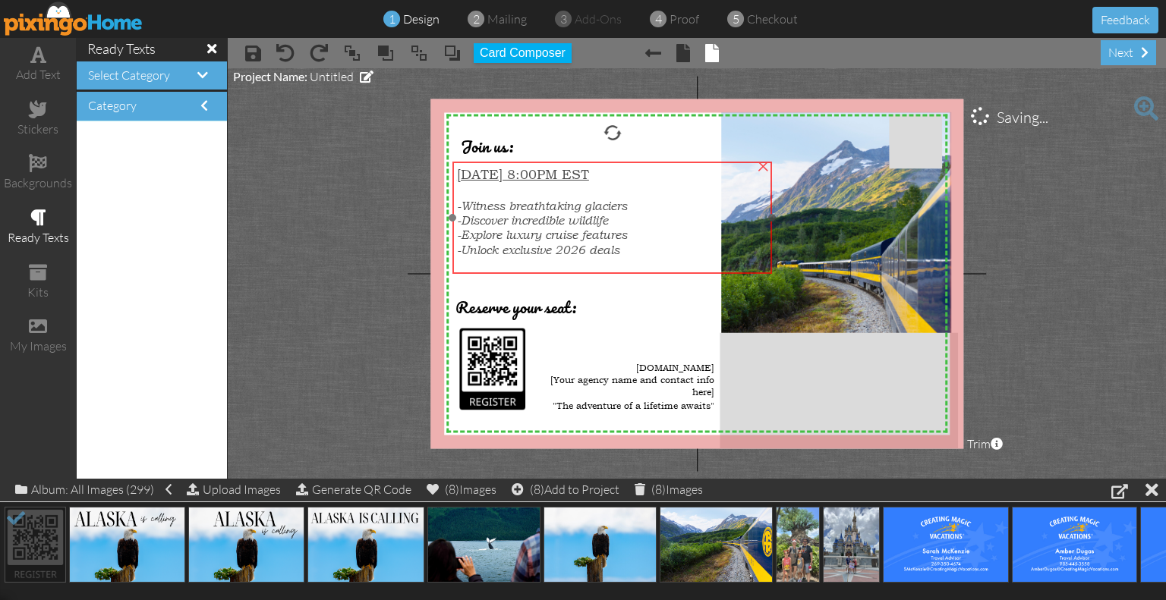
drag, startPoint x: 490, startPoint y: 231, endPoint x: 490, endPoint y: 204, distance: 26.6
click at [490, 204] on span "-Witness breathtaking glaciers" at bounding box center [542, 206] width 170 height 14
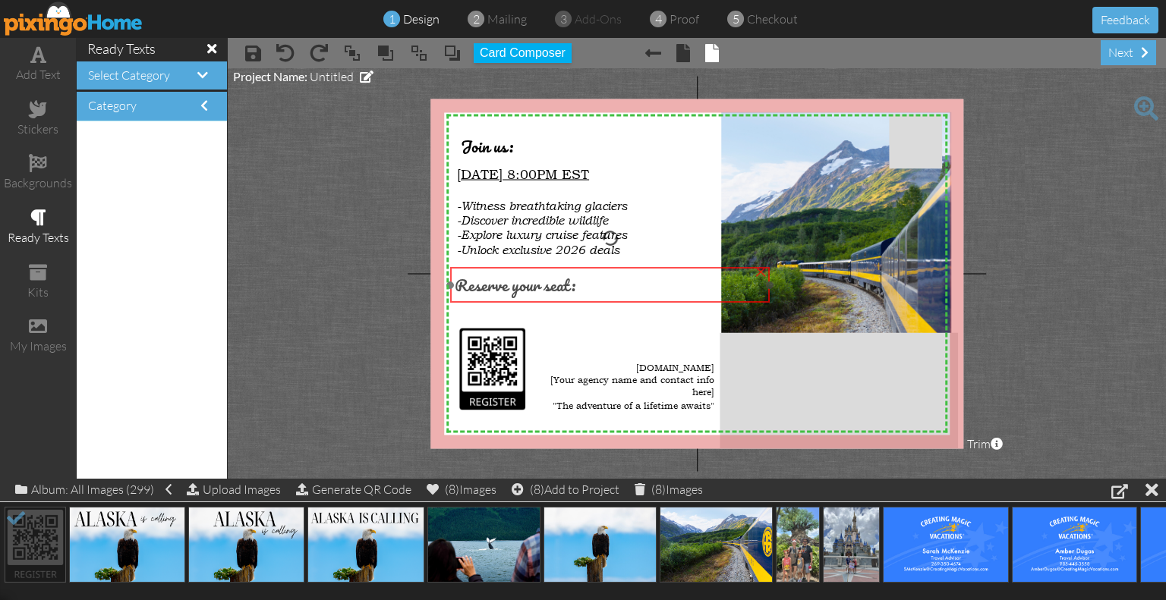
drag, startPoint x: 504, startPoint y: 294, endPoint x: 505, endPoint y: 280, distance: 13.7
click at [505, 280] on span "Reserve your seat:" at bounding box center [515, 284] width 121 height 27
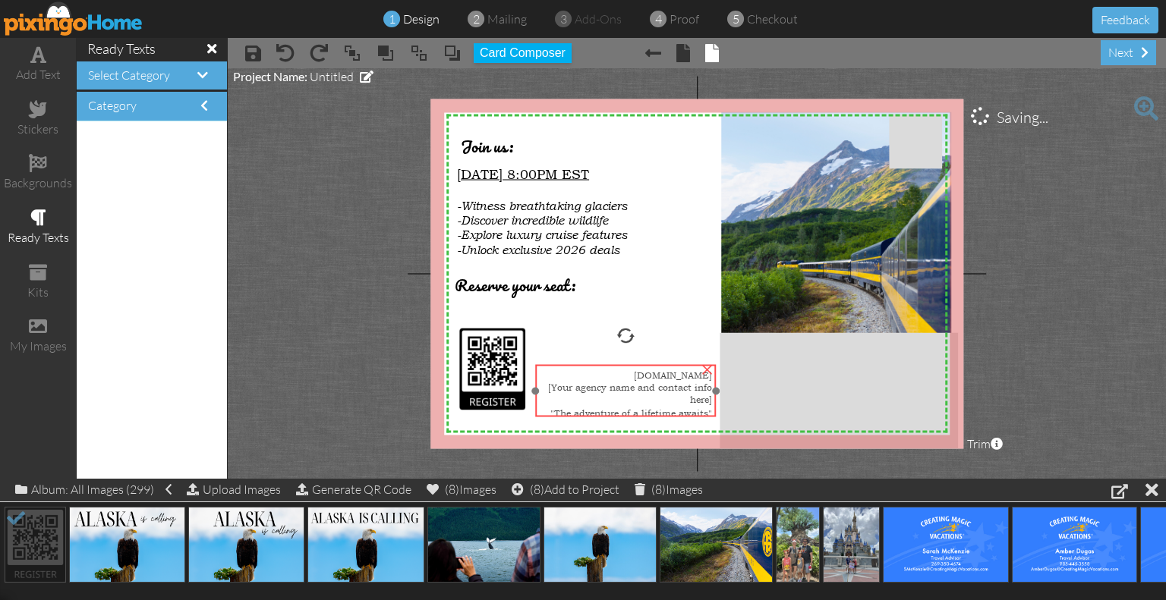
drag, startPoint x: 577, startPoint y: 377, endPoint x: 575, endPoint y: 385, distance: 8.7
click at [575, 385] on span "[Your agency name and contact info here]" at bounding box center [630, 393] width 164 height 24
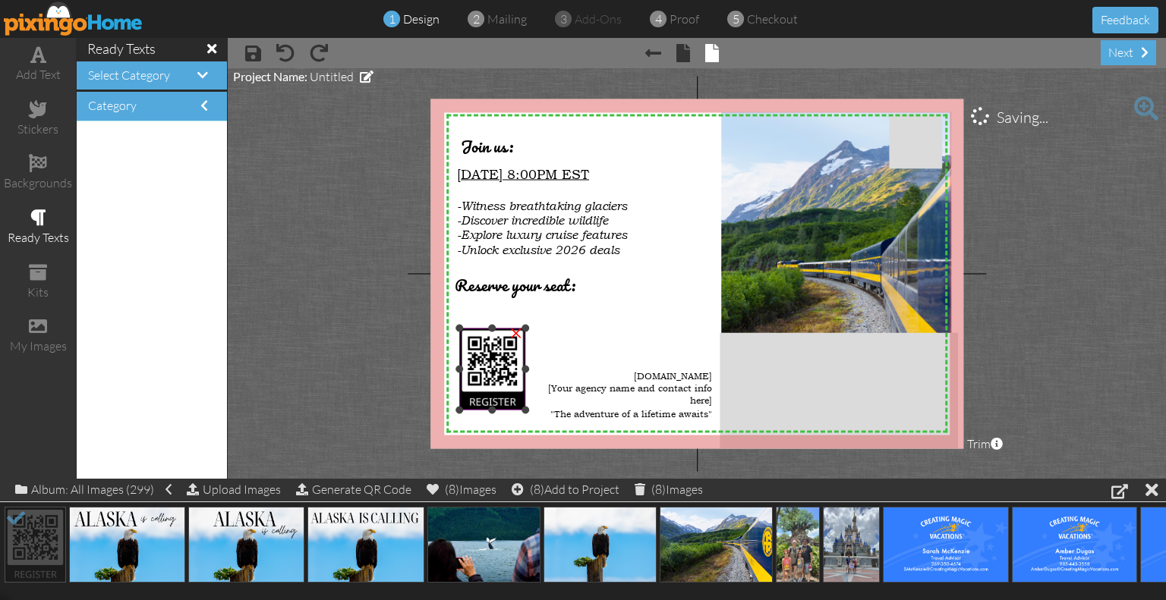
click at [505, 365] on img at bounding box center [492, 370] width 66 height 82
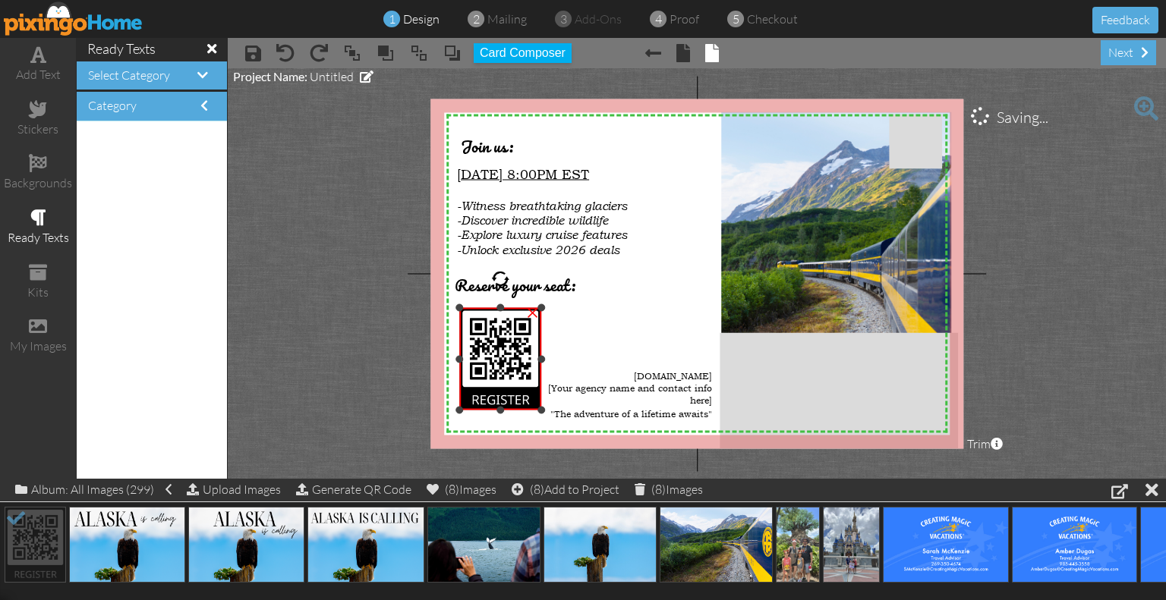
drag, startPoint x: 527, startPoint y: 319, endPoint x: 544, endPoint y: 305, distance: 22.6
click at [542, 308] on div "×" at bounding box center [500, 359] width 83 height 102
click at [391, 247] on project-studio-wrapper "X X X X X X X X X X X X X X X X X X X X X X X X X X X X X X X X X X X X X X X X…" at bounding box center [697, 273] width 938 height 411
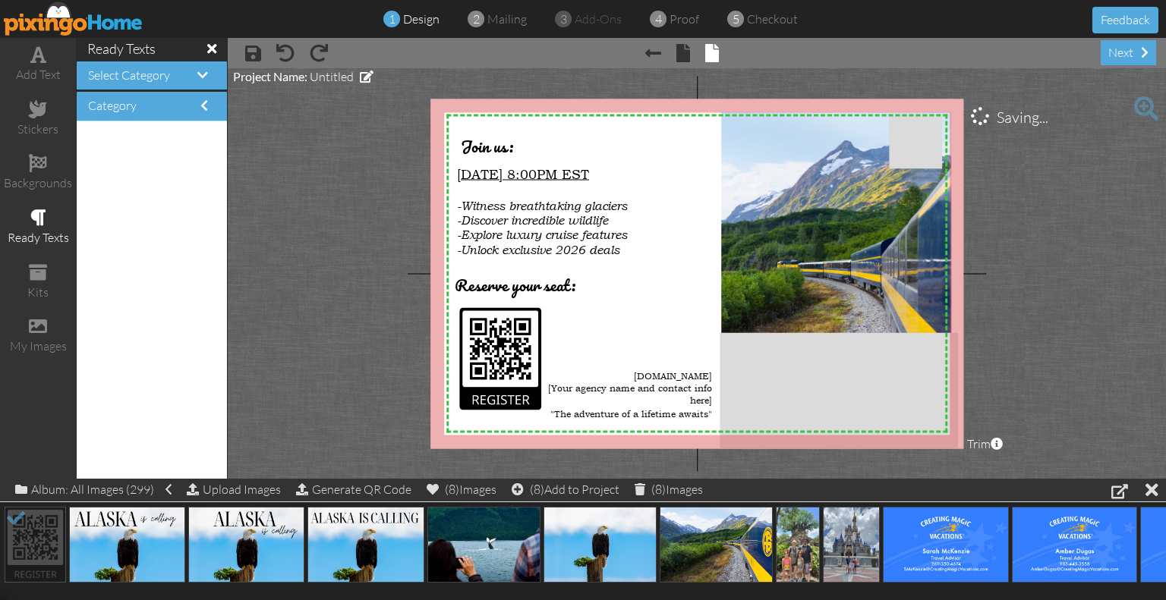
click at [1030, 277] on project-studio-wrapper "X X X X X X X X X X X X X X X X X X X X X X X X X X X X X X X X X X X X X X X X…" at bounding box center [697, 273] width 938 height 411
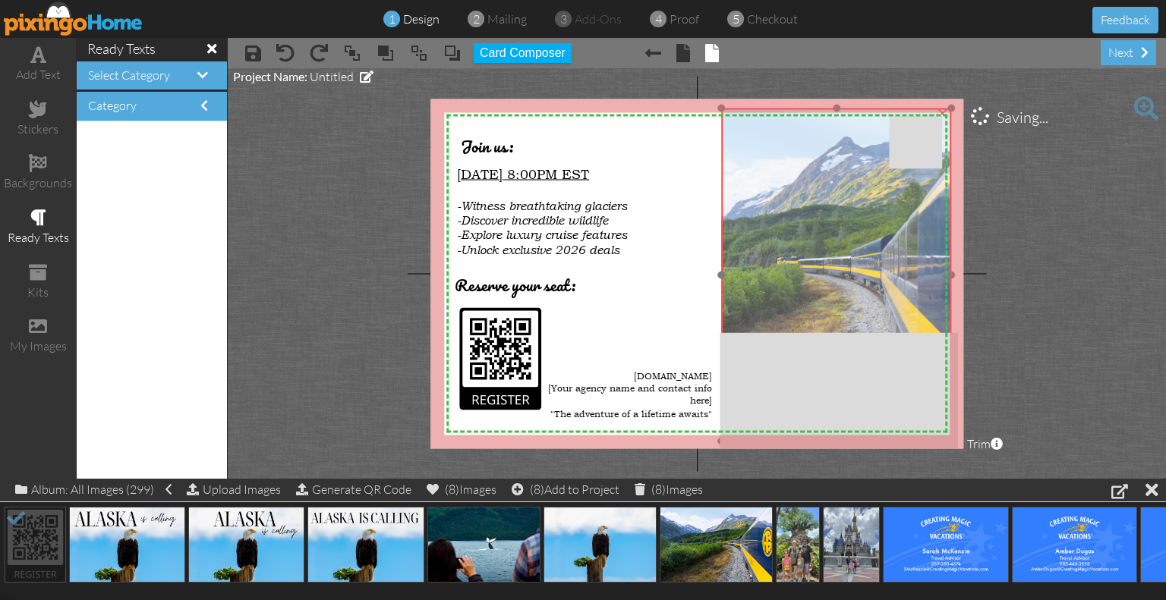
click at [867, 272] on img at bounding box center [775, 275] width 500 height 333
click at [865, 271] on img at bounding box center [774, 273] width 500 height 333
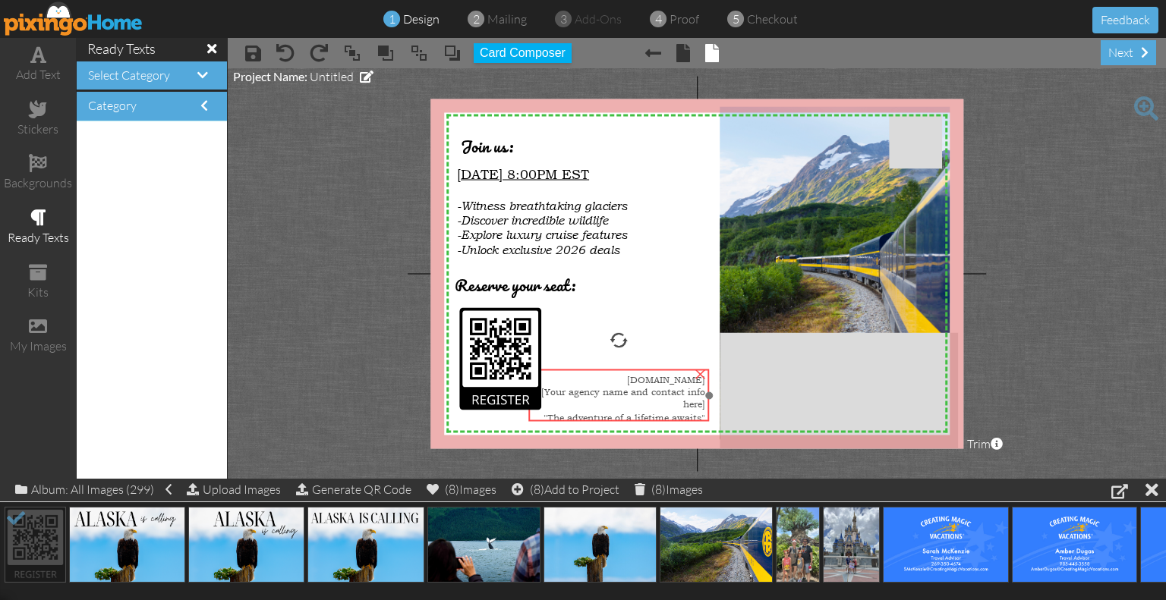
drag, startPoint x: 634, startPoint y: 379, endPoint x: 628, endPoint y: 383, distance: 7.8
click at [628, 383] on span "[DOMAIN_NAME]" at bounding box center [666, 379] width 78 height 12
click at [780, 330] on img at bounding box center [774, 273] width 500 height 333
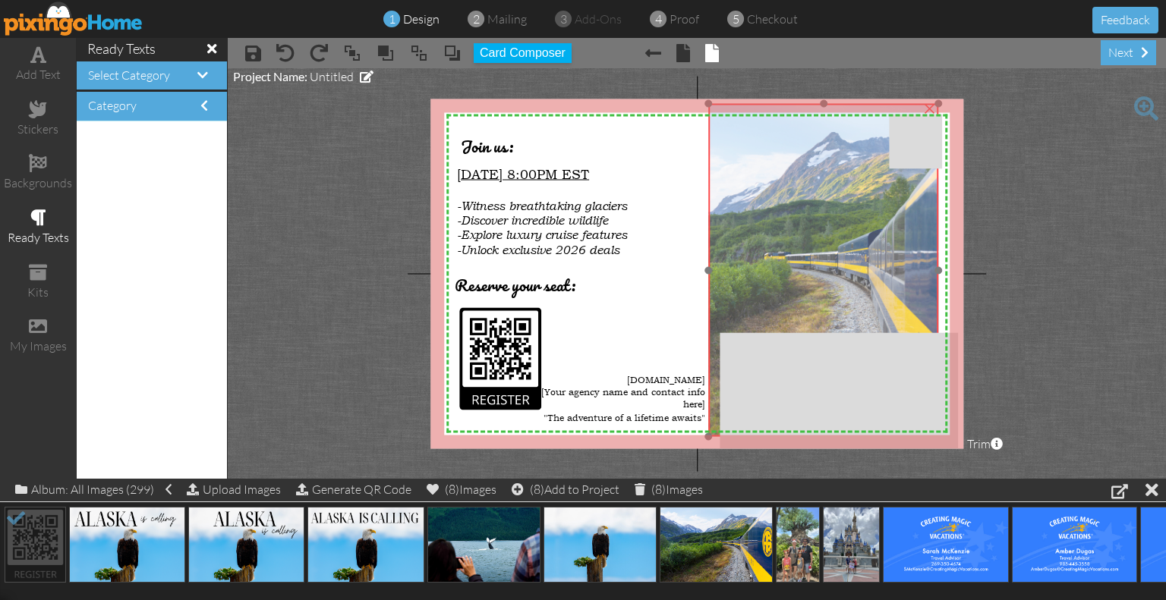
drag, startPoint x: 736, startPoint y: 319, endPoint x: 725, endPoint y: 316, distance: 11.8
click at [725, 316] on img at bounding box center [762, 270] width 500 height 333
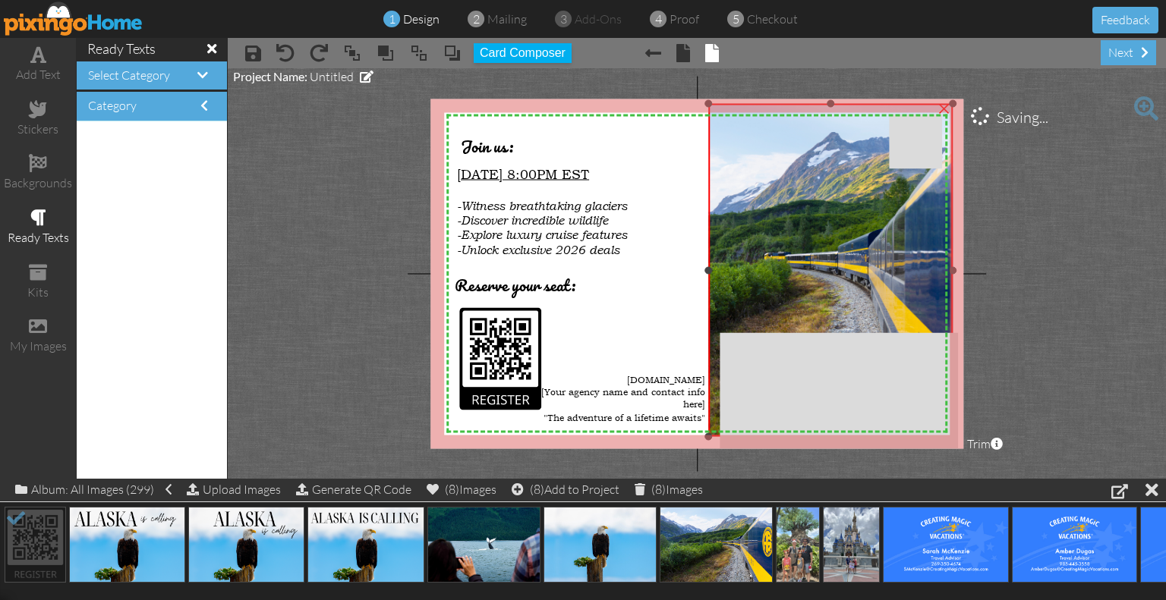
drag, startPoint x: 940, startPoint y: 269, endPoint x: 955, endPoint y: 263, distance: 15.6
click at [952, 263] on div "×" at bounding box center [830, 270] width 244 height 333
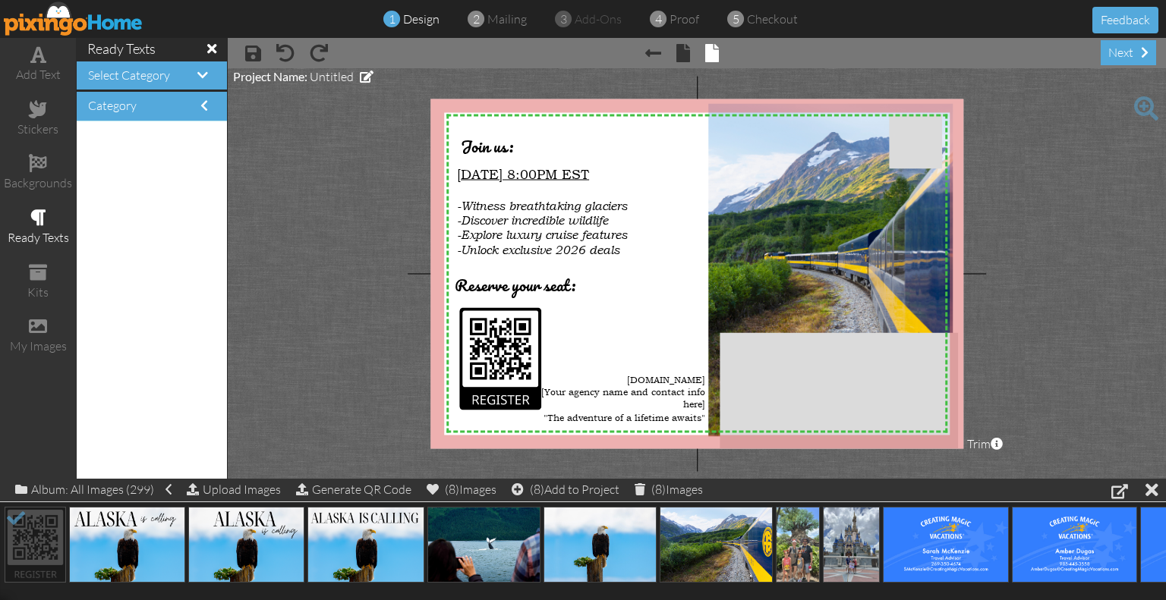
click at [1165, 288] on project-studio-wrapper "X X X X X X X X X X X X X X X X X X X X X X X X X X X X X X X X X X X X X X X X…" at bounding box center [697, 273] width 938 height 411
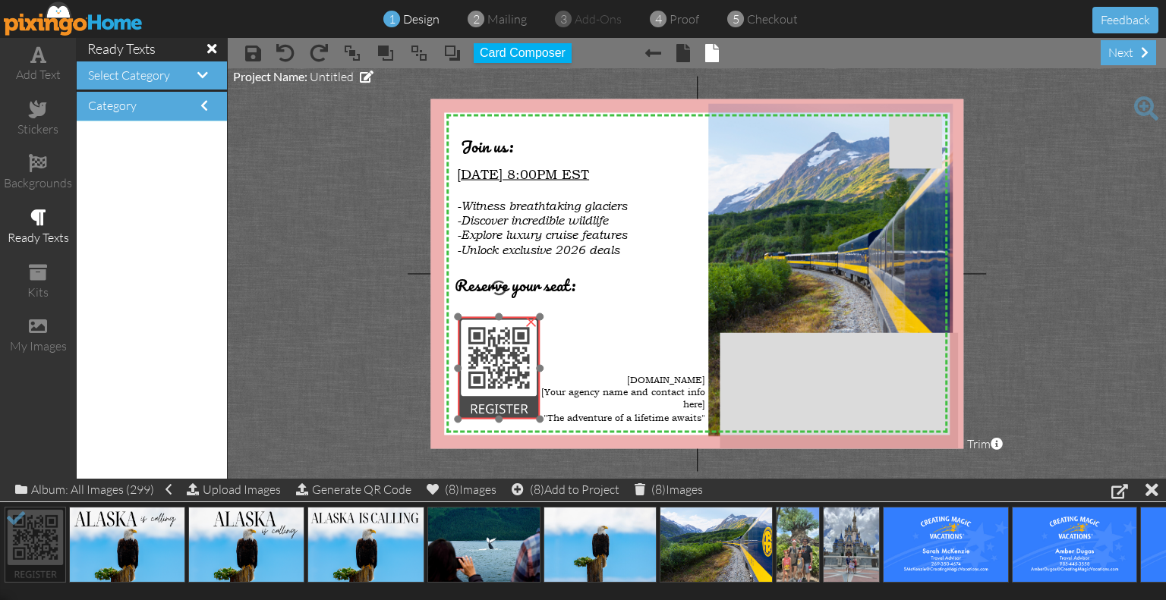
drag, startPoint x: 508, startPoint y: 373, endPoint x: 507, endPoint y: 382, distance: 9.2
click at [507, 382] on img at bounding box center [499, 368] width 83 height 102
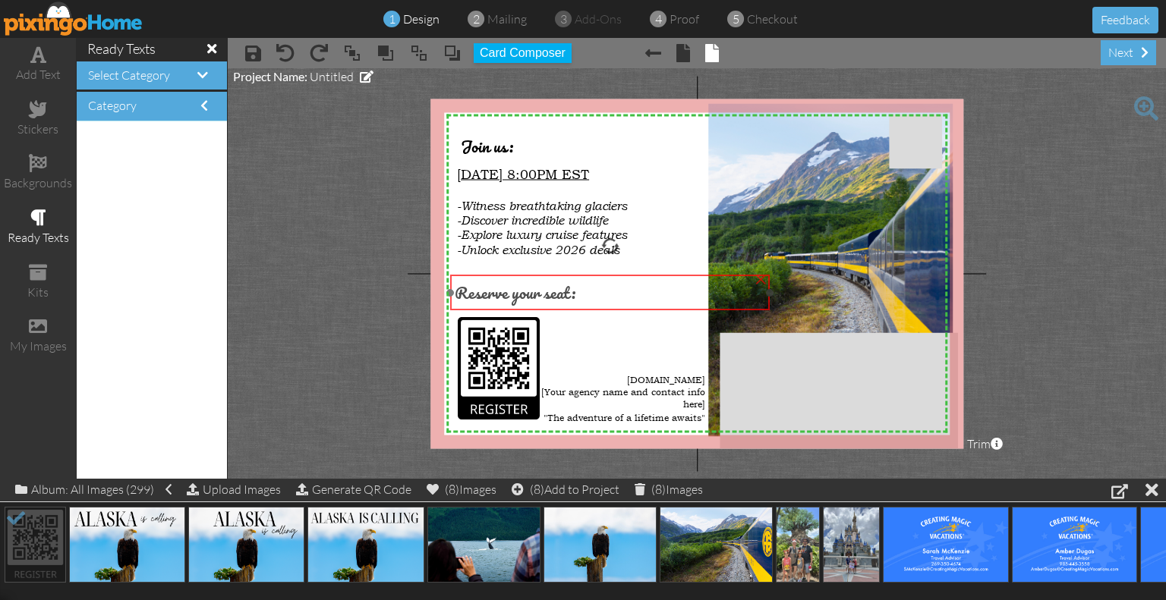
click at [517, 301] on span "Reserve your seat:" at bounding box center [515, 291] width 121 height 27
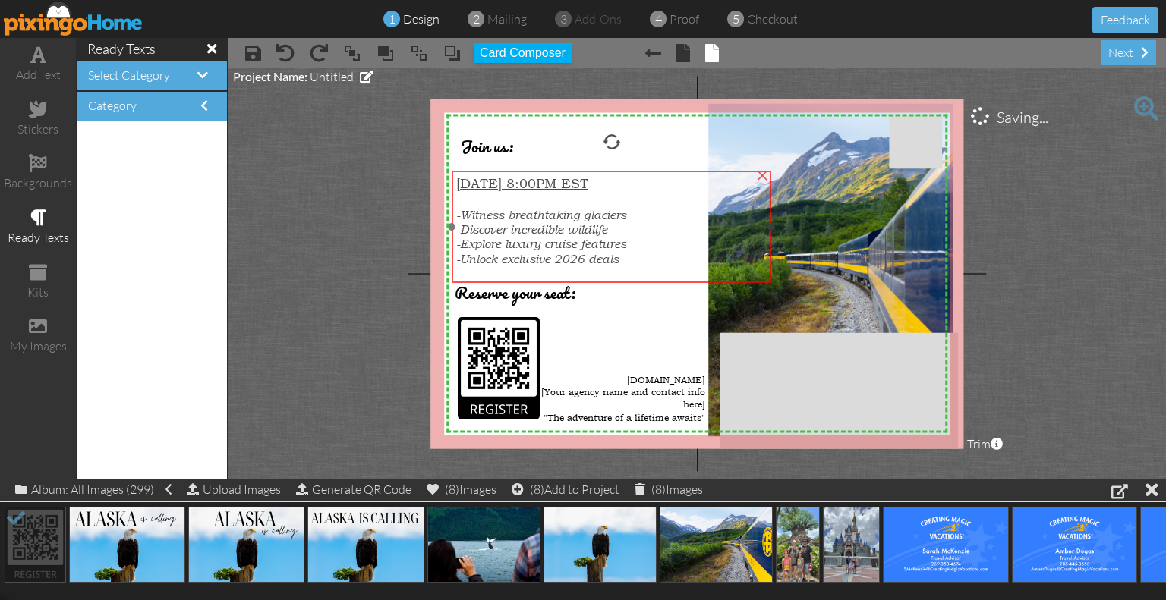
drag, startPoint x: 514, startPoint y: 208, endPoint x: 513, endPoint y: 217, distance: 9.1
click at [513, 217] on span "-Witness breathtaking glaciers" at bounding box center [541, 215] width 170 height 14
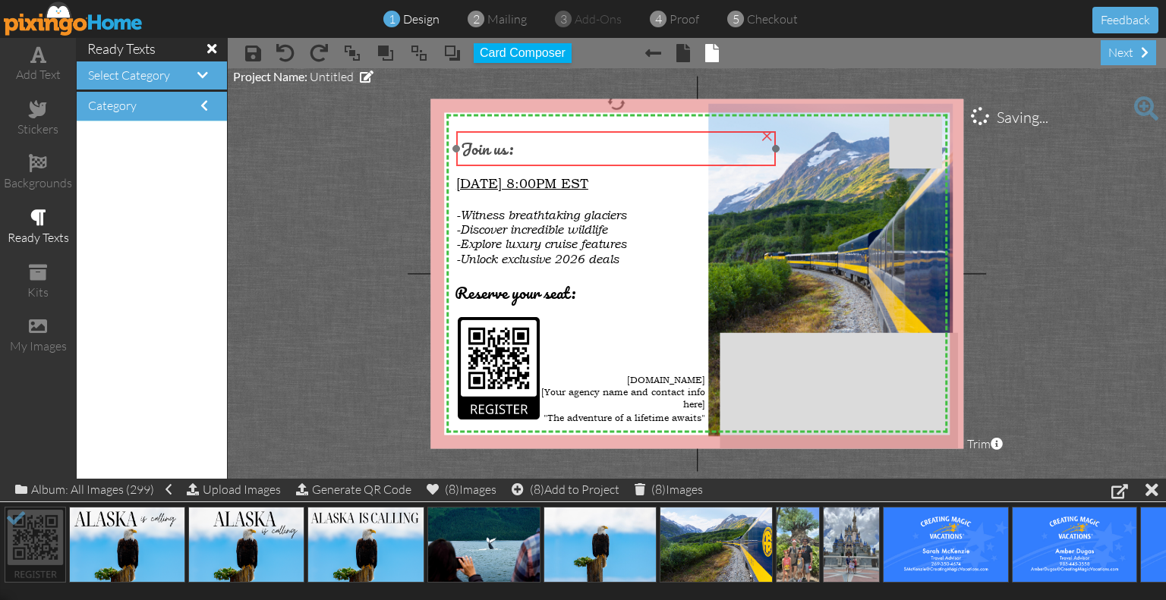
click at [504, 144] on span "Join us:" at bounding box center [487, 148] width 52 height 27
click at [371, 203] on project-studio-wrapper "X X X X X X X X X X X X X X X X X X X X X X X X X X X X X X X X X X X X X X X X…" at bounding box center [697, 273] width 938 height 411
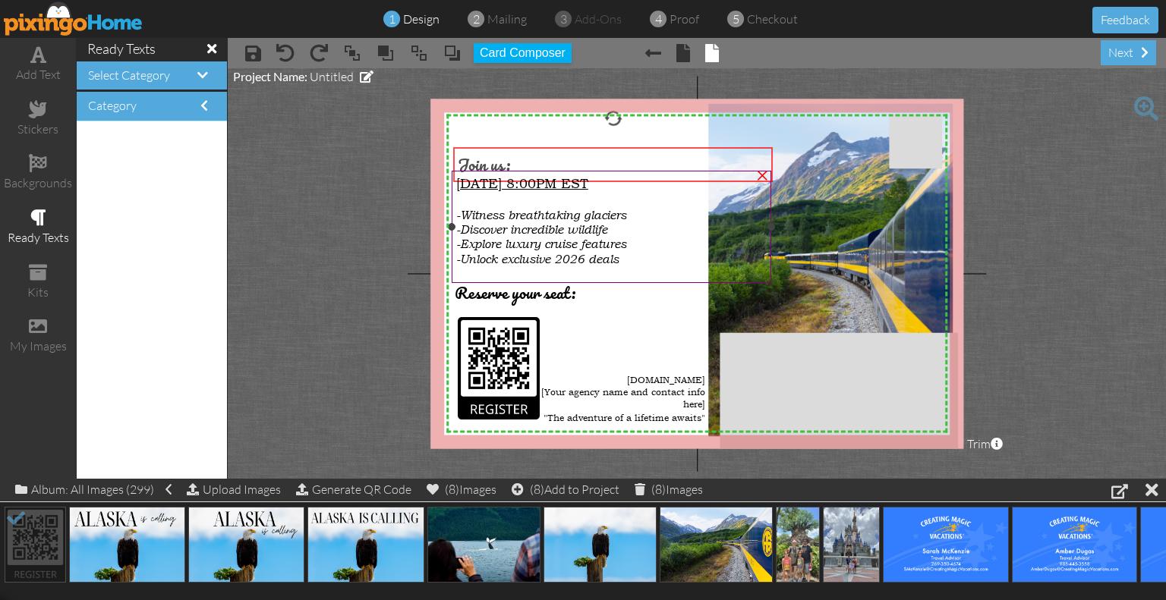
drag, startPoint x: 495, startPoint y: 154, endPoint x: 492, endPoint y: 170, distance: 16.2
click at [492, 170] on div "X X X X X X X X X X X X X X X X X X X X X X X X X X X X X X X X X X X X X X X X…" at bounding box center [696, 274] width 533 height 350
click at [1165, 251] on project-studio-wrapper "X X X X X X X X X X X X X X X X X X X X X X X X X X X X X X X X X X X X X X X X…" at bounding box center [697, 273] width 938 height 411
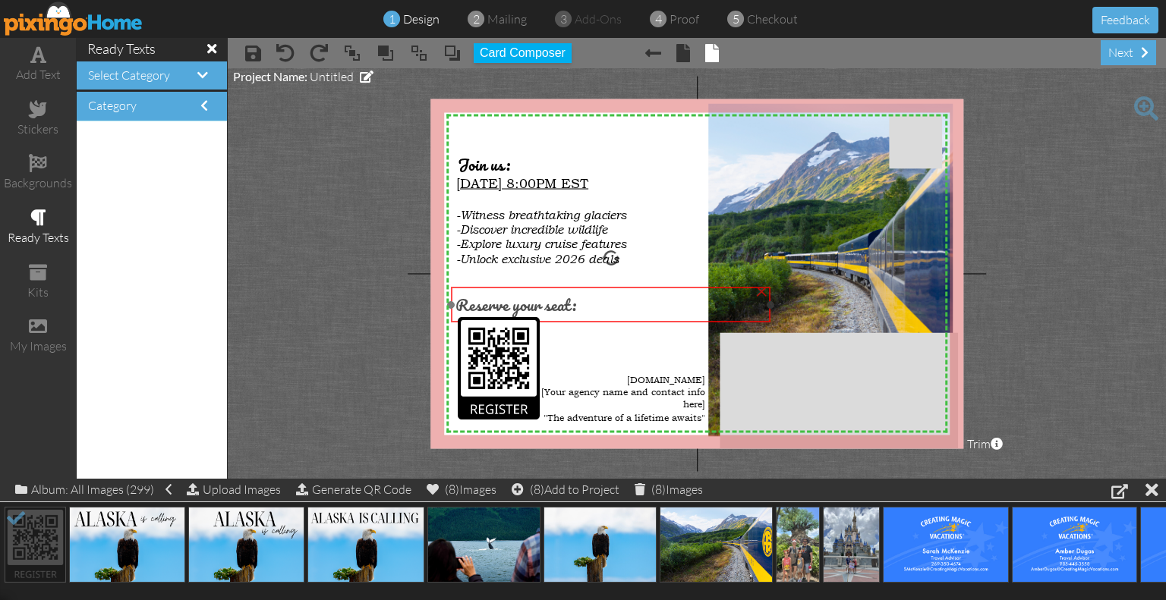
drag, startPoint x: 511, startPoint y: 297, endPoint x: 511, endPoint y: 309, distance: 12.2
click at [511, 309] on span "Reserve your seat:" at bounding box center [515, 304] width 121 height 27
click at [334, 278] on project-studio-wrapper "X X X X X X X X X X X X X X X X X X X X X X X X X X X X X X X X X X X X X X X X…" at bounding box center [697, 273] width 938 height 411
click at [480, 302] on span "Reserve your seat:" at bounding box center [512, 301] width 121 height 27
click at [362, 276] on project-studio-wrapper "X X X X X X X X X X X X X X X X X X X X X X X X X X X X X X X X X X X X X X X X…" at bounding box center [697, 273] width 938 height 411
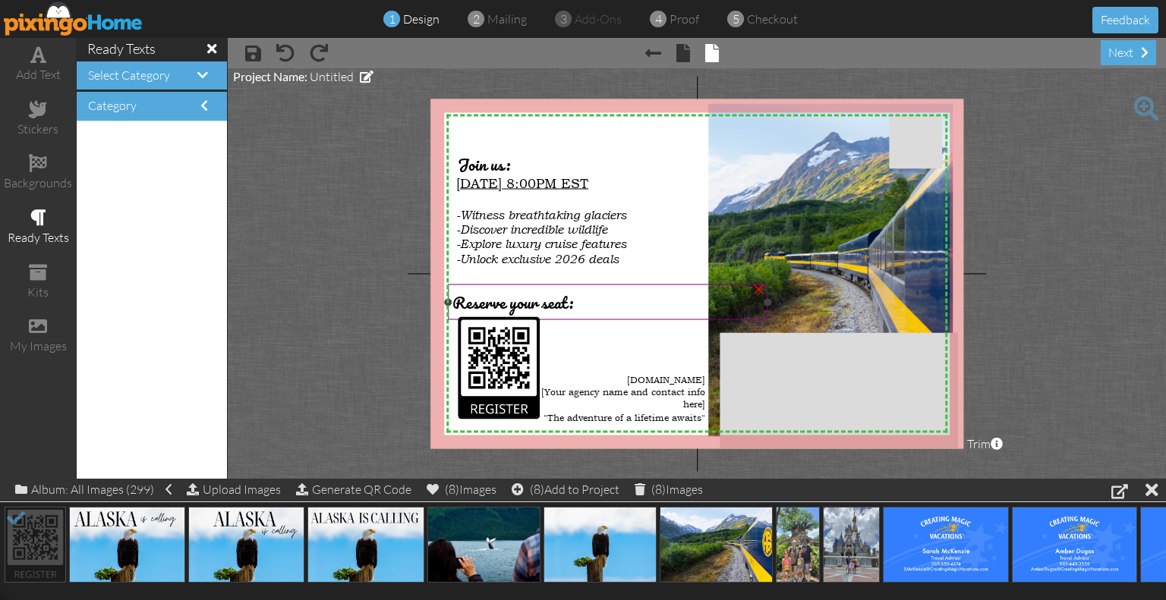
click at [749, 282] on div "×" at bounding box center [758, 287] width 24 height 24
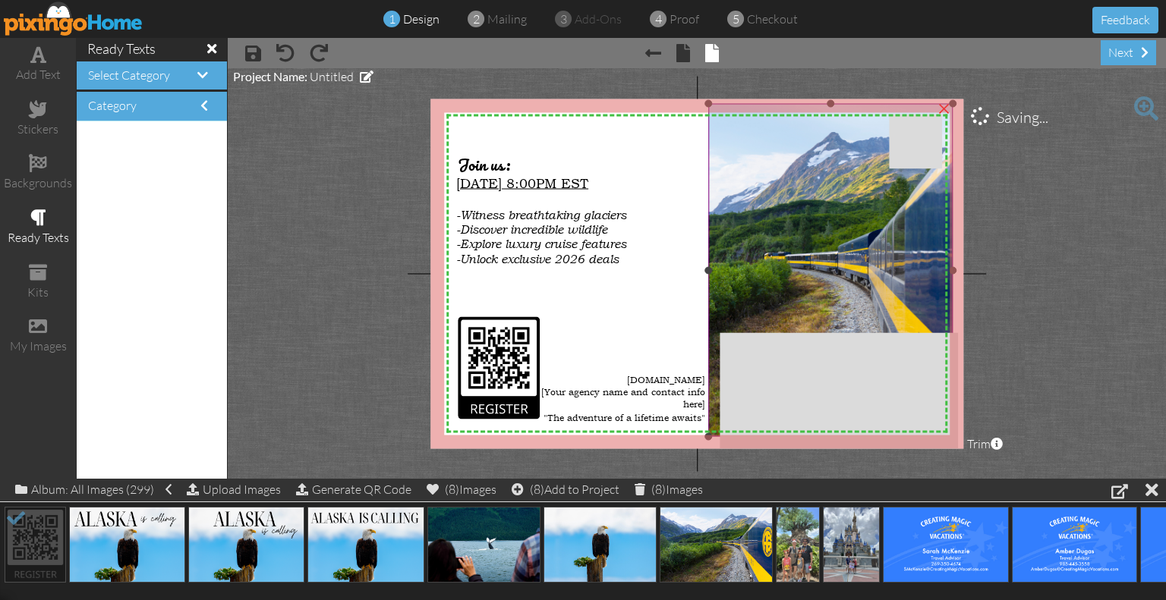
click at [722, 322] on img at bounding box center [762, 270] width 500 height 333
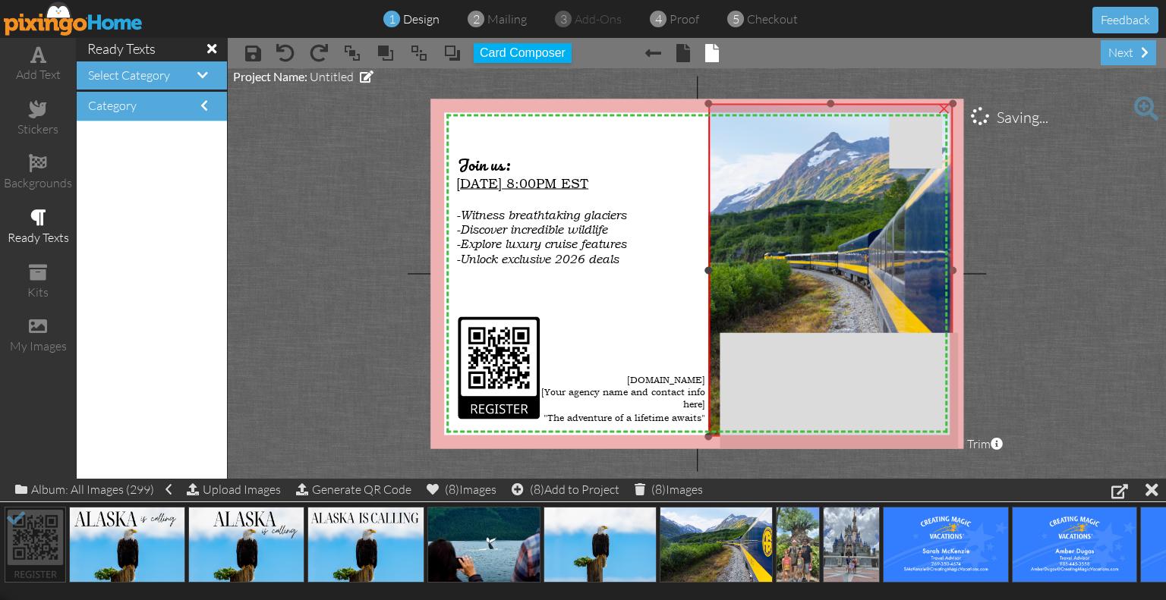
click at [794, 309] on img at bounding box center [762, 270] width 500 height 333
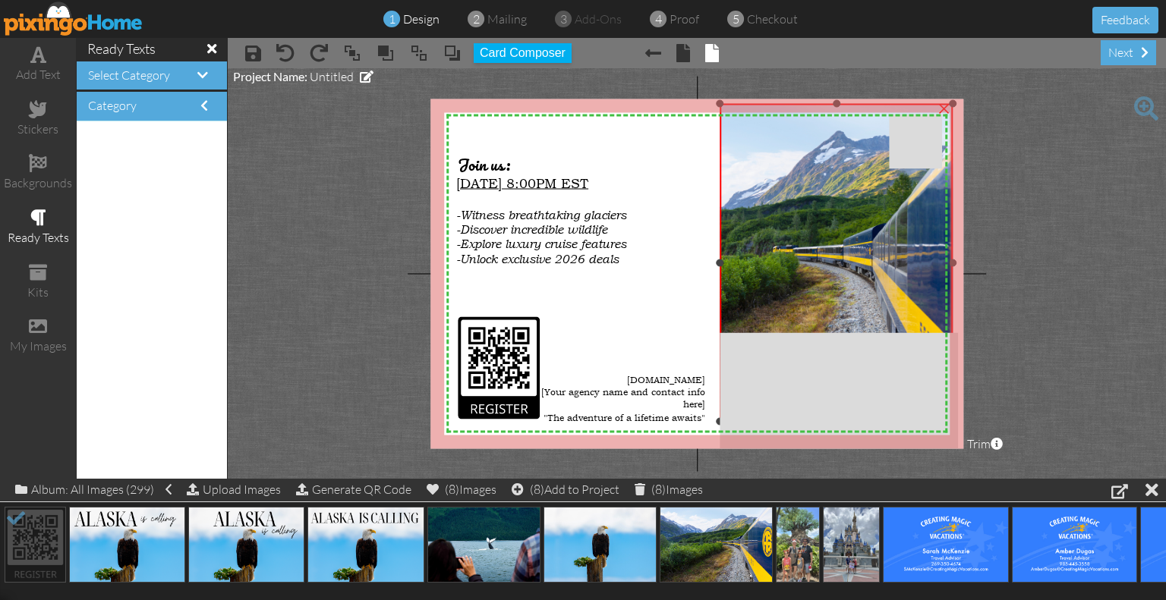
drag, startPoint x: 705, startPoint y: 436, endPoint x: 735, endPoint y: 421, distance: 33.9
click at [735, 421] on div "×" at bounding box center [835, 263] width 233 height 318
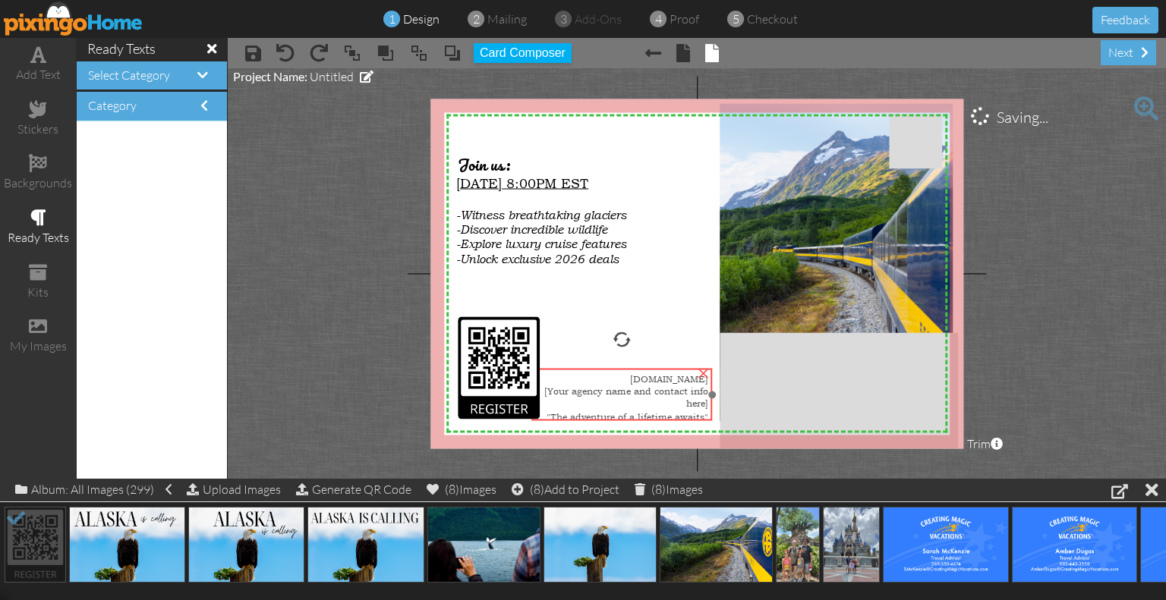
click at [674, 394] on div "[Your agency name and contact info here]" at bounding box center [622, 397] width 172 height 24
click at [1121, 221] on project-studio-wrapper "X X X X X X X X X X X X X X X X X X X X X X X X X X X X X X X X X X X X X X X X…" at bounding box center [697, 273] width 938 height 411
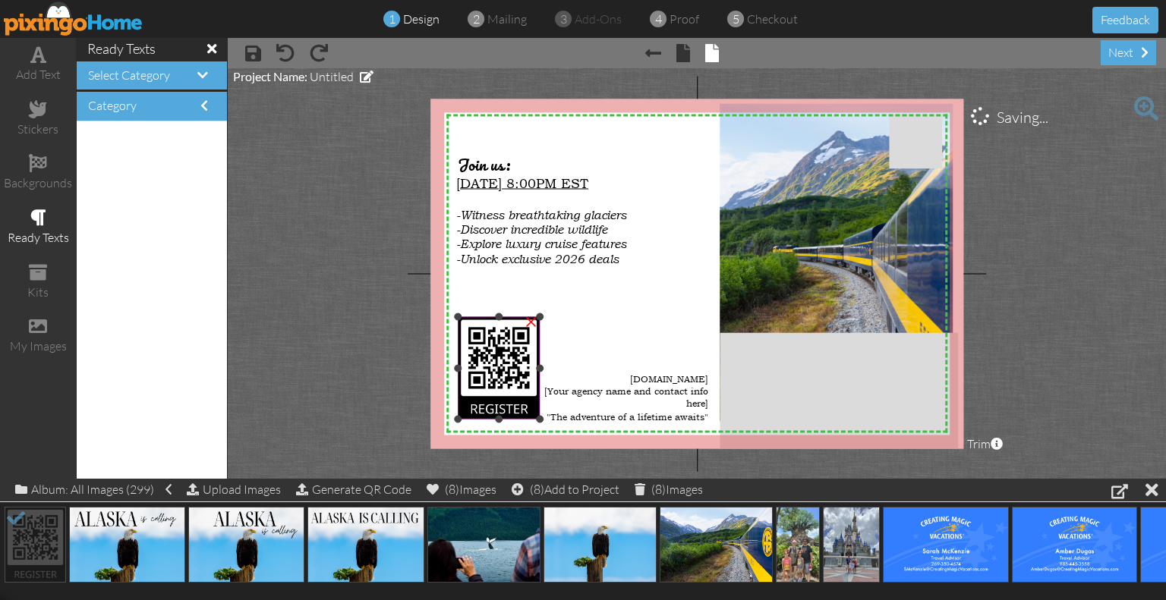
click at [497, 314] on div at bounding box center [499, 317] width 8 height 8
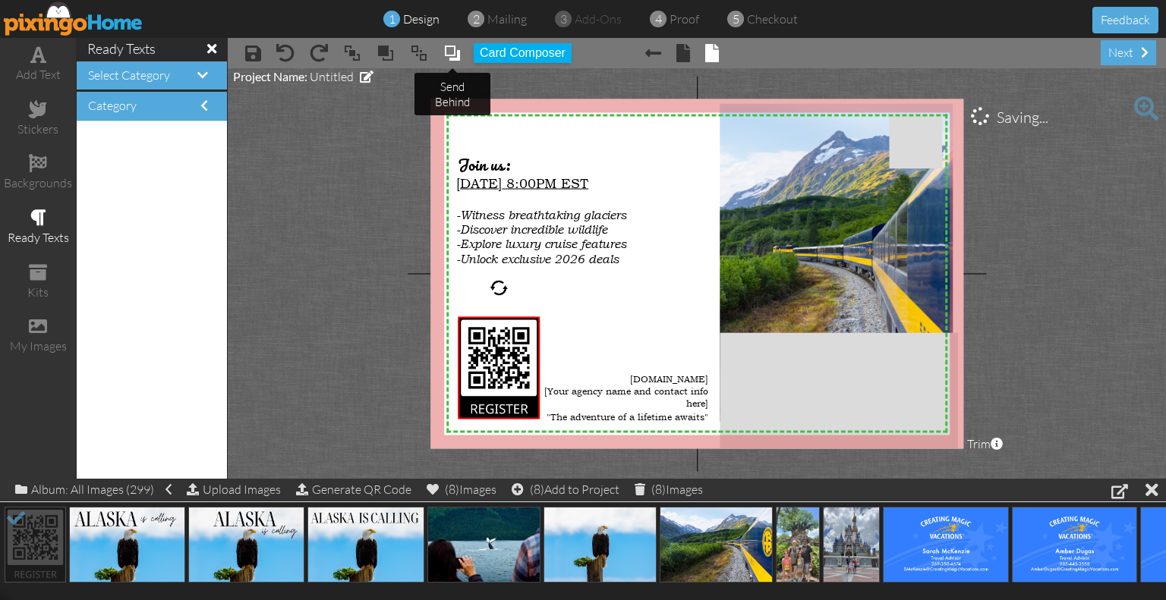
click at [451, 46] on span at bounding box center [452, 53] width 18 height 23
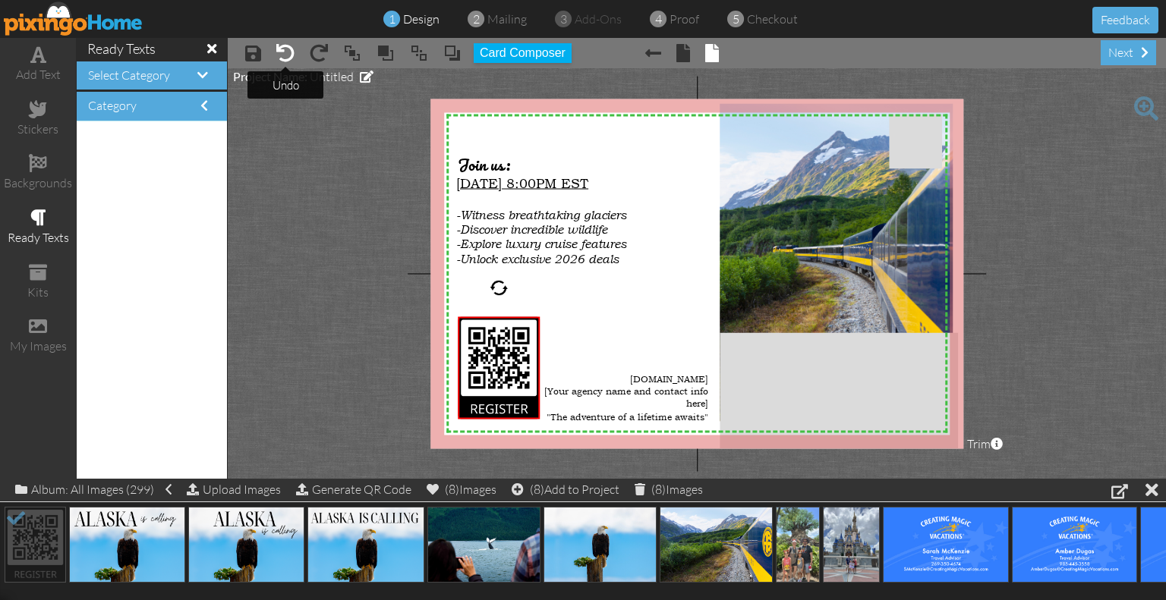
click at [290, 55] on span at bounding box center [285, 53] width 18 height 18
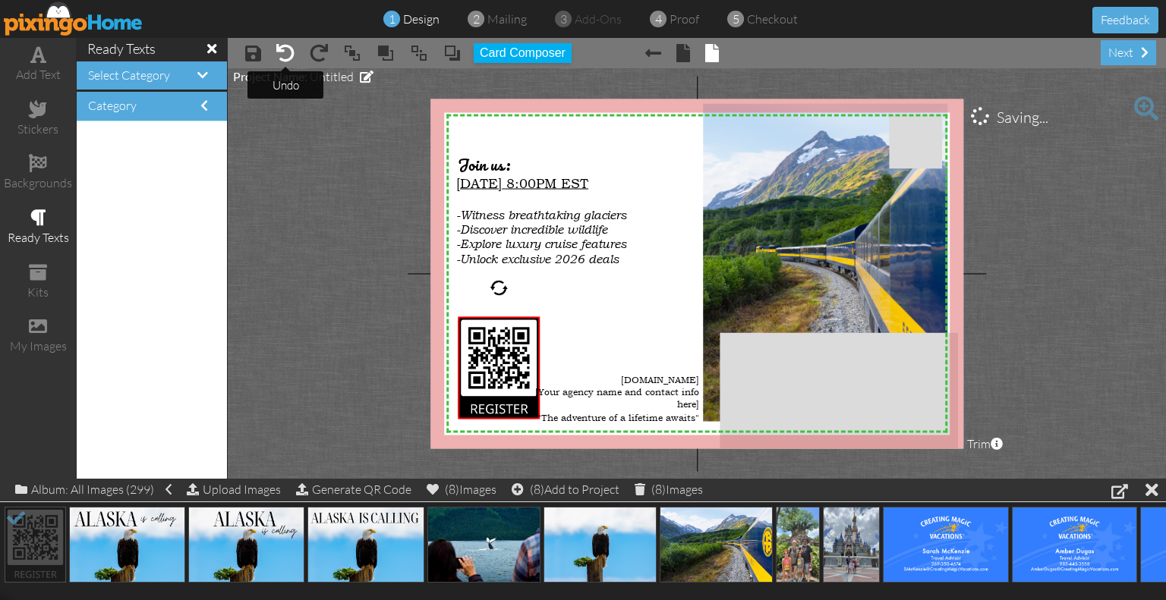
click at [290, 55] on span at bounding box center [285, 53] width 18 height 18
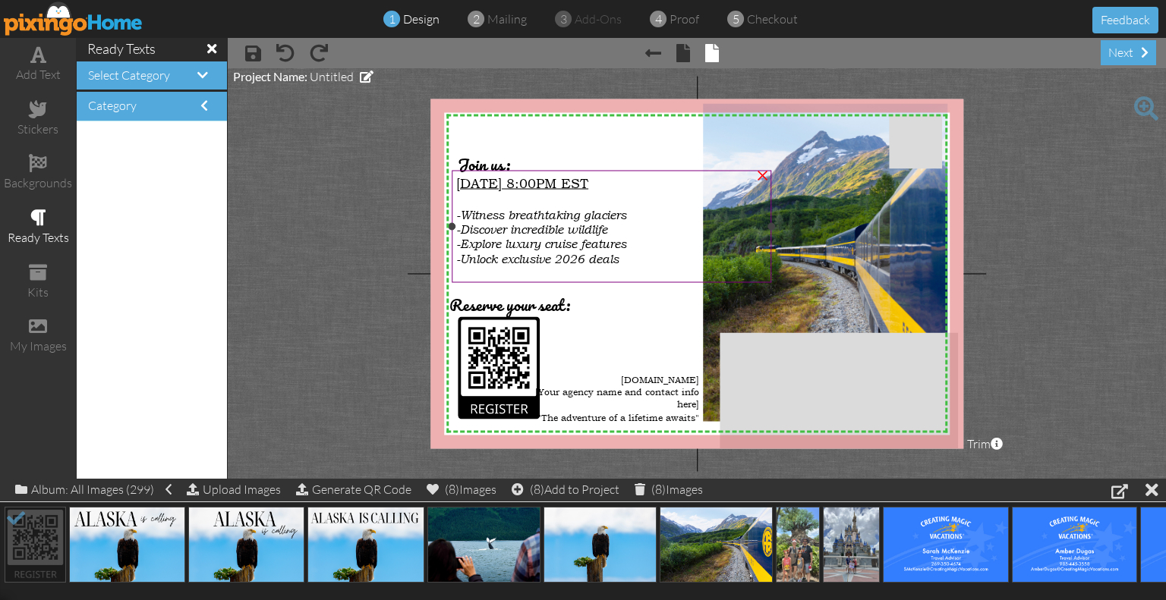
click at [558, 279] on div "[DATE] 8:00PM EST -Witness breathtaking glaciers -Discover incredible wildlife …" at bounding box center [611, 228] width 319 height 115
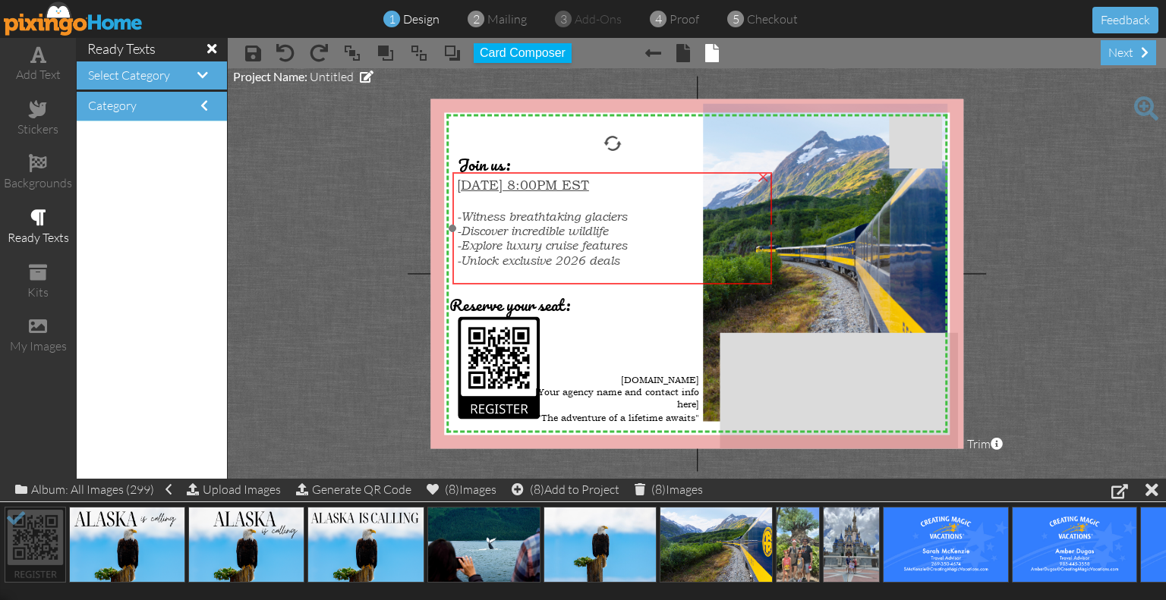
click at [546, 286] on div at bounding box center [612, 228] width 327 height 120
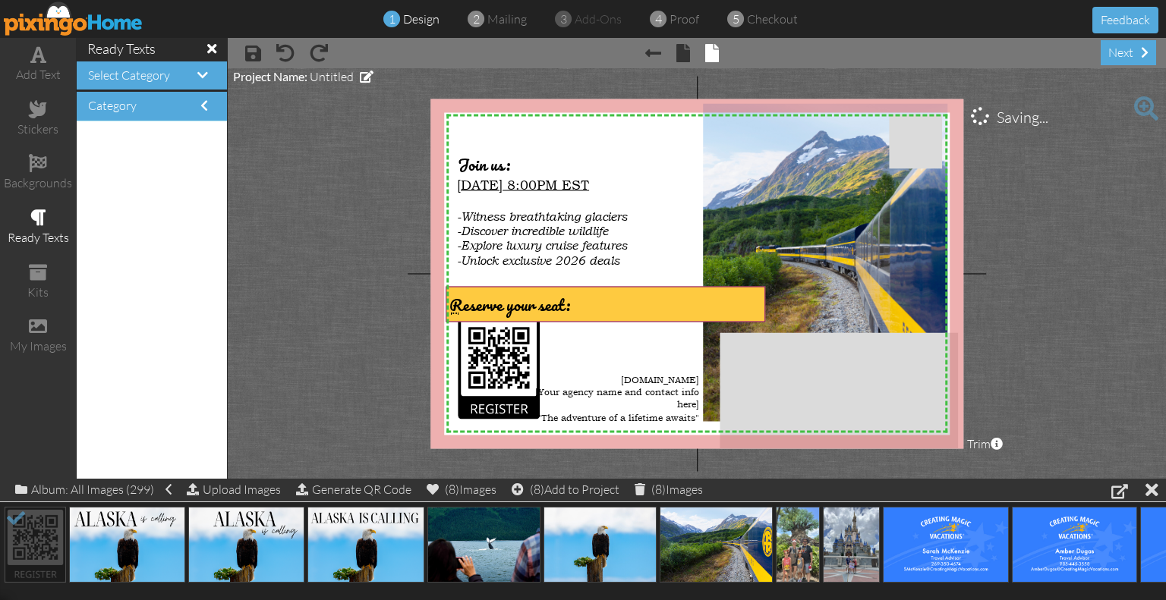
click at [458, 313] on span "Reserve your seat:" at bounding box center [509, 304] width 121 height 27
drag, startPoint x: 615, startPoint y: 313, endPoint x: 625, endPoint y: 313, distance: 10.7
click at [625, 313] on div "Reserve your seat:" at bounding box center [604, 304] width 311 height 27
drag, startPoint x: 628, startPoint y: 320, endPoint x: 637, endPoint y: 326, distance: 11.2
click at [637, 326] on div "X X X X X X X X X X X X X X X X X X X X X X X X X X X X X X X X X X X X X X X X…" at bounding box center [696, 274] width 533 height 350
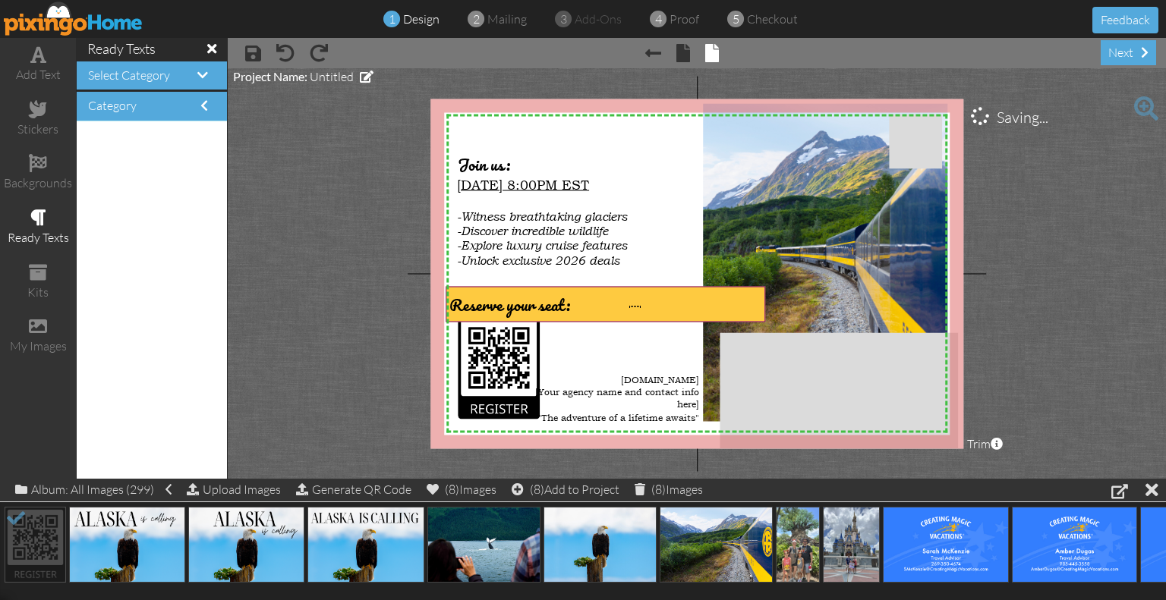
drag, startPoint x: 629, startPoint y: 306, endPoint x: 640, endPoint y: 306, distance: 11.4
click at [640, 306] on div "Reserve your seat:" at bounding box center [604, 304] width 311 height 27
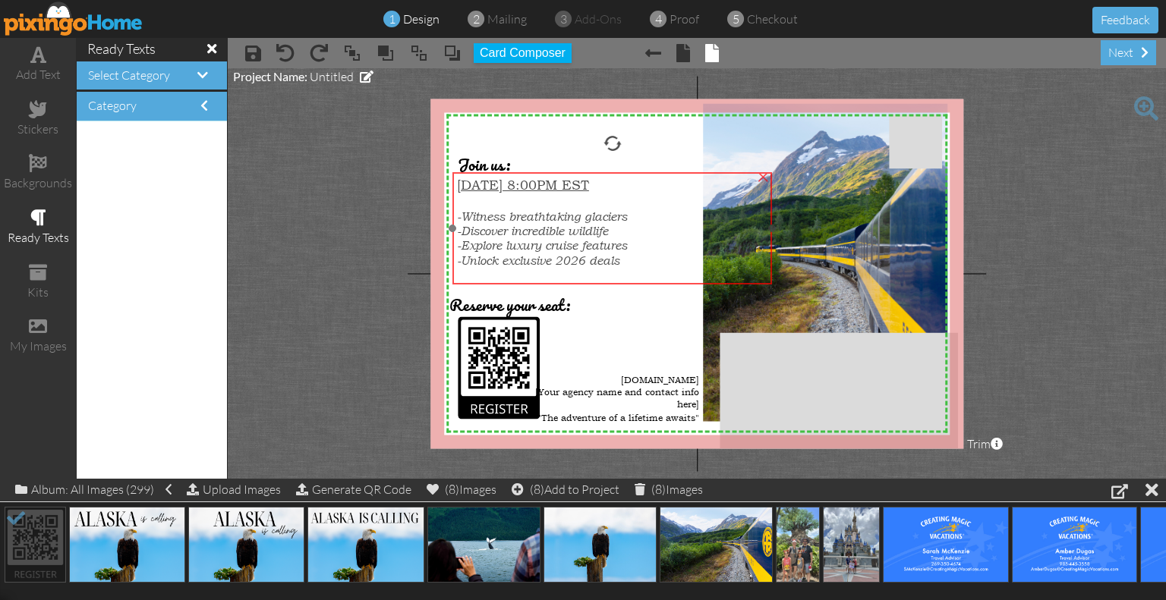
click at [607, 257] on span "-Unlock exclusive 2026 deals" at bounding box center [538, 260] width 162 height 14
drag, startPoint x: 758, startPoint y: 256, endPoint x: 767, endPoint y: 257, distance: 9.2
click at [767, 257] on div "-Unlock exclusive 2026 deals" at bounding box center [619, 260] width 311 height 15
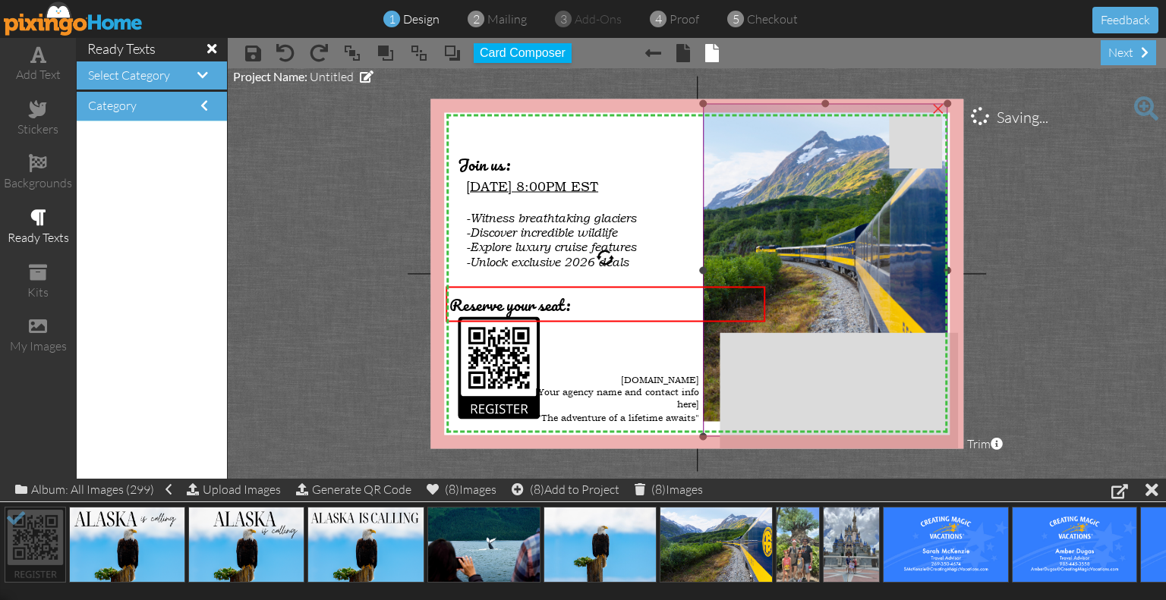
click at [709, 373] on img at bounding box center [753, 263] width 477 height 318
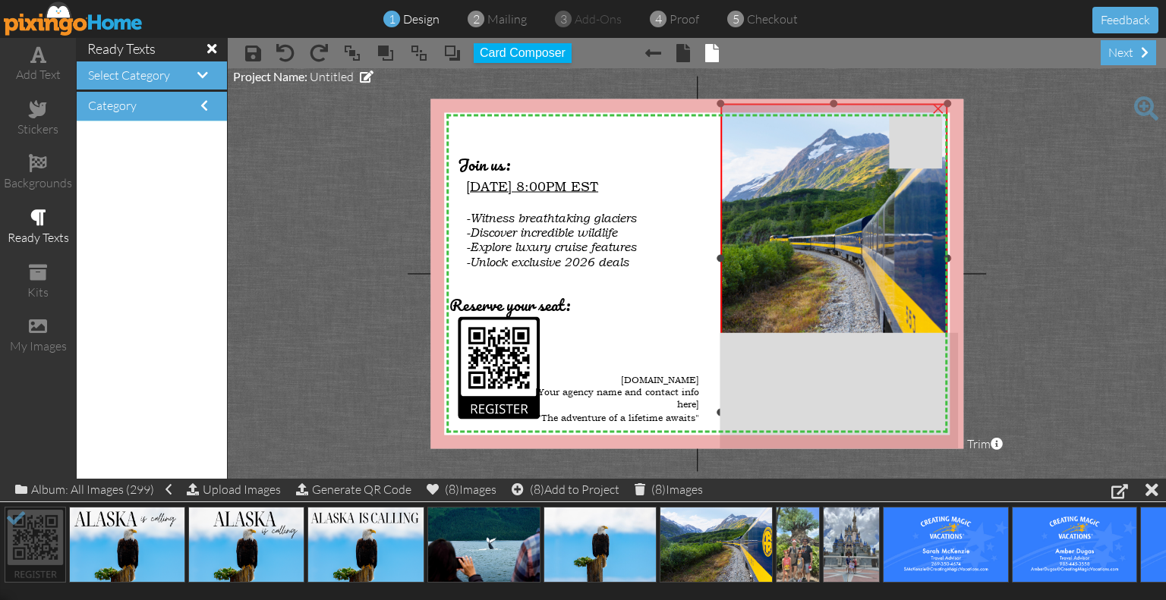
drag, startPoint x: 700, startPoint y: 439, endPoint x: 707, endPoint y: 415, distance: 25.4
click at [707, 415] on div "X X X X X X X X X X X X X X X X X X X X X X X X X X X X X X X X X X X X X X X X…" at bounding box center [696, 274] width 533 height 350
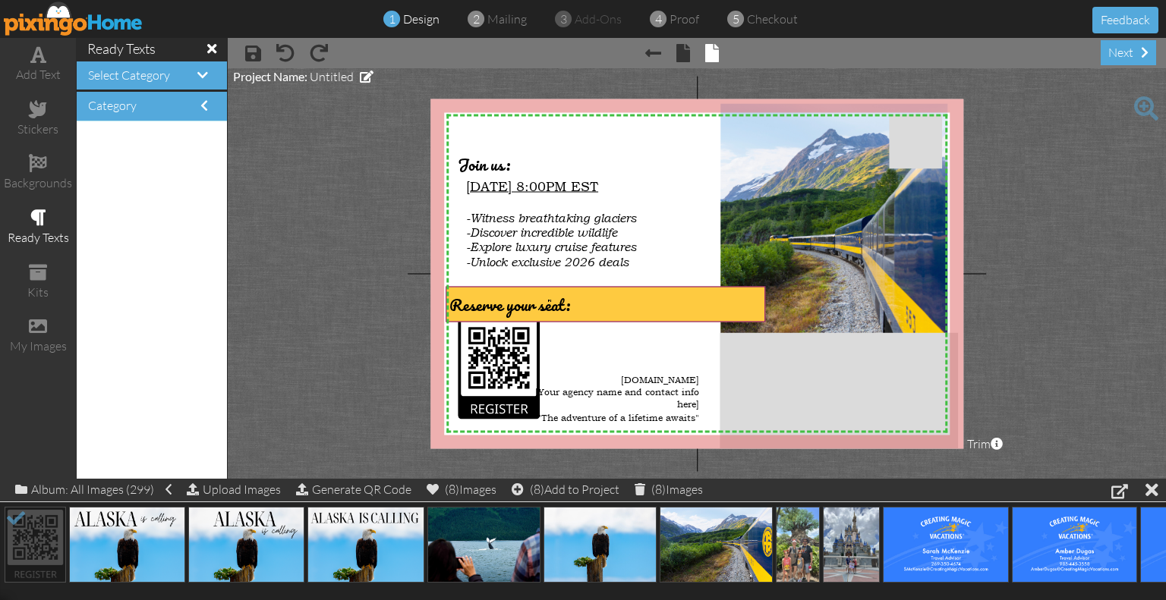
click at [551, 300] on span "Reserve your seat:" at bounding box center [509, 304] width 121 height 27
drag, startPoint x: 570, startPoint y: 304, endPoint x: 591, endPoint y: 304, distance: 21.3
click at [591, 304] on div "Reserve your seat:" at bounding box center [604, 304] width 311 height 27
drag, startPoint x: 592, startPoint y: 316, endPoint x: 624, endPoint y: 317, distance: 32.7
click at [624, 317] on div "Reserve your seat:" at bounding box center [604, 304] width 311 height 27
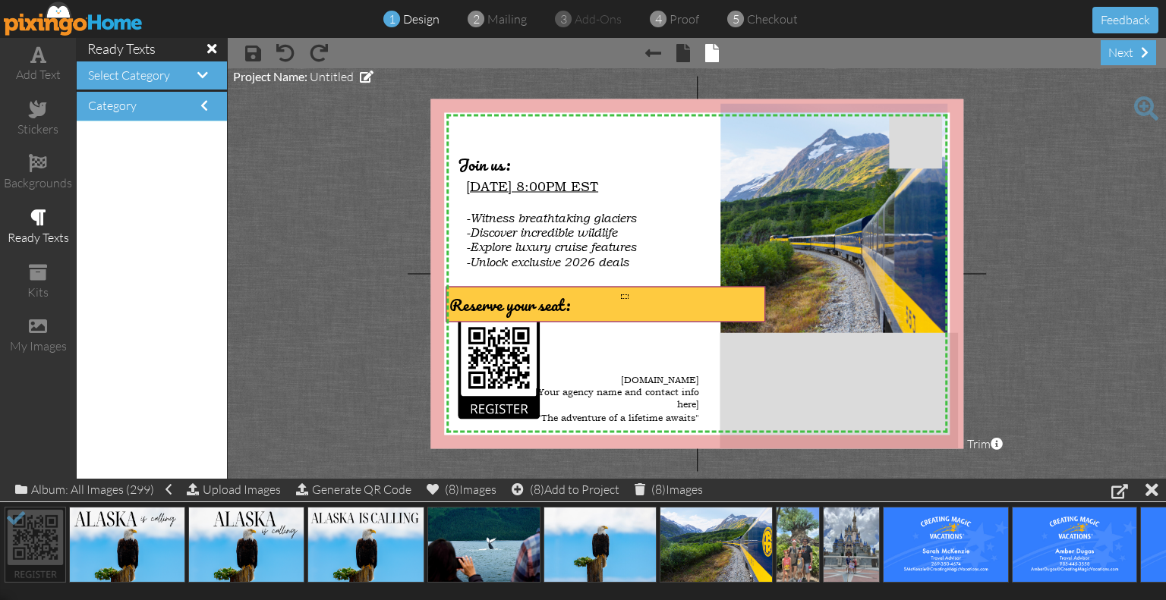
drag, startPoint x: 621, startPoint y: 294, endPoint x: 635, endPoint y: 306, distance: 18.4
click at [635, 306] on div "Reserve your seat:" at bounding box center [604, 304] width 311 height 27
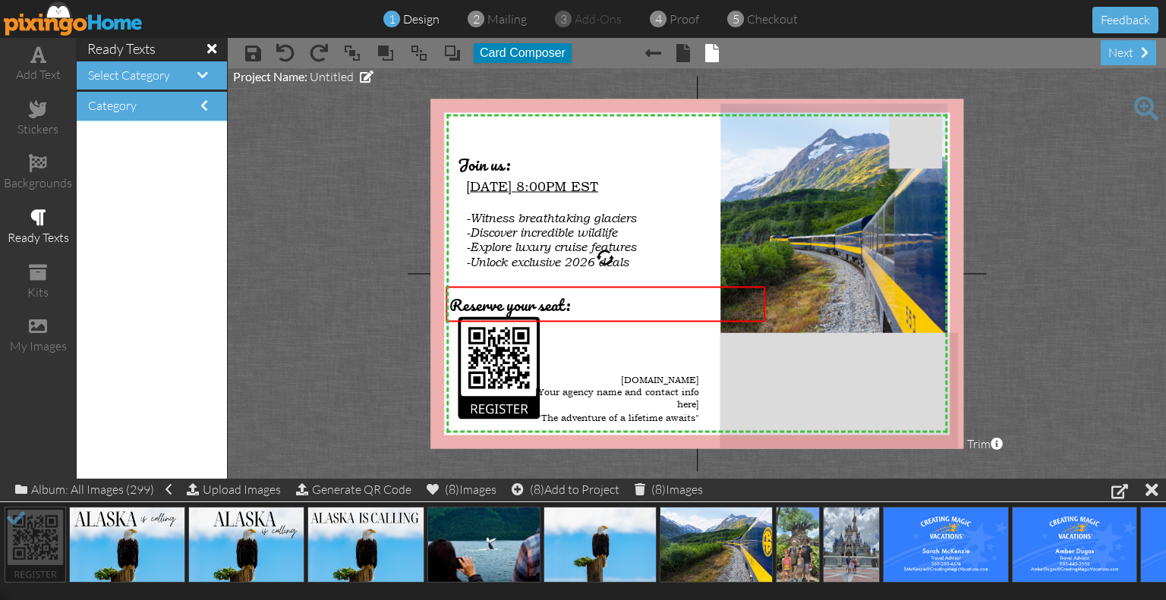
click at [533, 46] on button "Card Composer" at bounding box center [522, 53] width 98 height 20
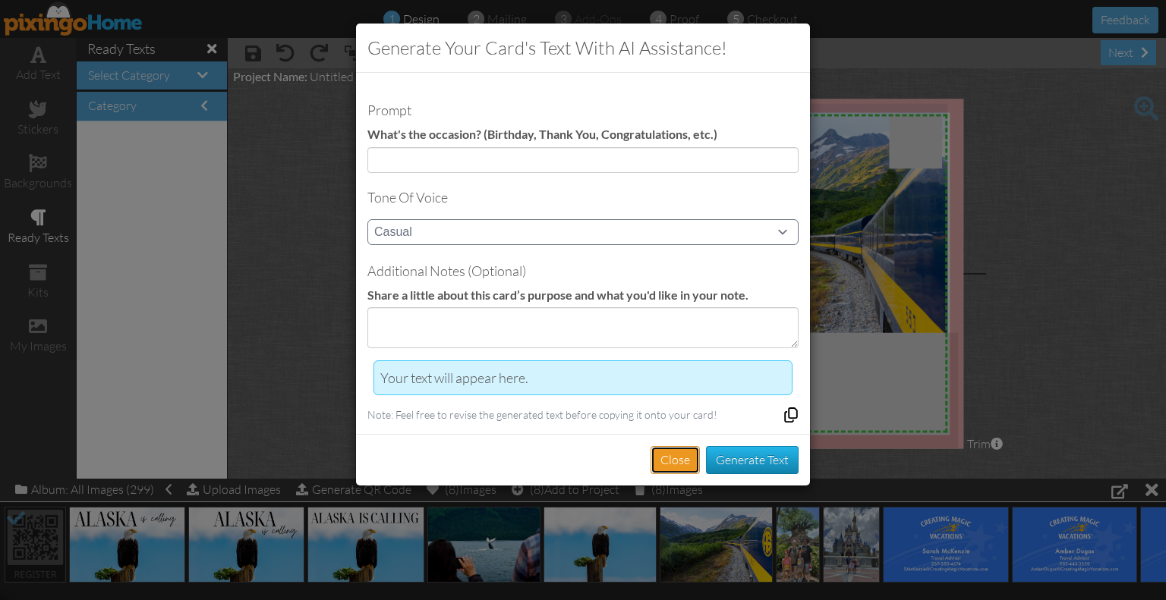
click at [672, 448] on button "Close" at bounding box center [674, 460] width 49 height 28
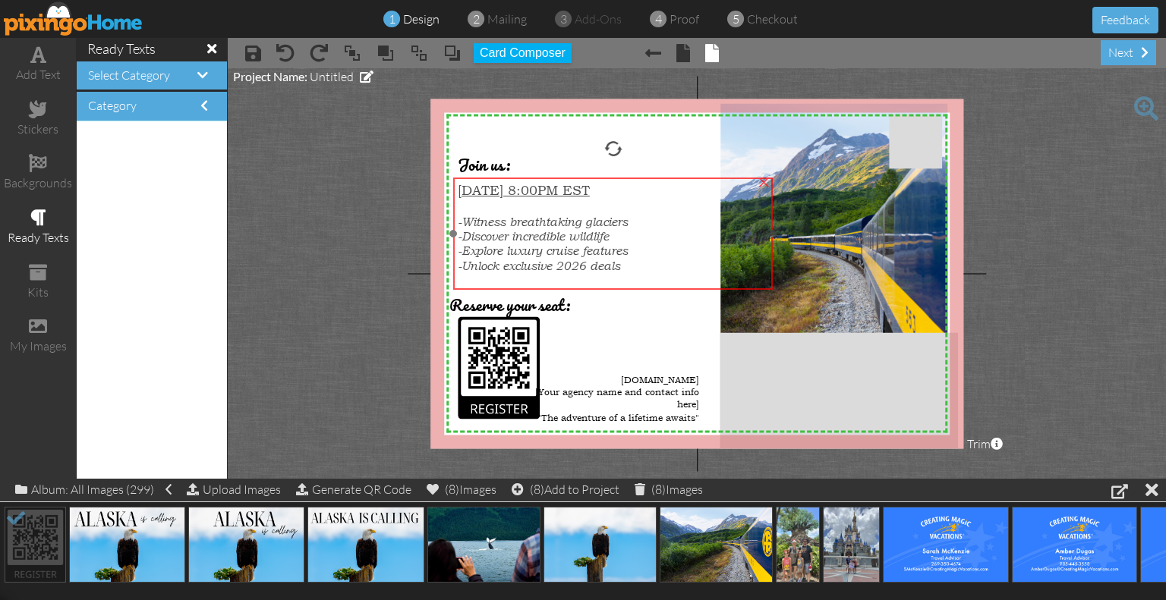
drag, startPoint x: 467, startPoint y: 284, endPoint x: 458, endPoint y: 288, distance: 9.2
click at [458, 288] on div "[DATE] 8:00PM EST -Witness breathtaking glaciers -Discover incredible wildlife …" at bounding box center [613, 235] width 319 height 115
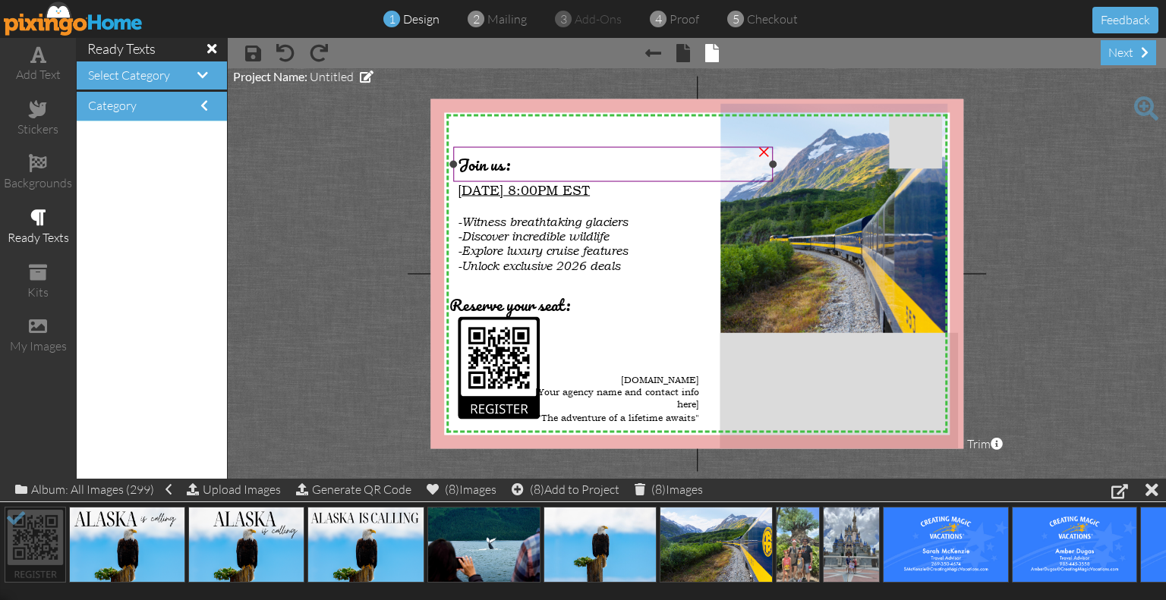
click at [491, 171] on span "Join us:" at bounding box center [484, 164] width 52 height 27
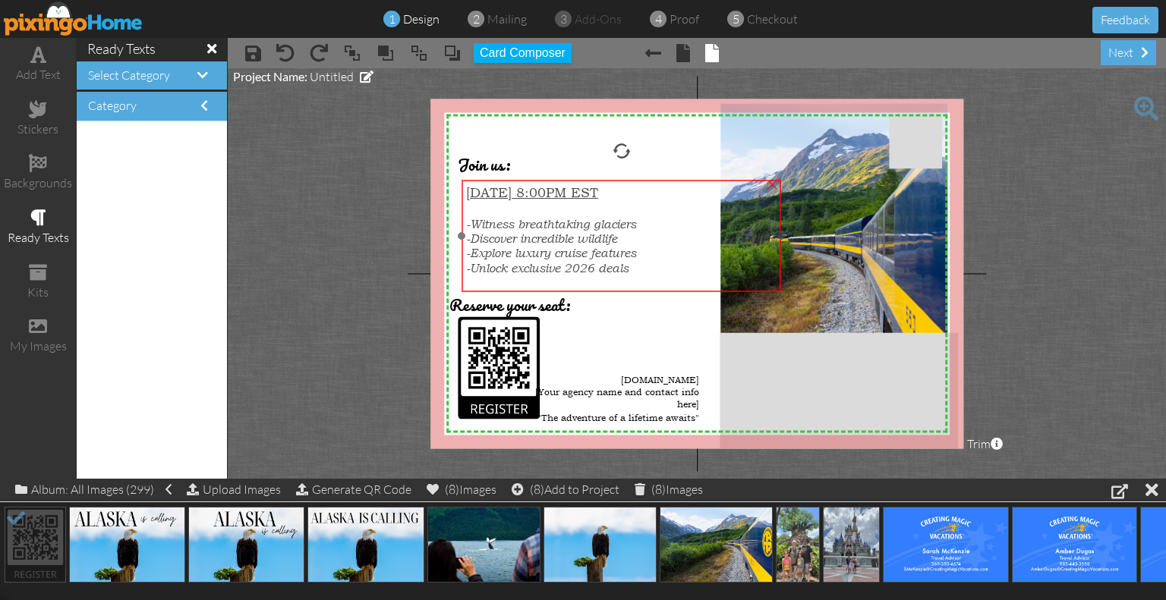
click at [490, 291] on div "[DATE] 8:00PM EST -Witness breathtaking glaciers -Discover incredible wildlife …" at bounding box center [621, 237] width 319 height 115
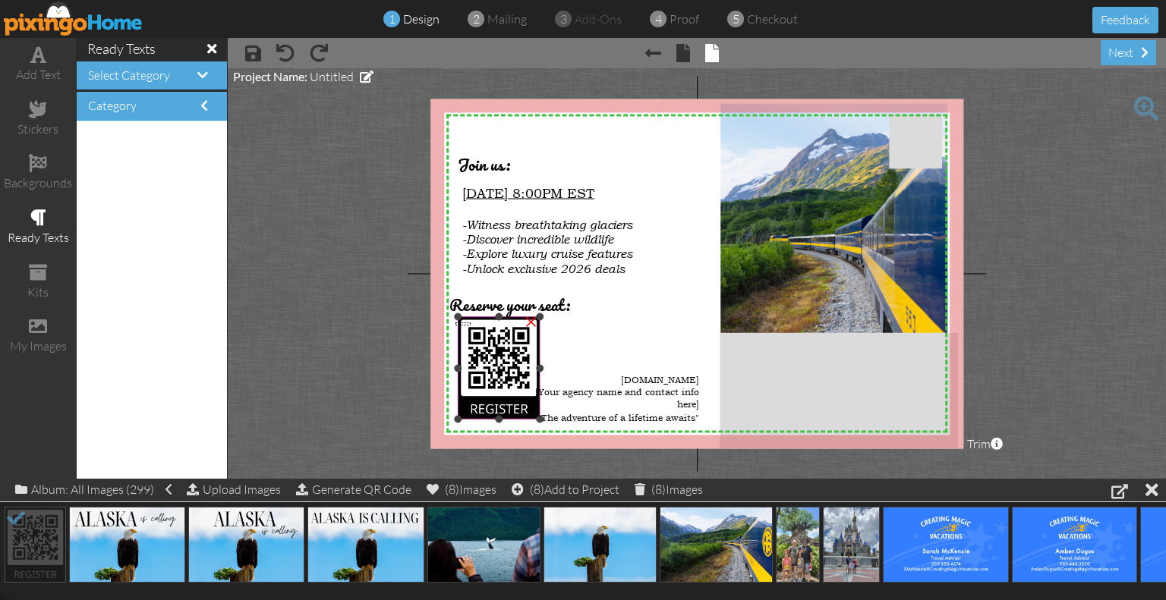
drag, startPoint x: 455, startPoint y: 322, endPoint x: 470, endPoint y: 326, distance: 15.5
click at [470, 326] on div "X X X X X X X X X X X X X X X X X X X X X X X X X X X X X X X X X X X X X X X X…" at bounding box center [696, 274] width 533 height 350
drag, startPoint x: 578, startPoint y: 325, endPoint x: 592, endPoint y: 327, distance: 13.8
click at [592, 327] on div "X X X X X X X X X X X X X X X X X X X X X X X X X X X X X X X X X X X X X X X X…" at bounding box center [696, 274] width 533 height 350
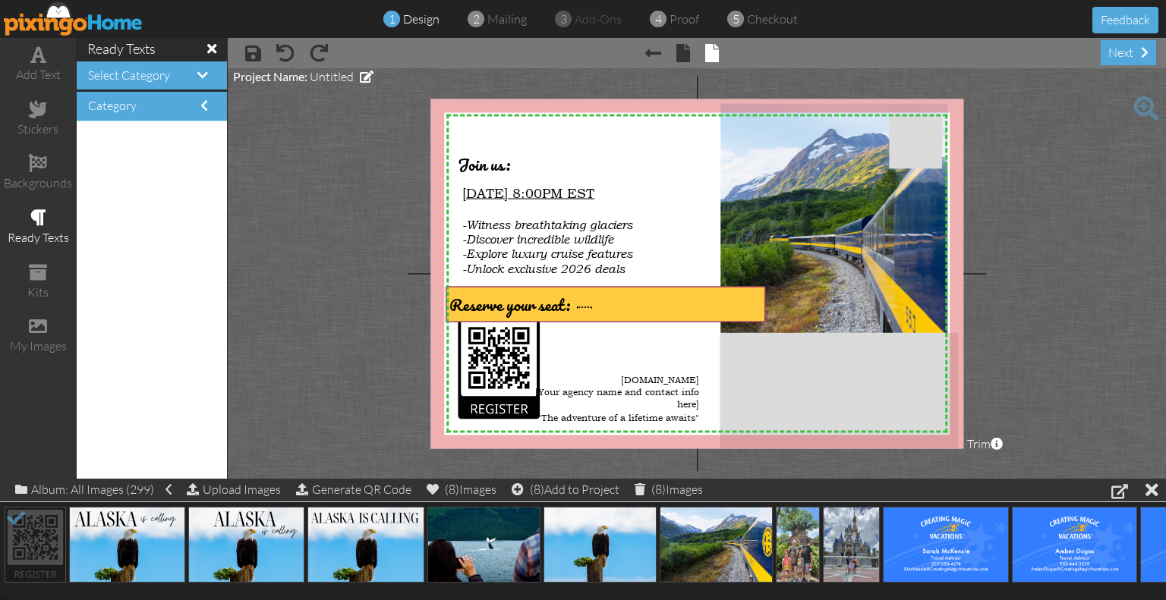
drag, startPoint x: 577, startPoint y: 307, endPoint x: 592, endPoint y: 307, distance: 15.2
click at [592, 307] on div "Reserve your seat:" at bounding box center [604, 304] width 311 height 27
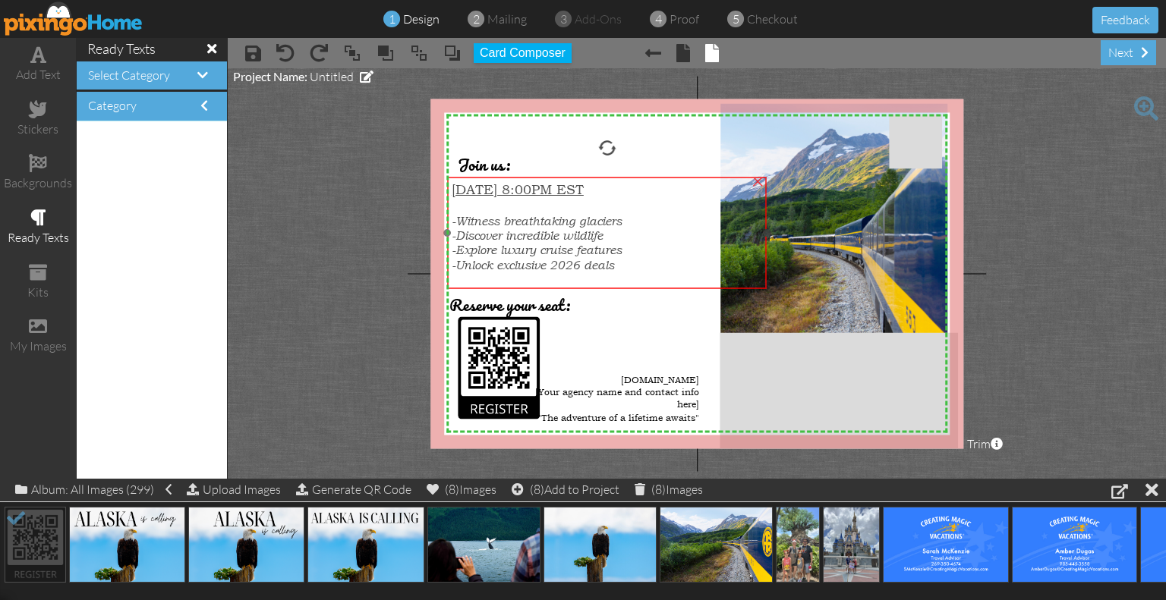
drag, startPoint x: 499, startPoint y: 205, endPoint x: 489, endPoint y: 201, distance: 11.3
click at [489, 201] on div at bounding box center [606, 205] width 311 height 16
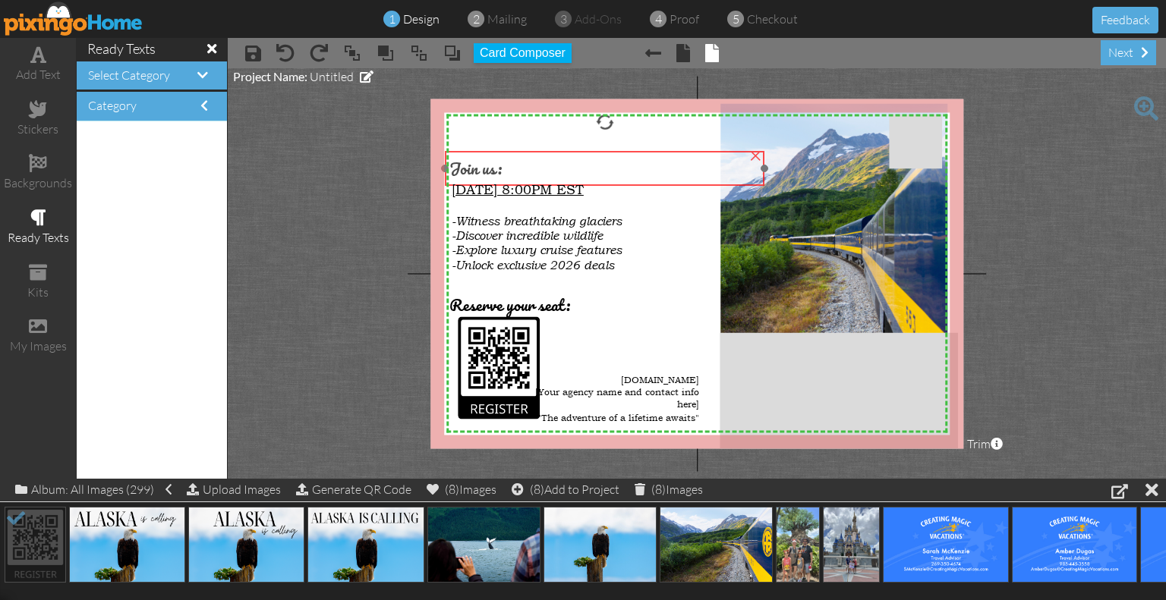
drag, startPoint x: 479, startPoint y: 162, endPoint x: 470, endPoint y: 165, distance: 9.2
click at [470, 165] on span "Join us:" at bounding box center [475, 168] width 52 height 27
drag, startPoint x: 485, startPoint y: 168, endPoint x: 494, endPoint y: 169, distance: 9.1
click at [494, 169] on span "Join us:" at bounding box center [484, 169] width 52 height 27
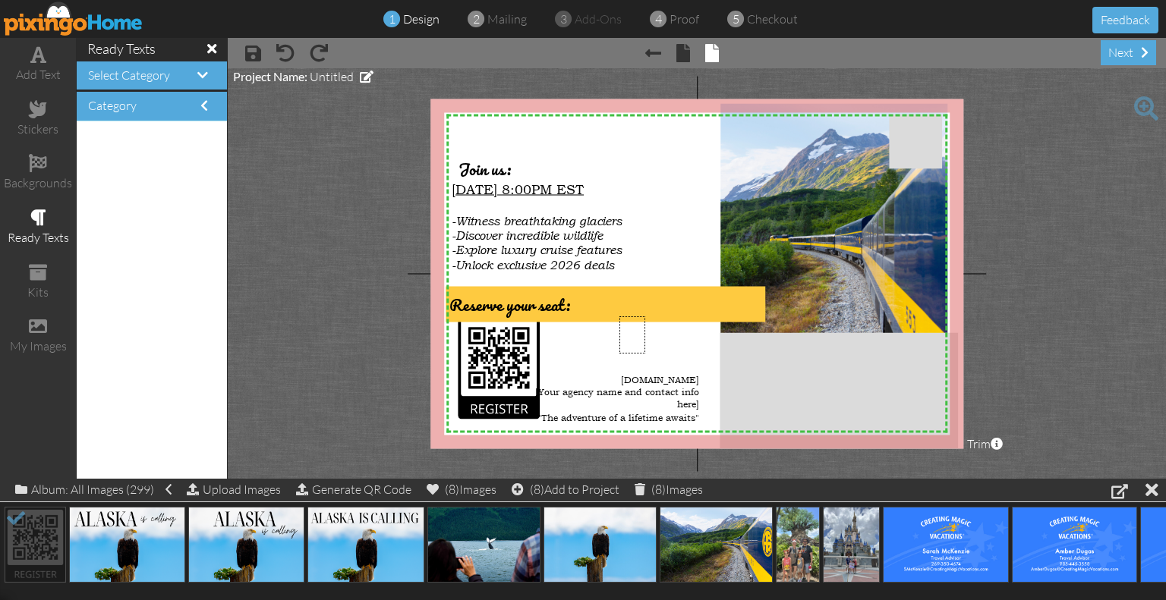
drag, startPoint x: 498, startPoint y: 294, endPoint x: 645, endPoint y: 354, distance: 158.7
click at [645, 354] on div "X X X X X X X X X X X X X X X X X X X X X X X X X X X X X X X X X X X X X X X X…" at bounding box center [696, 274] width 533 height 350
drag, startPoint x: 604, startPoint y: 298, endPoint x: 622, endPoint y: 301, distance: 18.5
click at [622, 301] on div "Reserve your seat:" at bounding box center [604, 304] width 311 height 27
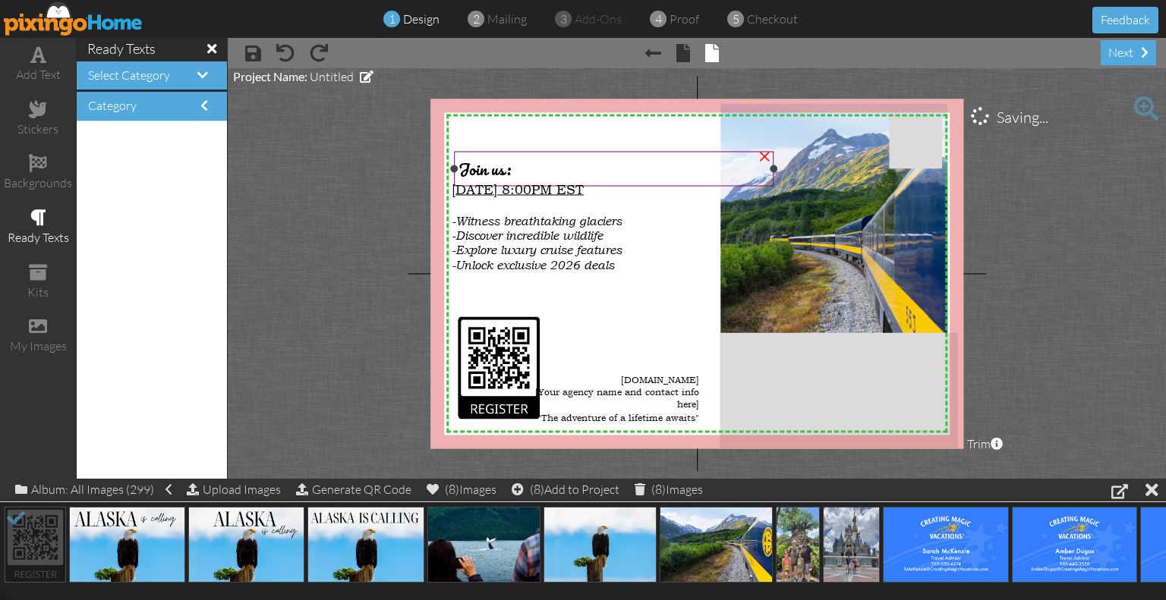
click at [503, 171] on span "Join us:" at bounding box center [484, 169] width 52 height 27
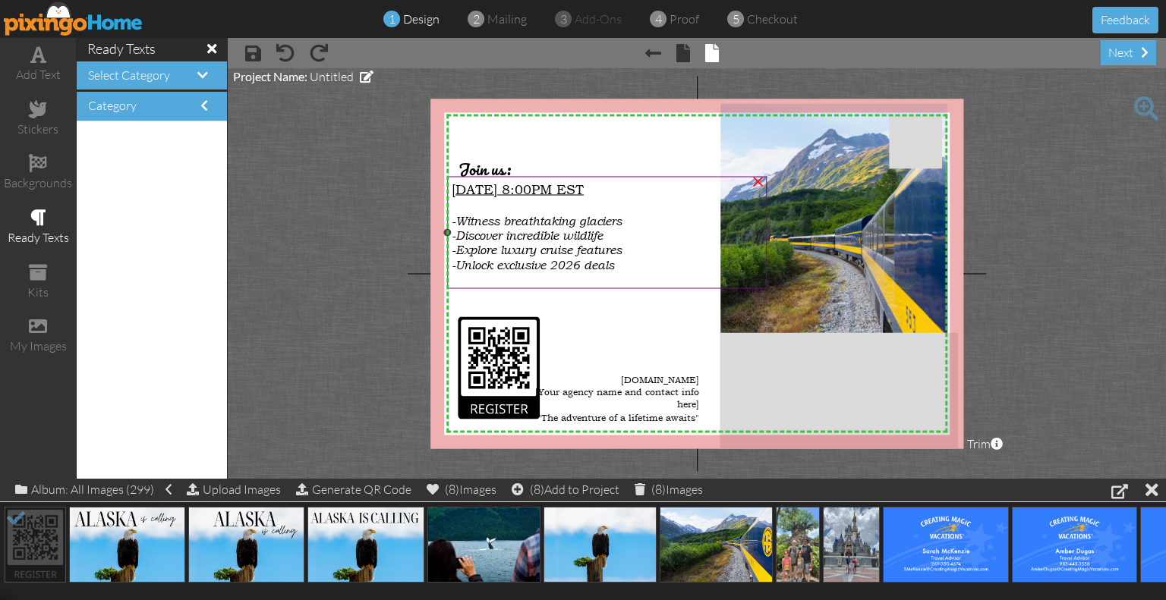
drag, startPoint x: 503, startPoint y: 171, endPoint x: 477, endPoint y: 289, distance: 121.3
click at [477, 289] on div "[DATE] 8:00PM EST -Witness breathtaking glaciers -Discover incredible wildlife …" at bounding box center [607, 233] width 319 height 112
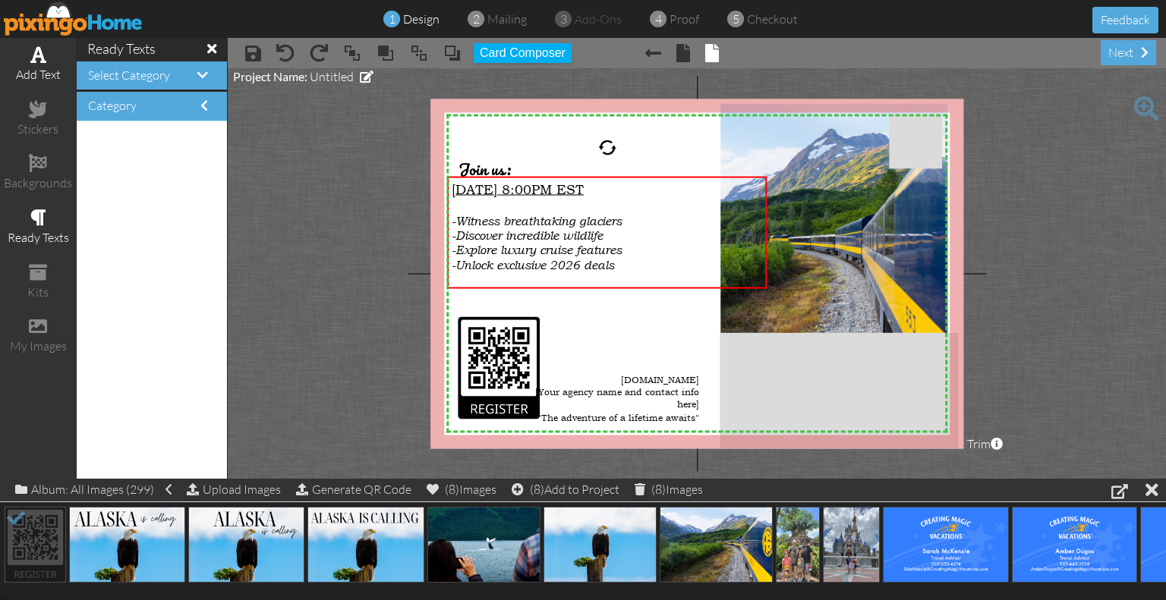
click at [41, 69] on div "add text" at bounding box center [38, 74] width 76 height 17
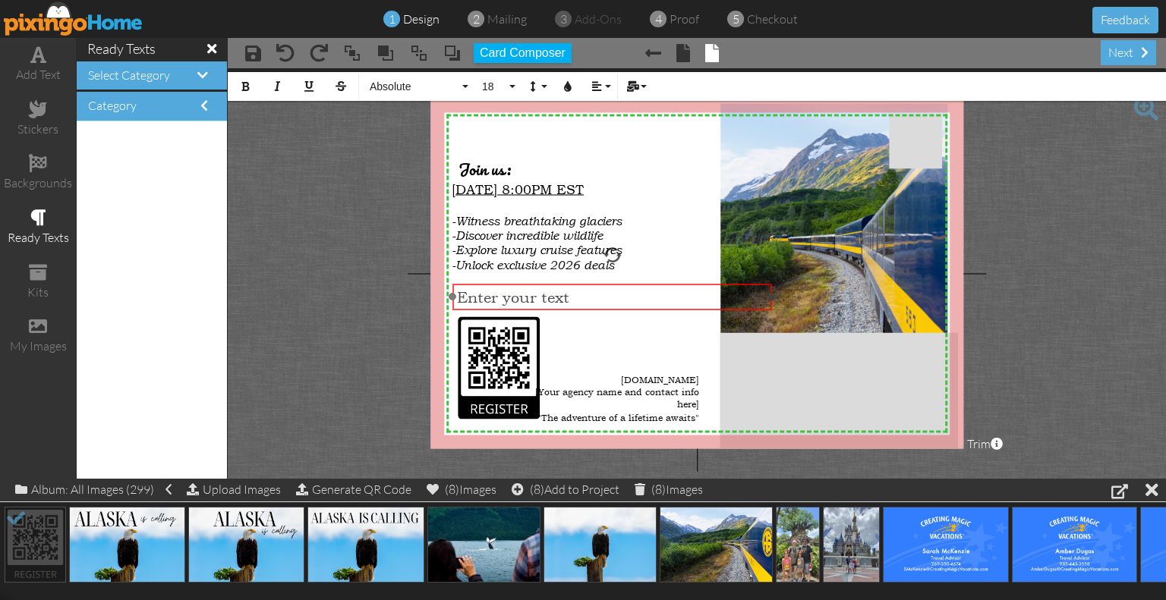
drag, startPoint x: 621, startPoint y: 400, endPoint x: 542, endPoint y: 286, distance: 138.5
click at [542, 286] on div "​ Enter your text ​" at bounding box center [612, 297] width 319 height 27
click at [480, 289] on span "Reserve your seat:" at bounding box center [524, 297] width 134 height 18
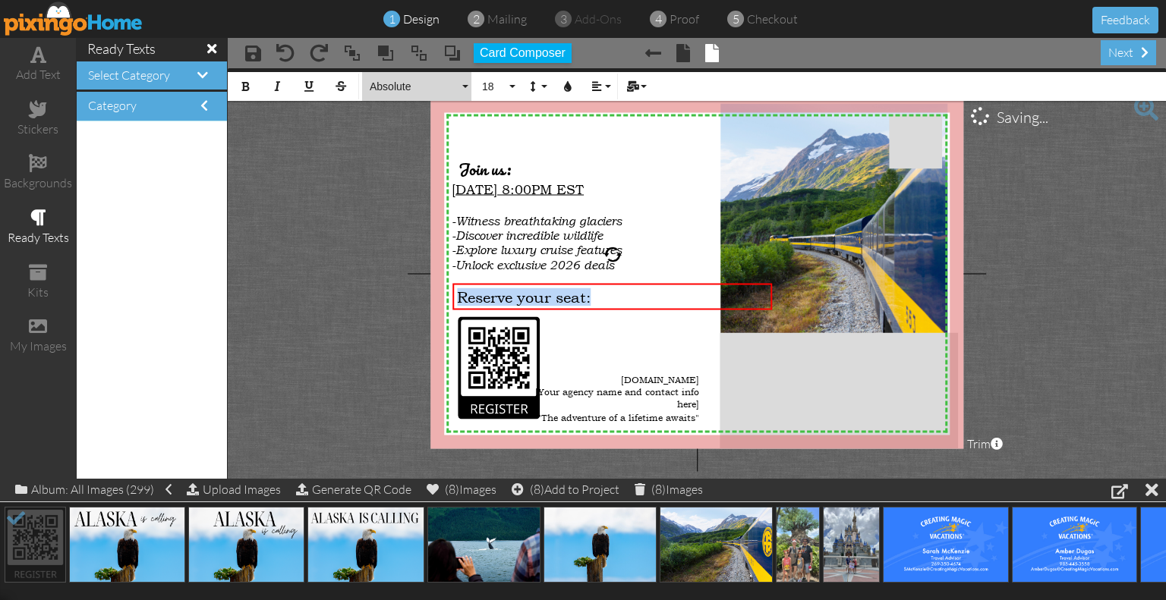
click at [454, 94] on button "Absolute" at bounding box center [416, 86] width 109 height 29
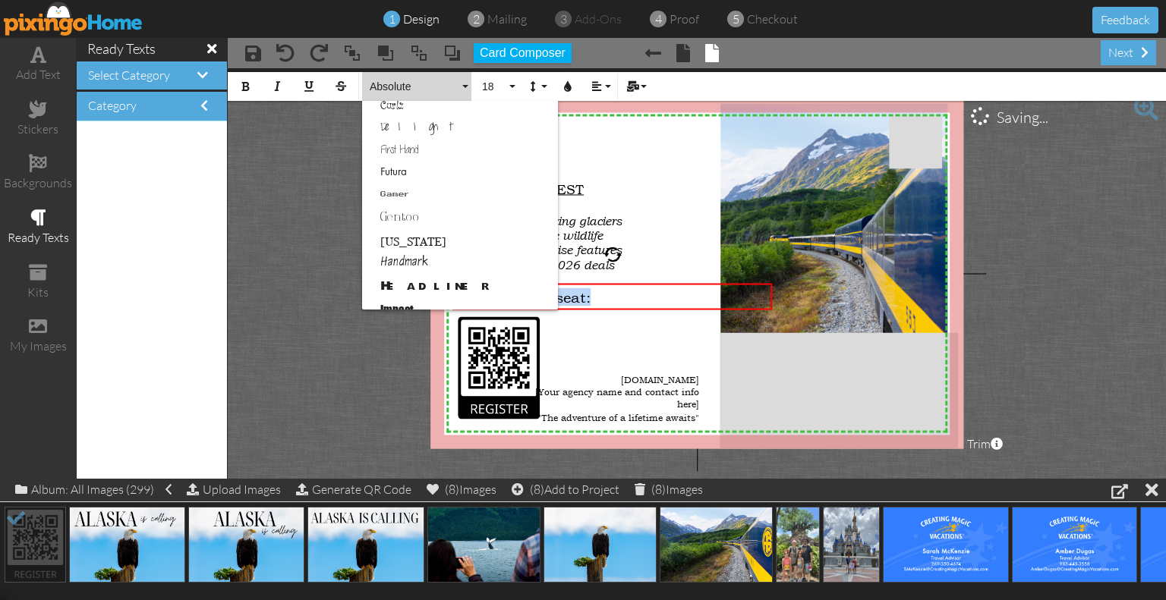
scroll to position [683, 0]
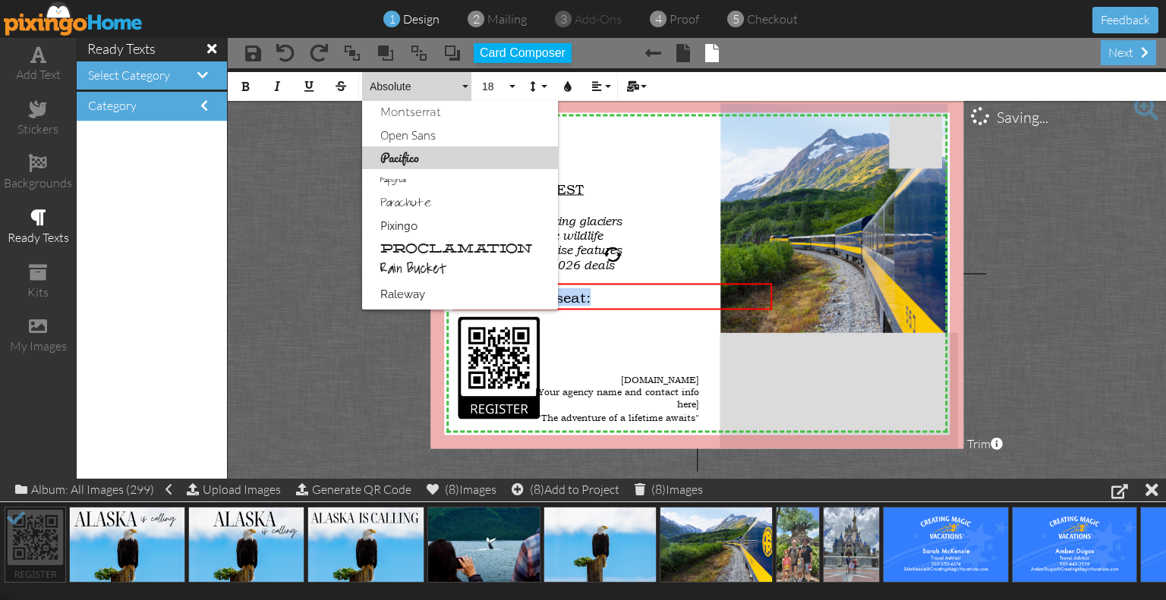
click at [445, 165] on link "Pacifico" at bounding box center [460, 157] width 196 height 23
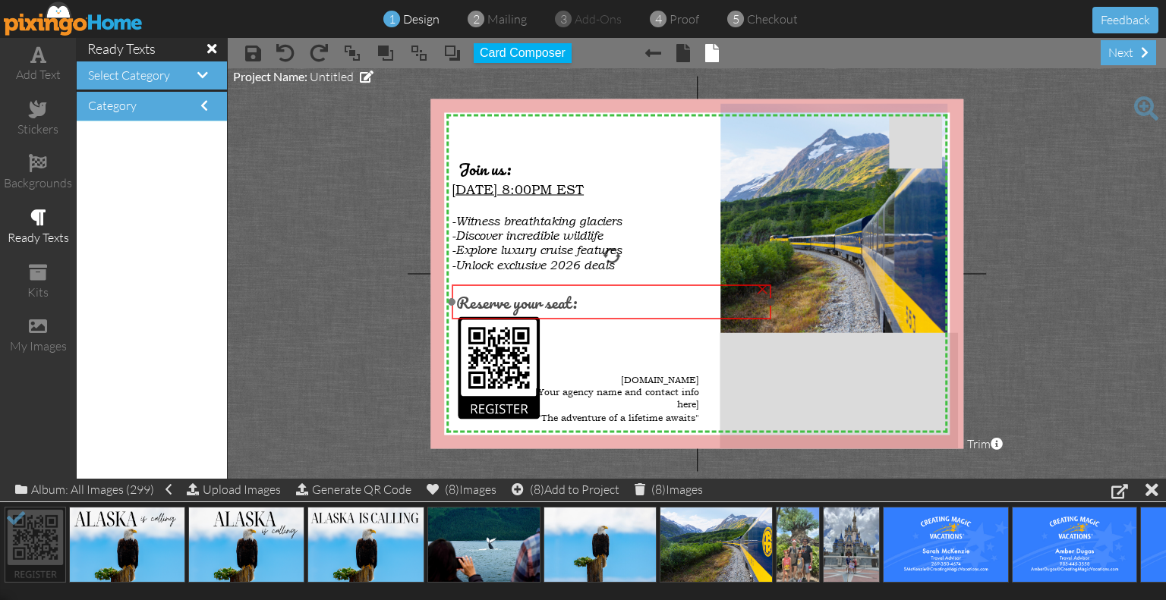
click at [574, 299] on span "Reserve your seat:" at bounding box center [516, 301] width 121 height 27
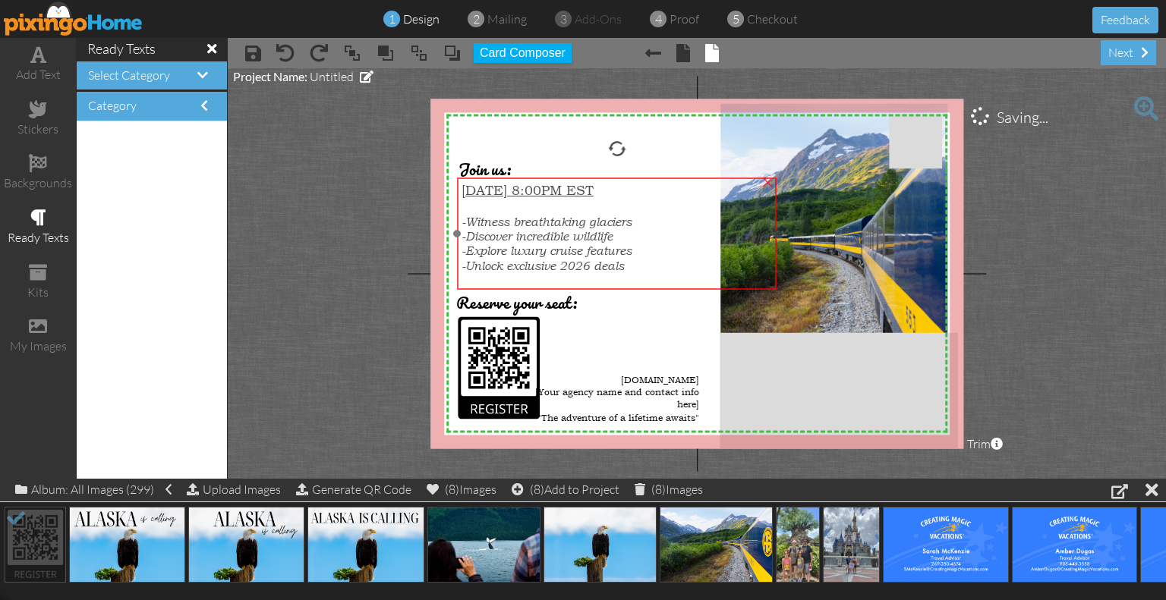
drag, startPoint x: 578, startPoint y: 241, endPoint x: 588, endPoint y: 242, distance: 9.9
click at [588, 244] on span "-Explore luxury cruise features" at bounding box center [546, 251] width 170 height 14
click at [587, 259] on span "-Unlock exclusive 2026 deals" at bounding box center [539, 266] width 162 height 14
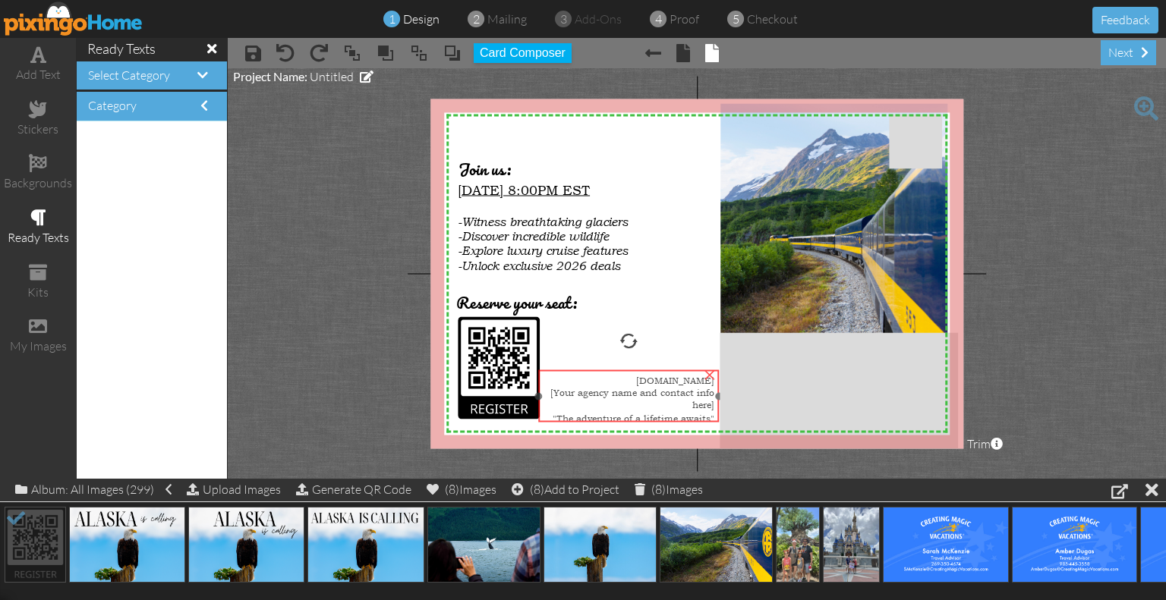
drag, startPoint x: 643, startPoint y: 385, endPoint x: 653, endPoint y: 387, distance: 9.2
click at [653, 387] on span "[Your agency name and contact info here]" at bounding box center [632, 398] width 164 height 24
click at [1032, 382] on project-studio-wrapper "X X X X X X X X X X X X X X X X X X X X X X X X X X X X X X X X X X X X X X X X…" at bounding box center [697, 273] width 938 height 411
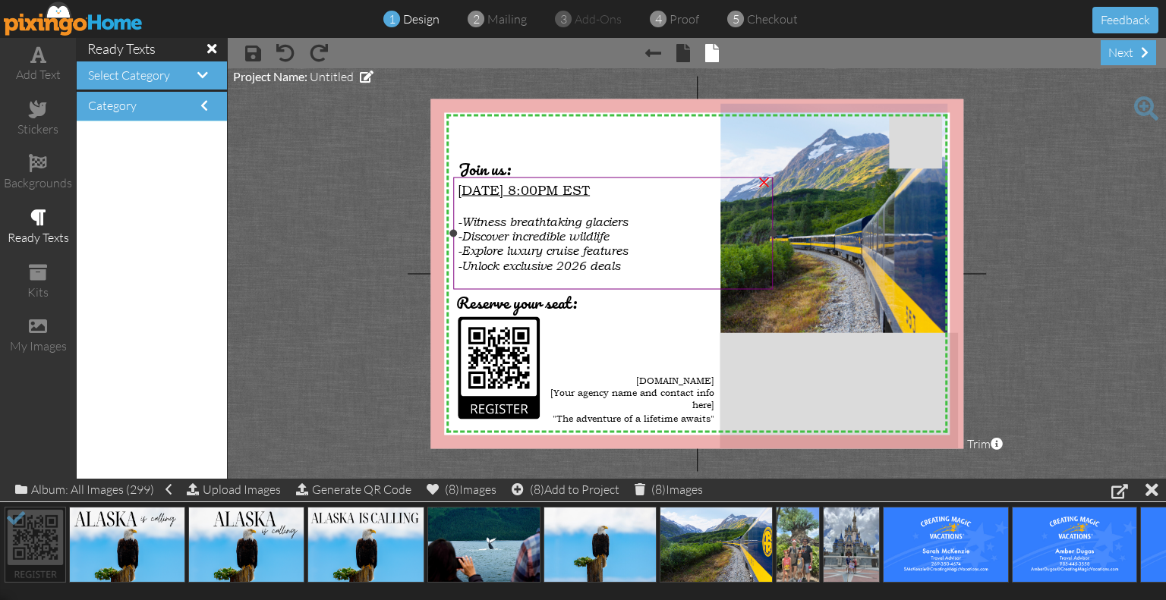
click at [587, 231] on span "-Discover incredible wildlife" at bounding box center [533, 236] width 151 height 14
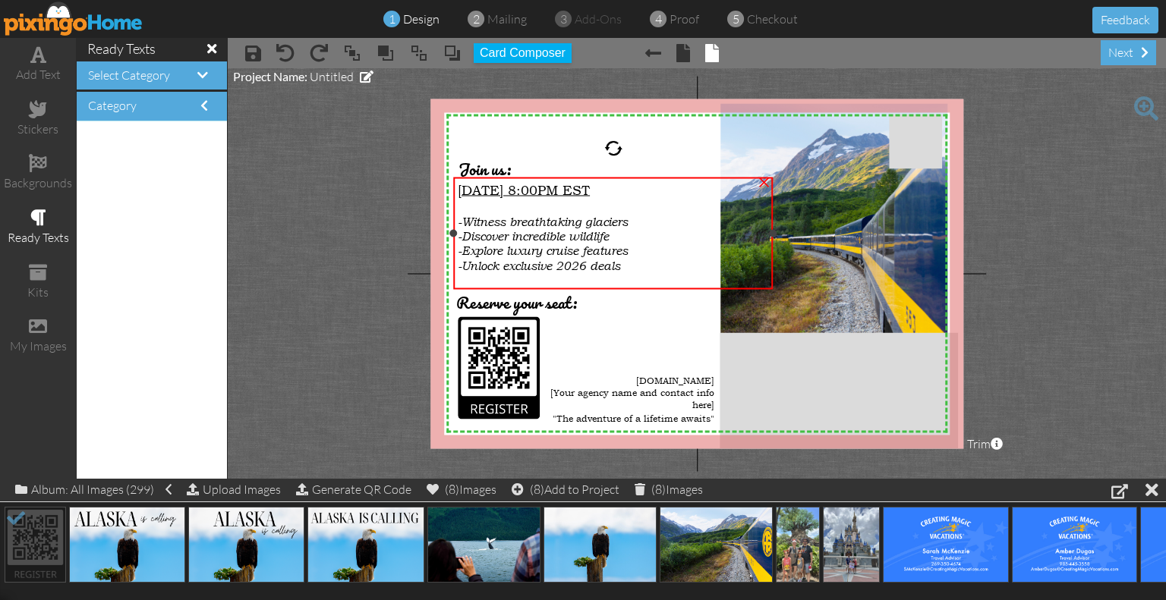
click at [588, 231] on span "-Discover incredible wildlife" at bounding box center [533, 236] width 151 height 14
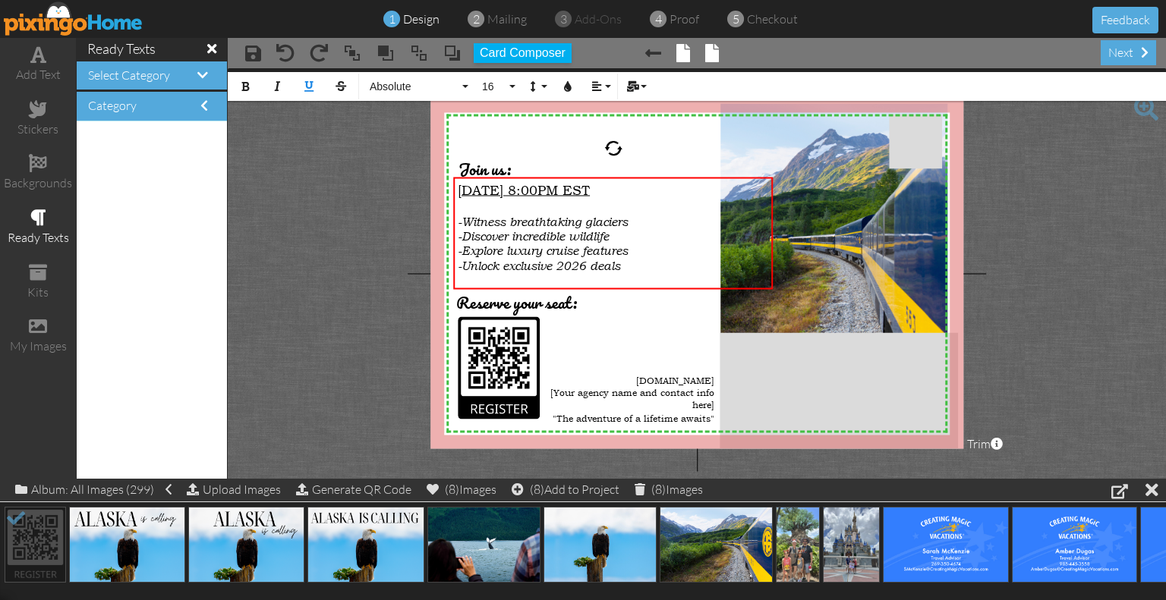
click at [681, 49] on span at bounding box center [683, 53] width 14 height 18
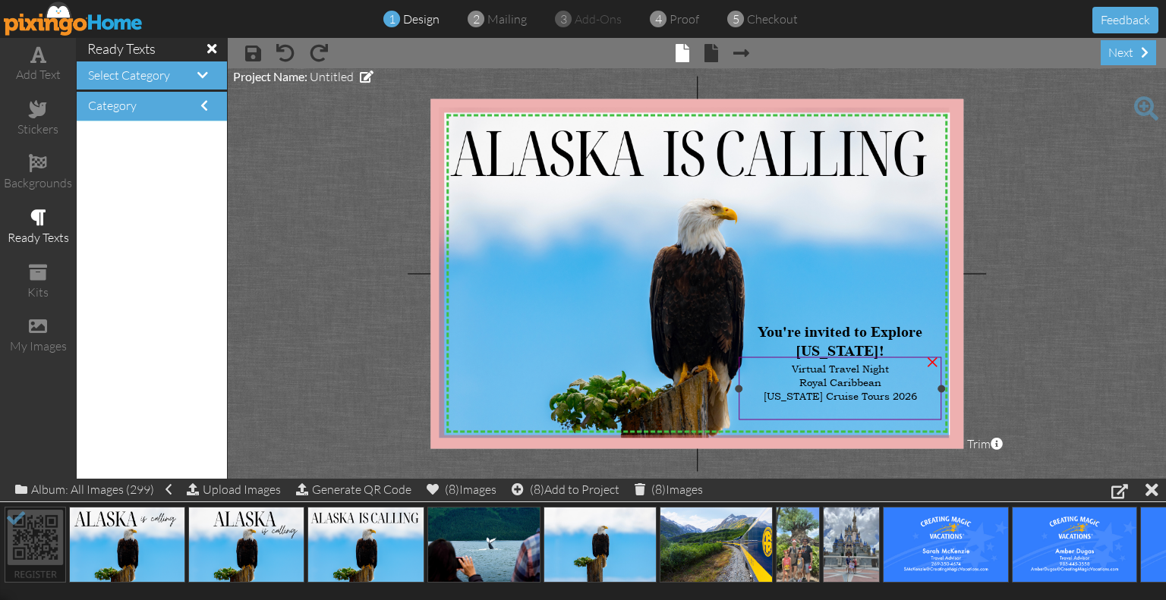
click at [867, 364] on span "Virtual Travel Night" at bounding box center [839, 369] width 97 height 14
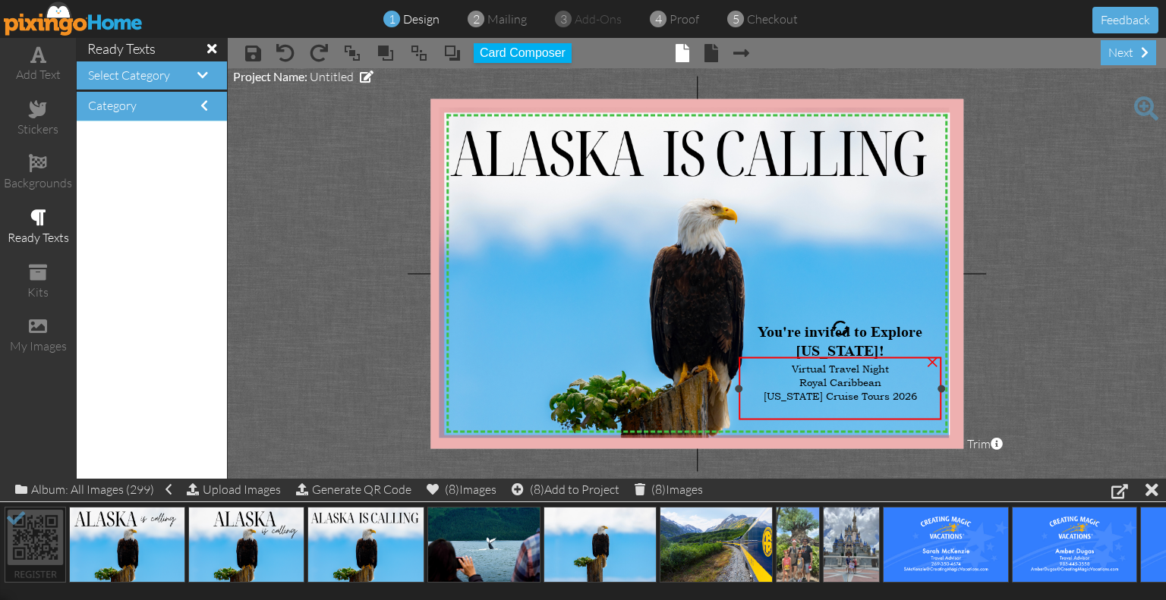
click at [854, 389] on span "[US_STATE] Cruise Tours 2026" at bounding box center [839, 396] width 153 height 14
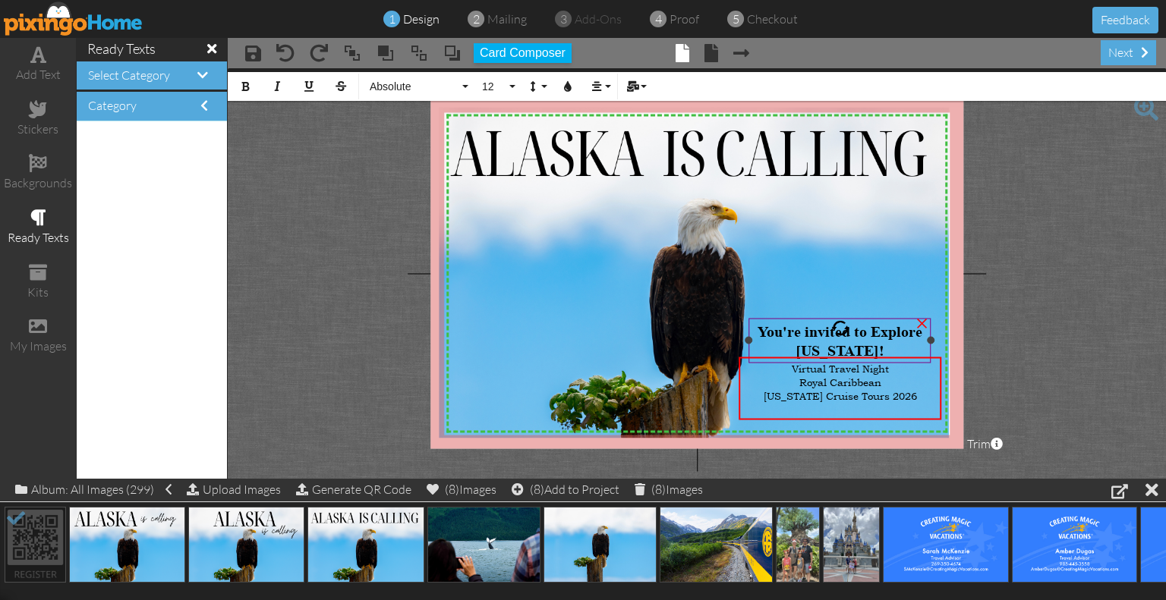
click at [848, 345] on span "You're invited to Explore [US_STATE]!" at bounding box center [839, 341] width 165 height 36
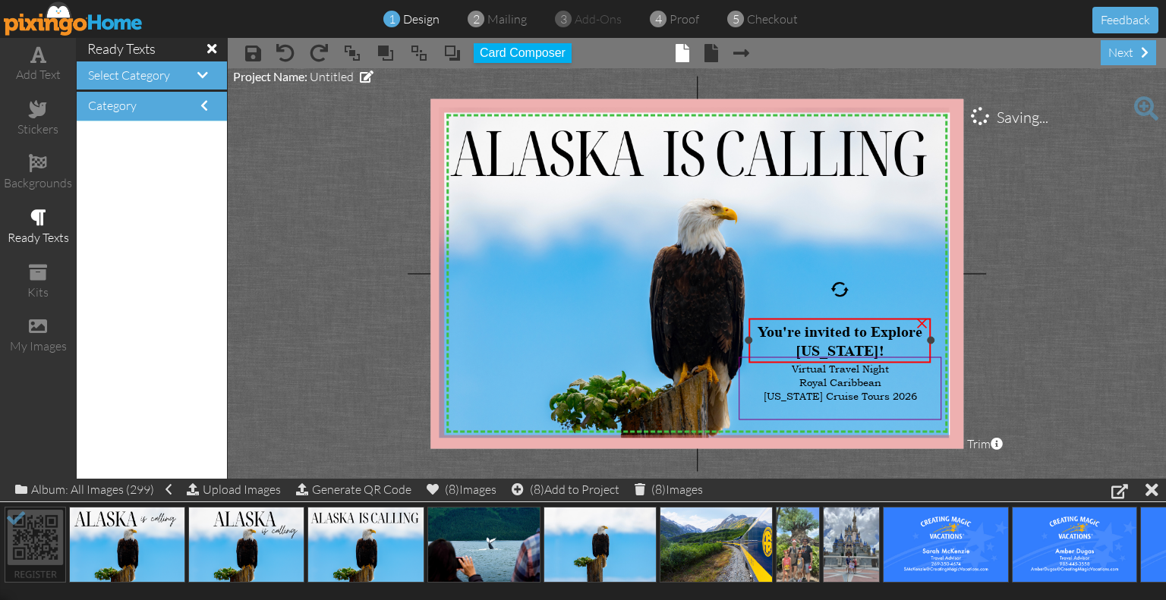
click at [848, 345] on span "You're invited to Explore [US_STATE]!" at bounding box center [839, 341] width 165 height 36
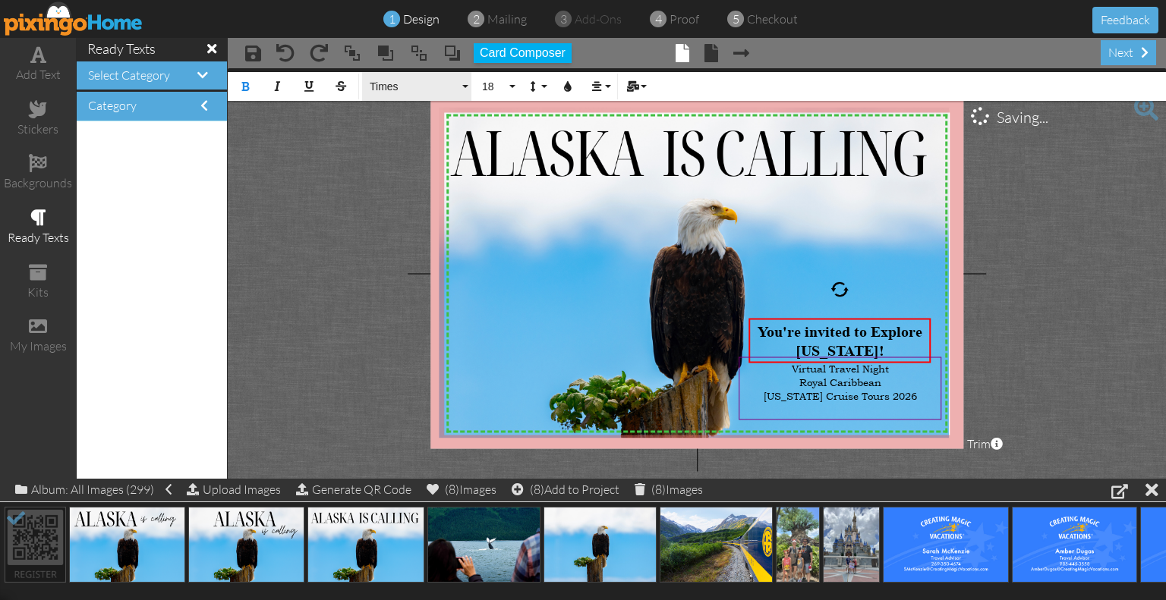
click at [436, 93] on span "Times" at bounding box center [413, 86] width 91 height 13
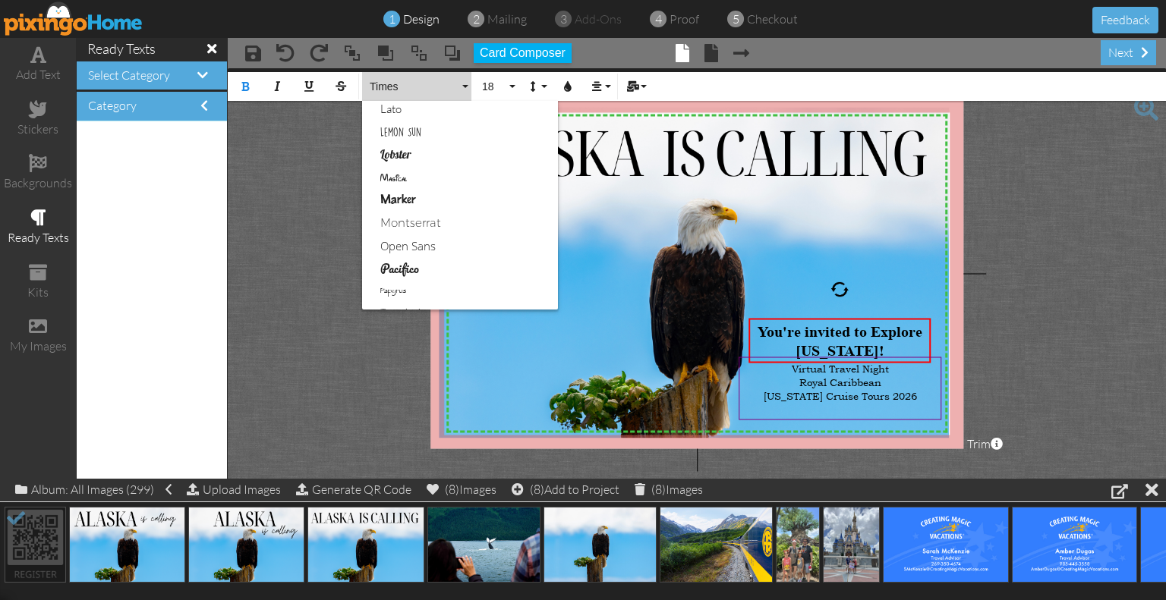
scroll to position [648, 0]
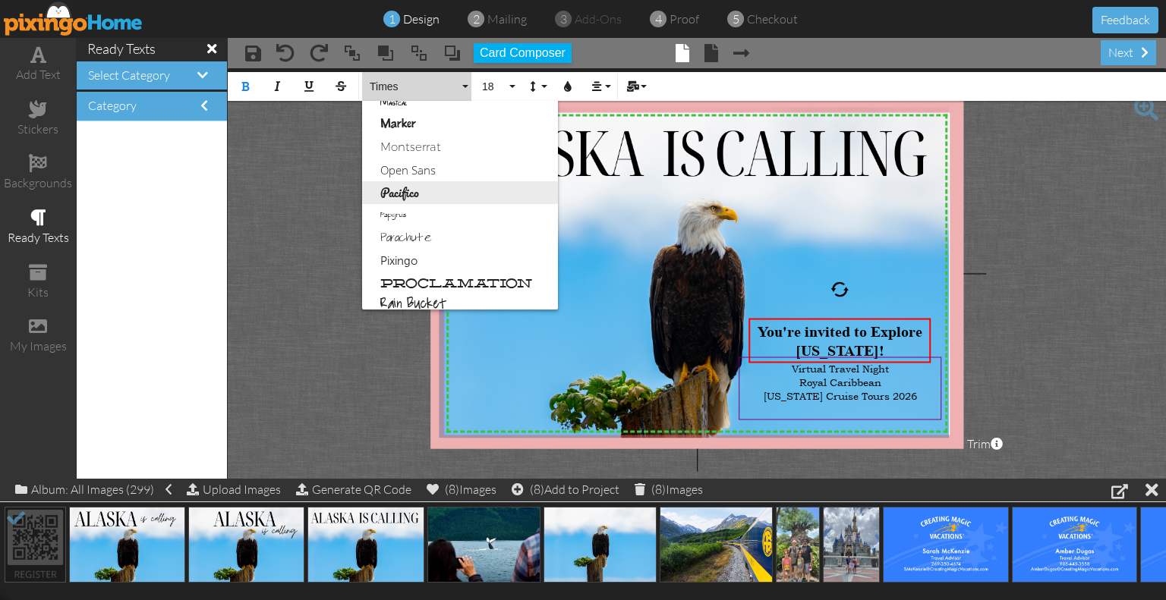
click at [453, 201] on link "Pacifico" at bounding box center [460, 192] width 196 height 23
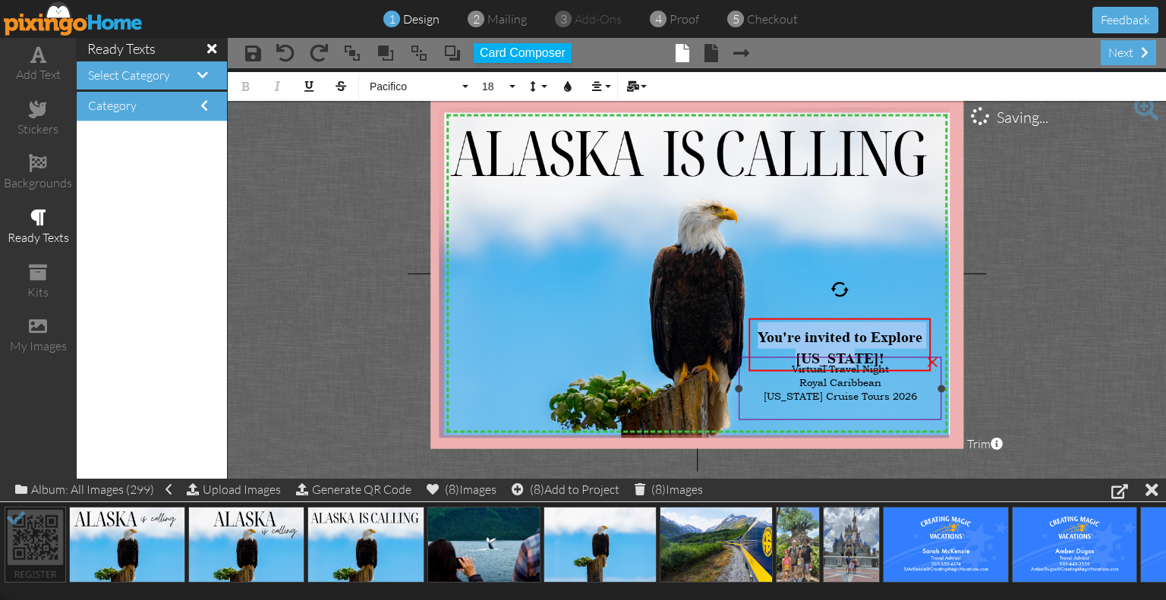
drag, startPoint x: 756, startPoint y: 335, endPoint x: 878, endPoint y: 366, distance: 126.1
click at [878, 366] on div "X X X X X X X X X X X X X X X X X X X X X X X X X X X X X X X X X X X X X X X X…" at bounding box center [696, 274] width 533 height 350
click at [361, 80] on div "Bold Italic Underline Strikethrough Pacifico Absolute Adventure Algerian Aphrod…" at bounding box center [697, 84] width 938 height 33
click at [396, 82] on span "Pacifico" at bounding box center [413, 86] width 91 height 13
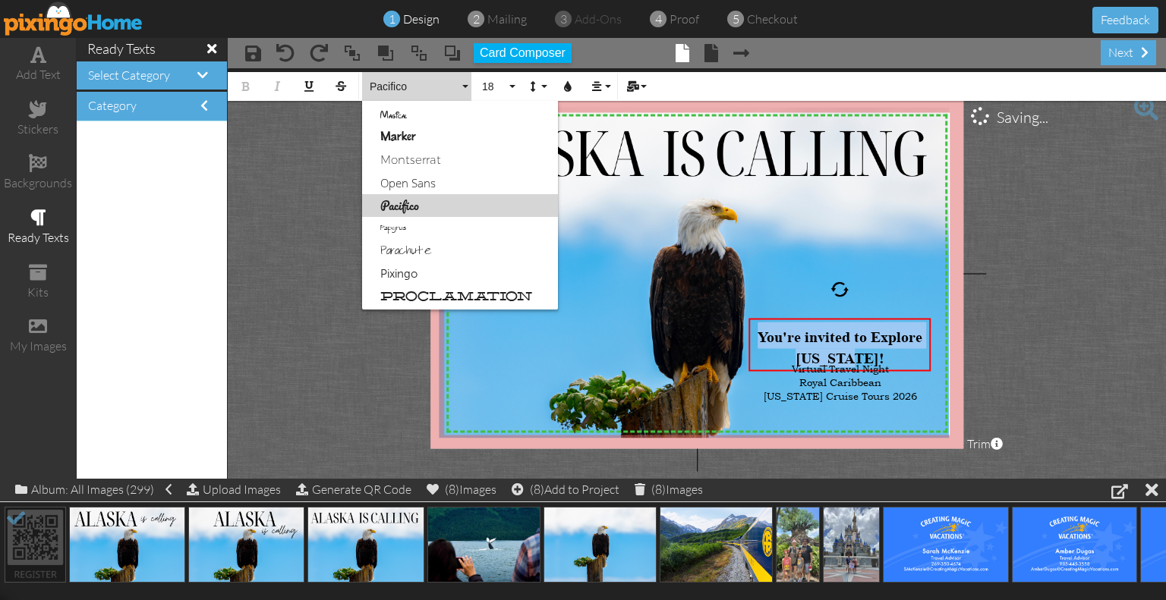
click at [442, 206] on link "Pacifico" at bounding box center [460, 205] width 196 height 23
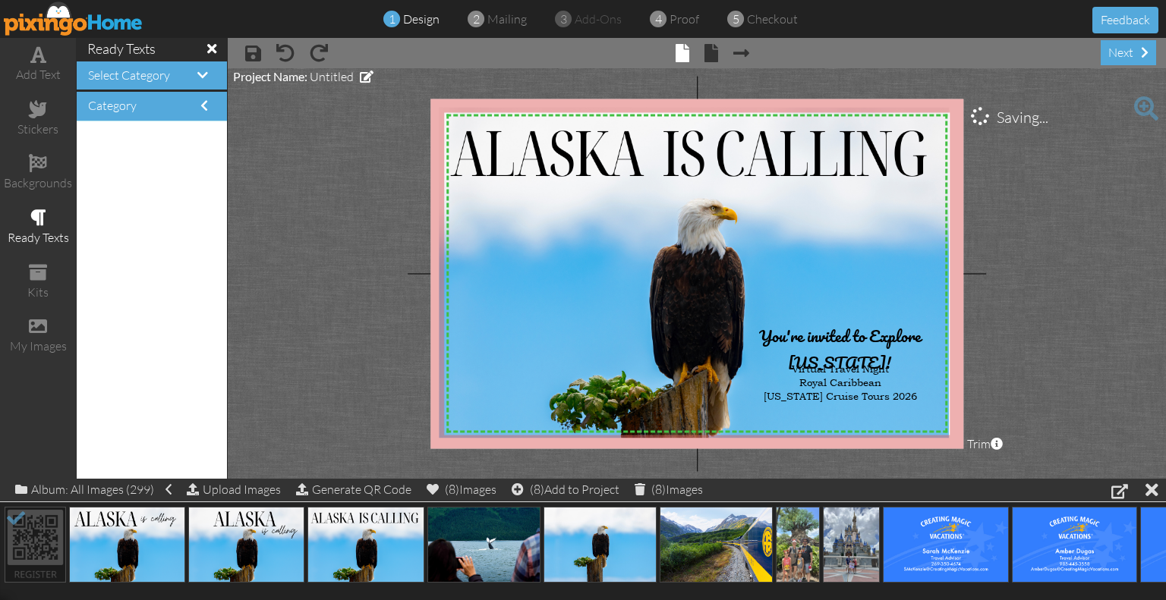
click at [1016, 335] on project-studio-wrapper "X X X X X X X X X X X X X X X X X X X X X X X X X X X X X X X X X X X X X X X X…" at bounding box center [697, 273] width 938 height 411
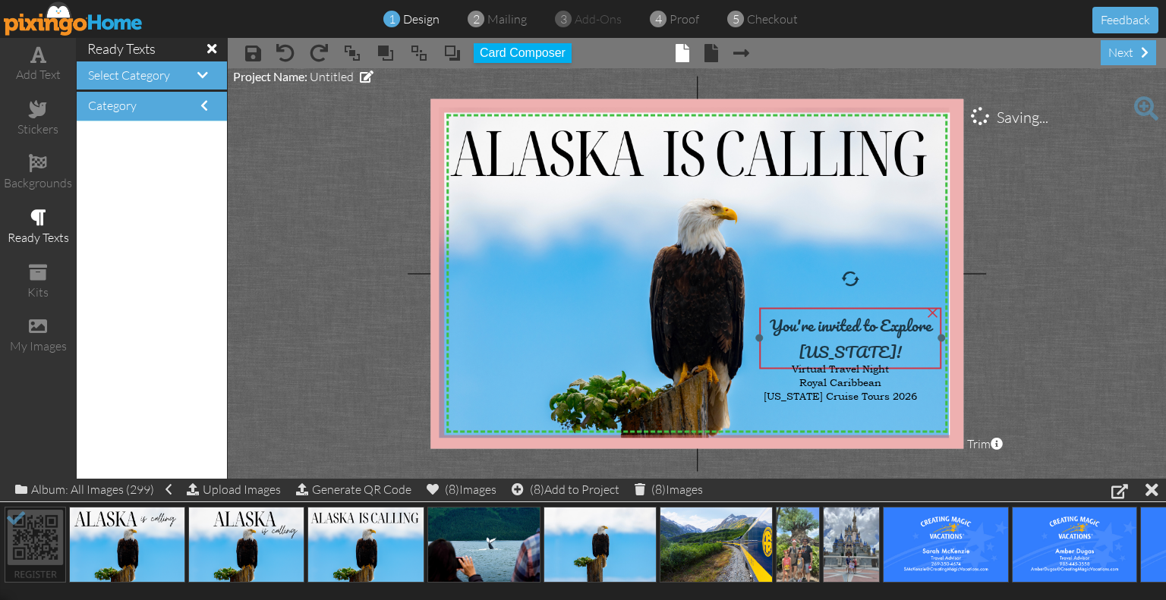
drag, startPoint x: 859, startPoint y: 347, endPoint x: 870, endPoint y: 336, distance: 15.0
click at [870, 336] on span "You're invited to Explore [US_STATE]!" at bounding box center [850, 338] width 162 height 53
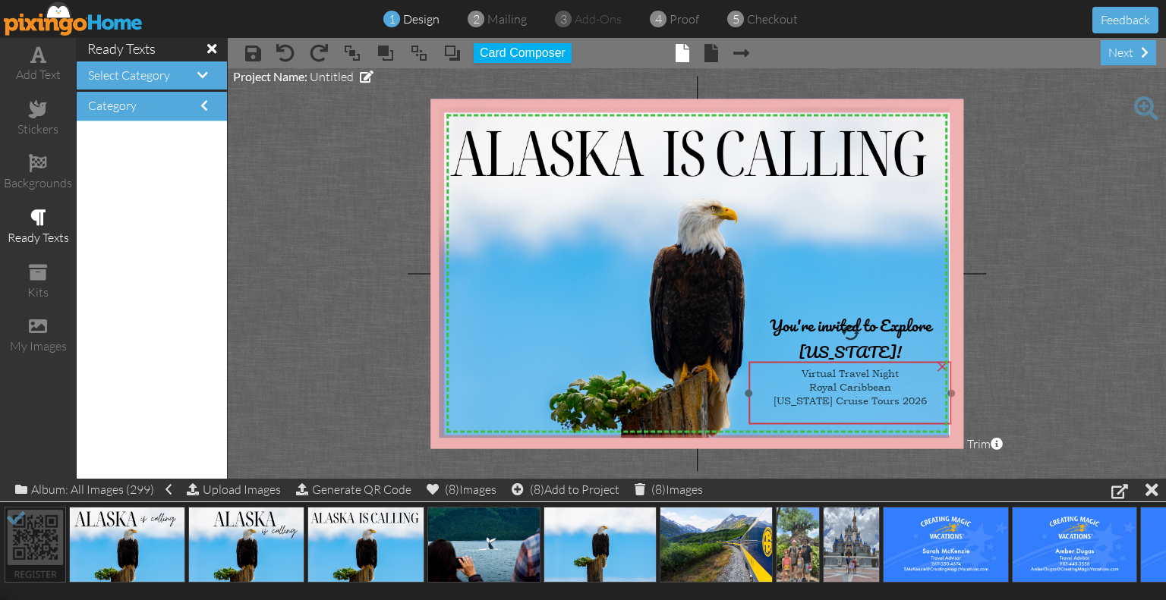
drag, startPoint x: 856, startPoint y: 391, endPoint x: 866, endPoint y: 395, distance: 10.9
click at [866, 395] on span "[US_STATE] Cruise Tours 2026" at bounding box center [849, 401] width 153 height 14
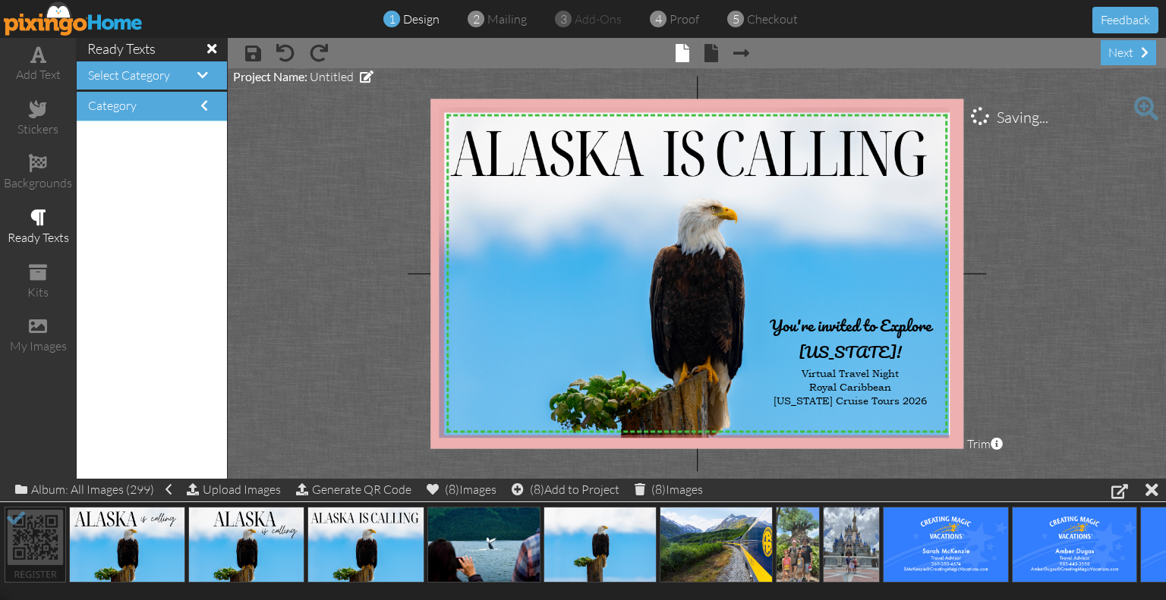
click at [1081, 363] on project-studio-wrapper "X X X X X X X X X X X X X X X X X X X X X X X X X X X X X X X X X X X X X X X X…" at bounding box center [697, 273] width 938 height 411
click at [816, 328] on span "You're invited to Explore [US_STATE]!" at bounding box center [850, 338] width 162 height 53
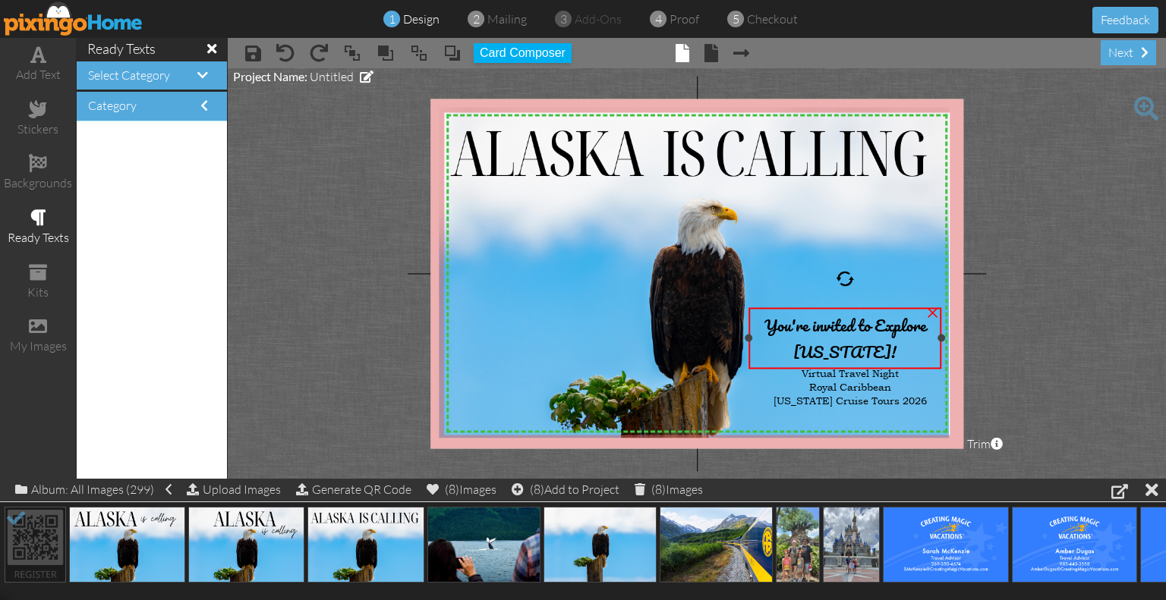
drag, startPoint x: 757, startPoint y: 338, endPoint x: 747, endPoint y: 345, distance: 12.6
click at [749, 345] on div "You're invited to Explore [US_STATE]! ×" at bounding box center [845, 338] width 193 height 62
click at [870, 338] on span "You're invited to Explore [US_STATE]!" at bounding box center [845, 338] width 162 height 53
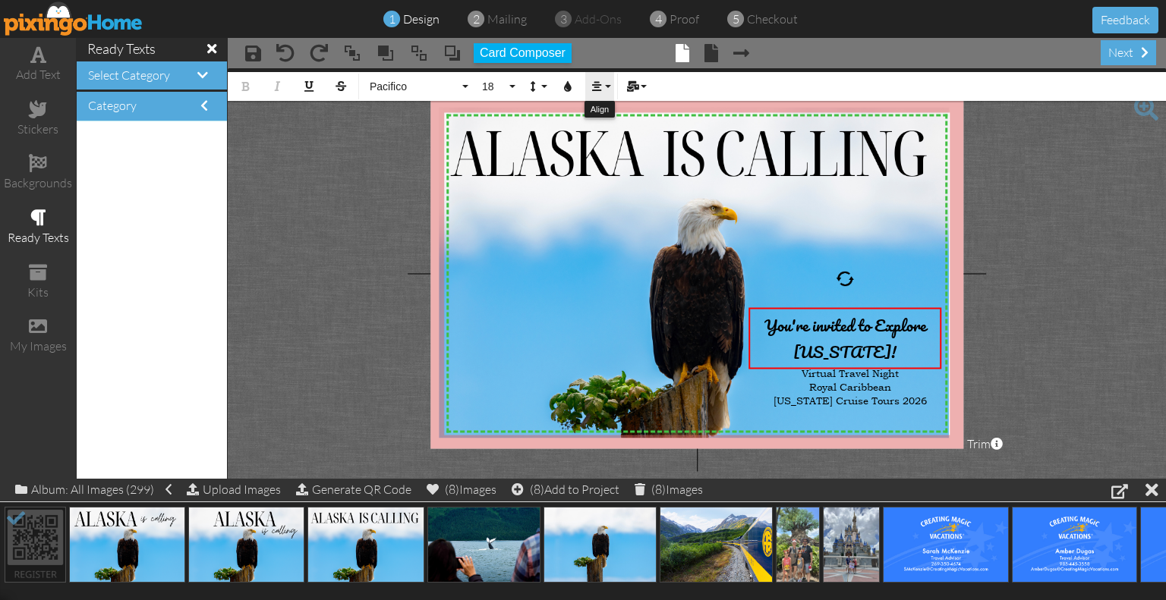
click at [599, 89] on icon "button" at bounding box center [596, 86] width 11 height 11
click at [545, 89] on button "Line Height" at bounding box center [535, 86] width 29 height 29
click at [560, 173] on link "1.5" at bounding box center [557, 180] width 73 height 23
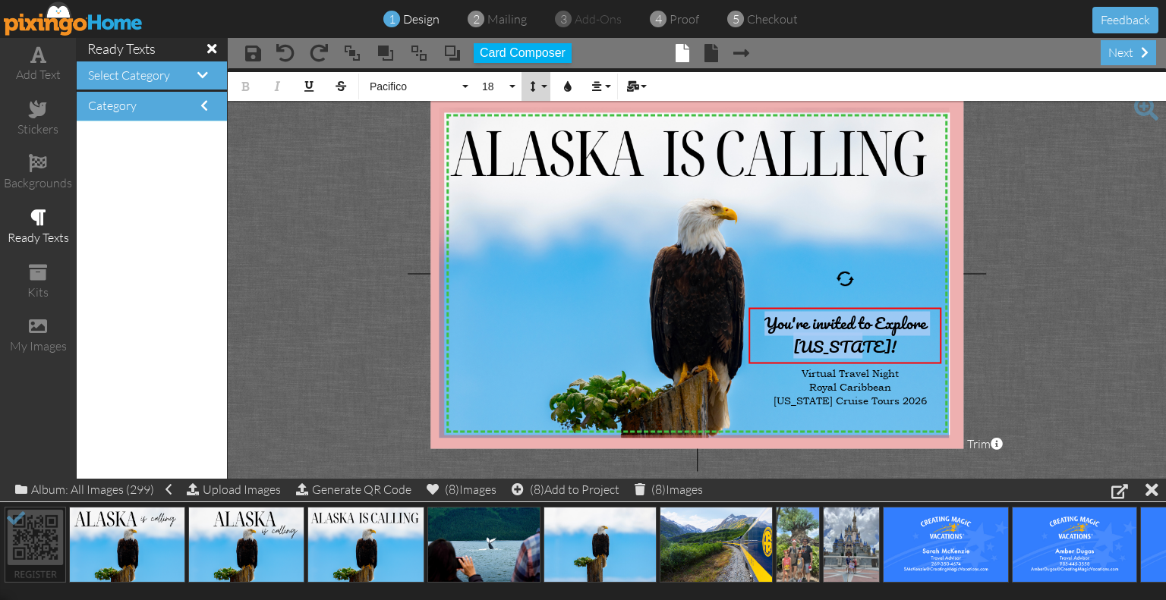
click at [546, 84] on button "Line Height" at bounding box center [535, 86] width 29 height 29
click at [559, 197] on link "Double" at bounding box center [557, 203] width 73 height 23
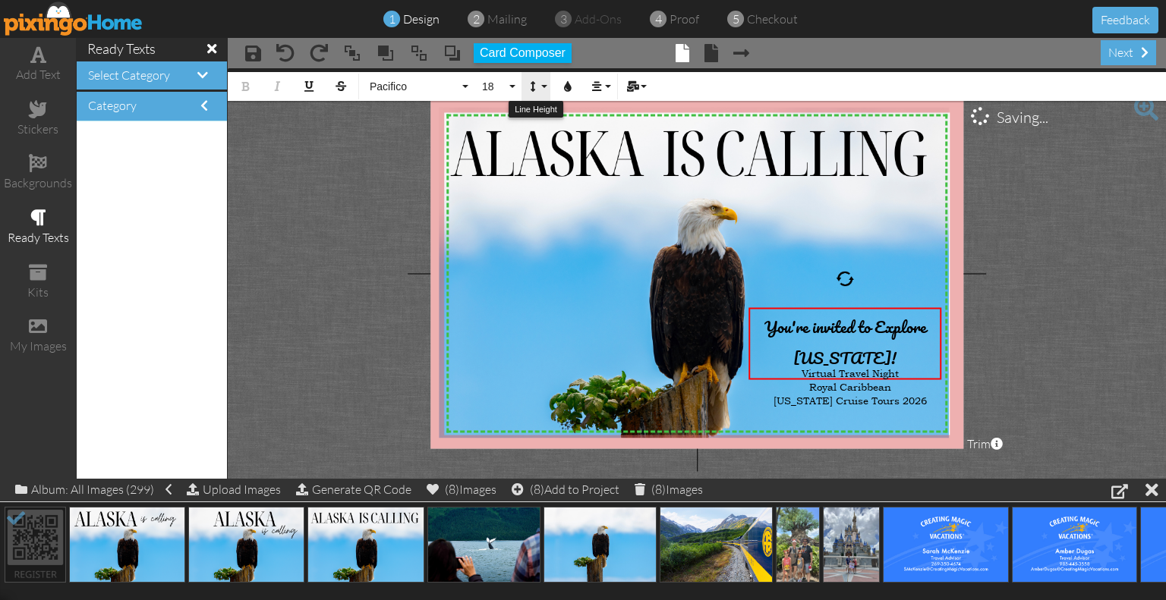
click at [543, 80] on button "Line Height" at bounding box center [535, 86] width 29 height 29
click at [558, 131] on link "Single" at bounding box center [557, 135] width 73 height 23
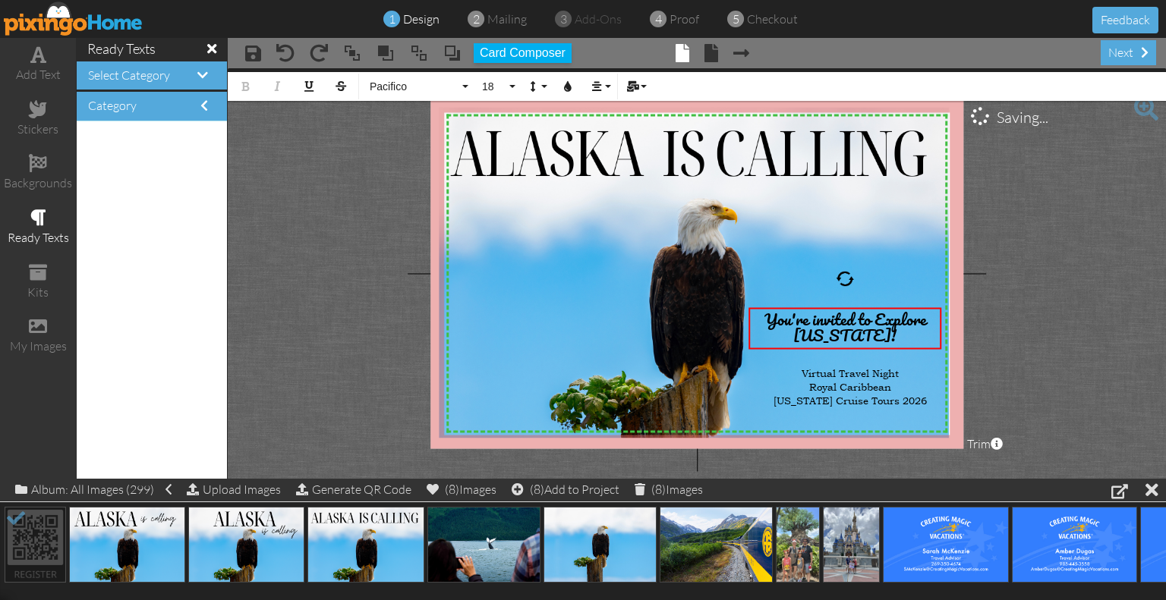
click at [986, 344] on project-studio-wrapper "X X X X X X X X X X X X X X X X X X X X X X X X X X X X X X X X X X X X X X X X…" at bounding box center [697, 273] width 938 height 411
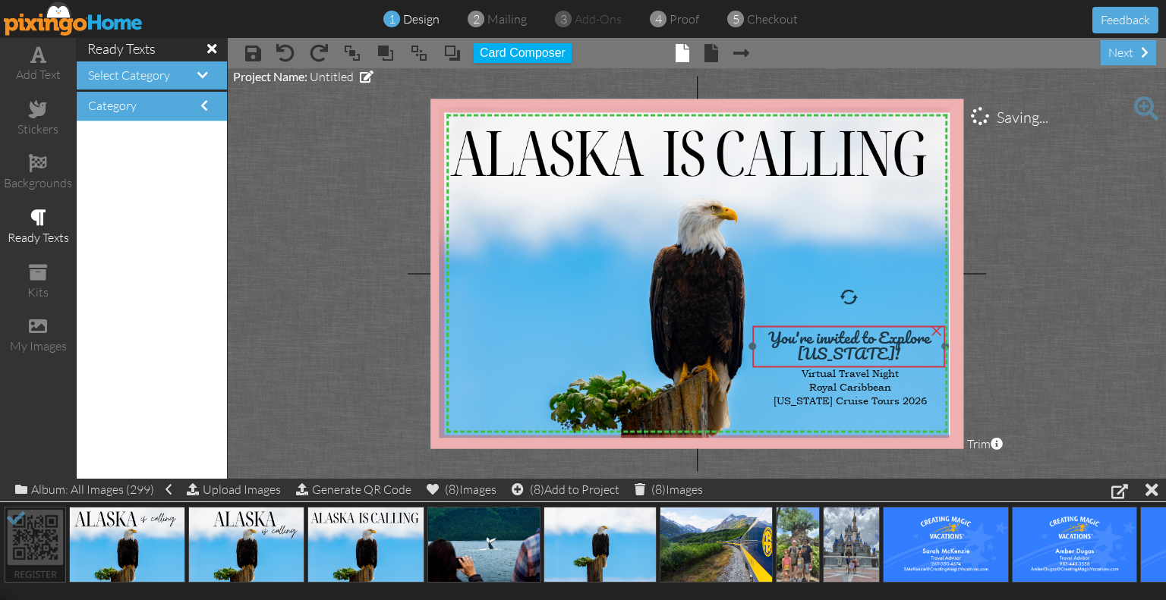
drag, startPoint x: 887, startPoint y: 332, endPoint x: 891, endPoint y: 350, distance: 18.6
click at [891, 350] on span "You're invited to Explore [US_STATE]!" at bounding box center [849, 345] width 162 height 42
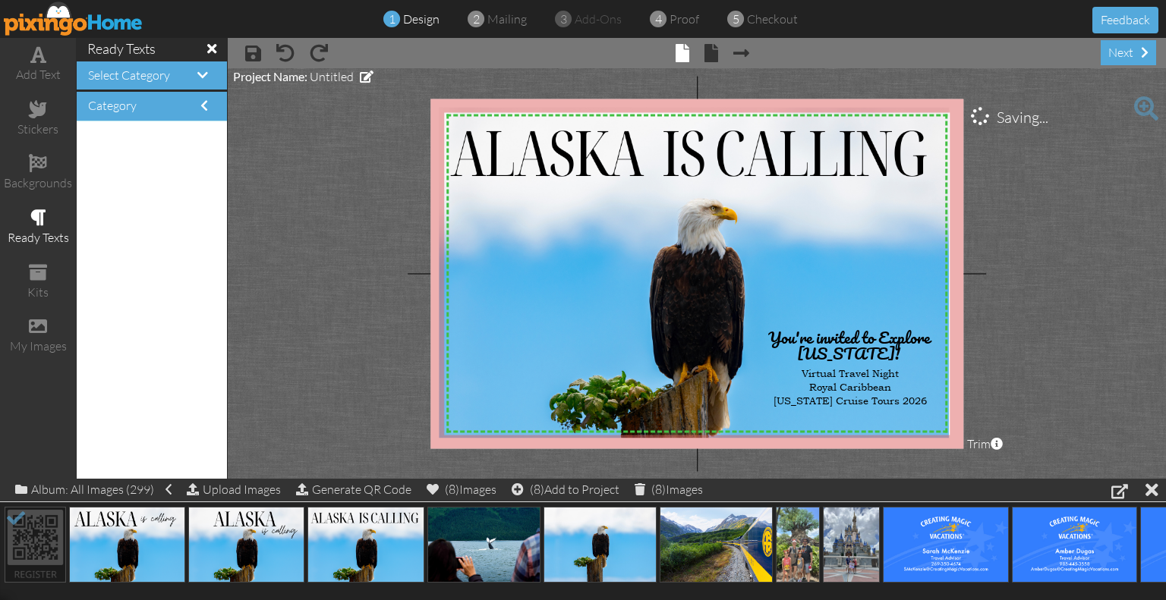
click at [1105, 358] on project-studio-wrapper "X X X X X X X X X X X X X X X X X X X X X X X X X X X X X X X X X X X X X X X X…" at bounding box center [697, 273] width 938 height 411
click at [862, 162] on img at bounding box center [694, 273] width 510 height 330
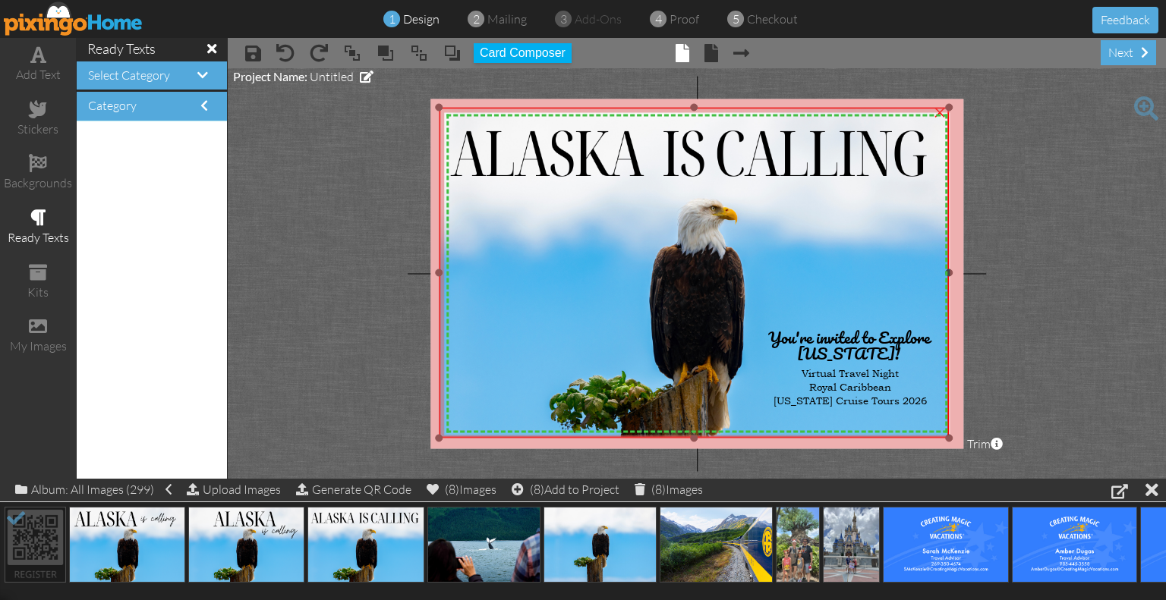
click at [862, 162] on img at bounding box center [694, 273] width 510 height 330
click at [599, 546] on img at bounding box center [599, 545] width 113 height 76
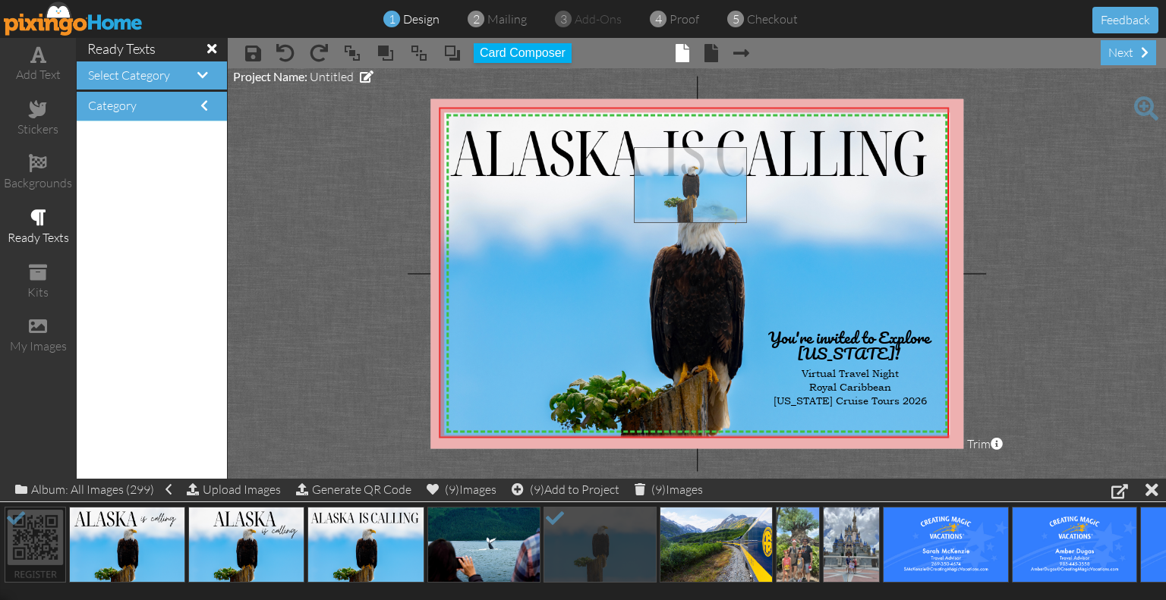
drag, startPoint x: 609, startPoint y: 538, endPoint x: 703, endPoint y: 177, distance: 373.0
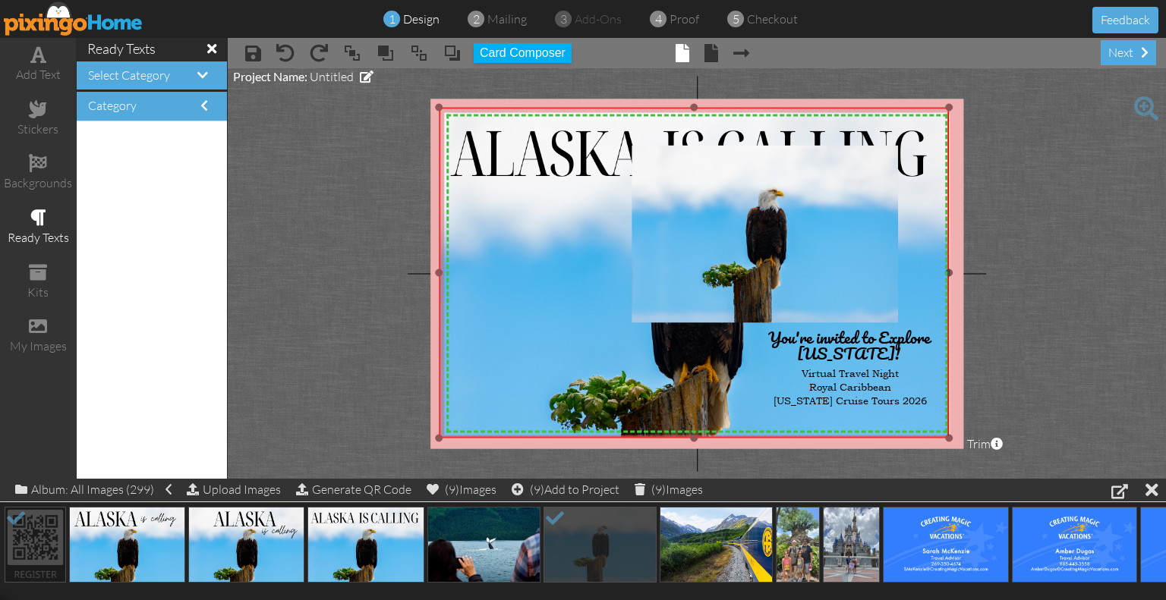
click at [567, 250] on img at bounding box center [694, 273] width 510 height 330
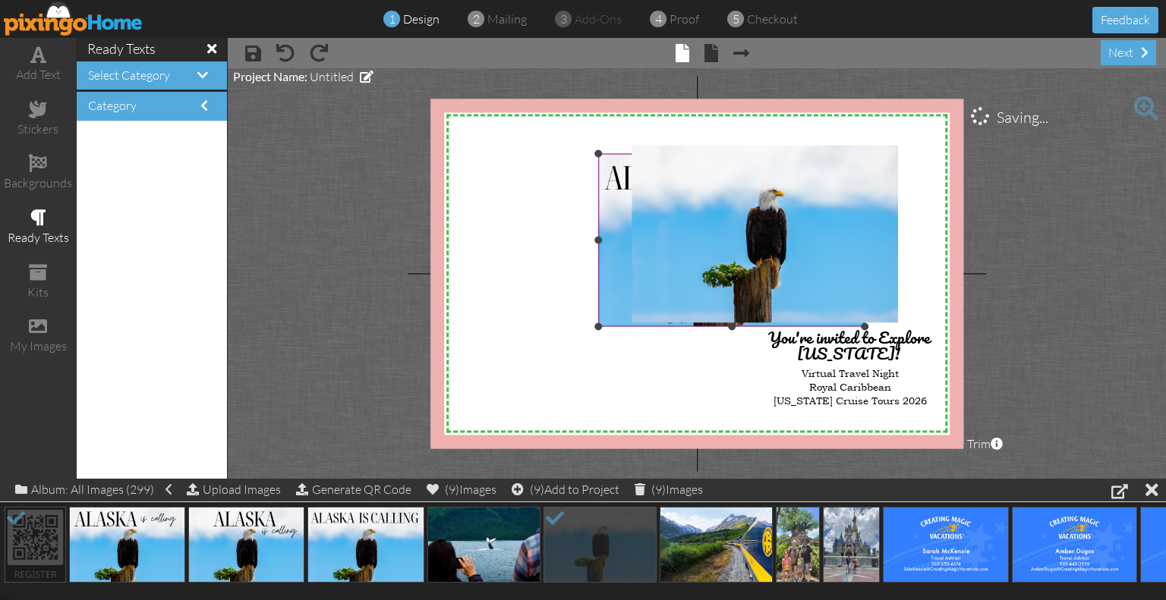
click at [611, 250] on img at bounding box center [731, 240] width 266 height 172
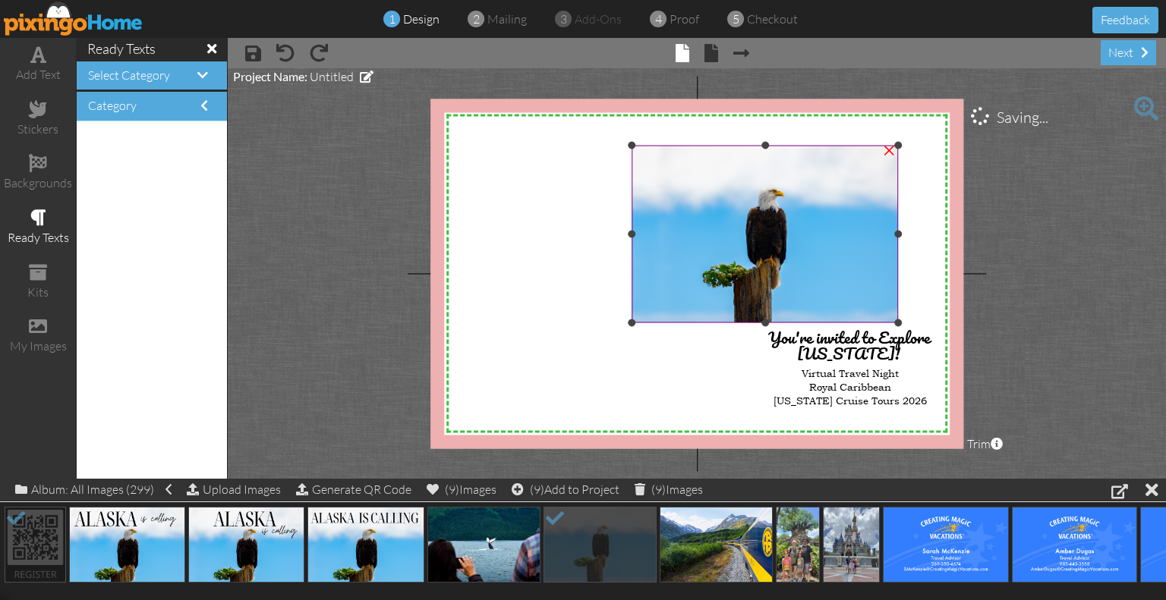
click at [694, 244] on img at bounding box center [765, 235] width 266 height 178
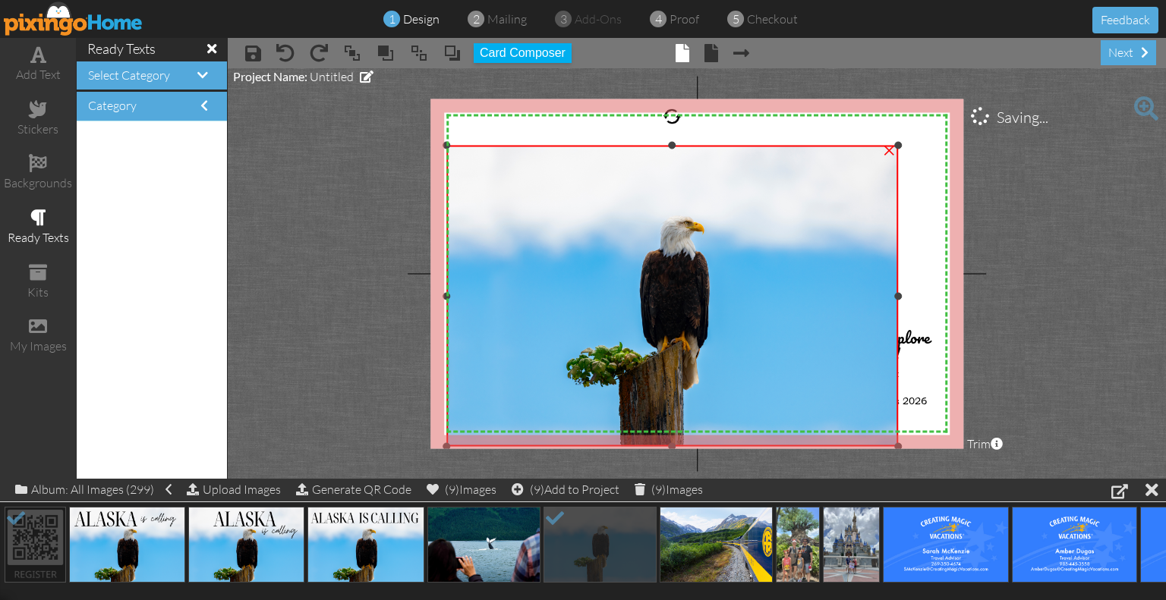
drag, startPoint x: 631, startPoint y: 322, endPoint x: 360, endPoint y: 446, distance: 297.8
click at [360, 446] on project-studio-wrapper "X X X X X X X X X X X X X X X X X X X X X X X X X X X X X X X X X X X X X X X X…" at bounding box center [697, 273] width 938 height 411
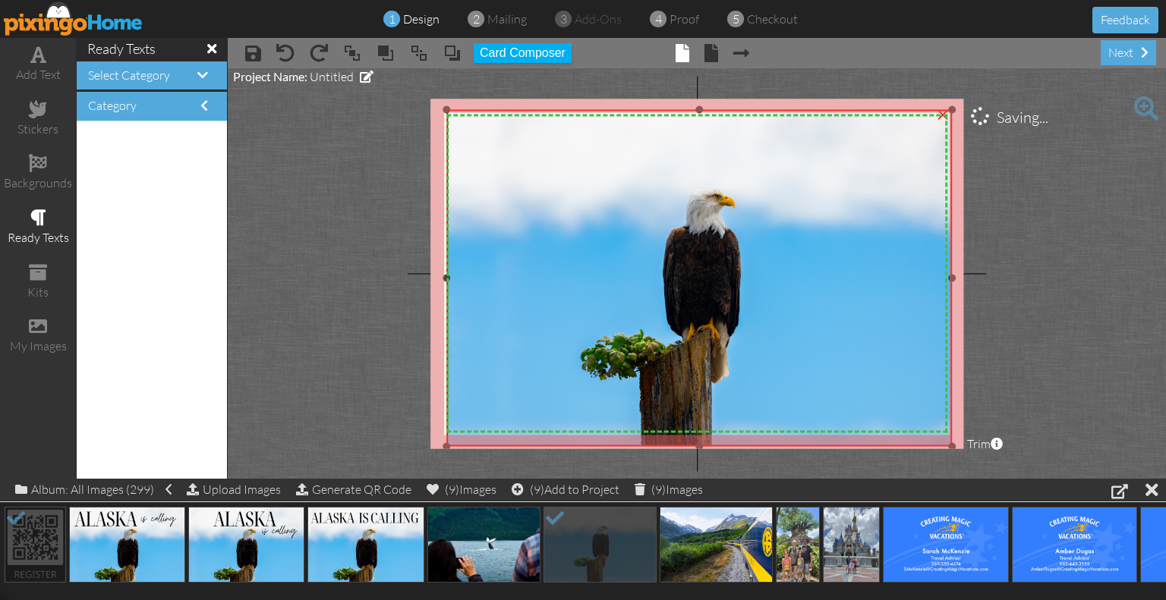
drag, startPoint x: 895, startPoint y: 146, endPoint x: 987, endPoint y: 111, distance: 98.5
click at [987, 111] on project-studio-wrapper "X X X X X X X X X X X X X X X X X X X X X X X X X X X X X X X X X X X X X X X X…" at bounding box center [697, 273] width 938 height 411
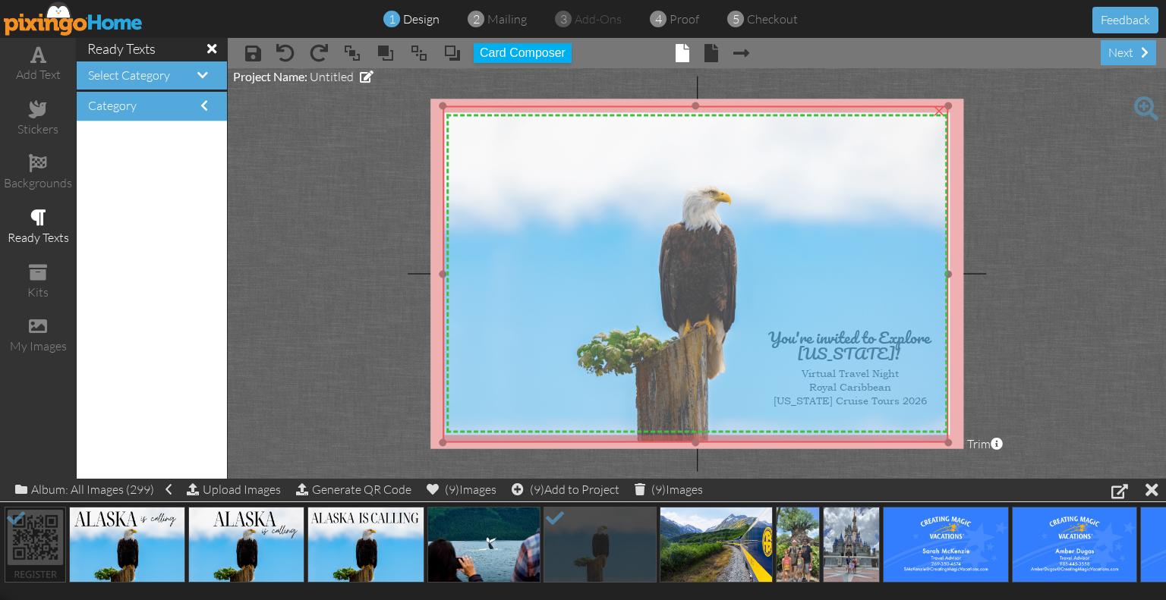
click at [849, 193] on img at bounding box center [694, 274] width 505 height 337
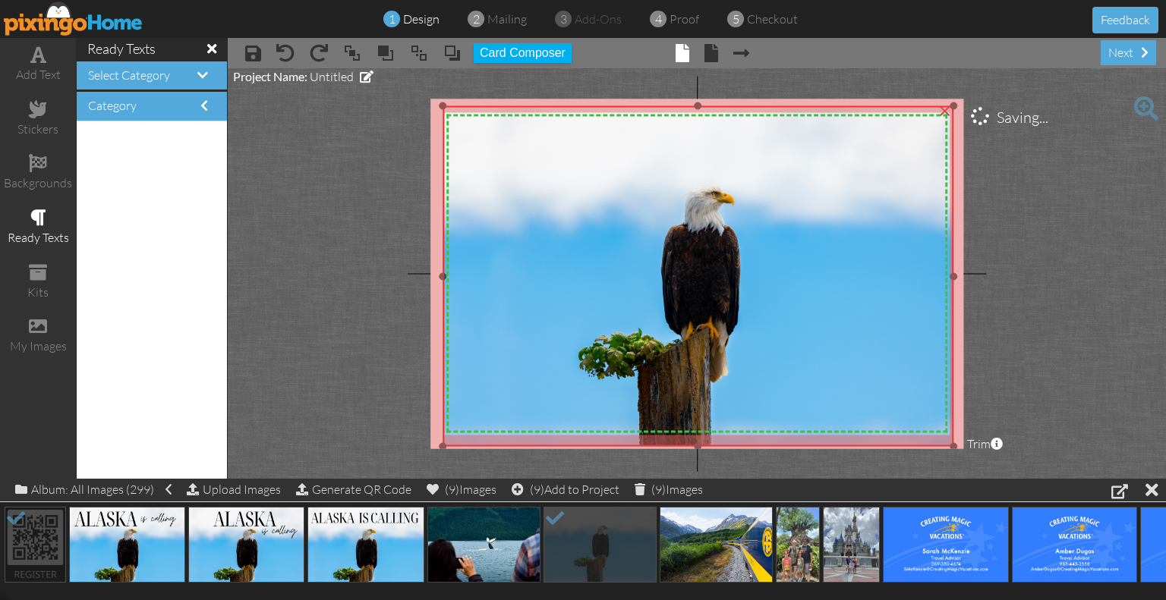
click at [953, 445] on div at bounding box center [953, 446] width 8 height 8
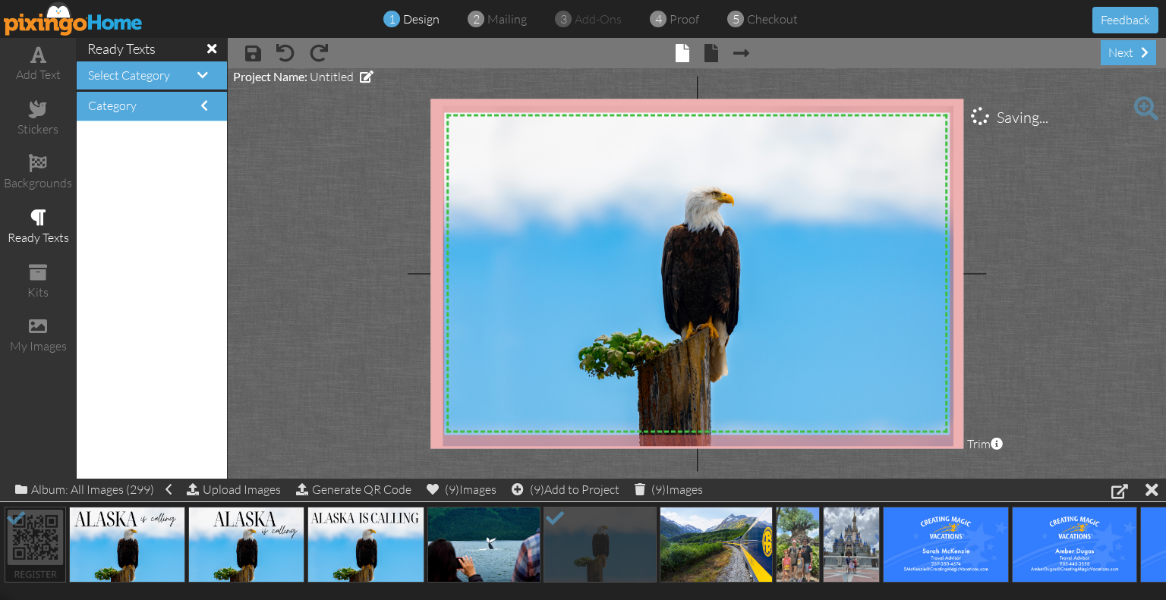
click at [1072, 375] on project-studio-wrapper "X X X X X X X X X X X X X X X X X X X X X X X X X X X X X X X X X X X X X X X X…" at bounding box center [697, 273] width 938 height 411
click at [637, 159] on img at bounding box center [697, 276] width 511 height 341
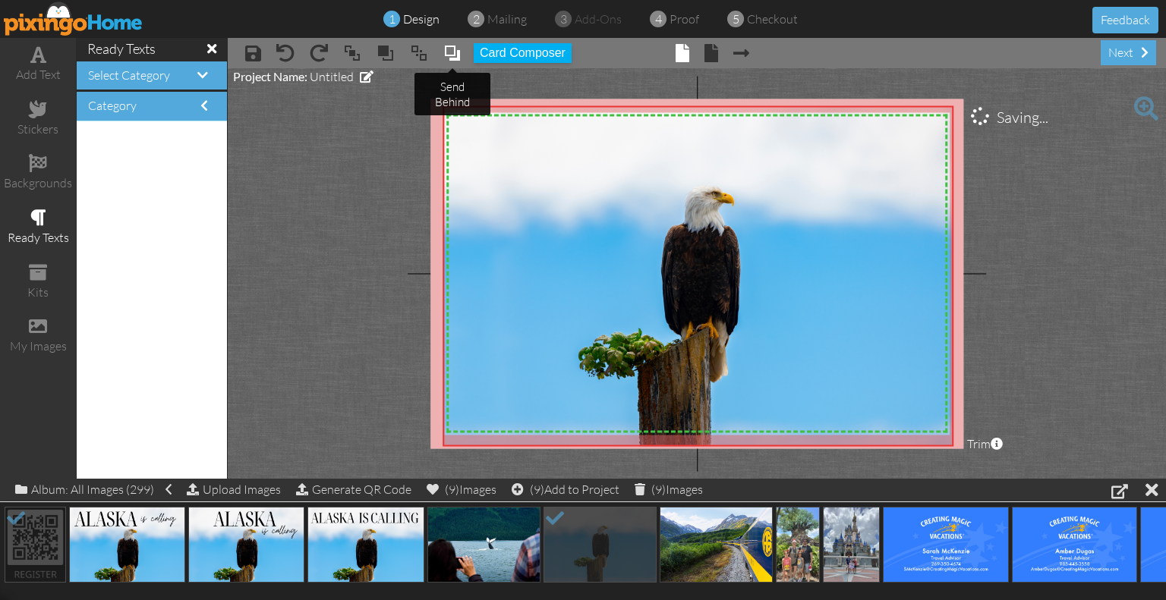
click at [457, 53] on span at bounding box center [452, 53] width 18 height 23
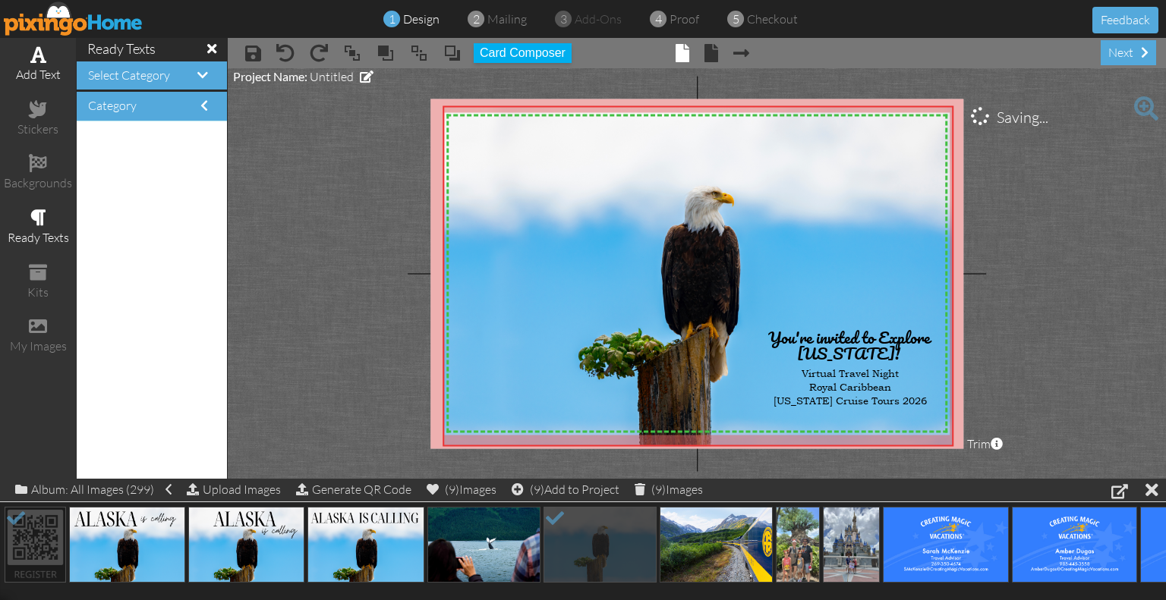
click at [49, 58] on div "add text" at bounding box center [38, 64] width 76 height 53
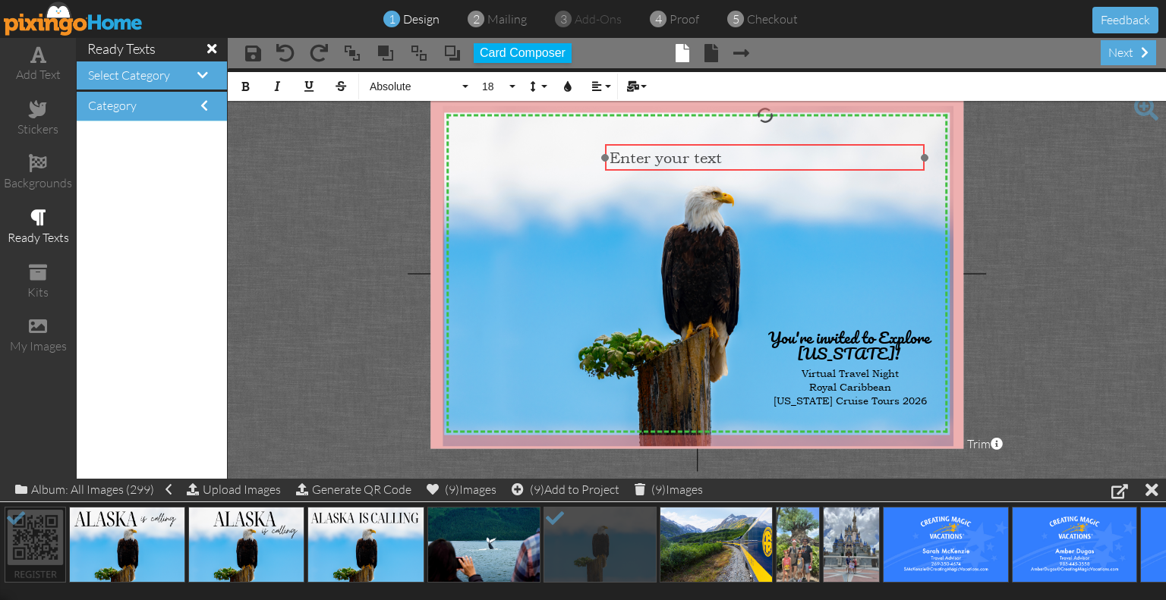
drag, startPoint x: 706, startPoint y: 391, endPoint x: 780, endPoint y: 145, distance: 256.6
click at [780, 145] on div "​ Enter your text ​" at bounding box center [765, 157] width 319 height 27
click at [643, 153] on span "[US_STATE] IS CALLING" at bounding box center [699, 157] width 181 height 18
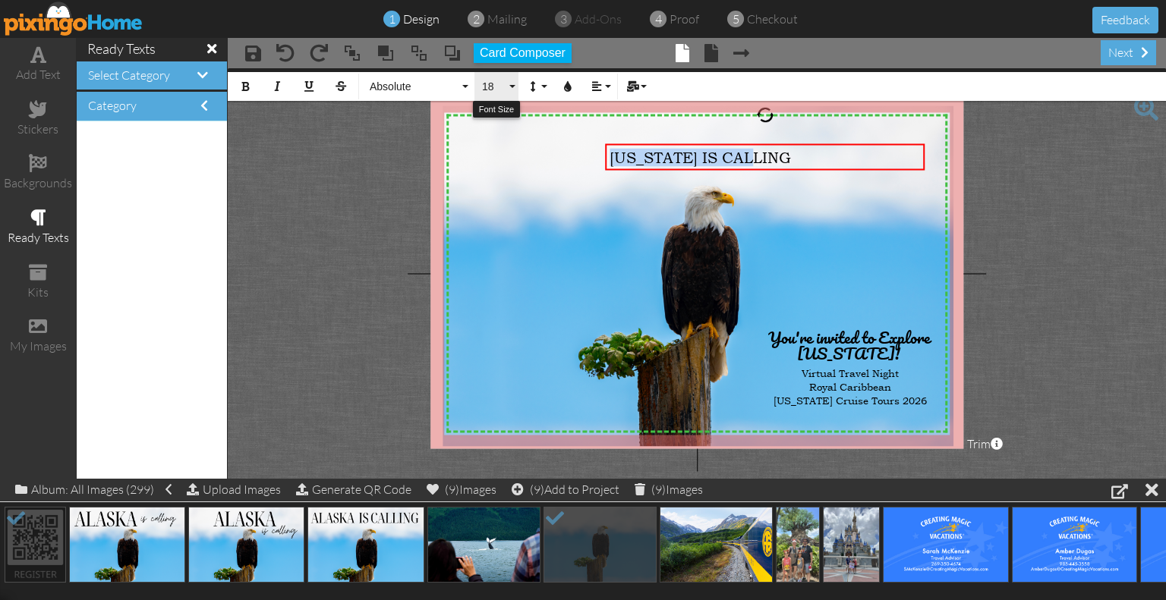
click at [505, 87] on span "18" at bounding box center [493, 86] width 26 height 13
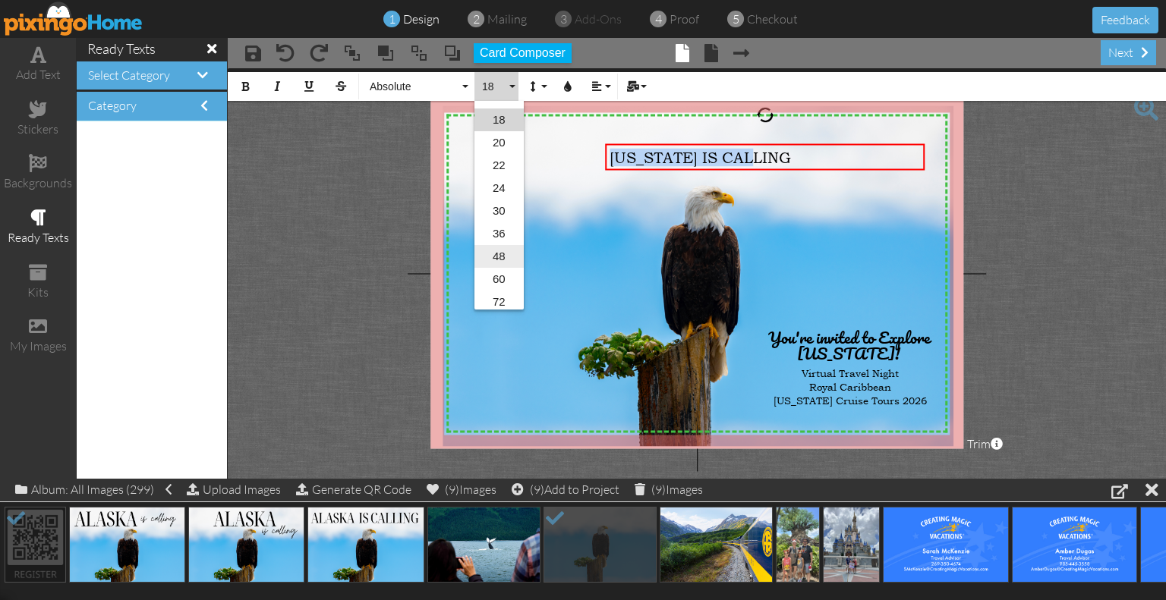
scroll to position [222, 0]
click at [511, 244] on link "48" at bounding box center [498, 255] width 49 height 23
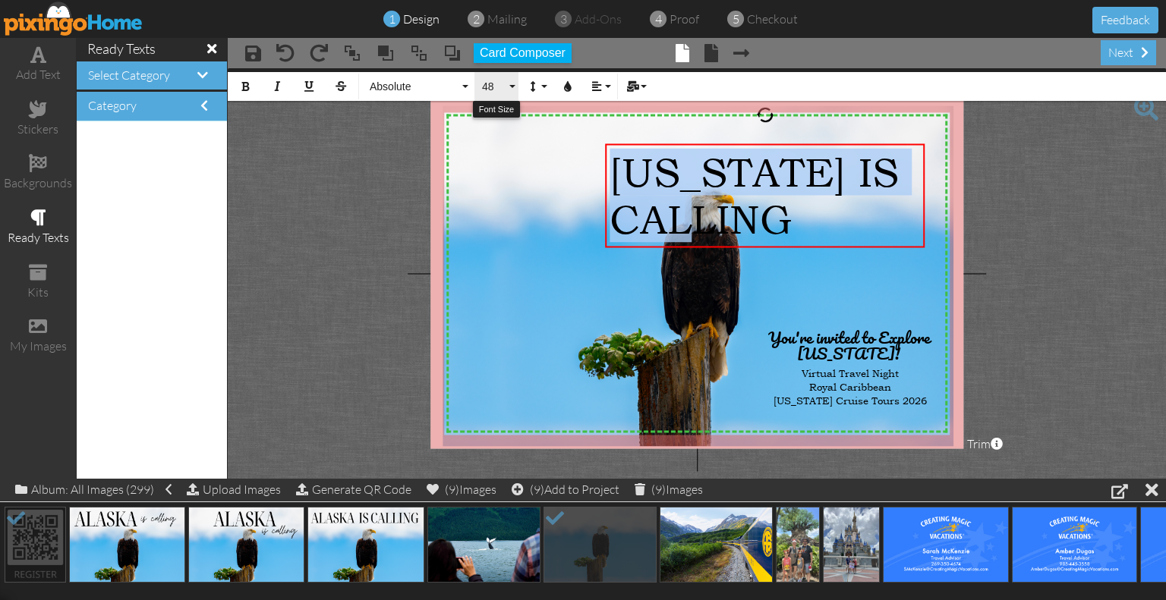
click at [504, 83] on span "48" at bounding box center [493, 86] width 26 height 13
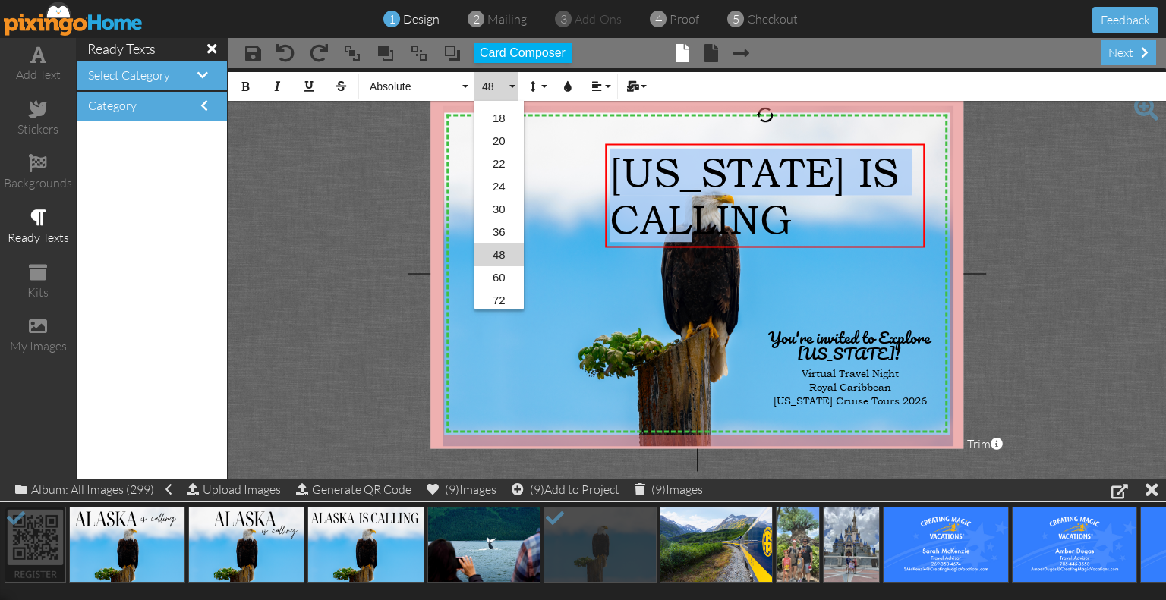
scroll to position [246, 0]
click at [508, 271] on link "72" at bounding box center [498, 276] width 49 height 23
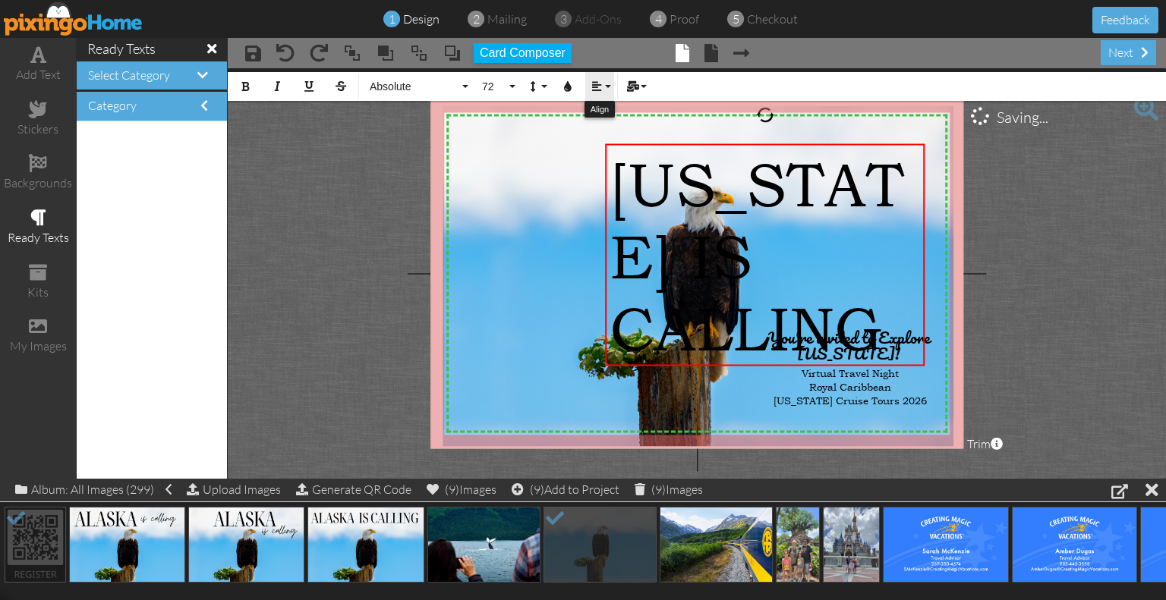
click at [601, 90] on icon "button" at bounding box center [596, 86] width 11 height 11
click at [607, 121] on link "Align Left" at bounding box center [608, 112] width 46 height 23
click at [599, 84] on icon "button" at bounding box center [596, 86] width 11 height 11
click at [606, 124] on link "[GEOGRAPHIC_DATA]" at bounding box center [608, 135] width 46 height 23
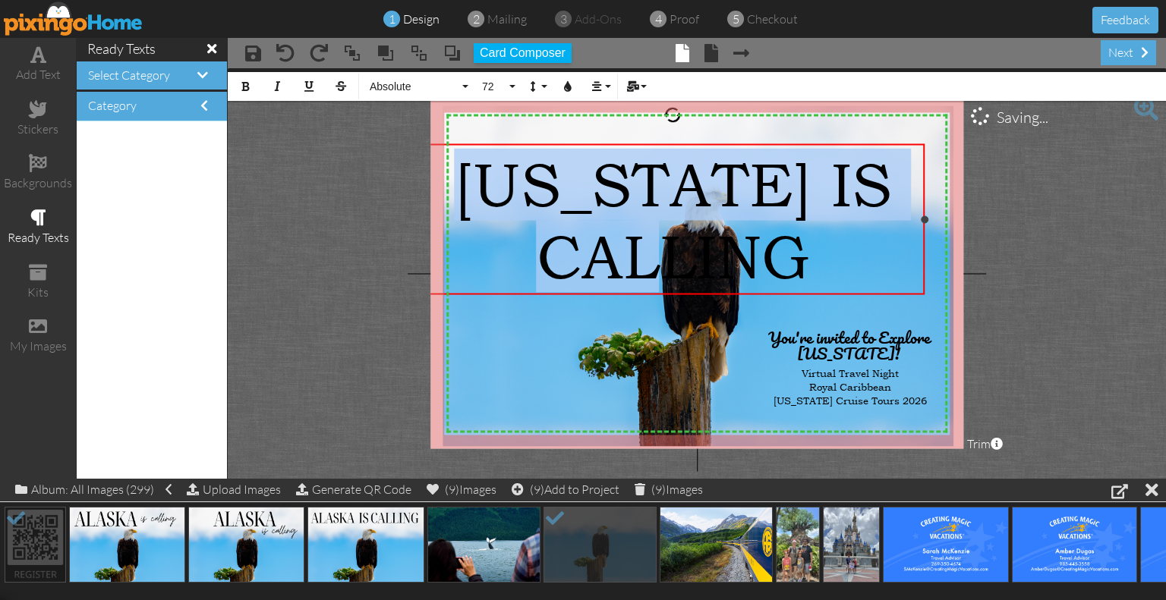
drag, startPoint x: 604, startPoint y: 251, endPoint x: 420, endPoint y: 232, distance: 185.4
click at [420, 232] on project-studio-wrapper "X X X X X X X X X X X X X X X X X X X X X X X X X X X X X X X X X X X X X X X X…" at bounding box center [697, 273] width 938 height 411
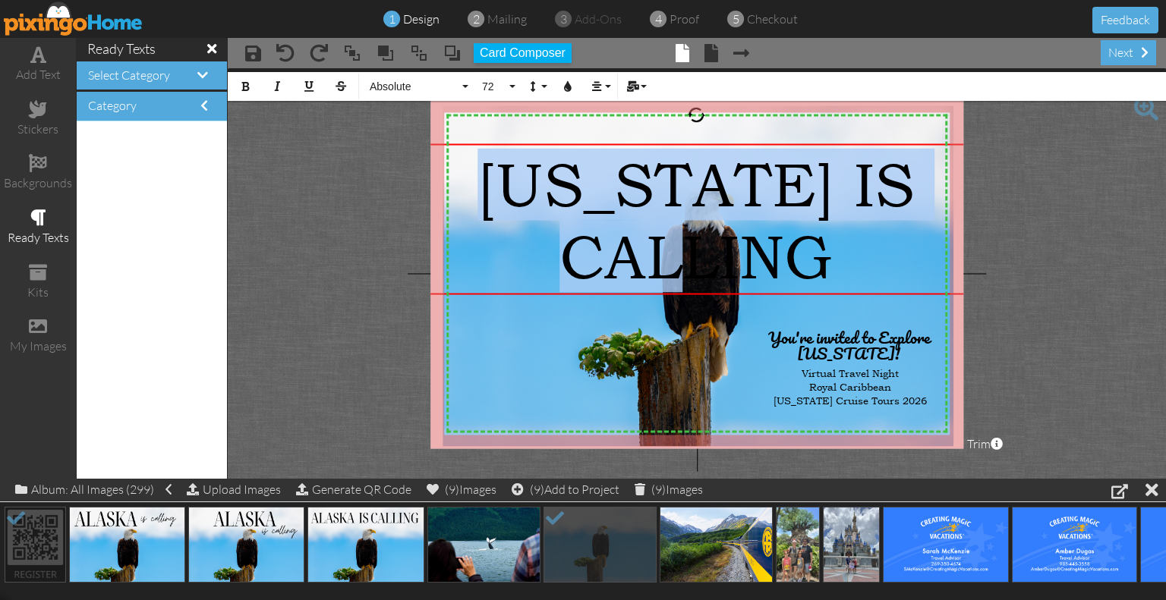
drag, startPoint x: 924, startPoint y: 218, endPoint x: 973, endPoint y: 223, distance: 48.9
click at [973, 223] on project-studio-wrapper "X X X X X X X X X X X X X X X X X X X X X X X X X X X X X X X X X X X X X X X X…" at bounding box center [697, 273] width 938 height 411
click at [645, 201] on span "[US_STATE] IS CALLING" at bounding box center [696, 220] width 437 height 144
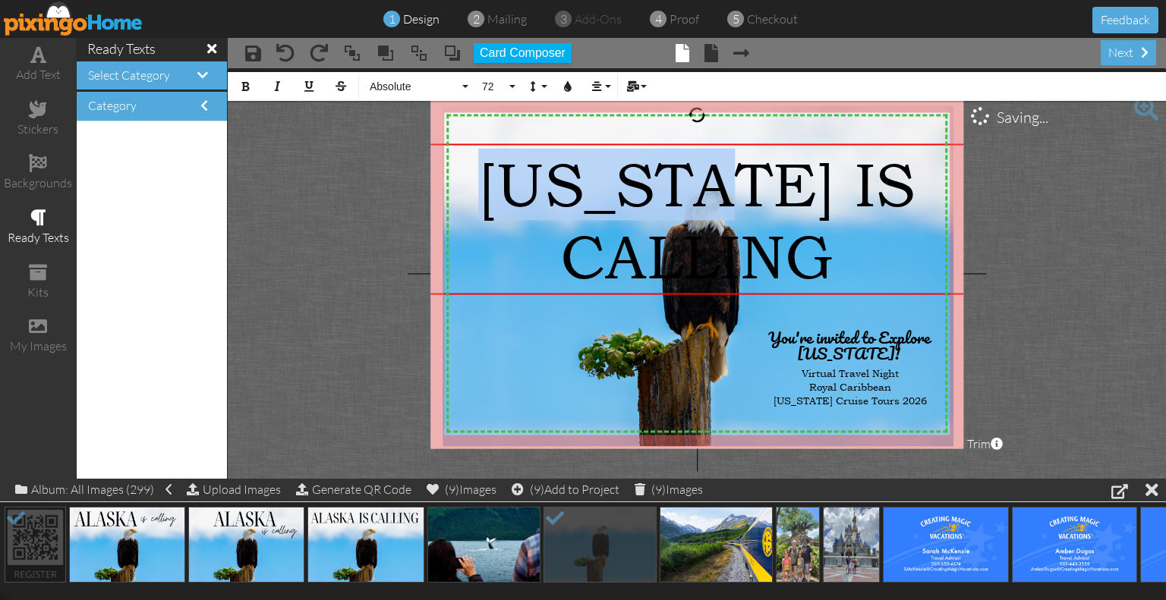
click at [645, 201] on span "[US_STATE] IS CALLING" at bounding box center [696, 220] width 437 height 144
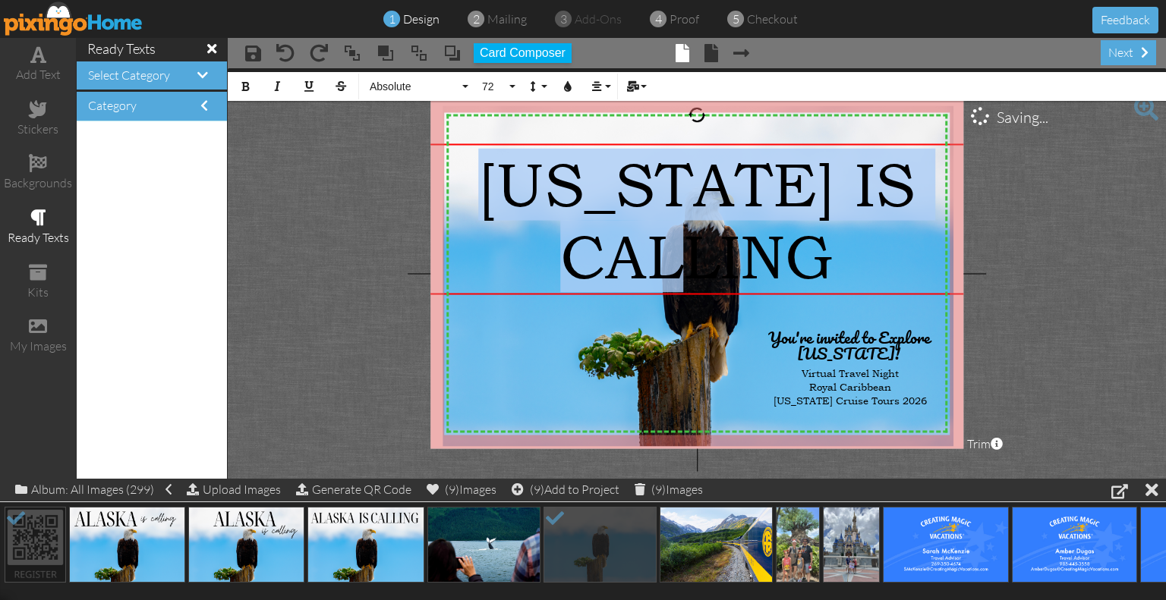
click at [645, 201] on span "[US_STATE] IS CALLING" at bounding box center [696, 220] width 437 height 144
click at [508, 92] on button "72" at bounding box center [496, 86] width 44 height 29
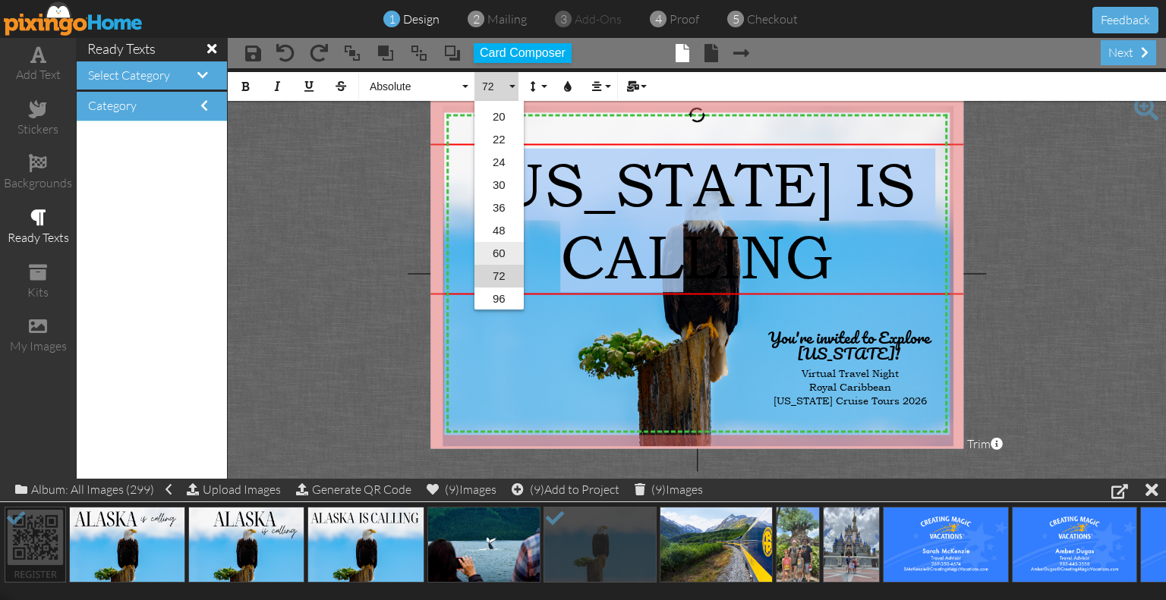
click at [510, 247] on link "60" at bounding box center [498, 253] width 49 height 23
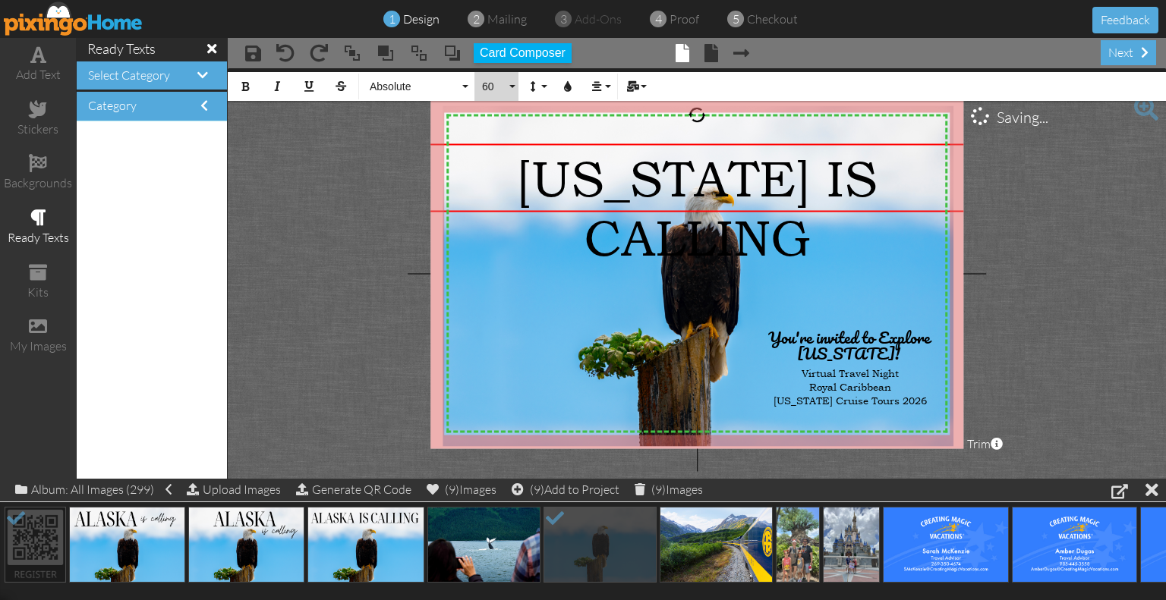
click at [501, 86] on span "60" at bounding box center [493, 86] width 26 height 13
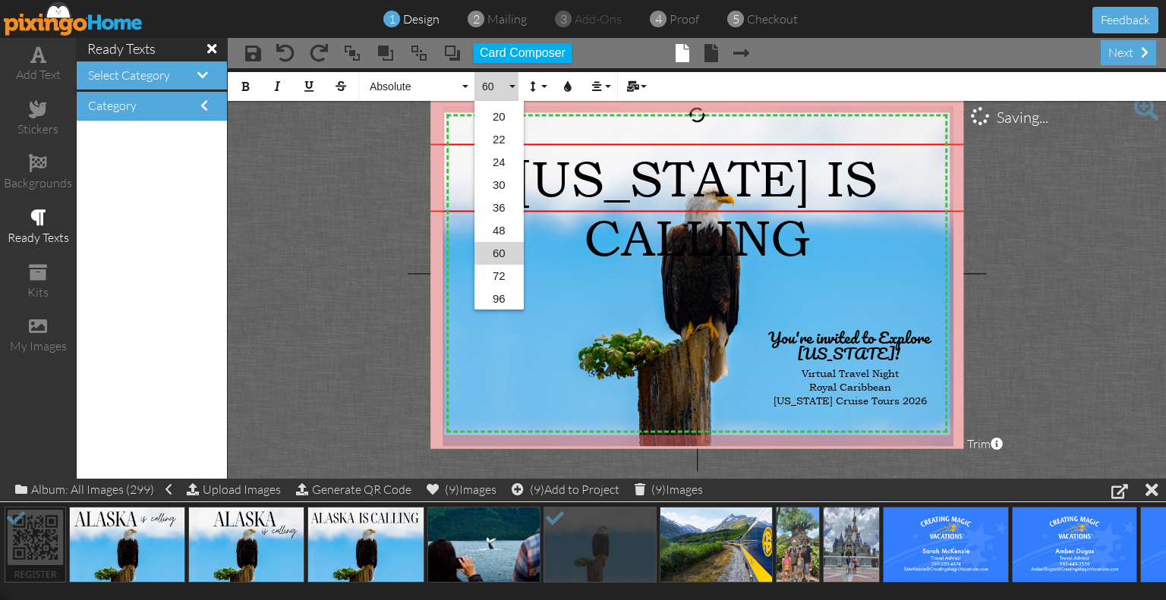
click at [490, 83] on span "60" at bounding box center [493, 86] width 26 height 13
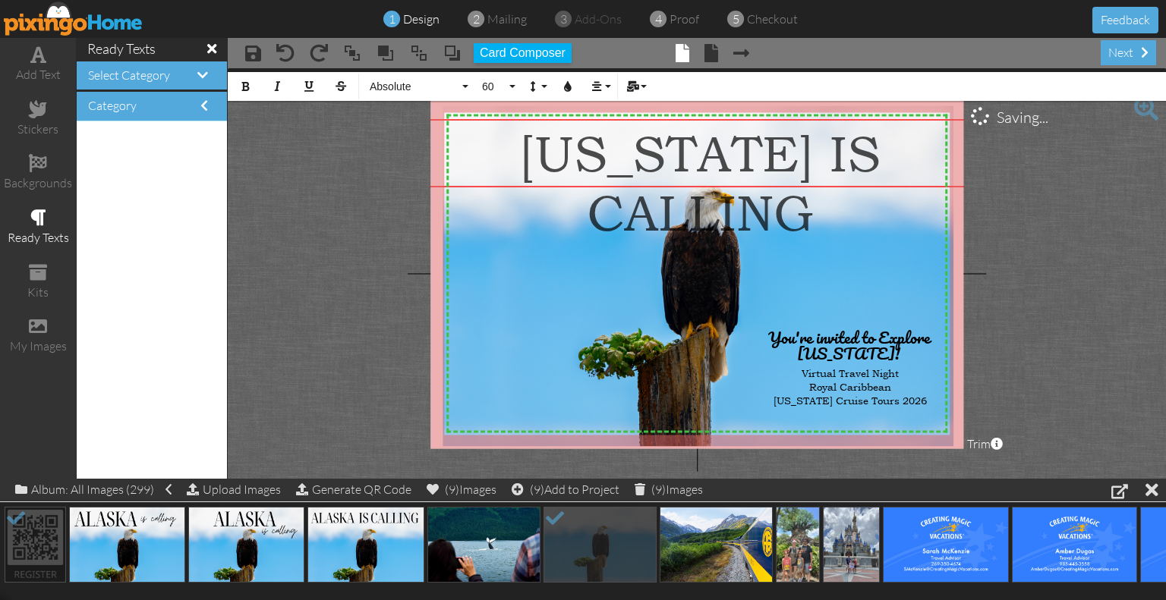
drag, startPoint x: 721, startPoint y: 144, endPoint x: 724, endPoint y: 119, distance: 25.2
click at [724, 119] on div "​ [US_STATE] IS CALLING ​" at bounding box center [700, 182] width 552 height 127
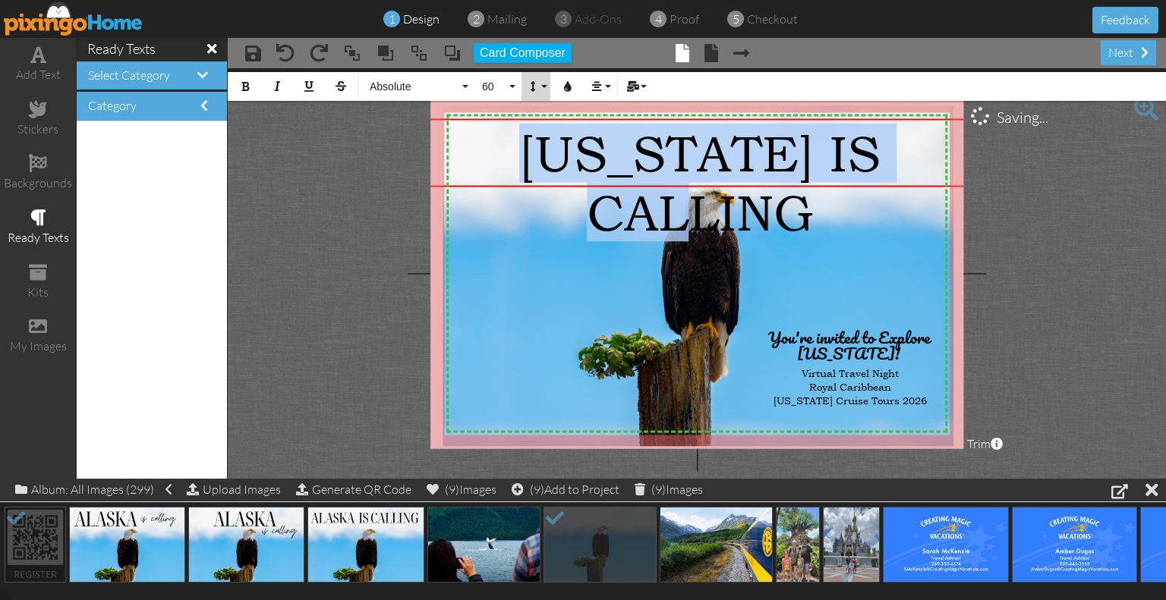
click at [528, 87] on icon "button" at bounding box center [532, 86] width 11 height 11
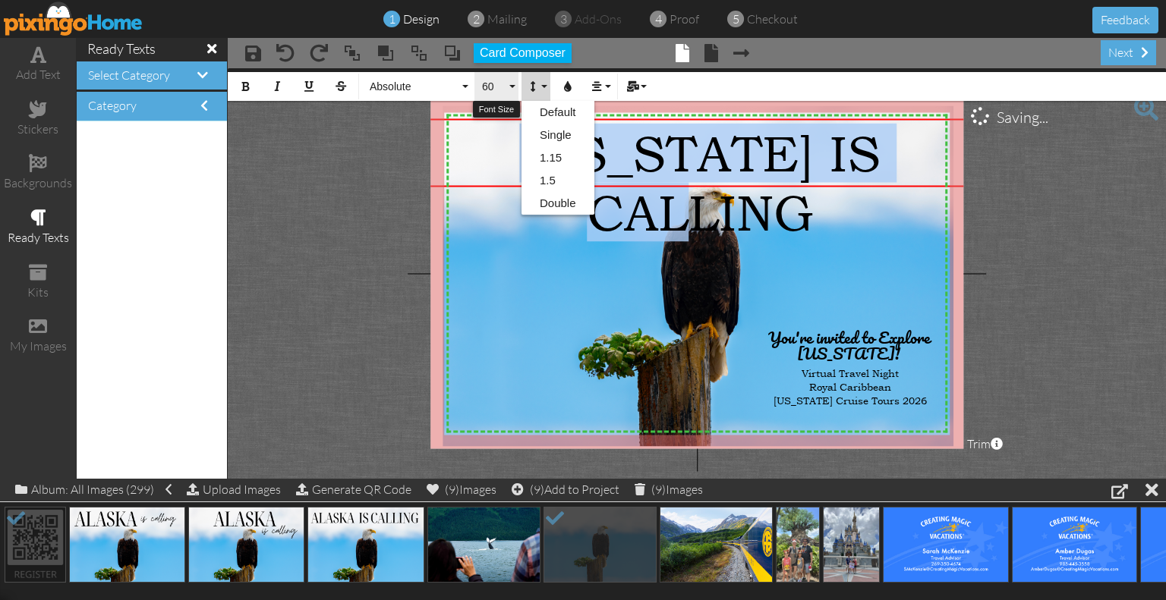
click at [508, 87] on button "60" at bounding box center [496, 86] width 44 height 29
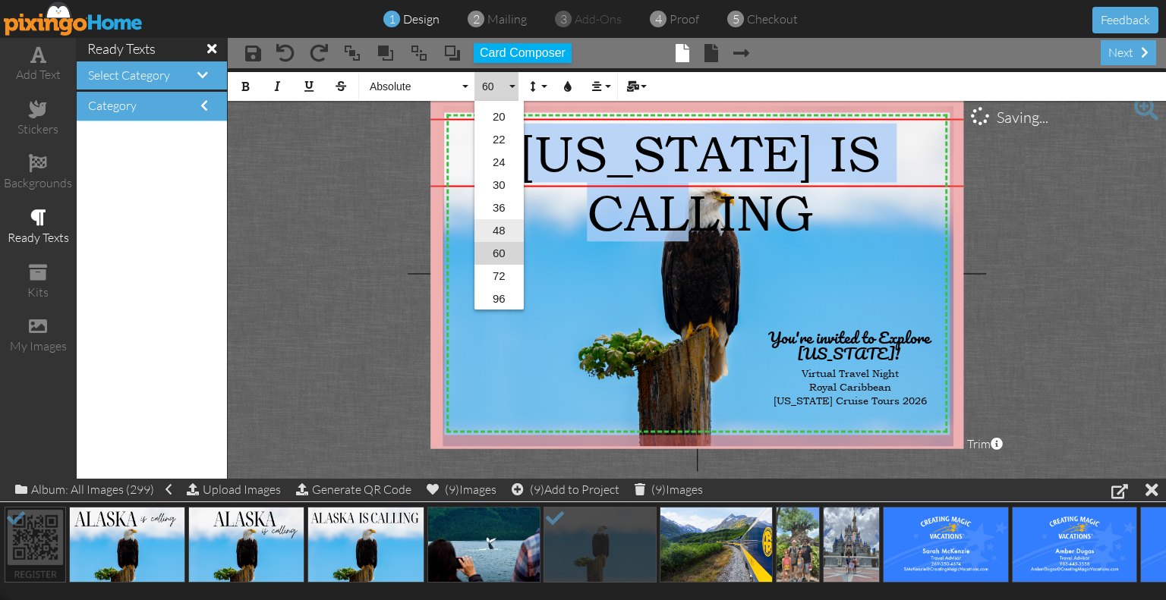
click at [511, 219] on link "48" at bounding box center [498, 230] width 49 height 23
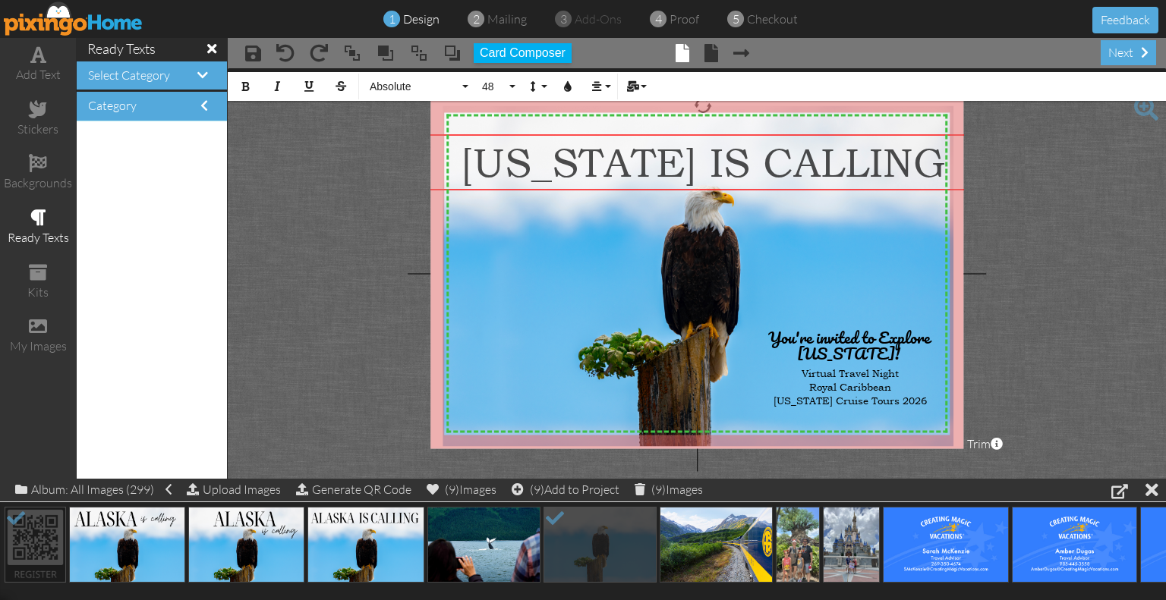
drag, startPoint x: 836, startPoint y: 121, endPoint x: 839, endPoint y: 136, distance: 15.5
click at [839, 136] on div "​ [US_STATE] IS CALLING ​" at bounding box center [703, 161] width 552 height 55
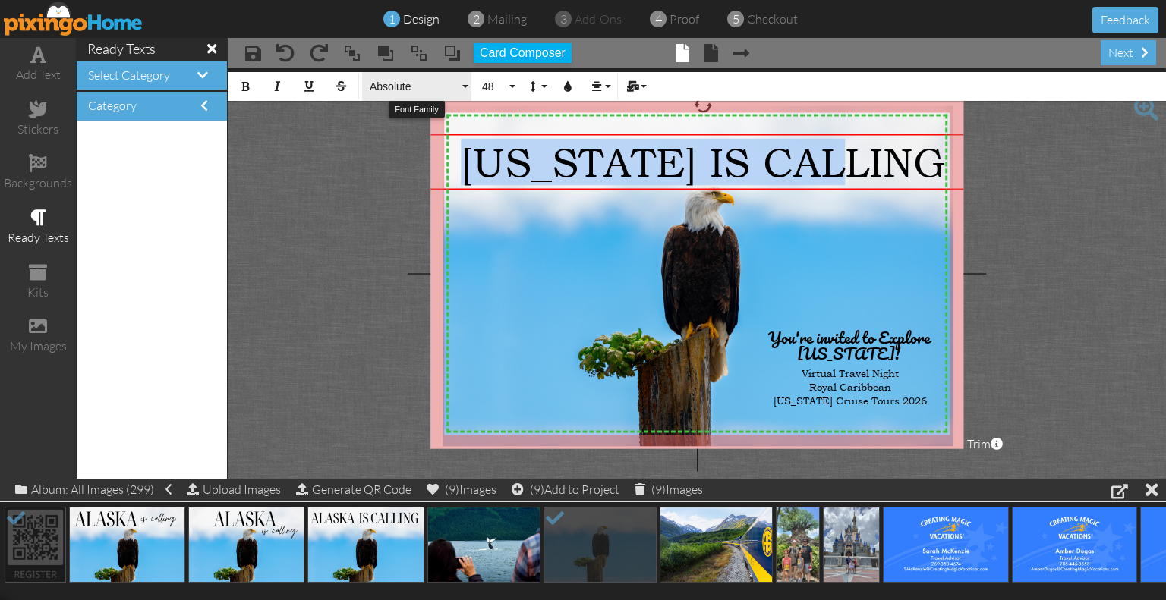
click at [426, 90] on span "Absolute" at bounding box center [413, 86] width 91 height 13
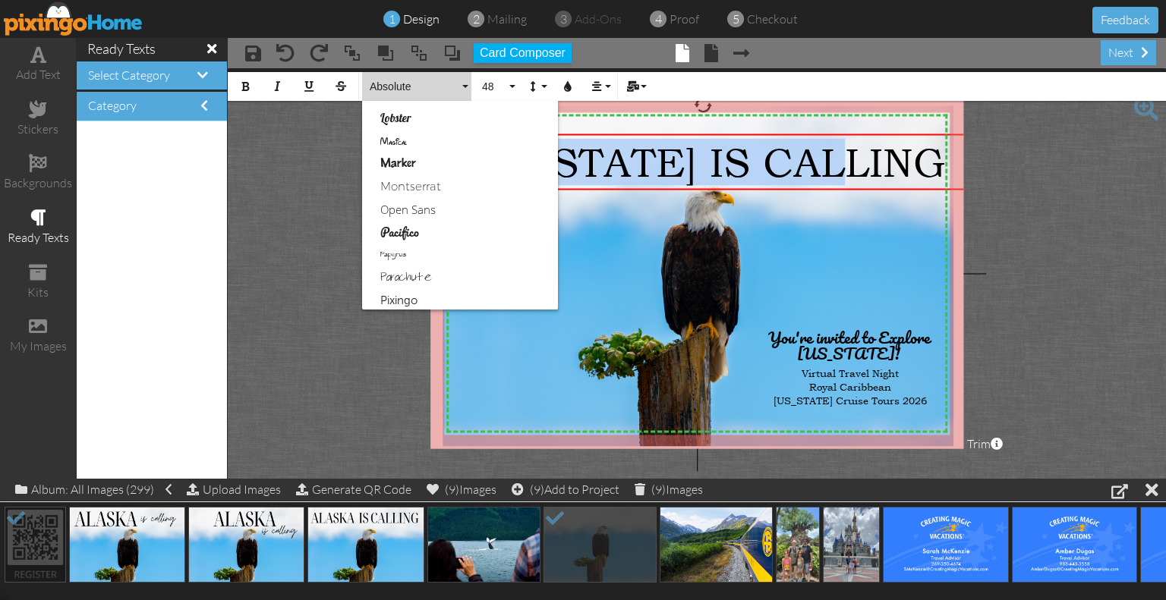
scroll to position [683, 0]
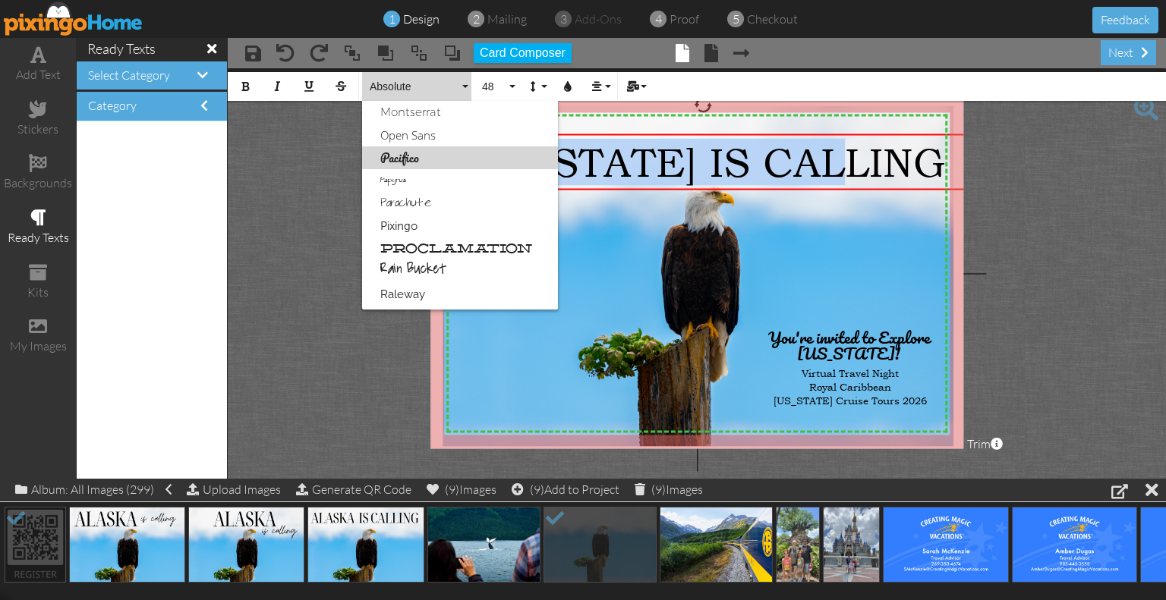
click at [430, 156] on link "Pacifico" at bounding box center [460, 157] width 196 height 23
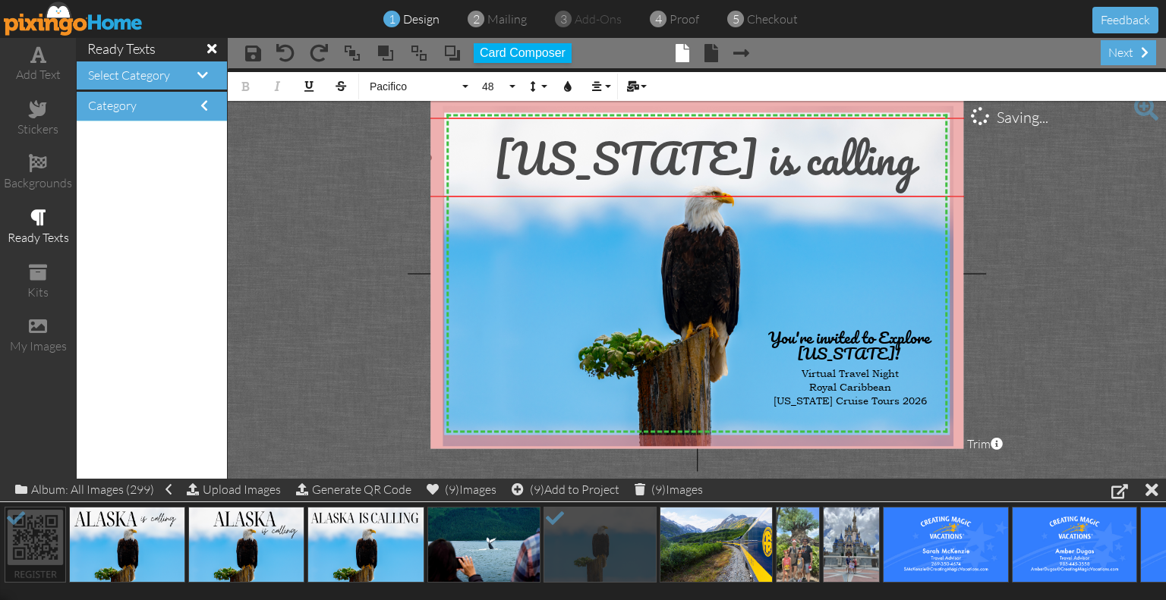
drag, startPoint x: 845, startPoint y: 135, endPoint x: 846, endPoint y: 118, distance: 16.8
click at [846, 118] on div "[US_STATE] is calling ​ ​" at bounding box center [705, 158] width 552 height 80
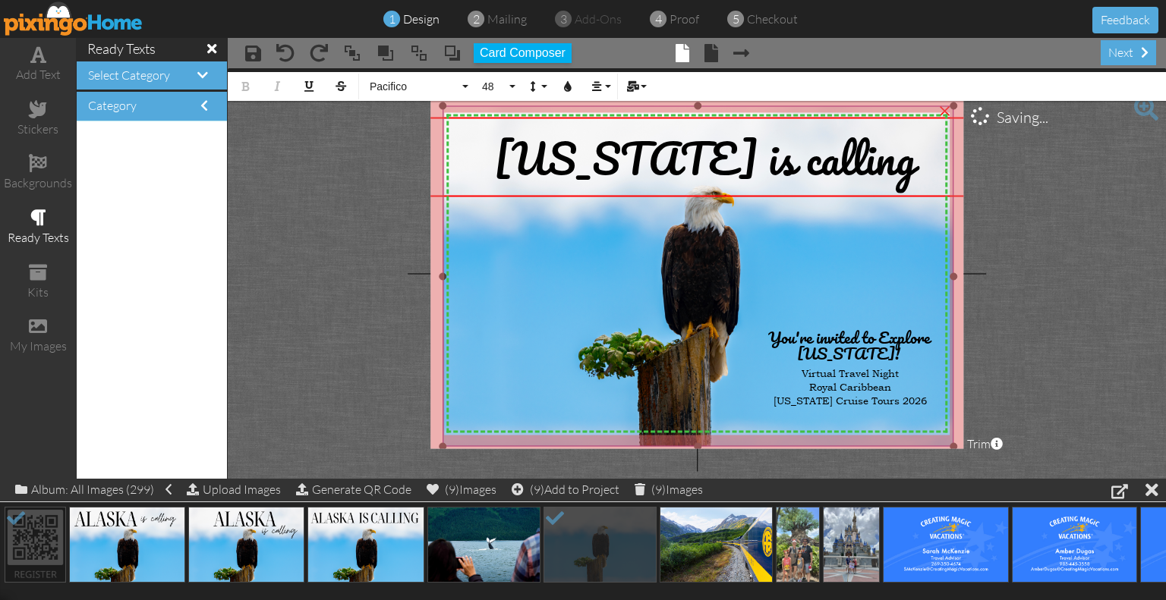
click at [882, 246] on img at bounding box center [697, 276] width 511 height 341
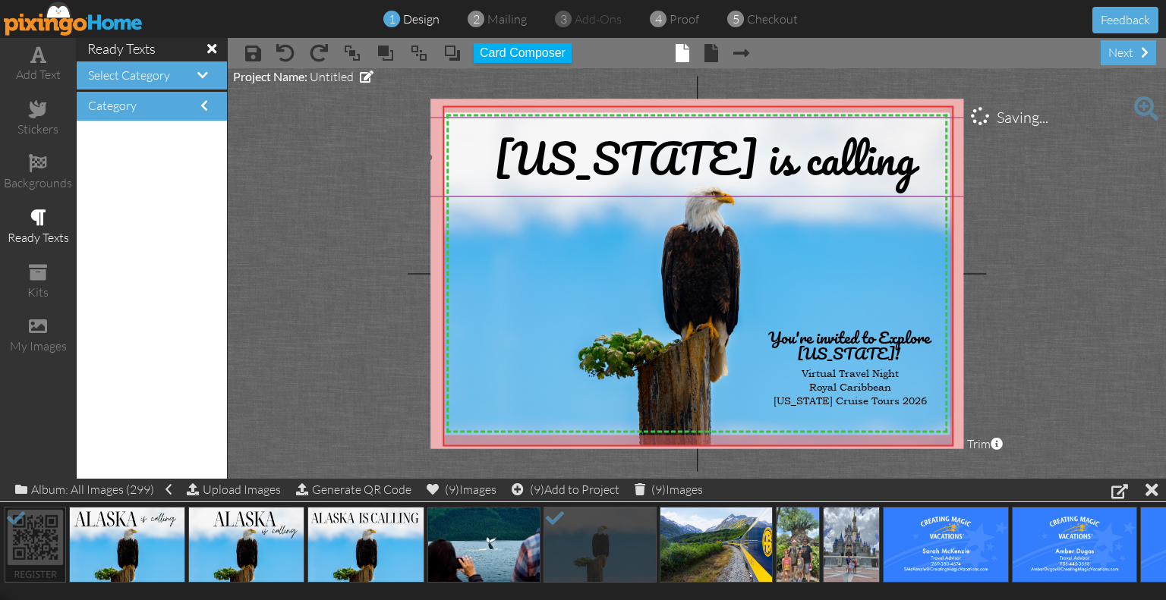
click at [717, 153] on span "[US_STATE] is calling" at bounding box center [704, 156] width 421 height 71
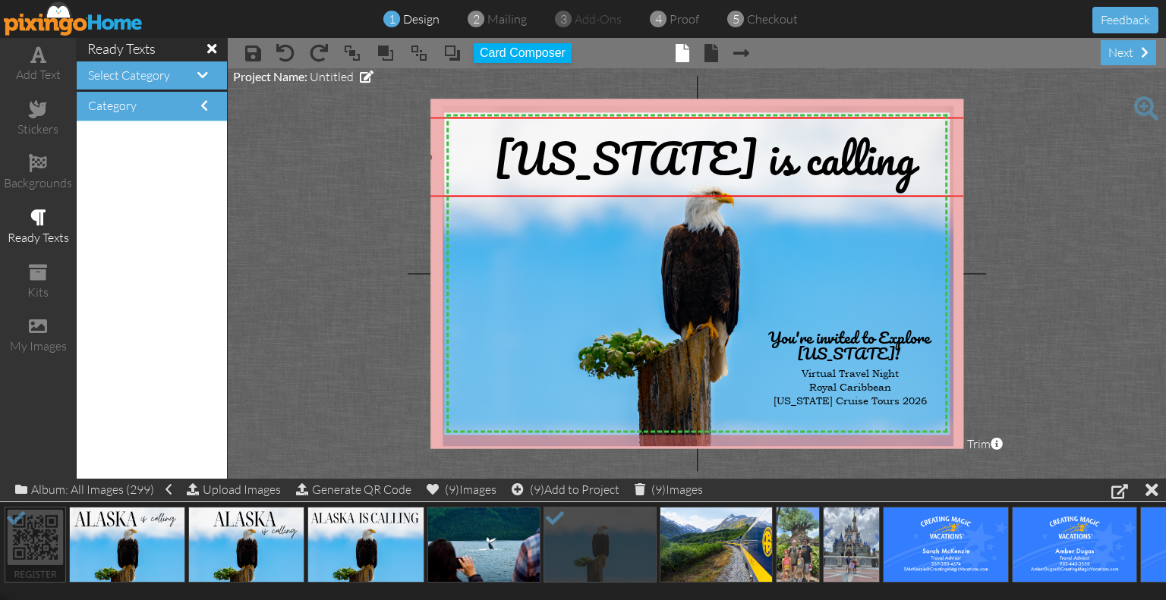
click at [663, 192] on span "[US_STATE] is calling" at bounding box center [704, 156] width 421 height 71
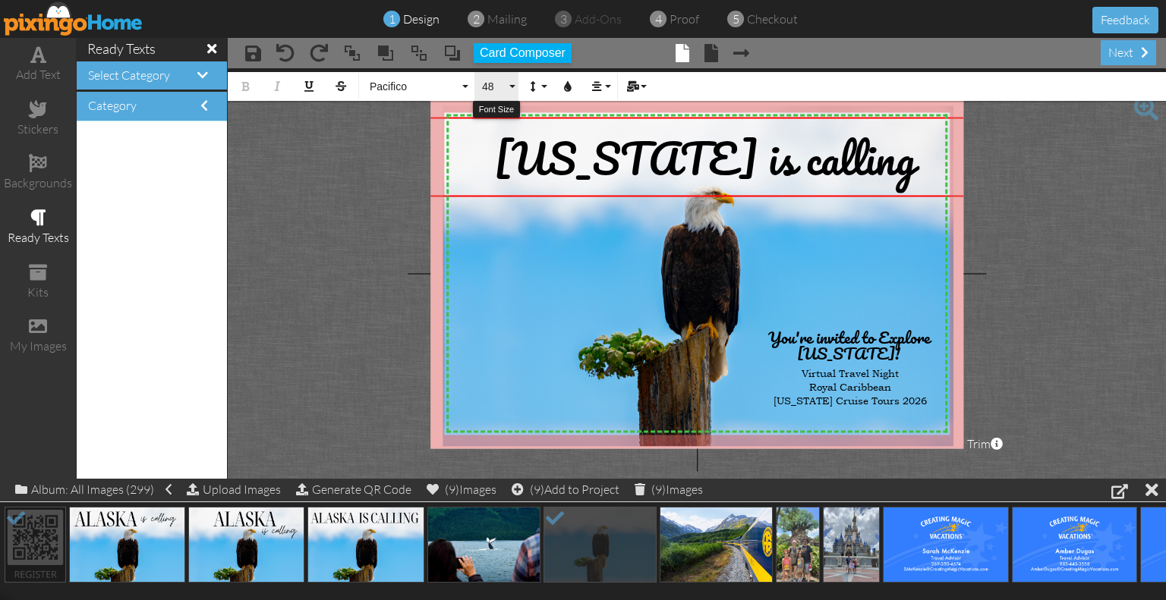
click at [513, 90] on button "48" at bounding box center [496, 86] width 44 height 29
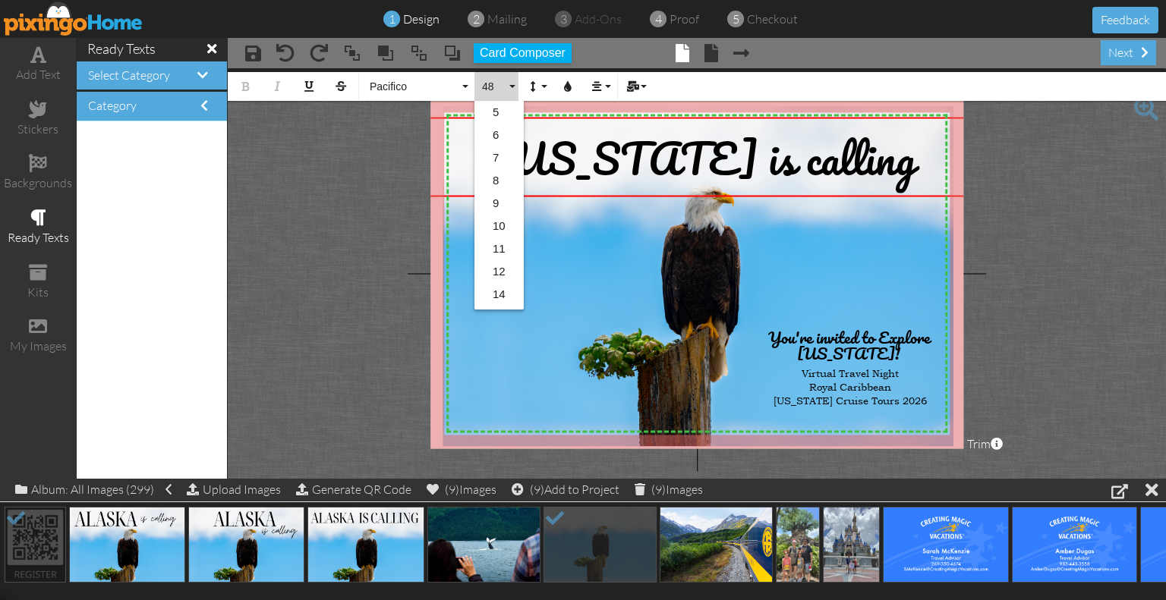
scroll to position [246, 0]
click at [508, 249] on link "60" at bounding box center [498, 253] width 49 height 23
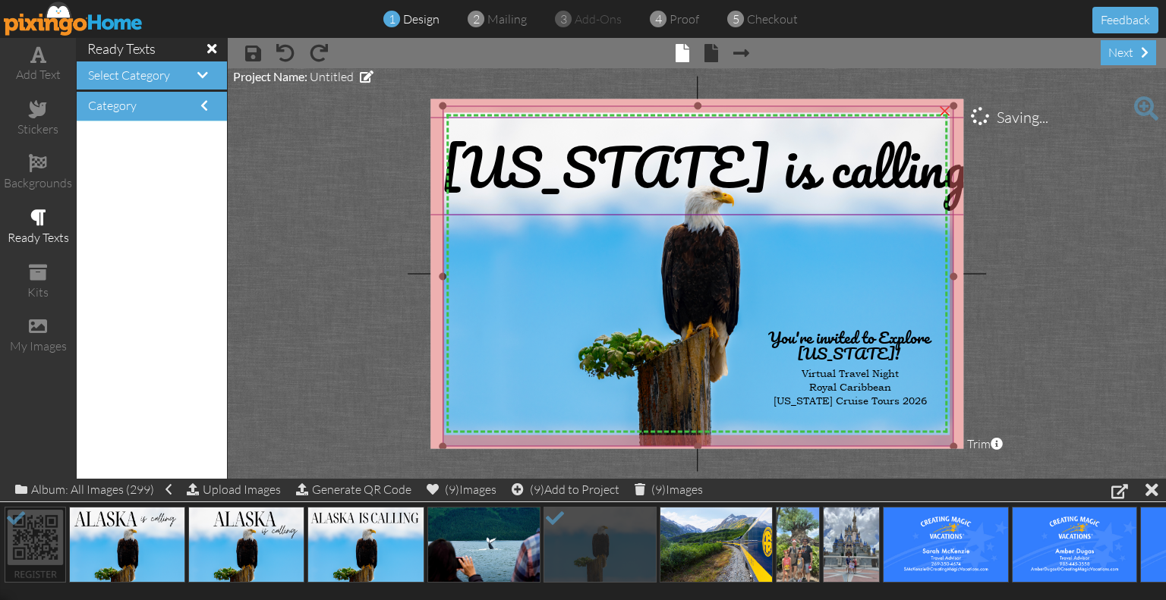
click at [915, 269] on img at bounding box center [697, 276] width 511 height 341
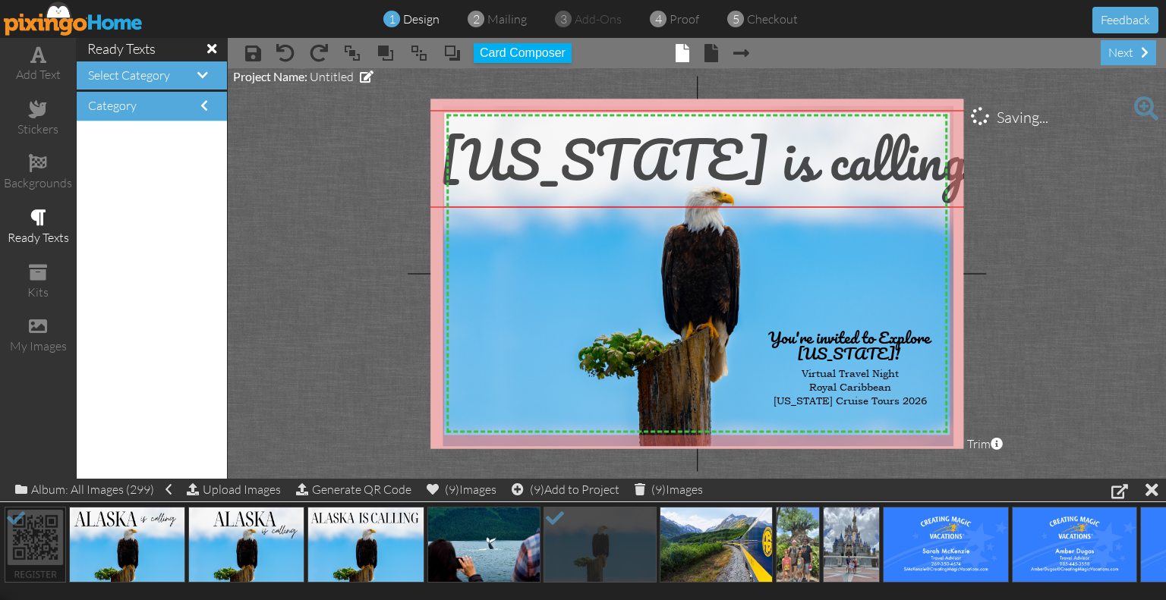
drag, startPoint x: 841, startPoint y: 178, endPoint x: 839, endPoint y: 171, distance: 7.7
click at [839, 171] on span "[US_STATE] is calling" at bounding box center [702, 158] width 527 height 89
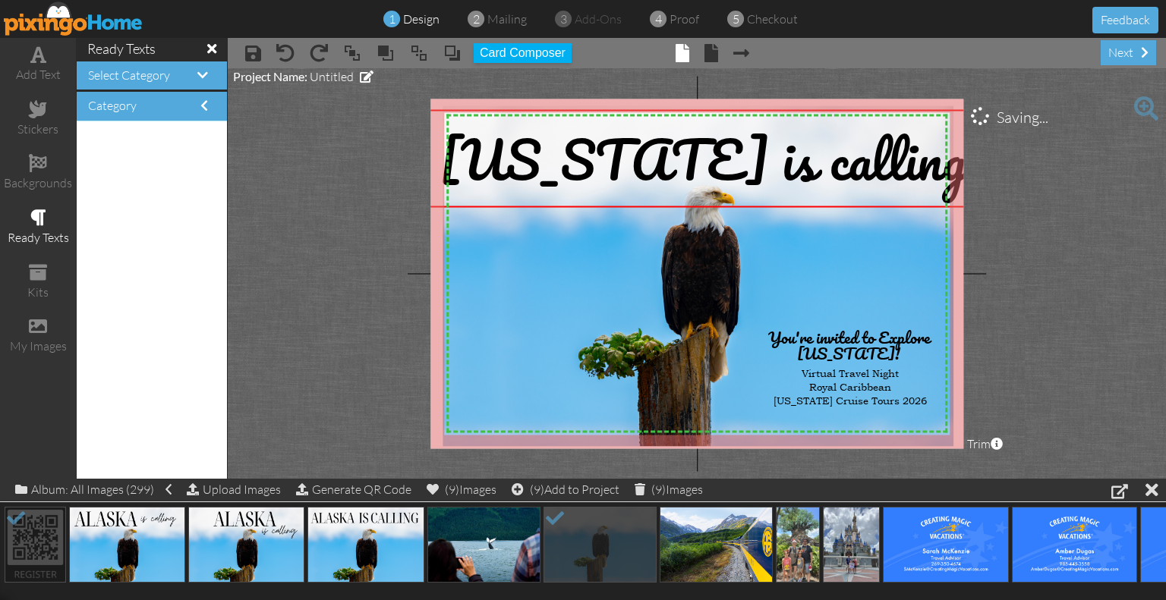
click at [1046, 258] on project-studio-wrapper "X X X X X X X X X X X X X X X X X X X X X X X X X X X X X X X X X X X X X X X X…" at bounding box center [697, 273] width 938 height 411
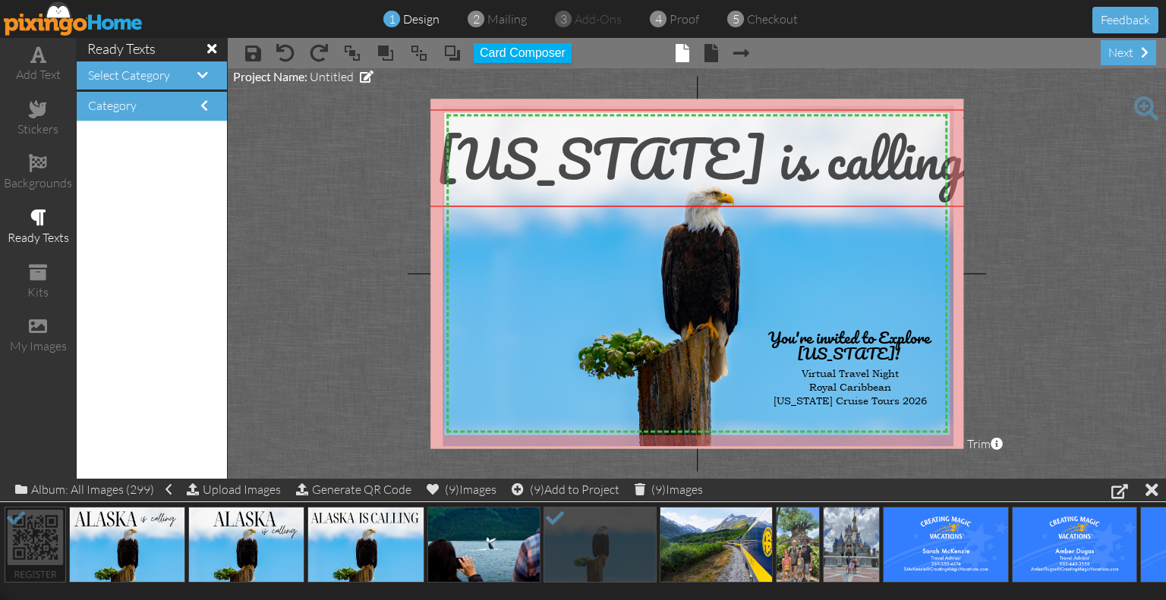
click at [813, 149] on span "[US_STATE] is calling" at bounding box center [699, 157] width 527 height 89
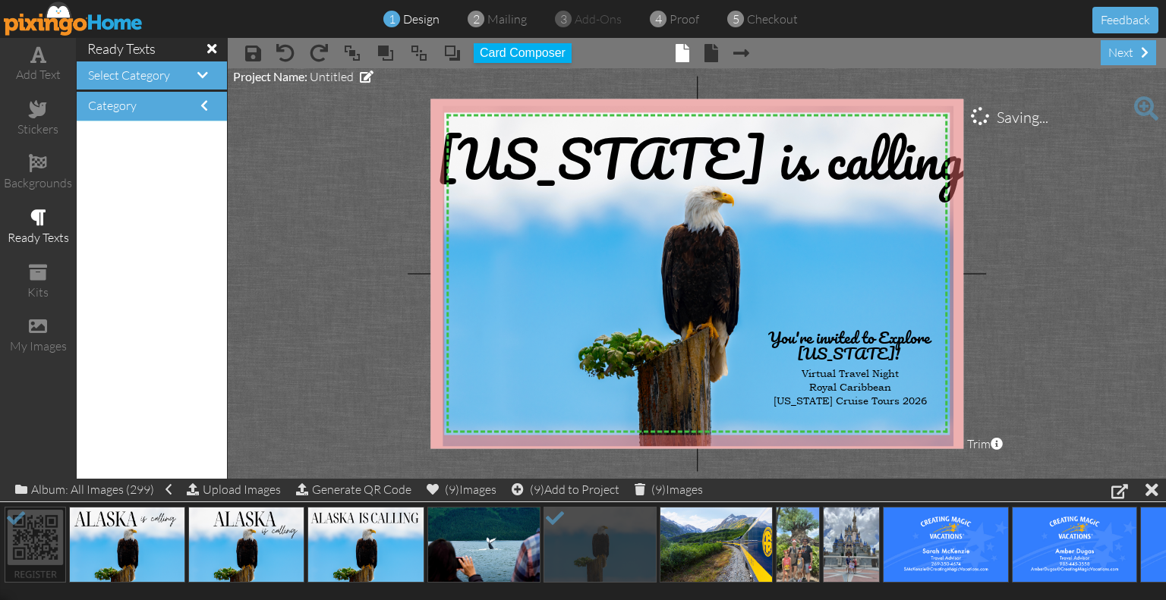
click at [1117, 259] on project-studio-wrapper "X X X X X X X X X X X X X X X X X X X X X X X X X X X X X X X X X X X X X X X X…" at bounding box center [697, 273] width 938 height 411
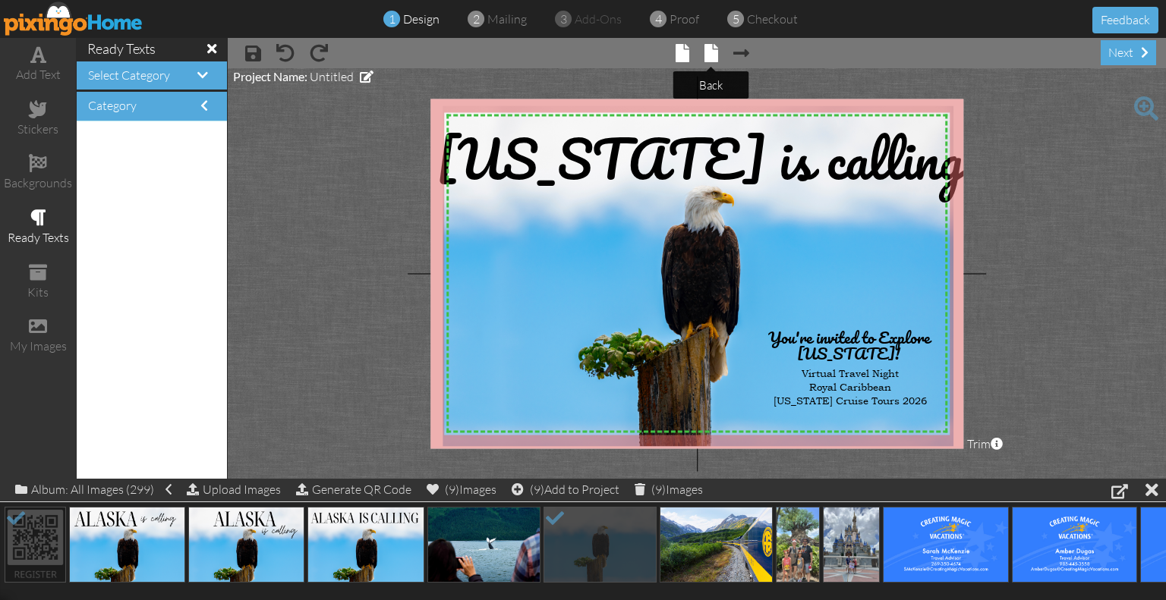
click at [713, 50] on span at bounding box center [711, 53] width 14 height 18
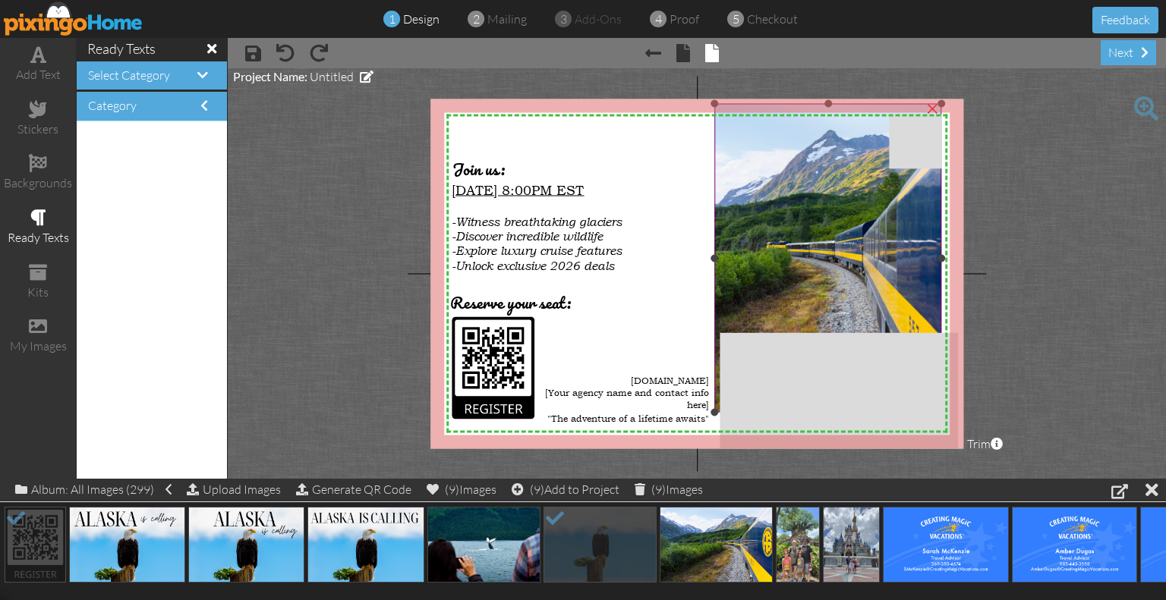
click at [725, 131] on img at bounding box center [764, 258] width 463 height 309
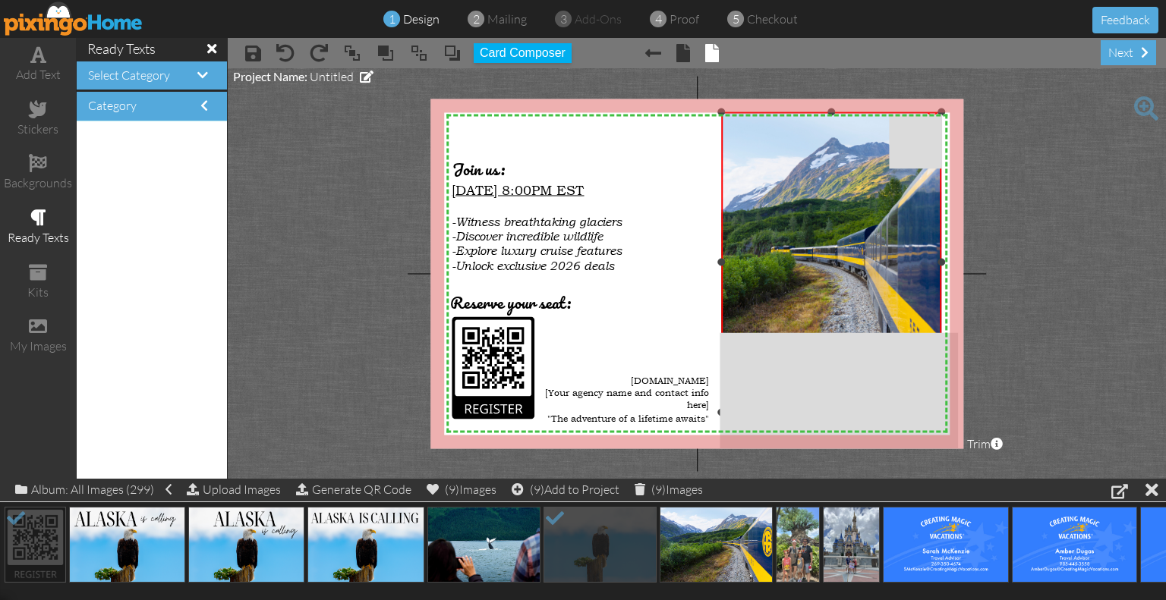
drag, startPoint x: 714, startPoint y: 104, endPoint x: 728, endPoint y: 112, distance: 16.0
click at [728, 112] on div "×" at bounding box center [831, 262] width 221 height 300
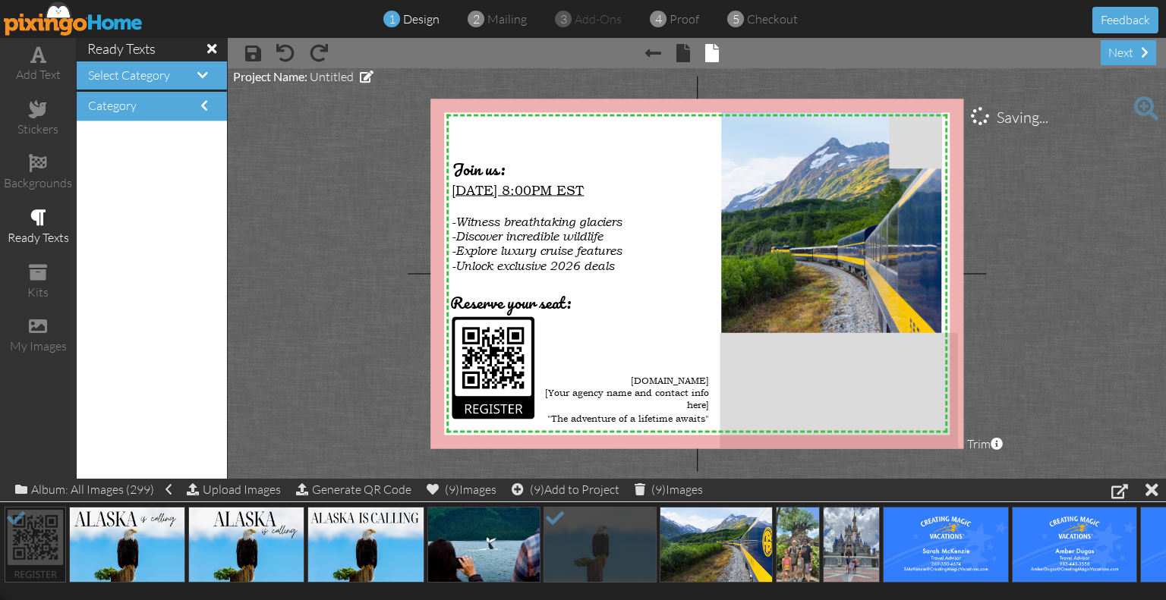
click at [1099, 203] on project-studio-wrapper "X X X X X X X X X X X X X X X X X X X X X X X X X X X X X X X X X X X X X X X X…" at bounding box center [697, 273] width 938 height 411
click at [926, 231] on img at bounding box center [769, 262] width 451 height 300
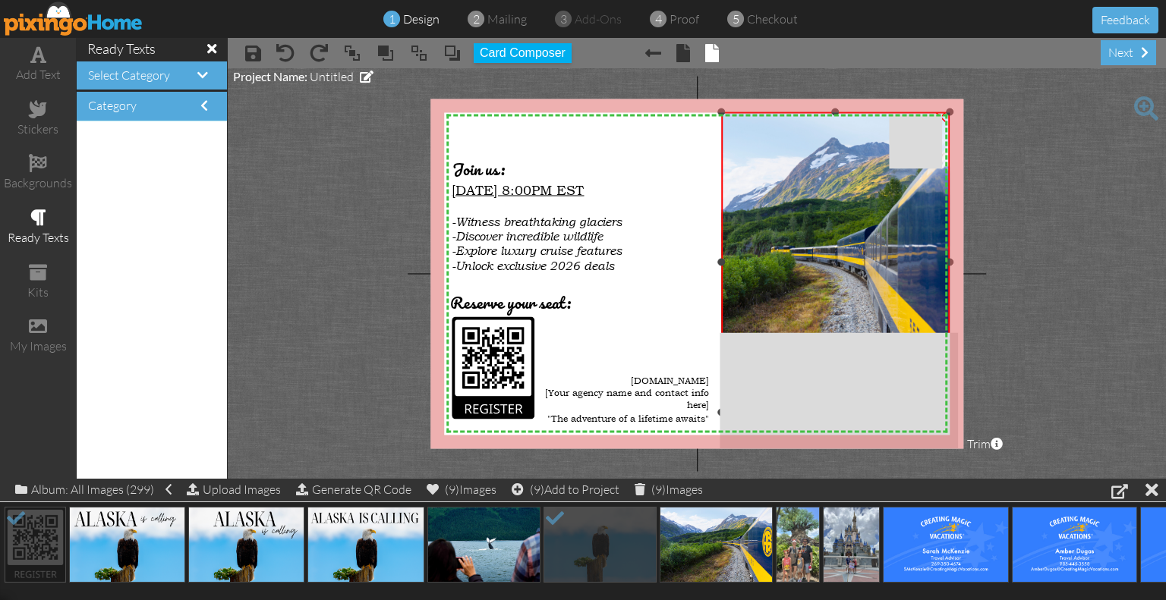
drag, startPoint x: 941, startPoint y: 260, endPoint x: 949, endPoint y: 264, distance: 9.5
click at [949, 264] on div at bounding box center [949, 263] width 8 height 8
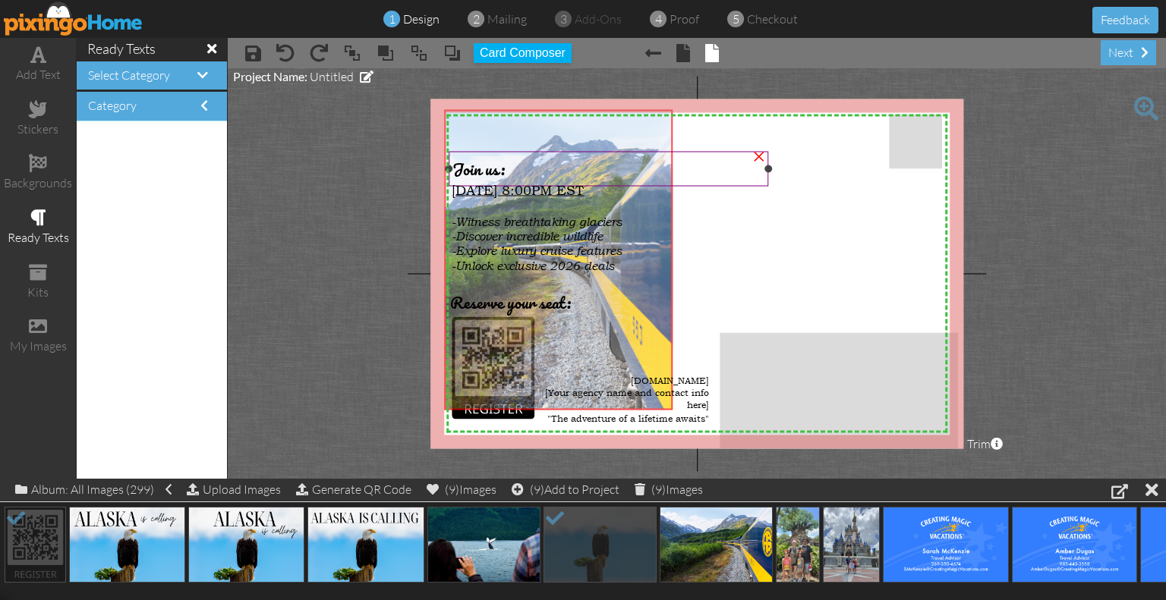
drag, startPoint x: 796, startPoint y: 158, endPoint x: 519, endPoint y: 156, distance: 277.0
click at [519, 156] on div "X X X X X X X X X X X X X X X X X X X X X X X X X X X X X X X X X X X X X X X X…" at bounding box center [696, 274] width 533 height 350
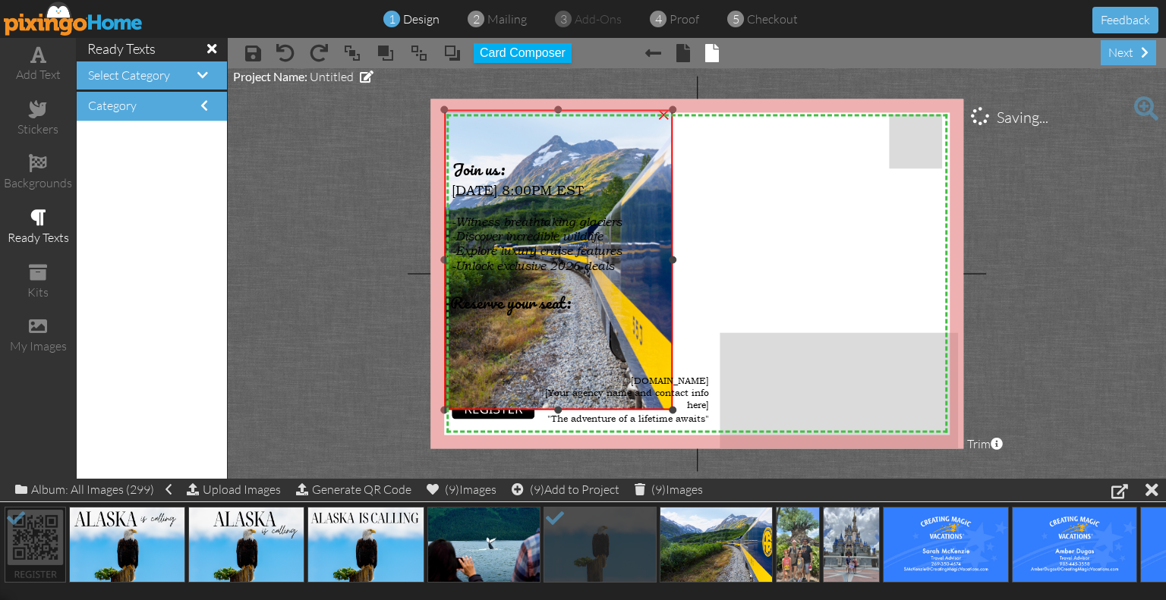
click at [655, 325] on img at bounding box center [492, 260] width 451 height 300
click at [652, 335] on img at bounding box center [492, 260] width 451 height 300
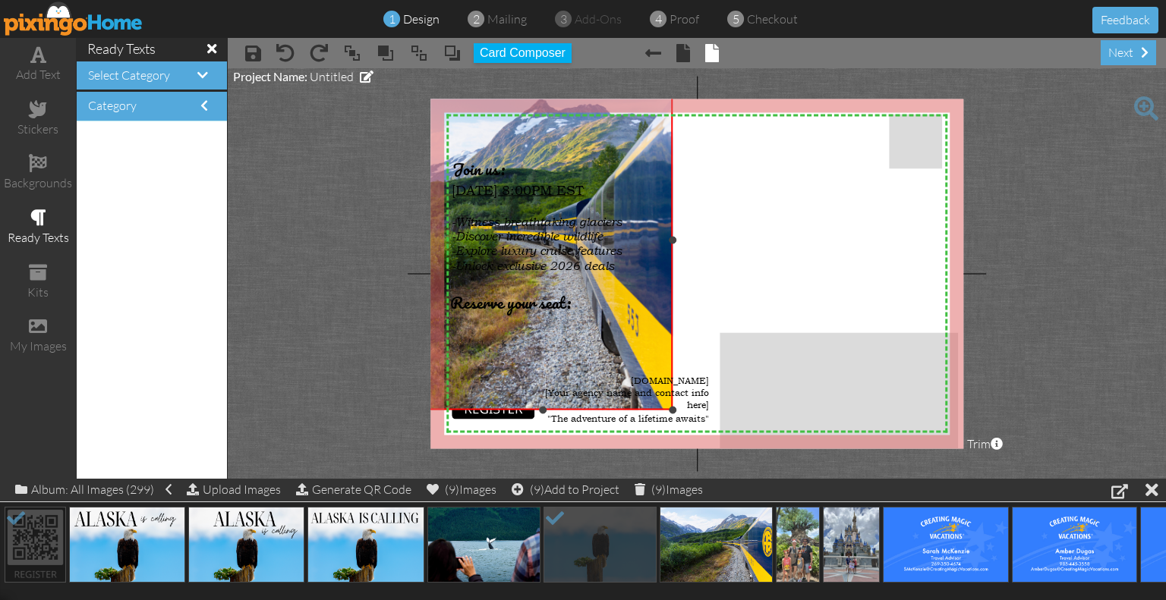
drag, startPoint x: 442, startPoint y: 109, endPoint x: 404, endPoint y: 69, distance: 55.3
click at [404, 69] on project-studio-wrapper "X X X X X X X X X X X X X X X X X X X X X X X X X X X X X X X X X X X X X X X X…" at bounding box center [697, 273] width 938 height 411
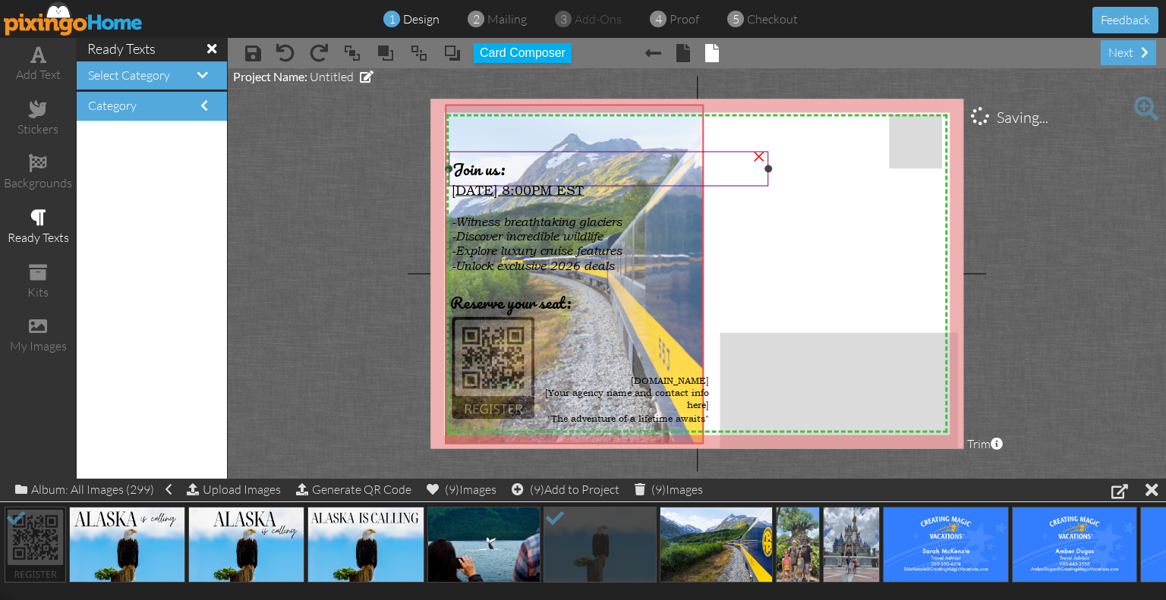
drag, startPoint x: 495, startPoint y: 151, endPoint x: 513, endPoint y: 171, distance: 26.3
click at [513, 171] on div "X X X X X X X X X X X X X X X X X X X X X X X X X X X X X X X X X X X X X X X X…" at bounding box center [696, 274] width 533 height 350
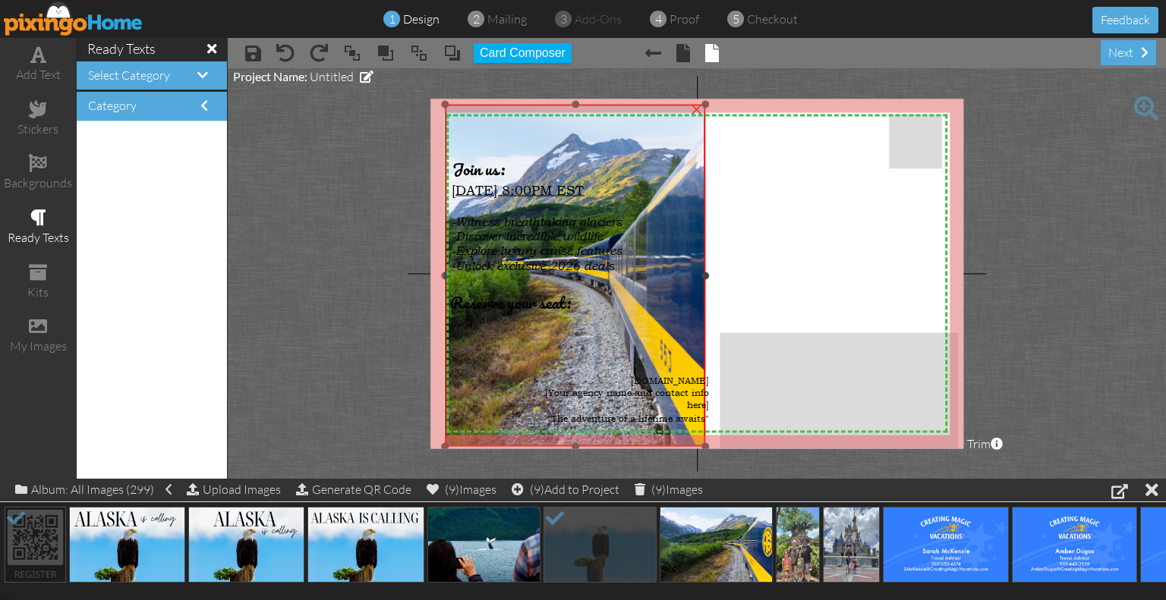
click at [709, 446] on div "X X X X X X X X X X X X X X X X X X X X X X X X X X X X X X X X X X X X X X X X…" at bounding box center [696, 274] width 533 height 350
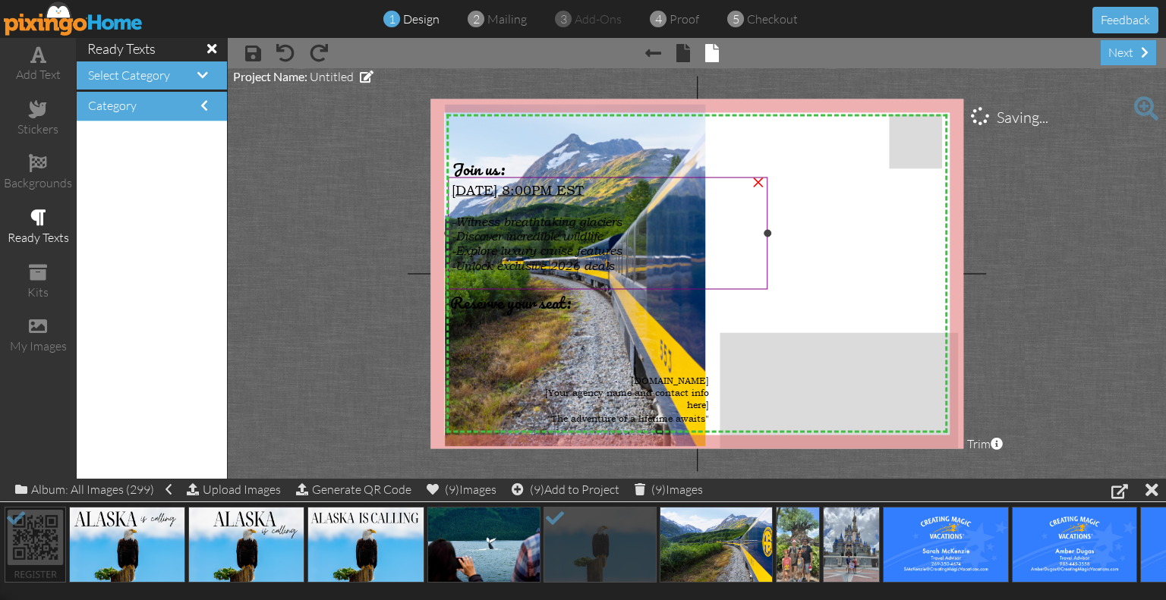
click at [511, 193] on span "[DATE] 8:00PM EST" at bounding box center [517, 190] width 132 height 16
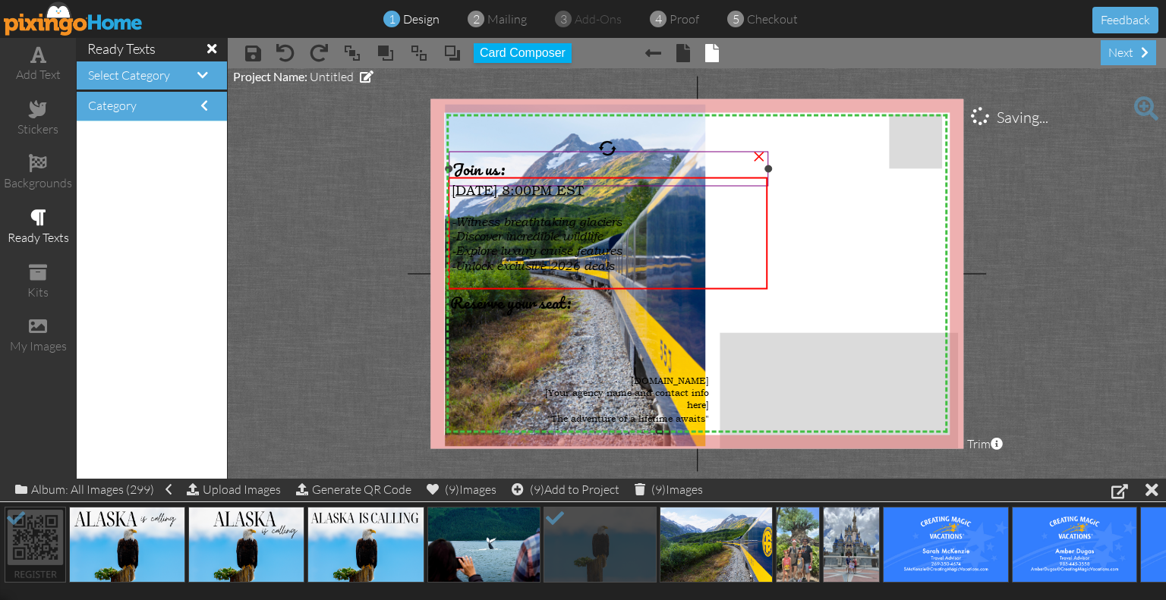
click at [496, 171] on span "Join us:" at bounding box center [478, 169] width 52 height 27
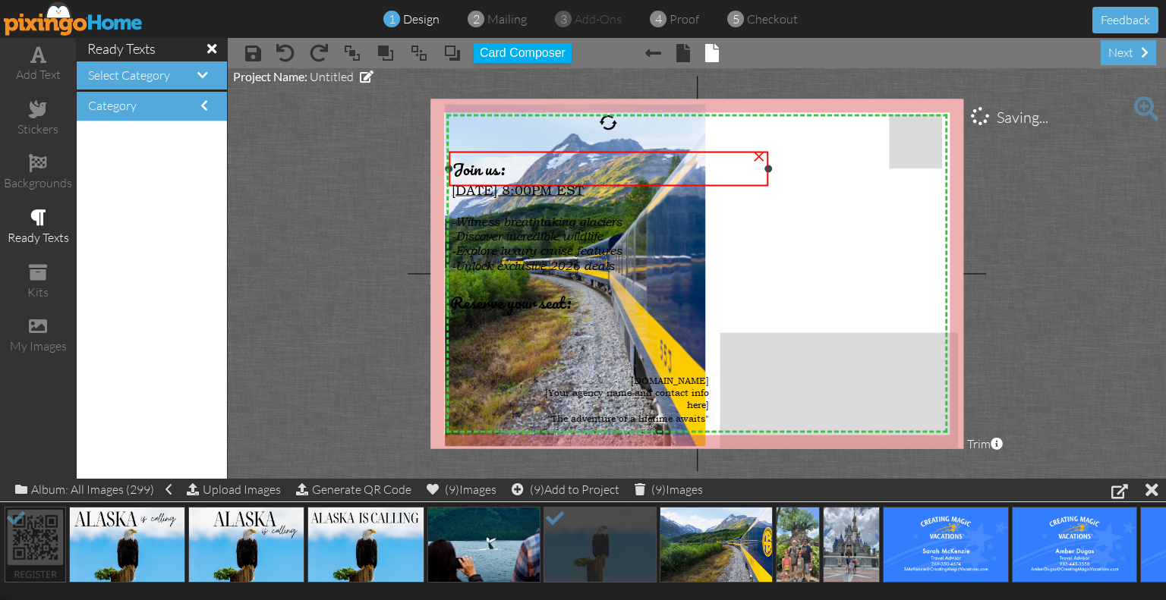
click at [490, 167] on span "Join us:" at bounding box center [478, 169] width 52 height 27
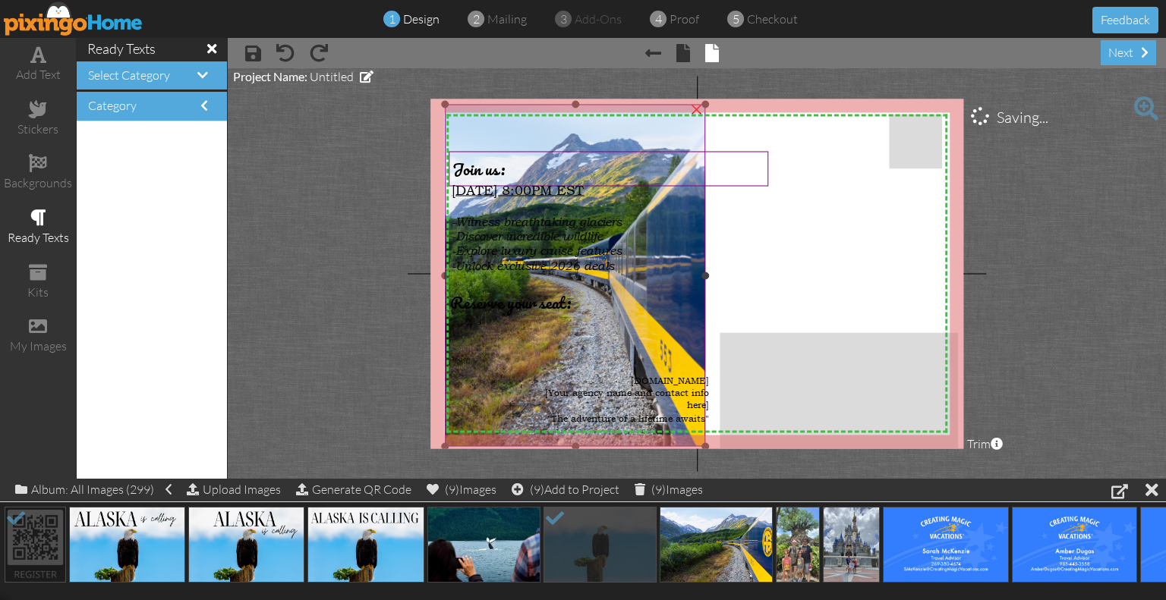
click at [697, 326] on img at bounding box center [501, 276] width 514 height 342
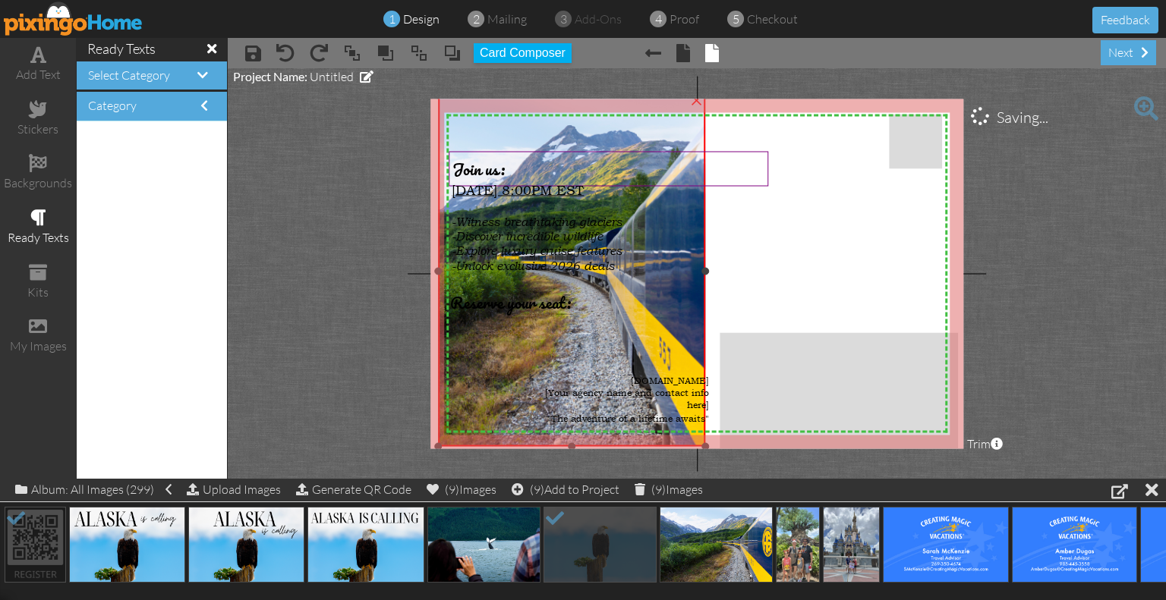
drag, startPoint x: 442, startPoint y: 102, endPoint x: 424, endPoint y: 93, distance: 20.4
click at [424, 93] on project-studio-wrapper "X X X X X X X X X X X X X X X X X X X X X X X X X X X X X X X X X X X X X X X X…" at bounding box center [697, 273] width 938 height 411
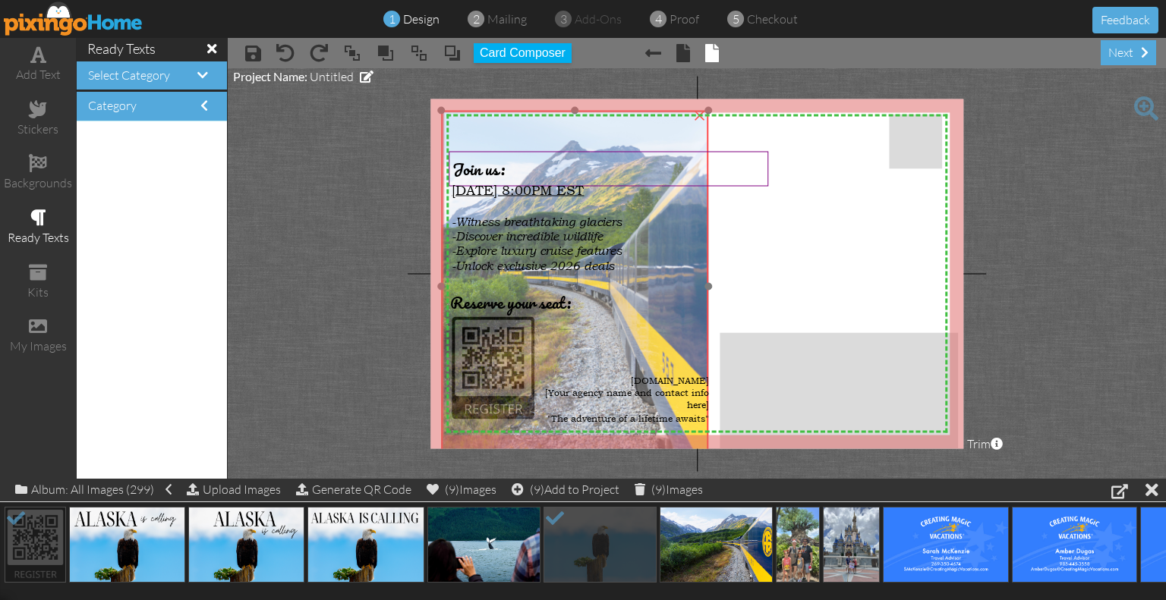
drag, startPoint x: 530, startPoint y: 323, endPoint x: 533, endPoint y: 338, distance: 15.5
click at [533, 338] on img at bounding box center [497, 286] width 527 height 351
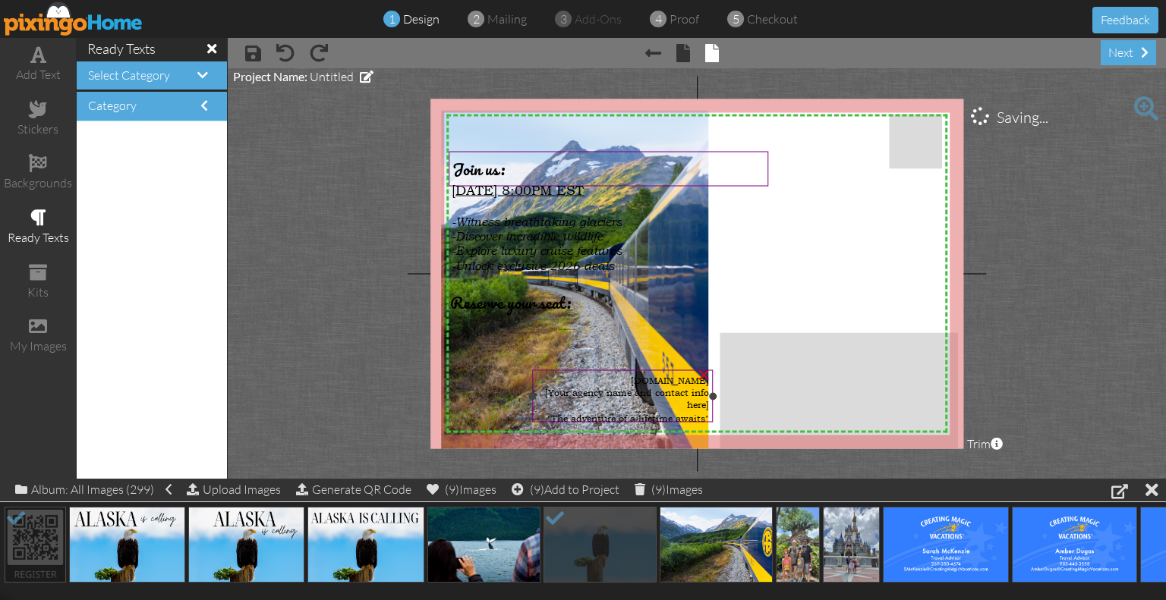
click at [636, 379] on span "[DOMAIN_NAME]" at bounding box center [670, 380] width 78 height 12
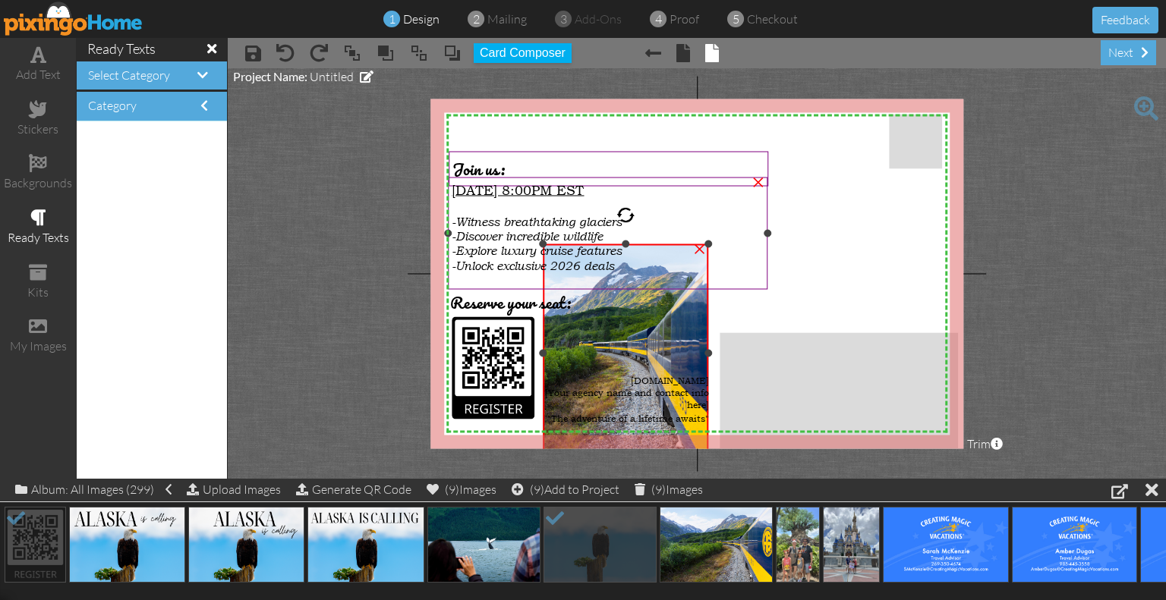
drag, startPoint x: 440, startPoint y: 109, endPoint x: 512, endPoint y: 242, distance: 151.8
click at [512, 242] on div "X X X X X X X X X X X X X X X X X X X X X X X X X X X X X X X X X X X X X X X X…" at bounding box center [696, 274] width 533 height 350
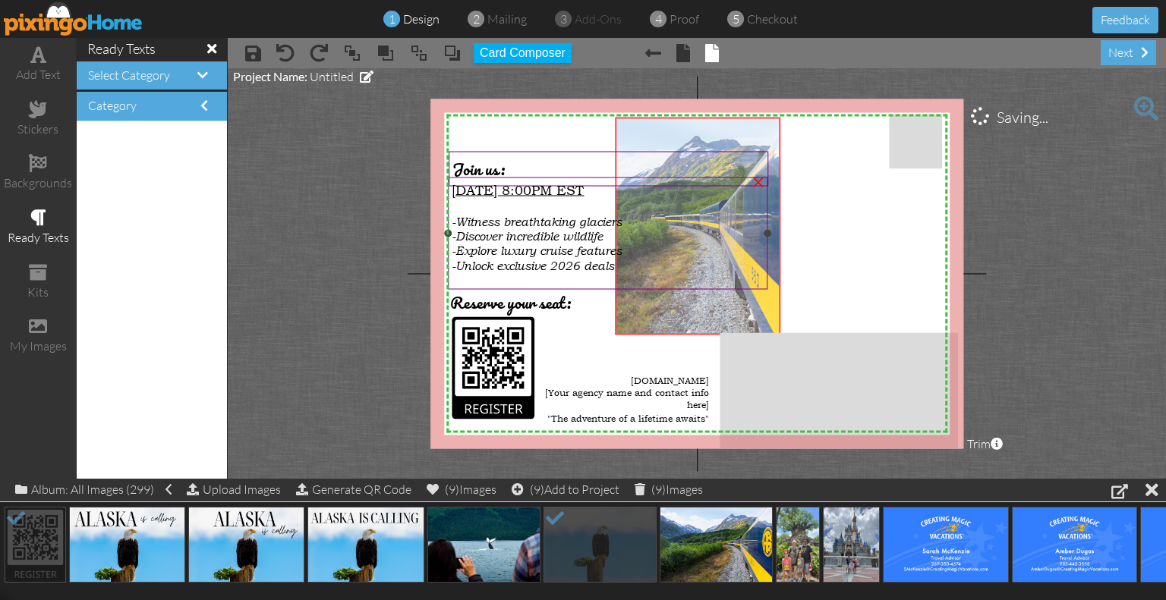
drag, startPoint x: 596, startPoint y: 326, endPoint x: 668, endPoint y: 199, distance: 145.8
click at [668, 199] on div "X X X X X X X X X X X X X X X X X X X X X X X X X X X X X X X X X X X X X X X X…" at bounding box center [696, 274] width 533 height 350
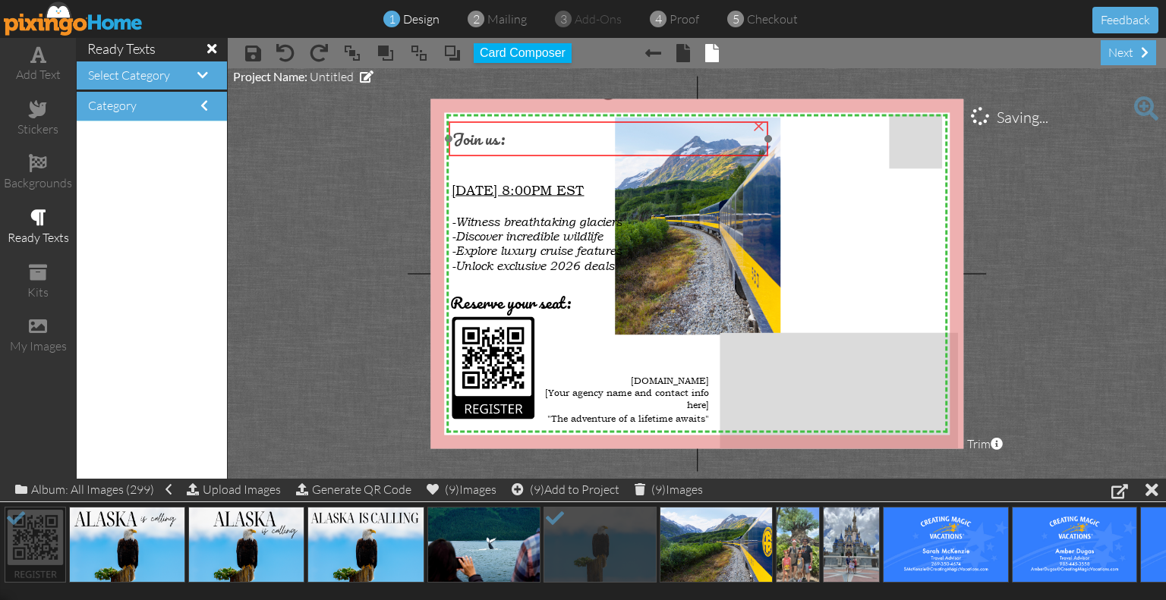
drag, startPoint x: 484, startPoint y: 170, endPoint x: 484, endPoint y: 140, distance: 30.4
click at [484, 140] on span "Join us:" at bounding box center [478, 138] width 52 height 27
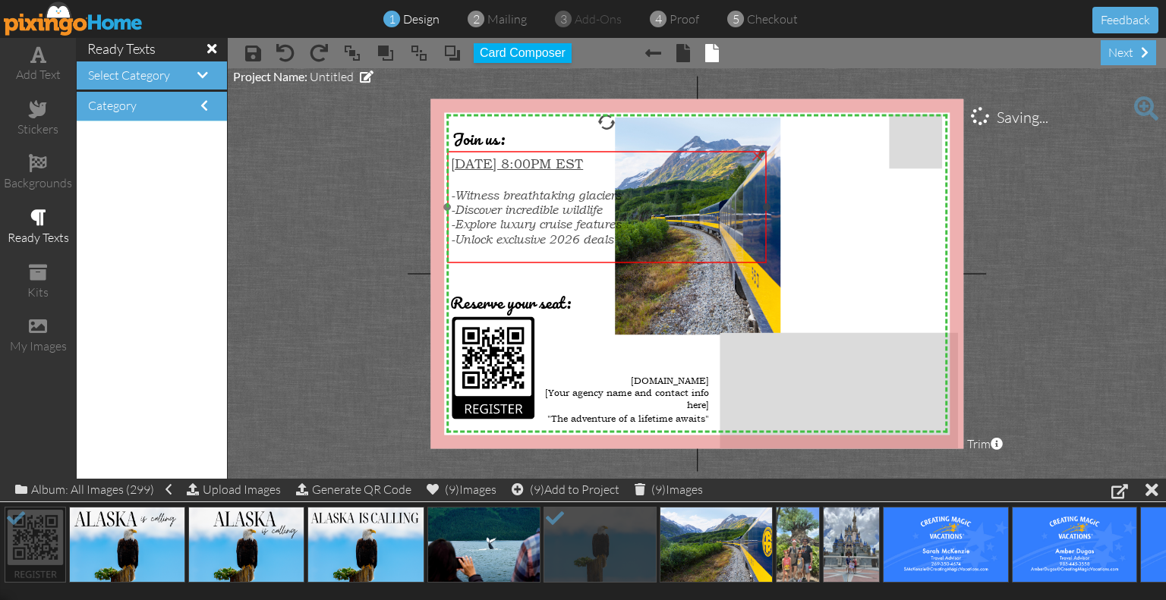
drag, startPoint x: 521, startPoint y: 191, endPoint x: 521, endPoint y: 165, distance: 26.6
click at [521, 165] on span "[DATE] 8:00PM EST" at bounding box center [517, 164] width 132 height 16
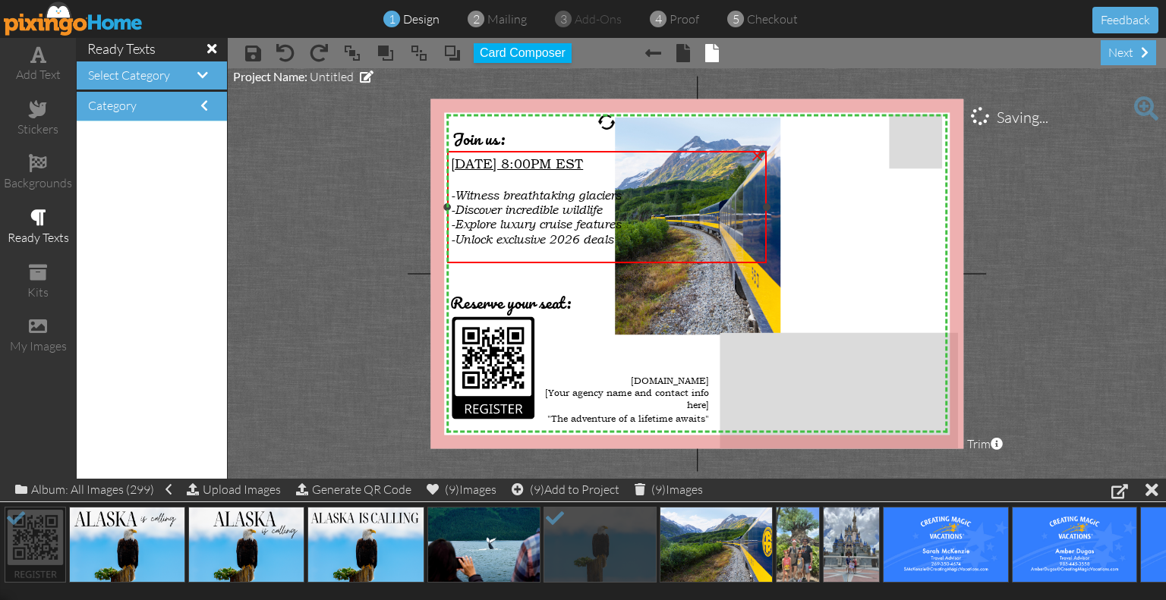
click at [583, 162] on span "[DATE] 8:00PM EST" at bounding box center [517, 164] width 132 height 16
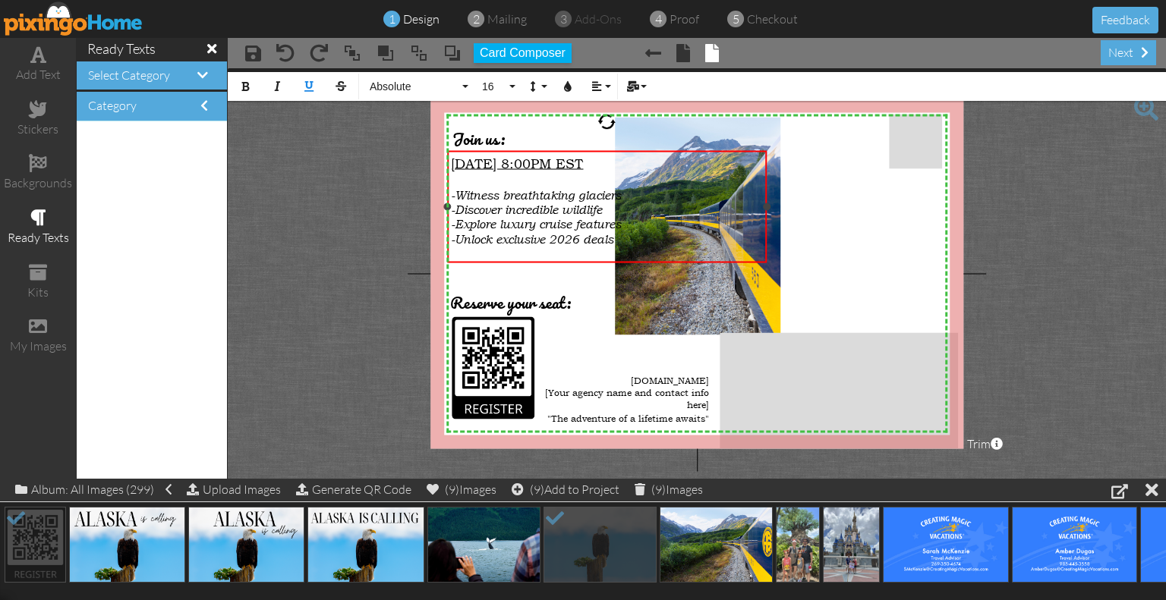
click at [583, 162] on span "[DATE] 8:00PM EST" at bounding box center [517, 164] width 132 height 16
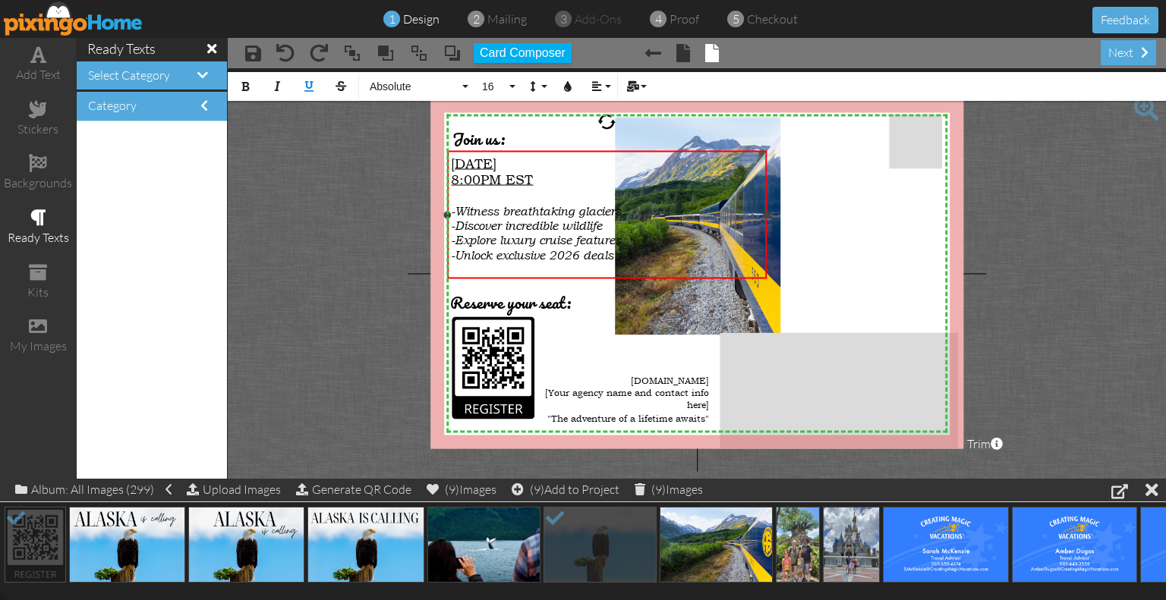
click at [599, 215] on span "-Witness breathtaking glaciers" at bounding box center [536, 211] width 170 height 14
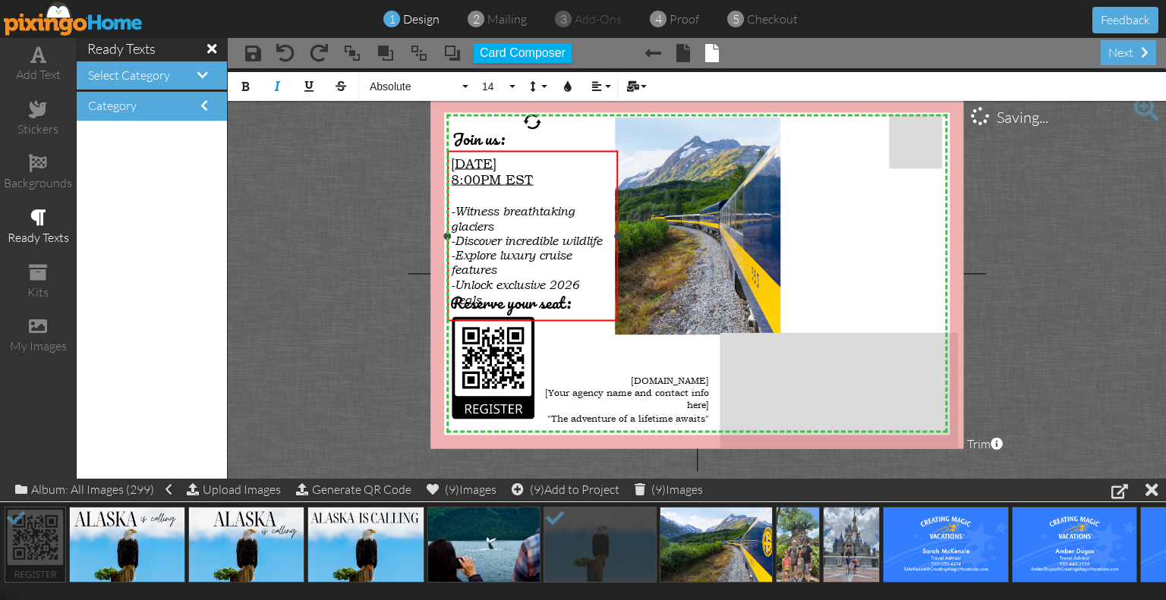
drag, startPoint x: 765, startPoint y: 212, endPoint x: 616, endPoint y: 207, distance: 148.8
click at [616, 207] on div "[DATE] 8:00PM EST -Witness breathtaking glaciers -Discover incredible wildlife …" at bounding box center [532, 236] width 171 height 171
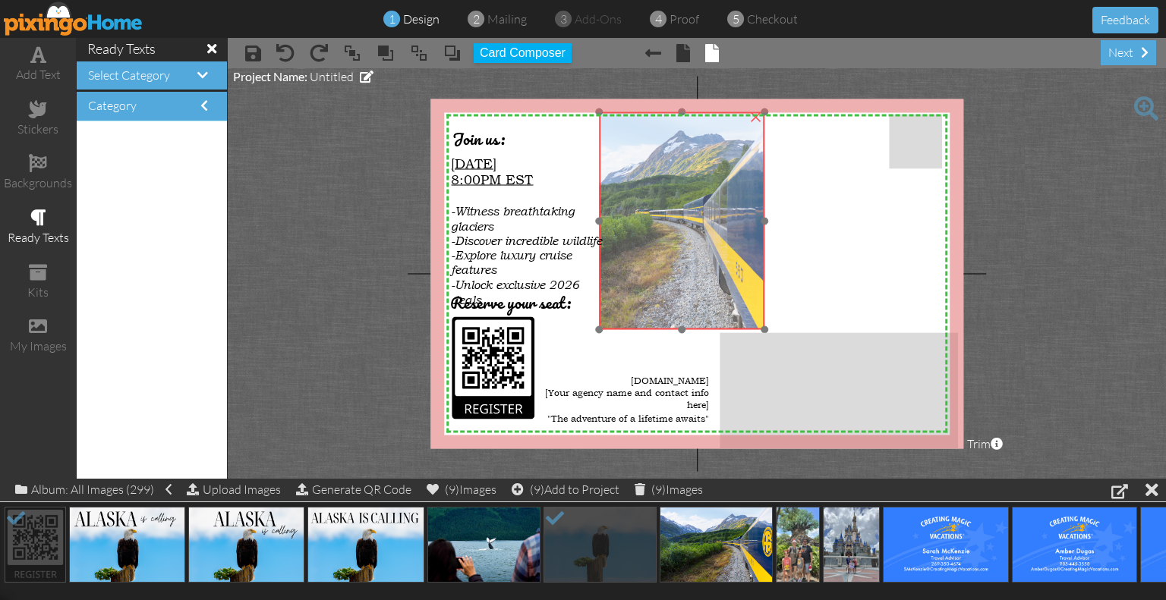
drag, startPoint x: 706, startPoint y: 207, endPoint x: 690, endPoint y: 202, distance: 16.8
click at [690, 202] on img at bounding box center [633, 221] width 326 height 218
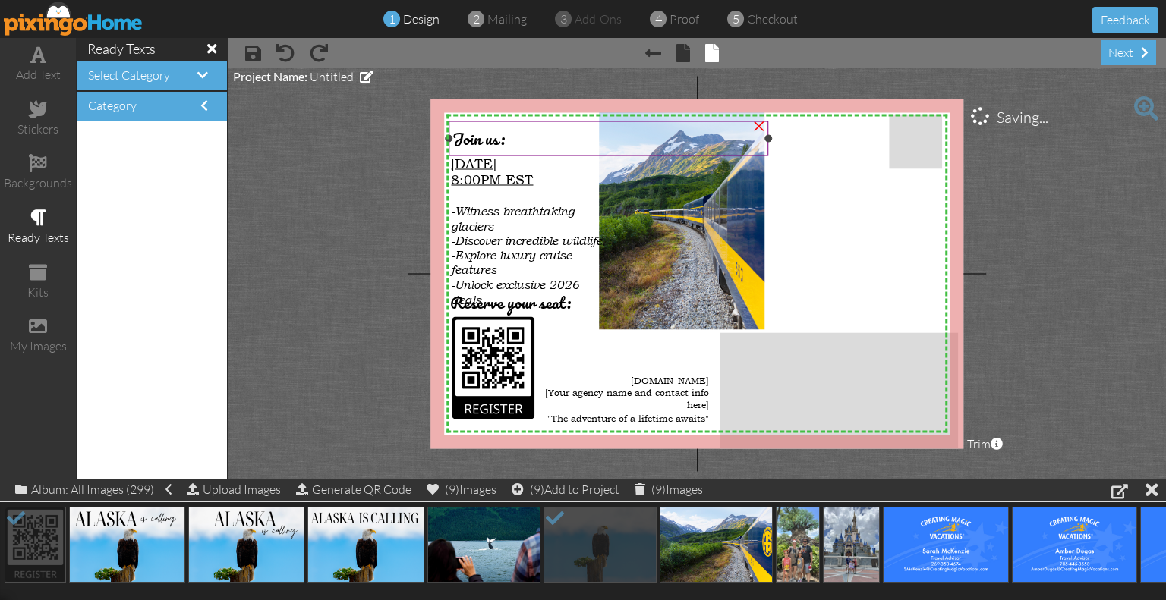
click at [613, 135] on div "Join us:" at bounding box center [607, 138] width 311 height 27
click at [626, 326] on img at bounding box center [633, 221] width 326 height 218
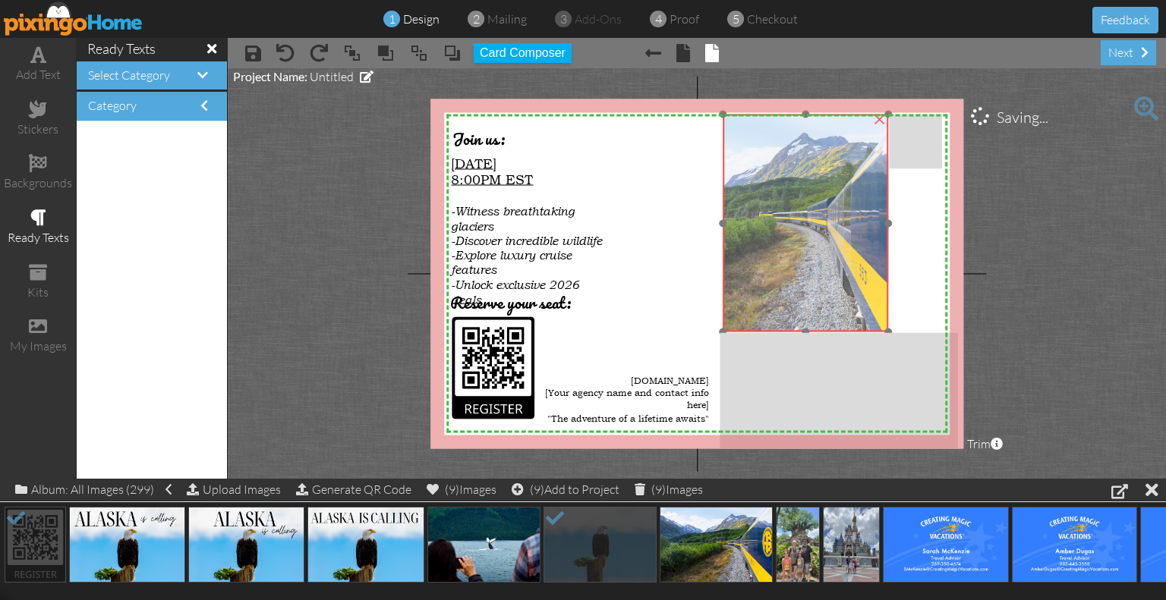
drag, startPoint x: 715, startPoint y: 216, endPoint x: 829, endPoint y: 215, distance: 114.6
click at [829, 215] on img at bounding box center [757, 224] width 326 height 218
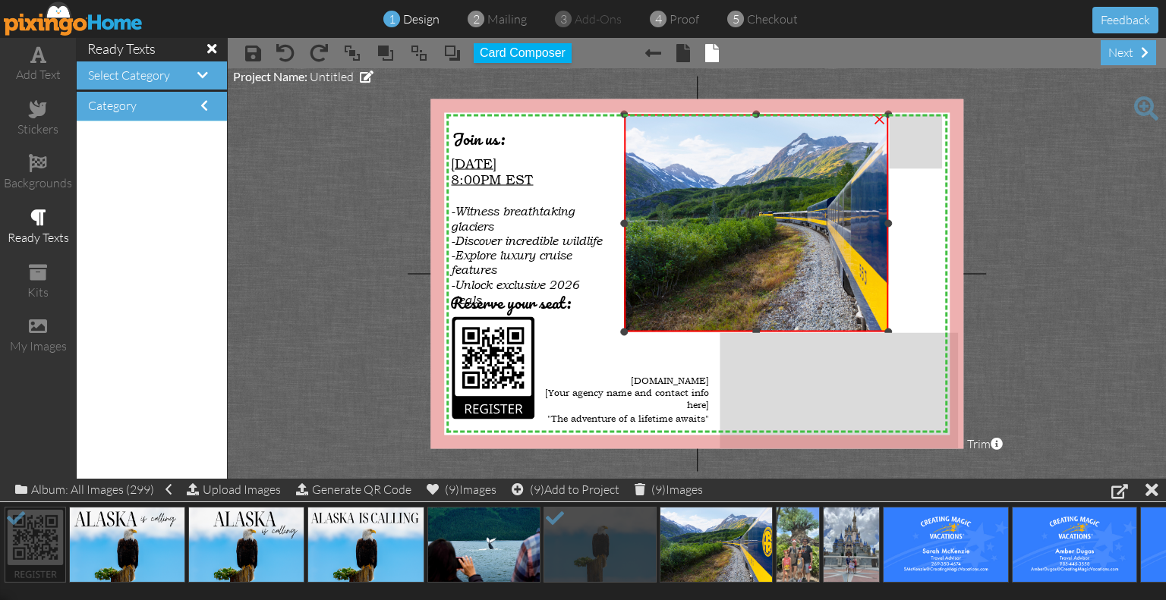
drag, startPoint x: 724, startPoint y: 224, endPoint x: 625, endPoint y: 208, distance: 99.9
click at [625, 208] on div "×" at bounding box center [756, 224] width 264 height 218
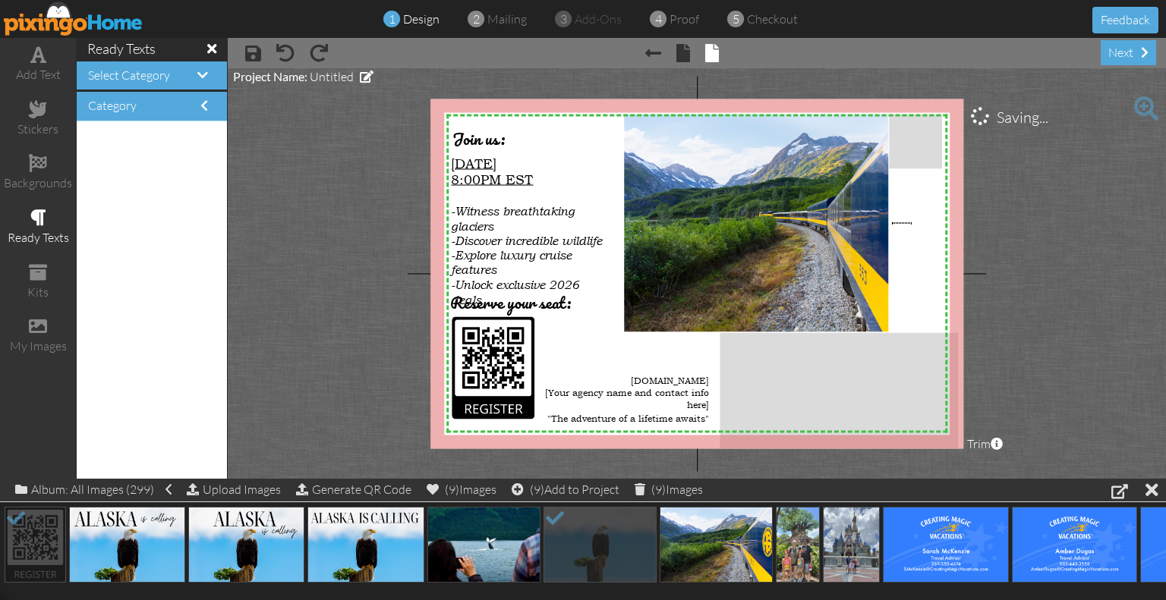
drag, startPoint x: 895, startPoint y: 223, endPoint x: 911, endPoint y: 222, distance: 16.0
click at [911, 222] on div "X X X X X X X X X X X X X X X X X X X X X X X X X X X X X X X X X X X X X X X X…" at bounding box center [696, 274] width 533 height 350
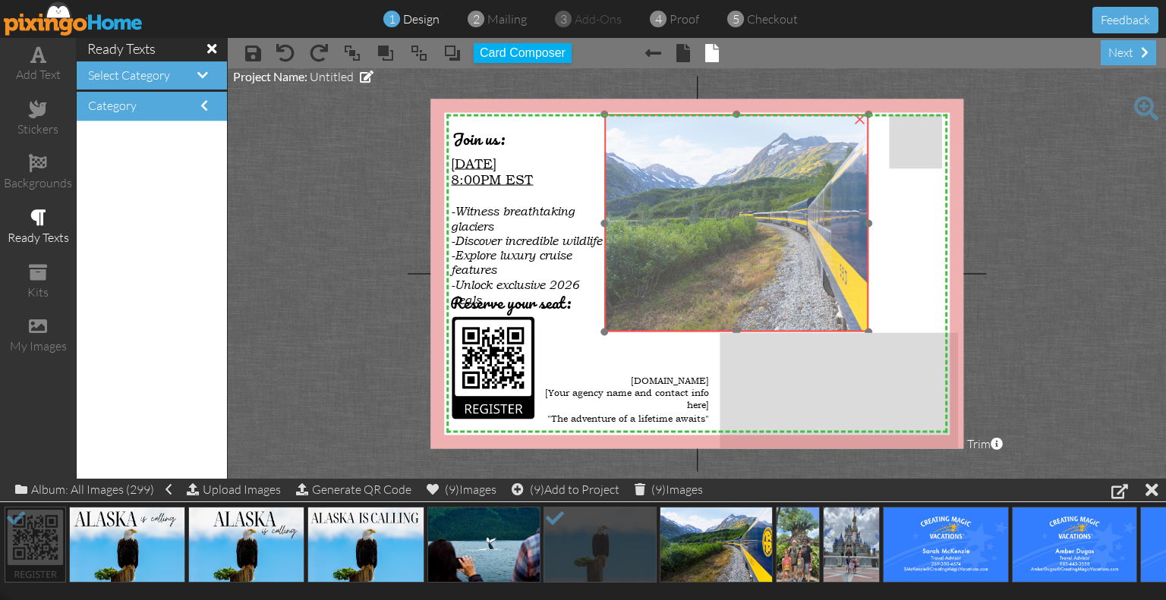
drag, startPoint x: 810, startPoint y: 222, endPoint x: 791, endPoint y: 222, distance: 19.7
click at [791, 222] on img at bounding box center [737, 224] width 326 height 218
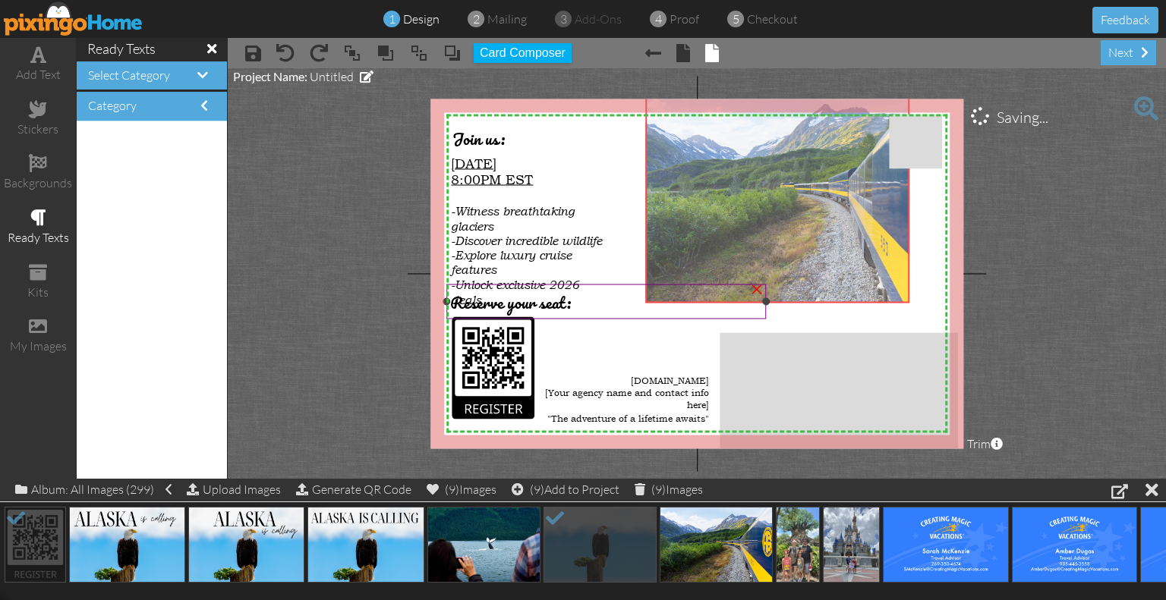
drag, startPoint x: 607, startPoint y: 335, endPoint x: 637, endPoint y: 310, distance: 38.9
click at [637, 310] on div "X X X X X X X X X X X X X X X X X X X X X X X X X X X X X X X X X X X X X X X X…" at bounding box center [696, 274] width 533 height 350
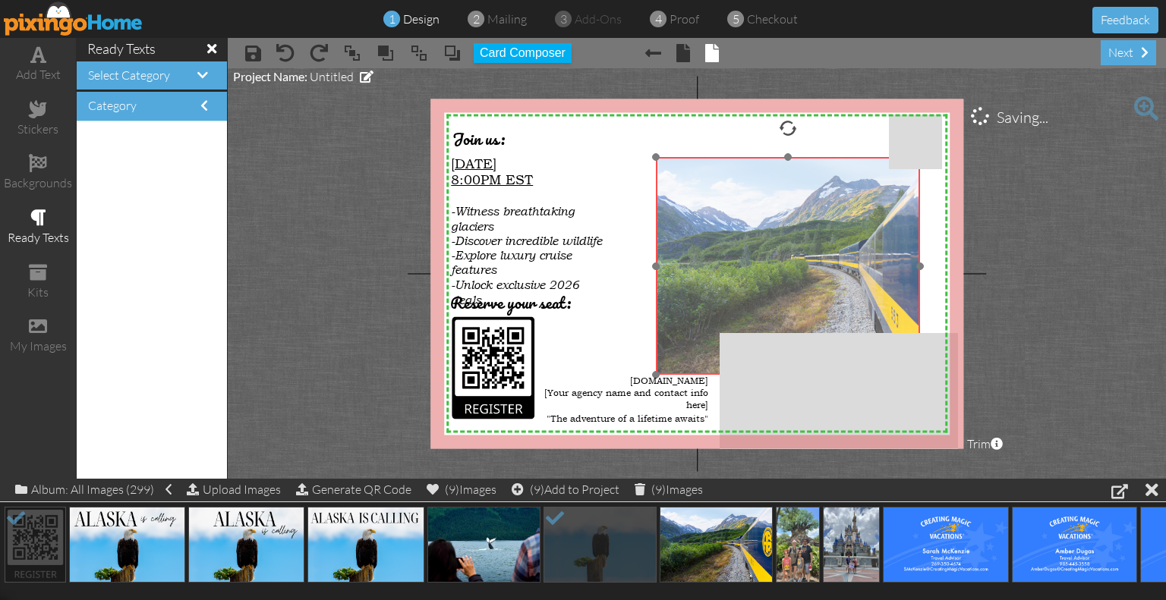
drag, startPoint x: 667, startPoint y: 190, endPoint x: 680, endPoint y: 239, distance: 51.0
click at [680, 239] on img at bounding box center [789, 266] width 326 height 218
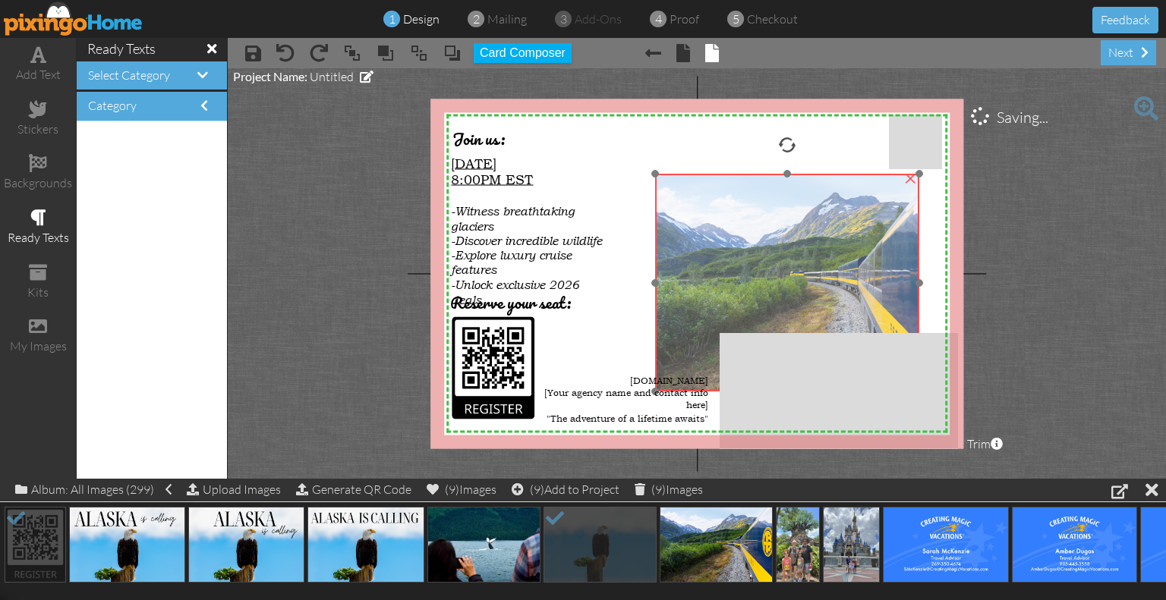
drag, startPoint x: 666, startPoint y: 194, endPoint x: 665, endPoint y: 203, distance: 8.4
click at [665, 203] on img at bounding box center [788, 283] width 326 height 218
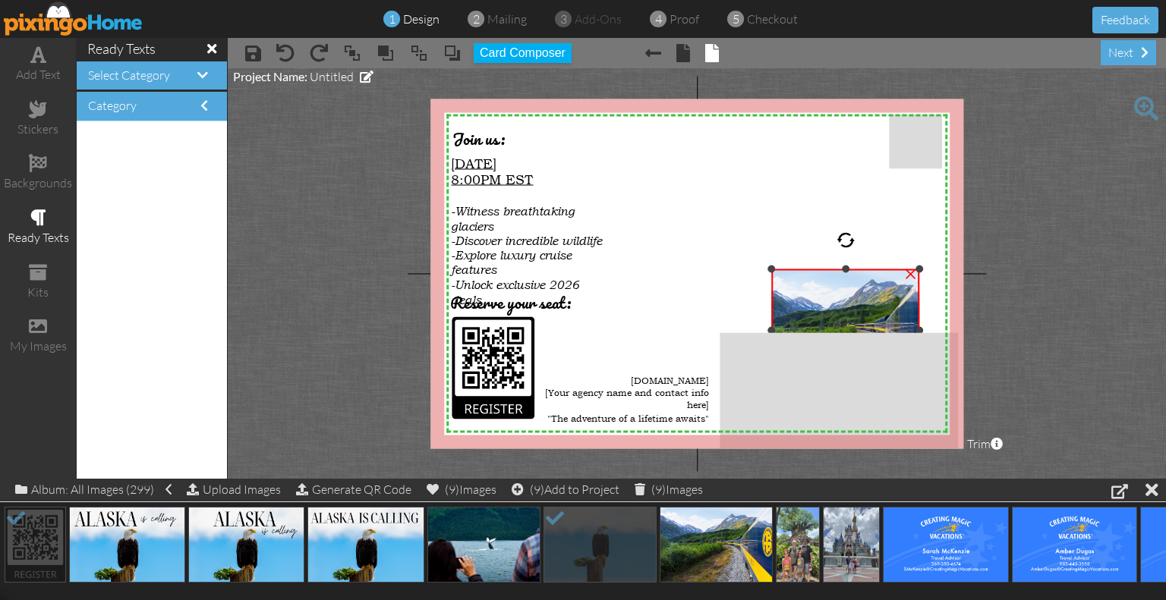
drag, startPoint x: 652, startPoint y: 172, endPoint x: 741, endPoint y: 268, distance: 131.0
click at [741, 268] on div "X X X X X X X X X X X X X X X X X X X X X X X X X X X X X X X X X X X X X X X X…" at bounding box center [696, 274] width 533 height 350
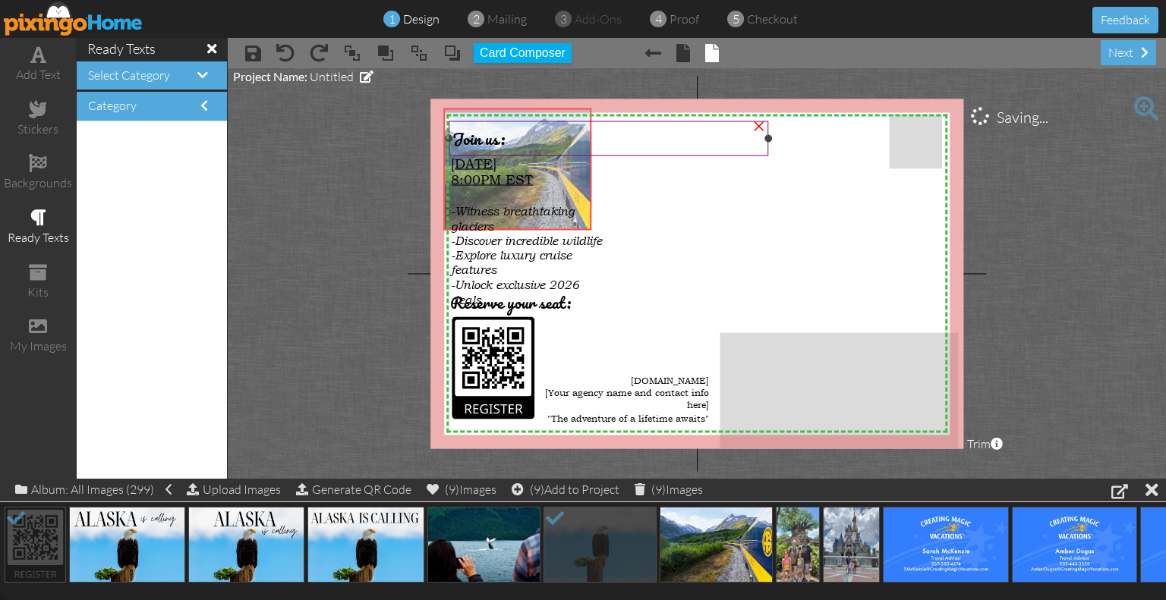
drag, startPoint x: 810, startPoint y: 282, endPoint x: 481, endPoint y: 121, distance: 366.2
click at [481, 121] on div "X X X X X X X X X X X X X X X X X X X X X X X X X X X X X X X X X X X X X X X X…" at bounding box center [696, 274] width 533 height 350
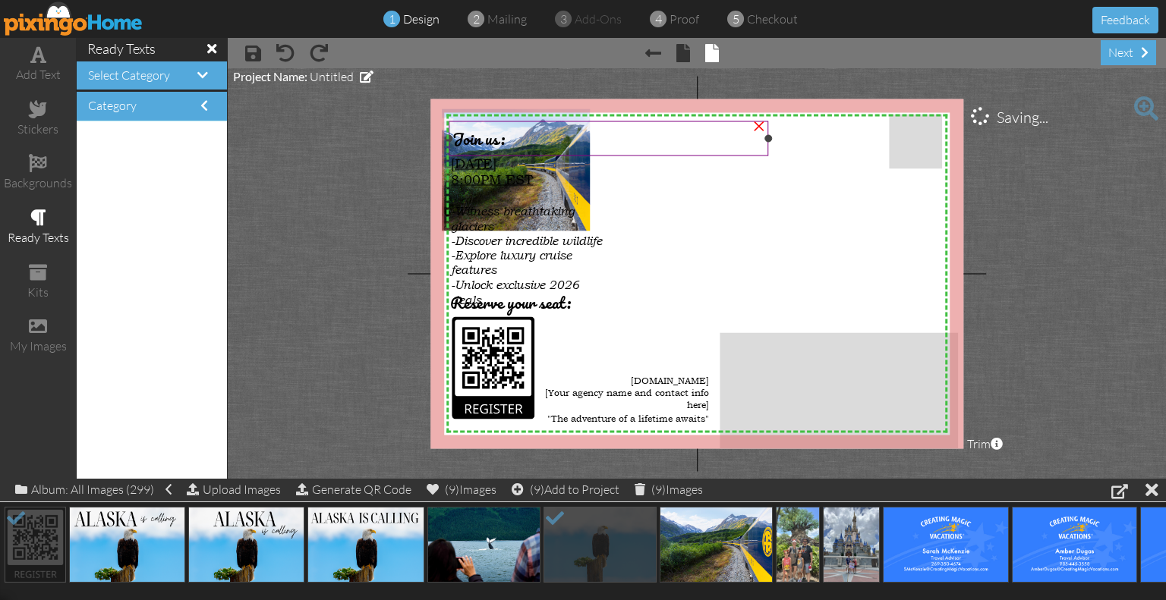
click at [479, 140] on span "Join us:" at bounding box center [478, 138] width 52 height 27
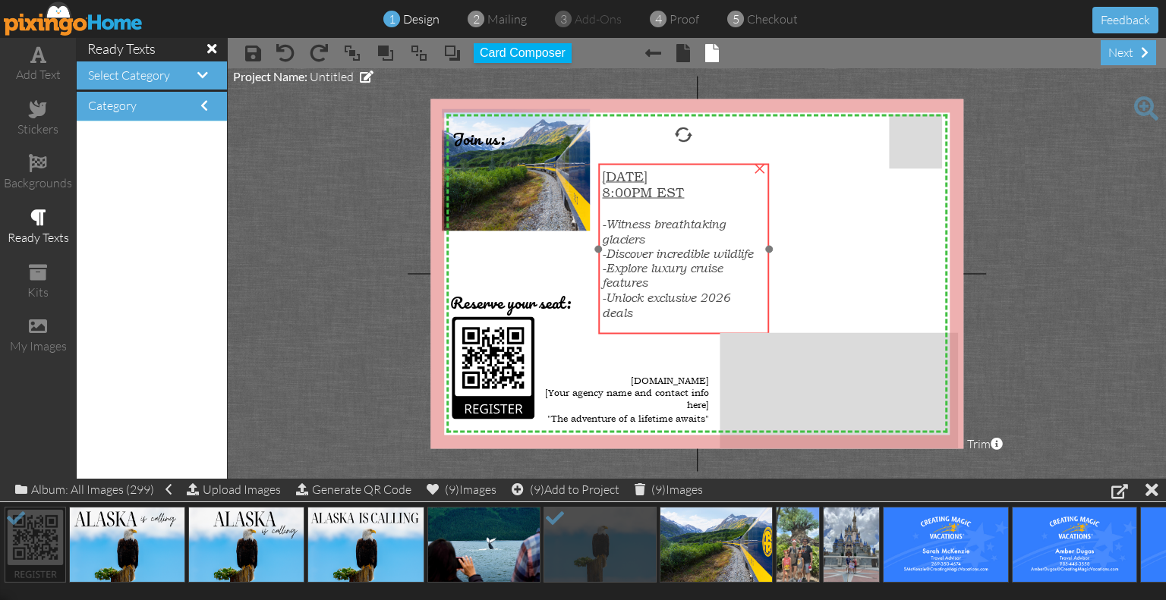
drag, startPoint x: 505, startPoint y: 253, endPoint x: 656, endPoint y: 266, distance: 151.5
click at [656, 266] on span "-Explore luxury cruise features" at bounding box center [662, 275] width 121 height 29
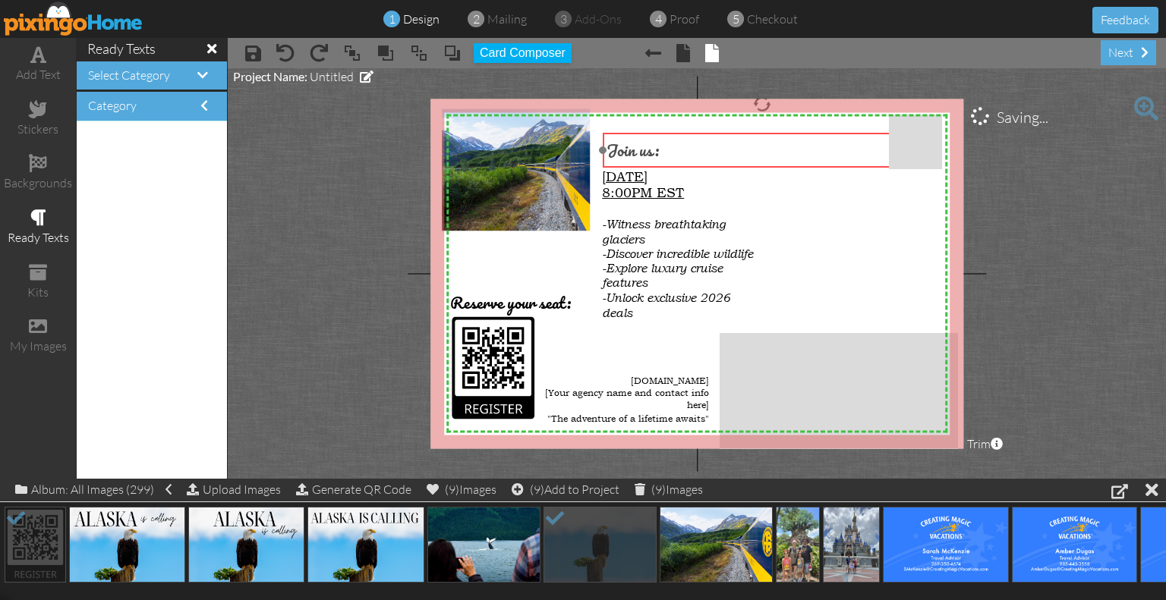
drag, startPoint x: 476, startPoint y: 144, endPoint x: 630, endPoint y: 156, distance: 154.5
click at [630, 156] on span "Join us:" at bounding box center [632, 150] width 52 height 27
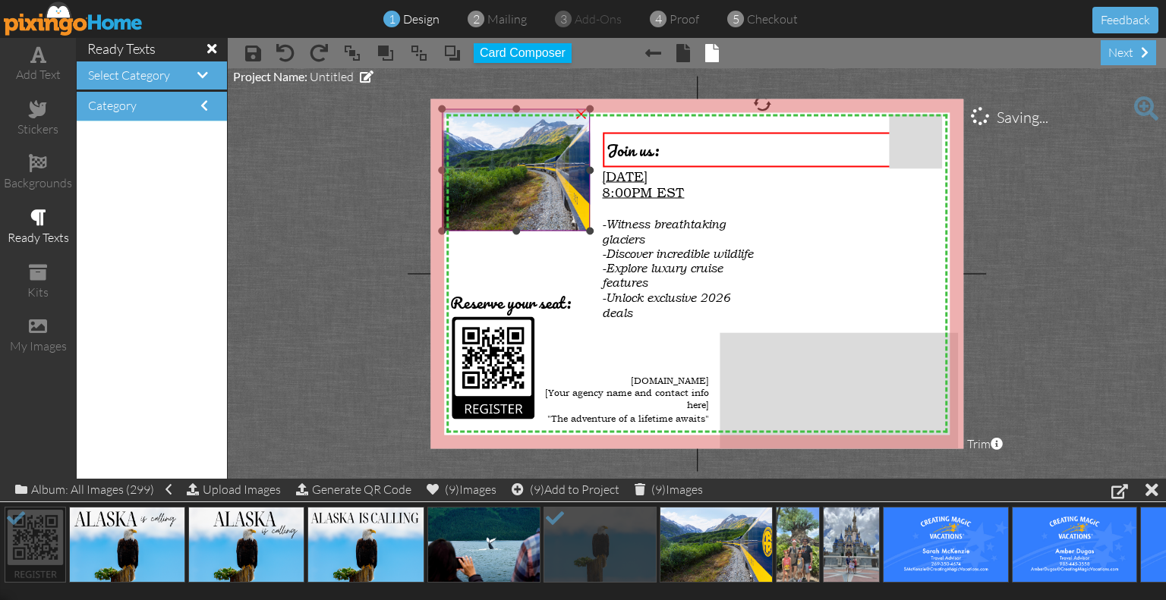
click at [550, 192] on img at bounding box center [517, 170] width 183 height 122
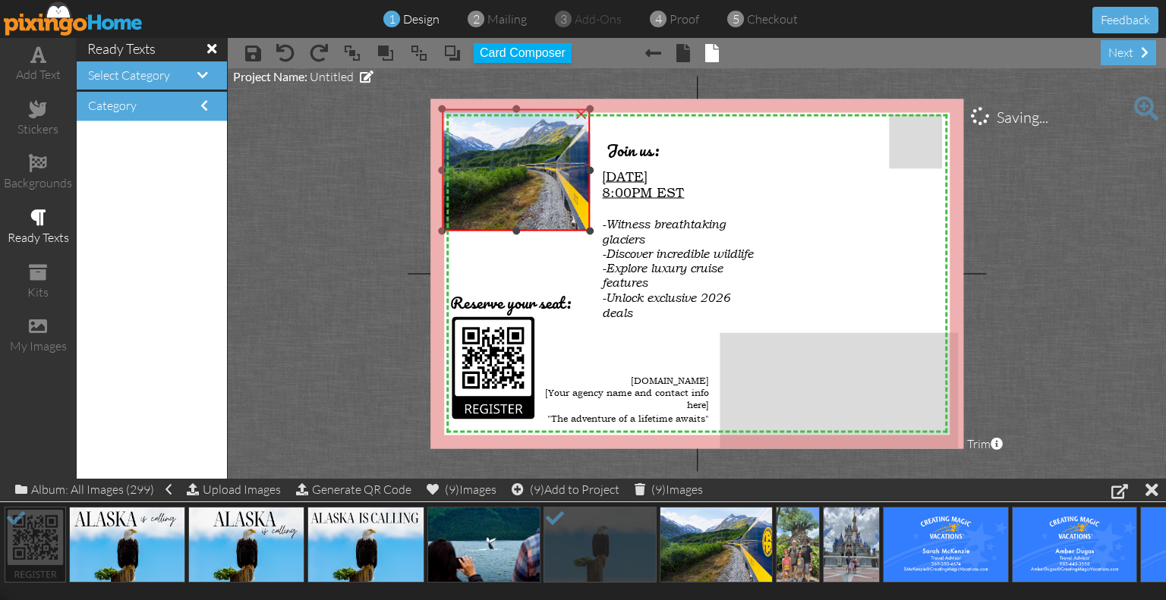
drag, startPoint x: 513, startPoint y: 230, endPoint x: 508, endPoint y: 278, distance: 48.8
click at [508, 278] on div "X X X X X X X X X X X X X X X X X X X X X X X X X X X X X X X X X X X X X X X X…" at bounding box center [696, 274] width 533 height 350
drag, startPoint x: 513, startPoint y: 230, endPoint x: 511, endPoint y: 254, distance: 24.3
click at [511, 254] on div "X X X X X X X X X X X X X X X X X X X X X X X X X X X X X X X X X X X X X X X X…" at bounding box center [696, 274] width 533 height 350
drag, startPoint x: 516, startPoint y: 228, endPoint x: 517, endPoint y: 236, distance: 8.5
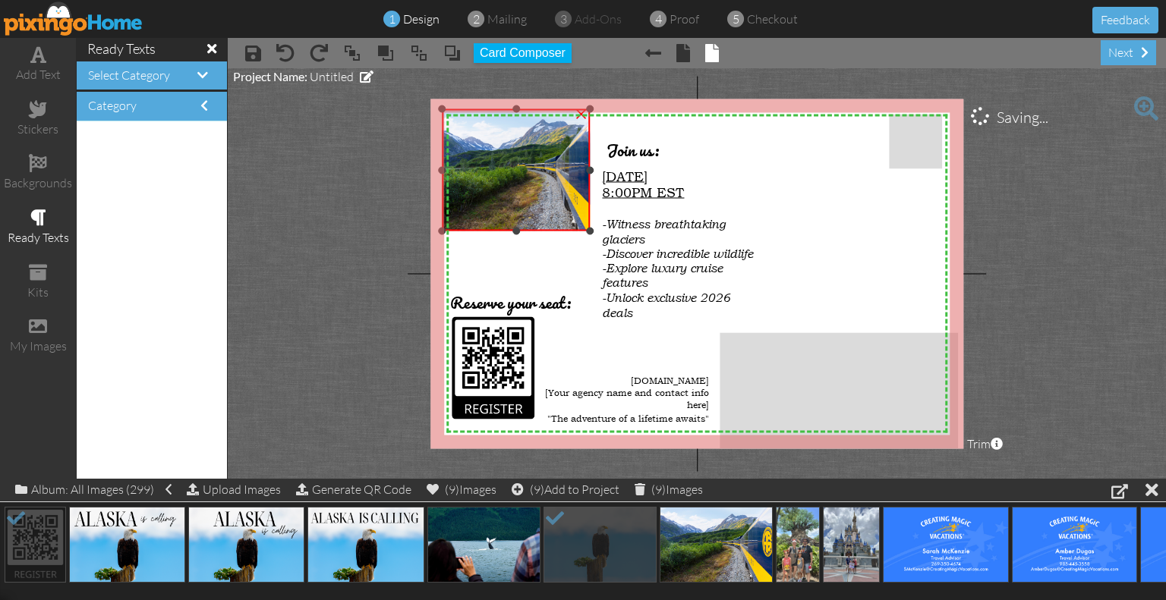
click at [517, 236] on div "X X X X X X X X X X X X X X X X X X X X X X X X X X X X X X X X X X X X X X X X…" at bounding box center [696, 274] width 533 height 350
drag, startPoint x: 517, startPoint y: 231, endPoint x: 517, endPoint y: 244, distance: 13.7
click at [517, 244] on div "X X X X X X X X X X X X X X X X X X X X X X X X X X X X X X X X X X X X X X X X…" at bounding box center [696, 274] width 533 height 350
click at [517, 197] on img at bounding box center [517, 170] width 183 height 122
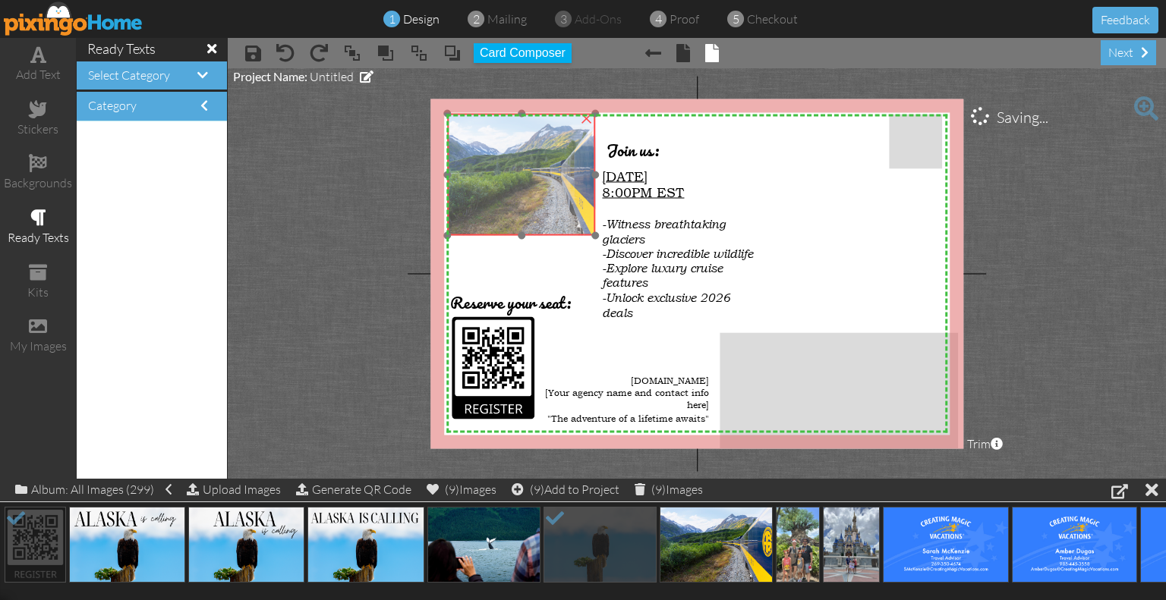
click at [521, 218] on img at bounding box center [522, 175] width 183 height 122
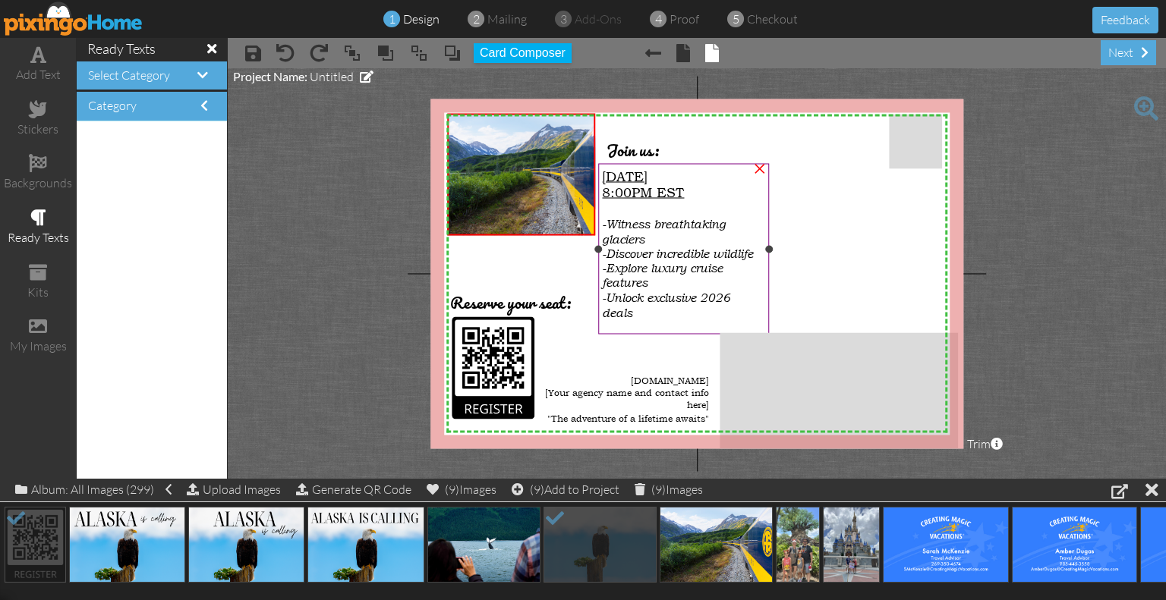
click at [596, 231] on div at bounding box center [683, 249] width 178 height 178
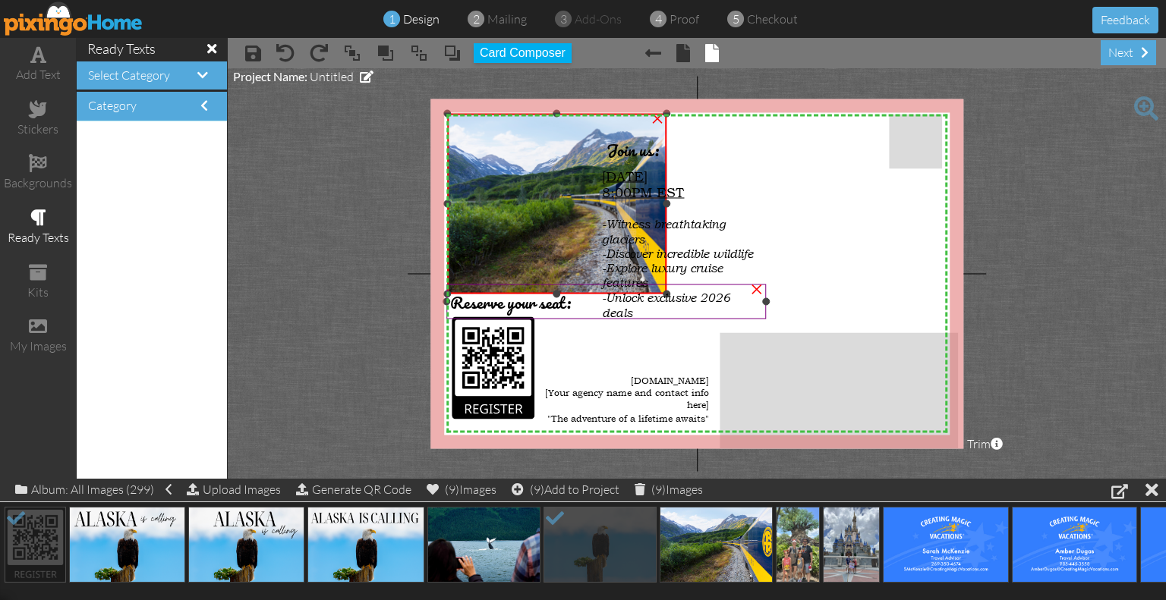
drag, startPoint x: 592, startPoint y: 235, endPoint x: 597, endPoint y: 294, distance: 58.7
click at [597, 294] on div "X X X X X X X X X X X X X X X X X X X X X X X X X X X X X X X X X X X X X X X X…" at bounding box center [696, 274] width 533 height 350
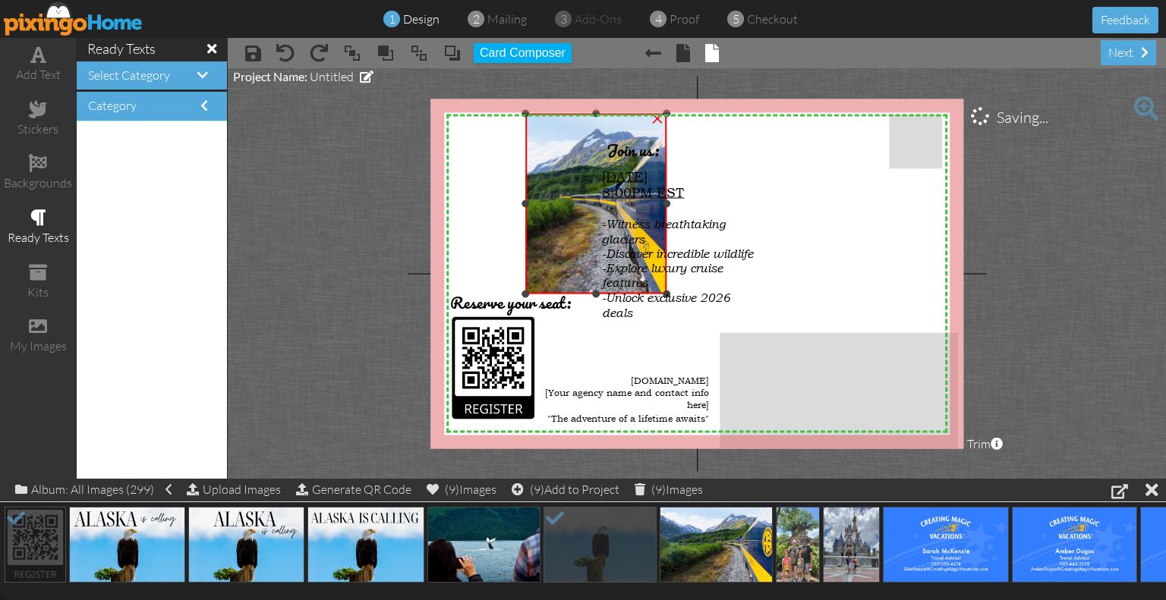
drag, startPoint x: 445, startPoint y: 201, endPoint x: 523, endPoint y: 199, distance: 78.2
click at [525, 199] on div "×" at bounding box center [595, 204] width 141 height 181
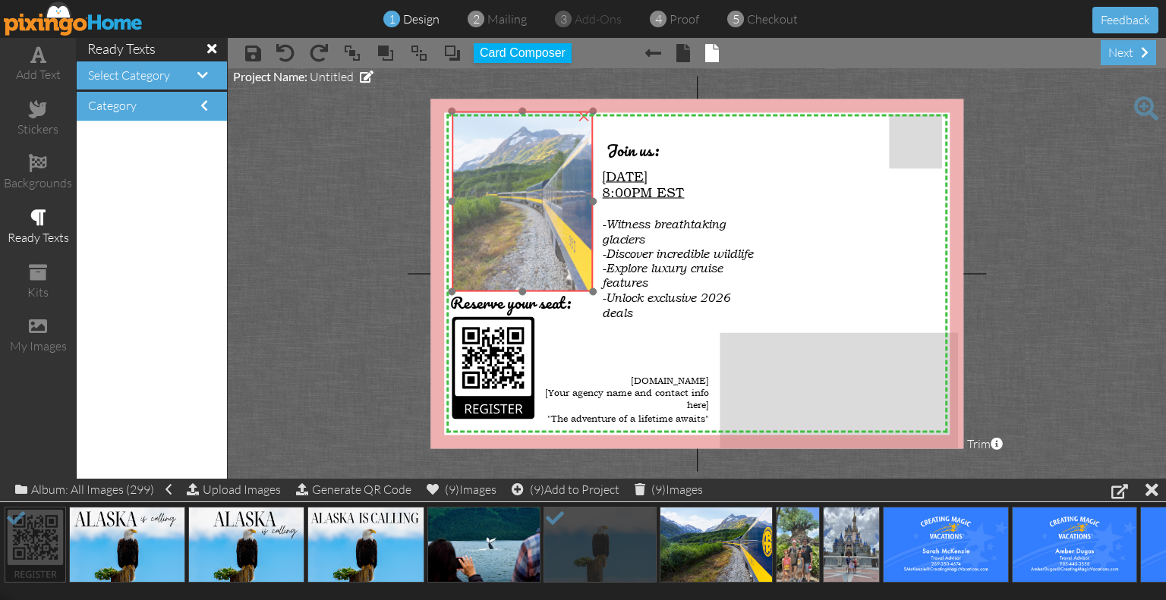
drag, startPoint x: 538, startPoint y: 201, endPoint x: 464, endPoint y: 199, distance: 73.6
click at [464, 199] on img at bounding box center [484, 202] width 271 height 181
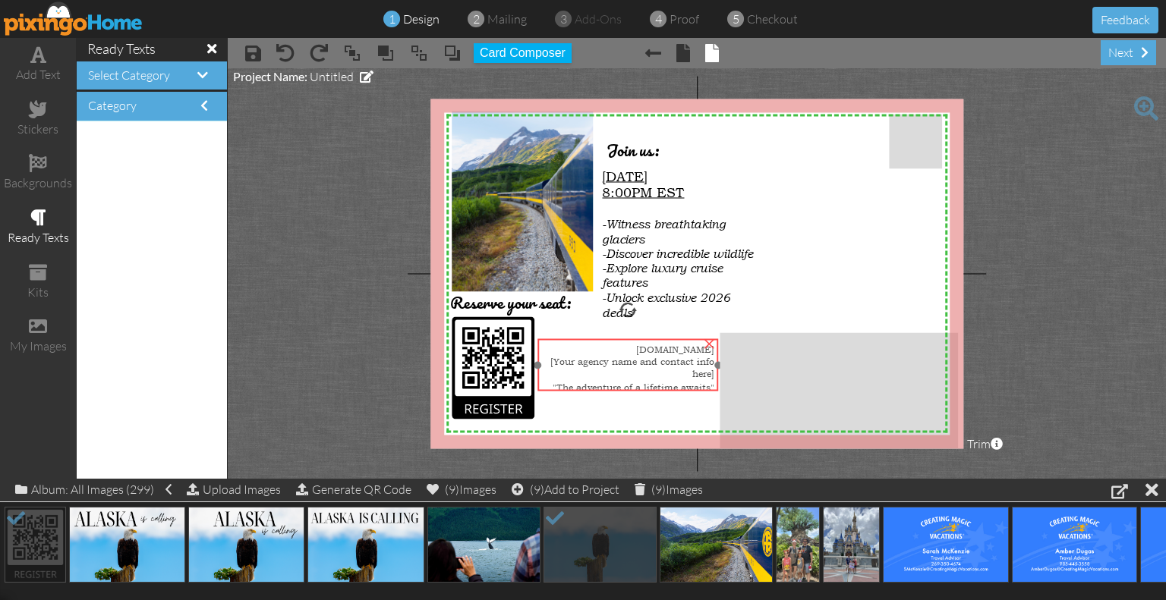
drag, startPoint x: 635, startPoint y: 414, endPoint x: 640, endPoint y: 383, distance: 31.6
click at [640, 383] on span ""The adventure of a lifetime awaits"" at bounding box center [633, 387] width 162 height 12
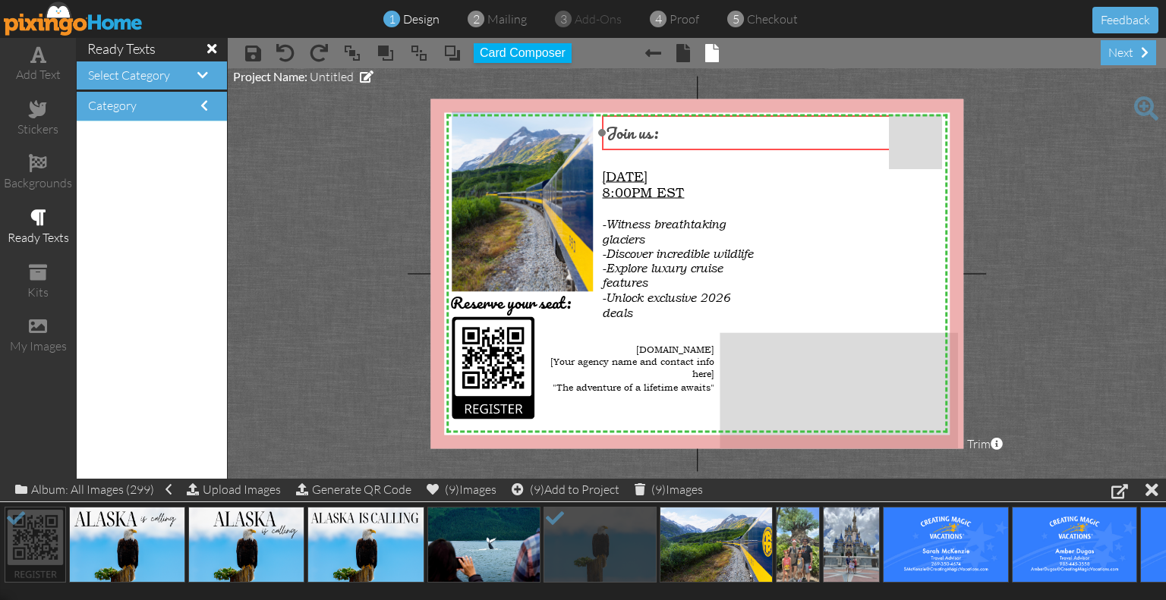
drag, startPoint x: 652, startPoint y: 151, endPoint x: 651, endPoint y: 134, distance: 17.5
click at [651, 134] on span "Join us:" at bounding box center [632, 132] width 52 height 27
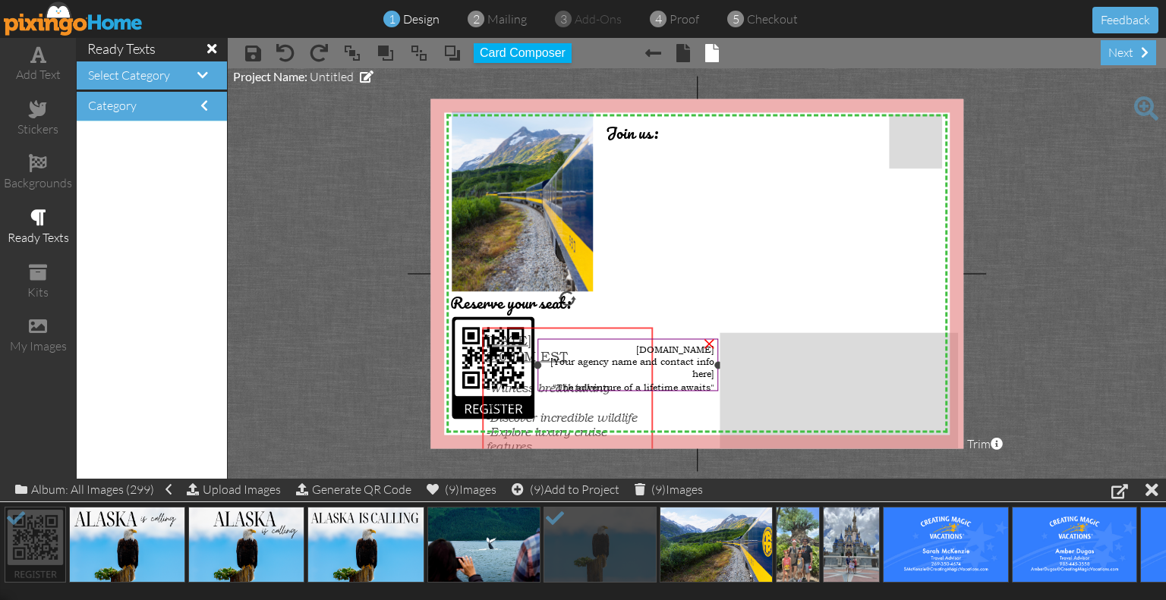
drag, startPoint x: 657, startPoint y: 187, endPoint x: 541, endPoint y: 351, distance: 200.9
click at [541, 351] on div "X X X X X X X X X X X X X X X X X X X X X X X X X X X X X X X X X X X X X X X X…" at bounding box center [696, 274] width 533 height 350
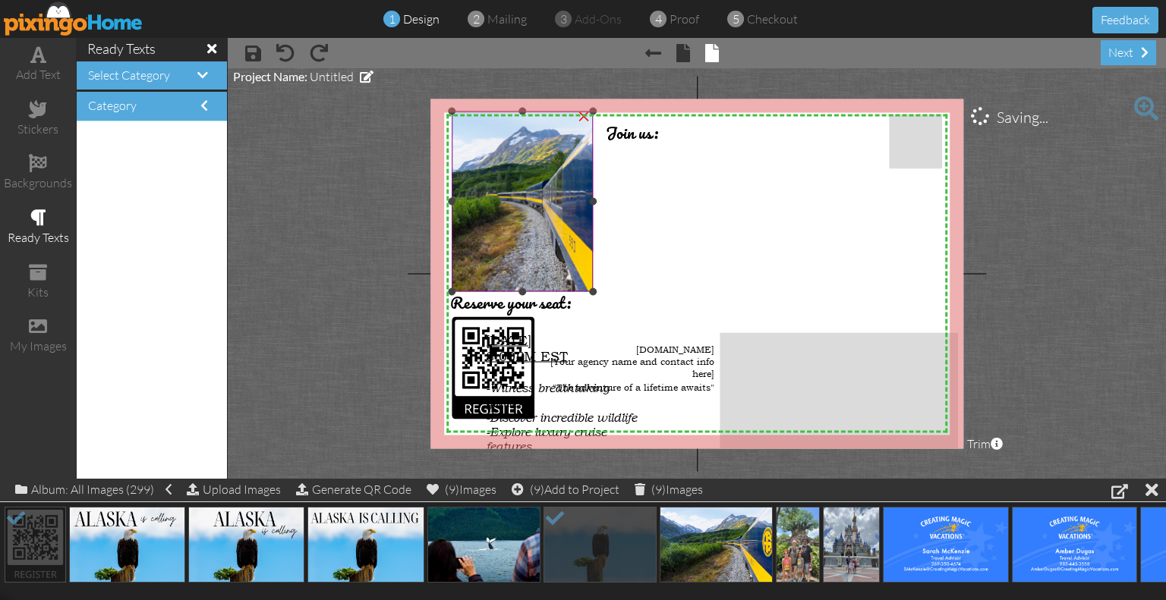
click at [576, 198] on img at bounding box center [484, 202] width 271 height 181
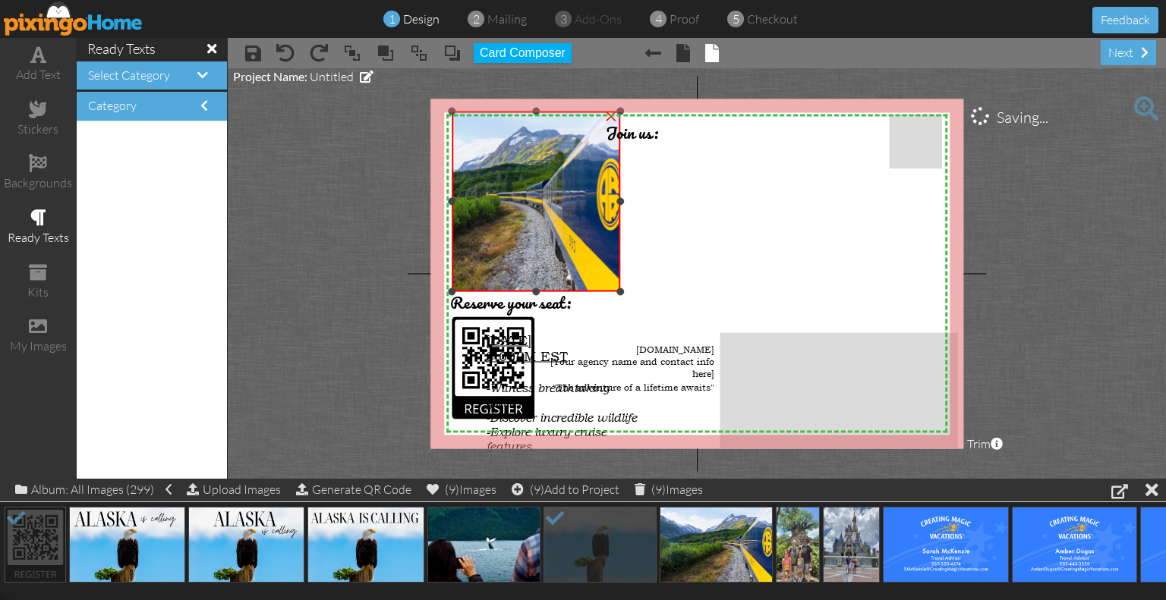
drag, startPoint x: 591, startPoint y: 203, endPoint x: 647, endPoint y: 159, distance: 70.9
click at [653, 206] on div "X X X X X X X X X X X X X X X X X X X X X X X X X X X X X X X X X X X X X X X X…" at bounding box center [696, 274] width 533 height 350
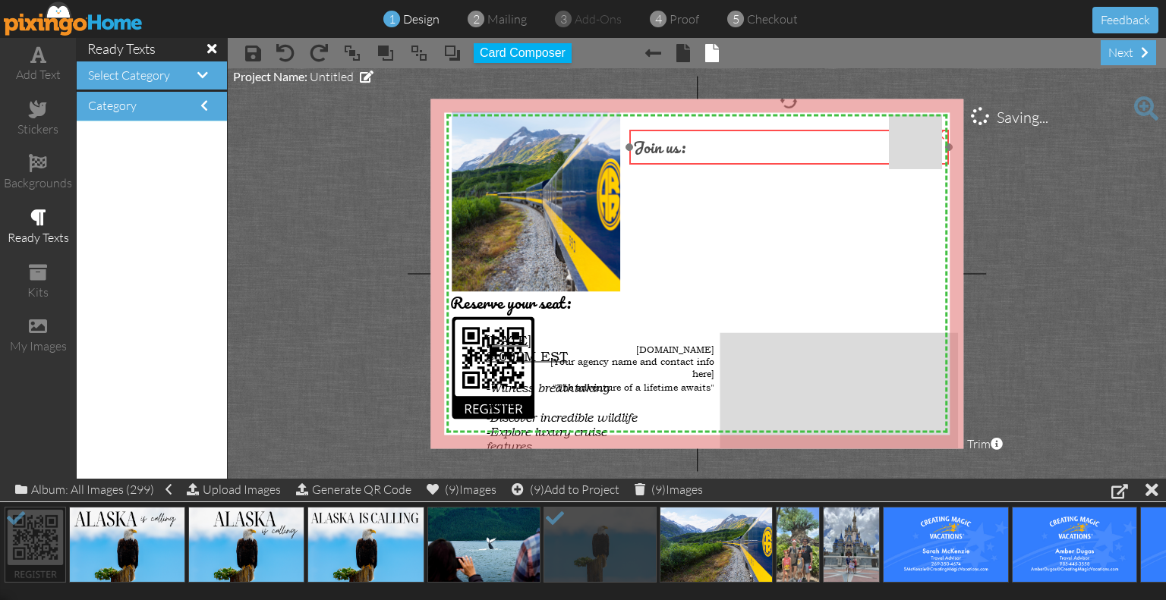
drag, startPoint x: 646, startPoint y: 137, endPoint x: 675, endPoint y: 151, distance: 32.9
click at [675, 151] on span "Join us:" at bounding box center [659, 147] width 52 height 27
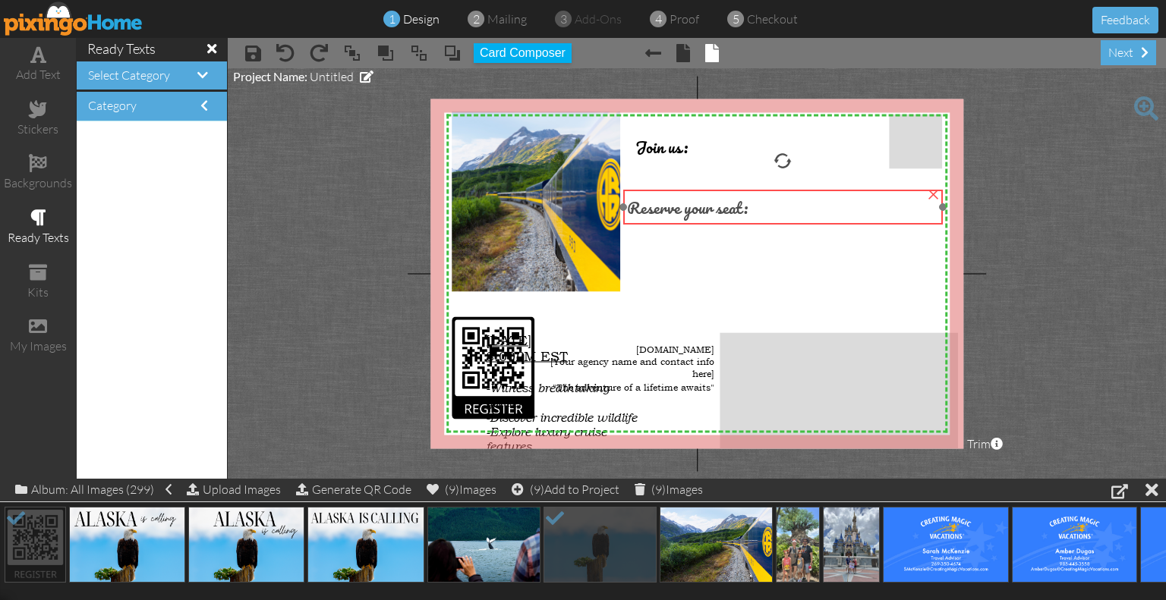
drag, startPoint x: 546, startPoint y: 306, endPoint x: 722, endPoint y: 211, distance: 200.6
click at [722, 211] on span "Reserve your seat:" at bounding box center [687, 206] width 121 height 27
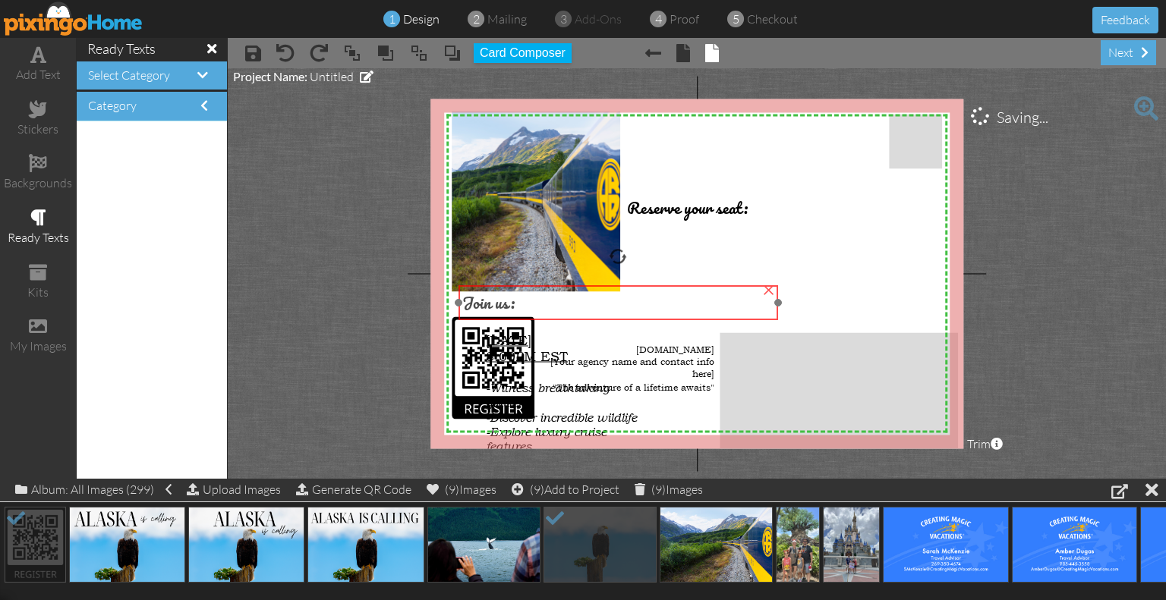
drag, startPoint x: 667, startPoint y: 148, endPoint x: 494, endPoint y: 304, distance: 232.7
click at [494, 304] on span "Join us:" at bounding box center [488, 302] width 52 height 27
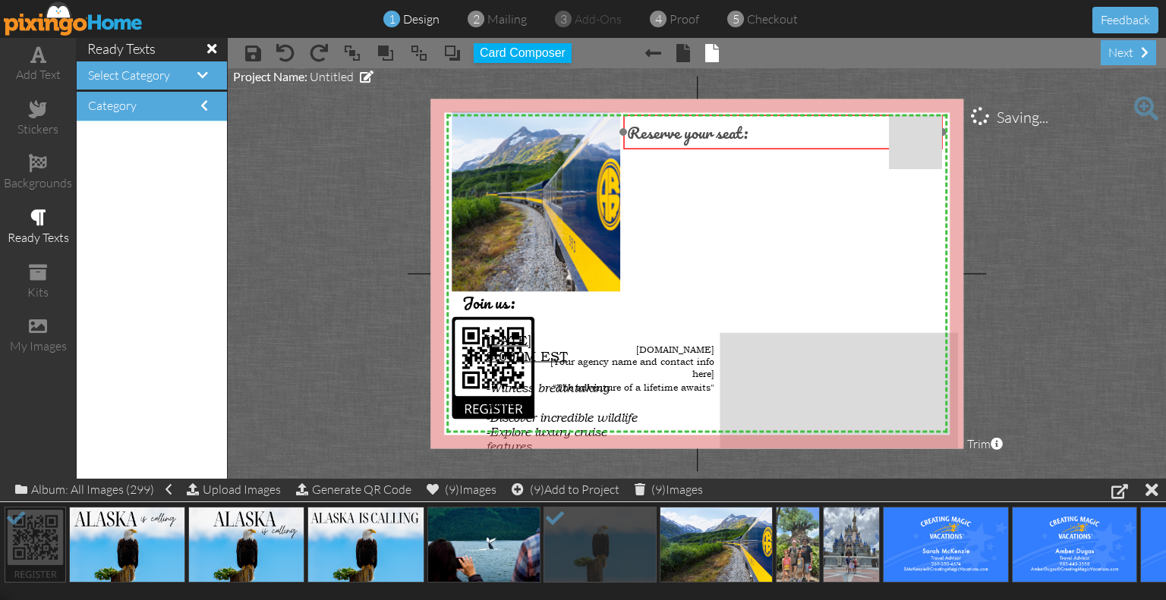
drag, startPoint x: 684, startPoint y: 212, endPoint x: 684, endPoint y: 137, distance: 75.1
click at [684, 137] on span "Reserve your seat:" at bounding box center [687, 131] width 121 height 27
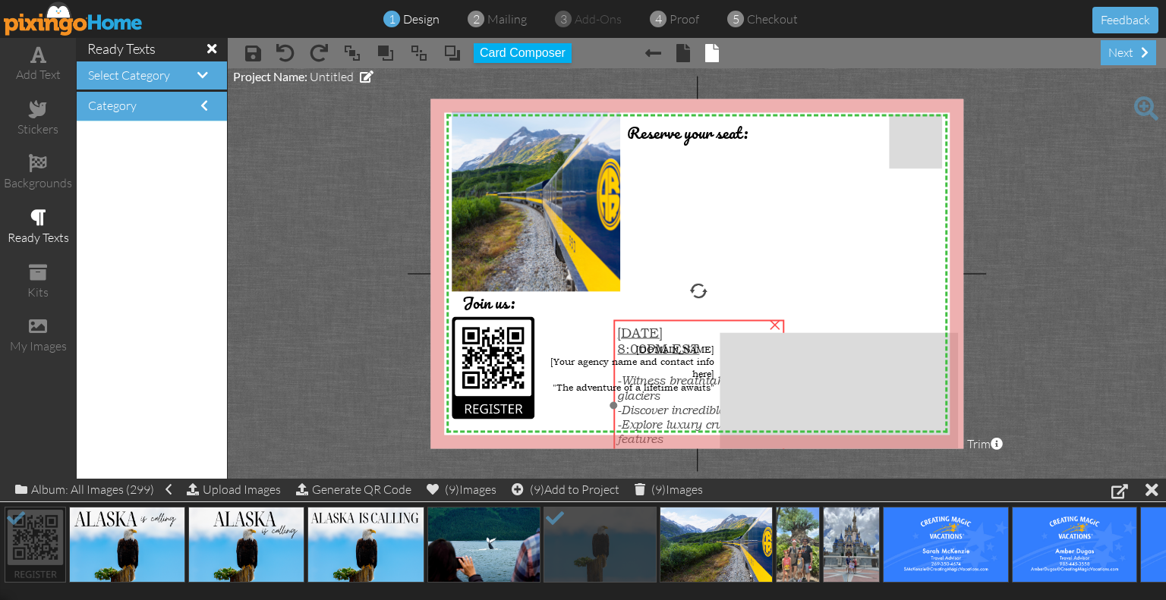
drag, startPoint x: 567, startPoint y: 416, endPoint x: 700, endPoint y: 409, distance: 133.7
click at [700, 409] on span "-Discover incredible wildlife" at bounding box center [692, 410] width 151 height 14
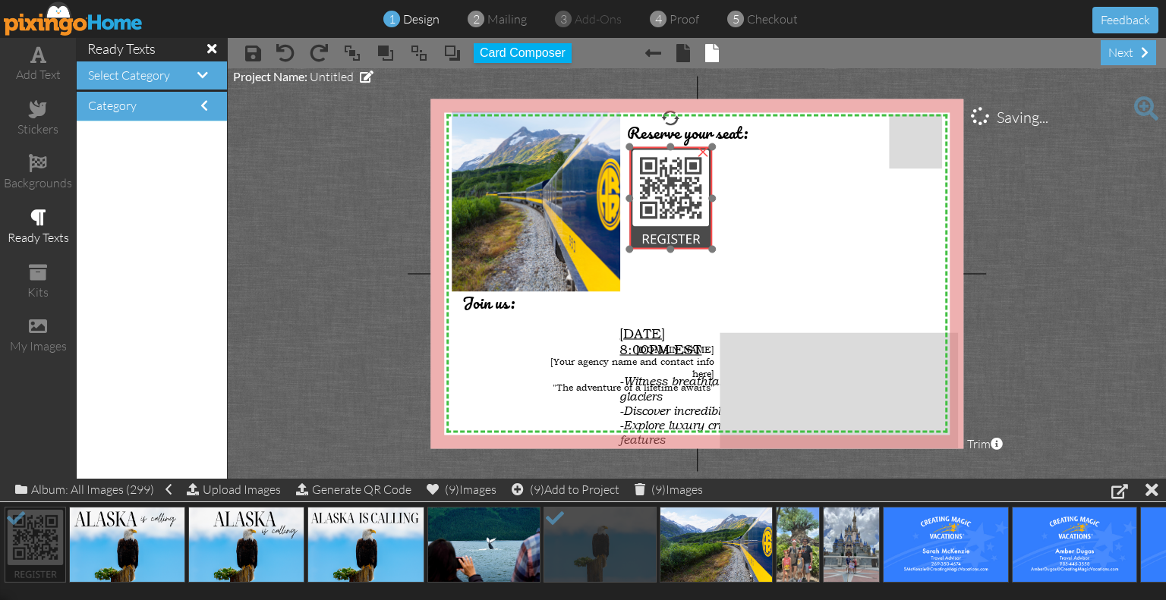
drag, startPoint x: 506, startPoint y: 373, endPoint x: 671, endPoint y: 216, distance: 227.0
click at [671, 216] on img at bounding box center [670, 198] width 83 height 102
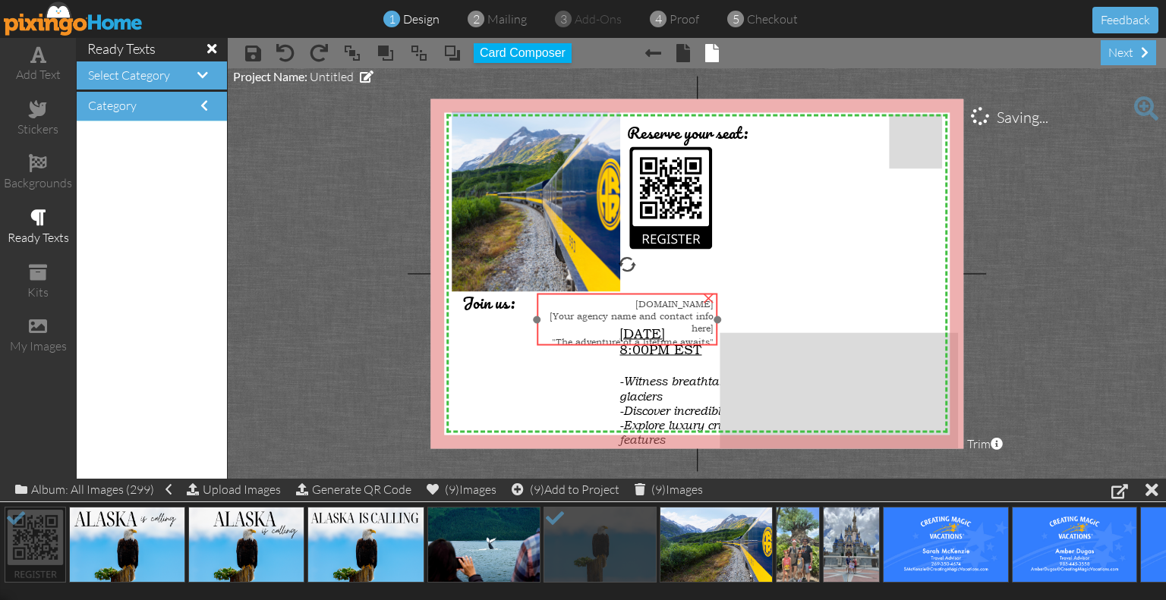
drag, startPoint x: 645, startPoint y: 357, endPoint x: 668, endPoint y: 313, distance: 50.6
click at [668, 313] on span "[Your agency name and contact info here]" at bounding box center [631, 322] width 164 height 24
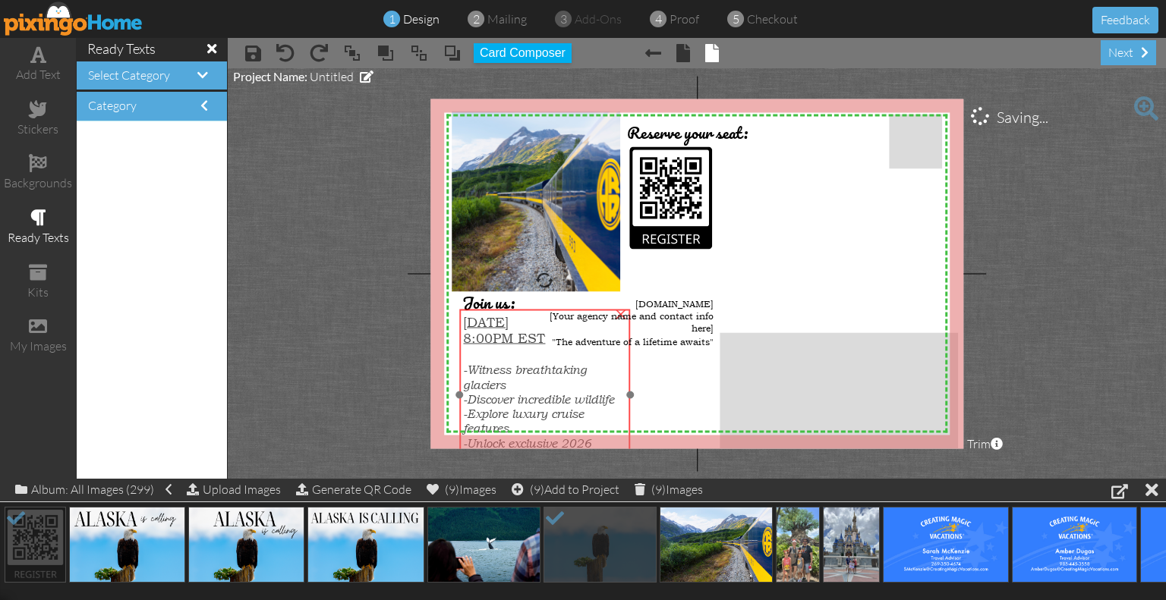
drag, startPoint x: 672, startPoint y: 384, endPoint x: 515, endPoint y: 373, distance: 157.5
click at [515, 373] on span "-Witness breathtaking glaciers" at bounding box center [525, 378] width 124 height 30
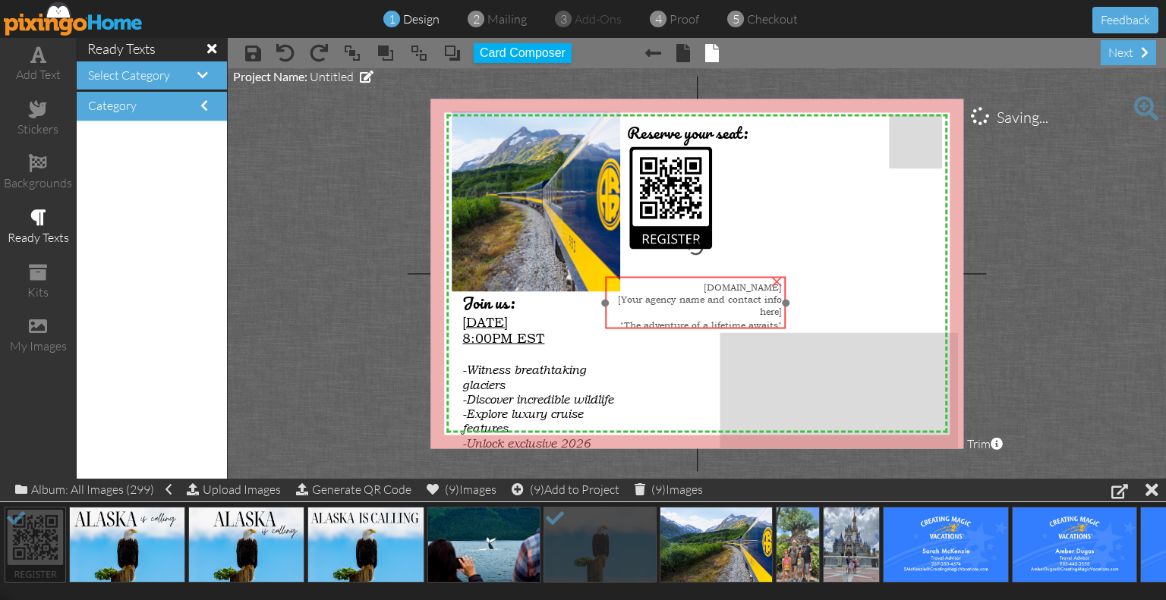
drag, startPoint x: 668, startPoint y: 307, endPoint x: 736, endPoint y: 291, distance: 70.3
click at [736, 291] on span "[DOMAIN_NAME]" at bounding box center [742, 287] width 78 height 12
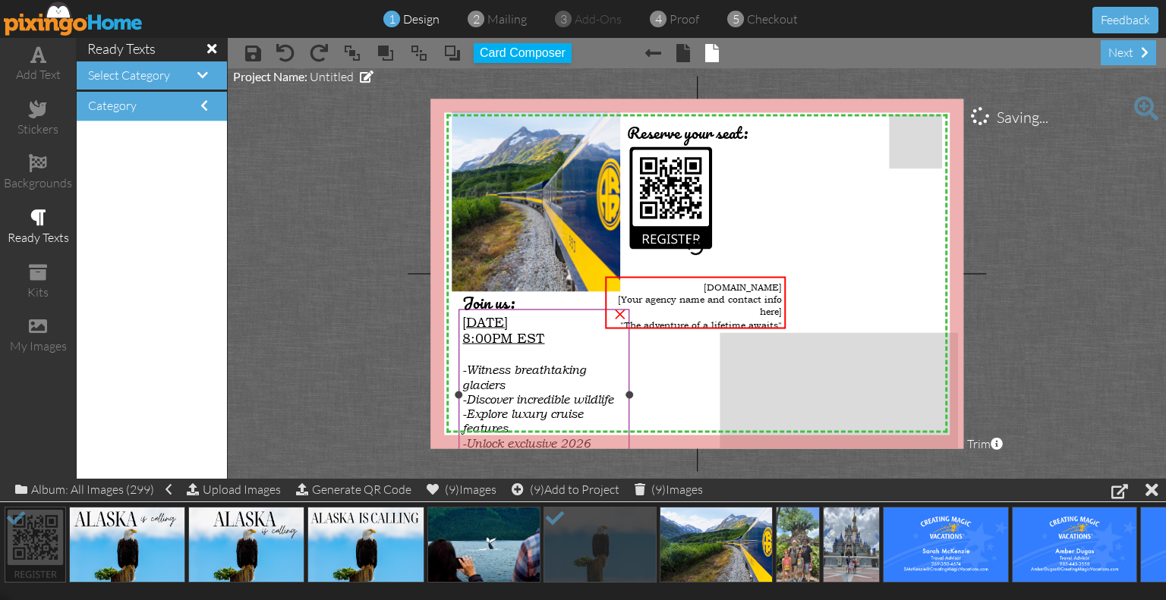
click at [536, 392] on div "-Discover incredible wildlife" at bounding box center [543, 399] width 162 height 14
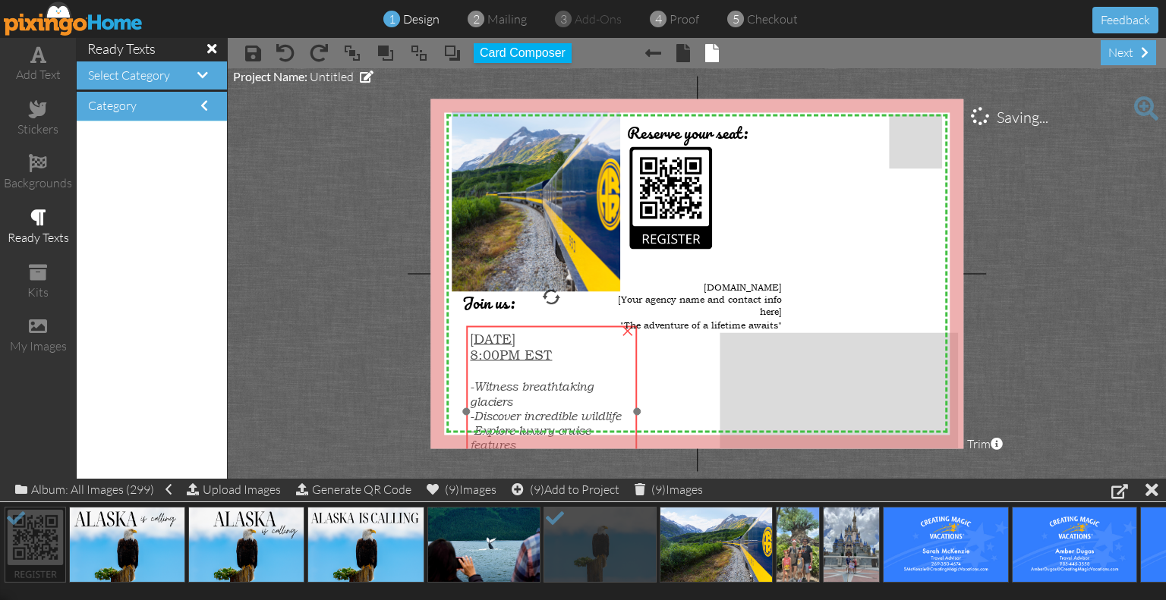
drag, startPoint x: 476, startPoint y: 347, endPoint x: 483, endPoint y: 363, distance: 18.3
click at [483, 363] on div at bounding box center [551, 371] width 162 height 16
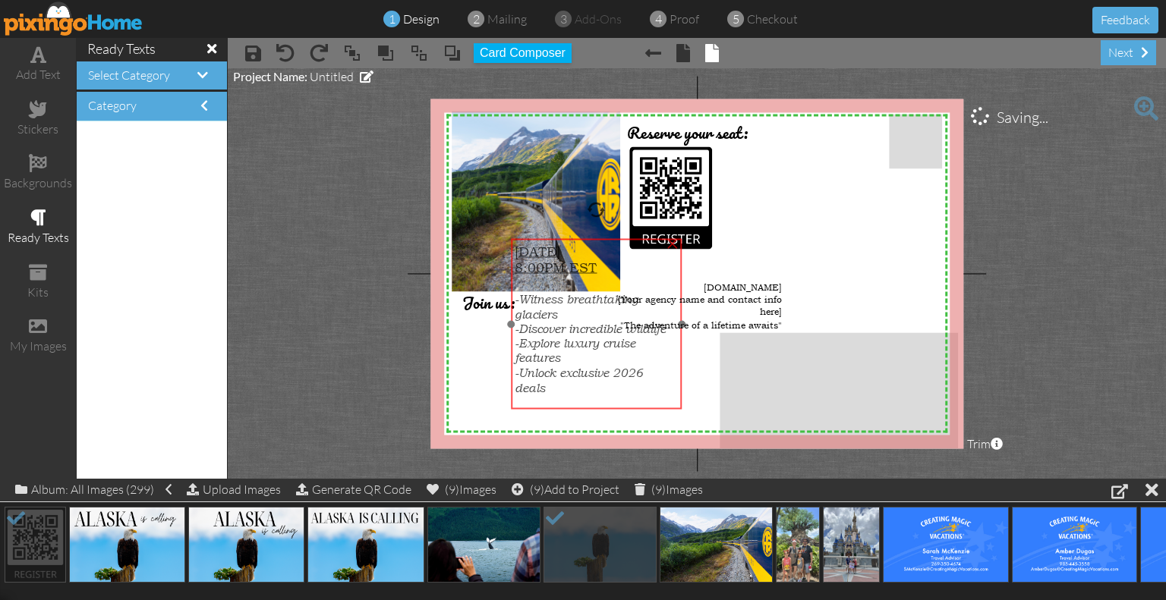
drag, startPoint x: 526, startPoint y: 384, endPoint x: 571, endPoint y: 297, distance: 98.1
click at [571, 297] on span "-Witness breathtaking glaciers" at bounding box center [576, 307] width 124 height 30
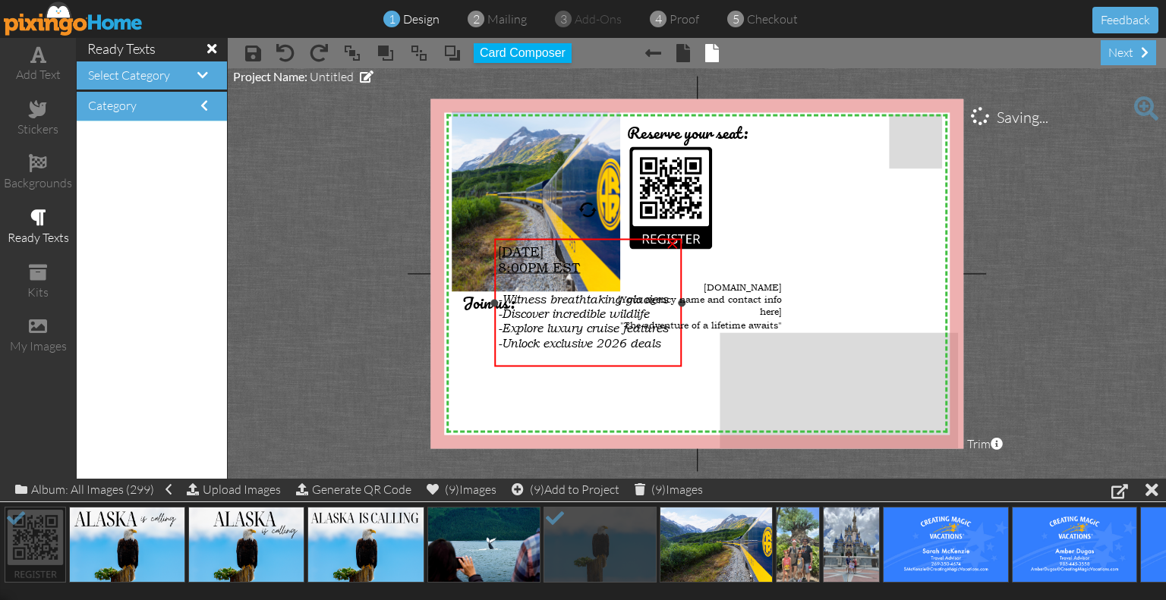
drag, startPoint x: 510, startPoint y: 324, endPoint x: 493, endPoint y: 319, distance: 17.3
click at [494, 319] on div "[DATE] 8:00PM EST -Witness breathtaking glaciers -Discover incredible wildlife …" at bounding box center [587, 303] width 187 height 128
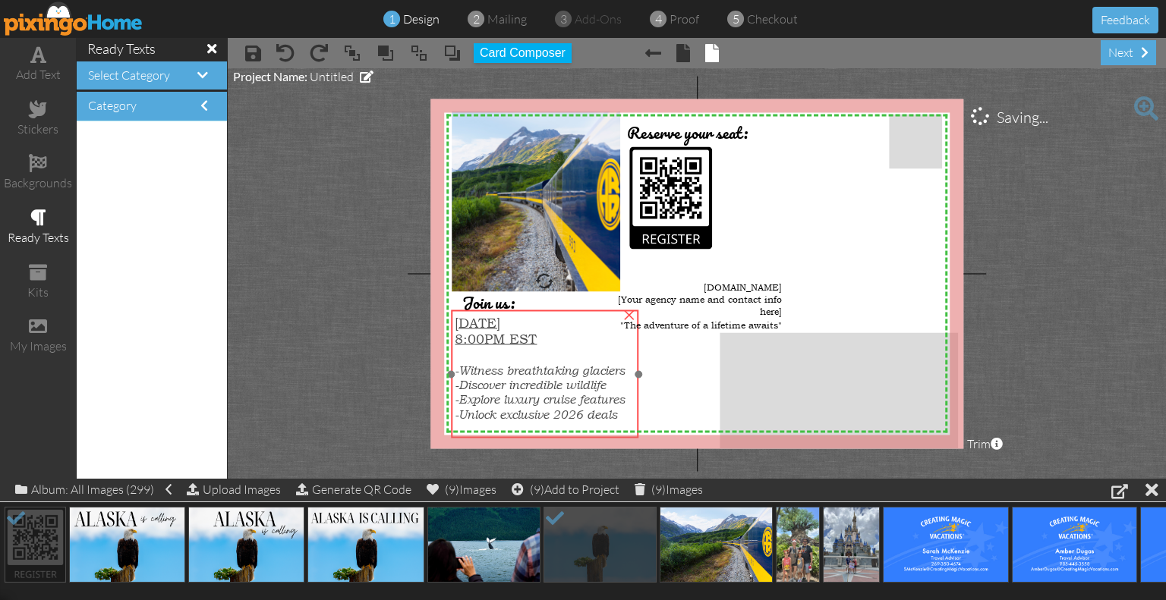
drag, startPoint x: 552, startPoint y: 338, endPoint x: 509, endPoint y: 409, distance: 83.4
click at [509, 409] on span "-Unlock exclusive 2026 deals" at bounding box center [536, 414] width 162 height 14
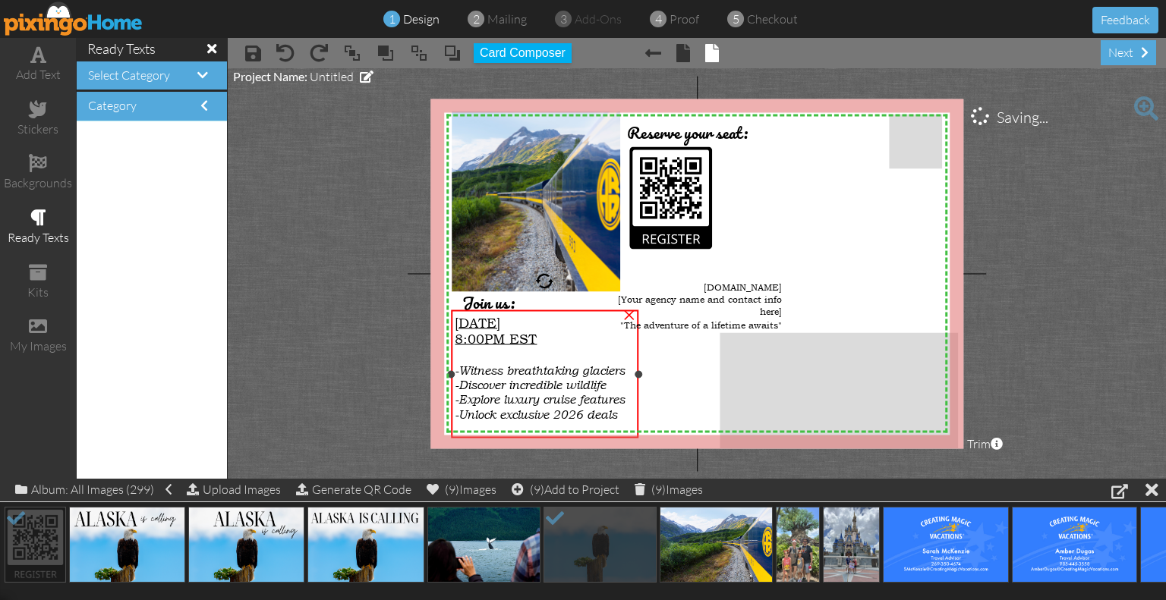
click at [513, 407] on span "-Unlock exclusive 2026 deals" at bounding box center [536, 414] width 162 height 14
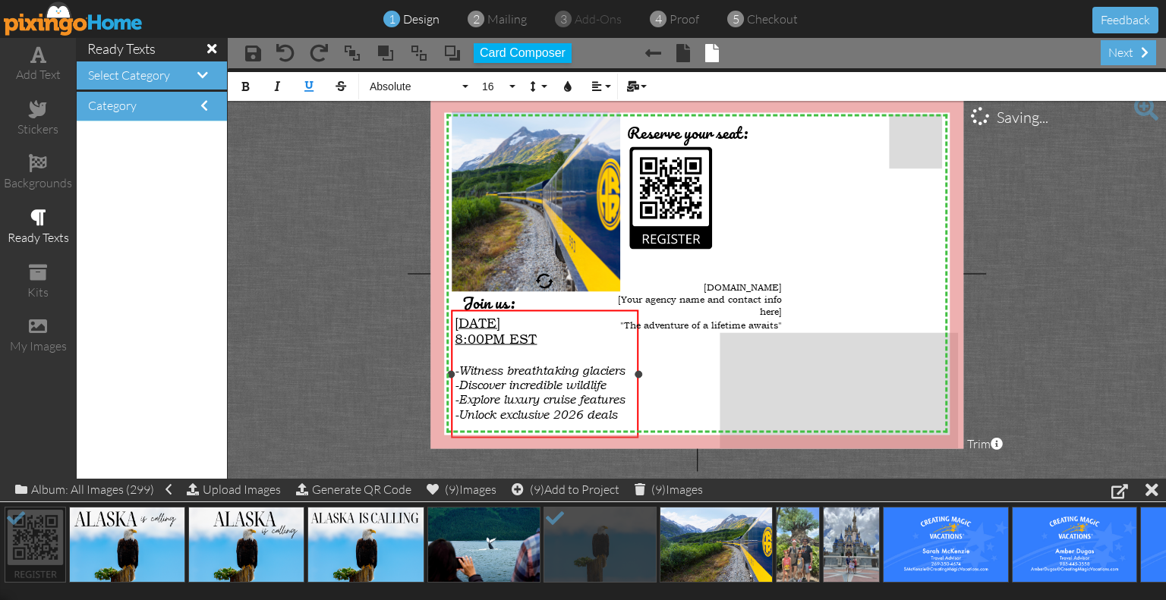
click at [523, 389] on span "-Discover incredible wildlife" at bounding box center [530, 385] width 151 height 14
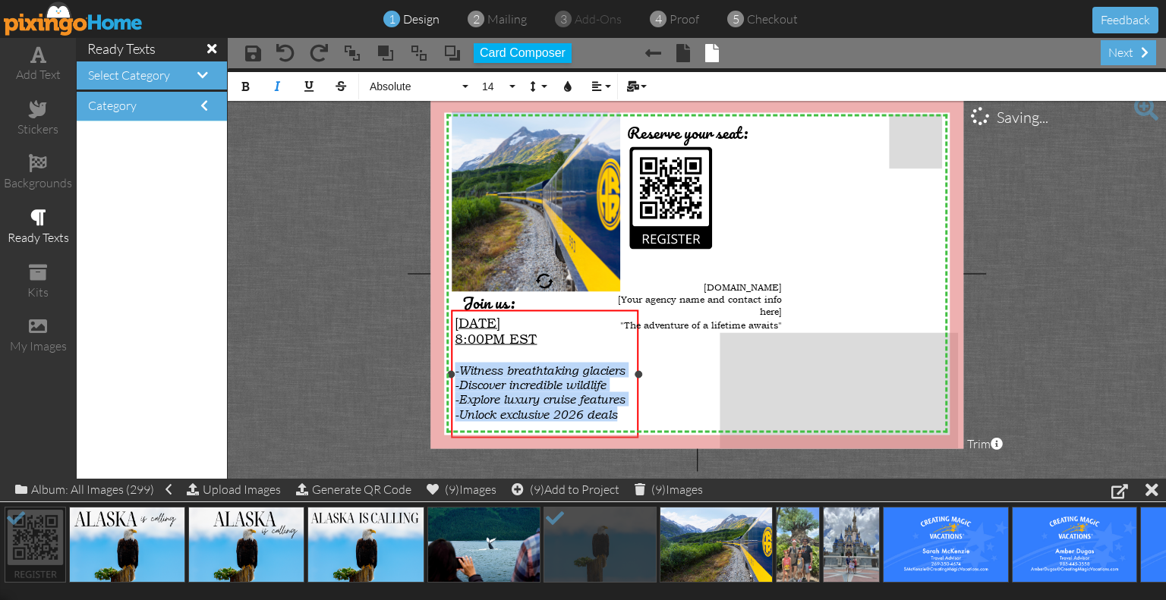
drag, startPoint x: 621, startPoint y: 415, endPoint x: 455, endPoint y: 365, distance: 173.6
click at [455, 365] on div "[DATE] 8:00PM EST -Witness breathtaking glaciers -Discover incredible wildlife …" at bounding box center [544, 376] width 179 height 123
click at [489, 75] on button "14" at bounding box center [496, 86] width 44 height 29
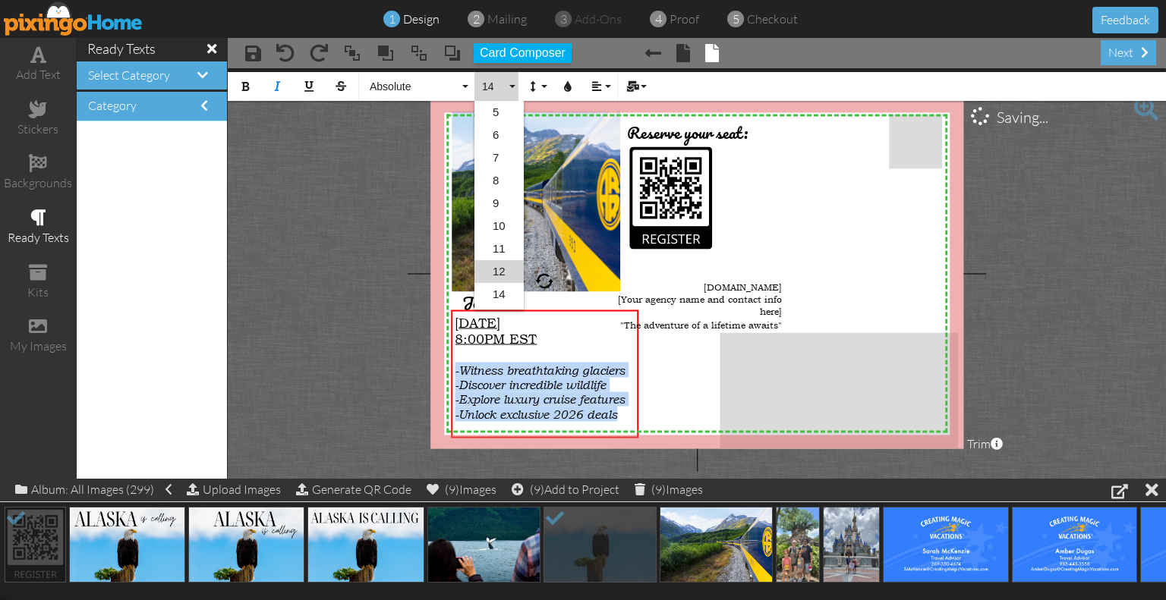
click at [507, 267] on link "12" at bounding box center [498, 271] width 49 height 23
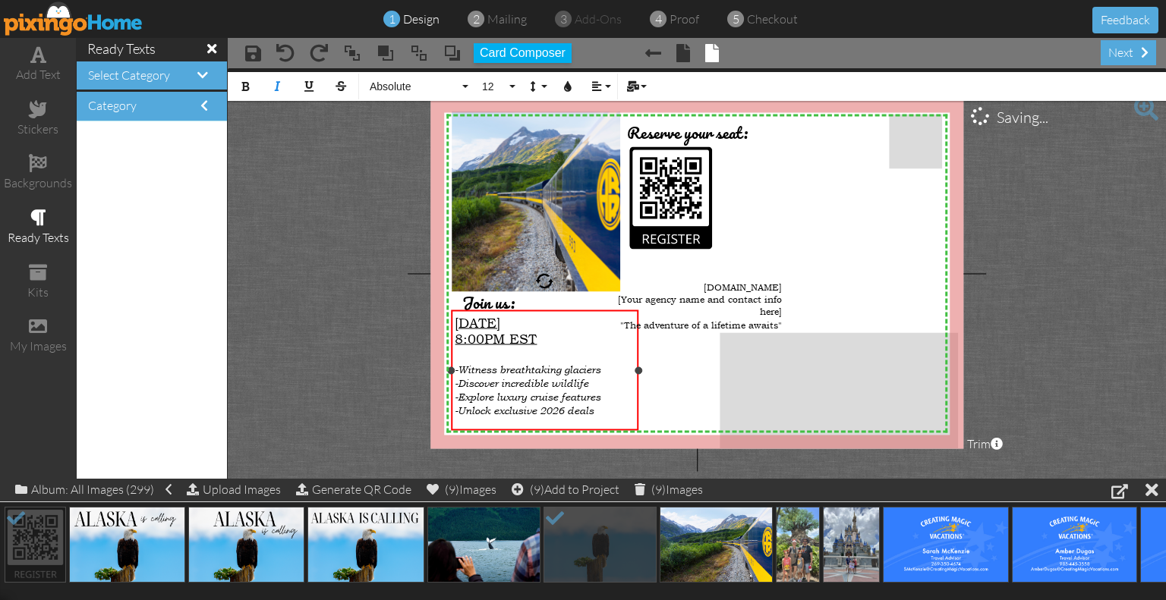
click at [533, 348] on div at bounding box center [544, 355] width 179 height 16
drag, startPoint x: 546, startPoint y: 346, endPoint x: 453, endPoint y: 326, distance: 94.7
click at [453, 326] on div "[DATE] 8:00PM EST -Witness breathtaking glaciers -Discover incredible wildlife …" at bounding box center [544, 373] width 187 height 127
click at [501, 84] on span "16" at bounding box center [493, 86] width 26 height 13
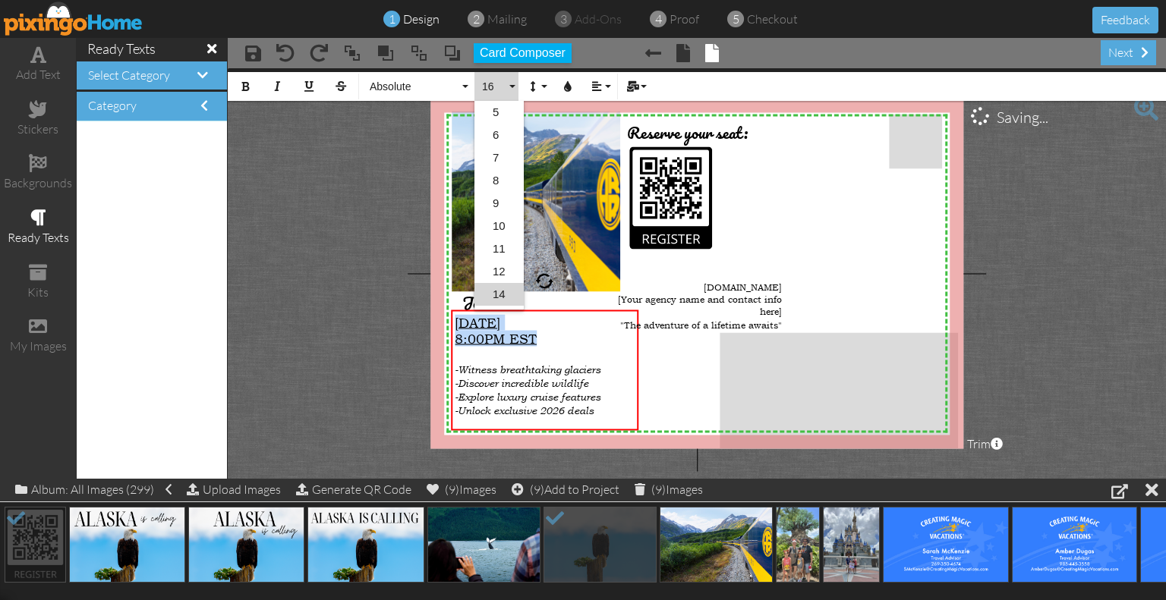
click at [503, 285] on link "14" at bounding box center [498, 294] width 49 height 23
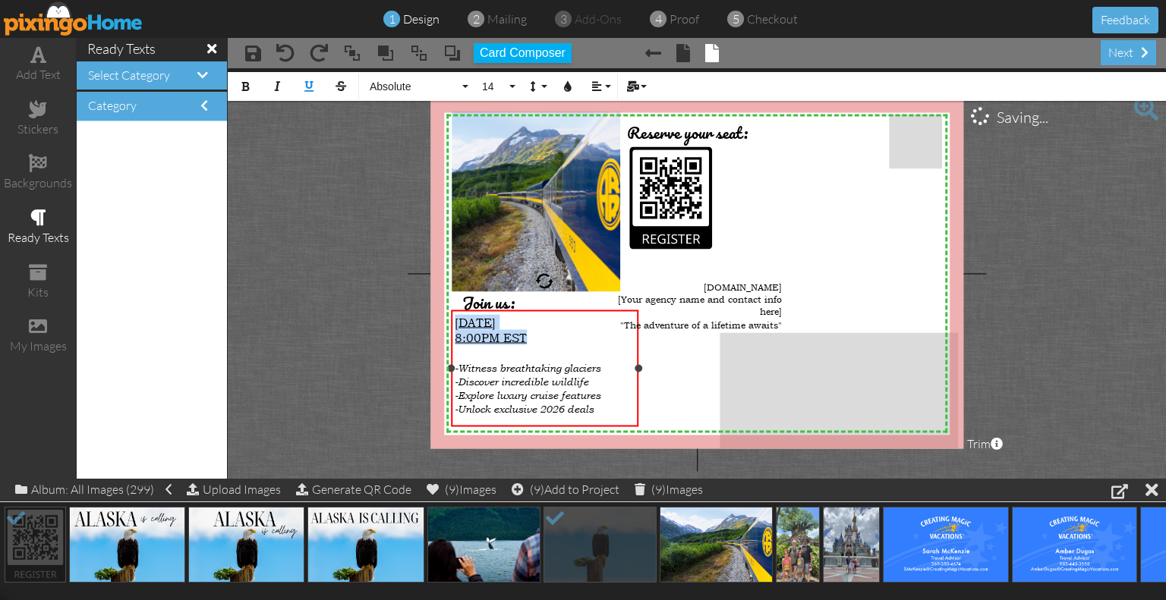
click at [576, 341] on div "8:00PM EST" at bounding box center [544, 337] width 179 height 15
click at [460, 335] on span "8:00PM EST" at bounding box center [491, 337] width 72 height 15
click at [687, 293] on span "[Your agency name and contact info here]" at bounding box center [700, 305] width 164 height 24
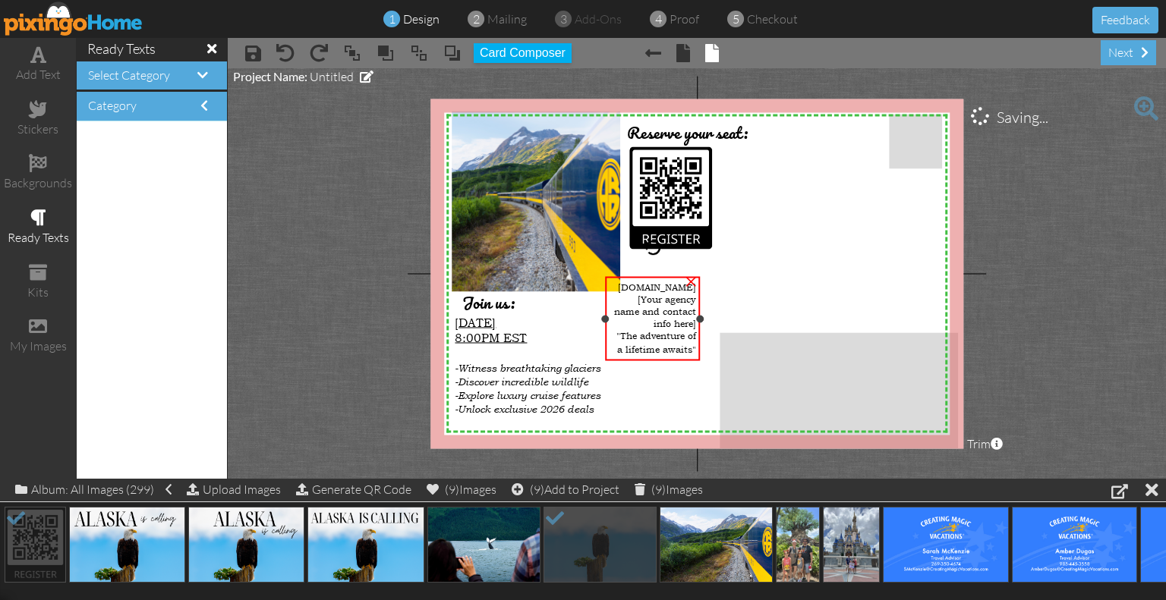
drag, startPoint x: 787, startPoint y: 304, endPoint x: 701, endPoint y: 312, distance: 86.1
click at [700, 312] on div "[DOMAIN_NAME] [Your agency name and contact info here] "The adventure of a life…" at bounding box center [652, 319] width 95 height 84
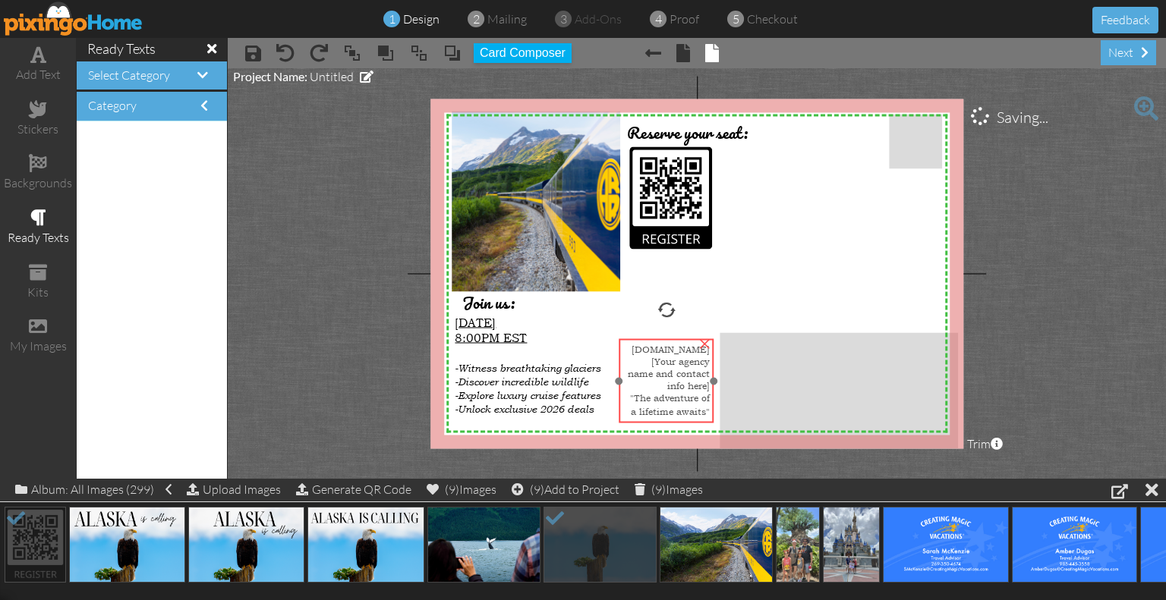
drag, startPoint x: 668, startPoint y: 313, endPoint x: 681, endPoint y: 376, distance: 63.7
click at [681, 376] on span "[Your agency name and contact info here]" at bounding box center [669, 373] width 82 height 36
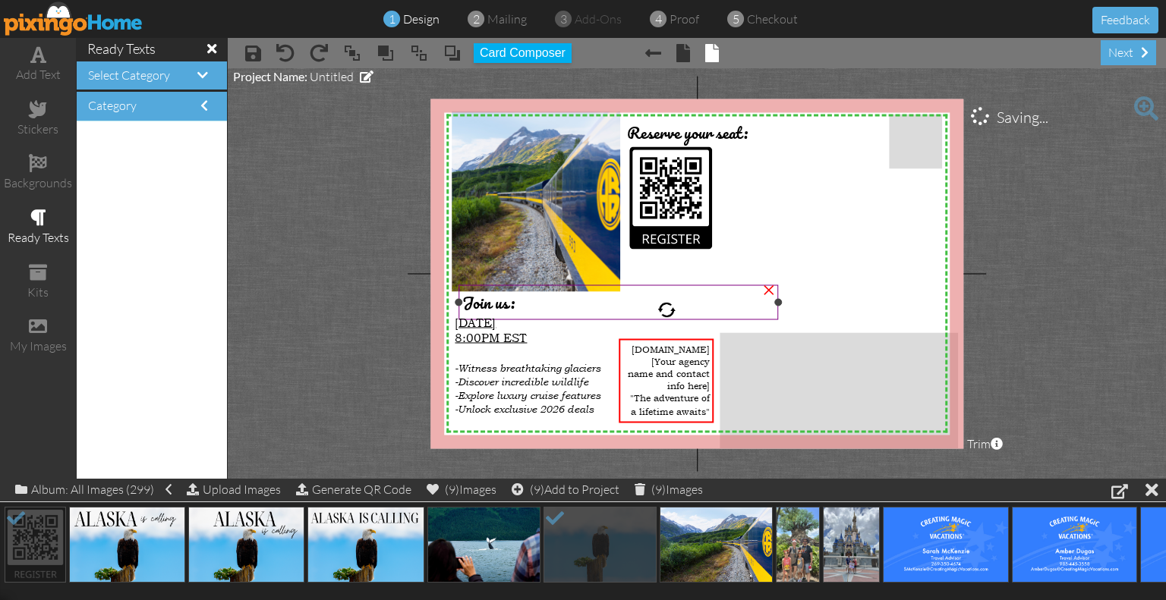
click at [713, 298] on div "Join us:" at bounding box center [617, 302] width 311 height 27
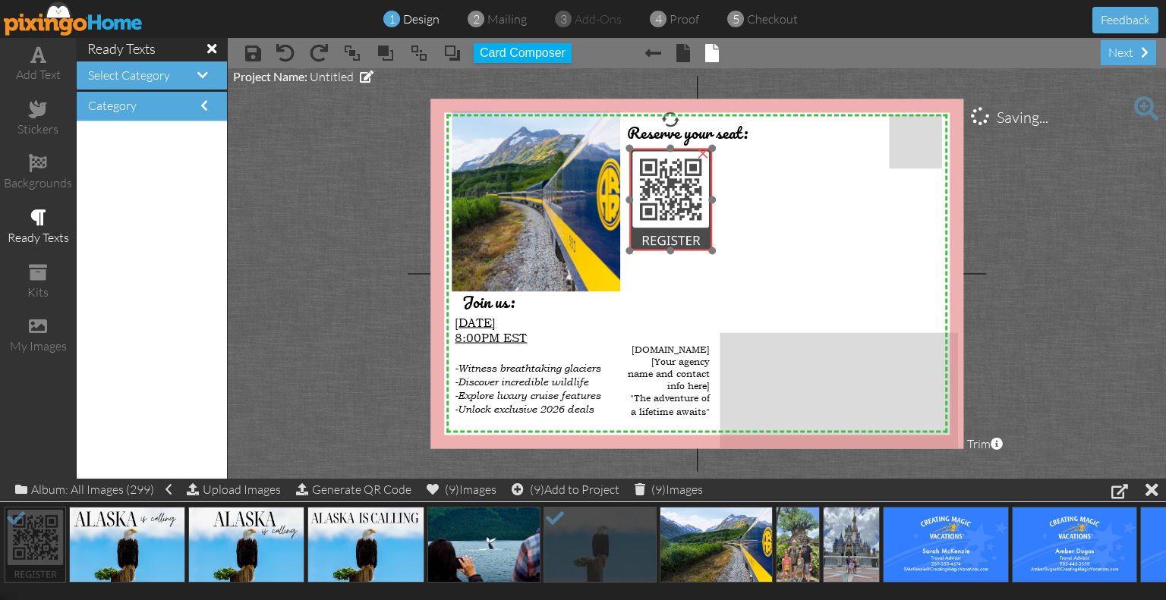
click at [697, 203] on img at bounding box center [670, 200] width 83 height 102
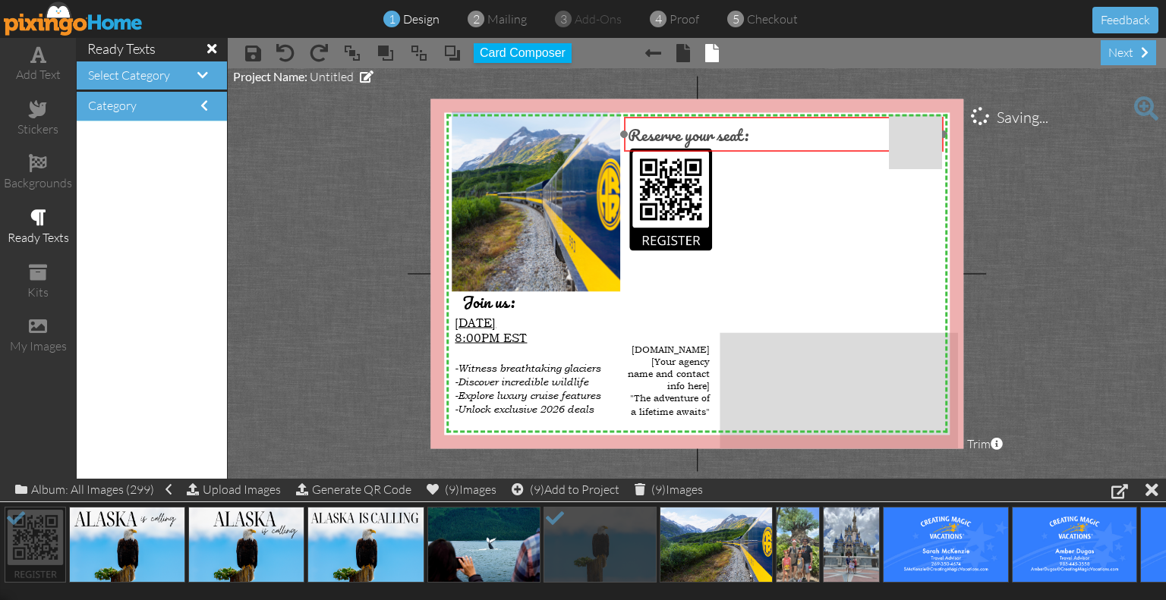
click at [738, 132] on span "Reserve your seat:" at bounding box center [688, 134] width 121 height 27
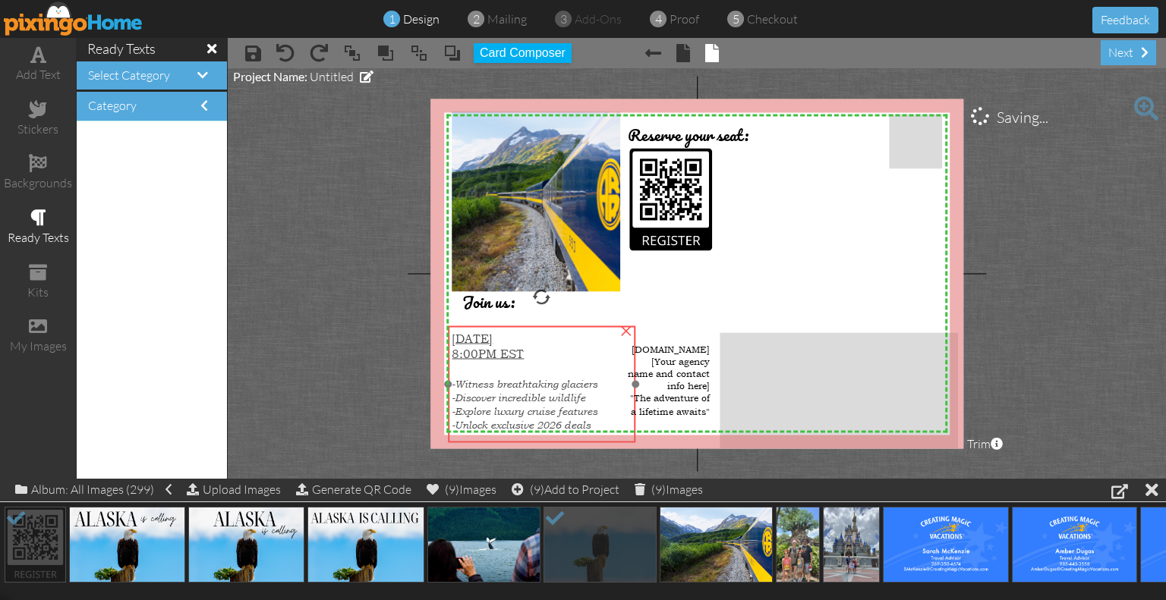
drag, startPoint x: 537, startPoint y: 346, endPoint x: 534, endPoint y: 362, distance: 16.2
click at [534, 362] on div at bounding box center [540, 369] width 179 height 16
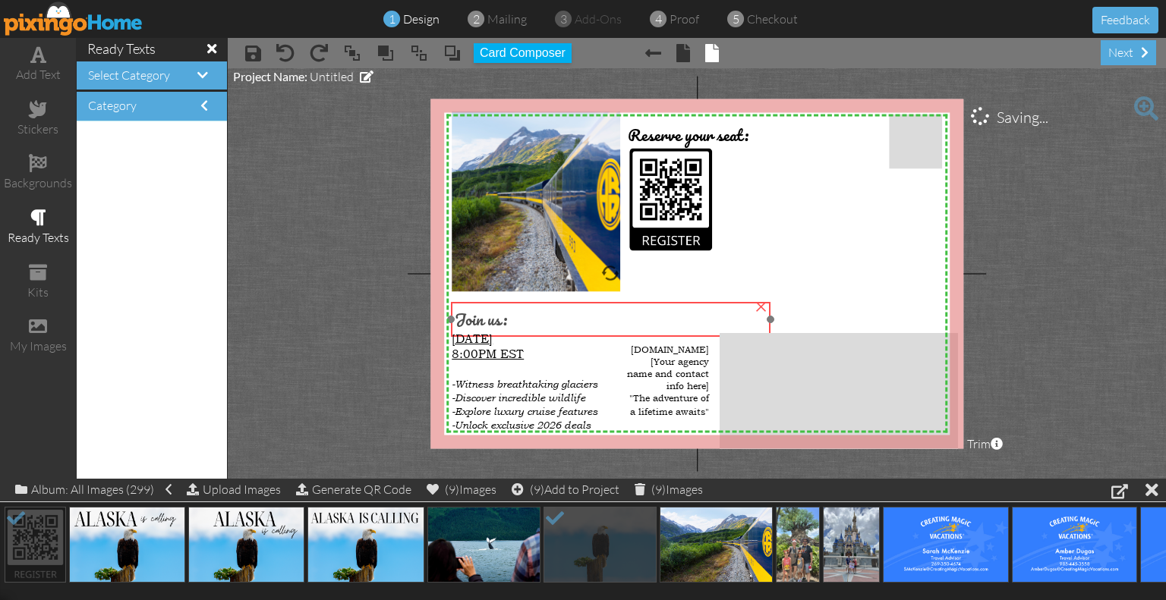
drag, startPoint x: 492, startPoint y: 303, endPoint x: 485, endPoint y: 320, distance: 19.0
click at [485, 320] on span "Join us:" at bounding box center [481, 319] width 52 height 27
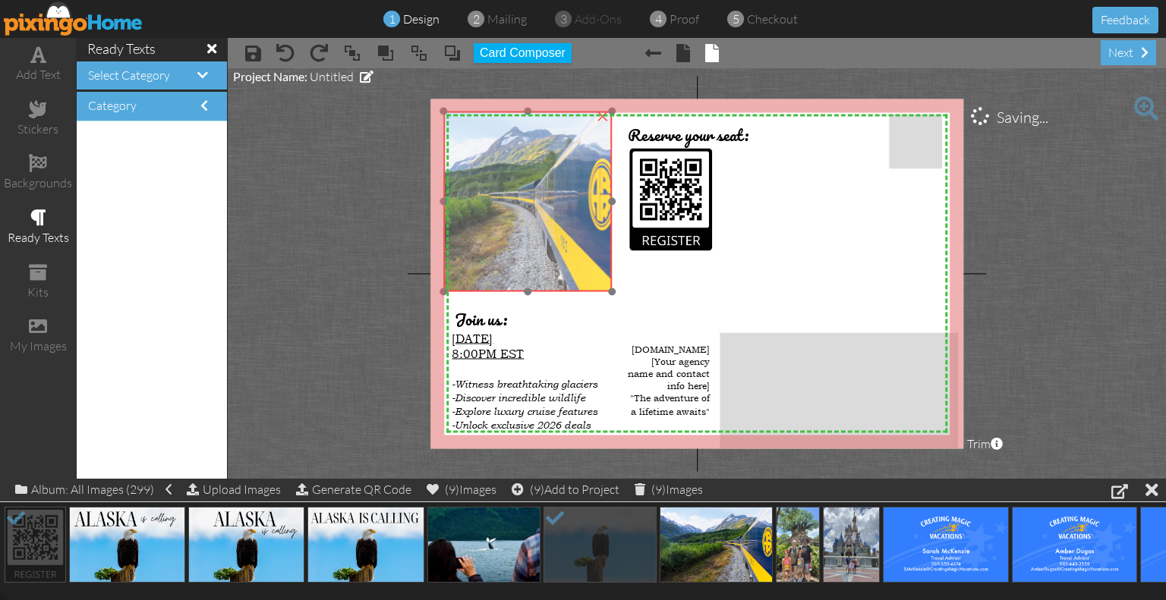
drag, startPoint x: 479, startPoint y: 197, endPoint x: 470, endPoint y: 197, distance: 8.3
click at [470, 197] on img at bounding box center [476, 202] width 271 height 181
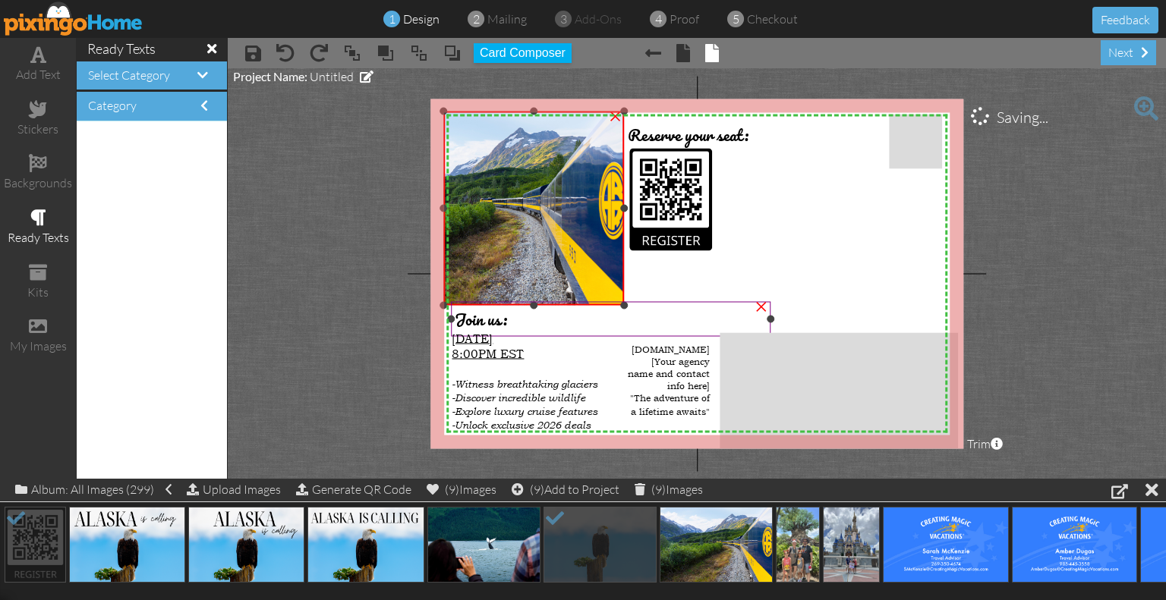
drag, startPoint x: 610, startPoint y: 293, endPoint x: 625, endPoint y: 307, distance: 20.4
click at [625, 307] on div "X X X X X X X X X X X X X X X X X X X X X X X X X X X X X X X X X X X X X X X X…" at bounding box center [696, 274] width 533 height 350
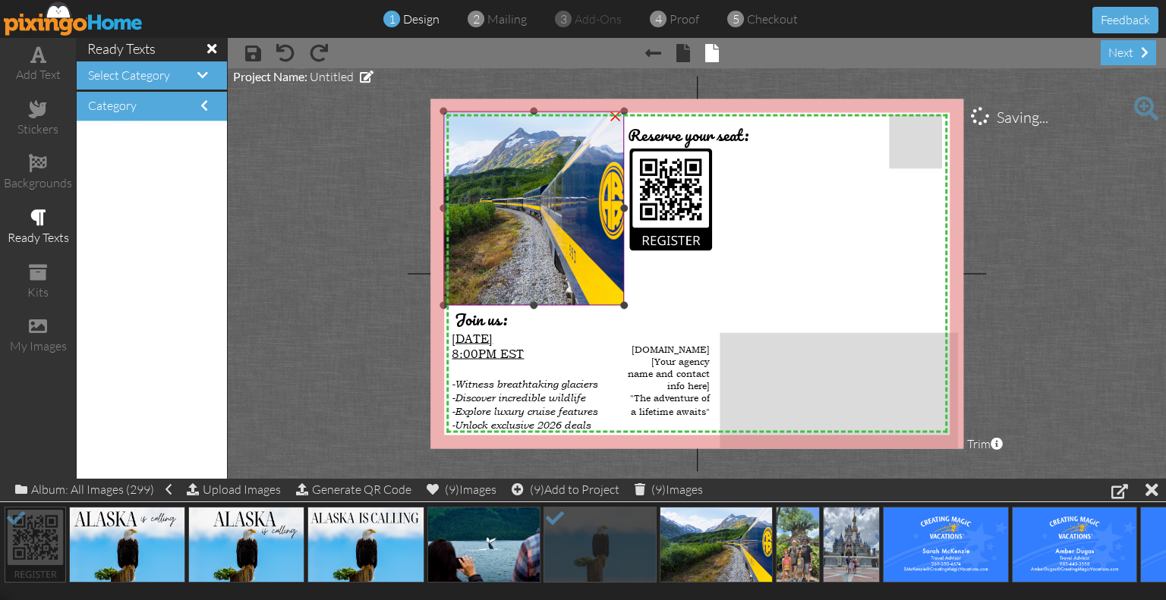
click at [546, 197] on img at bounding box center [478, 209] width 291 height 194
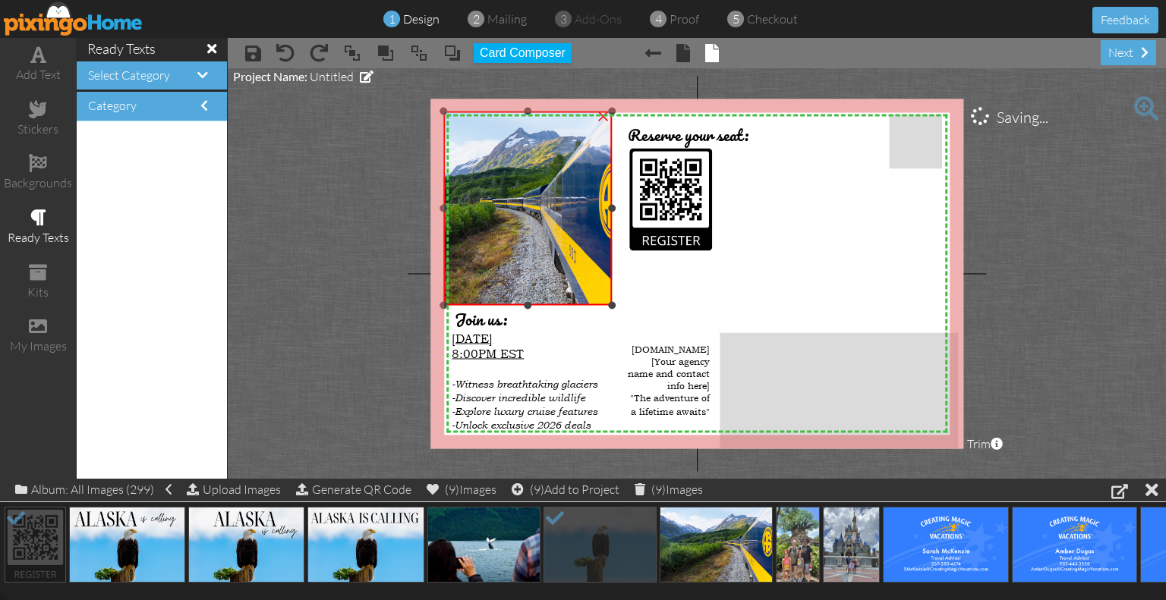
drag, startPoint x: 625, startPoint y: 207, endPoint x: 613, endPoint y: 190, distance: 21.3
click at [612, 190] on div "×" at bounding box center [527, 209] width 168 height 194
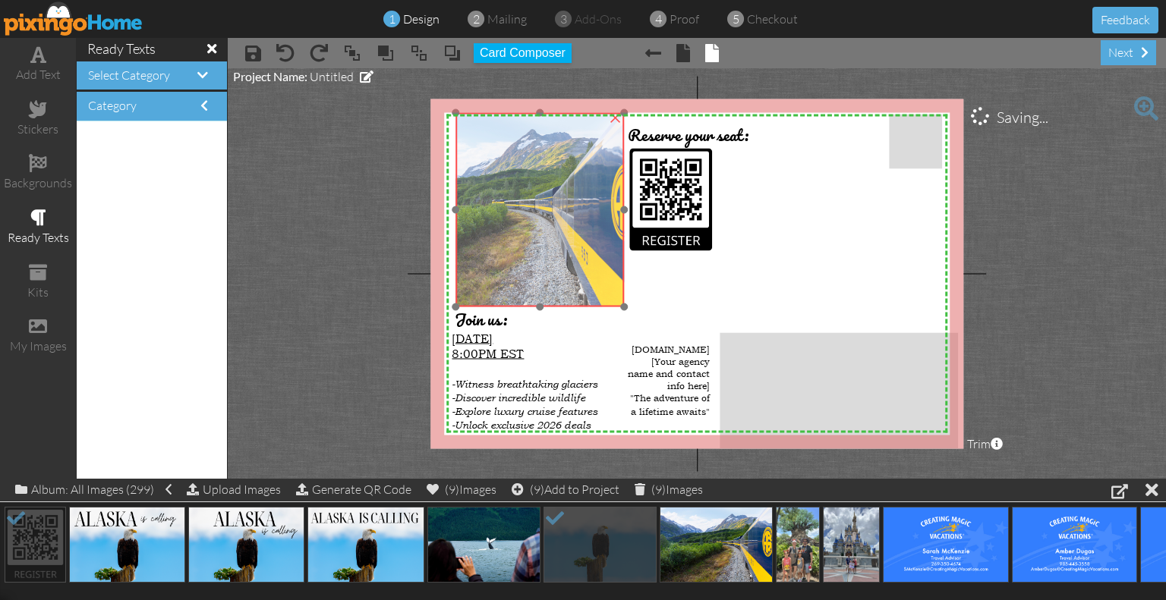
click at [554, 219] on img at bounding box center [490, 210] width 291 height 194
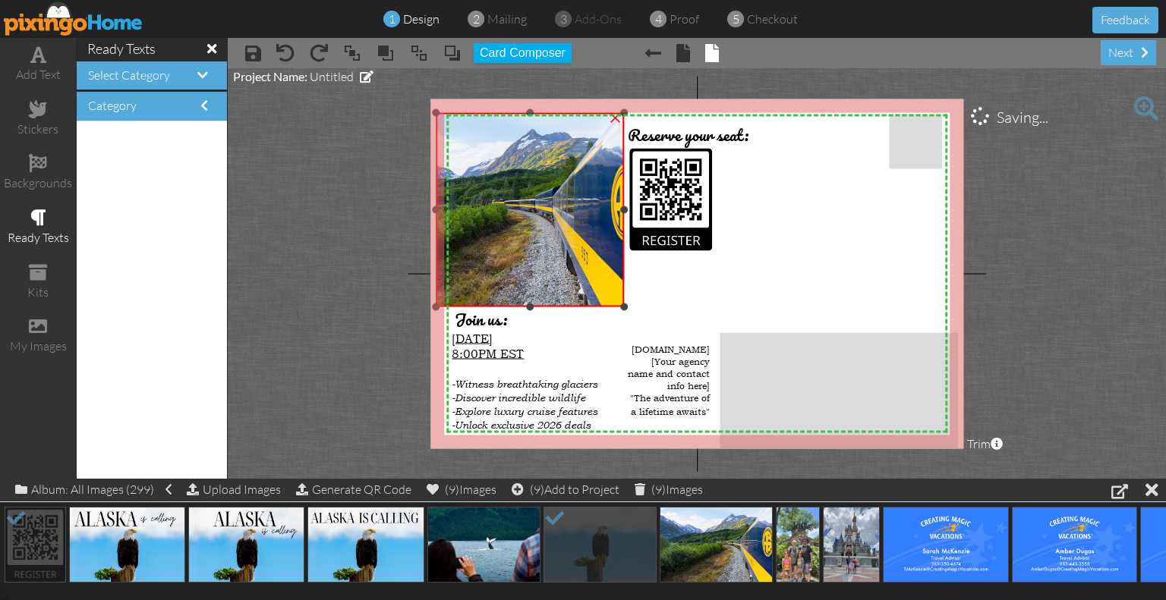
drag, startPoint x: 452, startPoint y: 212, endPoint x: 433, endPoint y: 205, distance: 20.9
click at [436, 205] on div "×" at bounding box center [530, 210] width 188 height 194
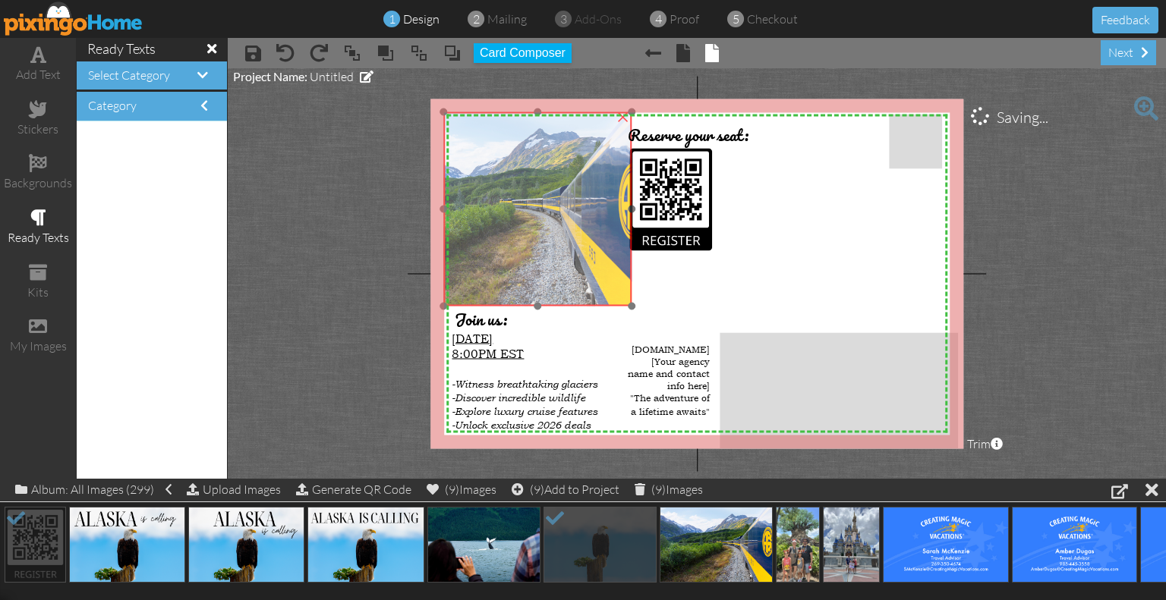
drag, startPoint x: 481, startPoint y: 203, endPoint x: 489, endPoint y: 202, distance: 7.6
click at [489, 202] on img at bounding box center [498, 209] width 291 height 194
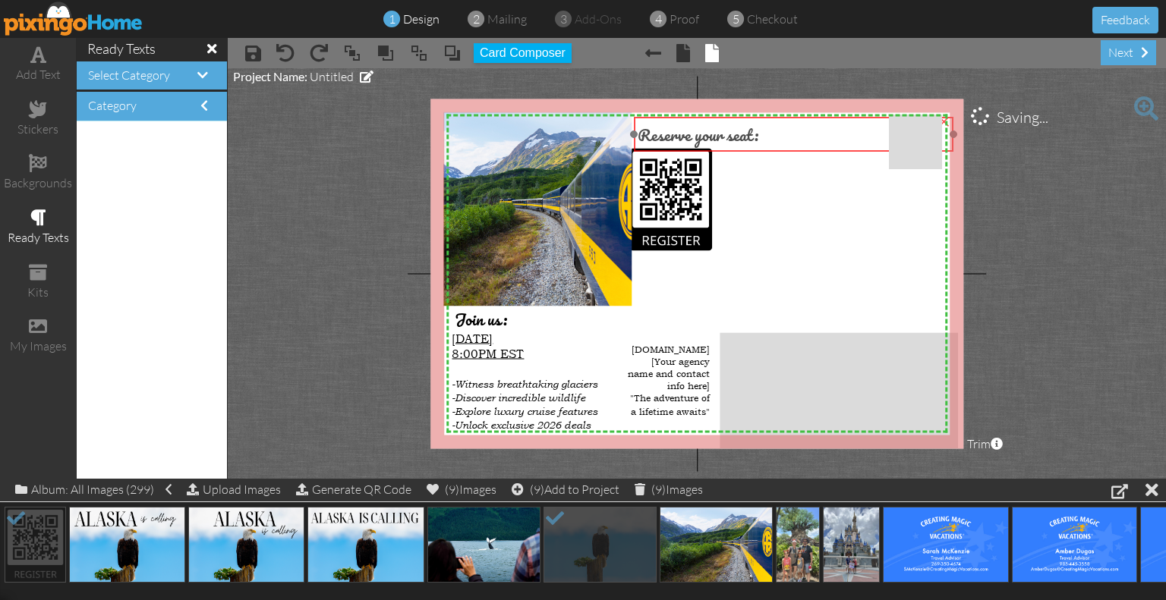
drag, startPoint x: 687, startPoint y: 138, endPoint x: 700, endPoint y: 137, distance: 12.2
click at [700, 137] on span "Reserve your seat:" at bounding box center [697, 134] width 121 height 27
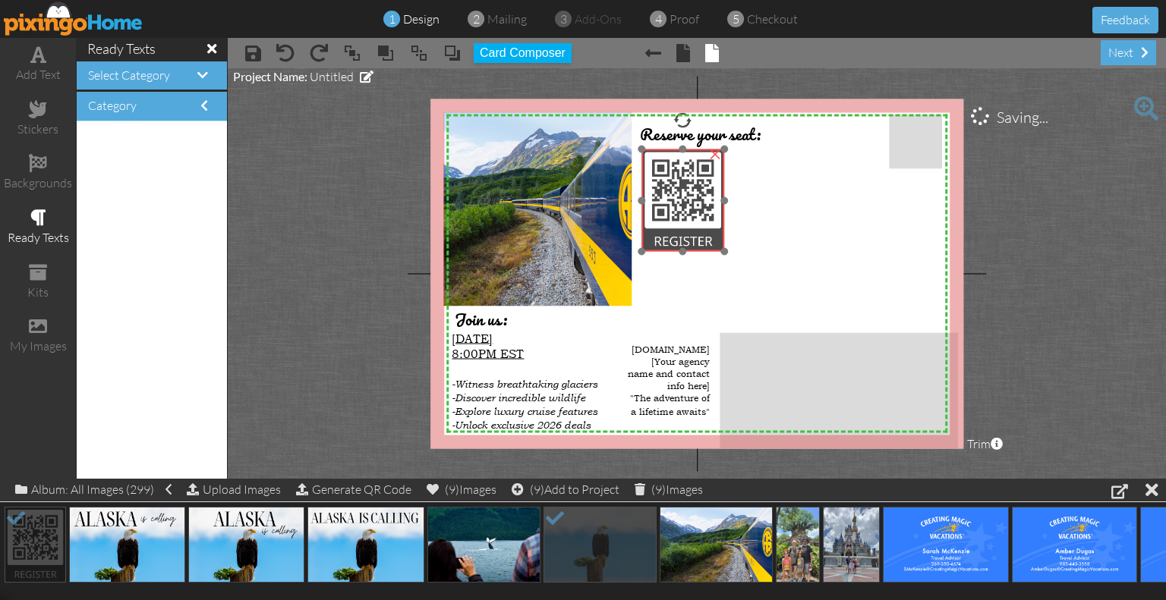
drag, startPoint x: 683, startPoint y: 183, endPoint x: 692, endPoint y: 181, distance: 9.2
click at [692, 181] on img at bounding box center [682, 200] width 83 height 102
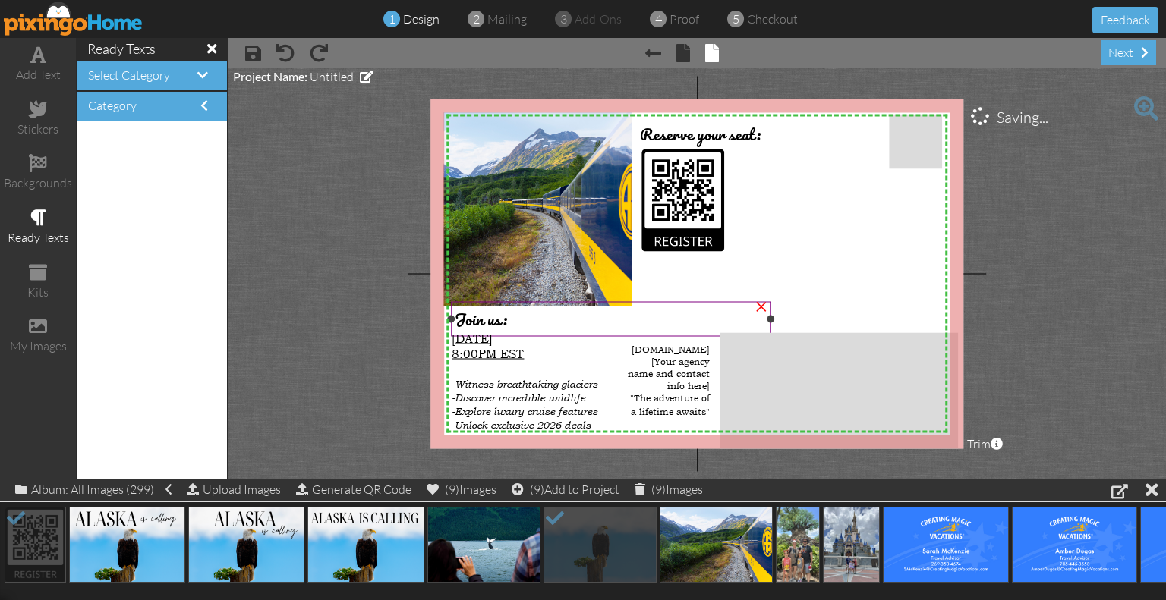
click at [711, 331] on div "Join us:" at bounding box center [610, 319] width 311 height 27
click at [1077, 333] on project-studio-wrapper "X X X X X X X X X X X X X X X X X X X X X X X X X X X X X X X X X X X X X X X X…" at bounding box center [697, 273] width 938 height 411
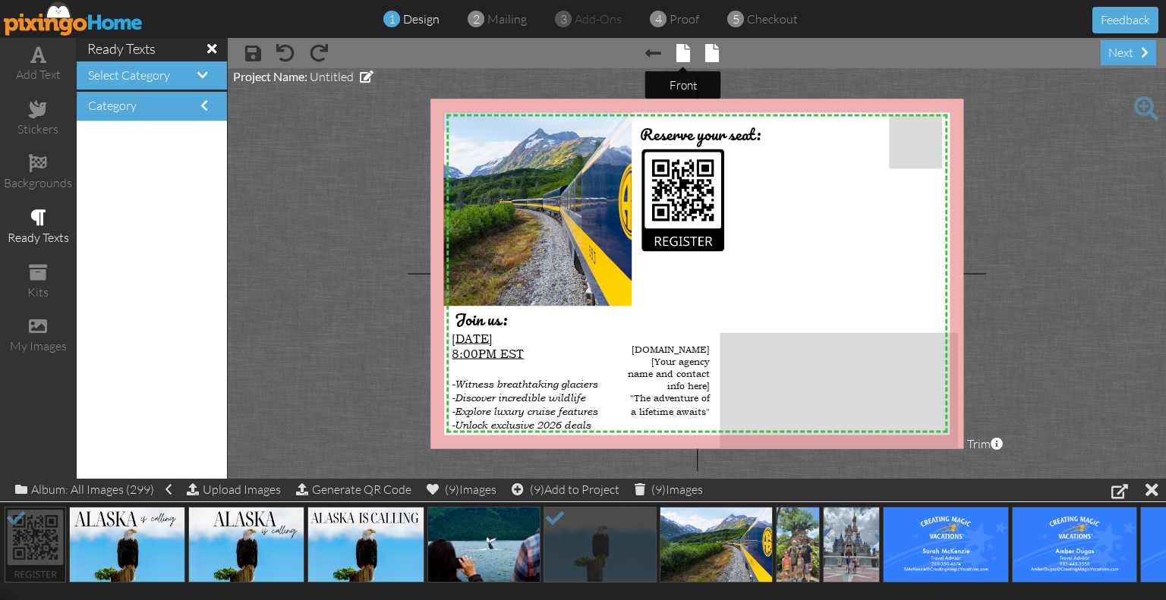
click at [684, 49] on span at bounding box center [683, 53] width 14 height 18
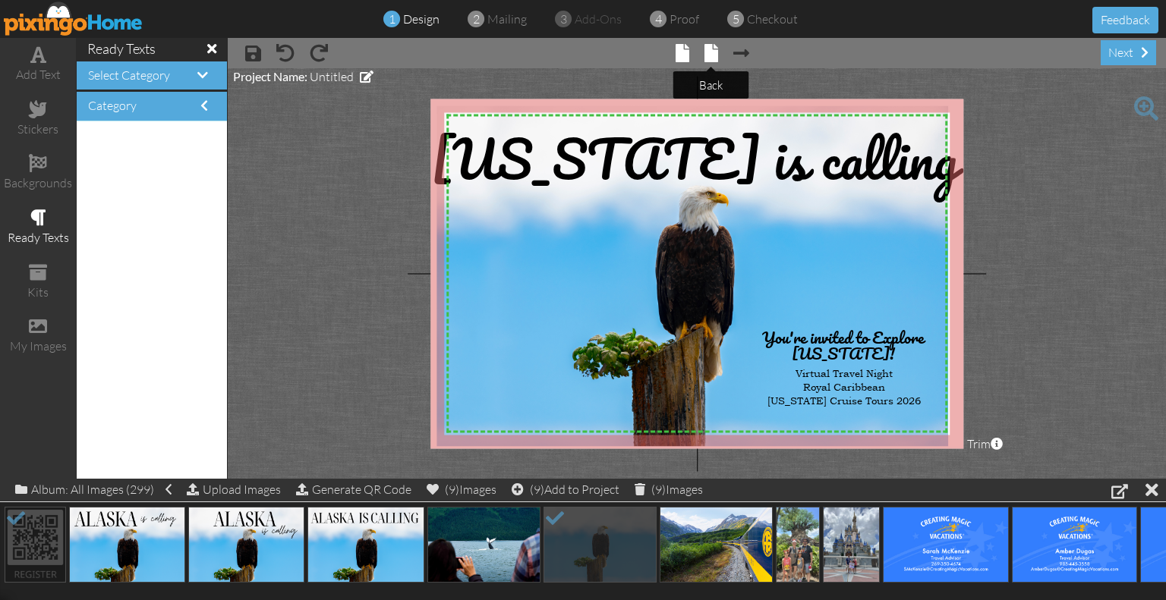
click at [704, 50] on span at bounding box center [711, 53] width 14 height 18
